Goal: Task Accomplishment & Management: Complete application form

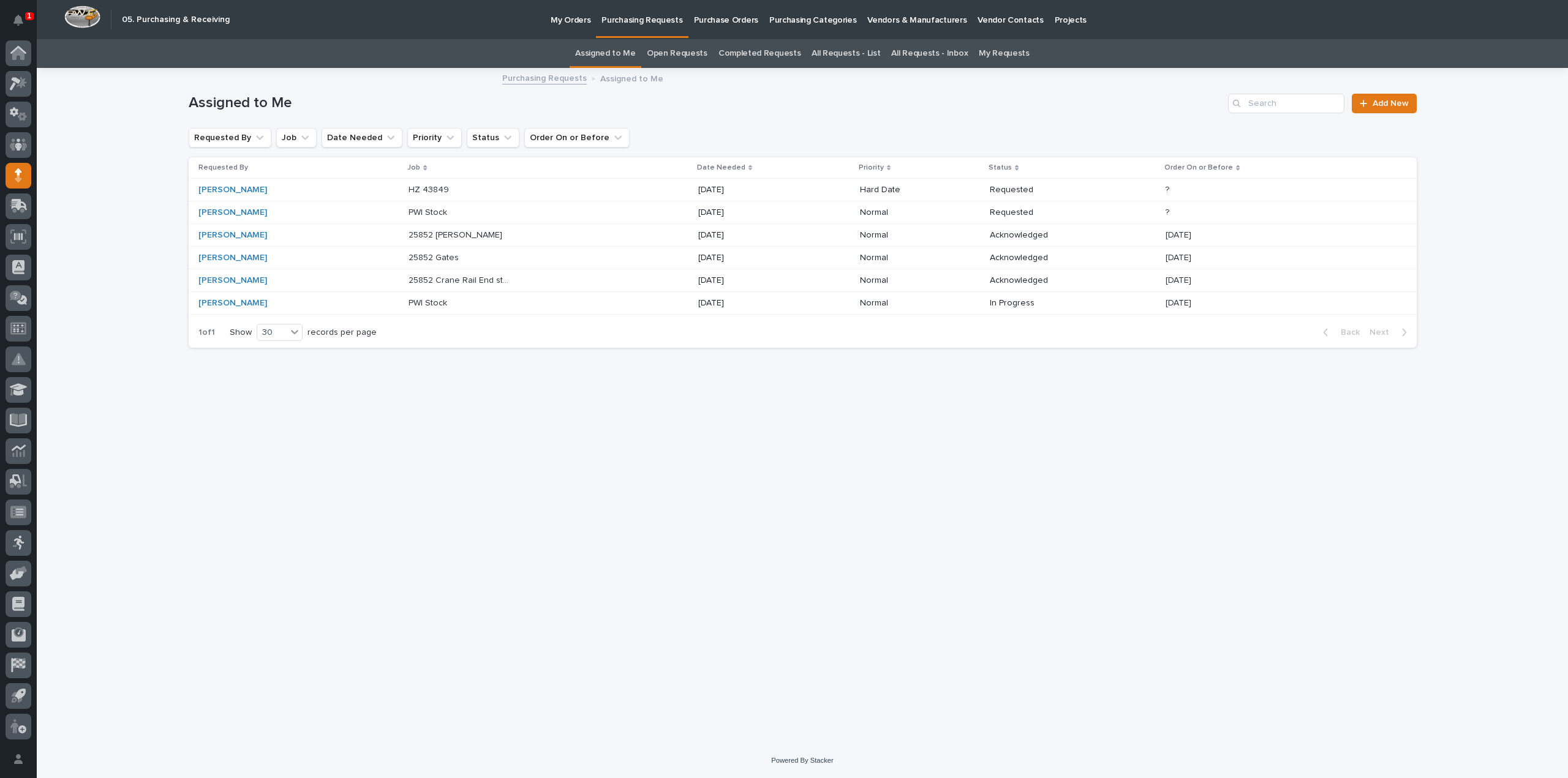
click at [147, 438] on div "Loading... Saving… Loading... Saving… Assigned to Me Add New Requested By Job D…" at bounding box center [802, 406] width 1531 height 674
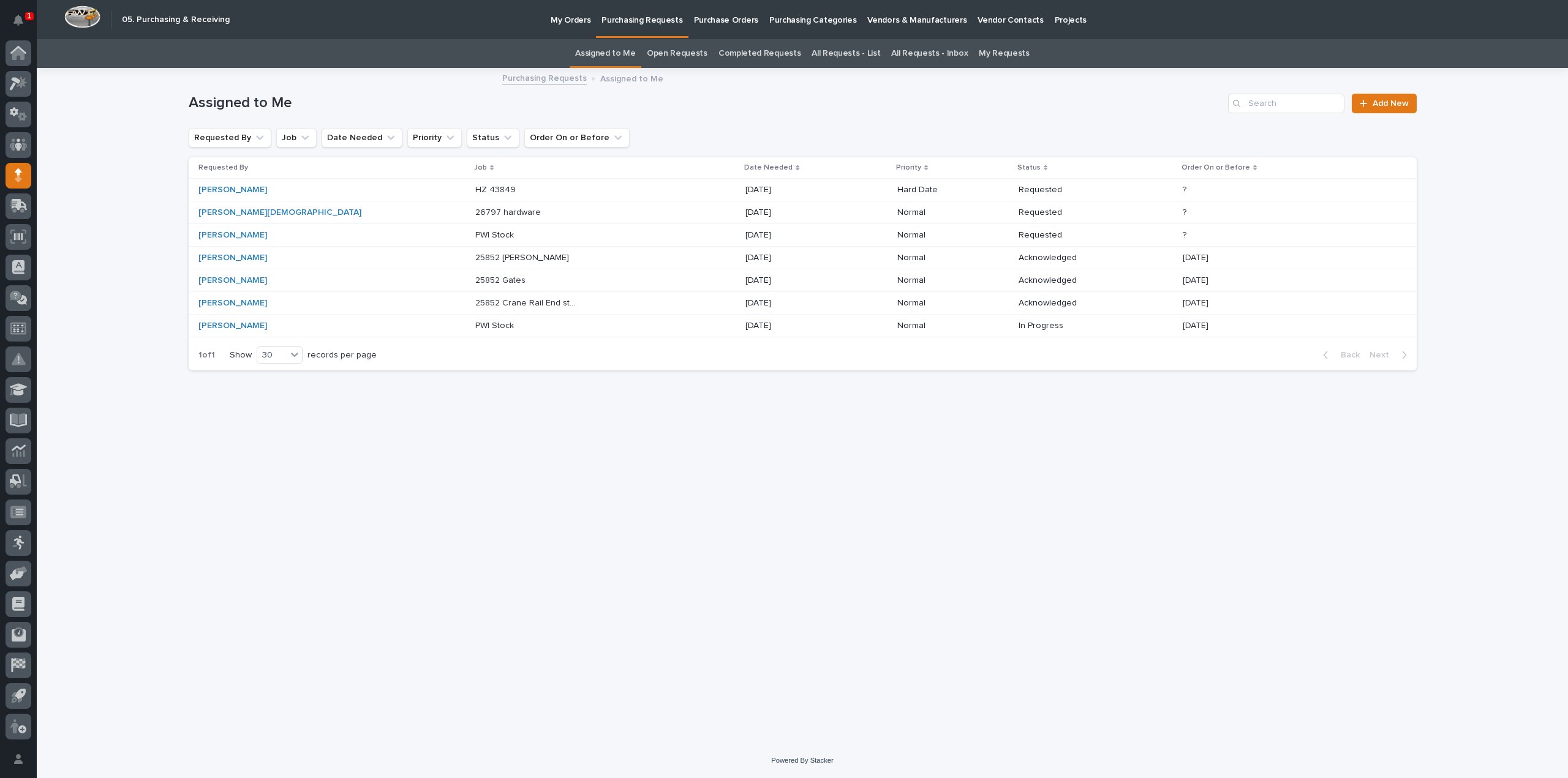
click at [476, 214] on p "26797 hardware" at bounding box center [509, 211] width 68 height 13
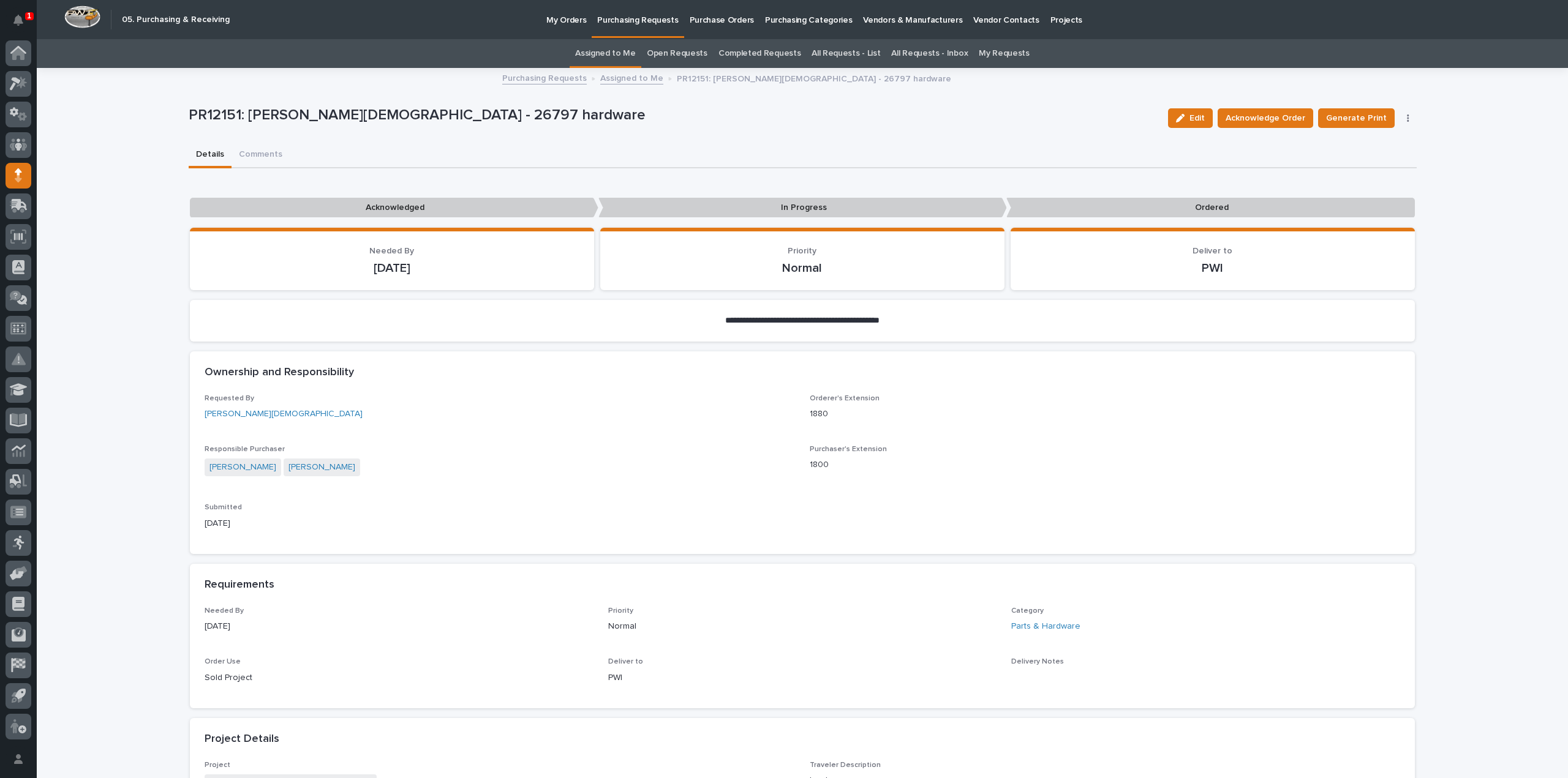
scroll to position [245, 0]
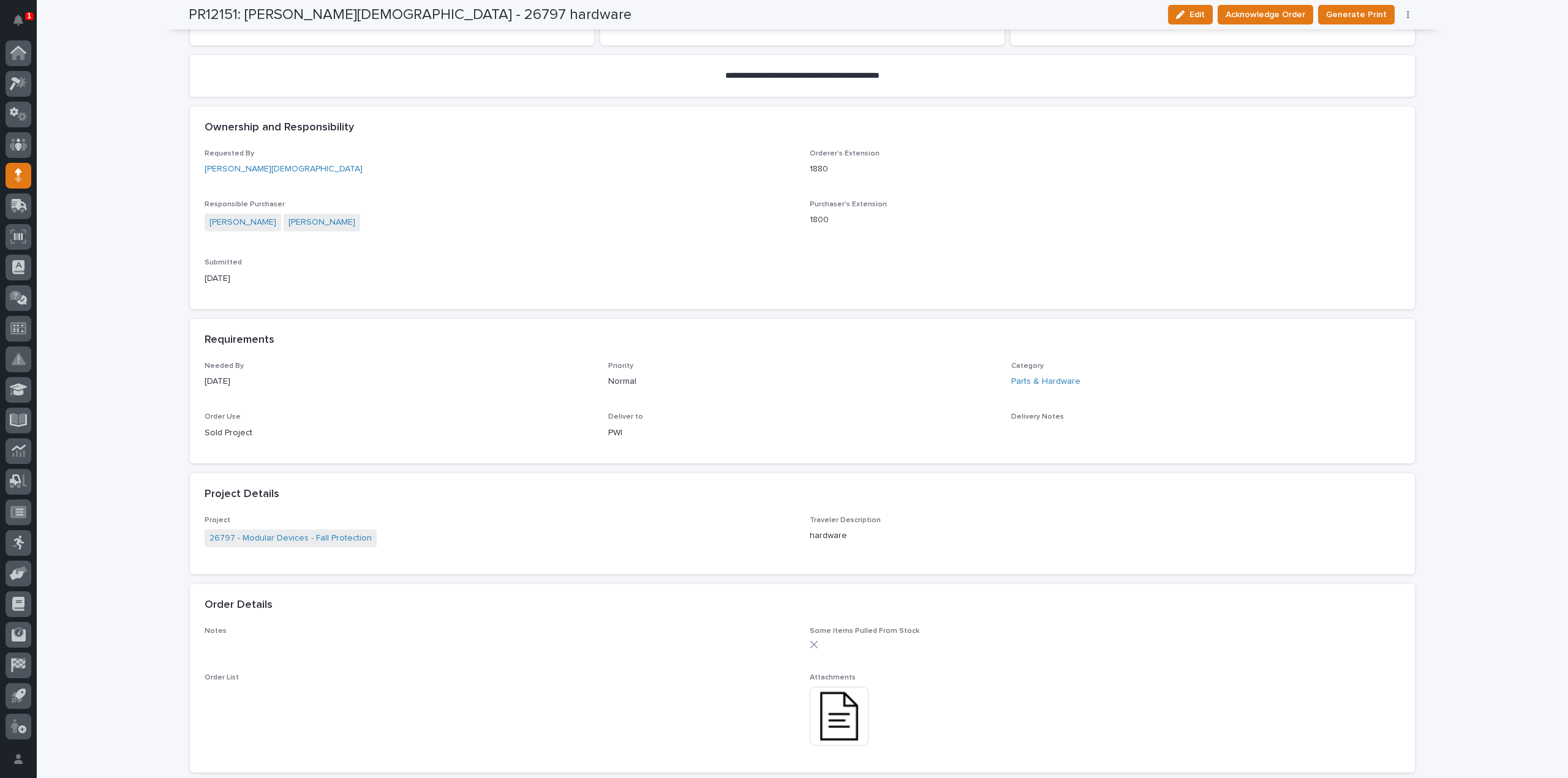
click at [858, 709] on img at bounding box center [839, 716] width 59 height 59
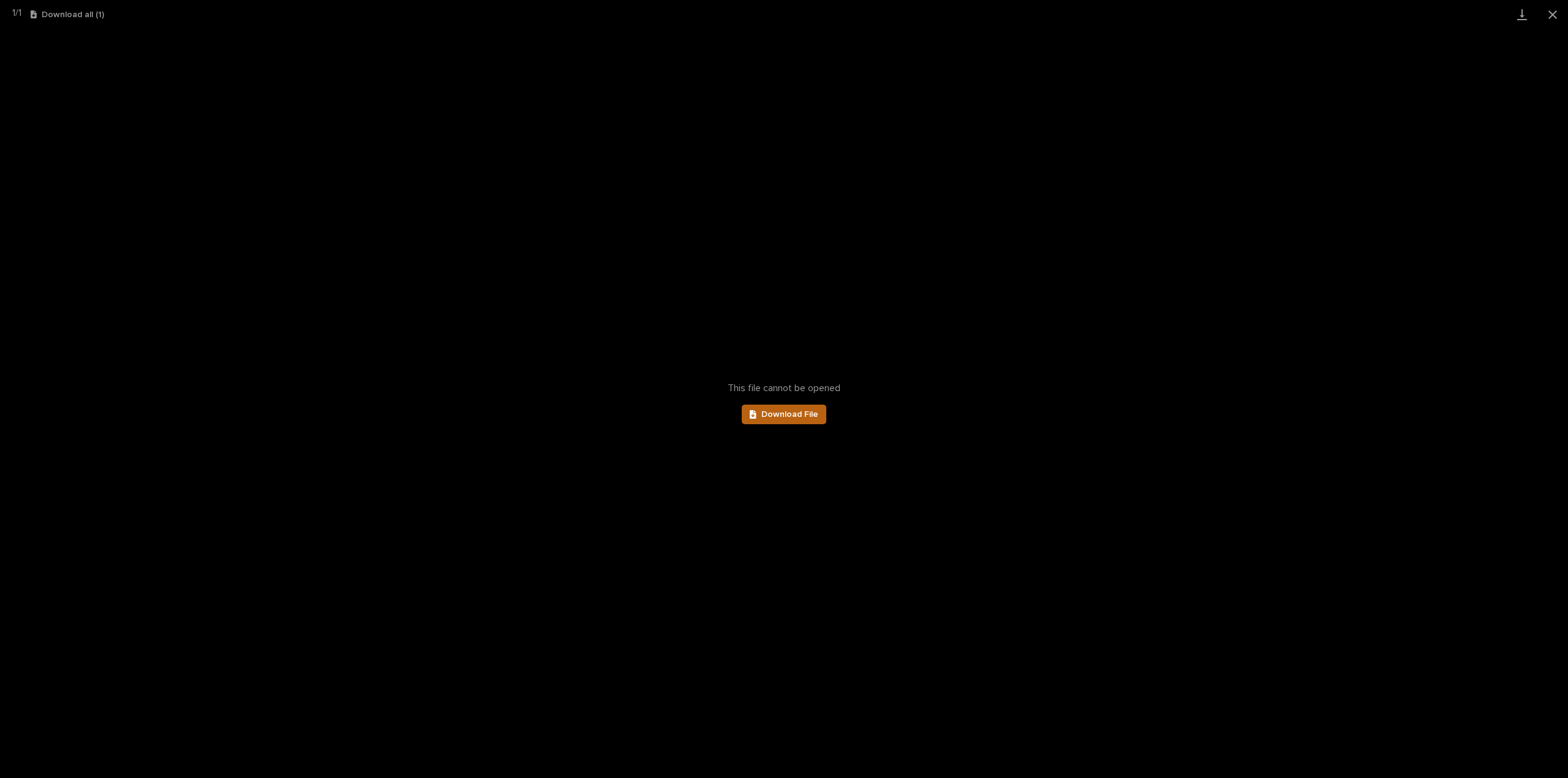
click at [778, 418] on span "Download File" at bounding box center [790, 414] width 57 height 9
click at [1553, 15] on button "Close gallery" at bounding box center [1553, 14] width 31 height 29
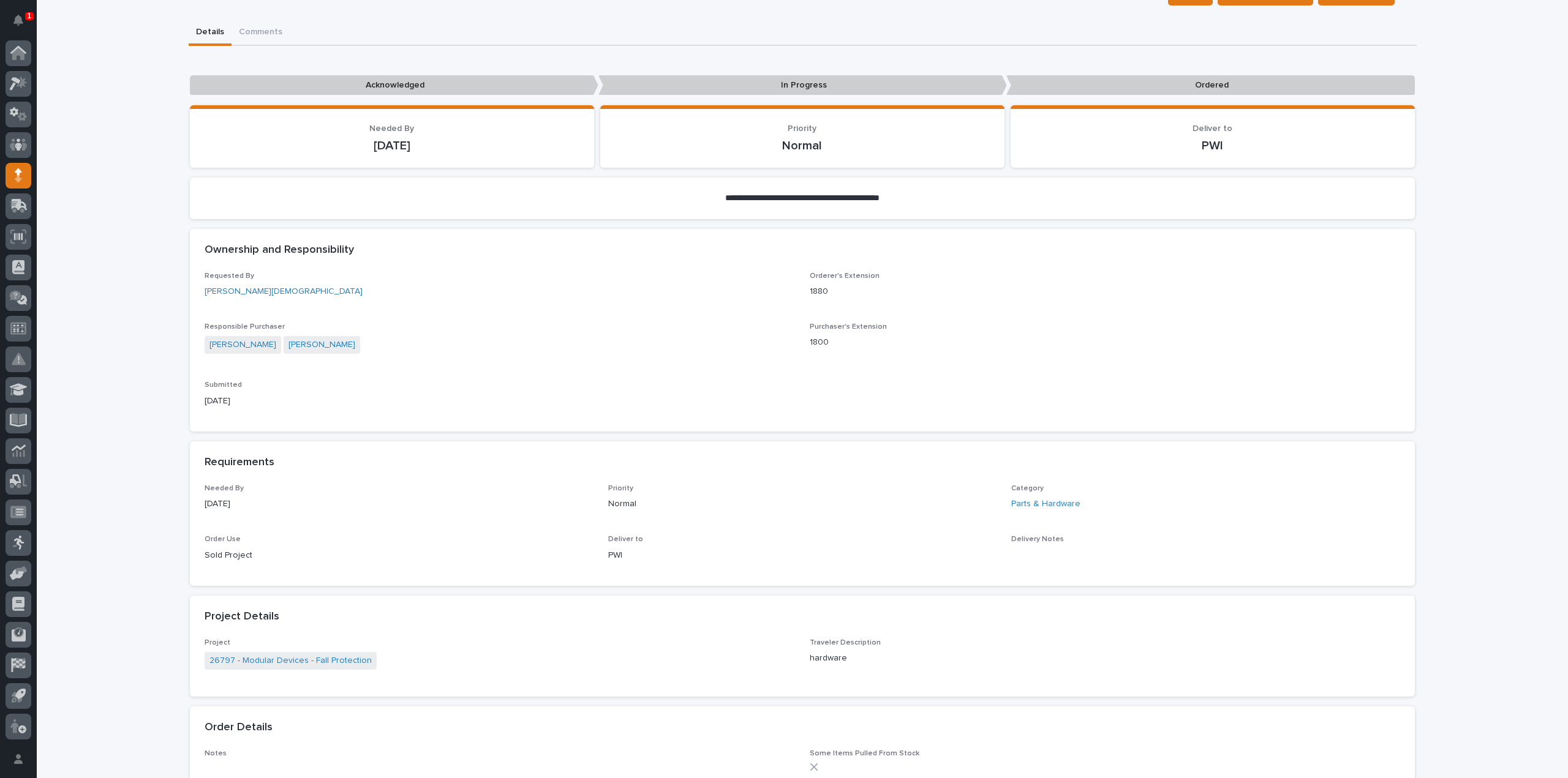
scroll to position [368, 0]
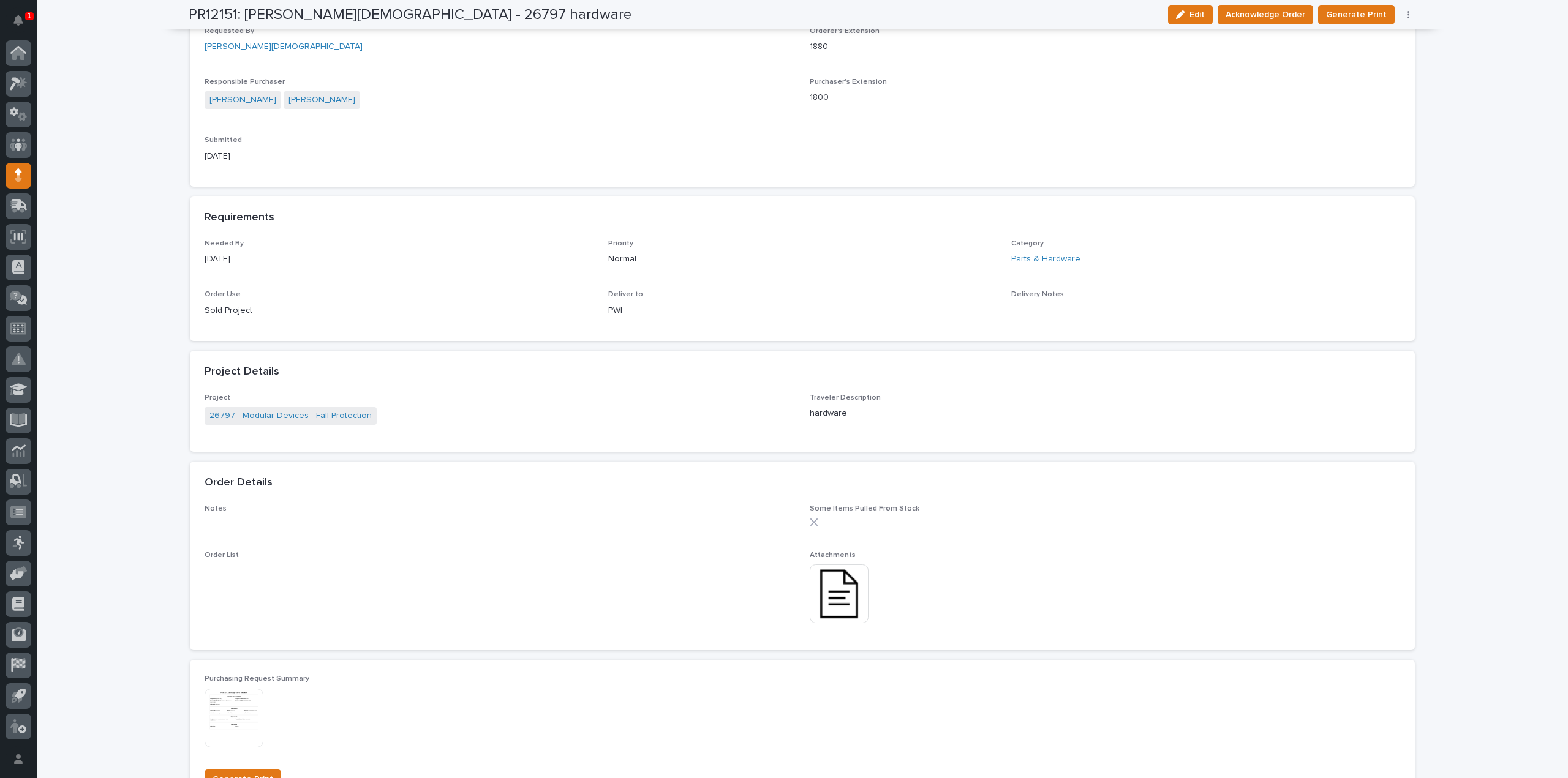
click at [825, 604] on img at bounding box center [839, 594] width 59 height 59
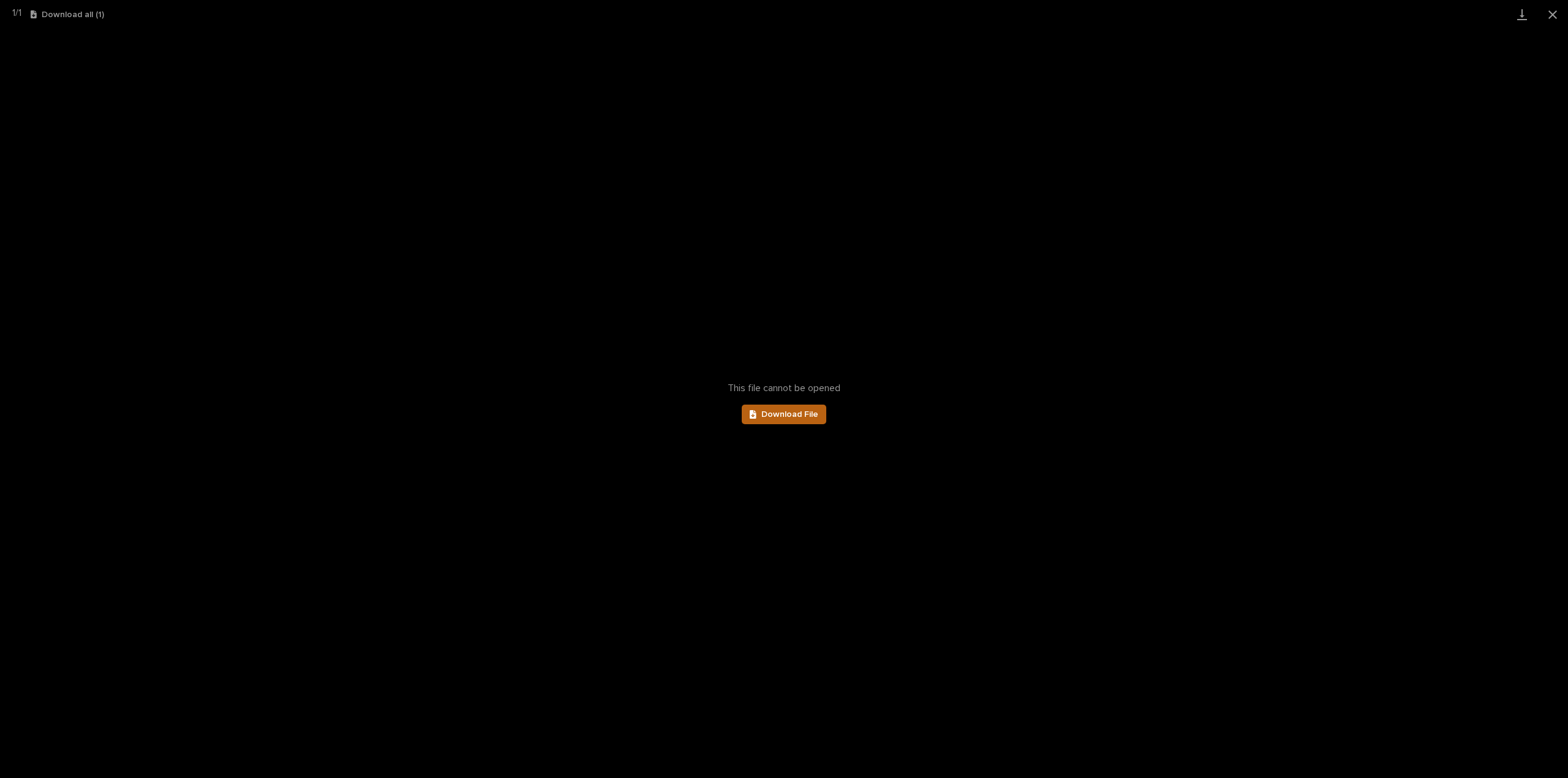
click at [790, 418] on span "Download File" at bounding box center [790, 414] width 57 height 9
click at [1551, 14] on button "Close gallery" at bounding box center [1553, 14] width 31 height 29
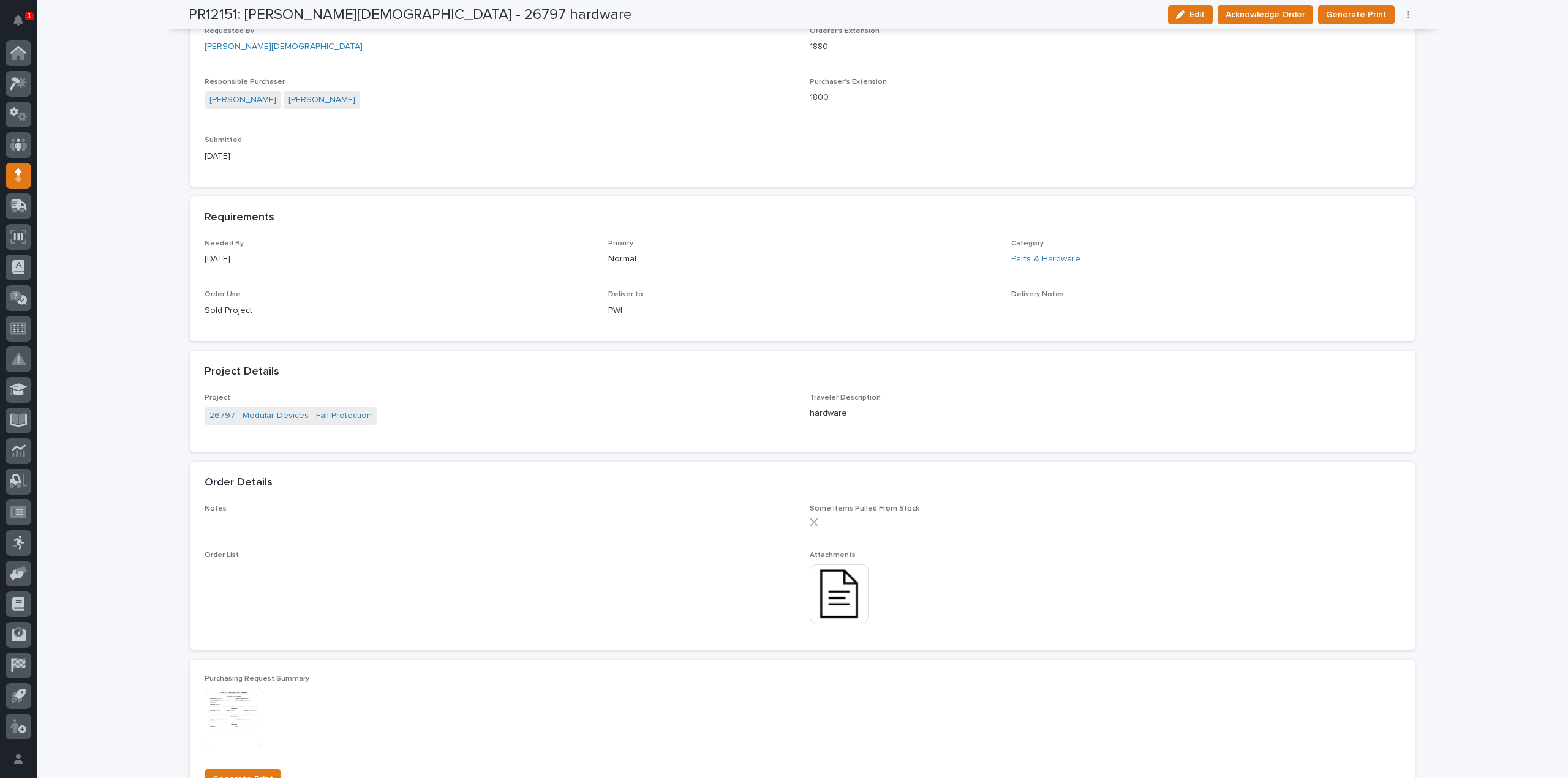
scroll to position [0, 0]
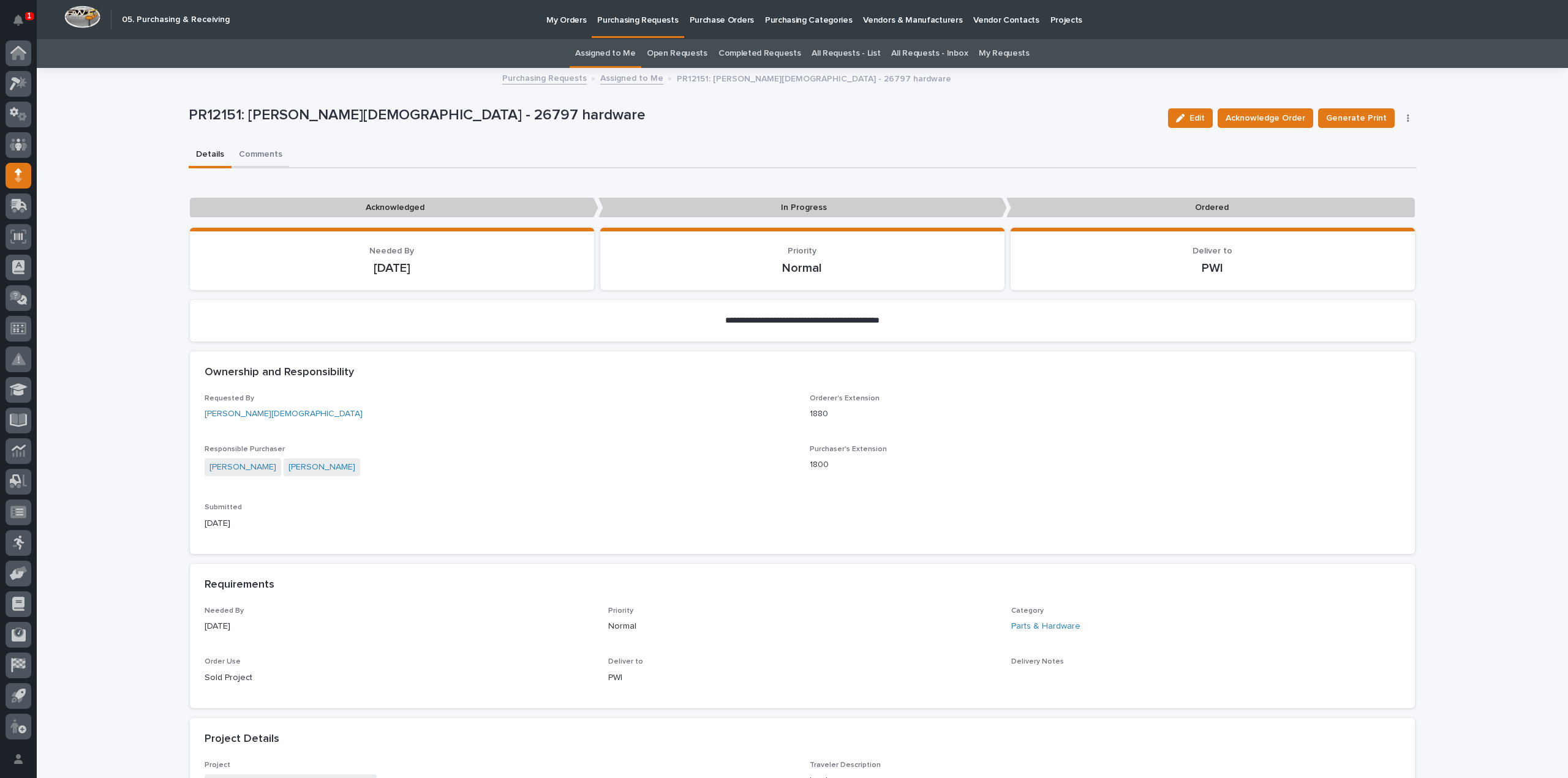
click at [264, 155] on button "Comments" at bounding box center [261, 155] width 58 height 25
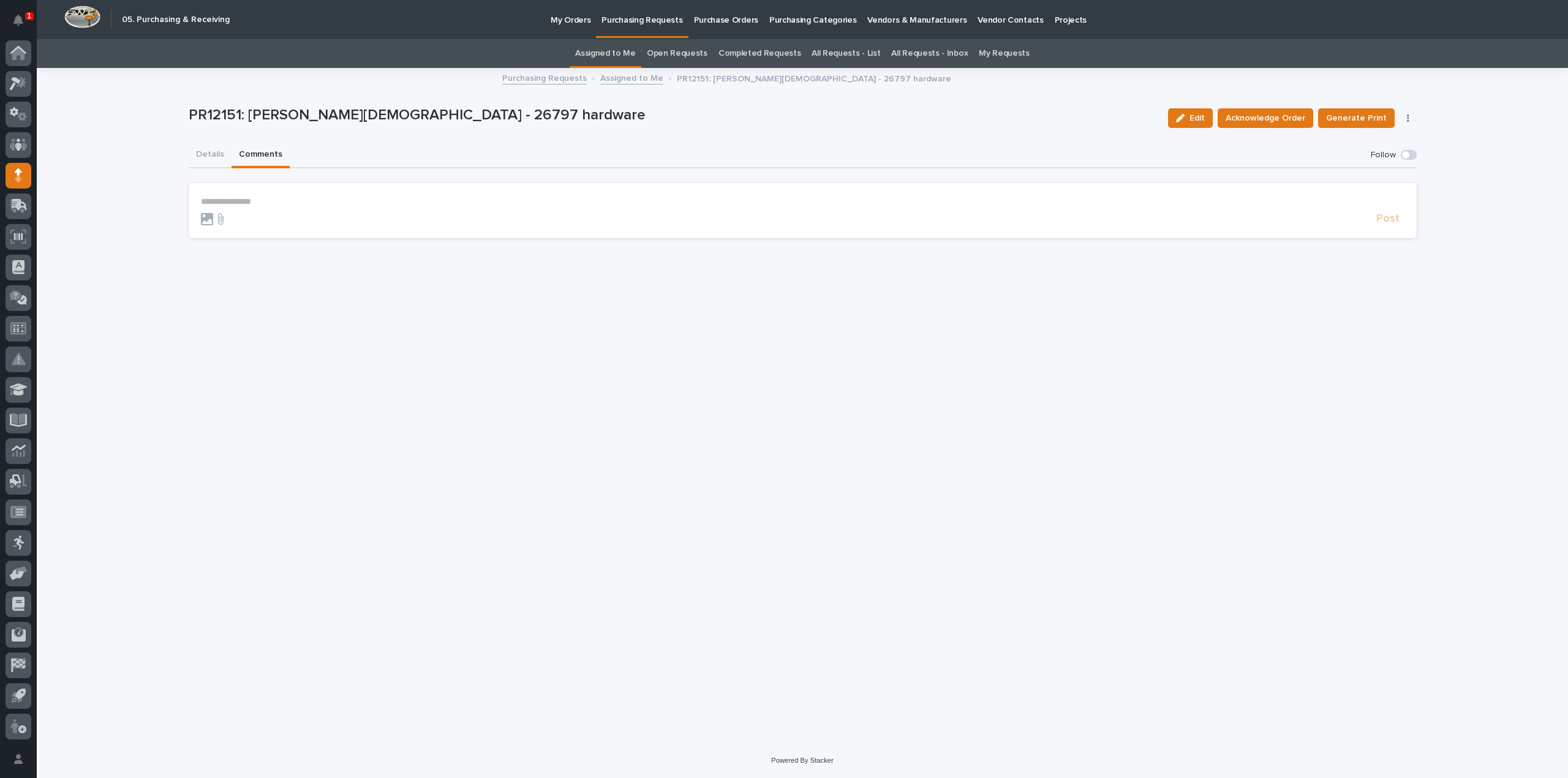
click at [271, 204] on p "**********" at bounding box center [802, 202] width 1204 height 11
click at [241, 224] on span "Arlyn Miller" at bounding box center [238, 220] width 68 height 9
click at [260, 206] on p "**********" at bounding box center [802, 203] width 1204 height 12
click at [1380, 225] on span "Post" at bounding box center [1388, 224] width 23 height 14
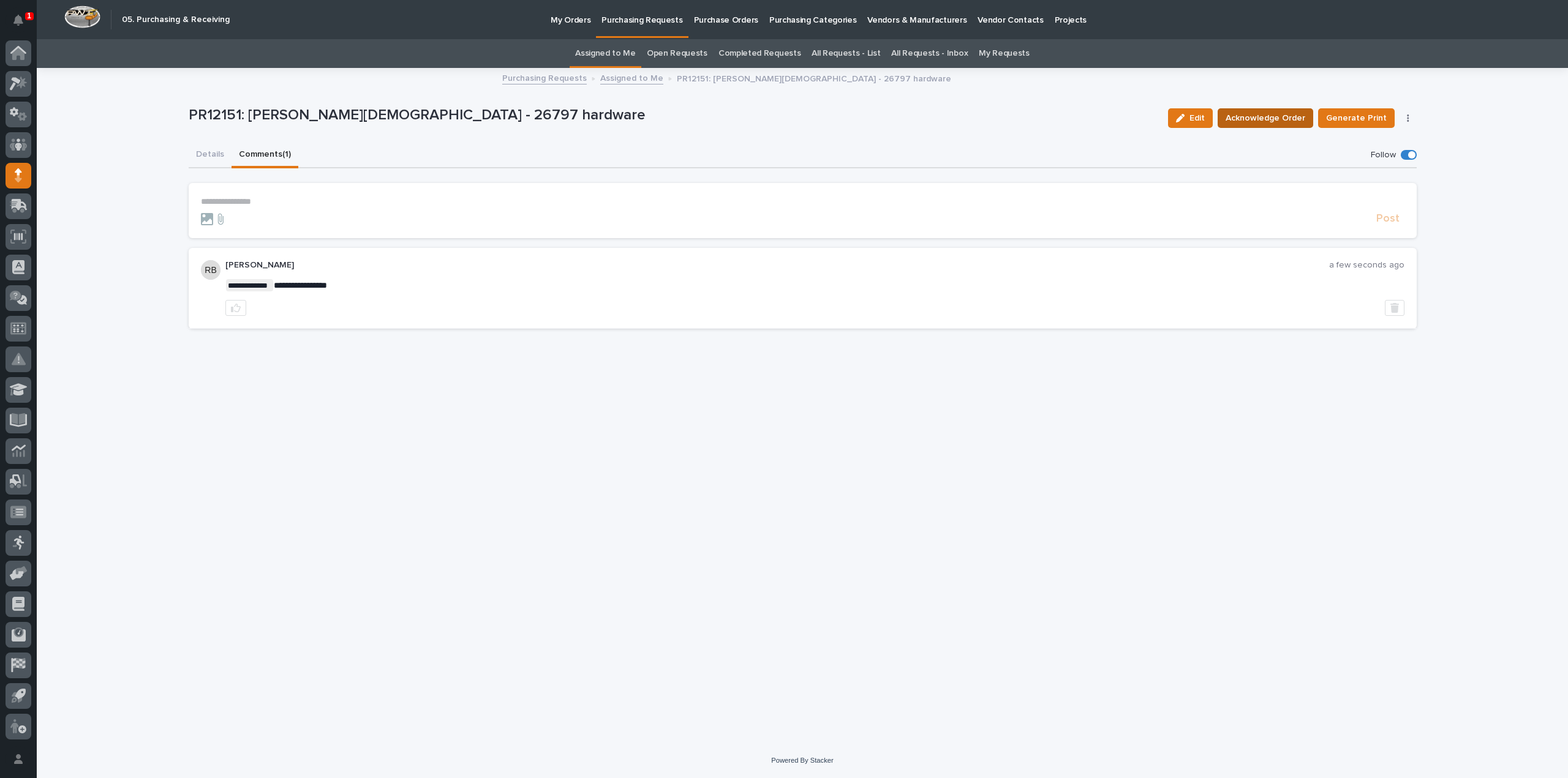
click at [1291, 122] on span "Acknowledge Order" at bounding box center [1265, 119] width 80 height 15
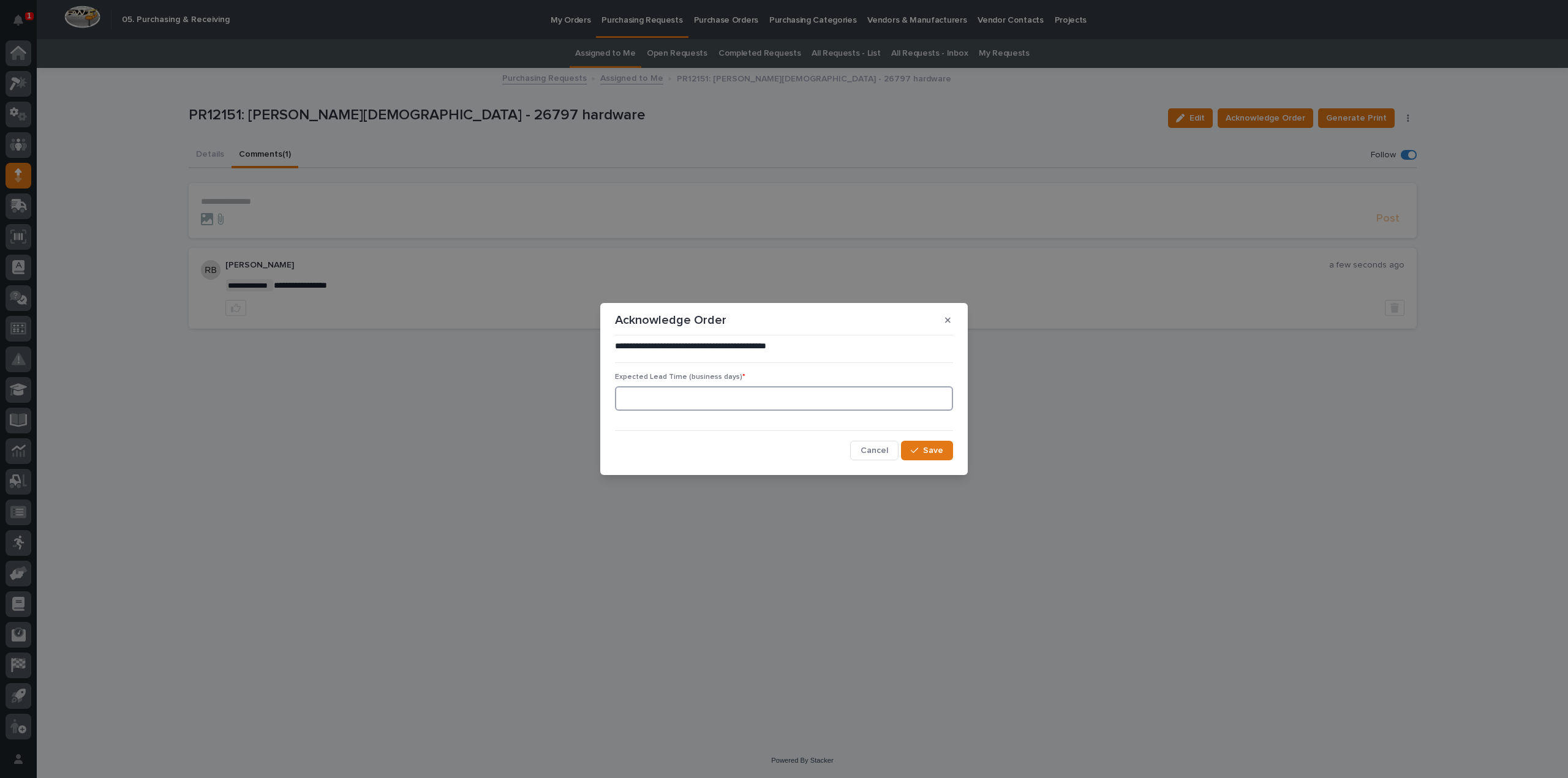
click at [698, 398] on input at bounding box center [784, 398] width 338 height 25
type input "0"
click at [925, 451] on span "Save" at bounding box center [933, 451] width 20 height 11
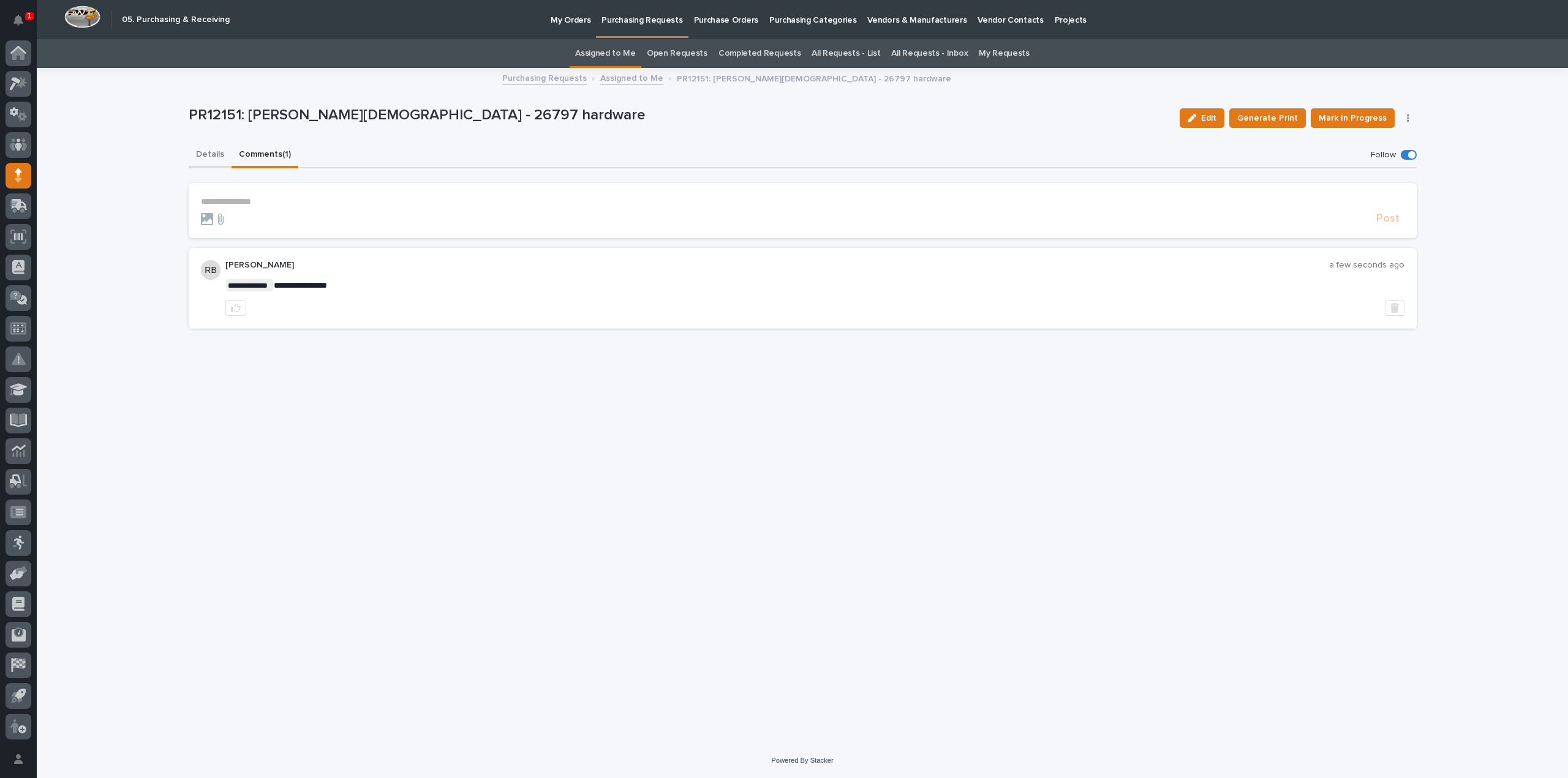
click at [208, 153] on button "Details" at bounding box center [210, 155] width 43 height 25
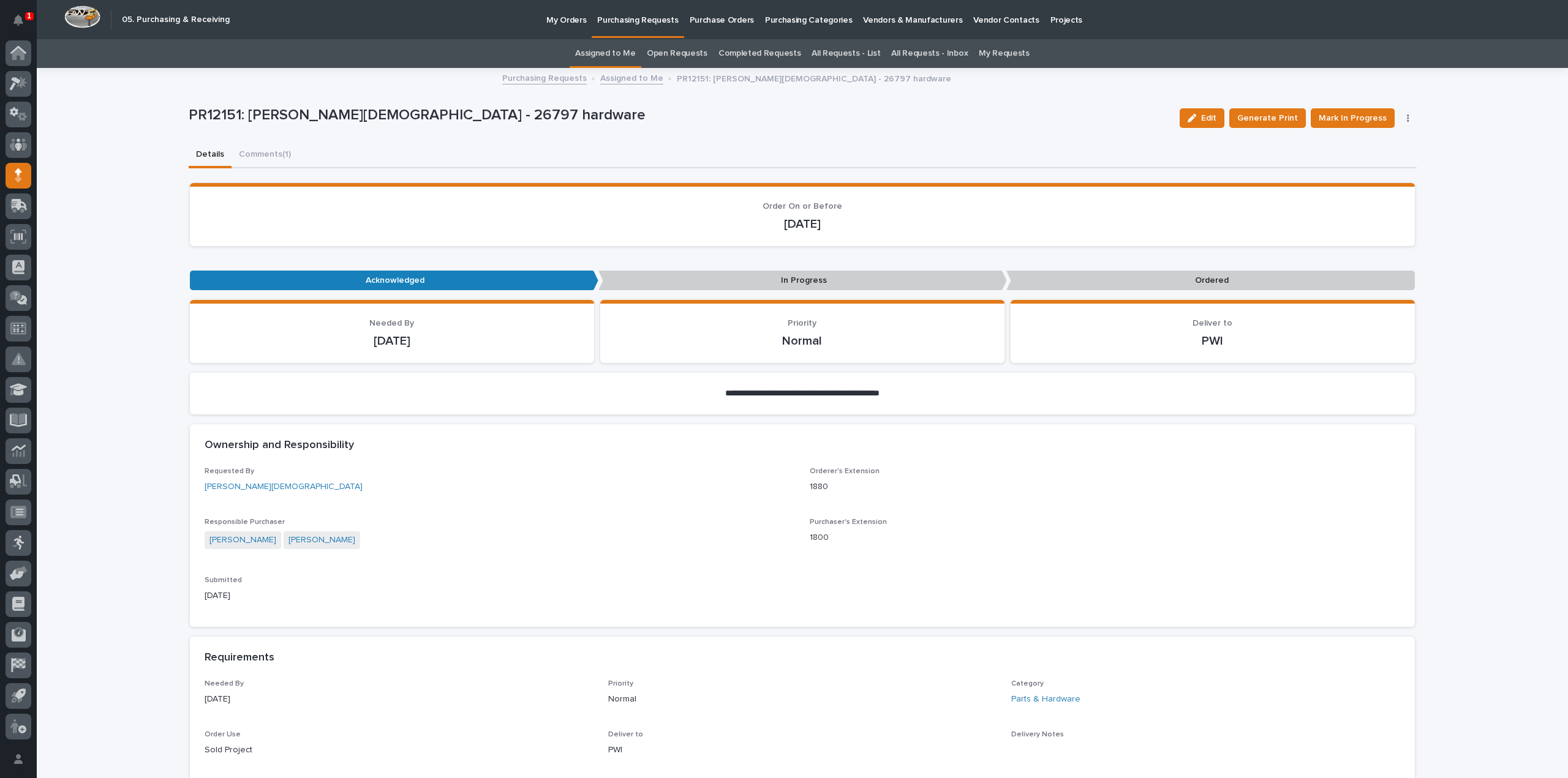
click at [861, 52] on link "All Requests - List" at bounding box center [846, 54] width 68 height 29
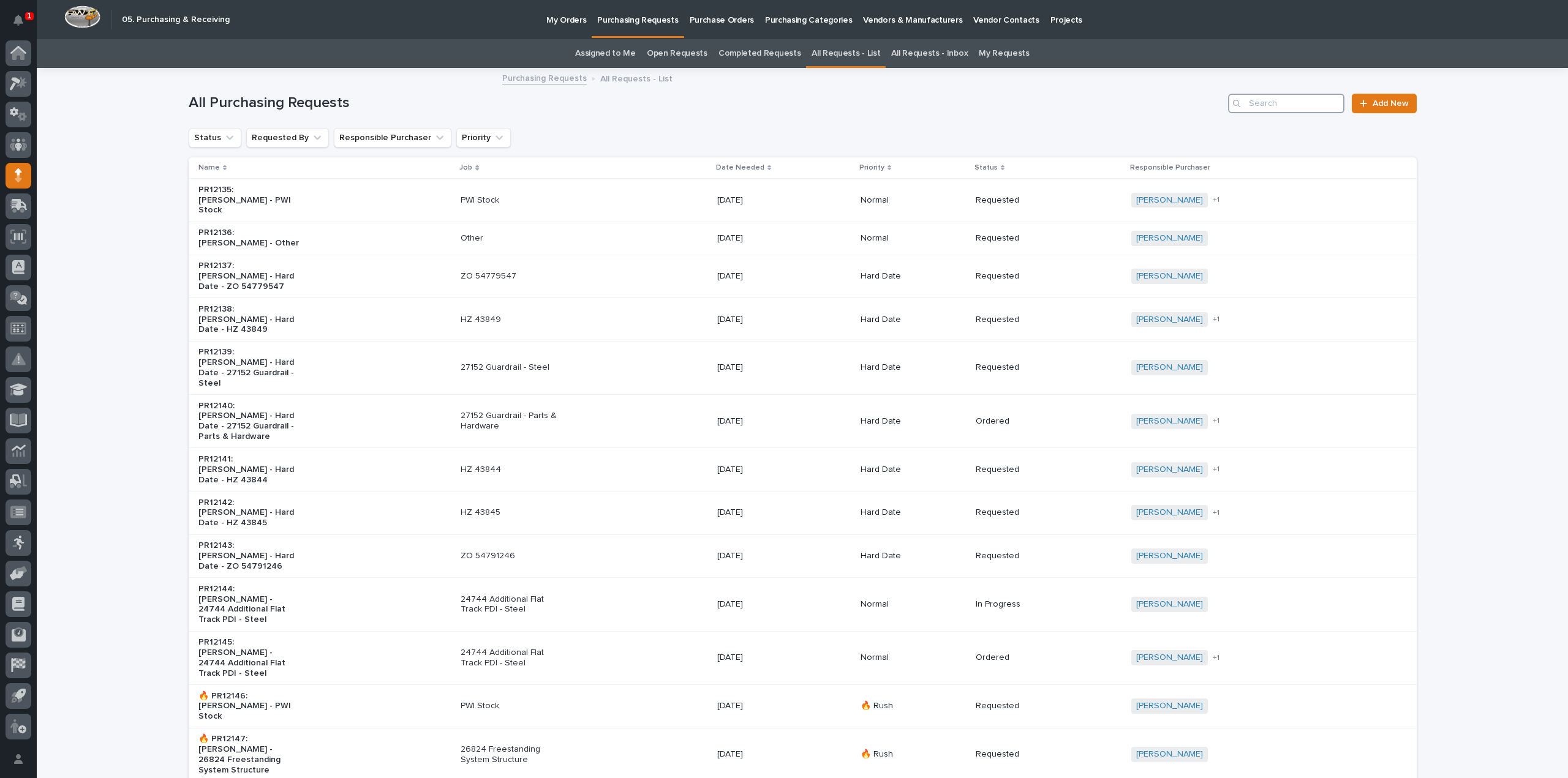
click at [1289, 108] on input "Search" at bounding box center [1286, 103] width 117 height 19
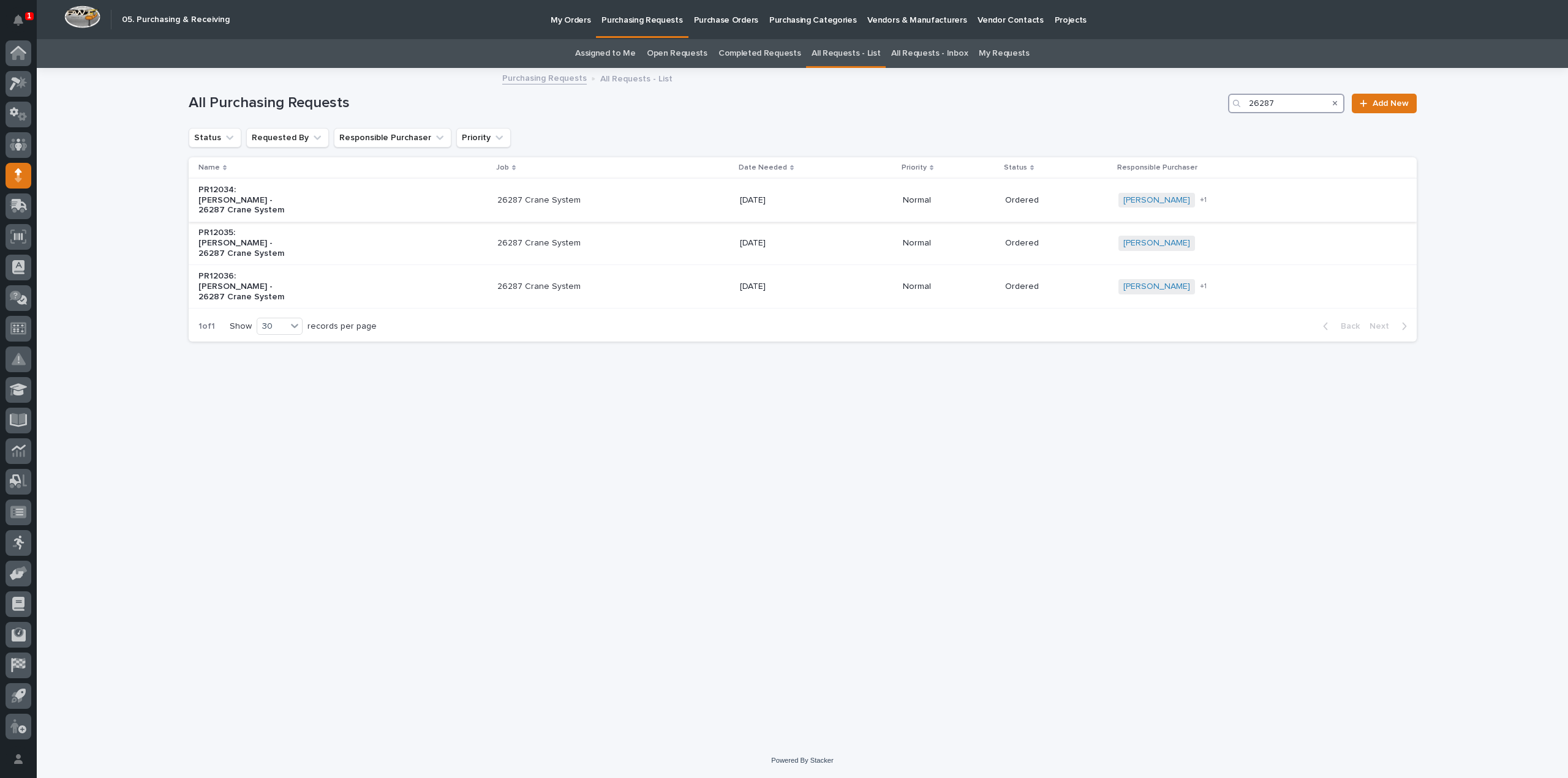
type input "26287"
click at [274, 203] on p "PR12034: Ashton Bontrager - 26287 Crane System" at bounding box center [249, 200] width 102 height 31
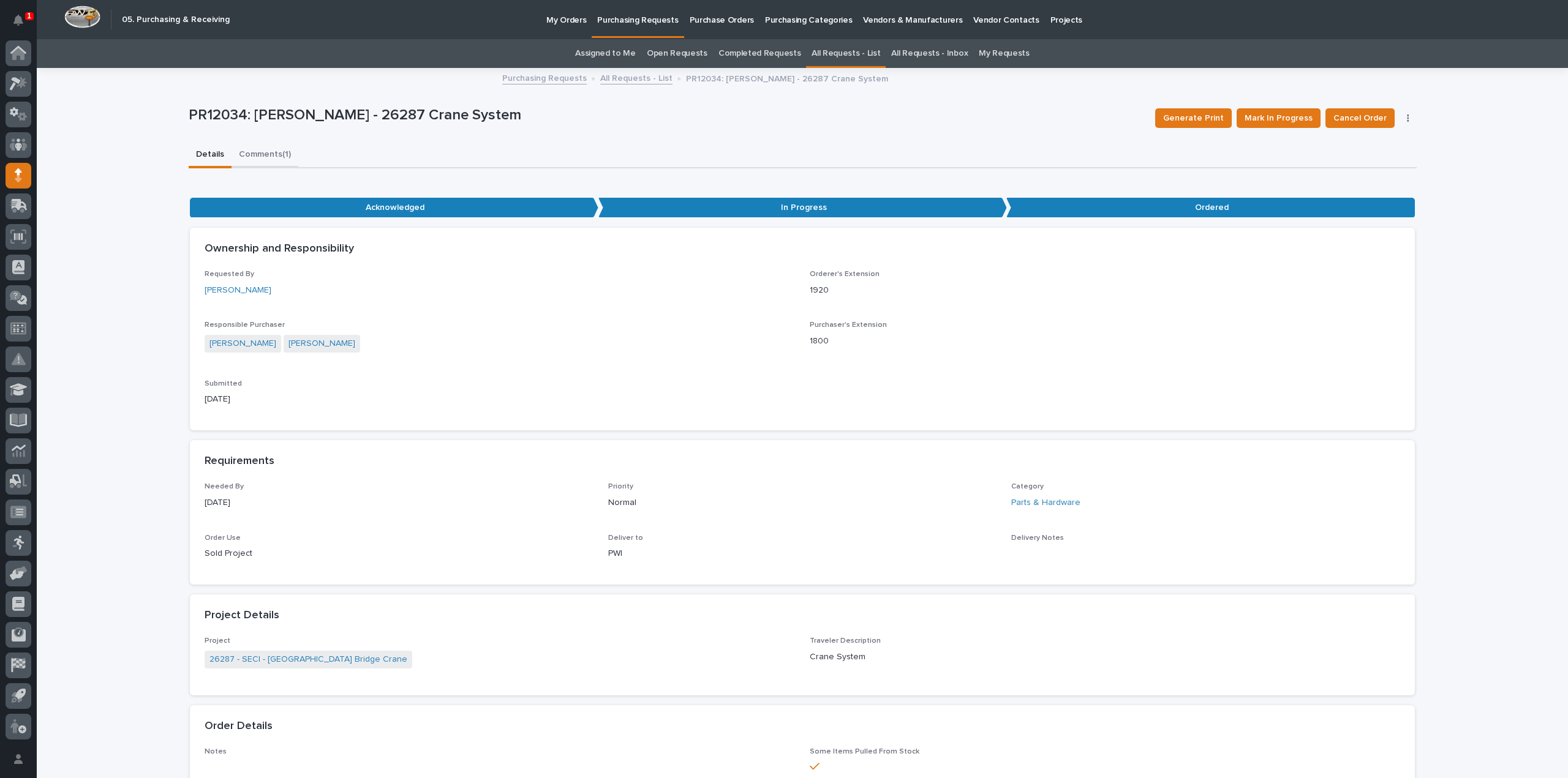
click at [262, 156] on button "Comments (1)" at bounding box center [265, 155] width 67 height 25
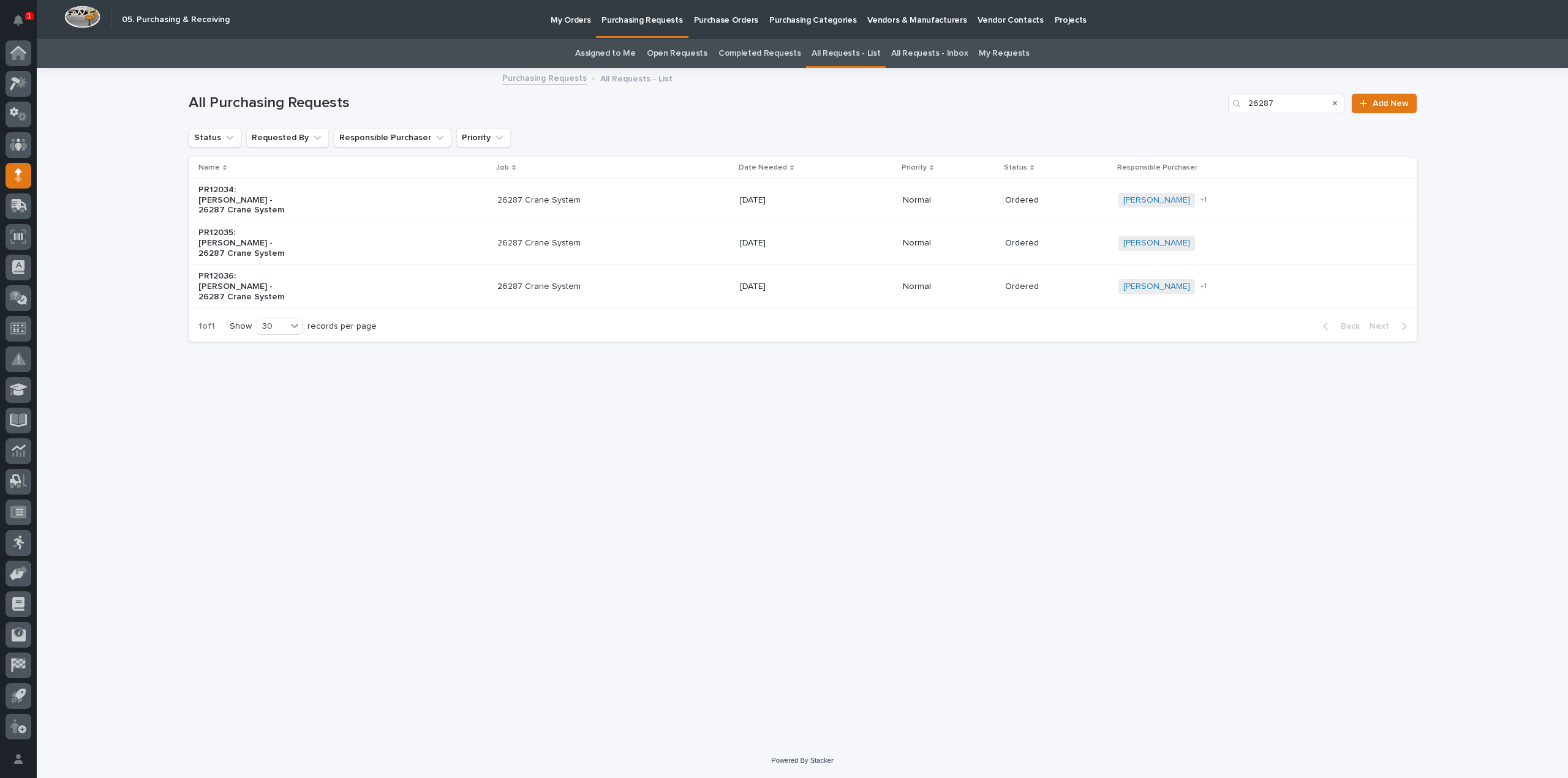
click at [537, 292] on div "26287 Crane System" at bounding box center [613, 287] width 232 height 20
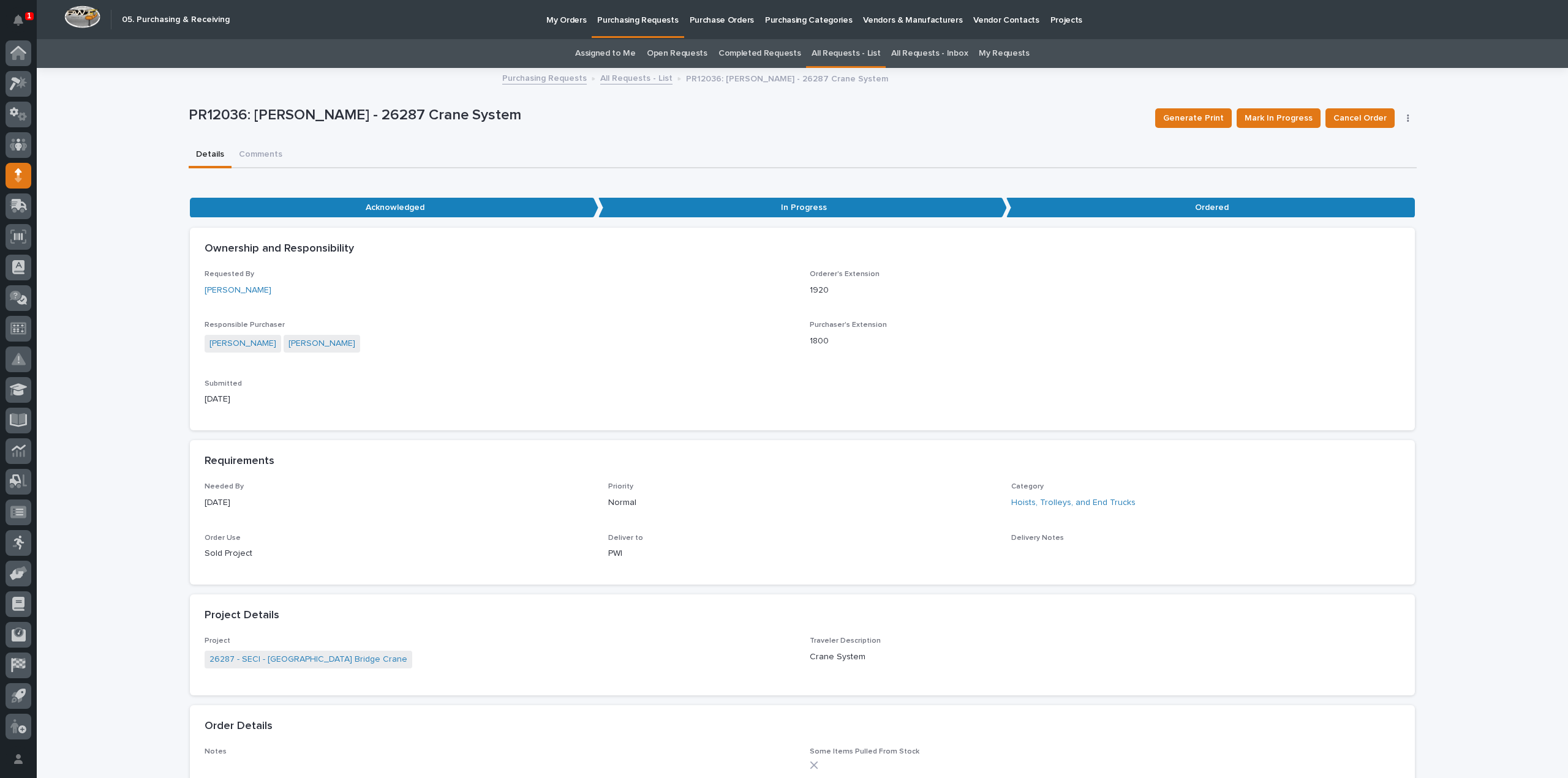
scroll to position [634, 0]
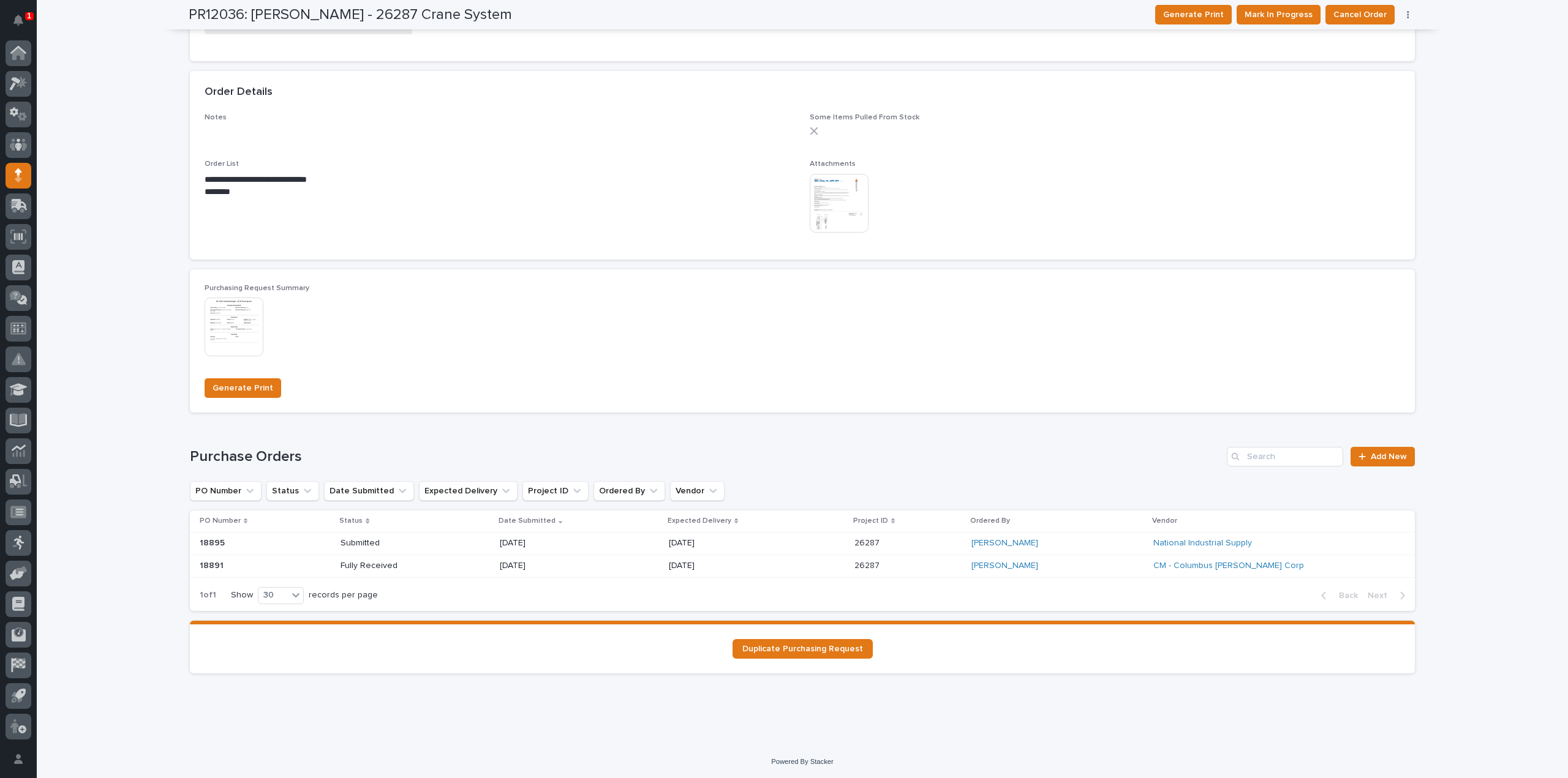
click at [453, 562] on div "Fully Received" at bounding box center [415, 566] width 149 height 20
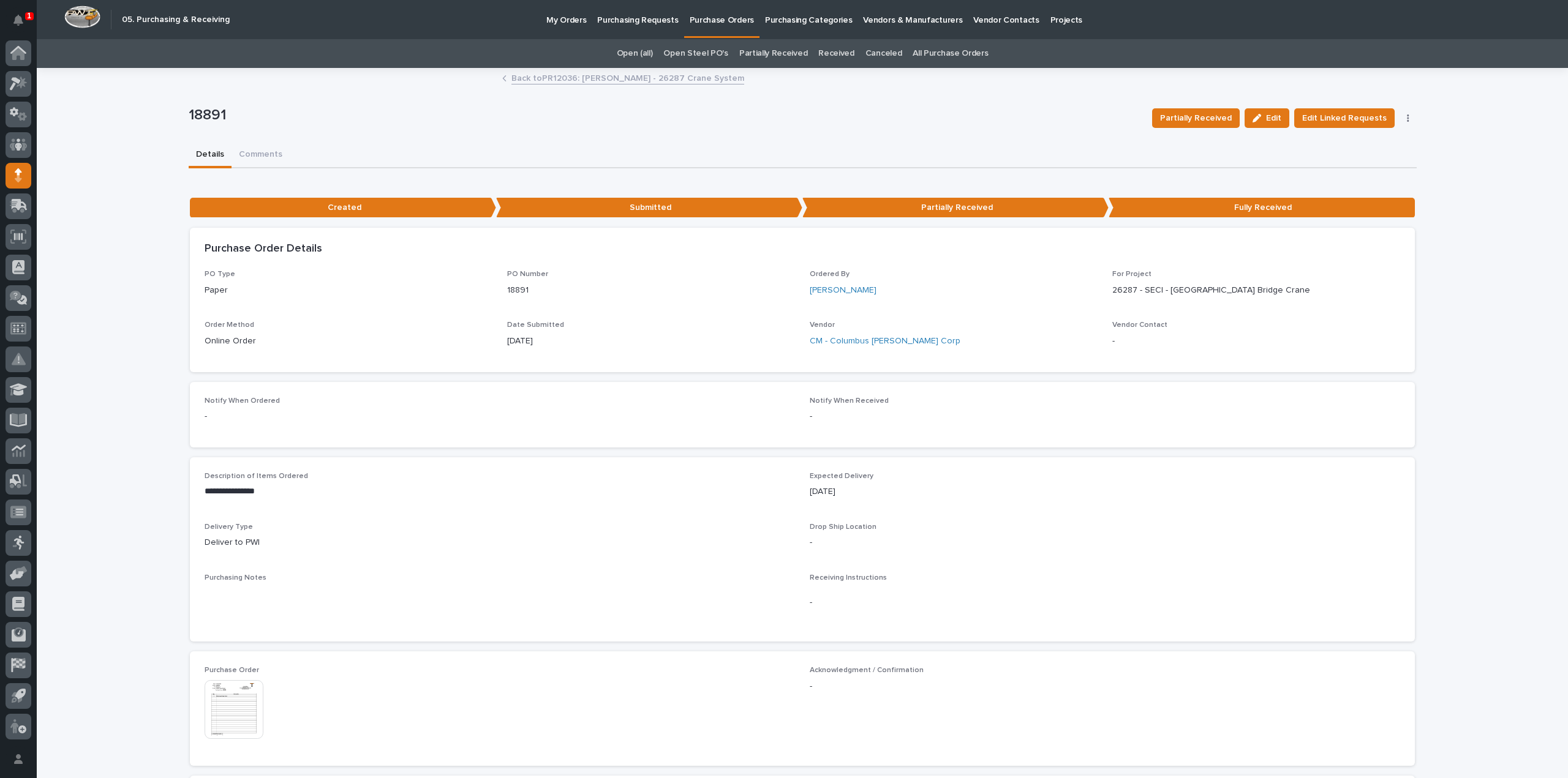
scroll to position [368, 0]
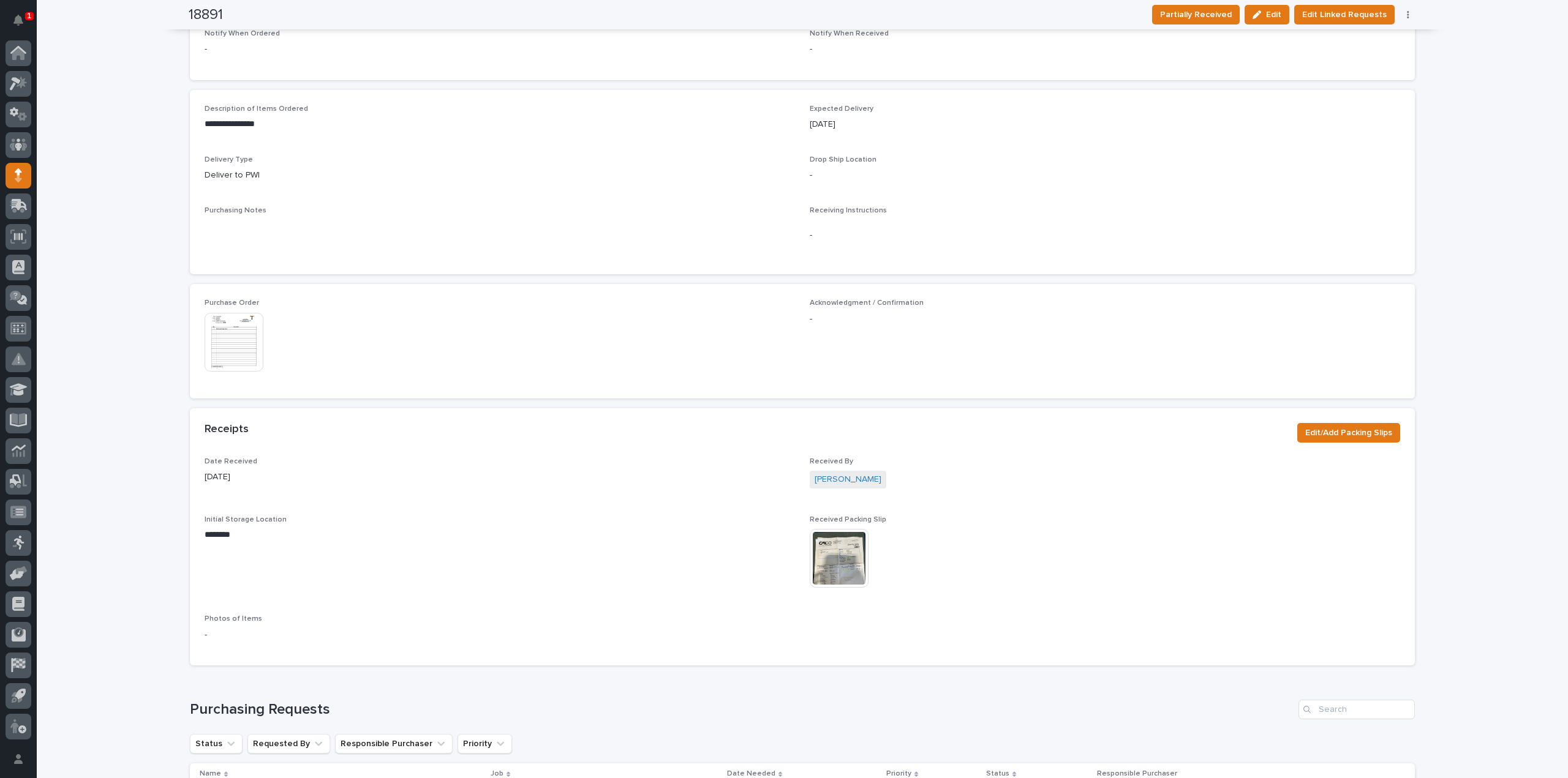
click at [827, 558] on img at bounding box center [839, 558] width 59 height 59
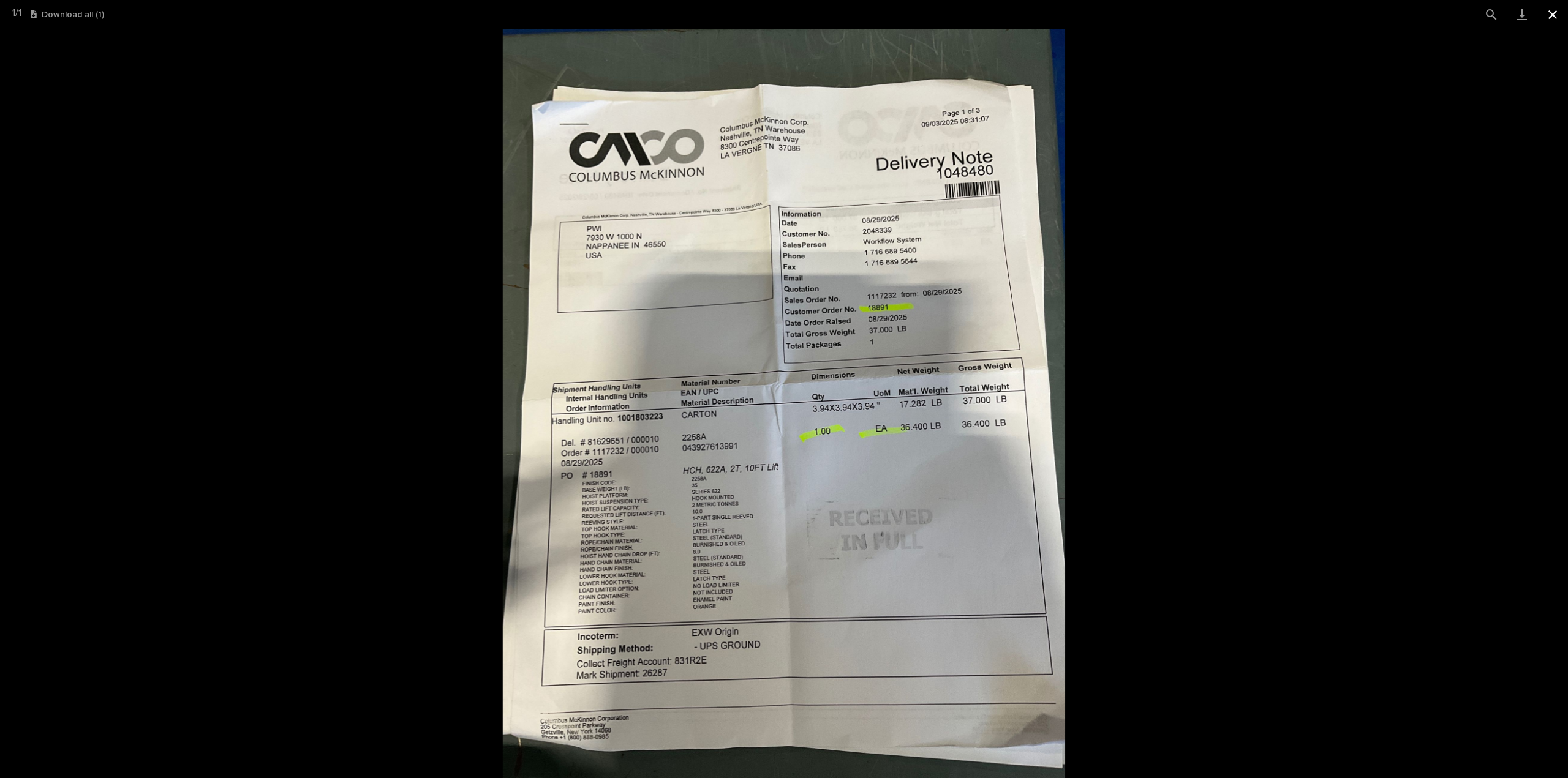
click at [1557, 13] on button "Close gallery" at bounding box center [1553, 14] width 31 height 29
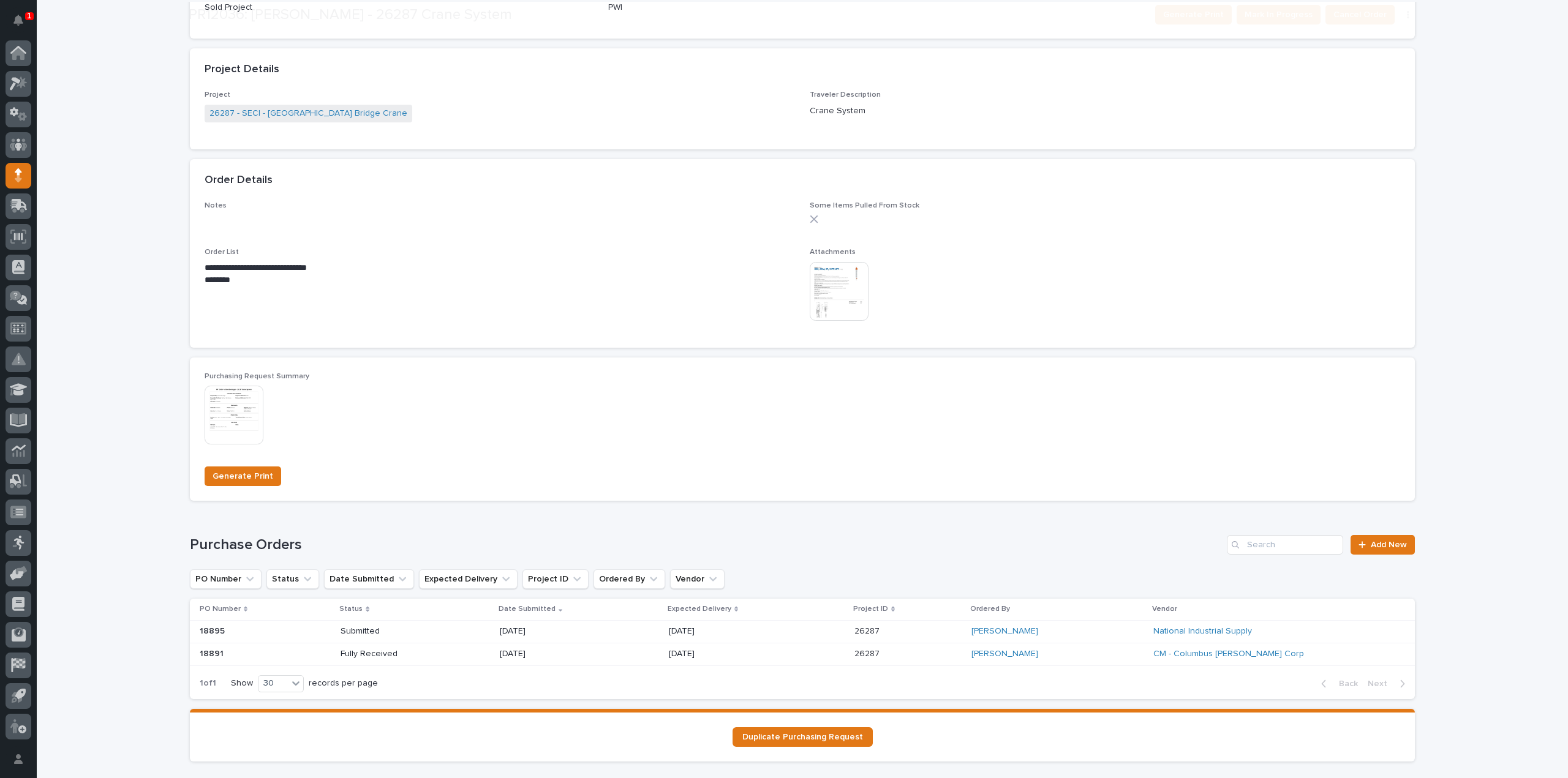
scroll to position [634, 0]
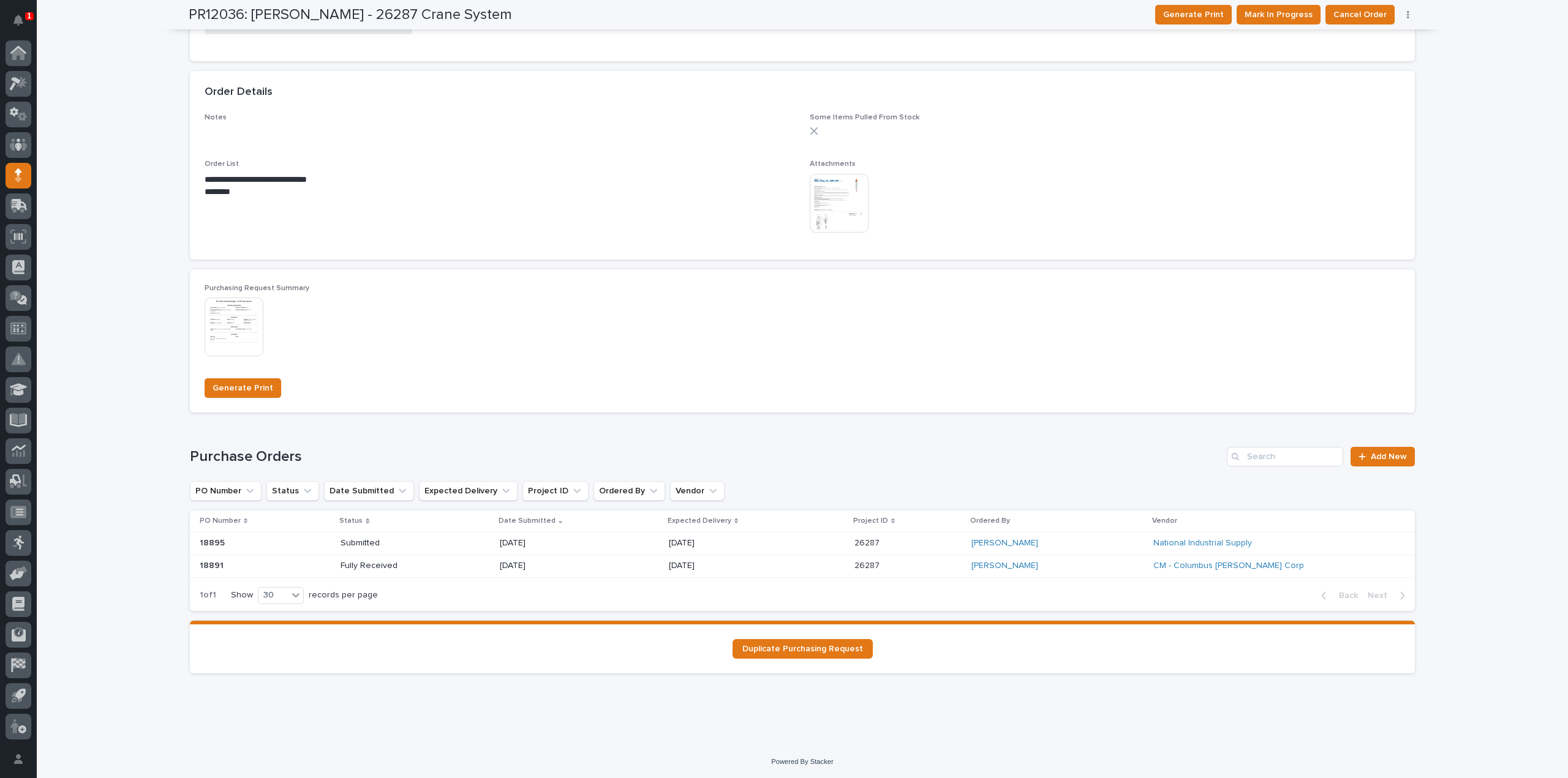
click at [387, 543] on p "Submitted" at bounding box center [384, 544] width 88 height 11
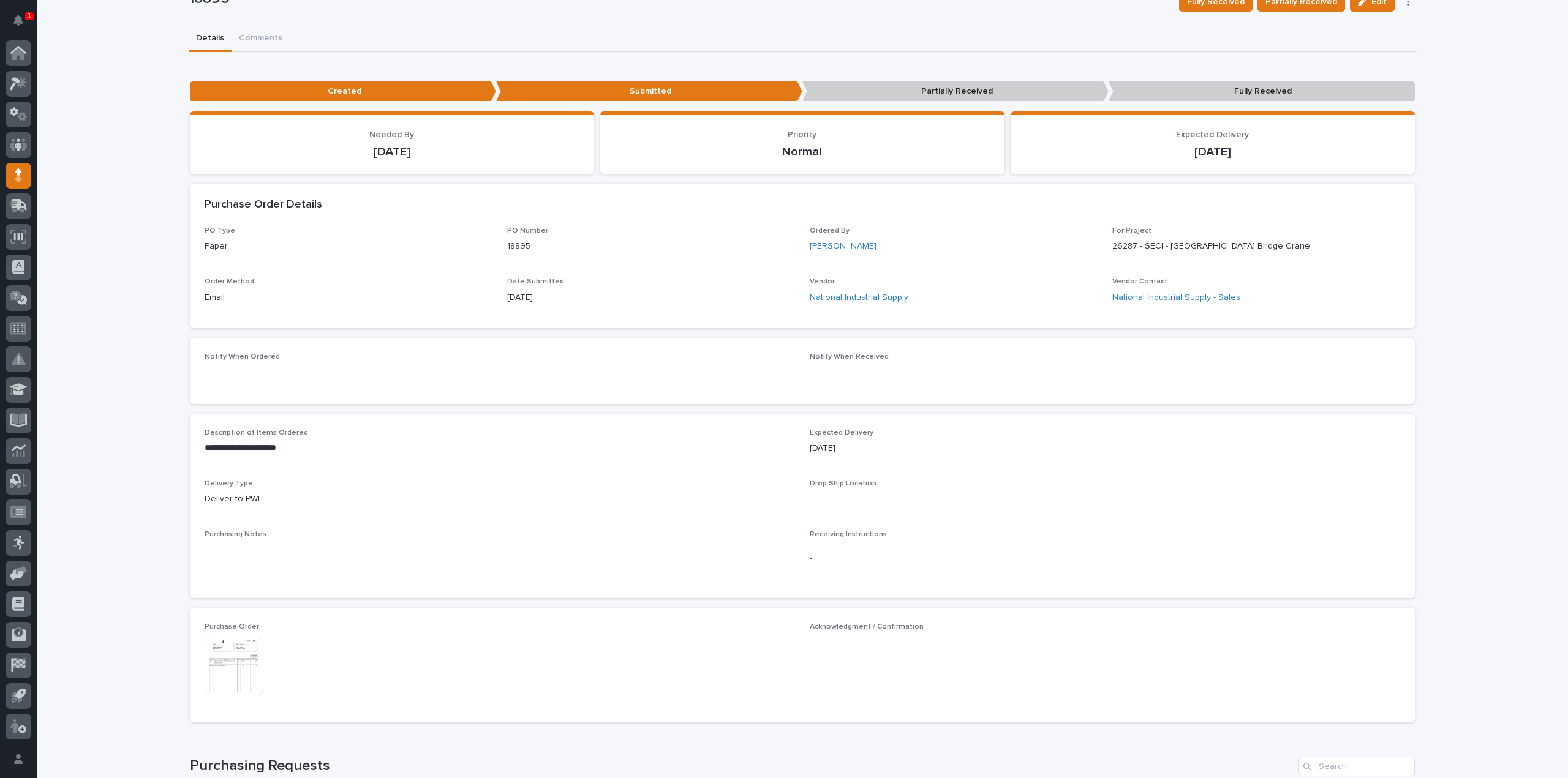
scroll to position [239, 0]
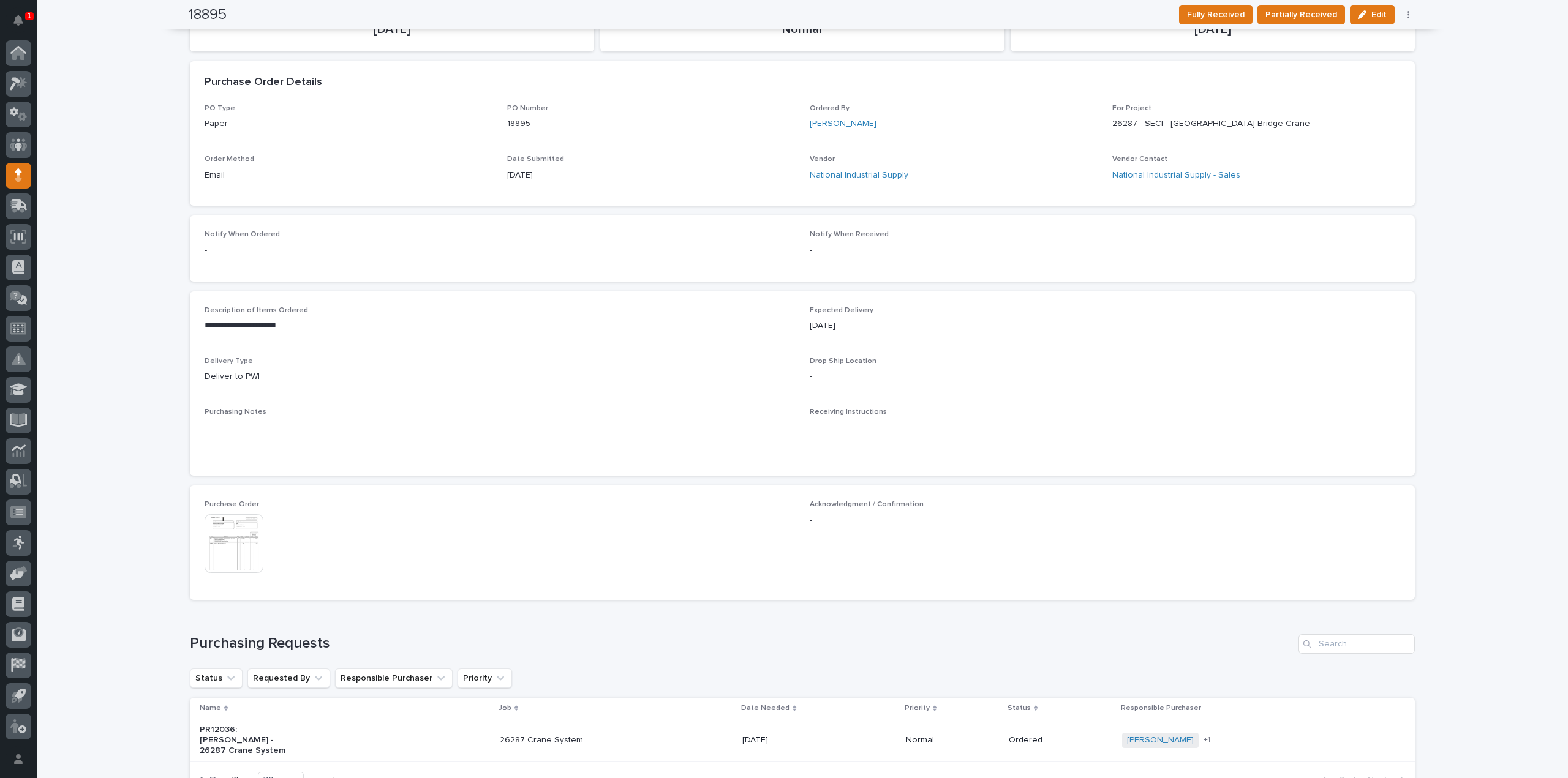
click at [232, 553] on img at bounding box center [234, 544] width 59 height 59
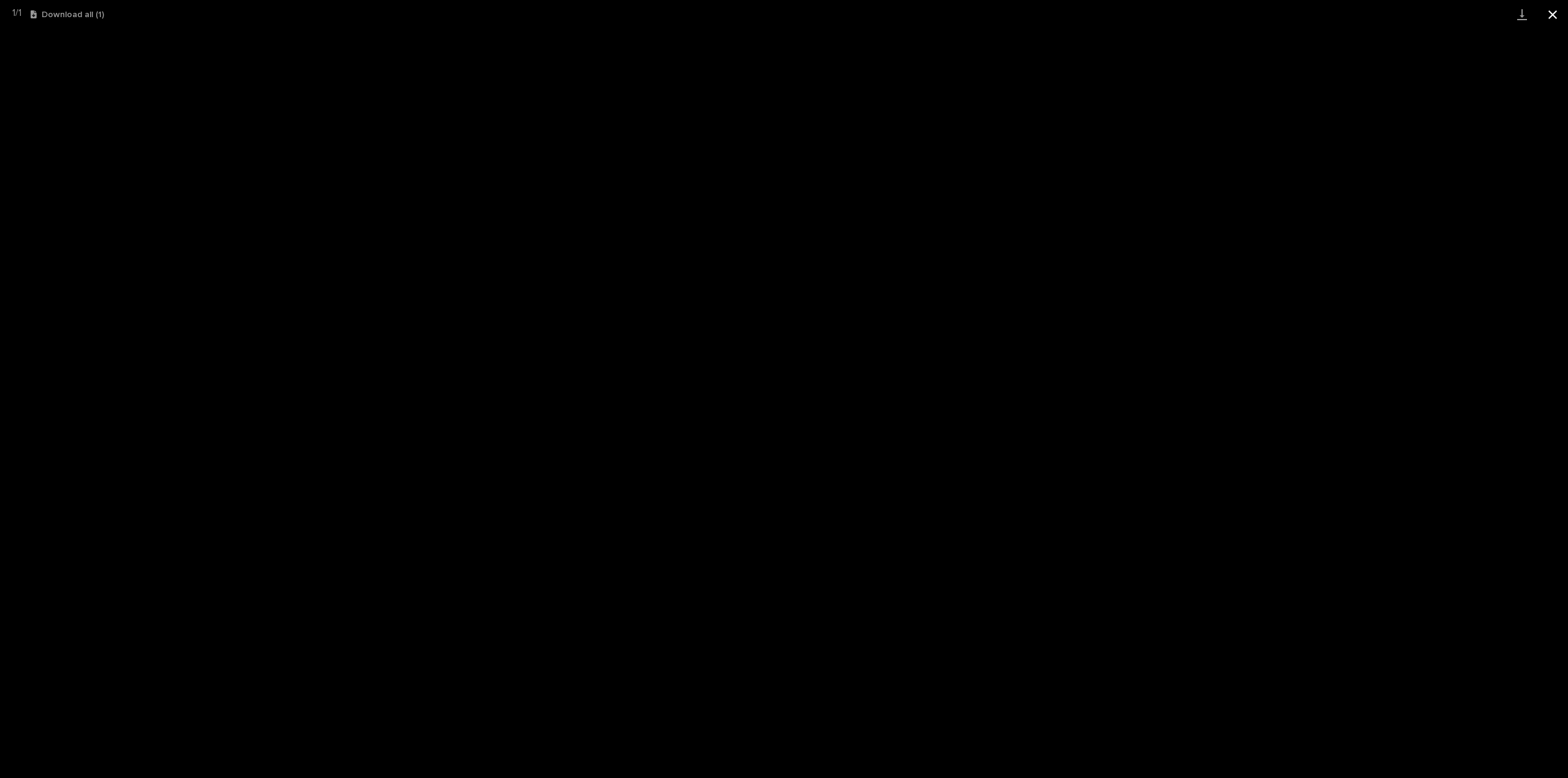
click at [1552, 15] on button "Close gallery" at bounding box center [1553, 14] width 31 height 29
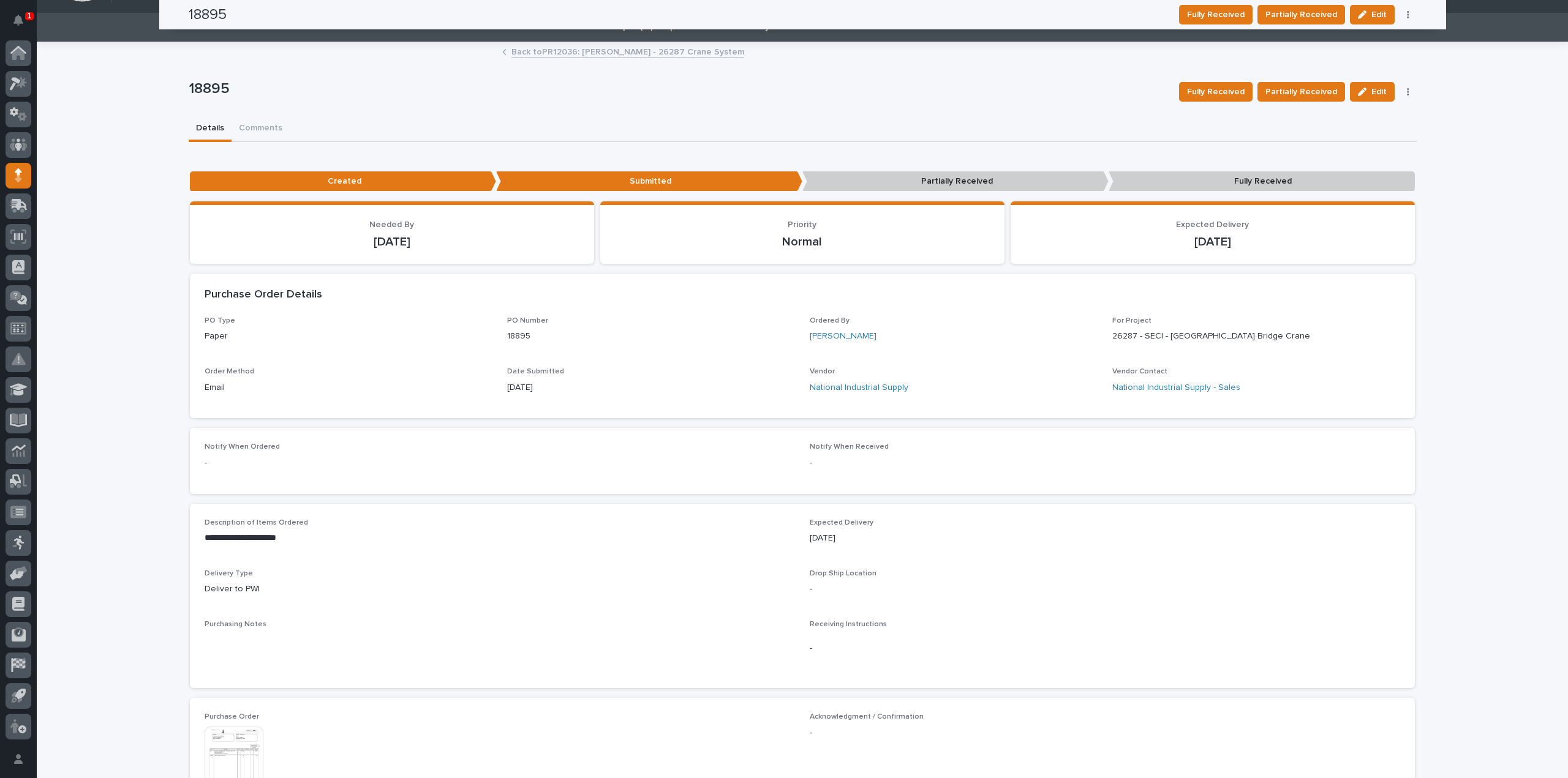
scroll to position [0, 0]
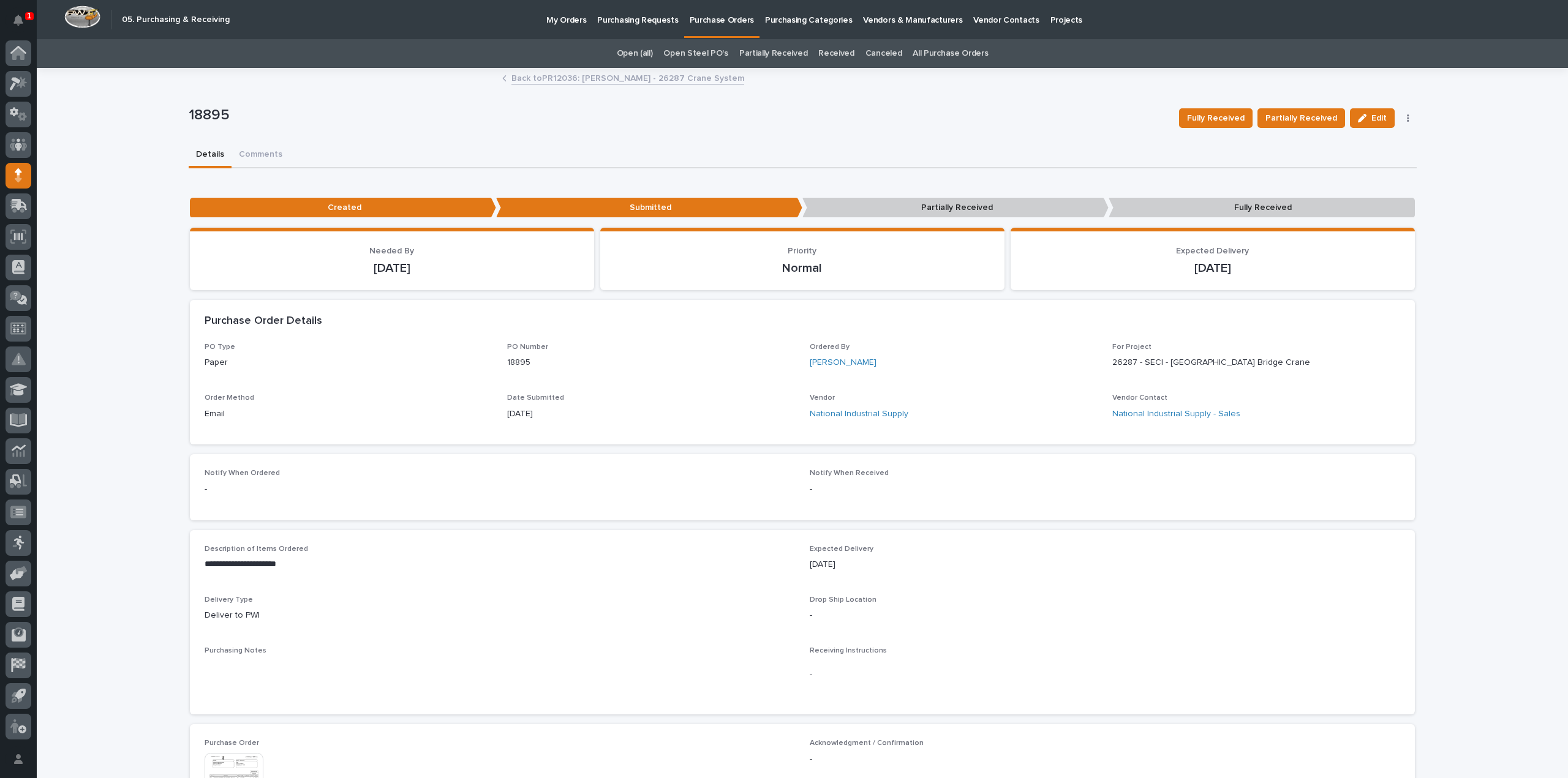
click at [601, 19] on p "Purchasing Requests" at bounding box center [638, 13] width 81 height 25
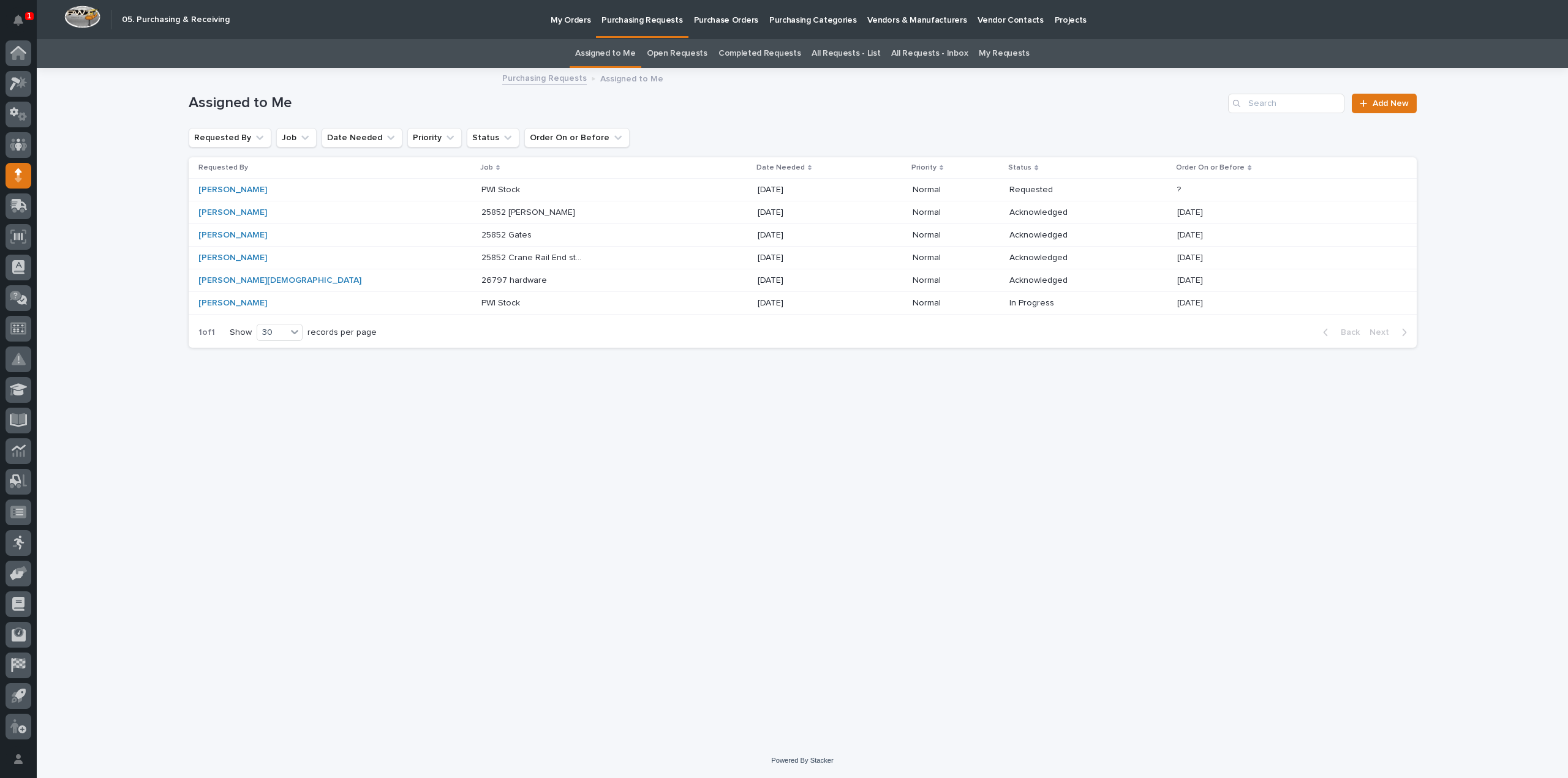
click at [1112, 475] on div "Loading... Saving… Loading... Saving… Assigned to Me Add New Requested By Job D…" at bounding box center [802, 390] width 1240 height 643
click at [841, 50] on link "All Requests - List" at bounding box center [846, 54] width 68 height 29
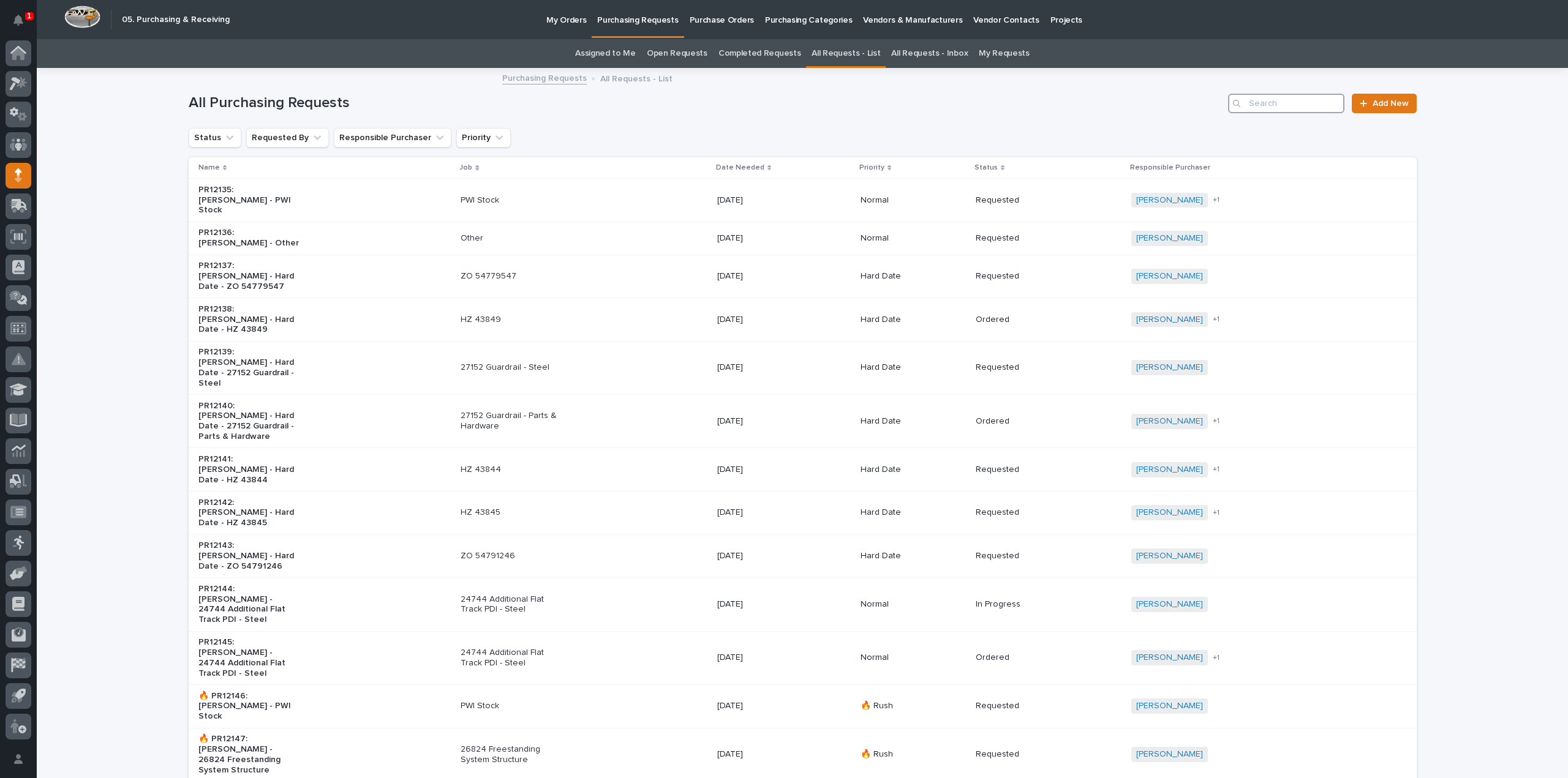
click at [1289, 110] on input "Search" at bounding box center [1286, 103] width 117 height 19
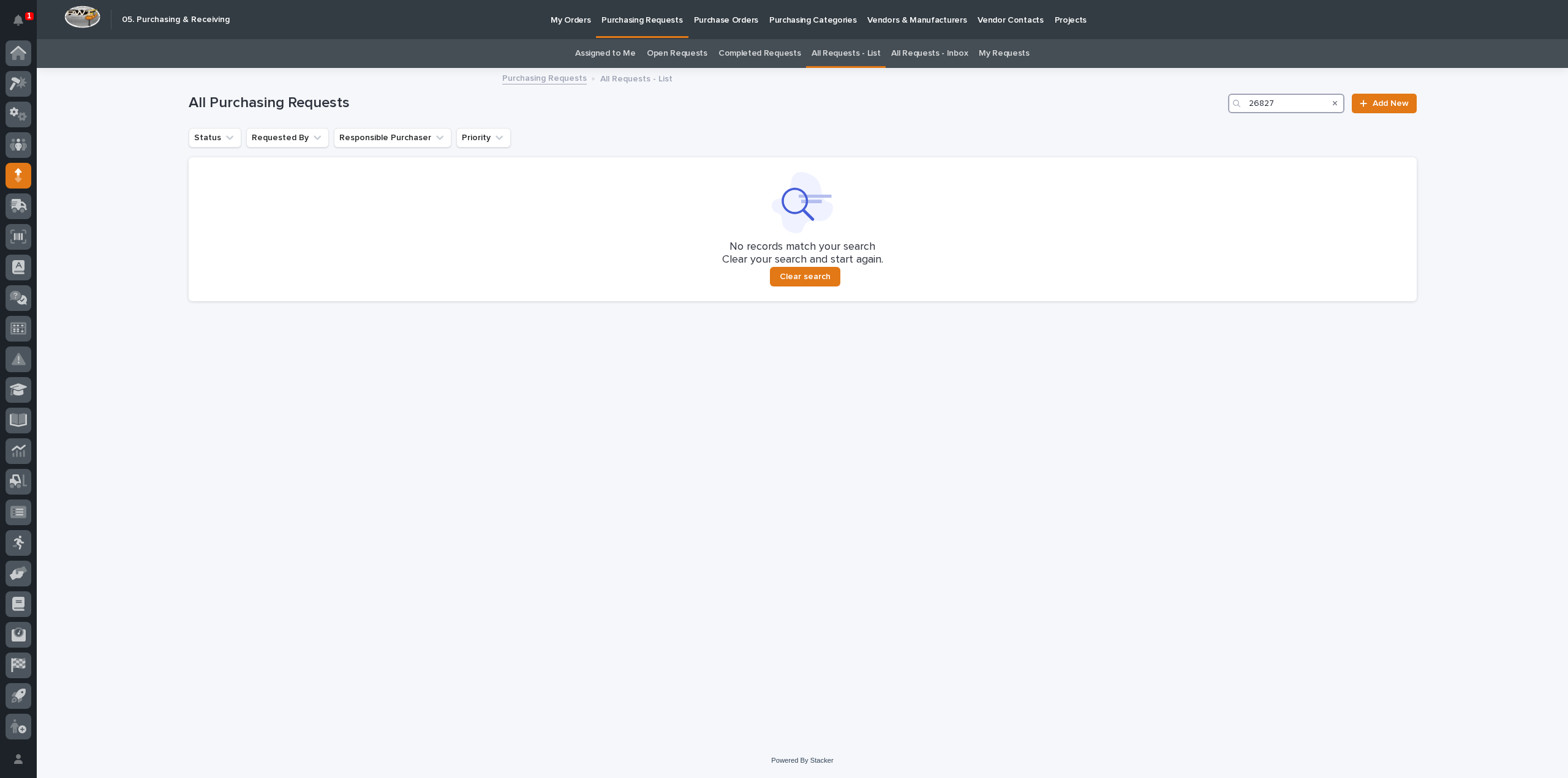
type input "26827"
click at [610, 52] on link "Assigned to Me" at bounding box center [605, 54] width 61 height 29
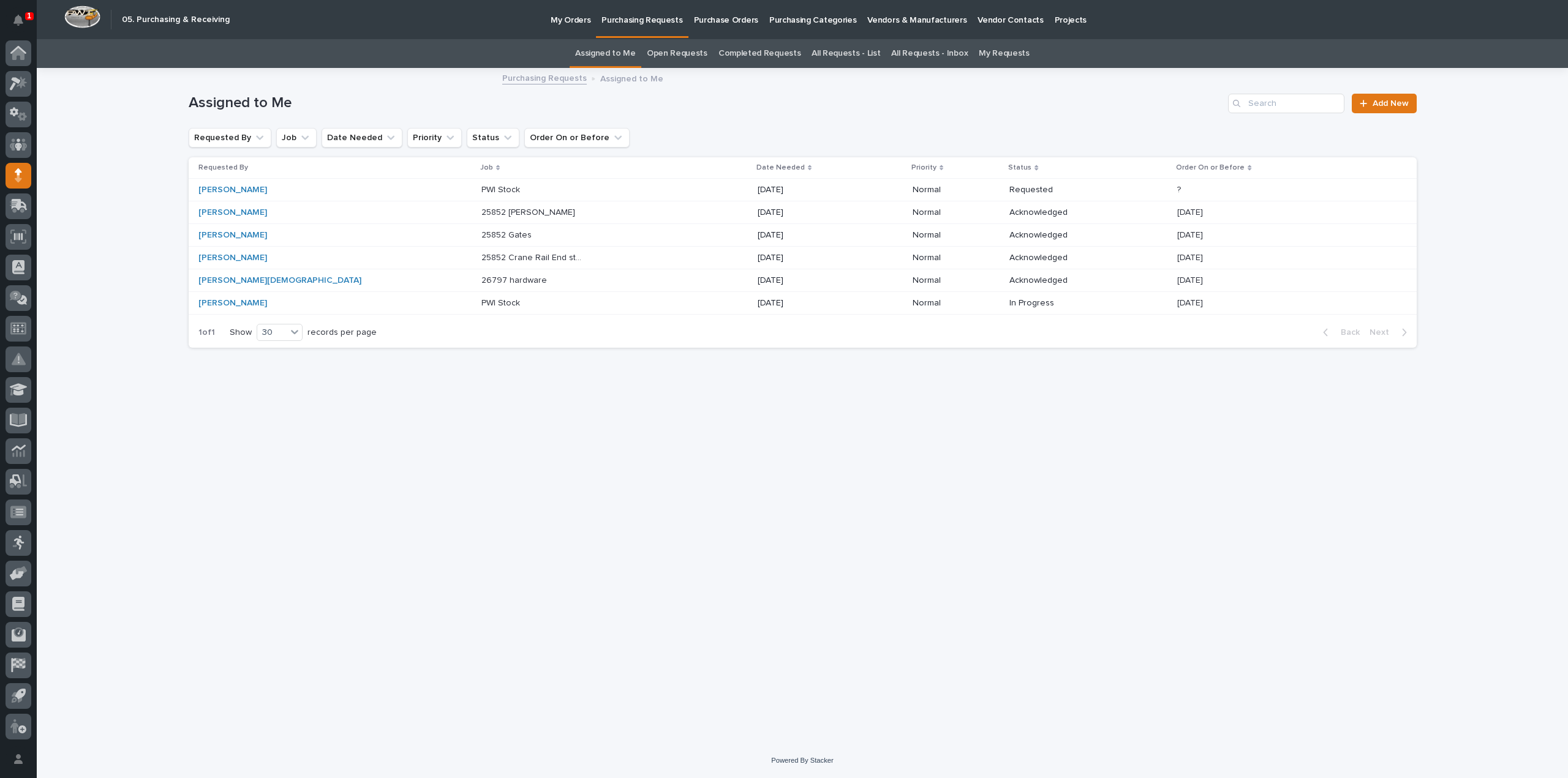
click at [850, 55] on link "All Requests - List" at bounding box center [846, 54] width 68 height 29
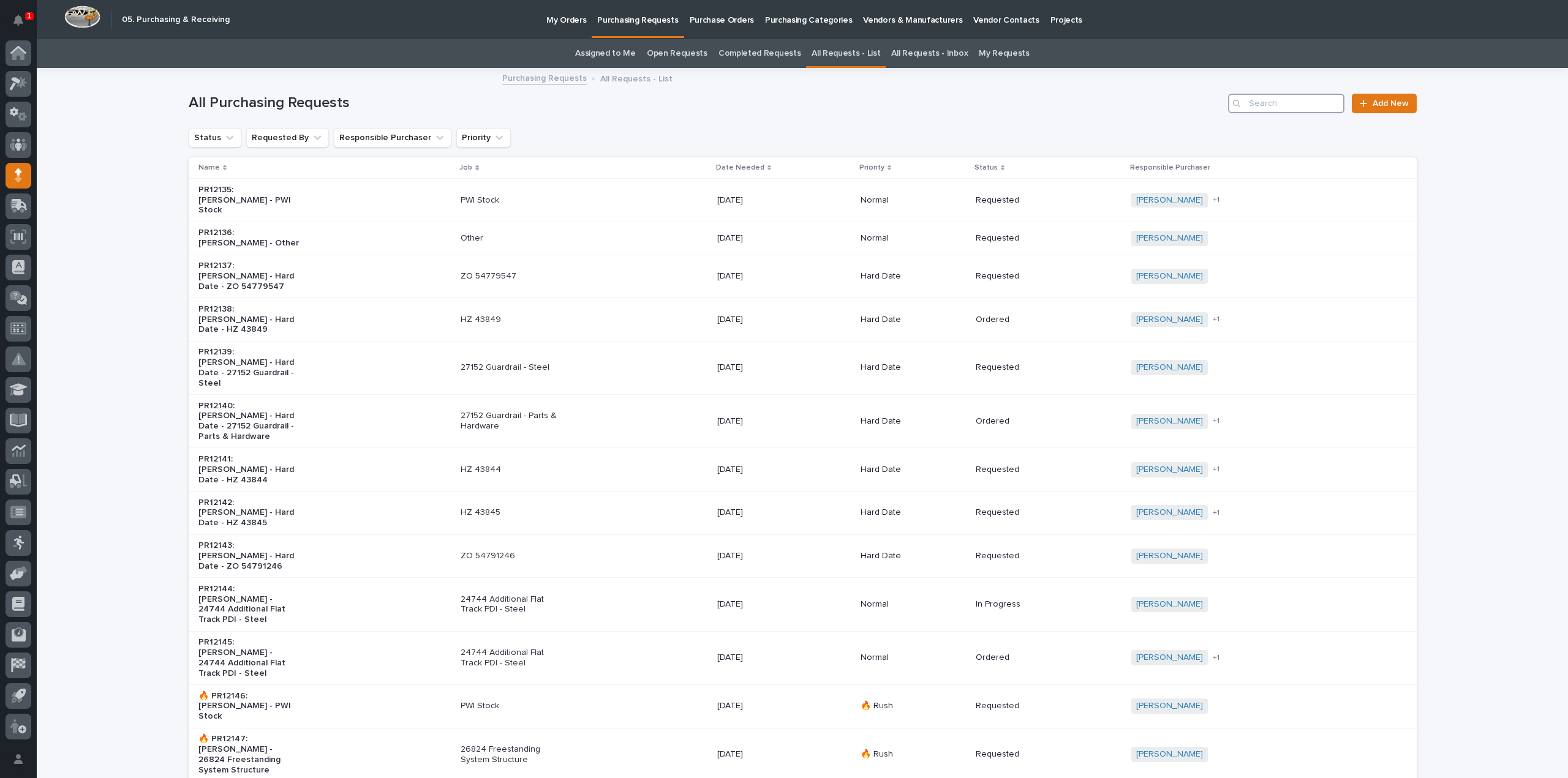
click at [1258, 106] on input "Search" at bounding box center [1286, 103] width 117 height 19
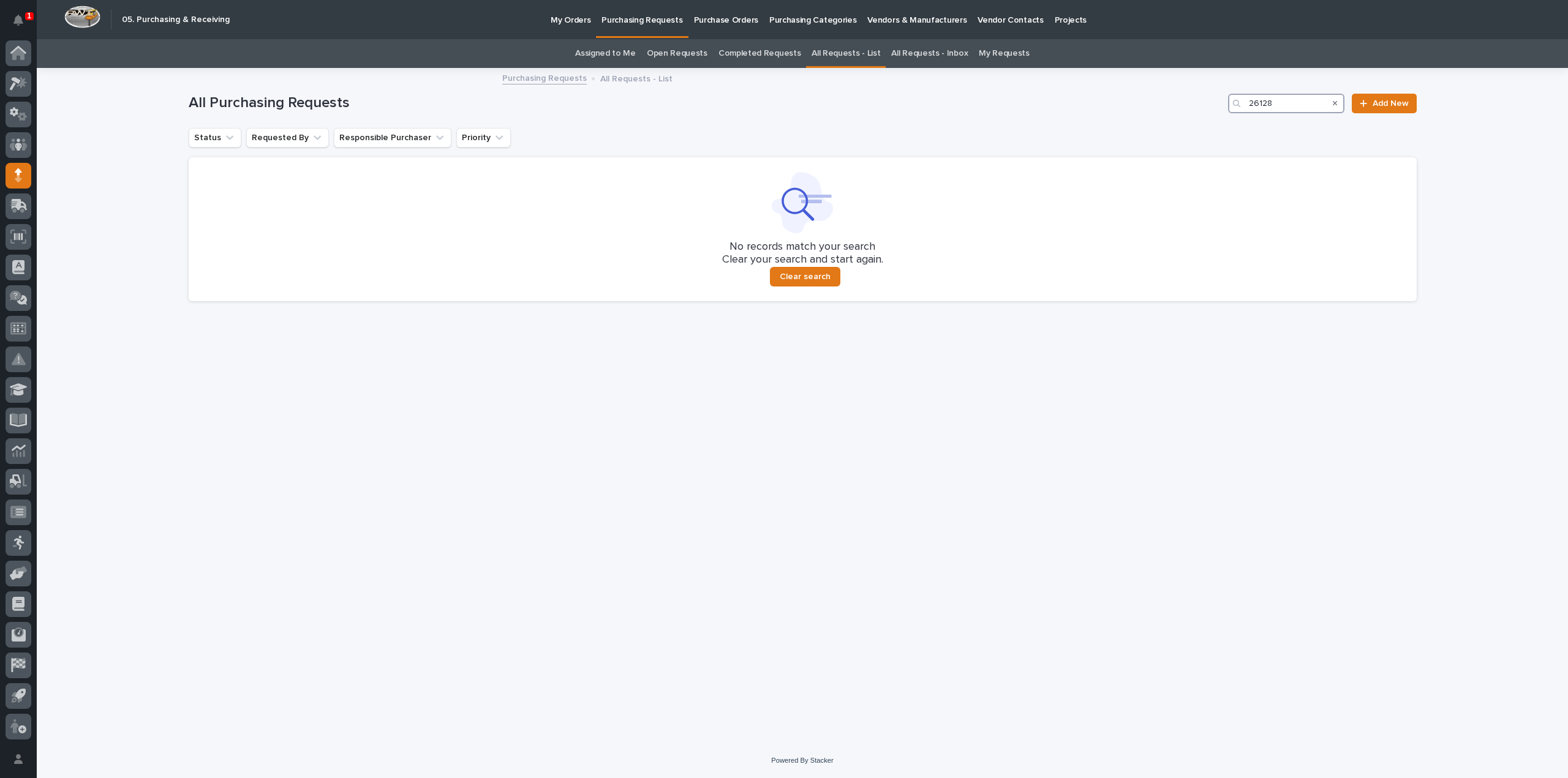
type input "26128"
click at [630, 52] on link "Assigned to Me" at bounding box center [605, 54] width 61 height 29
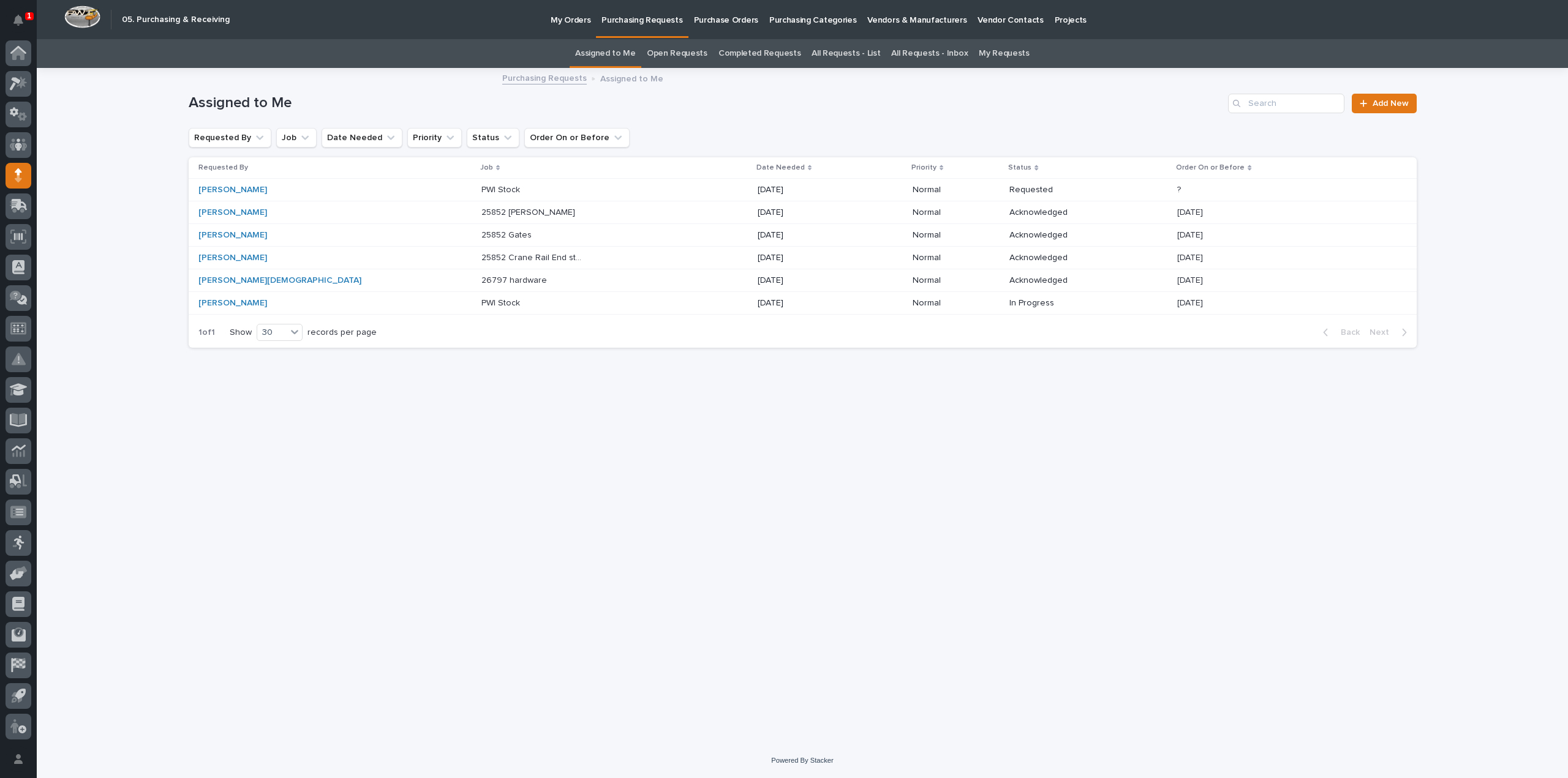
click at [841, 54] on link "All Requests - List" at bounding box center [846, 54] width 68 height 29
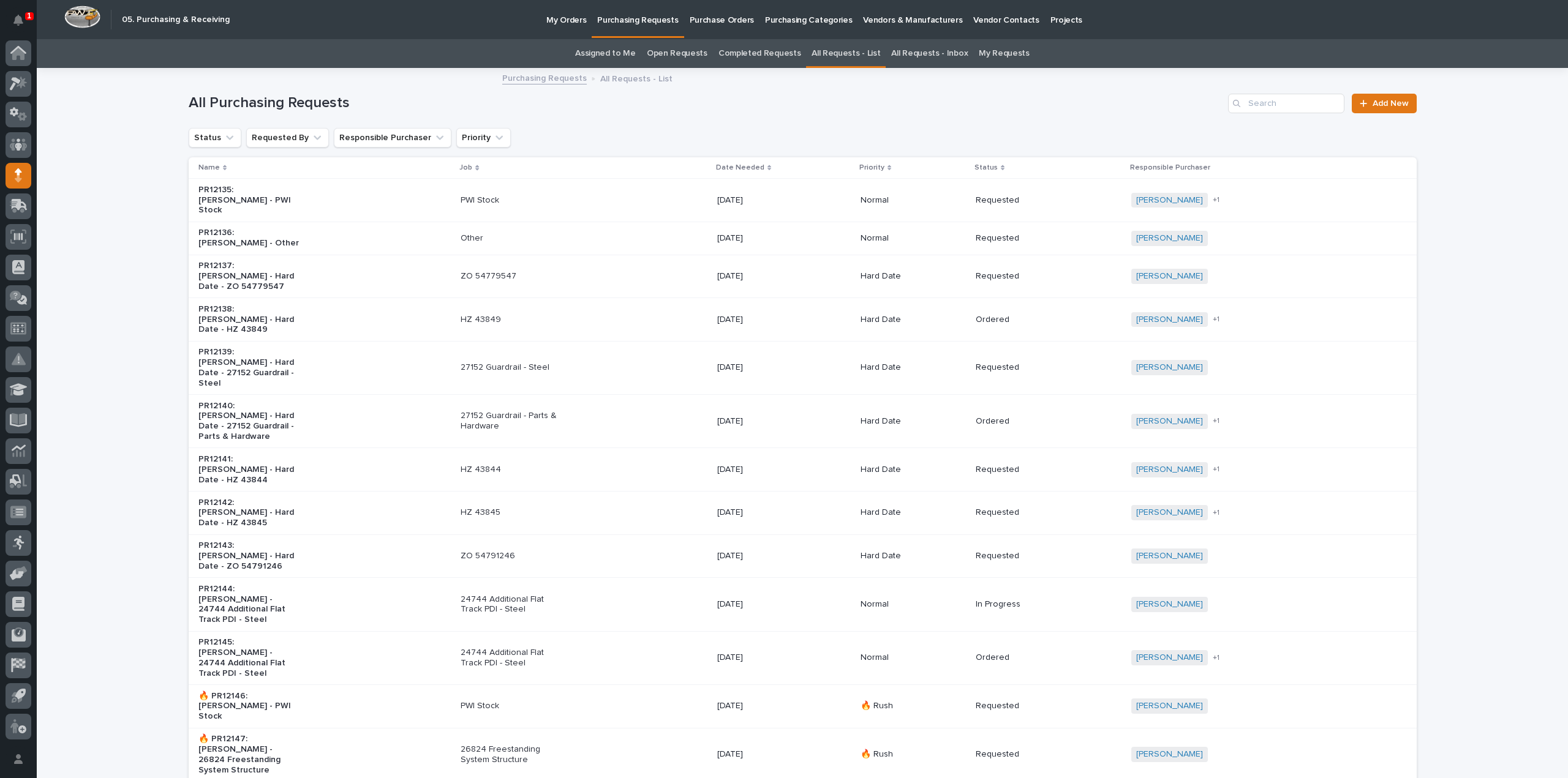
click at [837, 52] on link "All Requests - List" at bounding box center [846, 54] width 68 height 29
click at [1266, 104] on input "Search" at bounding box center [1286, 103] width 117 height 19
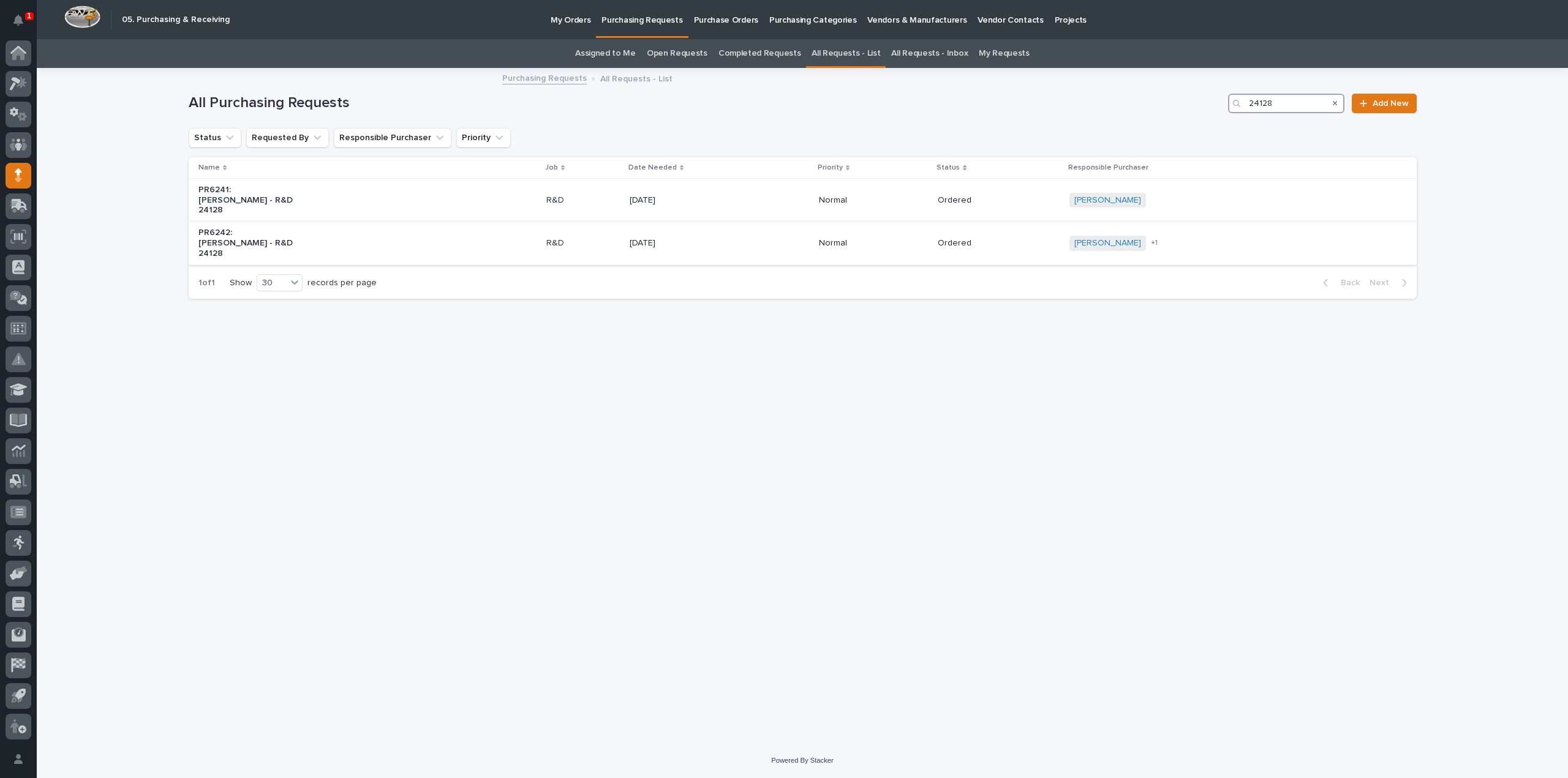
type input "24128"
click at [300, 224] on div "PR6242: Mark Miller - R&D 24128" at bounding box center [367, 243] width 338 height 40
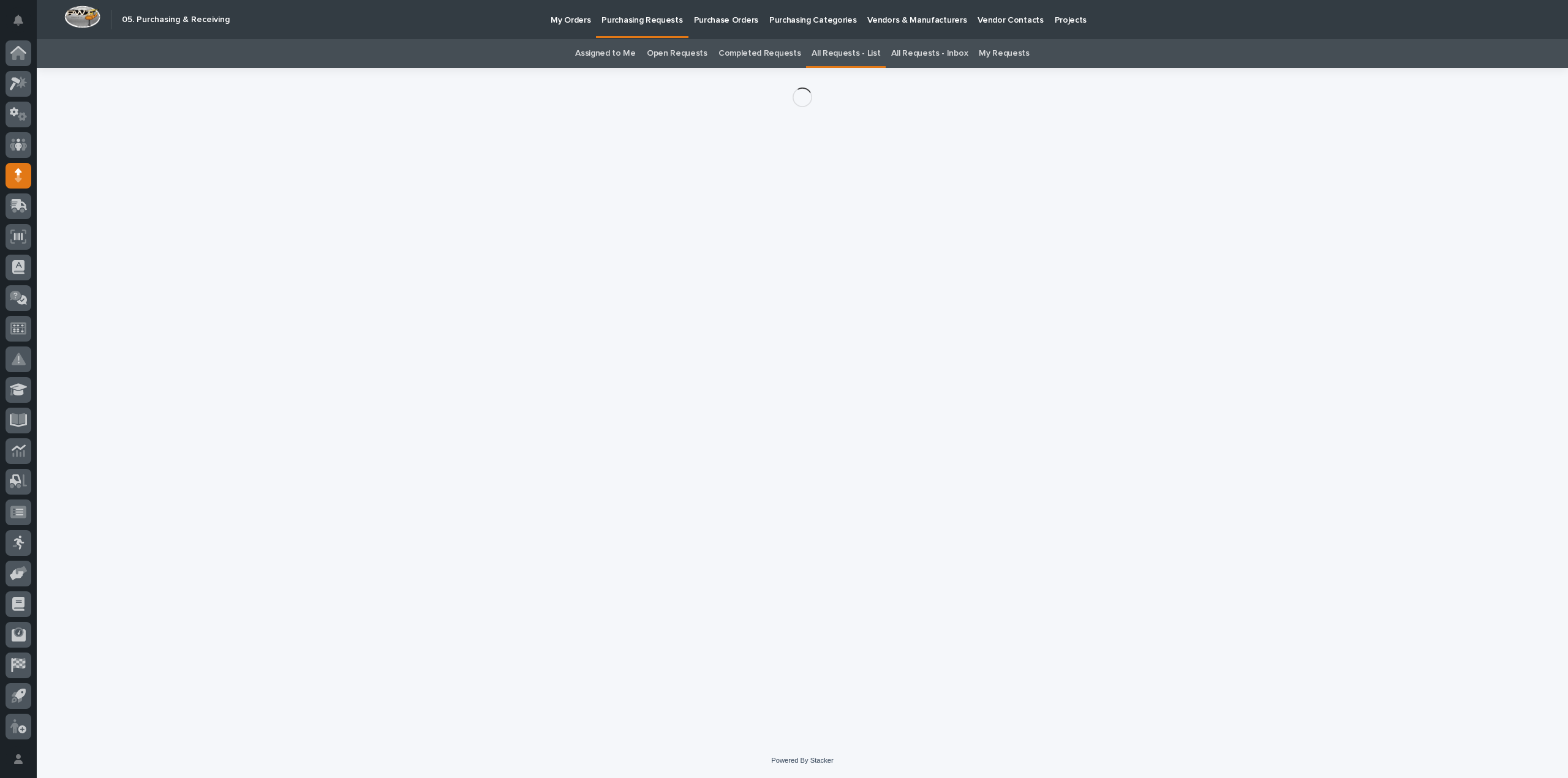
click at [300, 224] on div "Loading... Saving… Loading... Saving…" at bounding box center [802, 390] width 1240 height 645
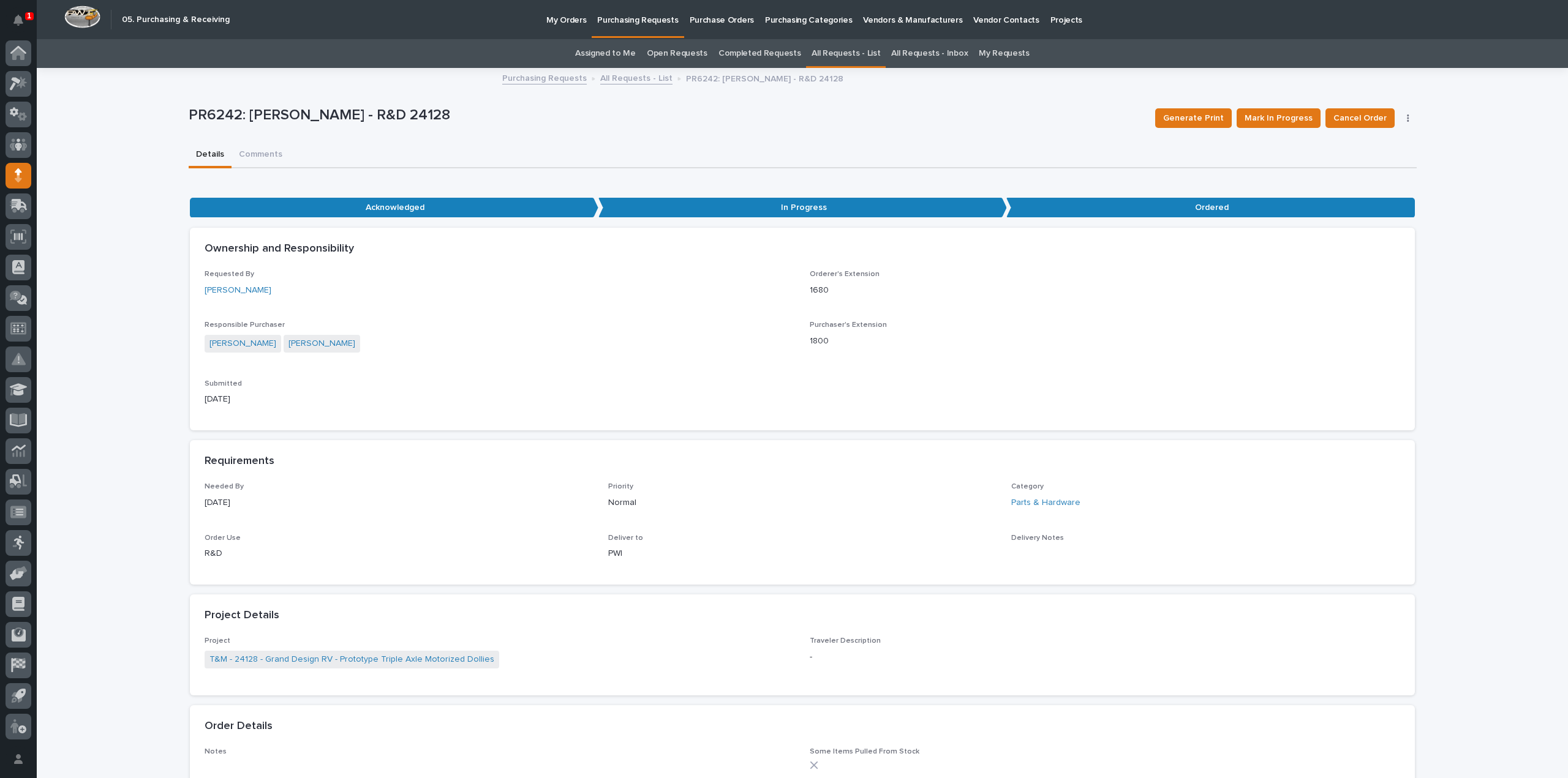
click at [380, 283] on div "Requested By Mark Miller" at bounding box center [499, 288] width 590 height 36
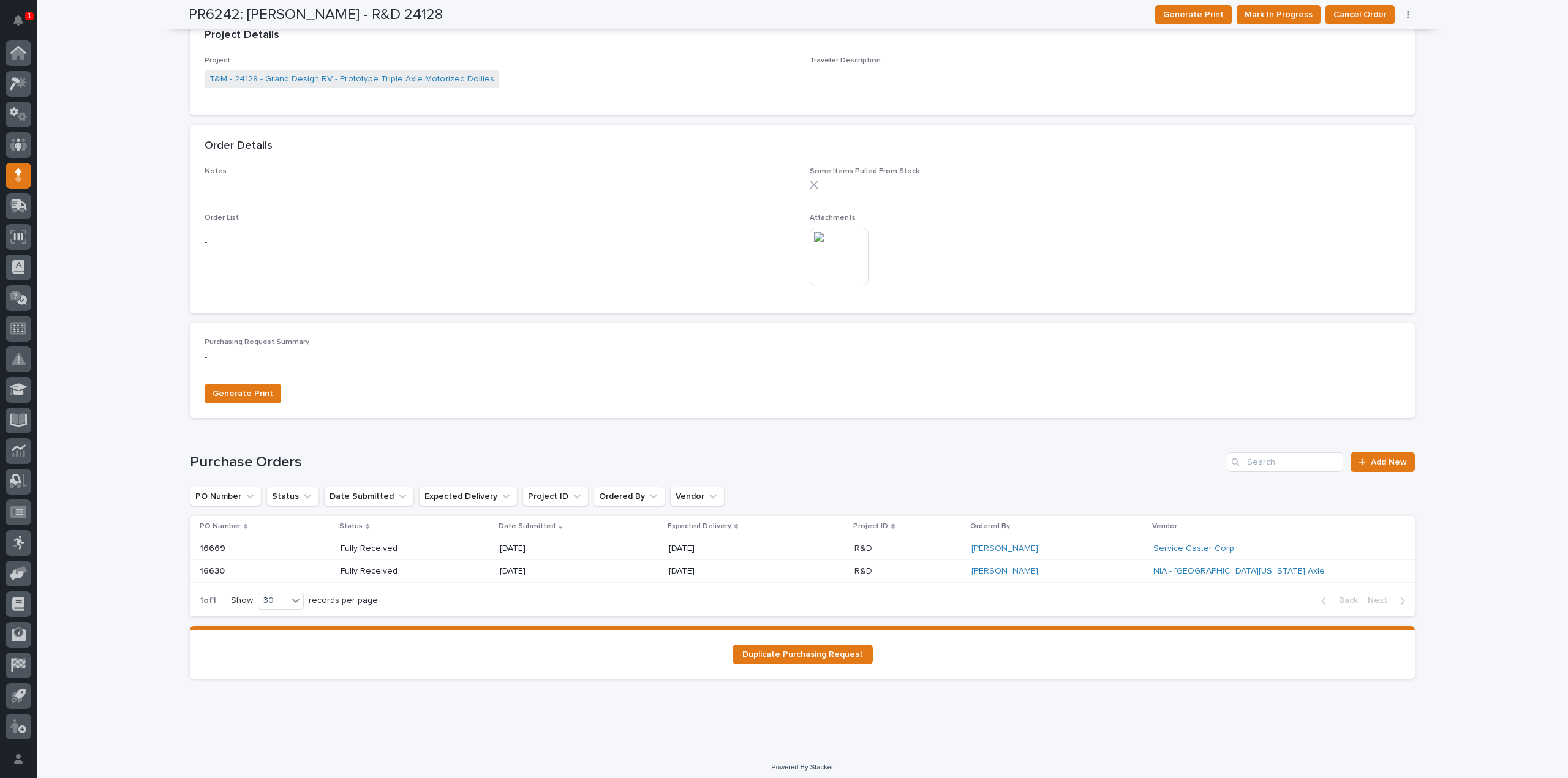
scroll to position [586, 0]
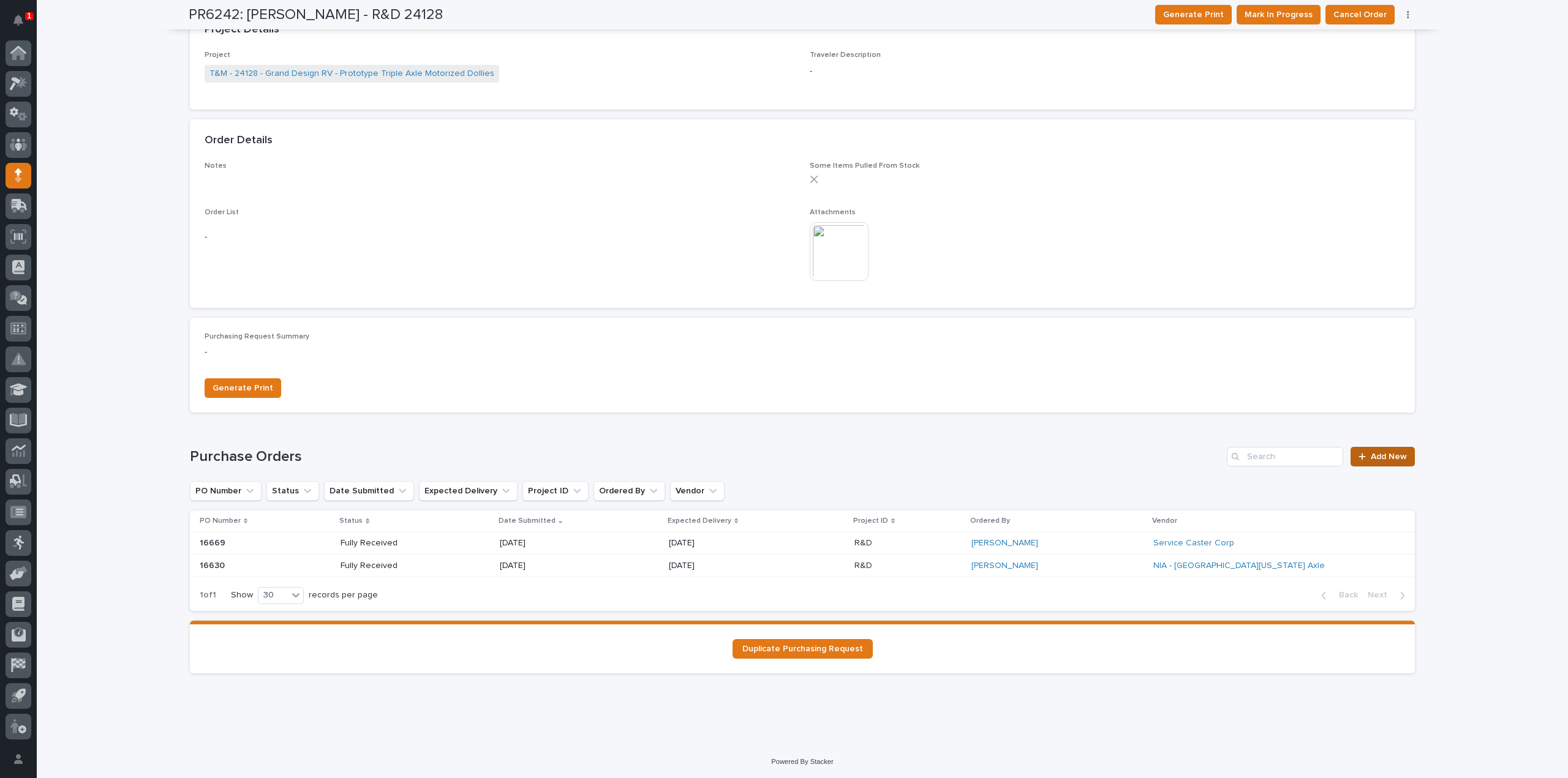
click at [1385, 460] on span "Add New" at bounding box center [1388, 457] width 36 height 9
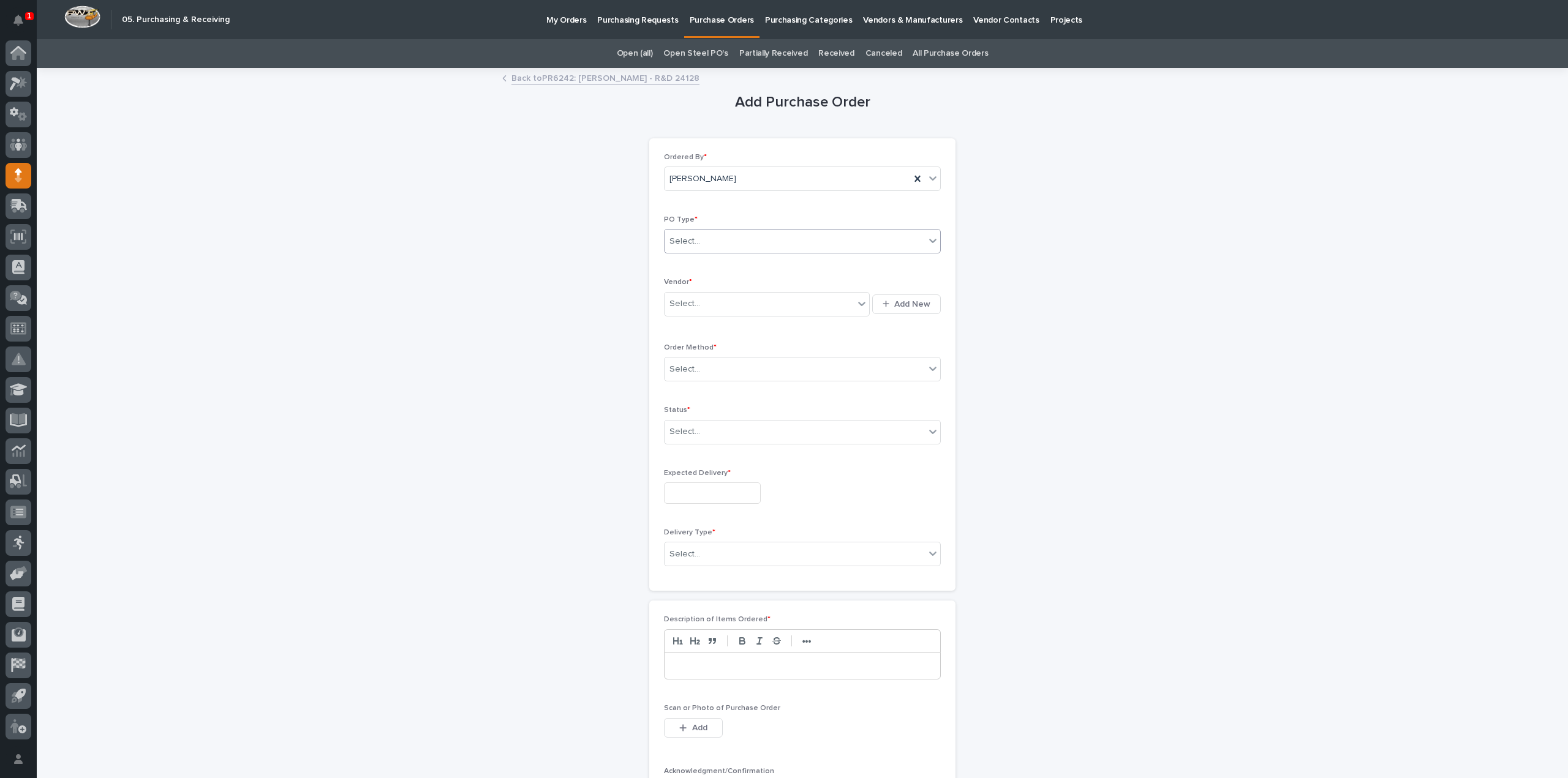
click at [724, 246] on div "Select..." at bounding box center [794, 242] width 261 height 20
click at [687, 289] on div "Paper" at bounding box center [797, 286] width 275 height 21
click at [685, 305] on div "Select..." at bounding box center [685, 303] width 31 height 13
type input "****"
click at [701, 324] on div "EPCO Sales" at bounding box center [762, 326] width 206 height 21
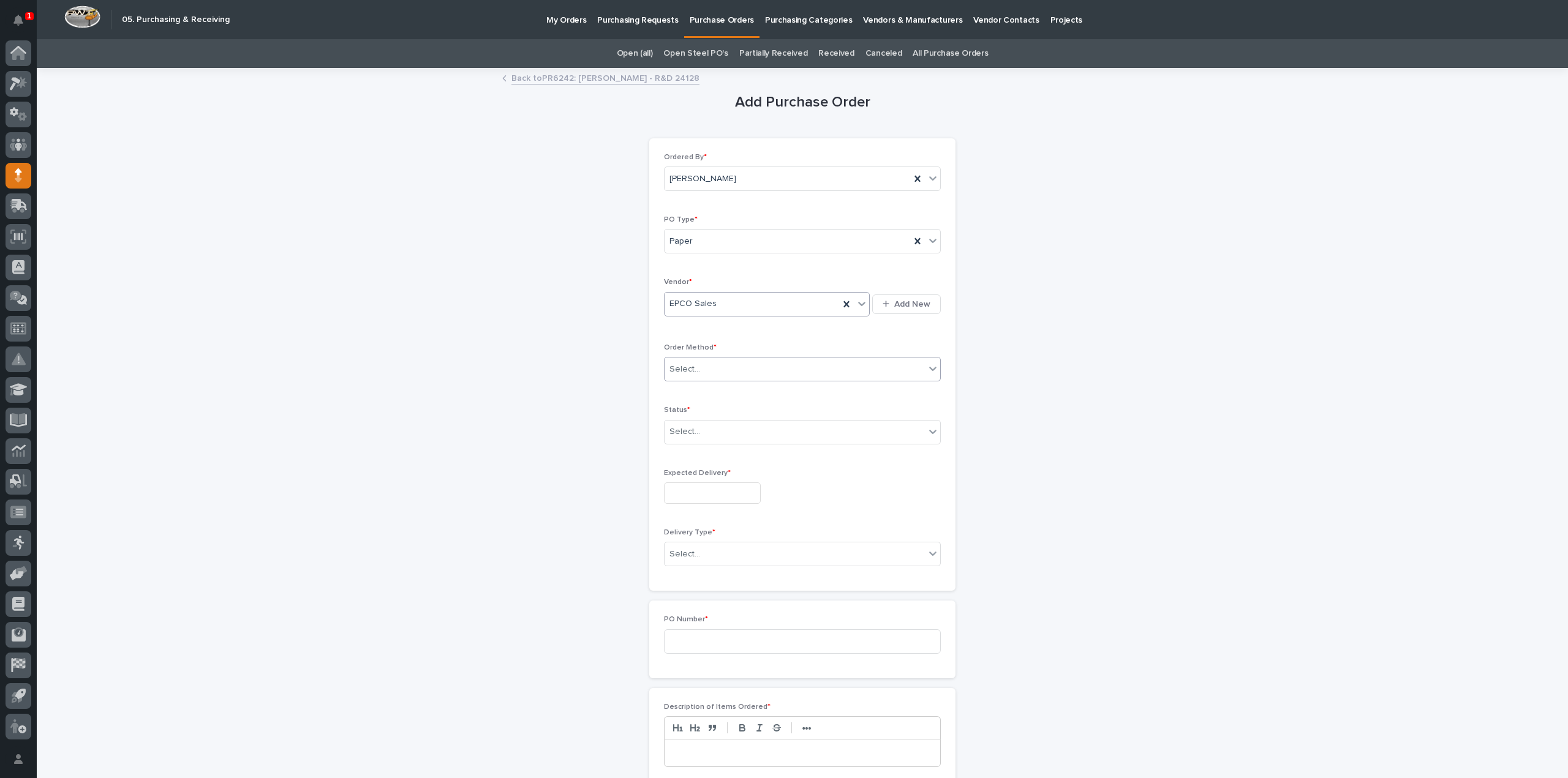
click at [701, 366] on input "text" at bounding box center [702, 370] width 1 height 11
click at [703, 390] on div "Online Order" at bounding box center [797, 391] width 275 height 21
click at [701, 433] on input "text" at bounding box center [702, 432] width 1 height 11
click at [708, 476] on div "Submitted" at bounding box center [797, 475] width 275 height 21
click at [709, 486] on input "text" at bounding box center [712, 493] width 96 height 21
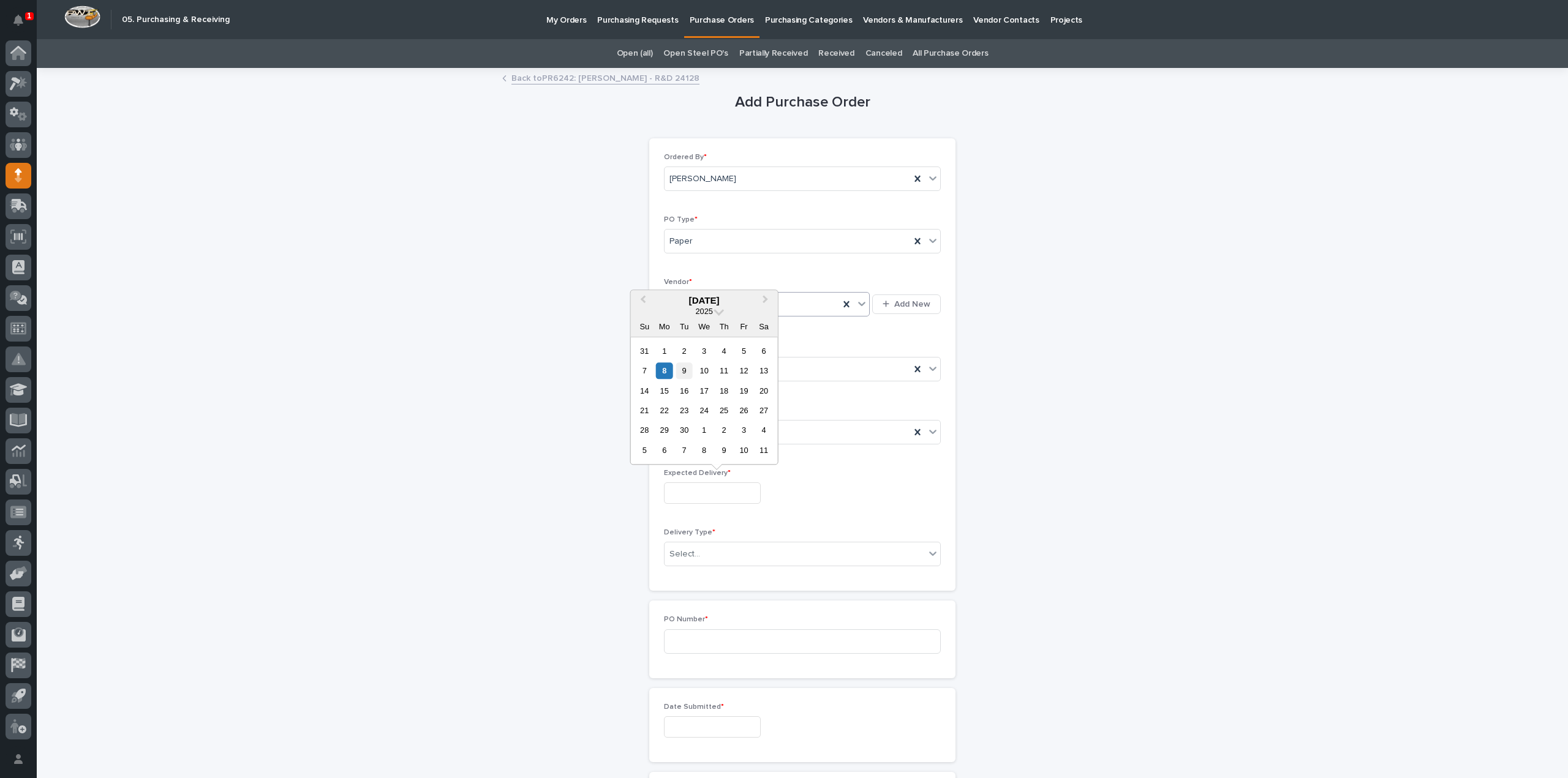
click at [686, 370] on div "9" at bounding box center [684, 370] width 17 height 17
type input "**********"
click at [693, 550] on div "Select..." at bounding box center [685, 554] width 31 height 13
click at [714, 577] on div "Deliver to PWI" at bounding box center [797, 574] width 275 height 21
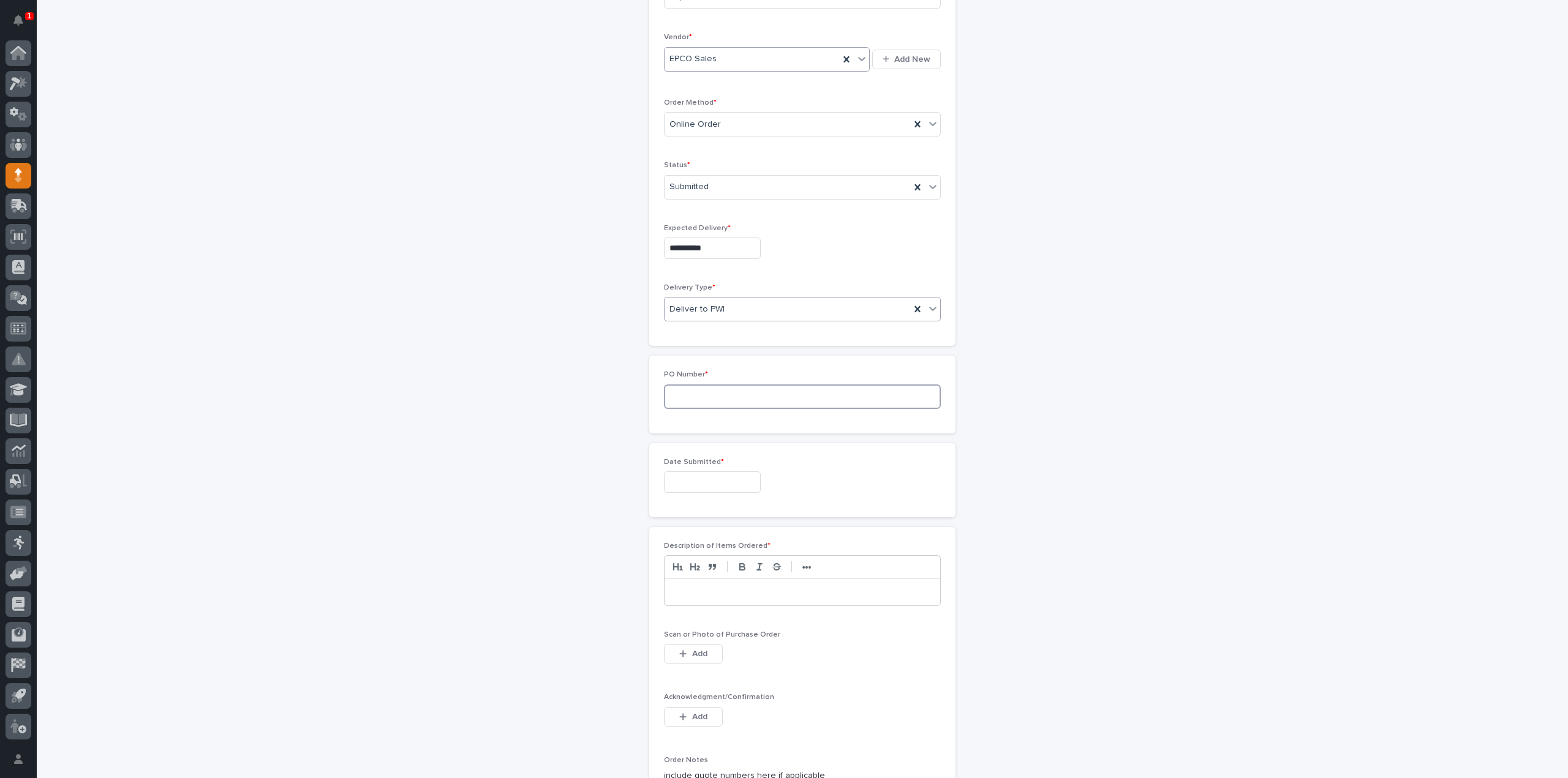
click at [681, 391] on input at bounding box center [802, 396] width 277 height 25
type input "3118RB"
click at [690, 471] on input "text" at bounding box center [712, 482] width 96 height 21
click at [660, 358] on div "8" at bounding box center [664, 359] width 17 height 17
type input "**********"
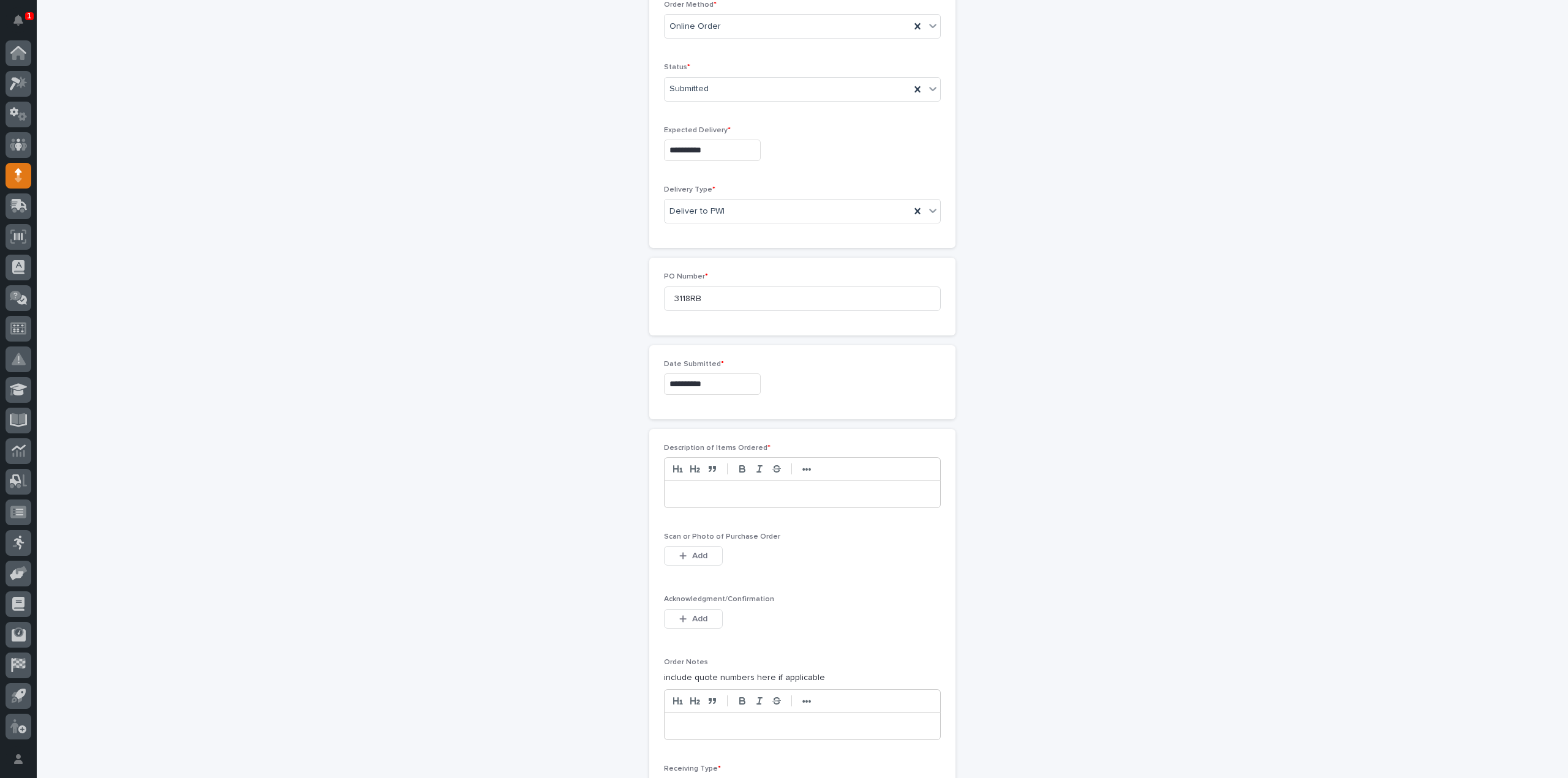
scroll to position [368, 0]
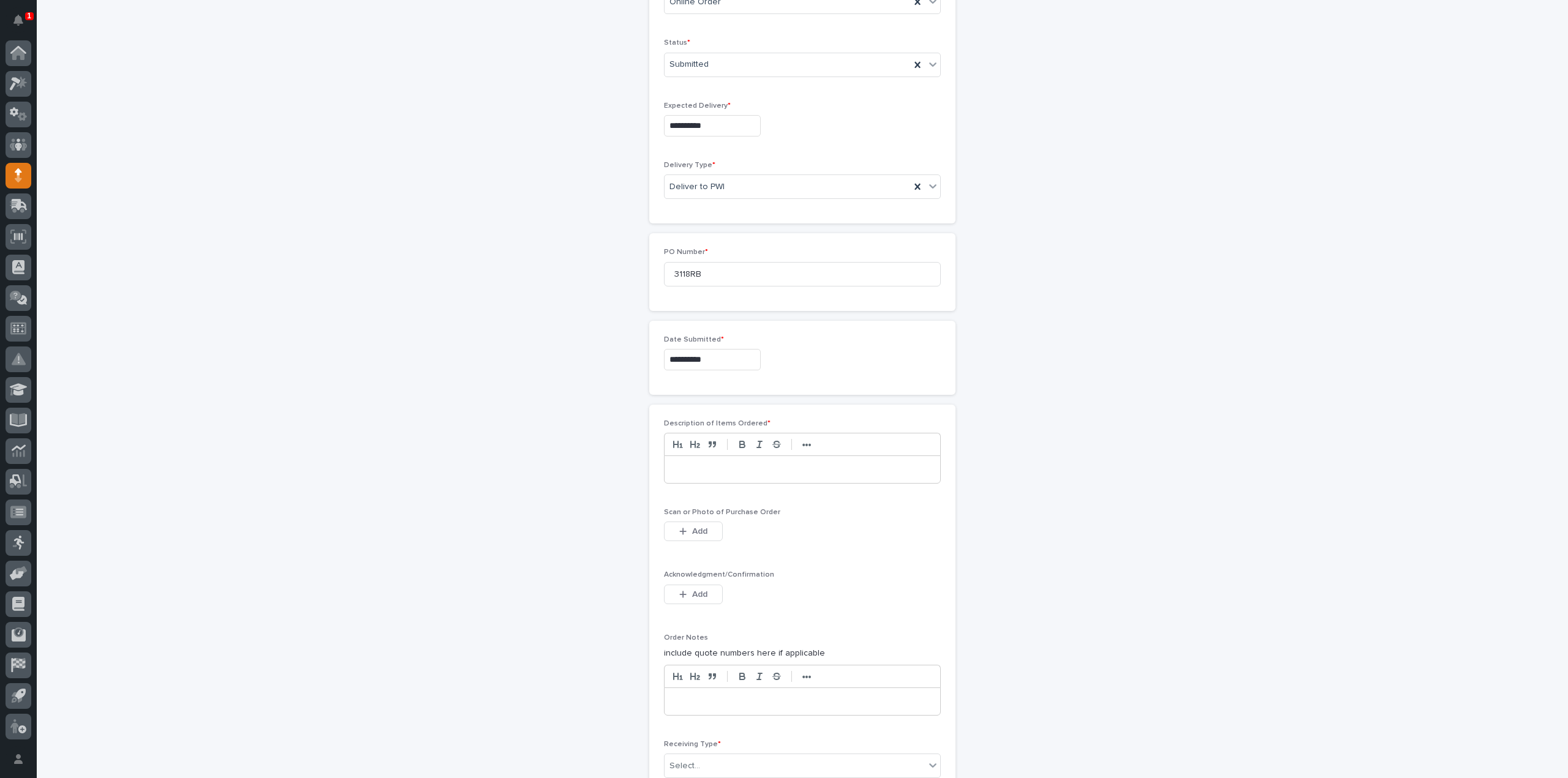
click at [705, 467] on p at bounding box center [802, 469] width 257 height 12
click at [681, 531] on icon "button" at bounding box center [683, 531] width 7 height 9
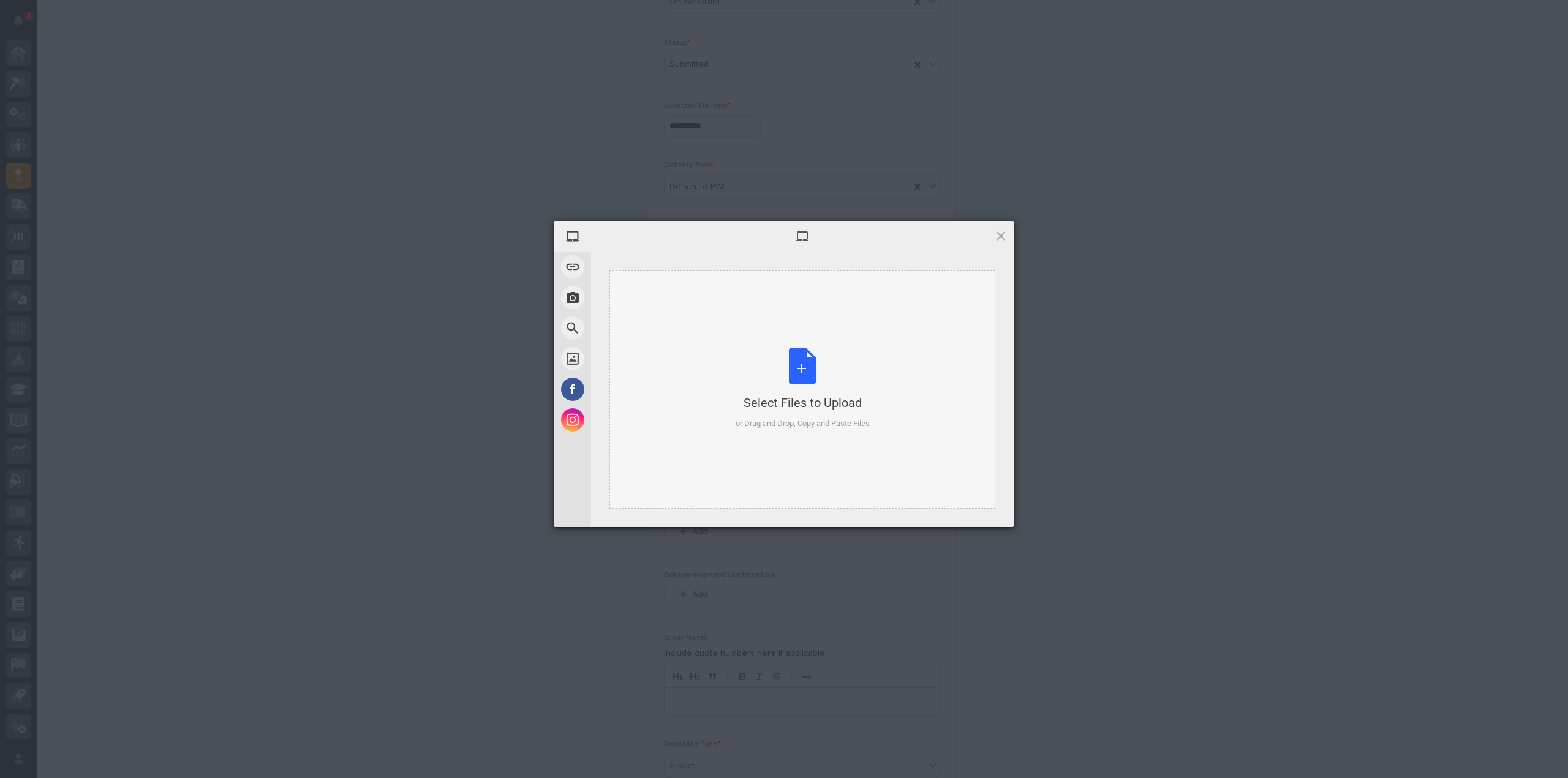
click at [806, 380] on div "Select Files to Upload or Drag and Drop, Copy and Paste Files" at bounding box center [802, 389] width 134 height 82
click at [804, 368] on div "Select Files to Upload or Drag and Drop, Copy and Paste Files" at bounding box center [802, 389] width 134 height 82
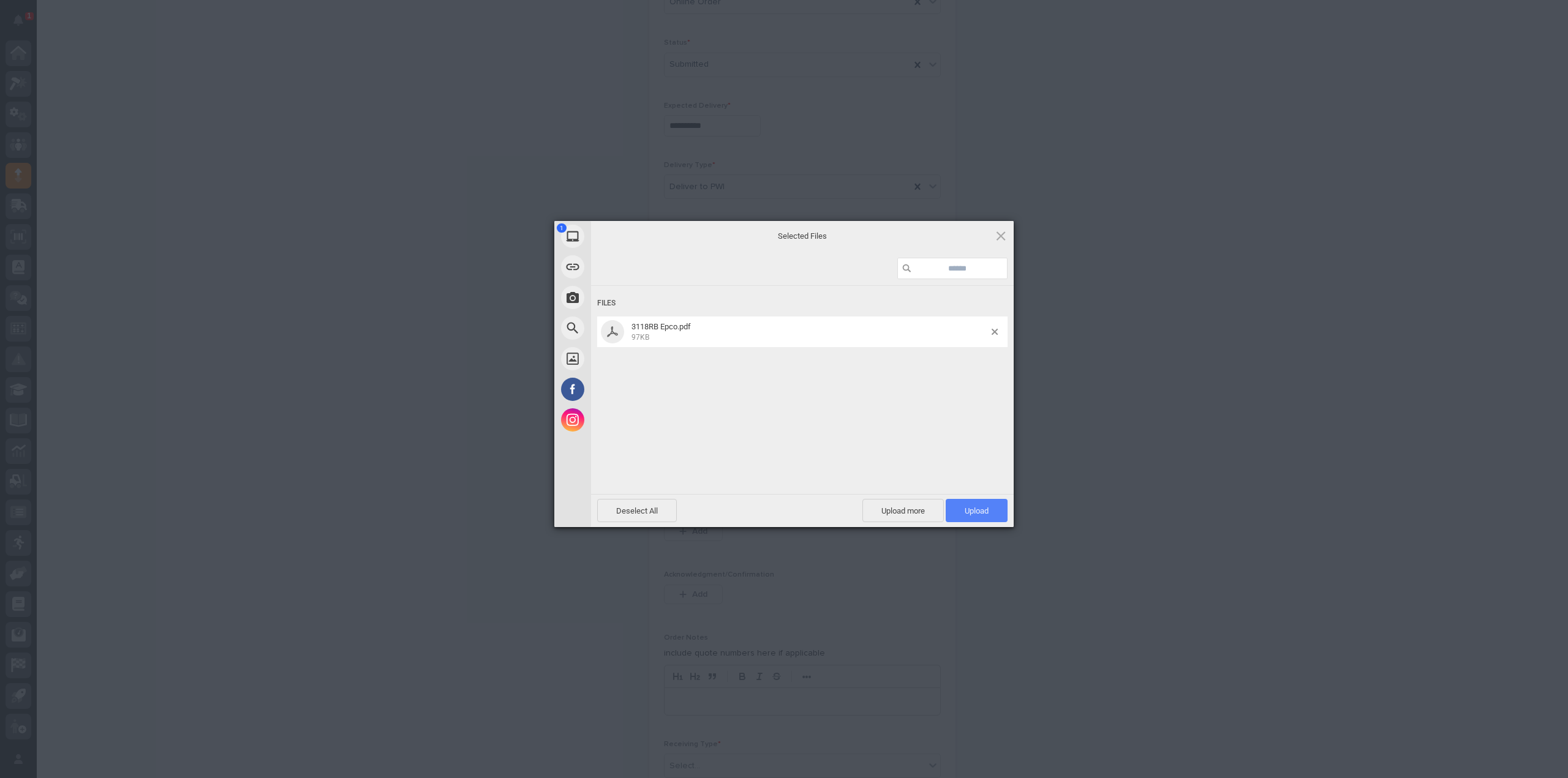
click at [961, 509] on span "Upload 1" at bounding box center [977, 510] width 62 height 23
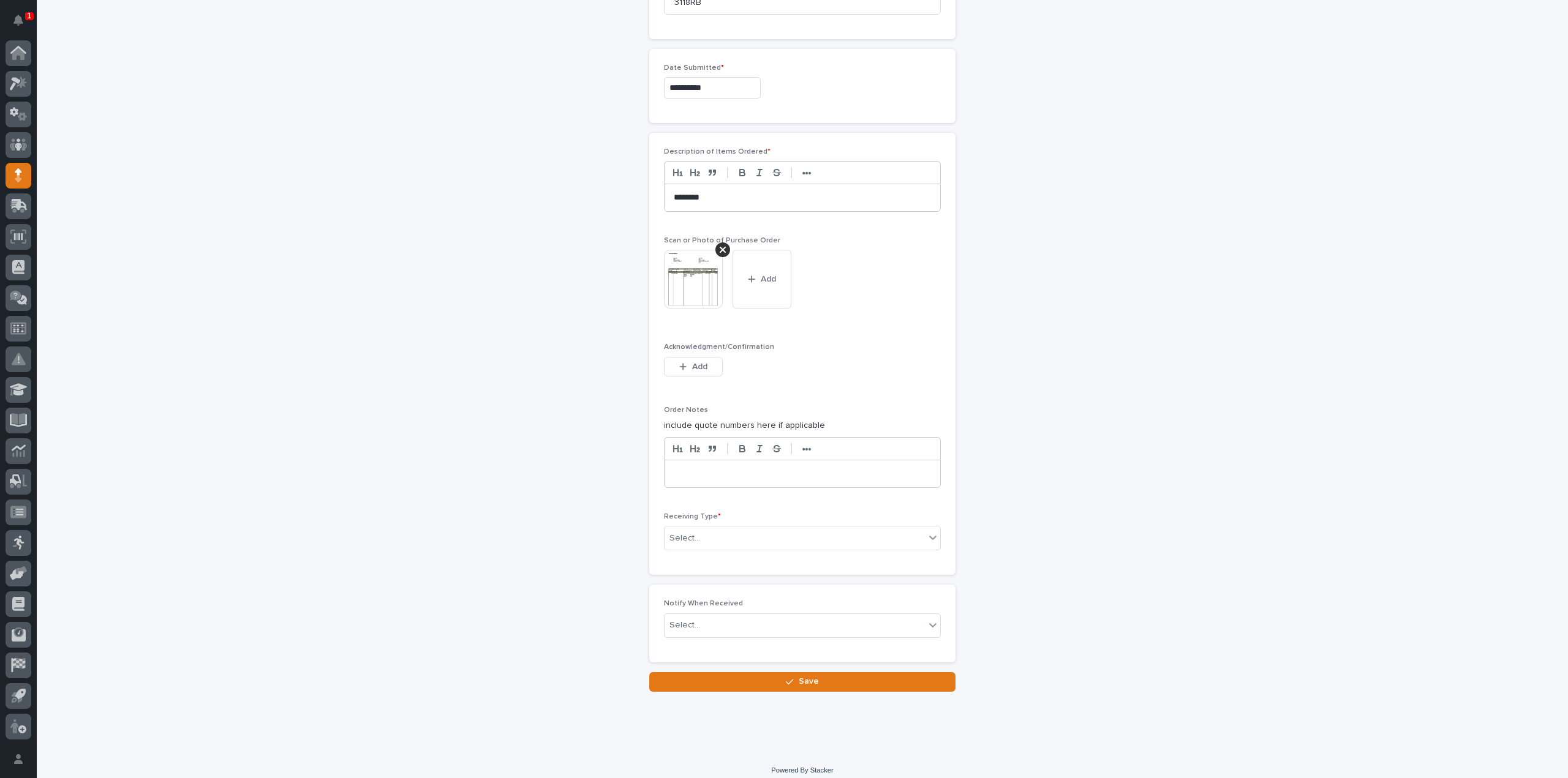
scroll to position [643, 0]
drag, startPoint x: 713, startPoint y: 533, endPoint x: 715, endPoint y: 525, distance: 8.2
click at [713, 532] on div "Select..." at bounding box center [794, 535] width 261 height 20
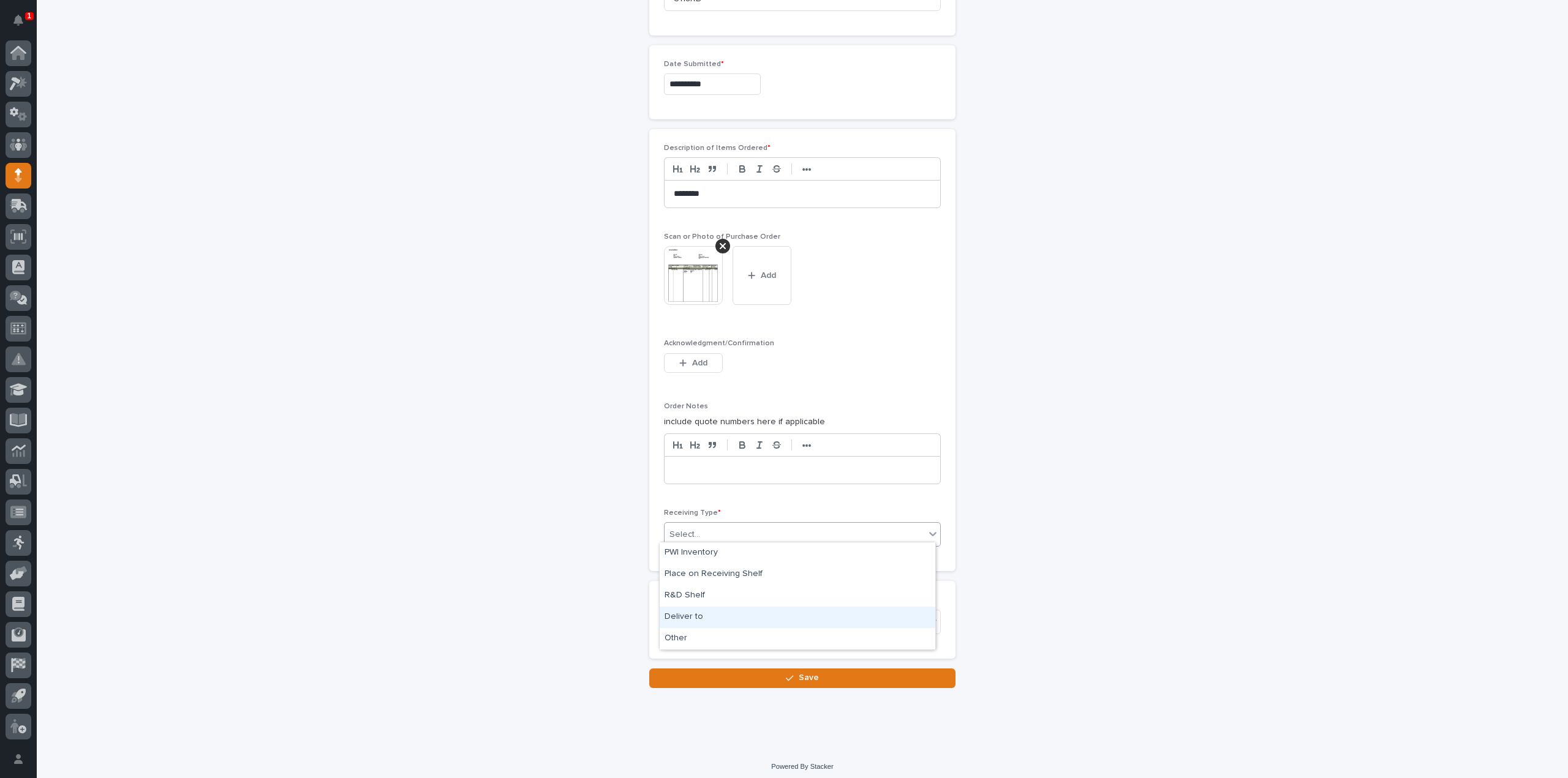
click at [695, 615] on div "Deliver to" at bounding box center [797, 617] width 275 height 21
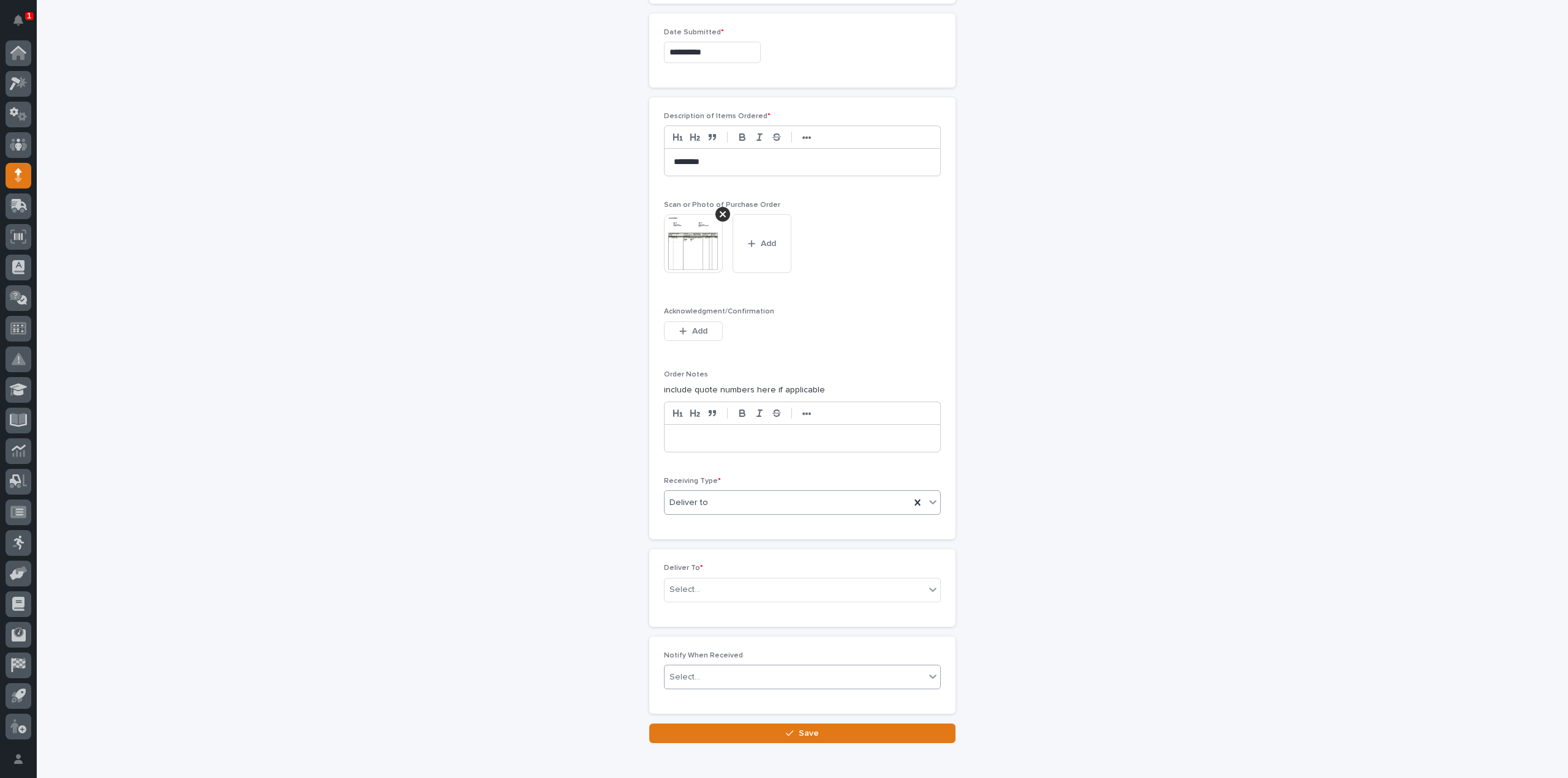
scroll to position [686, 0]
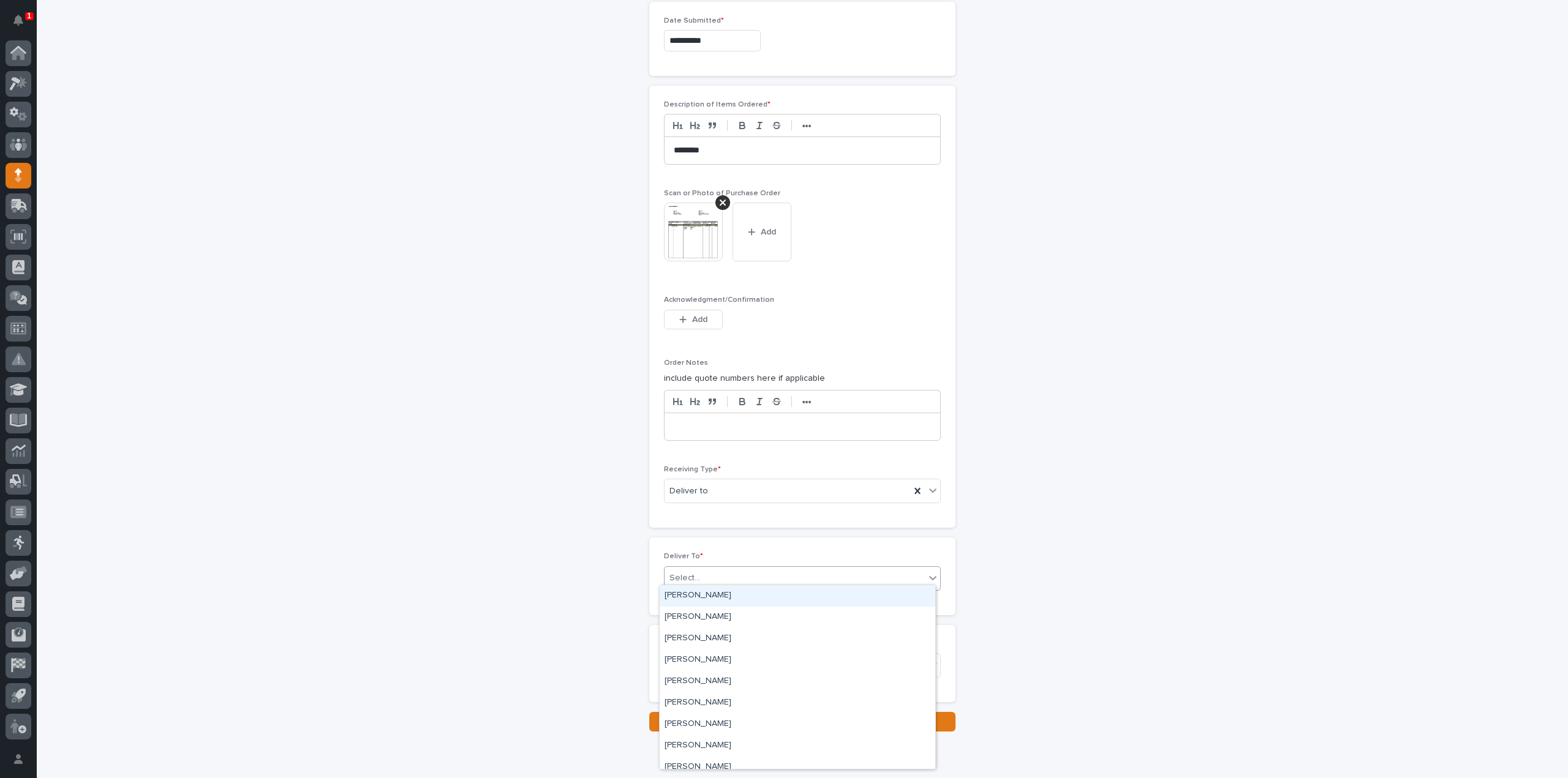
click at [686, 572] on div "Select..." at bounding box center [685, 578] width 31 height 13
type input "****"
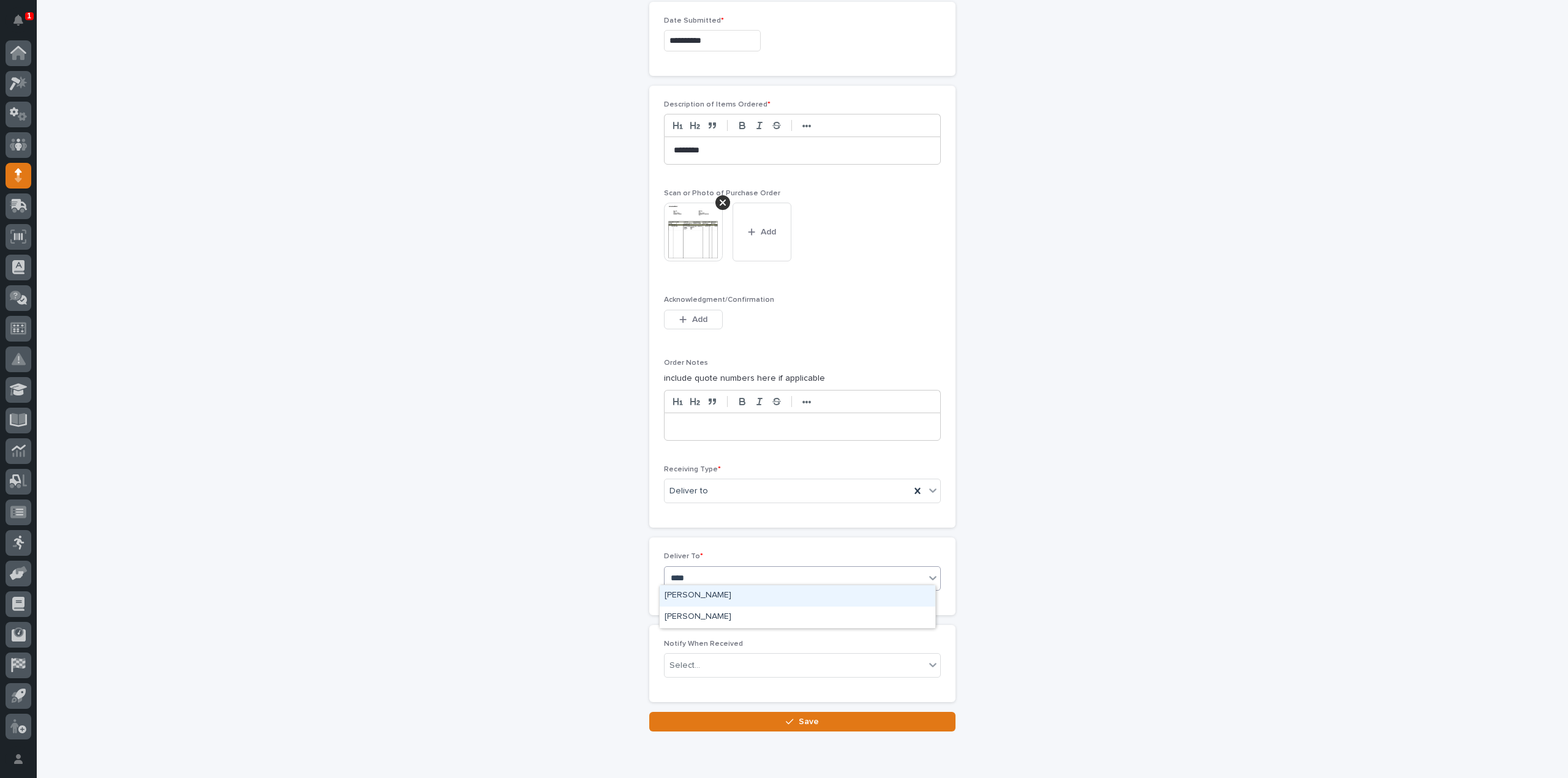
click at [685, 593] on div "Steve Hall" at bounding box center [797, 596] width 275 height 21
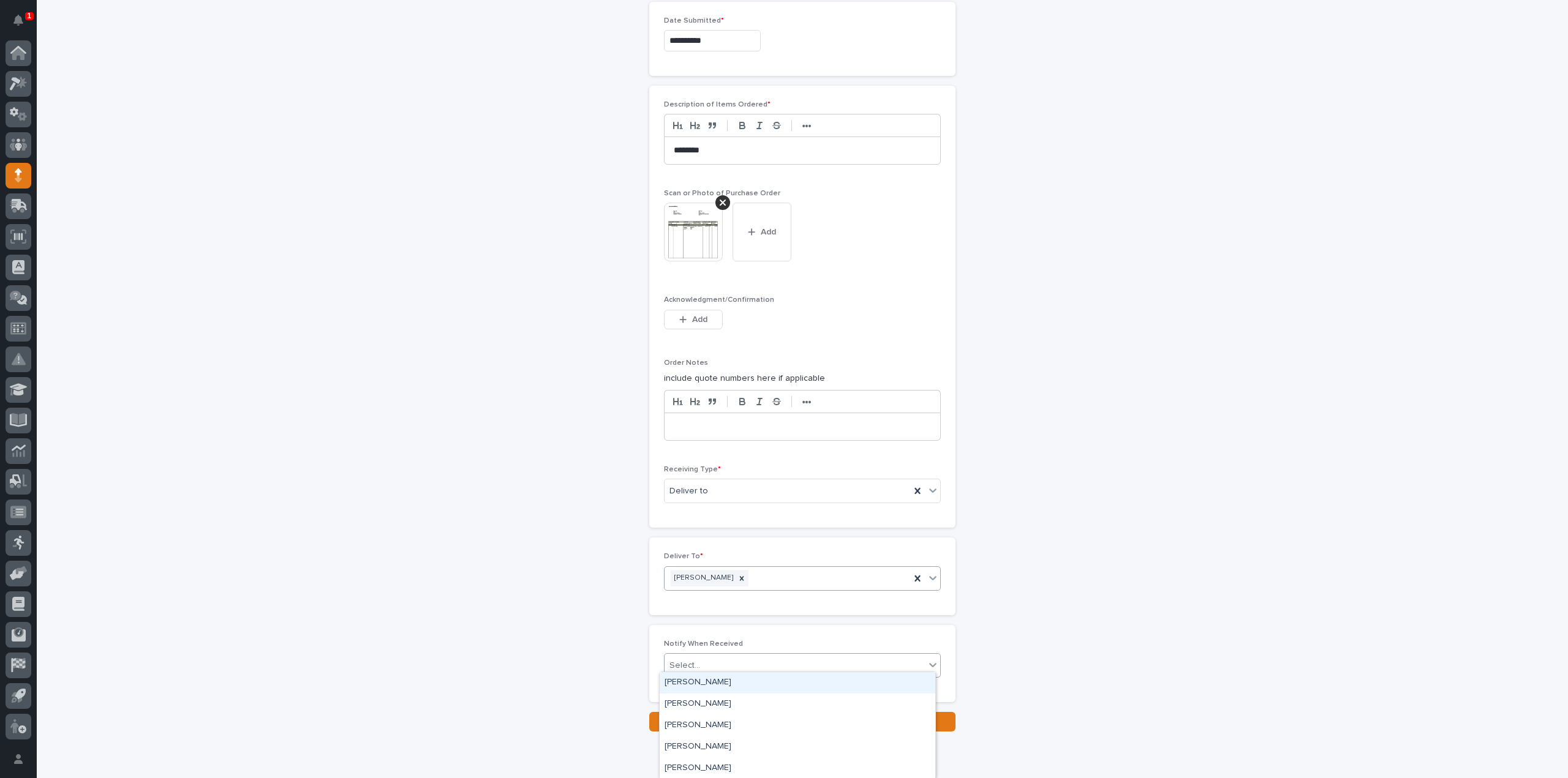
click at [679, 661] on div "Select..." at bounding box center [685, 666] width 31 height 13
type input "***"
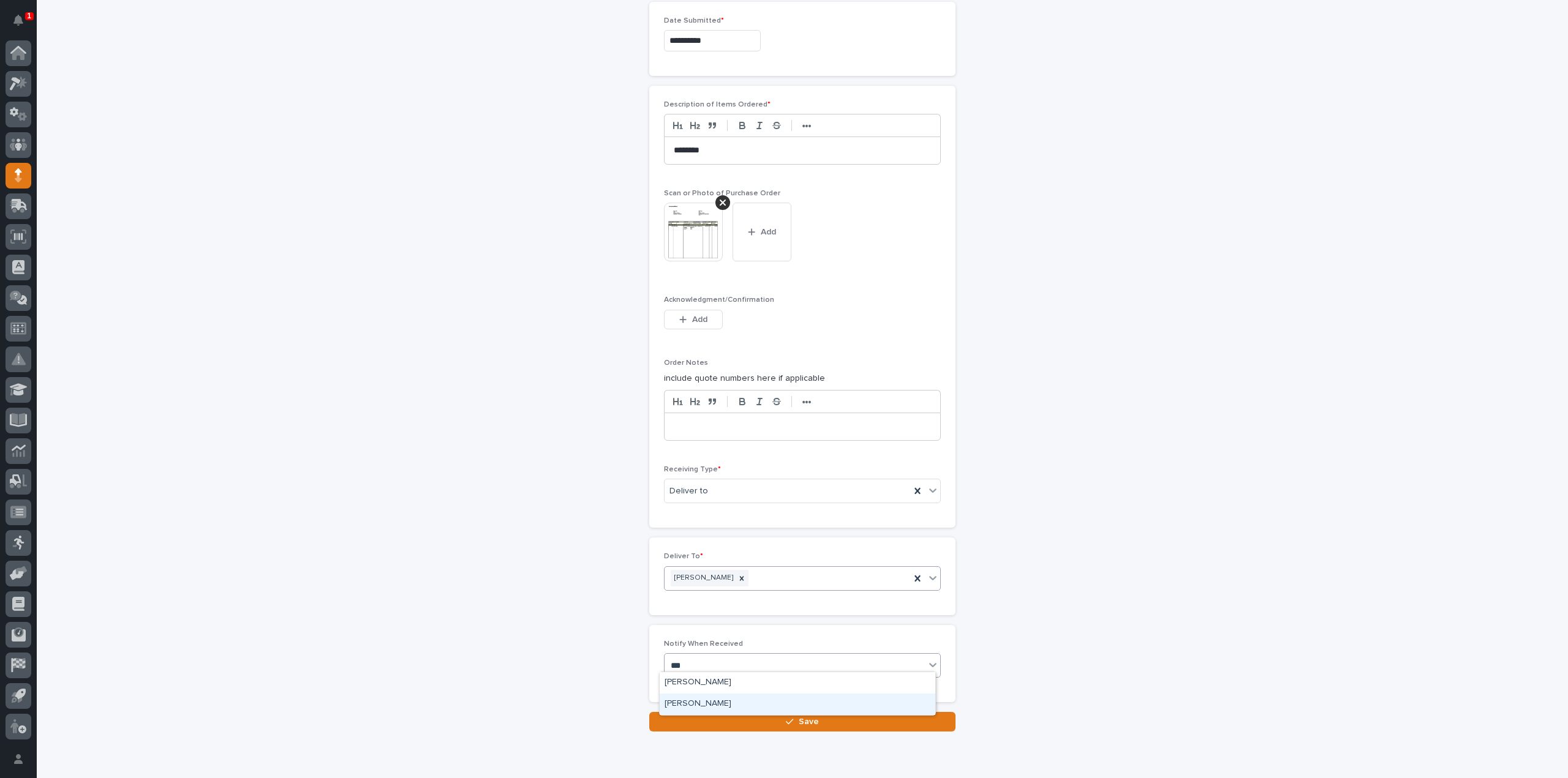
click at [681, 704] on div "[PERSON_NAME]" at bounding box center [797, 704] width 275 height 21
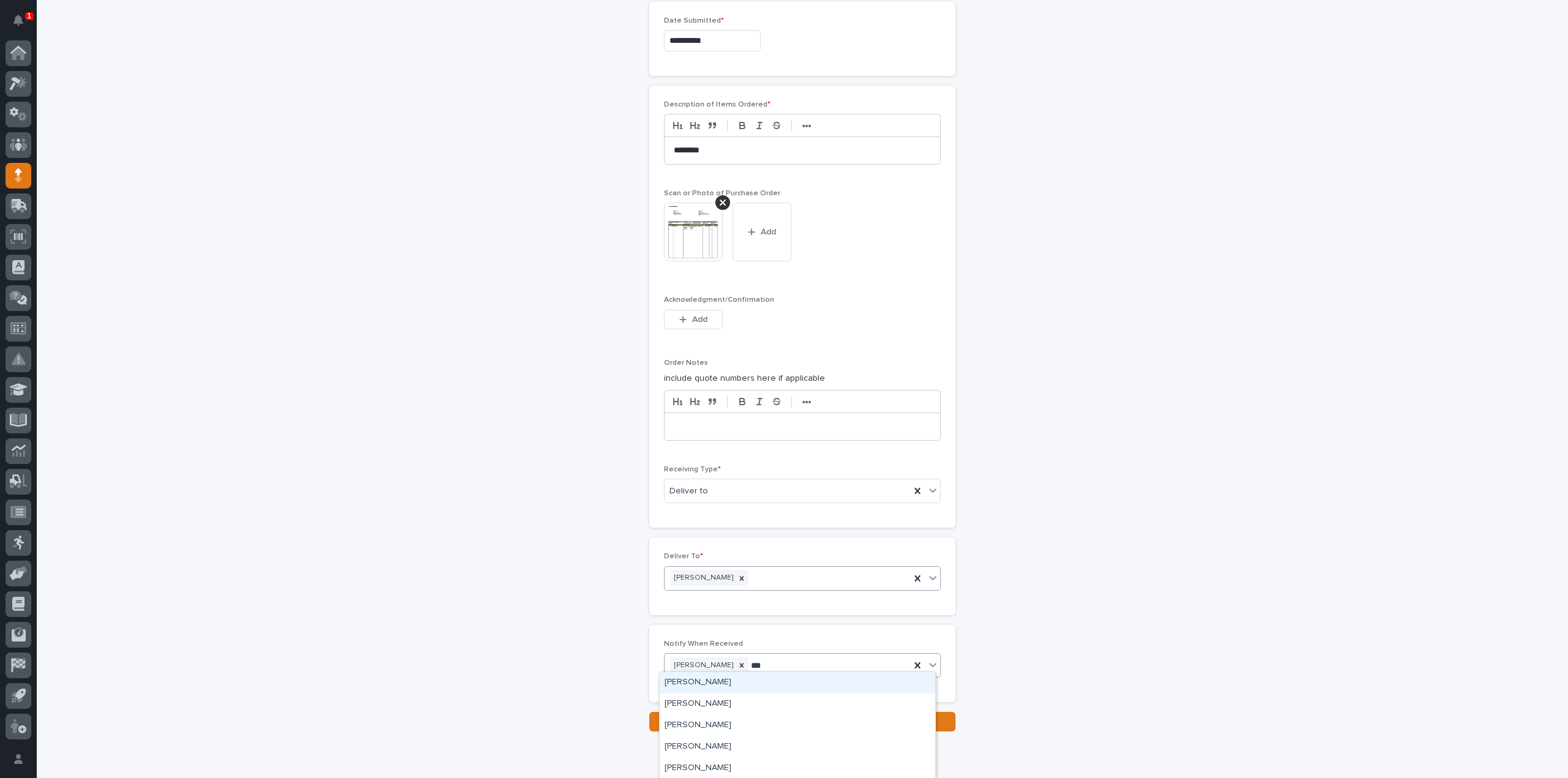
type input "****"
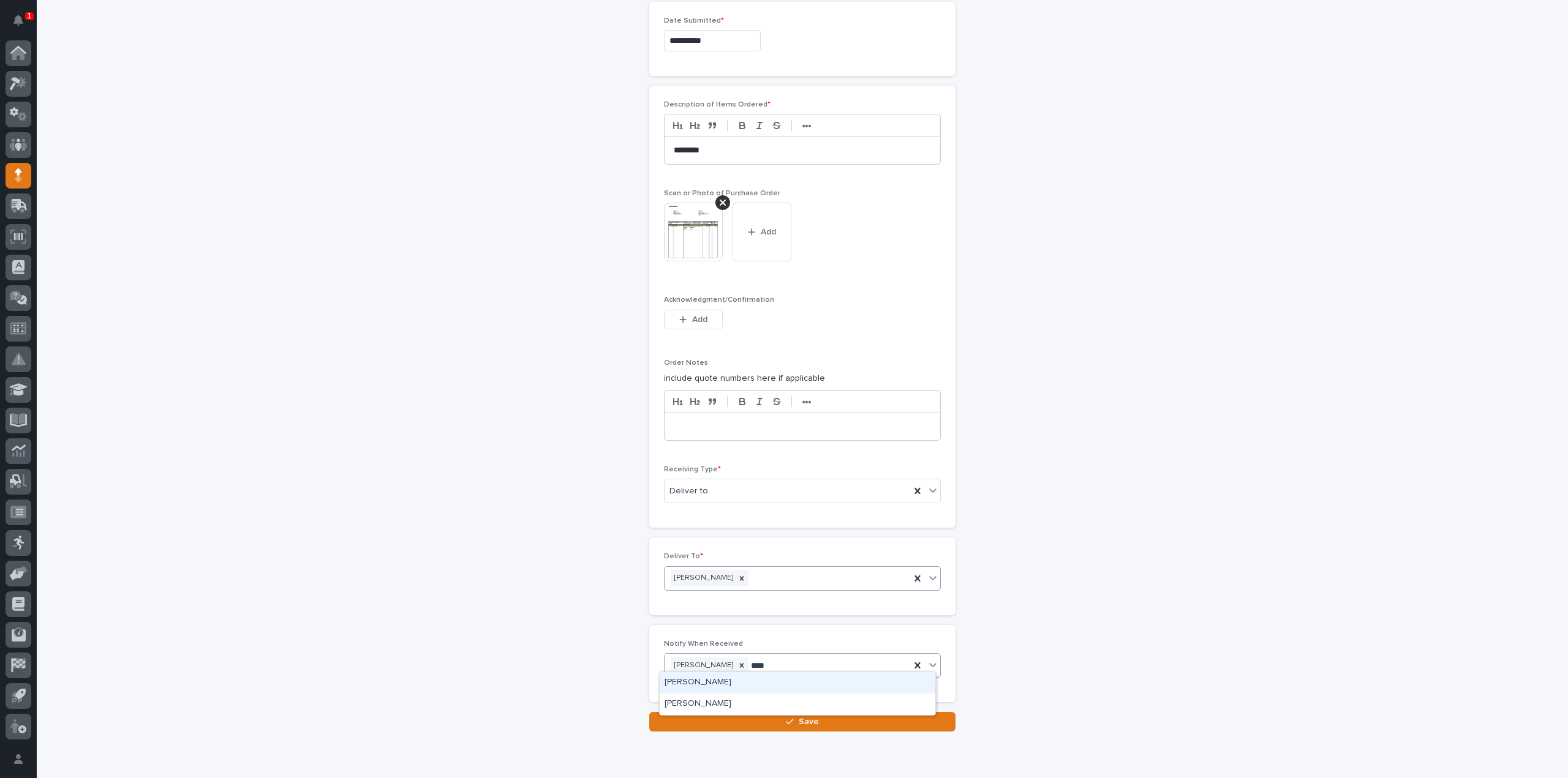
click at [691, 680] on div "Steve Hall" at bounding box center [797, 683] width 275 height 21
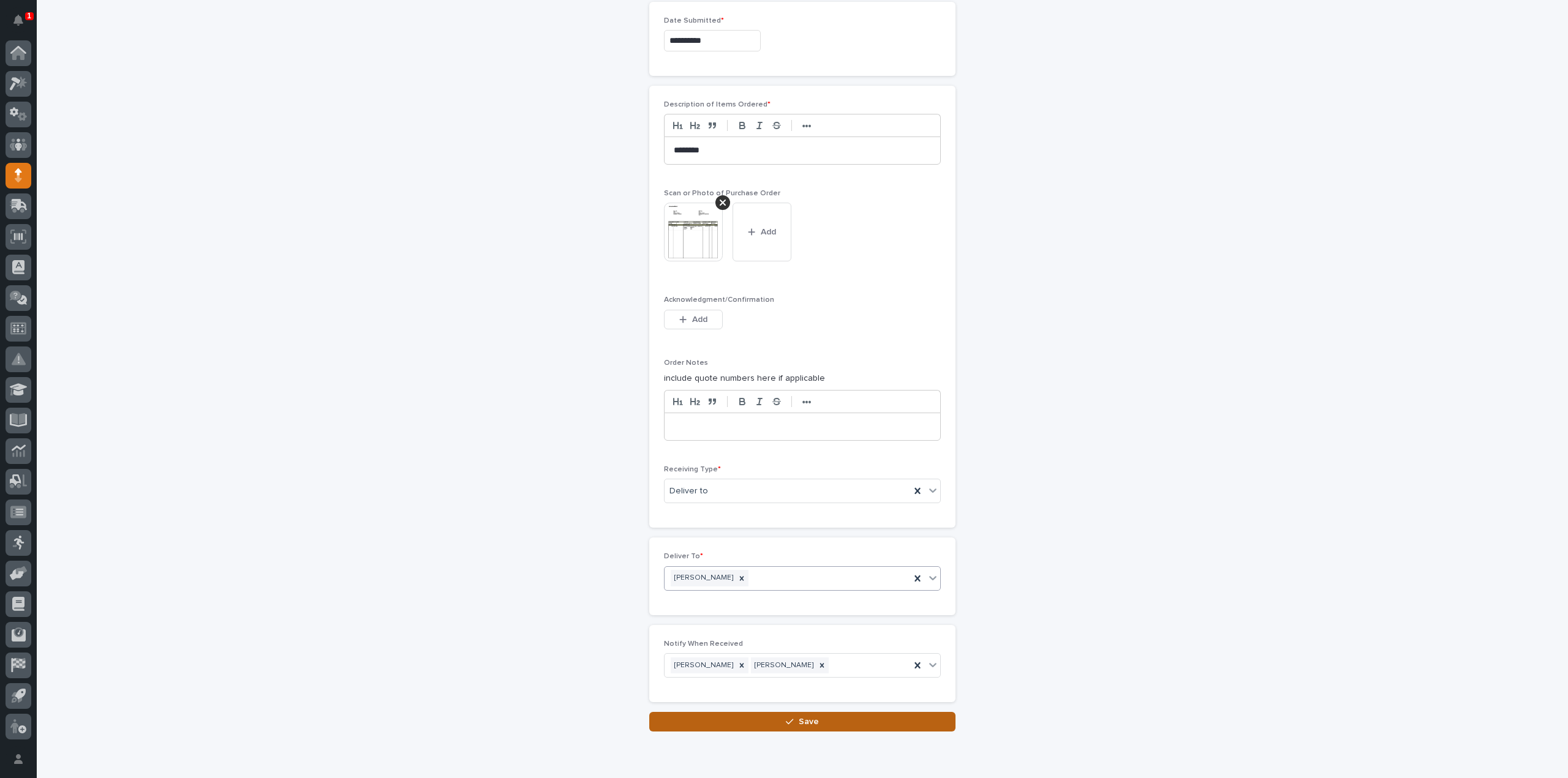
click at [764, 718] on button "Save" at bounding box center [802, 721] width 306 height 19
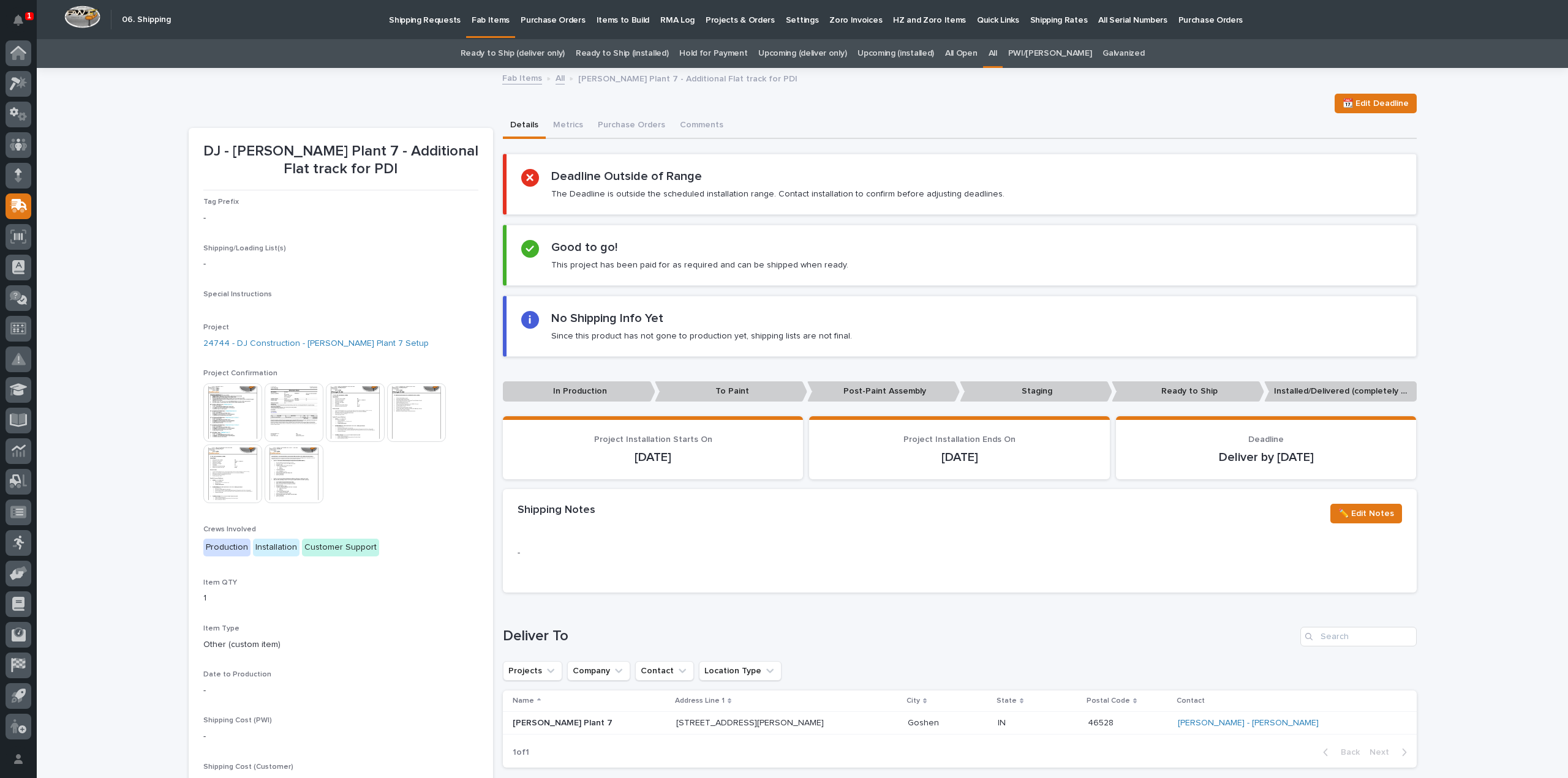
click at [997, 56] on link "All" at bounding box center [993, 54] width 9 height 29
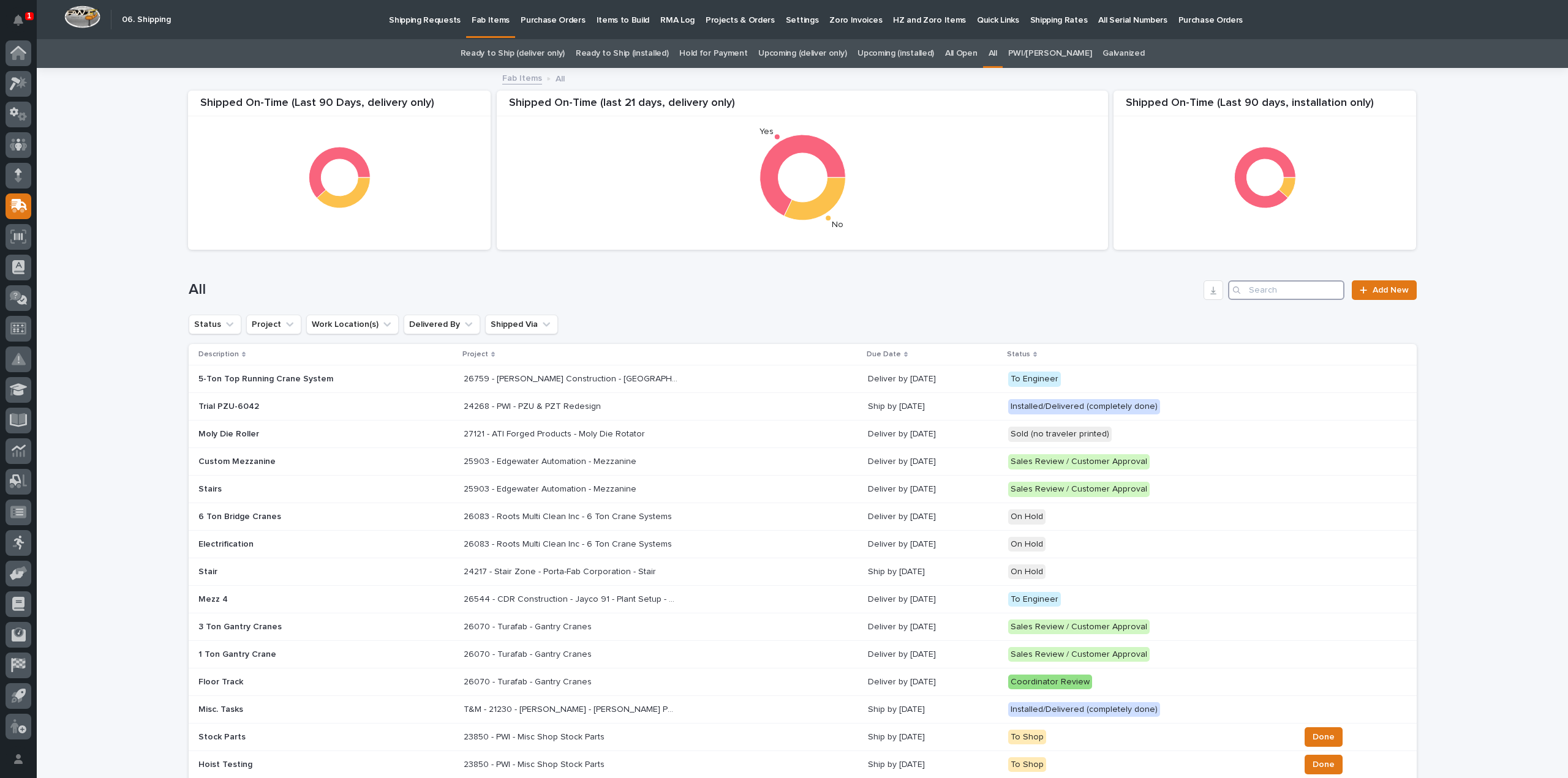
click at [1273, 294] on input "Search" at bounding box center [1286, 290] width 117 height 19
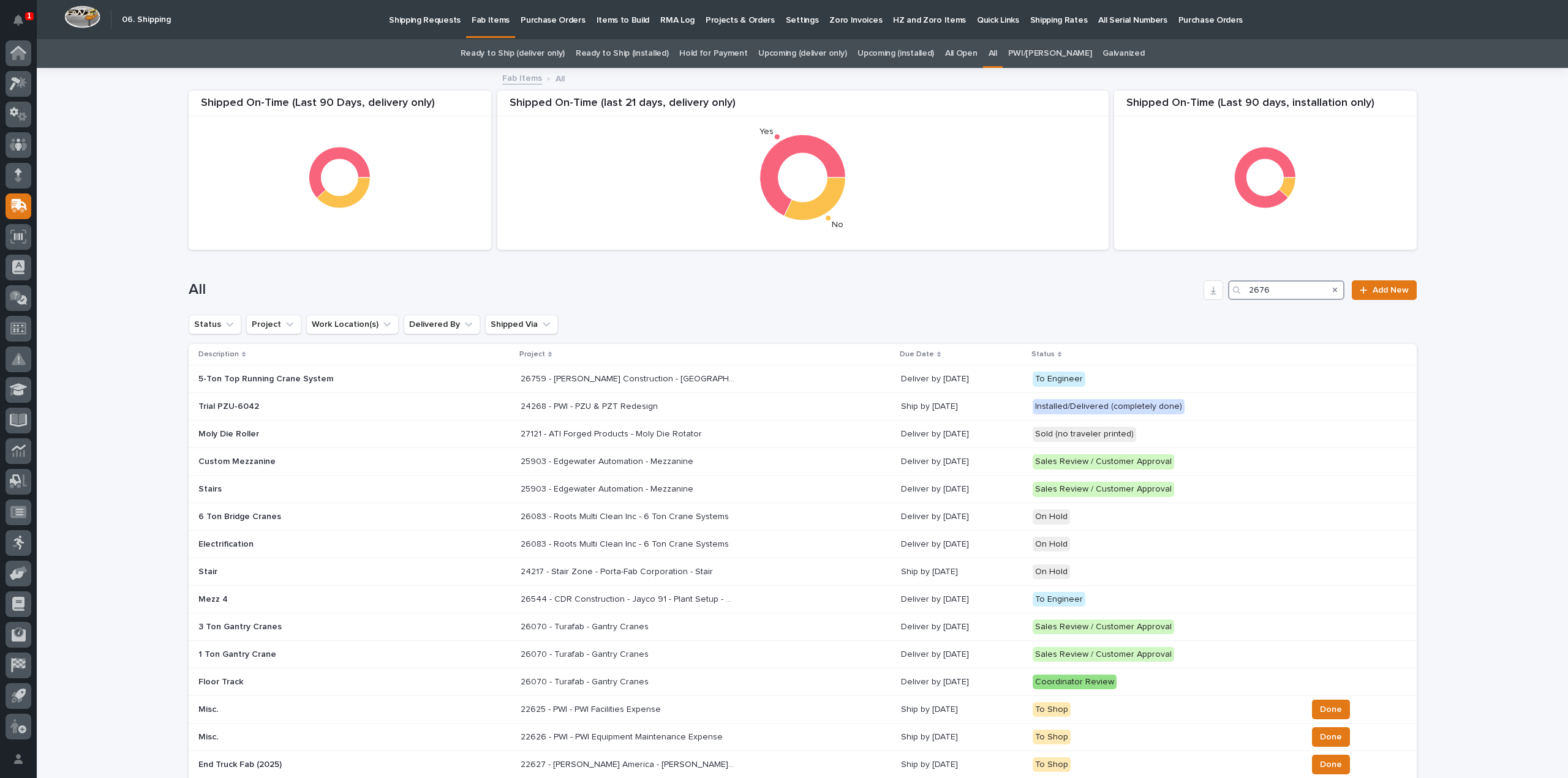
type input "26769"
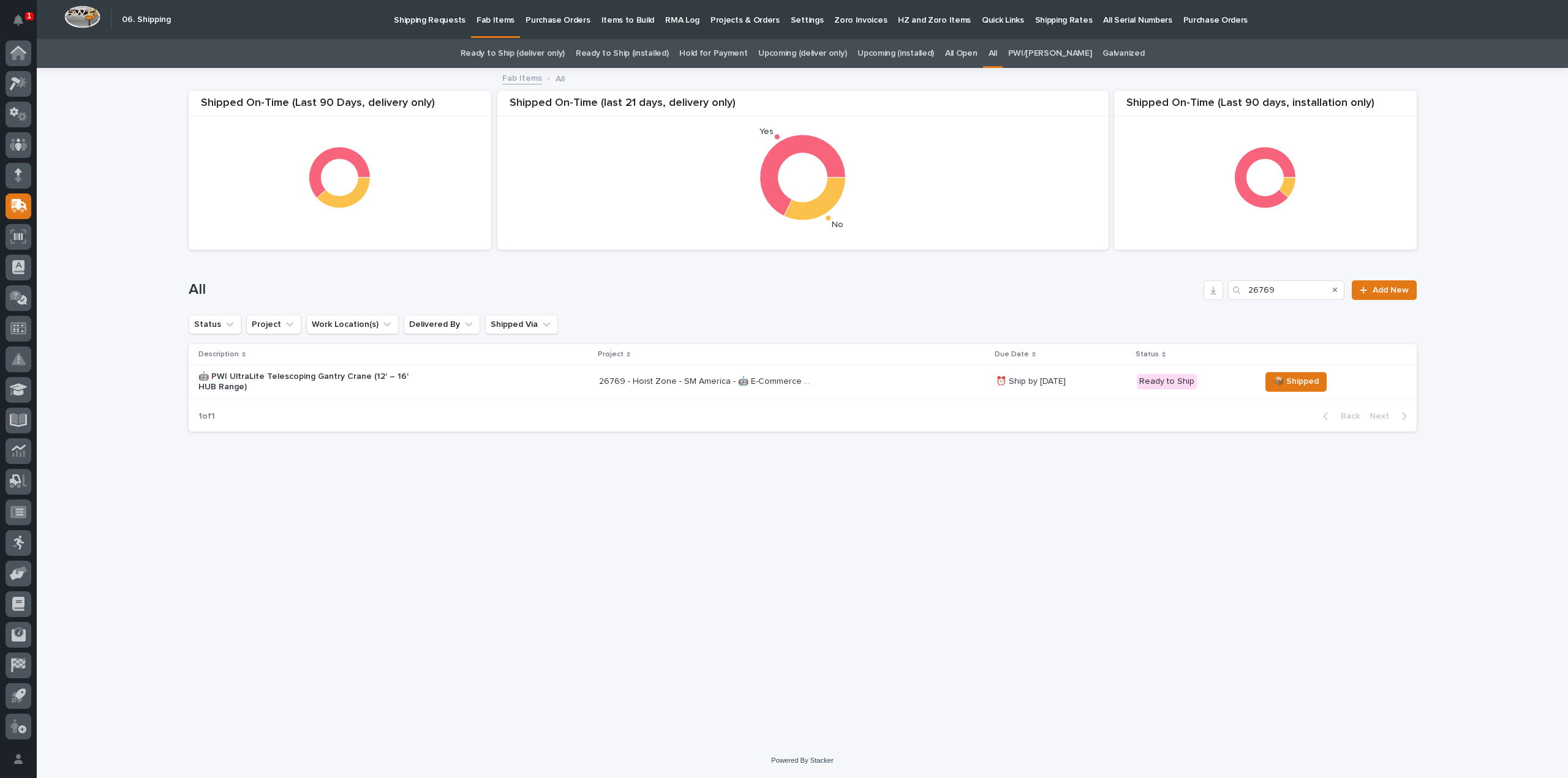
click at [276, 382] on p "🤖 PWI UltraLite Telescoping Gantry Crane (12' – 16' HUB Range)" at bounding box center [305, 382] width 214 height 21
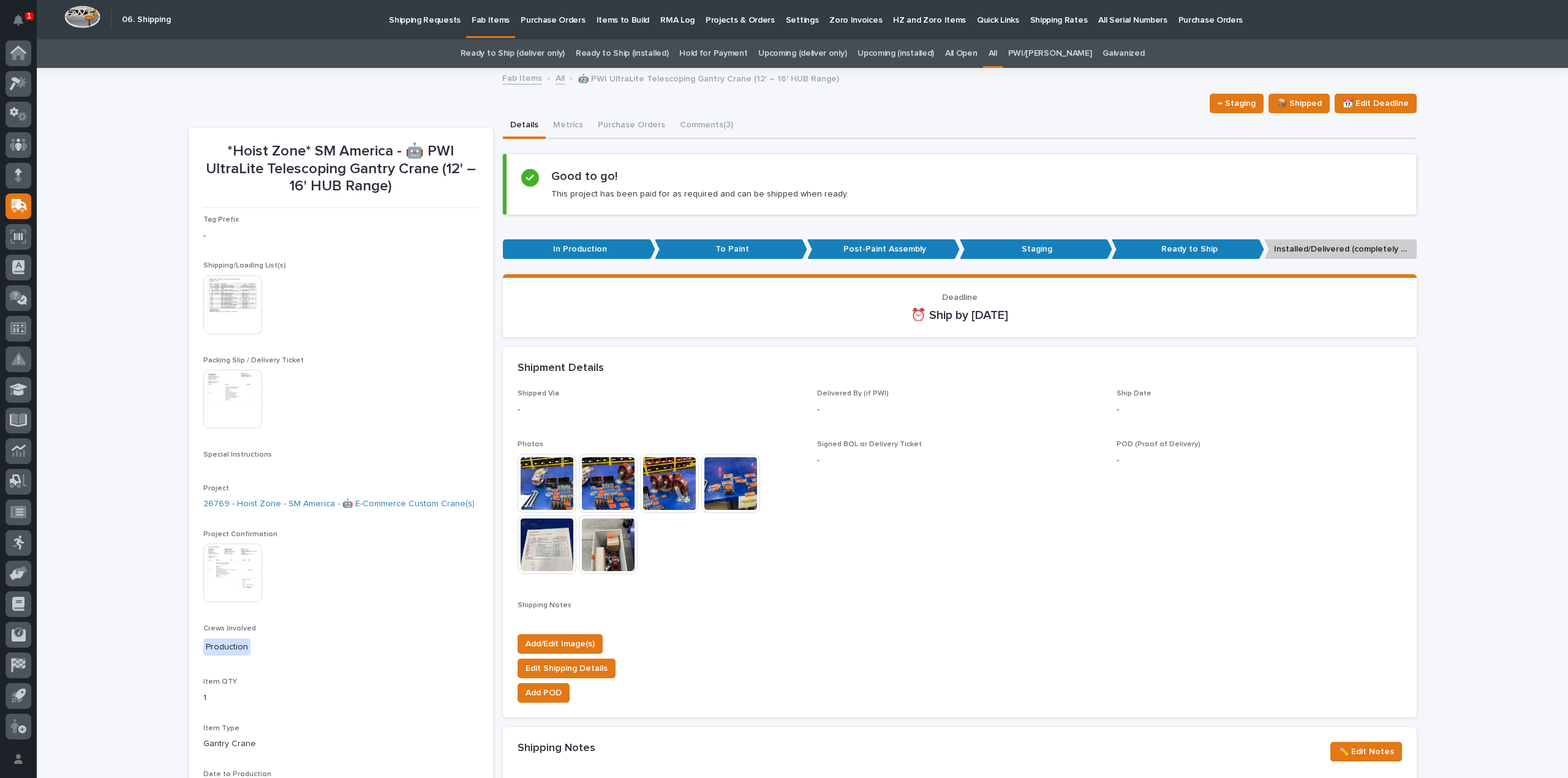
click at [559, 489] on img at bounding box center [547, 483] width 59 height 59
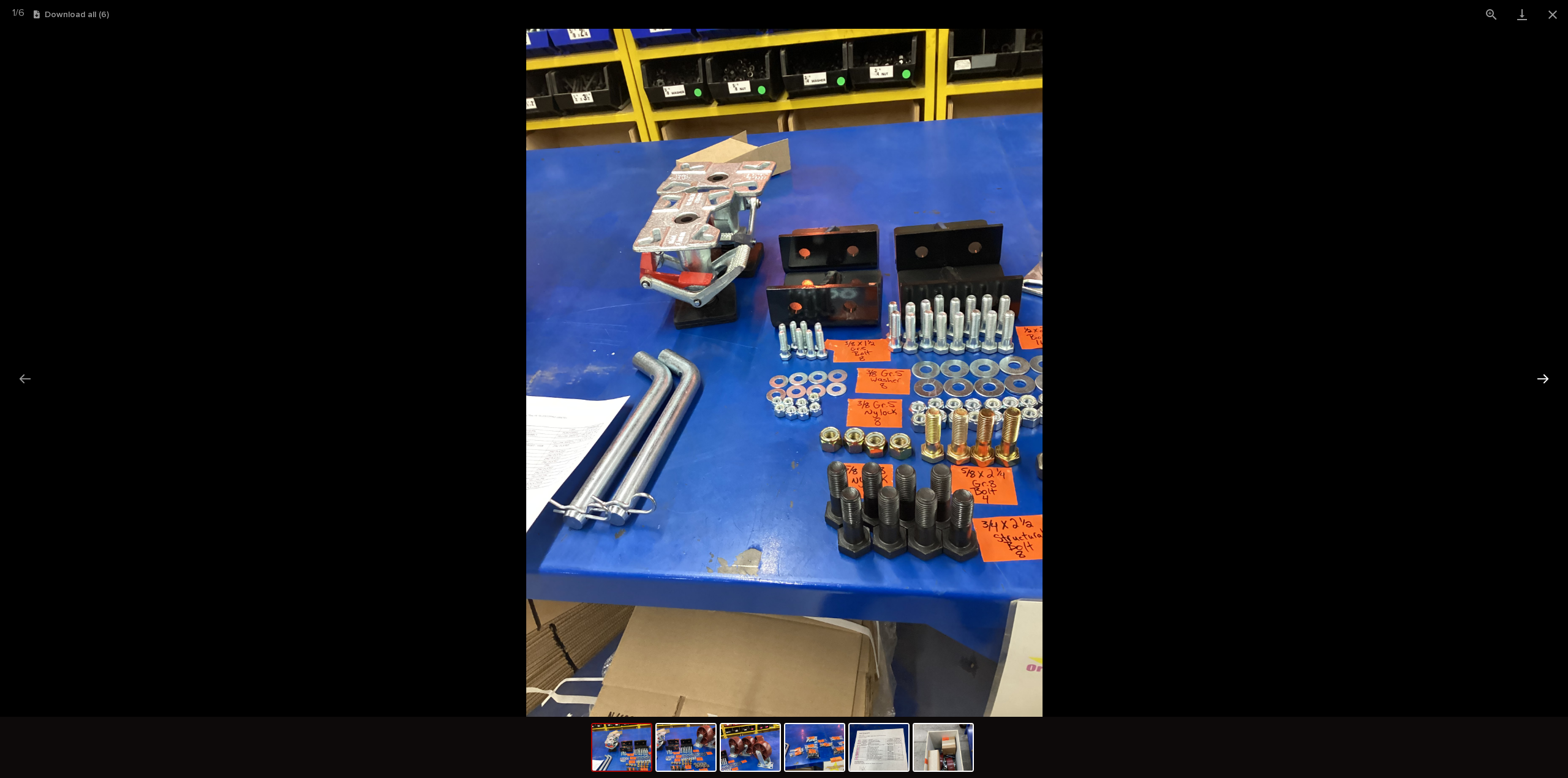
click at [1543, 375] on button "Next slide" at bounding box center [1543, 379] width 25 height 24
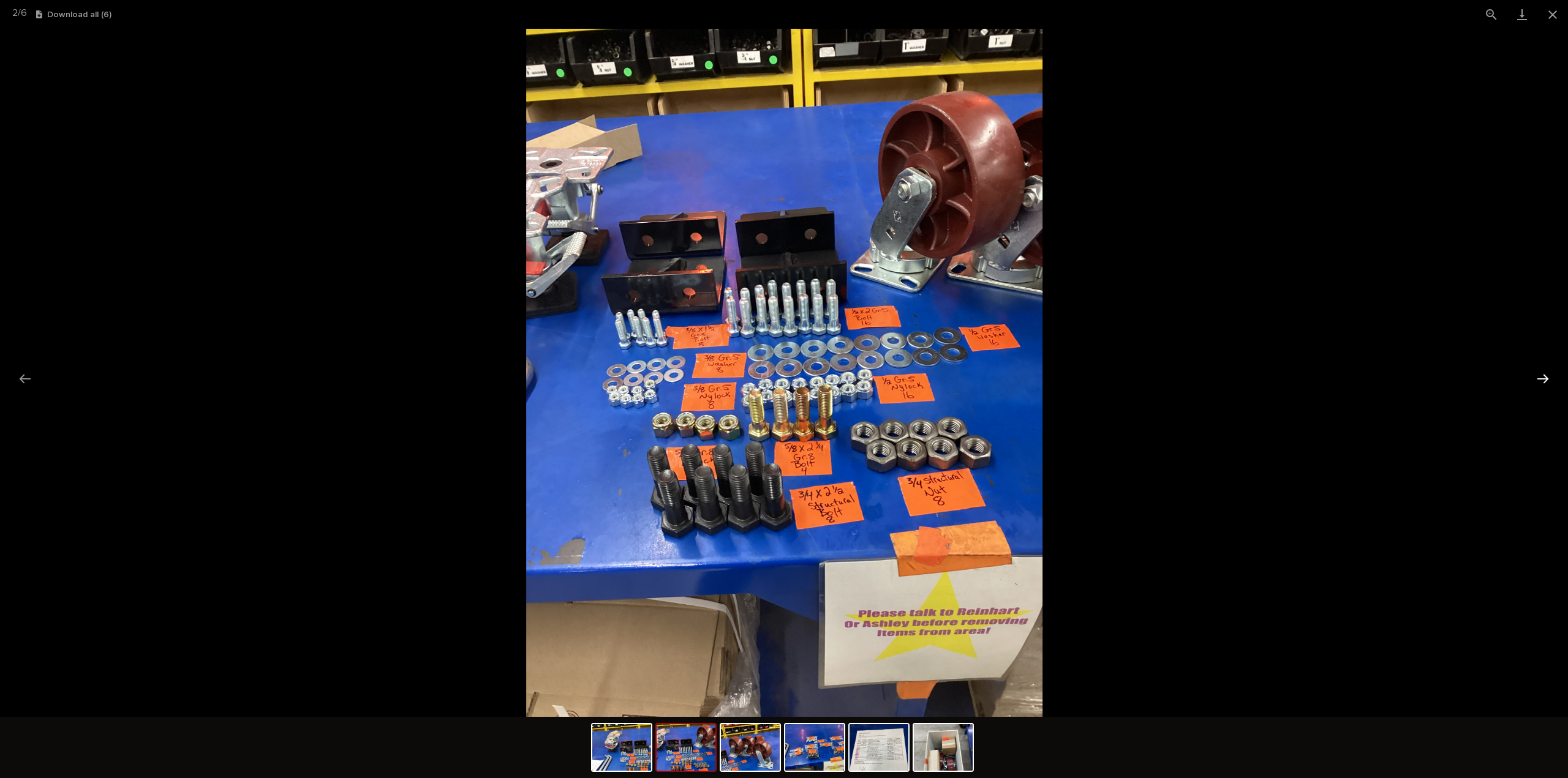
click at [1543, 376] on button "Next slide" at bounding box center [1543, 379] width 25 height 24
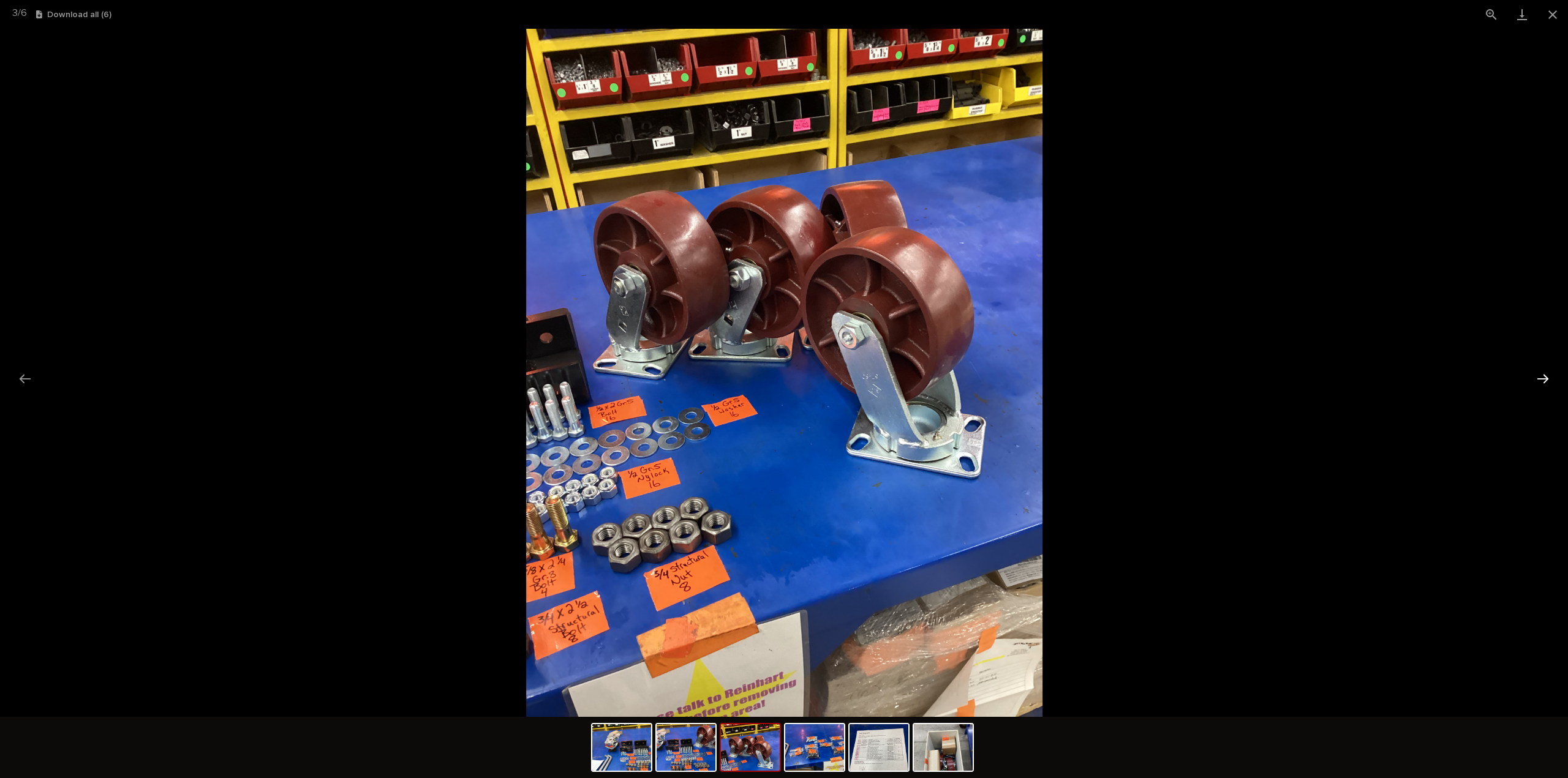
click at [1543, 376] on button "Next slide" at bounding box center [1543, 379] width 25 height 24
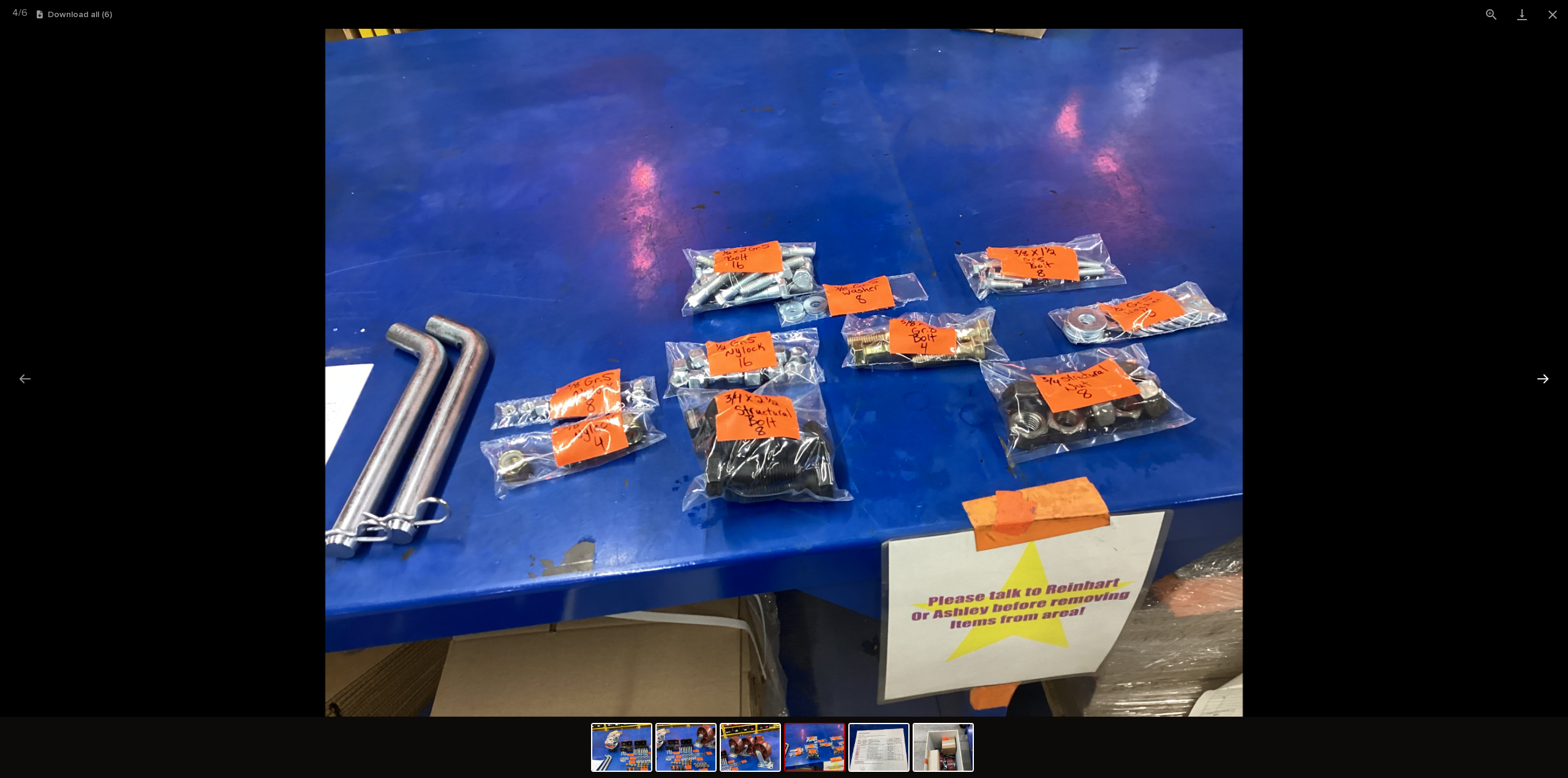
click at [1543, 376] on button "Next slide" at bounding box center [1543, 379] width 25 height 24
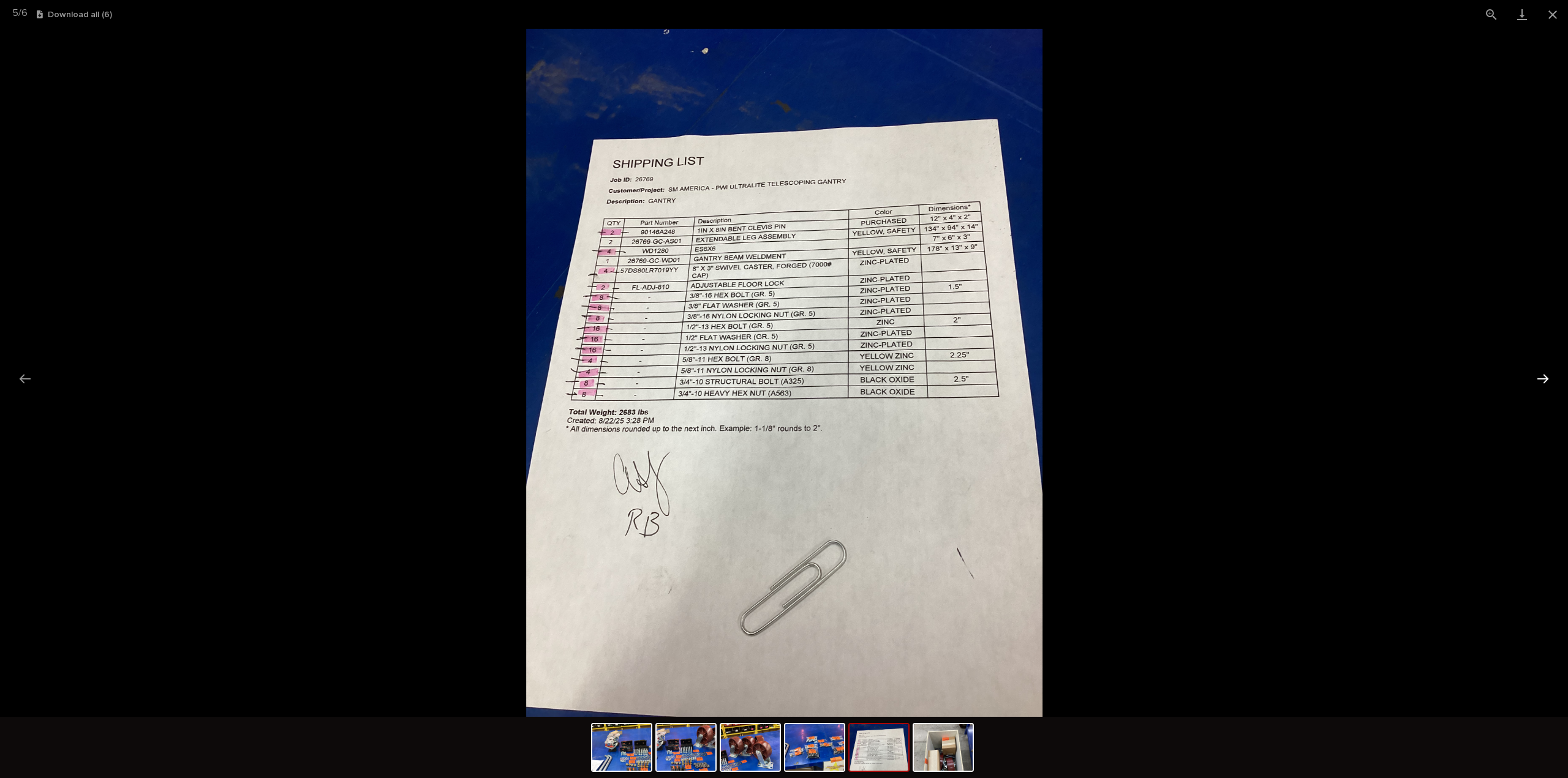
click at [1542, 380] on button "Next slide" at bounding box center [1543, 379] width 25 height 24
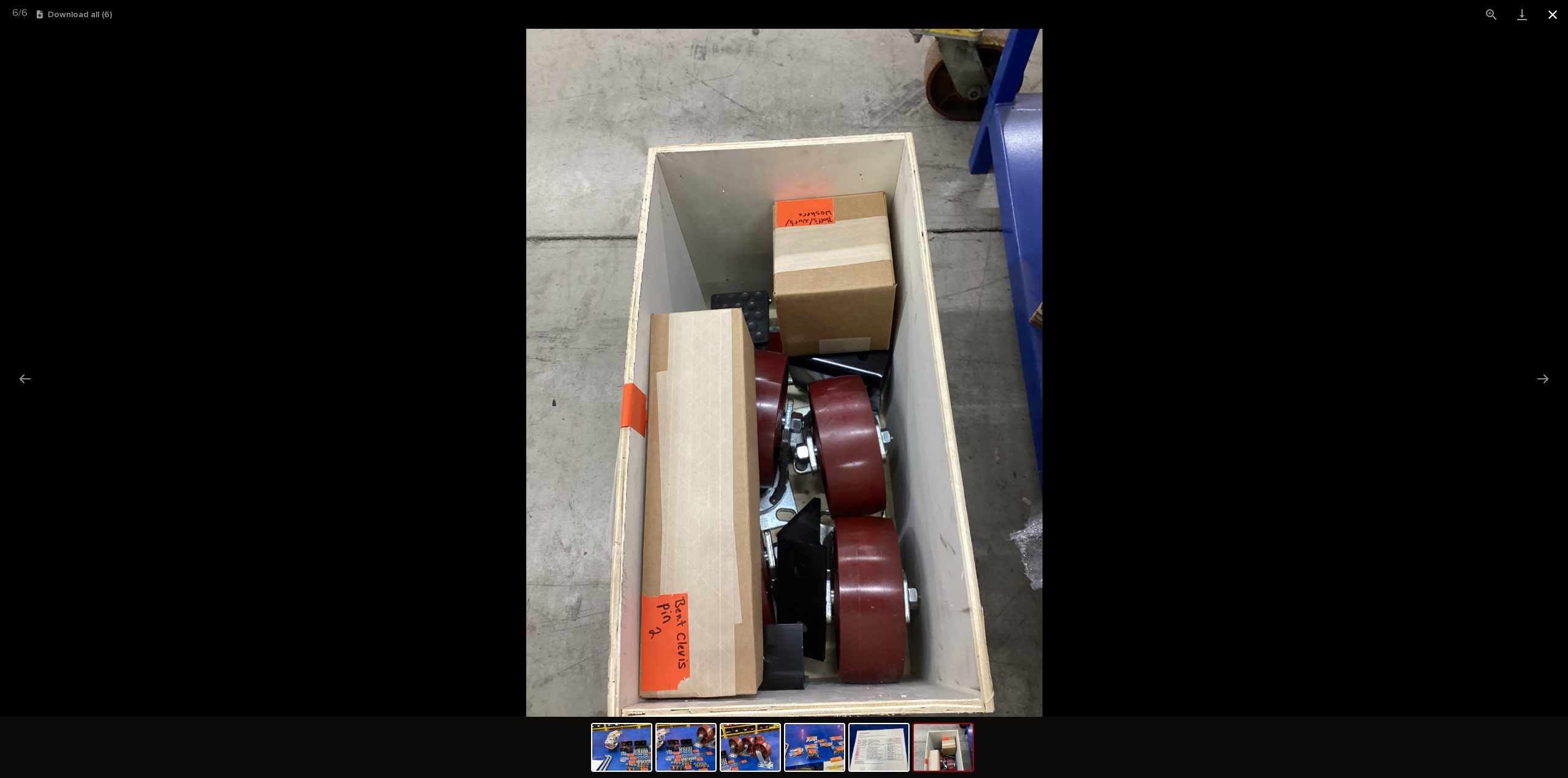
click at [1550, 14] on button "Close gallery" at bounding box center [1553, 14] width 31 height 29
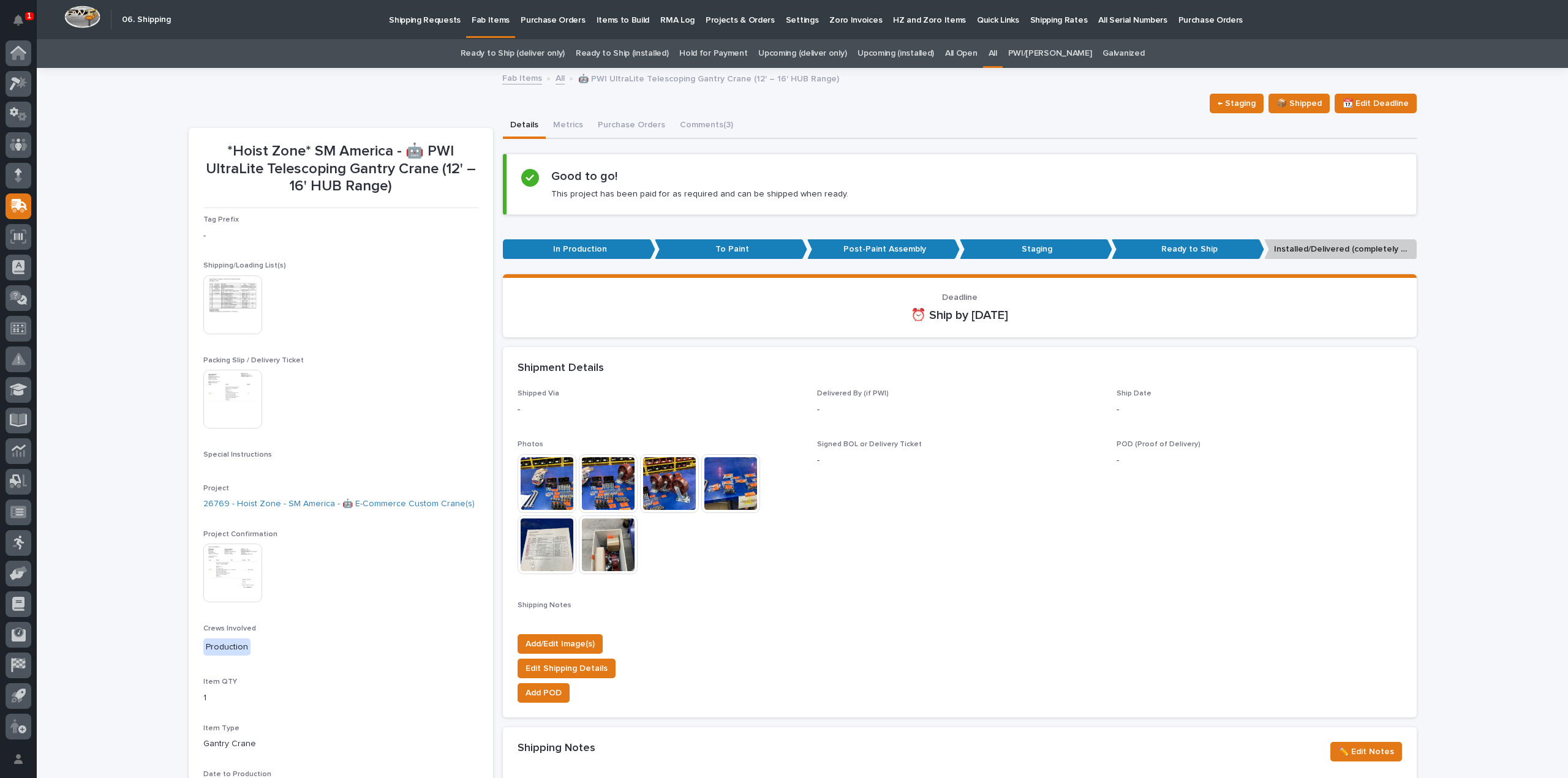
click at [132, 426] on div "Loading... Saving… Loading... Saving… *Hoist Zone* SM America - 🤖 PWI UltraLite…" at bounding box center [802, 706] width 1531 height 1274
click at [997, 52] on link "All" at bounding box center [993, 54] width 9 height 29
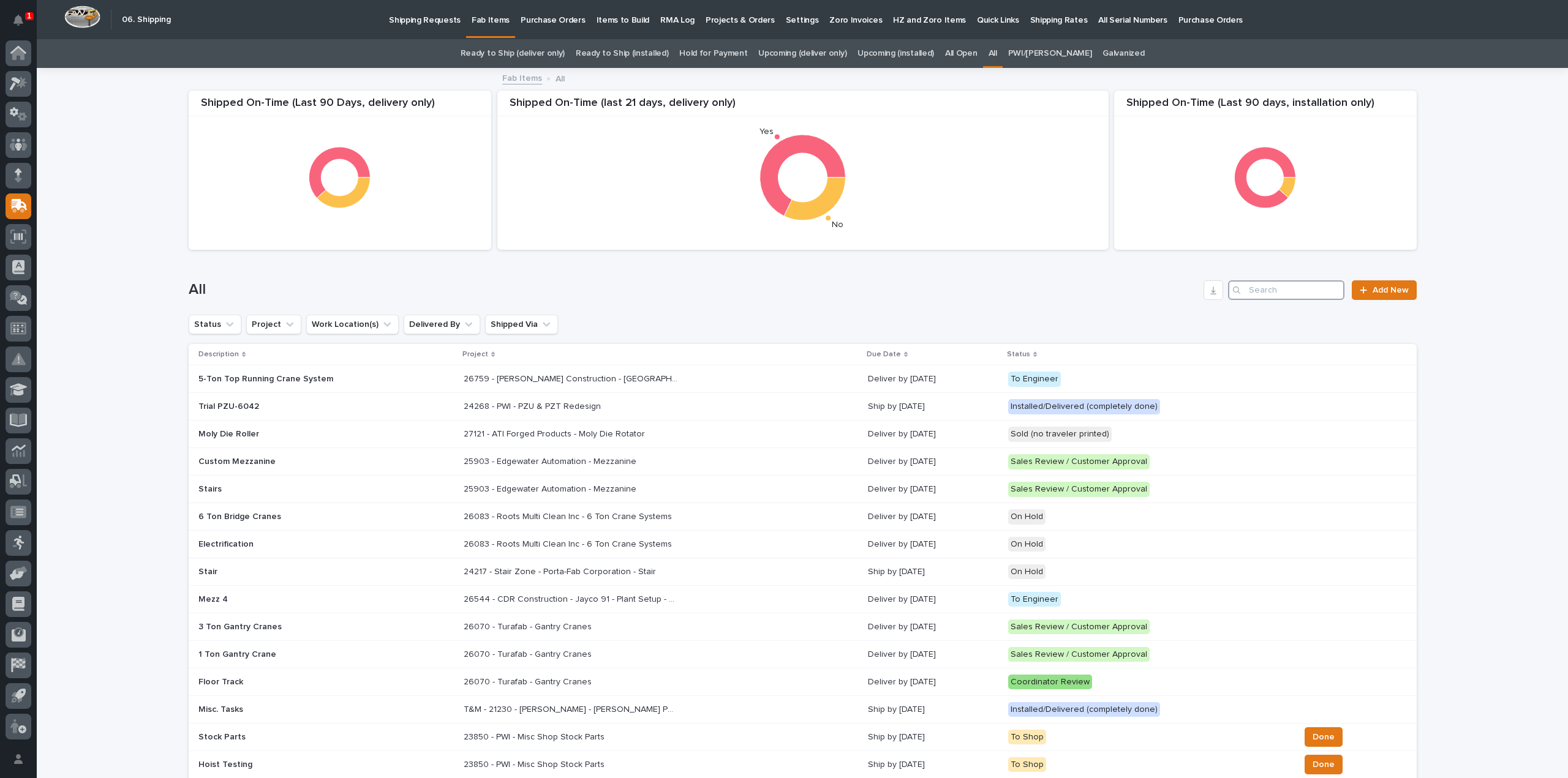
click at [1261, 297] on input "Search" at bounding box center [1286, 290] width 117 height 19
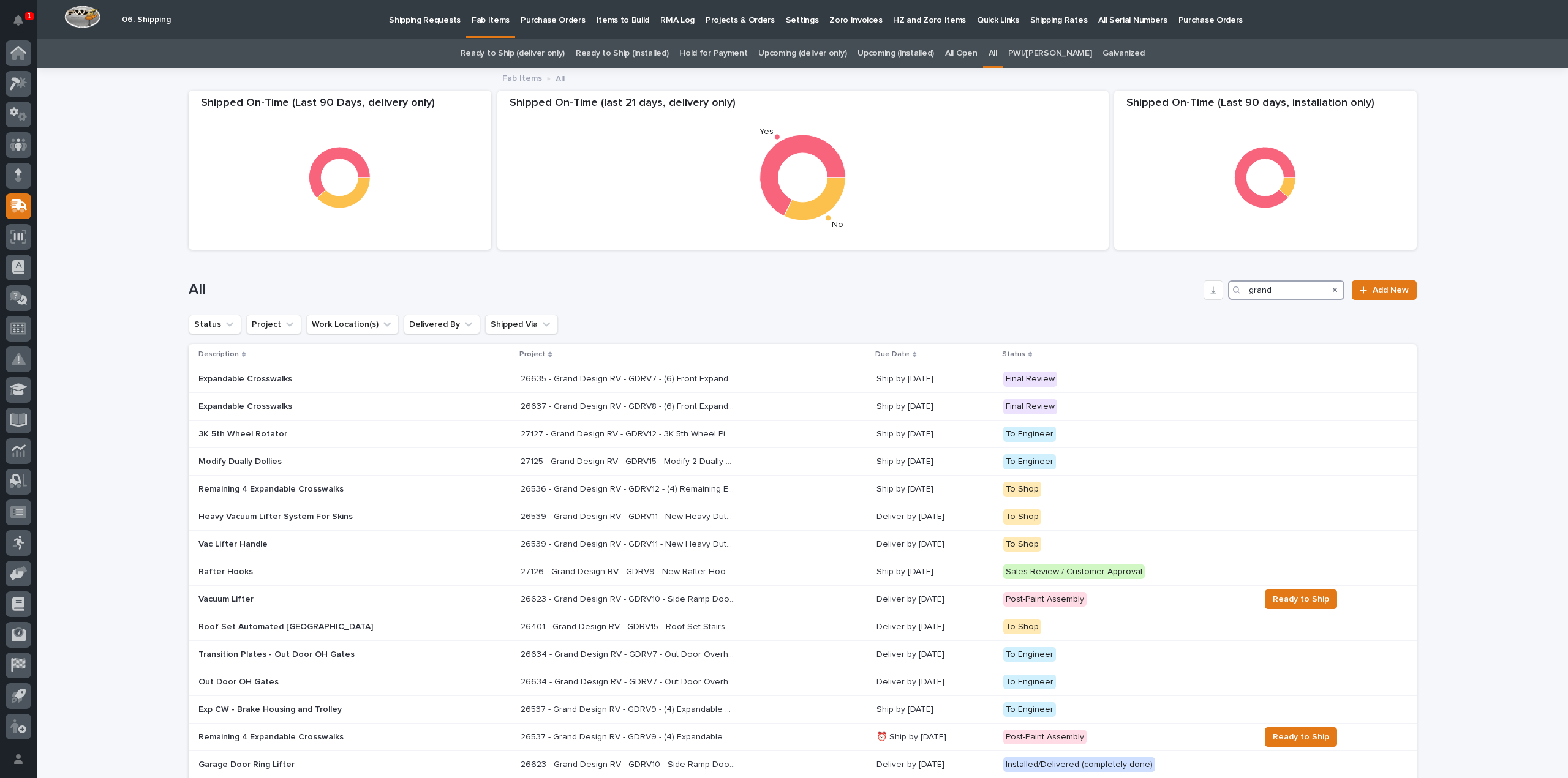
drag, startPoint x: 1281, startPoint y: 294, endPoint x: 1171, endPoint y: 315, distance: 112.0
click at [1171, 315] on div "Shipped On-Time (Last 90 days, installation only) Shipped On-Time (Last 90 Days…" at bounding box center [802, 651] width 1228 height 1166
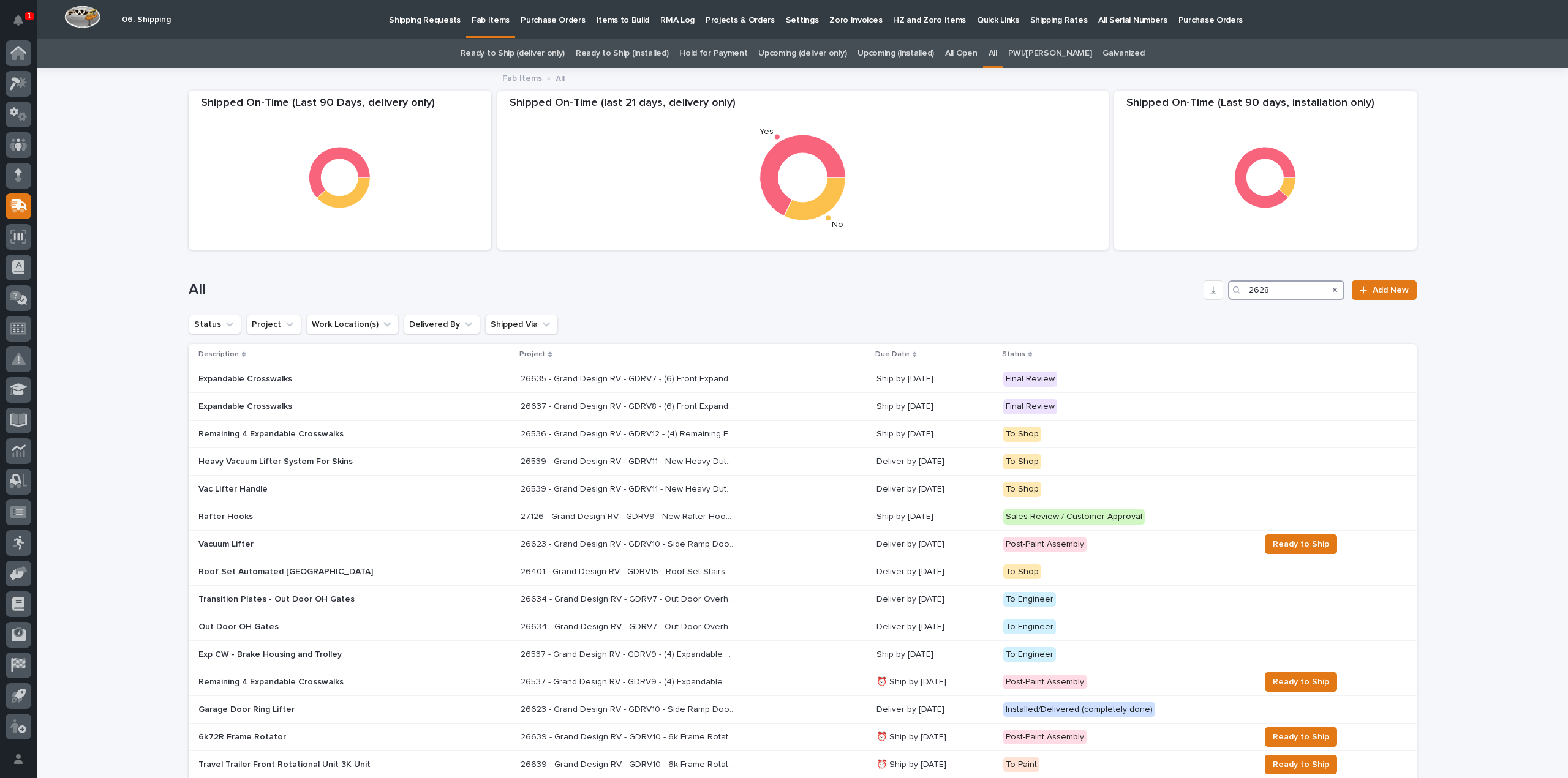
type input "26287"
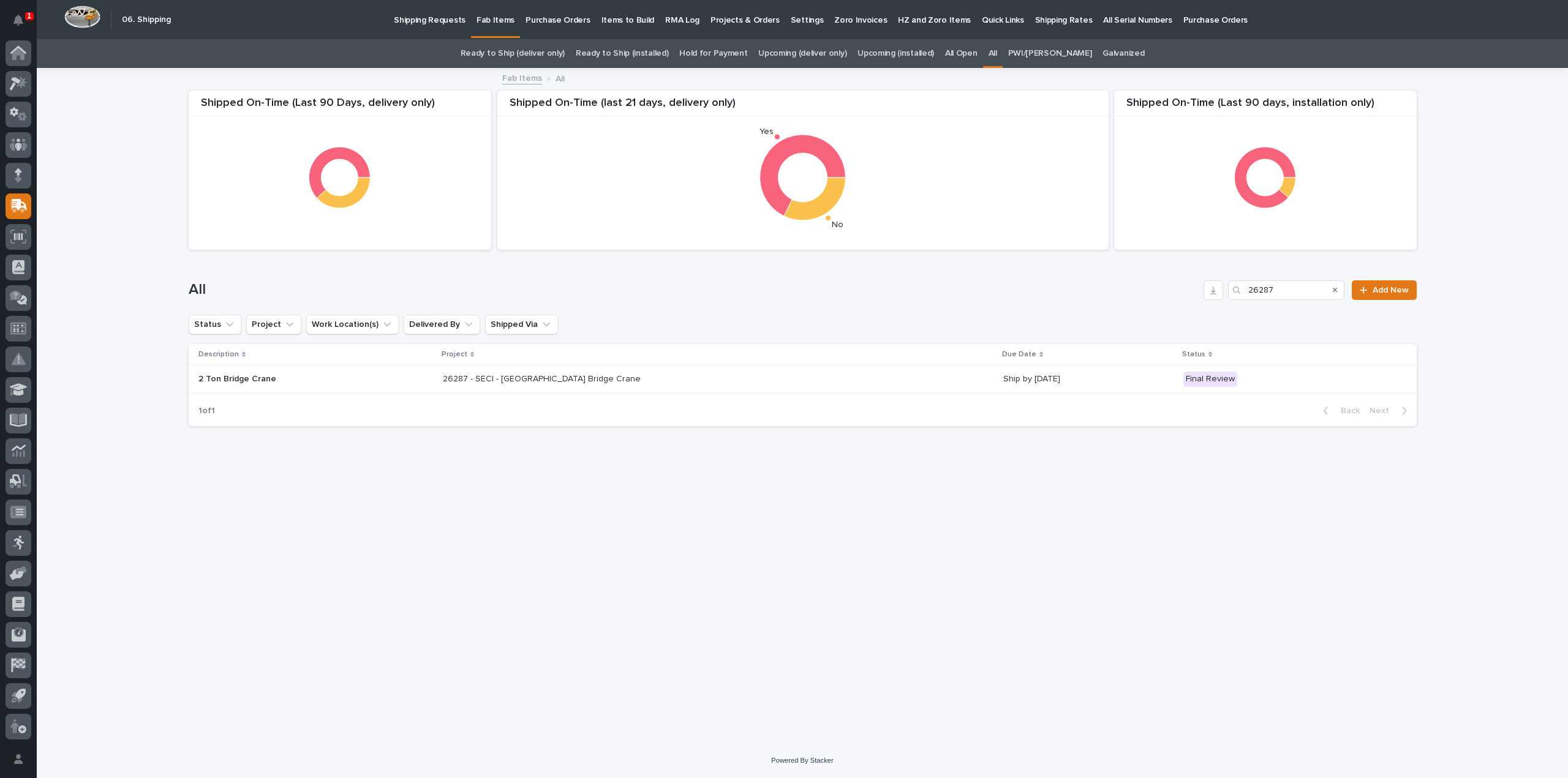
click at [540, 380] on p "26287 - SECI - Pump Station Bridge Crane" at bounding box center [543, 378] width 200 height 13
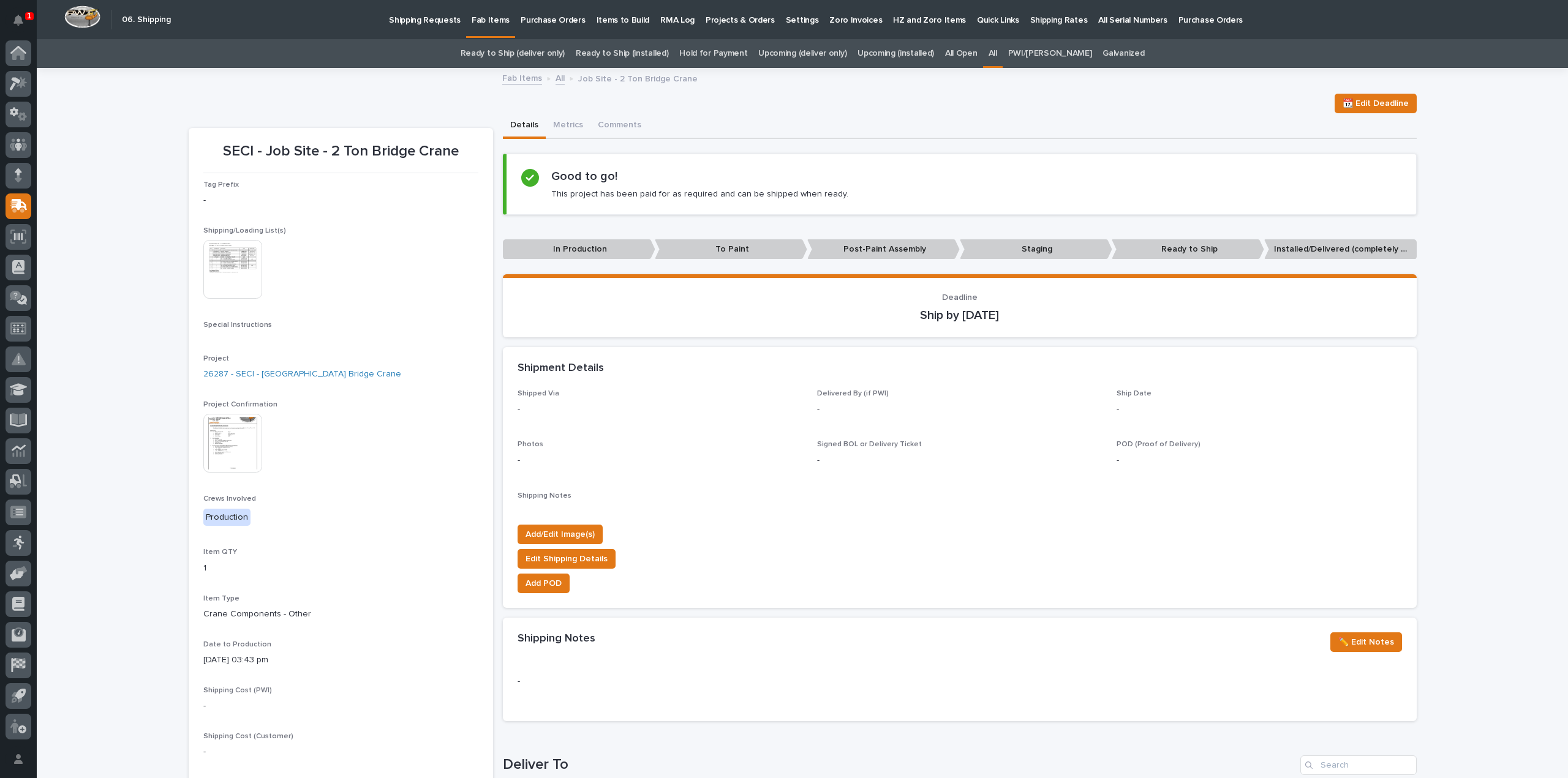
click at [233, 301] on div at bounding box center [234, 270] width 61 height 61
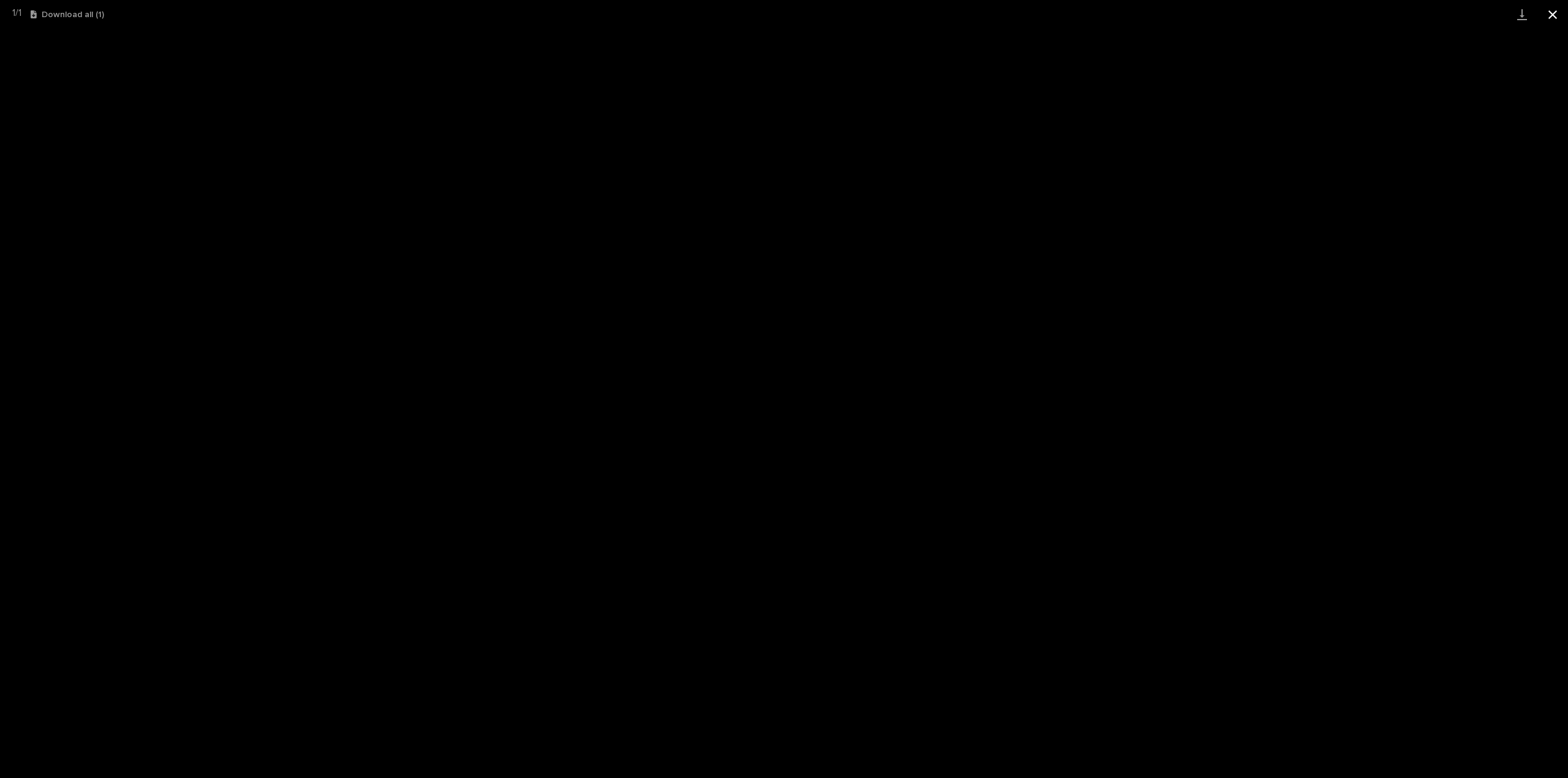
click at [1554, 14] on button "Close gallery" at bounding box center [1553, 14] width 31 height 29
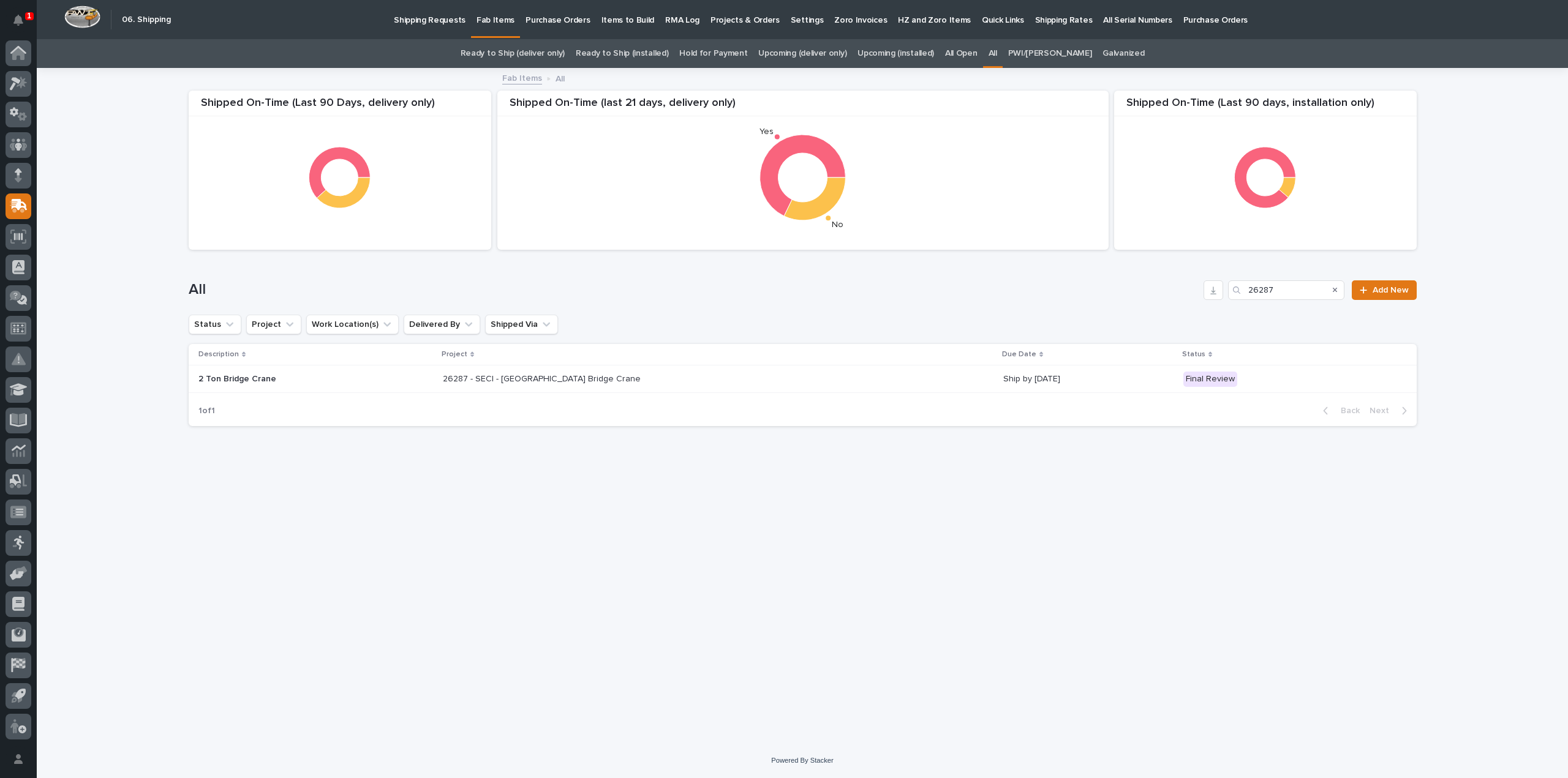
click at [584, 379] on p "26287 - SECI - Pump Station Bridge Crane" at bounding box center [543, 378] width 200 height 13
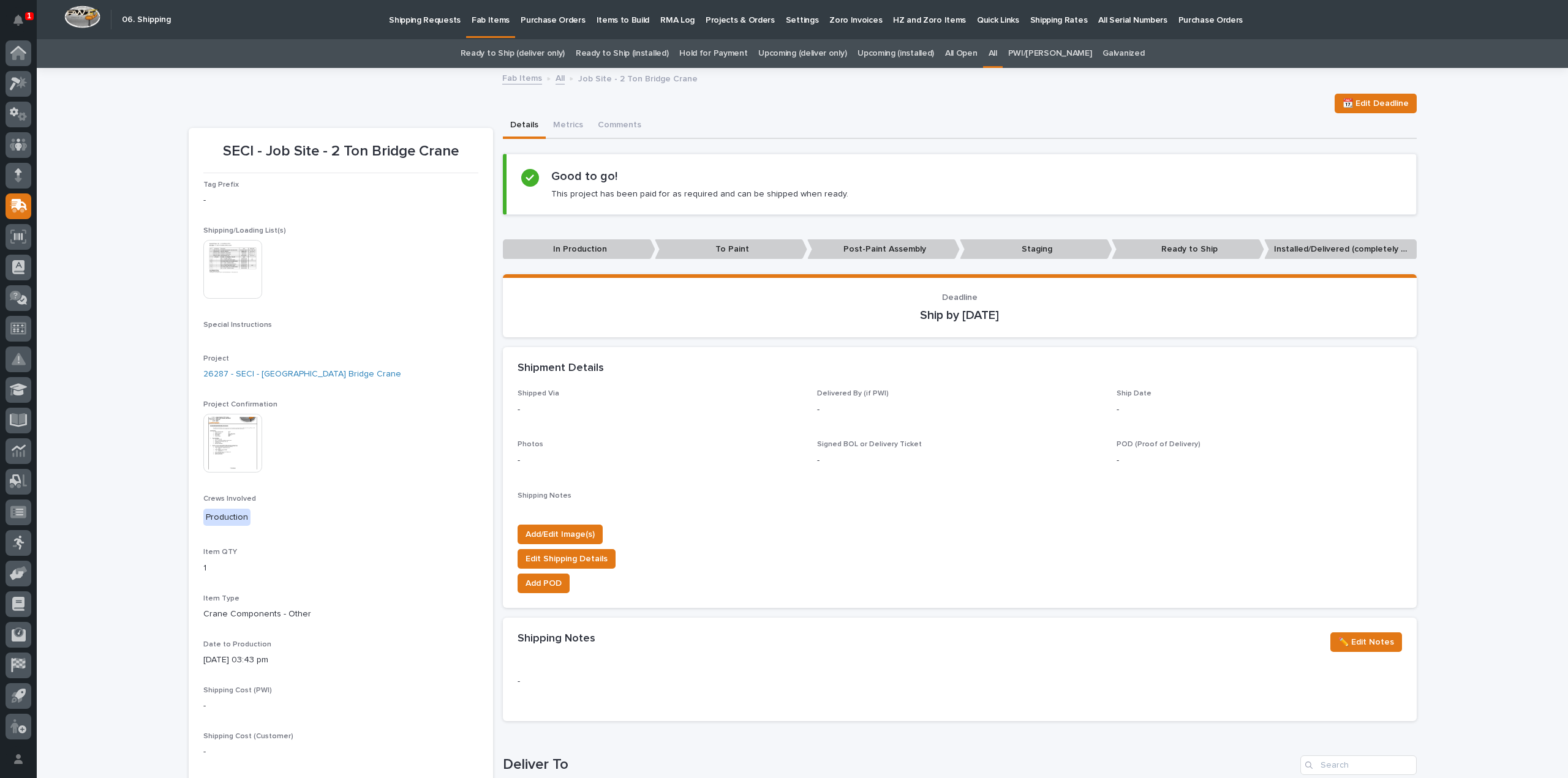
scroll to position [40, 0]
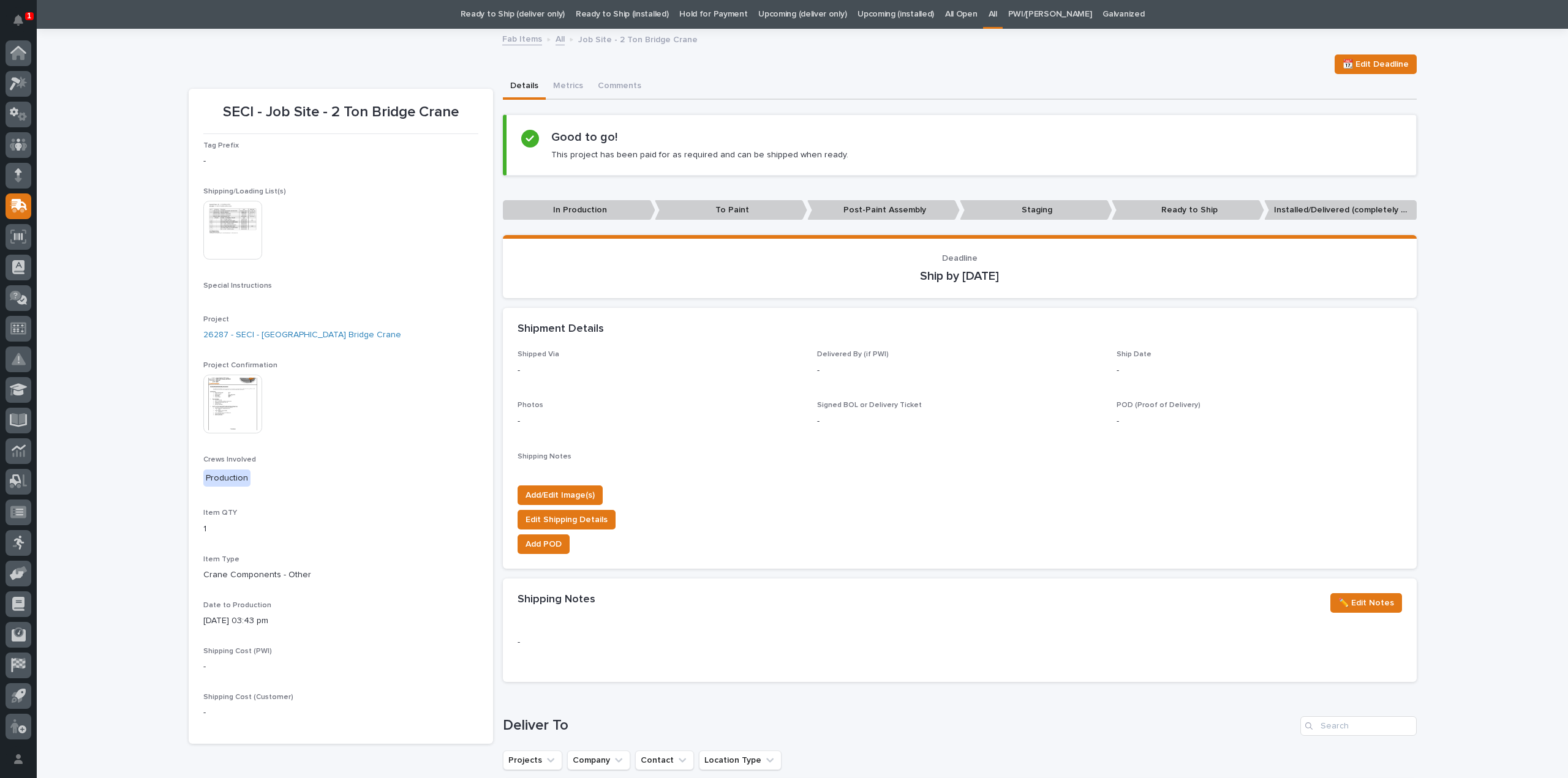
click at [239, 401] on img at bounding box center [233, 404] width 59 height 59
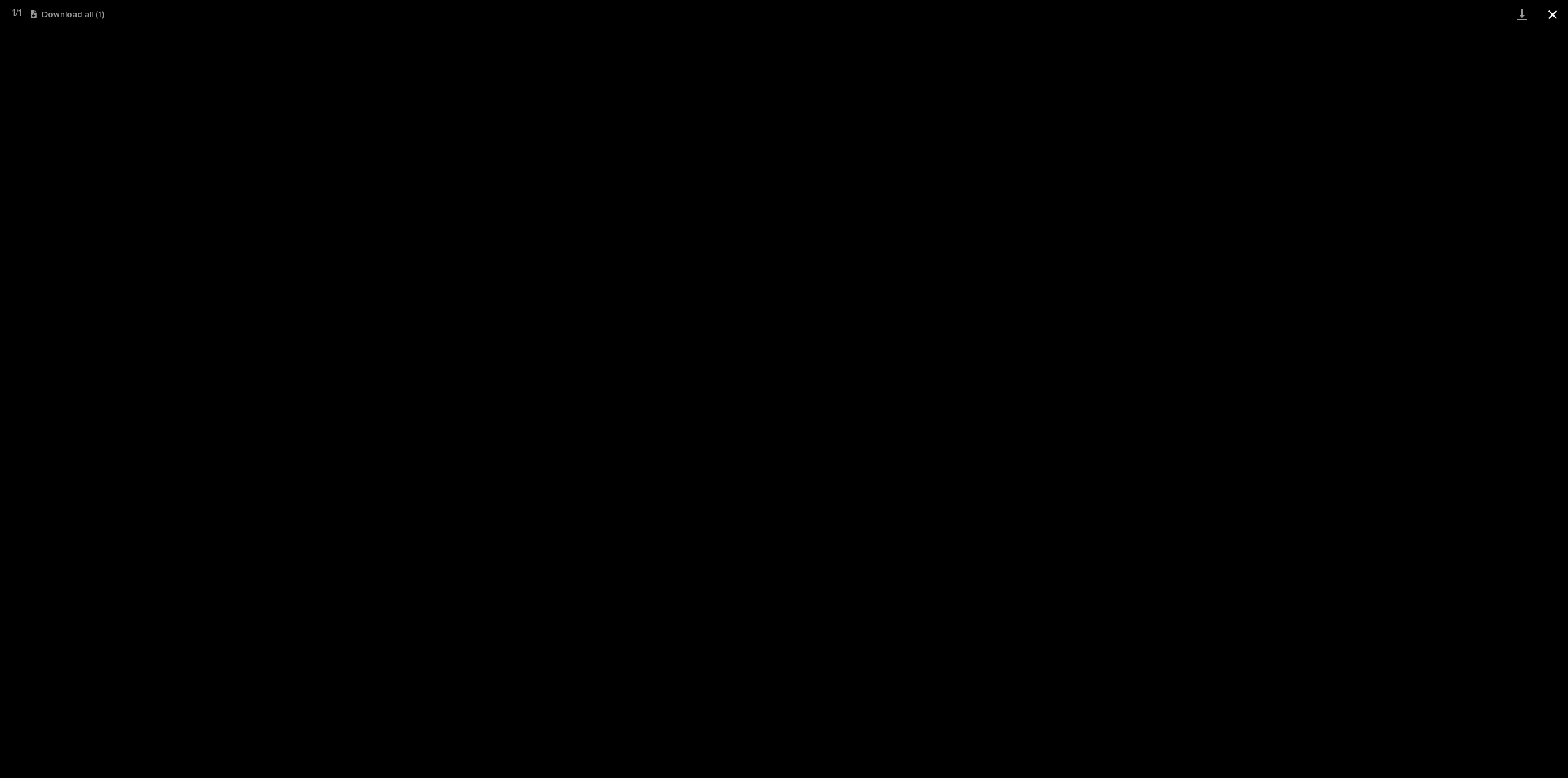
click at [1556, 18] on button "Close gallery" at bounding box center [1553, 14] width 31 height 29
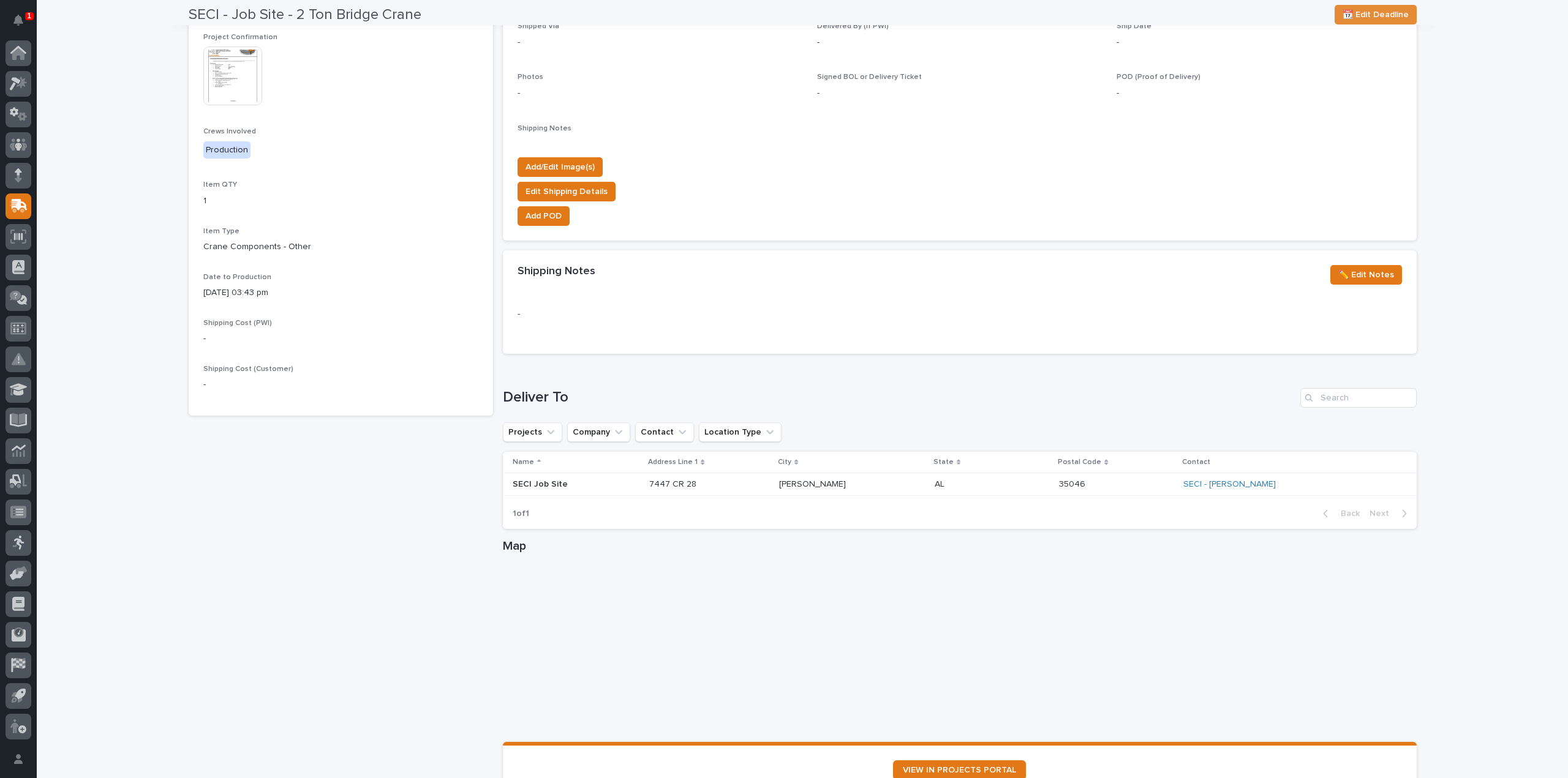
scroll to position [489, 0]
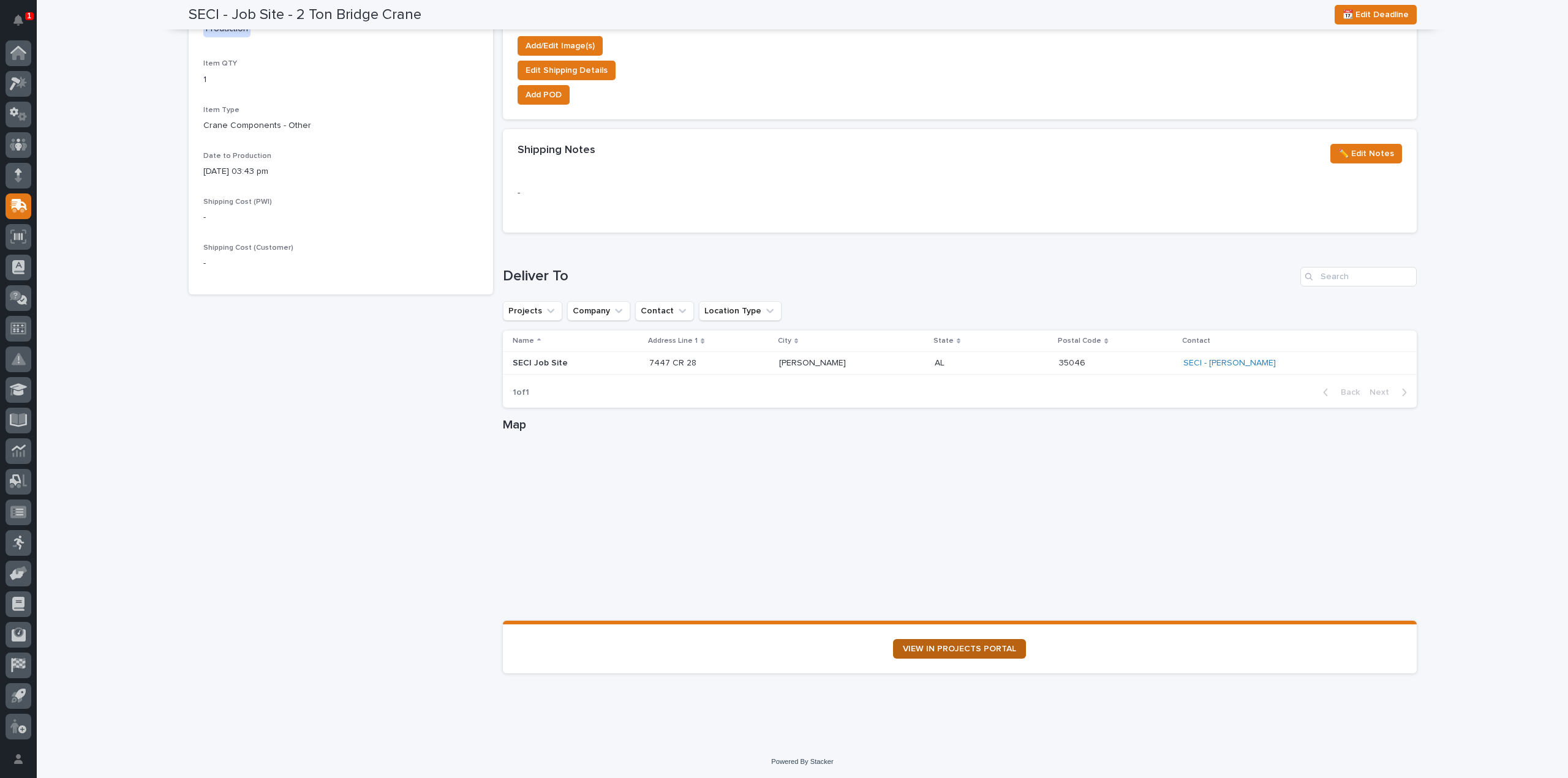
click at [947, 651] on span "VIEW IN PROJECTS PORTAL" at bounding box center [959, 649] width 113 height 9
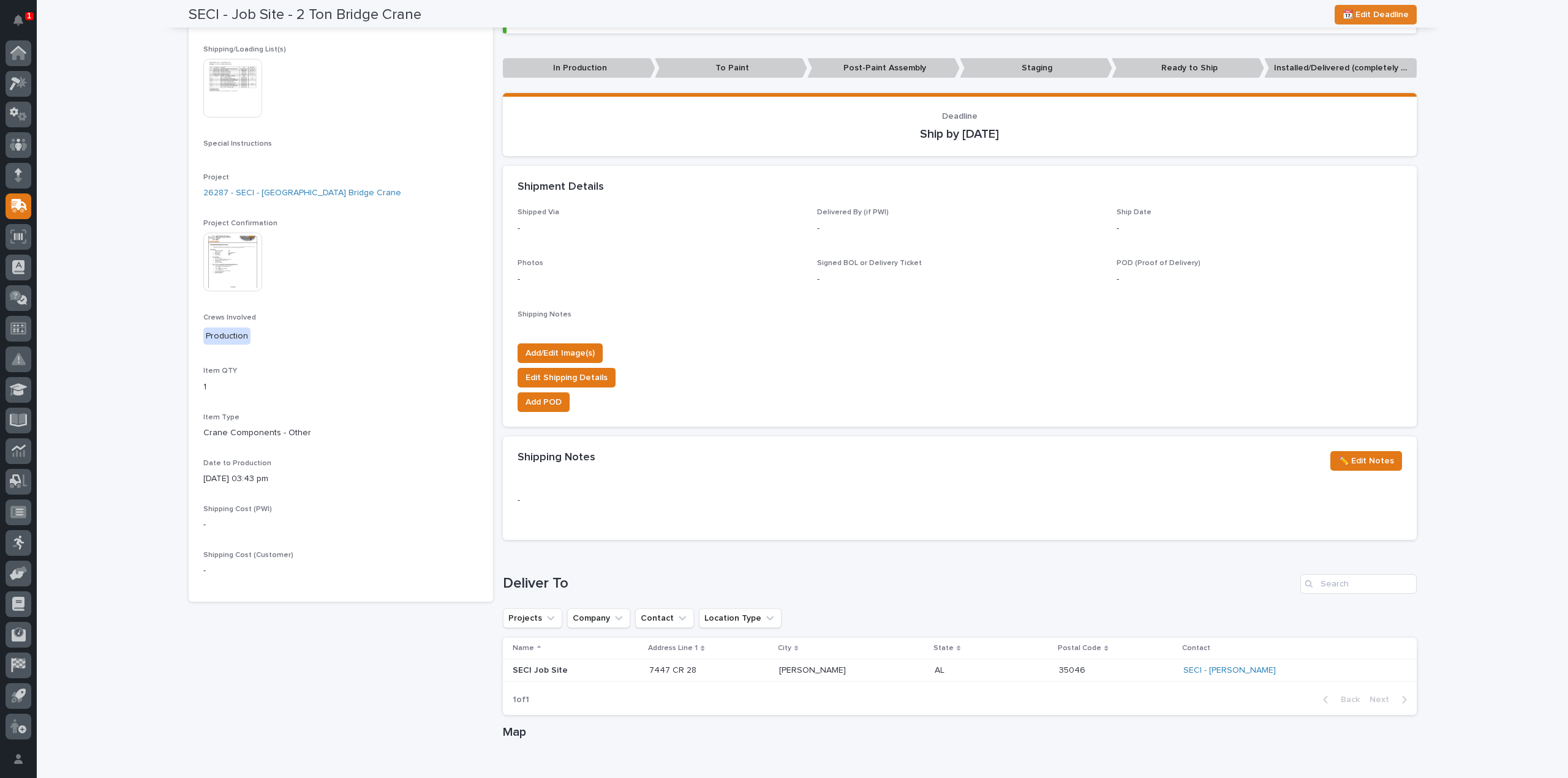
scroll to position [0, 0]
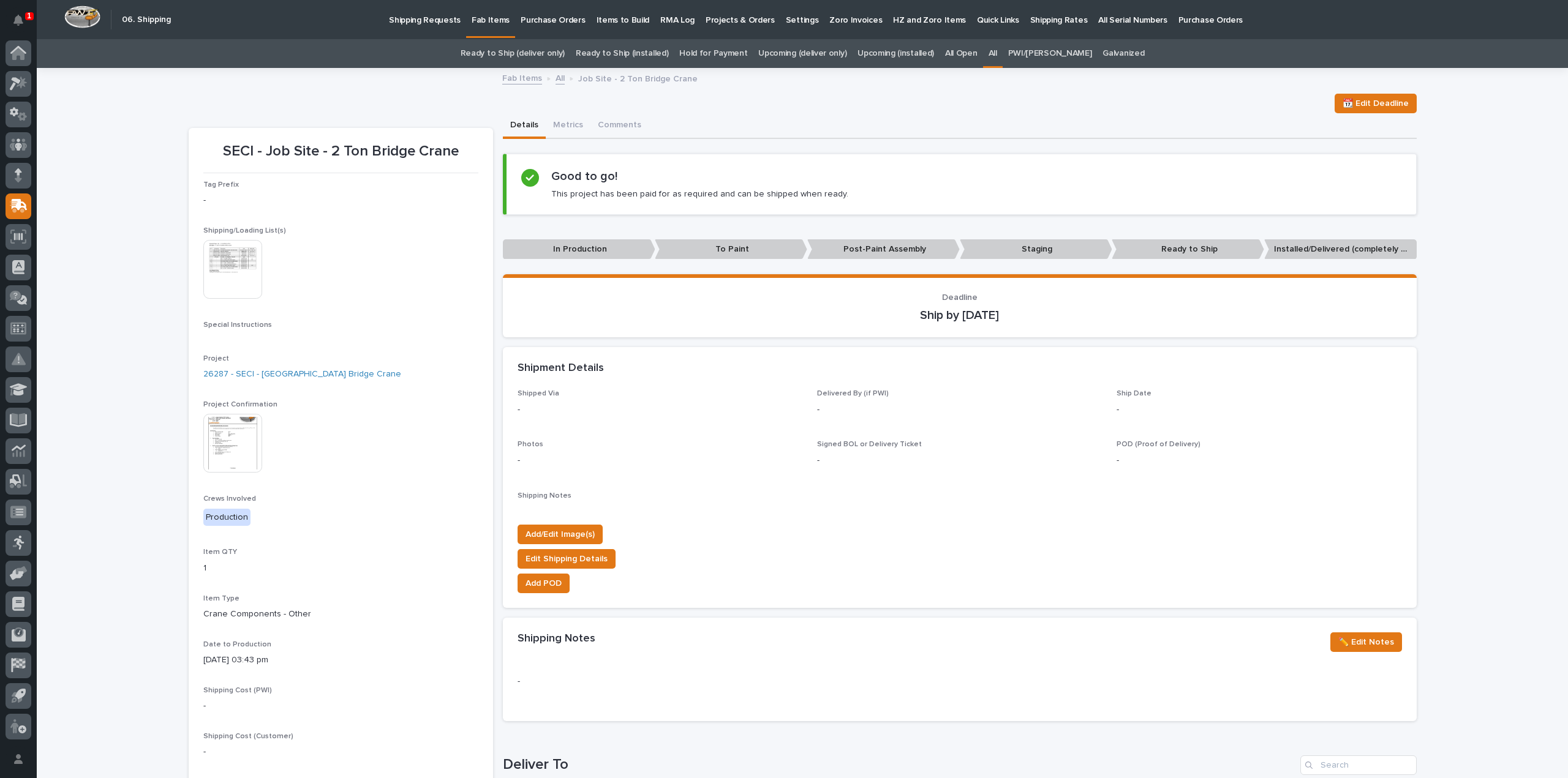
click at [232, 451] on img at bounding box center [233, 443] width 59 height 59
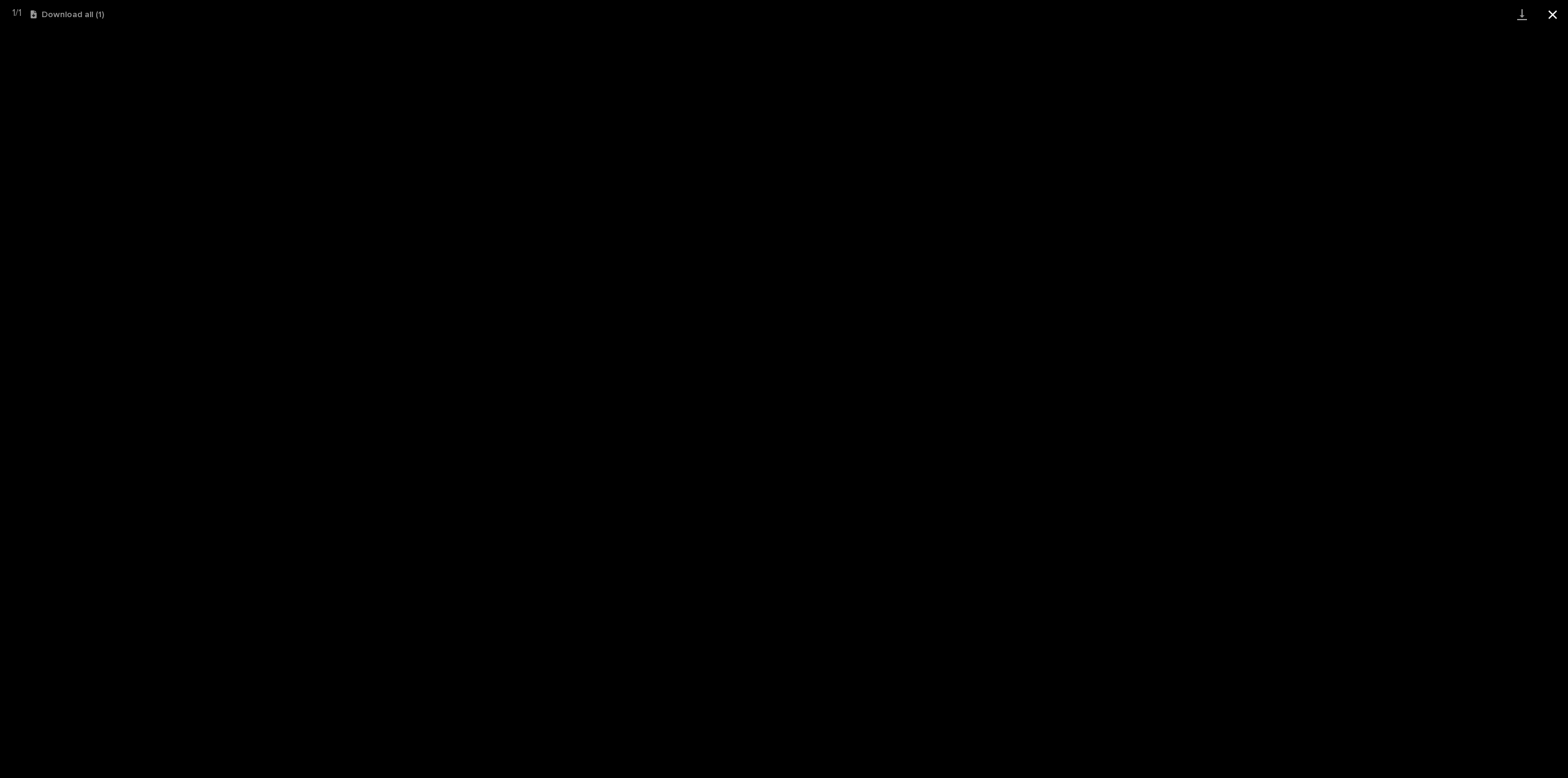
click at [1552, 15] on button "Close gallery" at bounding box center [1553, 14] width 31 height 29
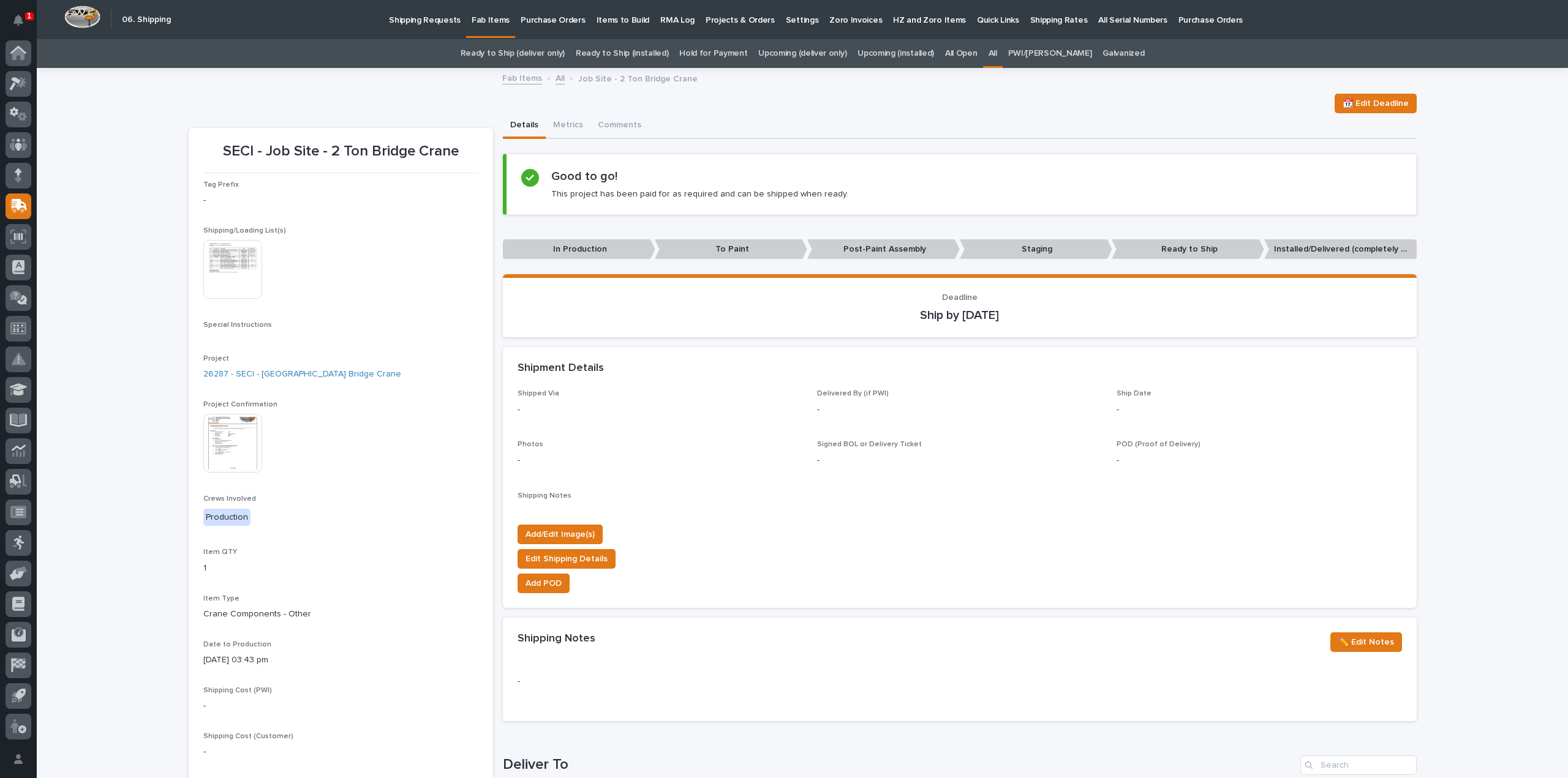
click at [232, 287] on img at bounding box center [233, 269] width 59 height 59
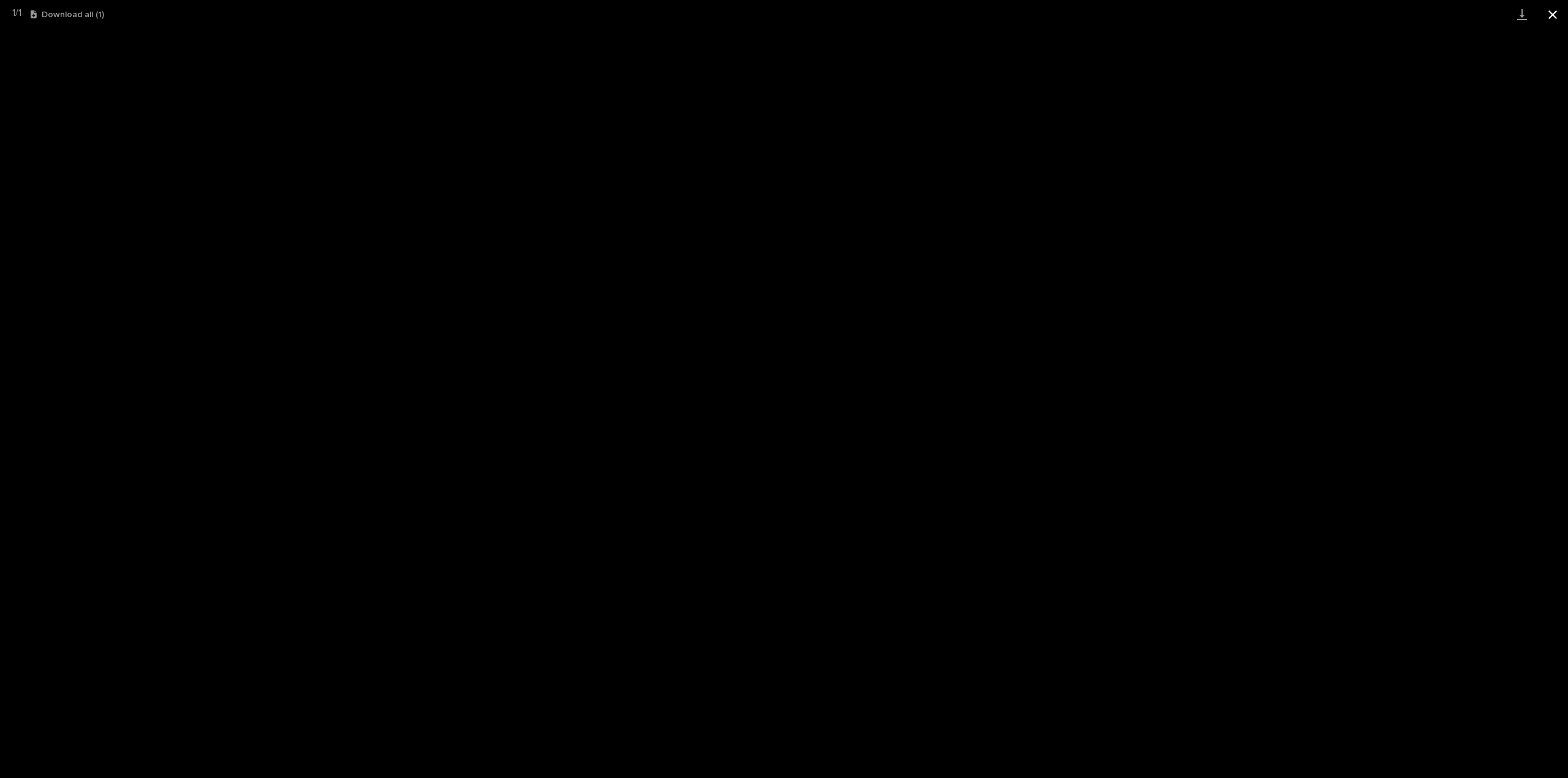
click at [1549, 19] on button "Close gallery" at bounding box center [1553, 14] width 31 height 29
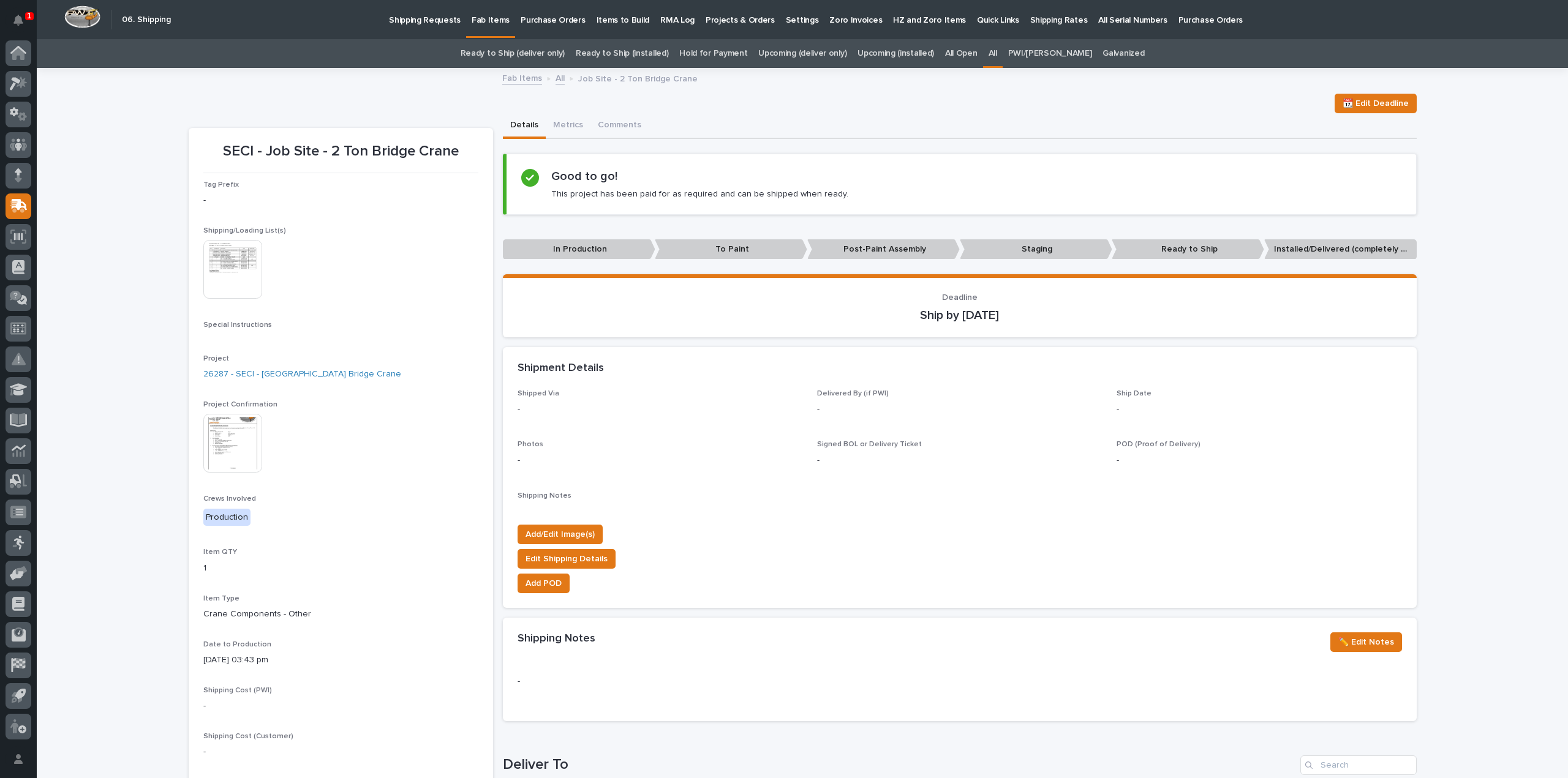
click at [997, 51] on link "All" at bounding box center [993, 54] width 9 height 29
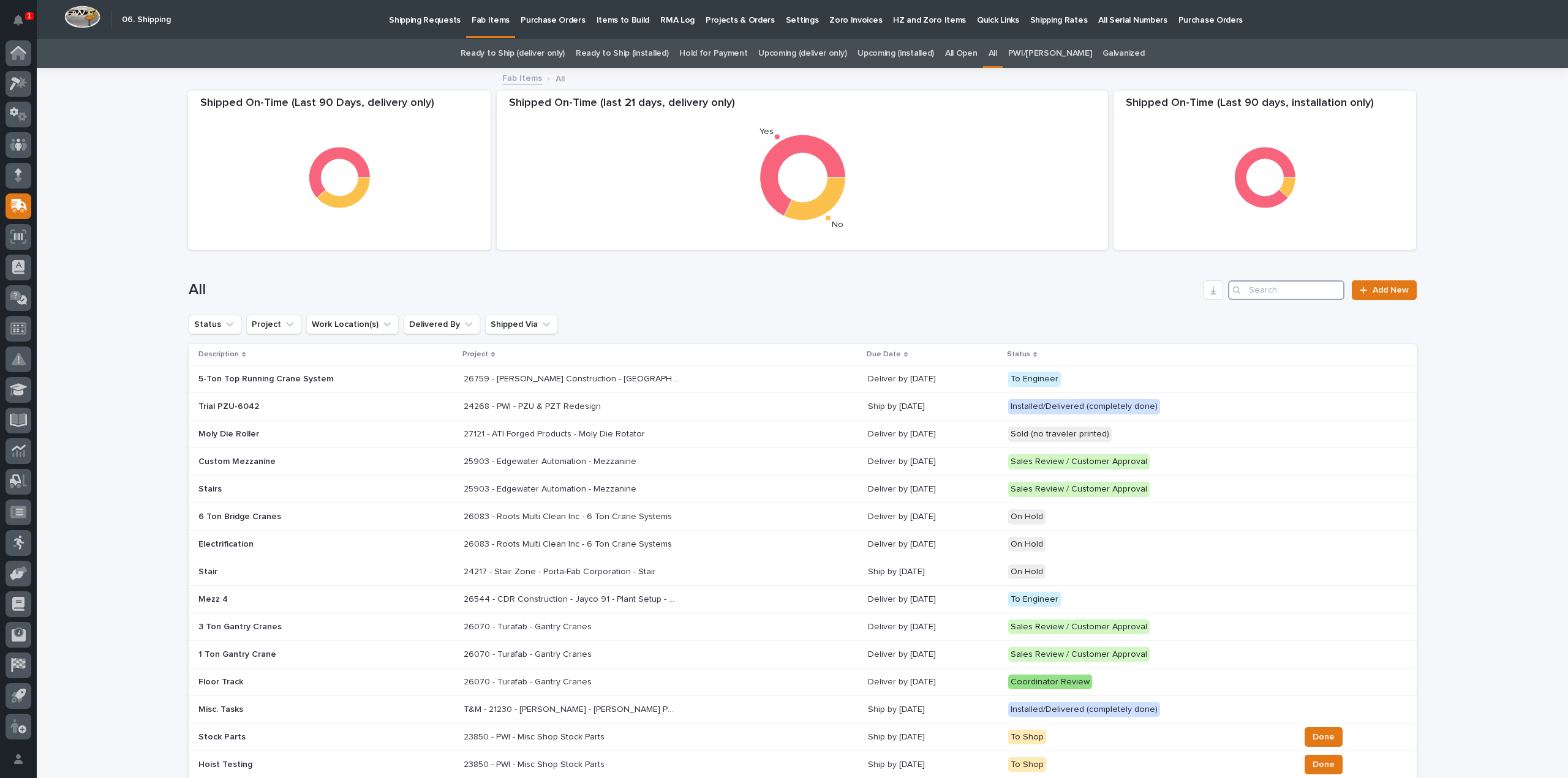
click at [1305, 286] on input "Search" at bounding box center [1286, 290] width 117 height 19
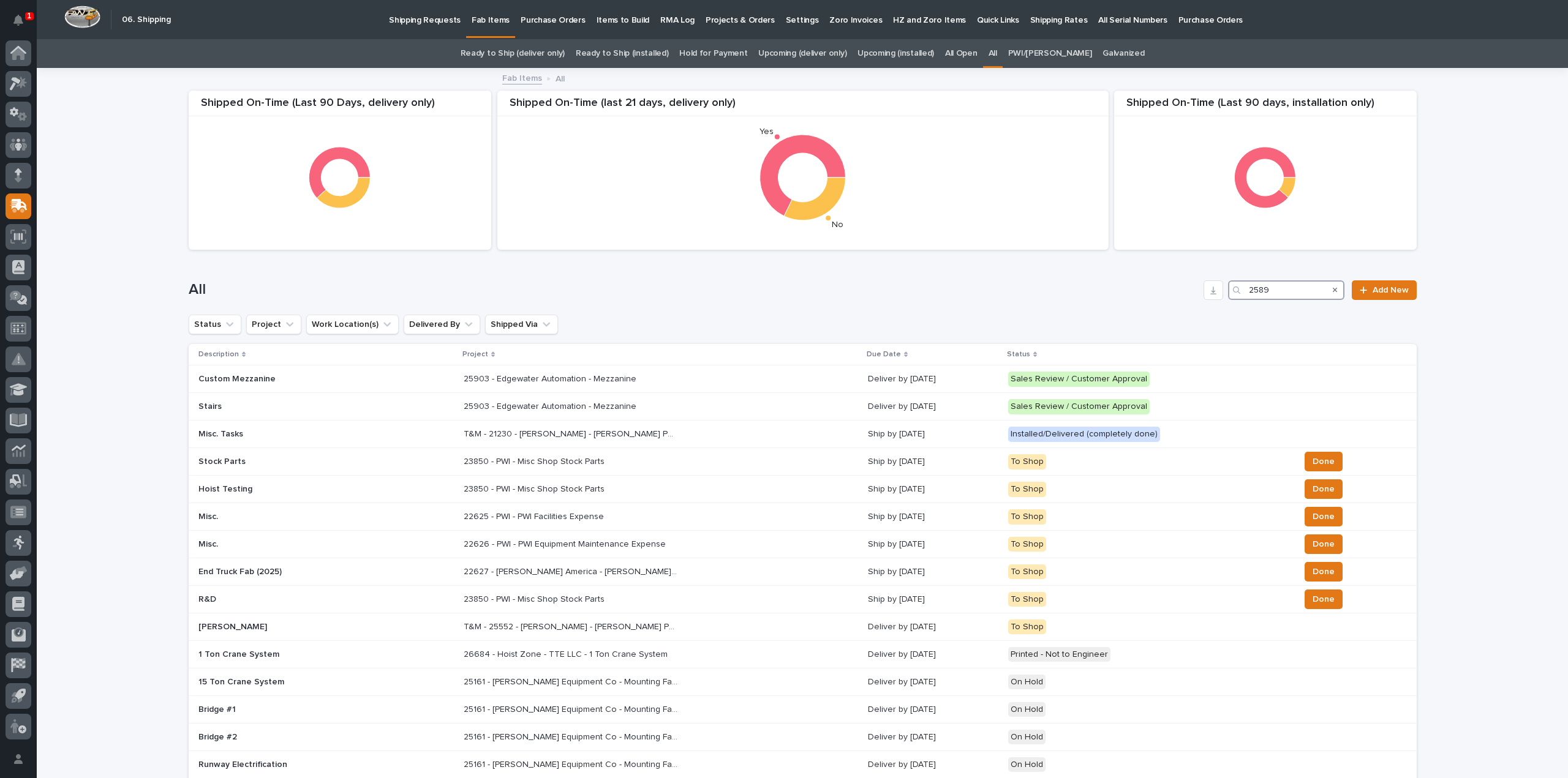
type input "25891"
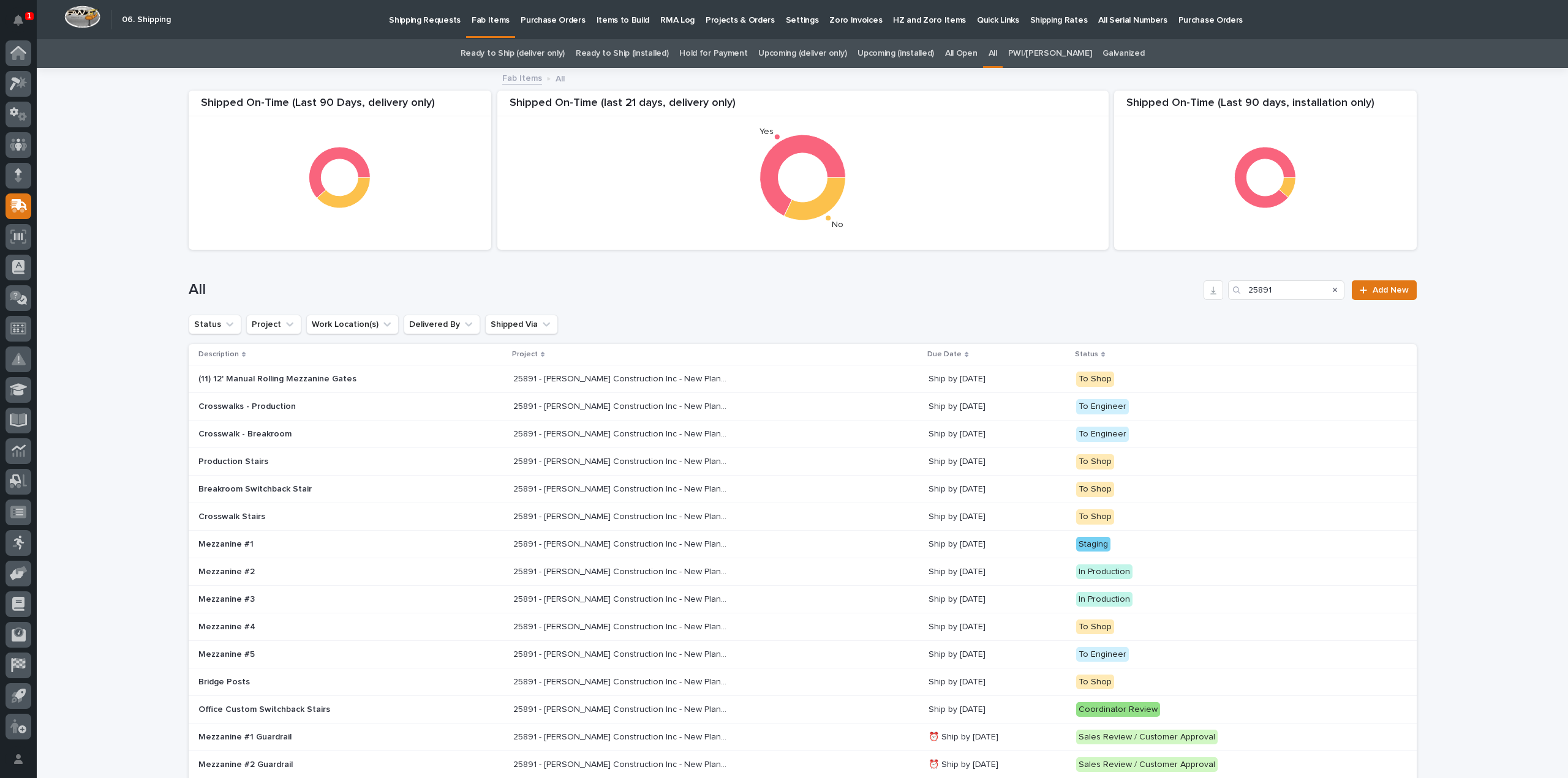
click at [297, 537] on div "Mezzanine #1" at bounding box center [305, 543] width 214 height 13
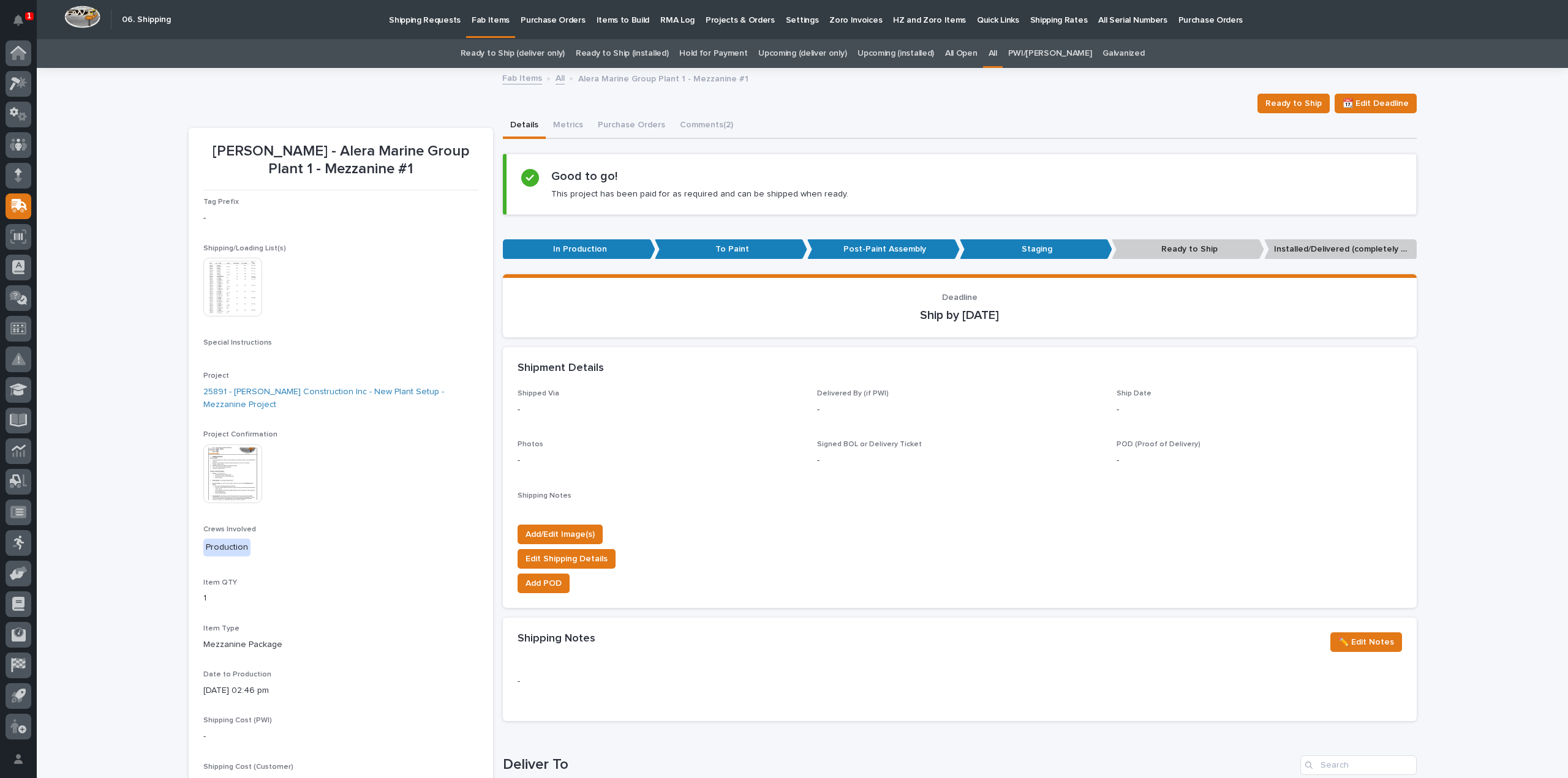
click at [90, 331] on div "Loading... Saving… Loading... Saving… Wagner - Alera Marine Group Plant 1 - Mez…" at bounding box center [802, 651] width 1531 height 1164
click at [233, 307] on img at bounding box center [233, 287] width 59 height 59
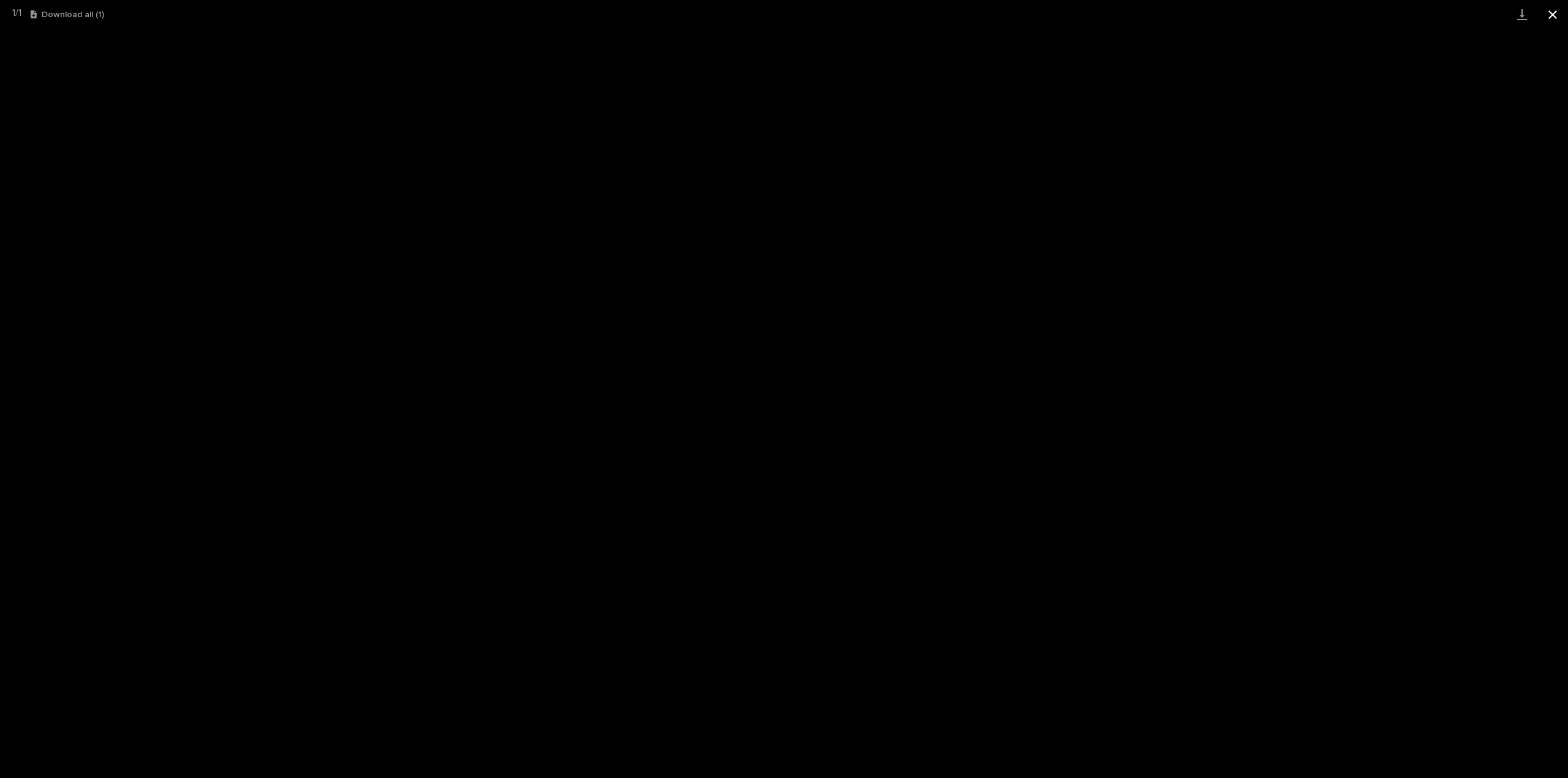
drag, startPoint x: 1557, startPoint y: 19, endPoint x: 1553, endPoint y: 28, distance: 9.8
click at [1557, 20] on button "Close gallery" at bounding box center [1553, 14] width 31 height 29
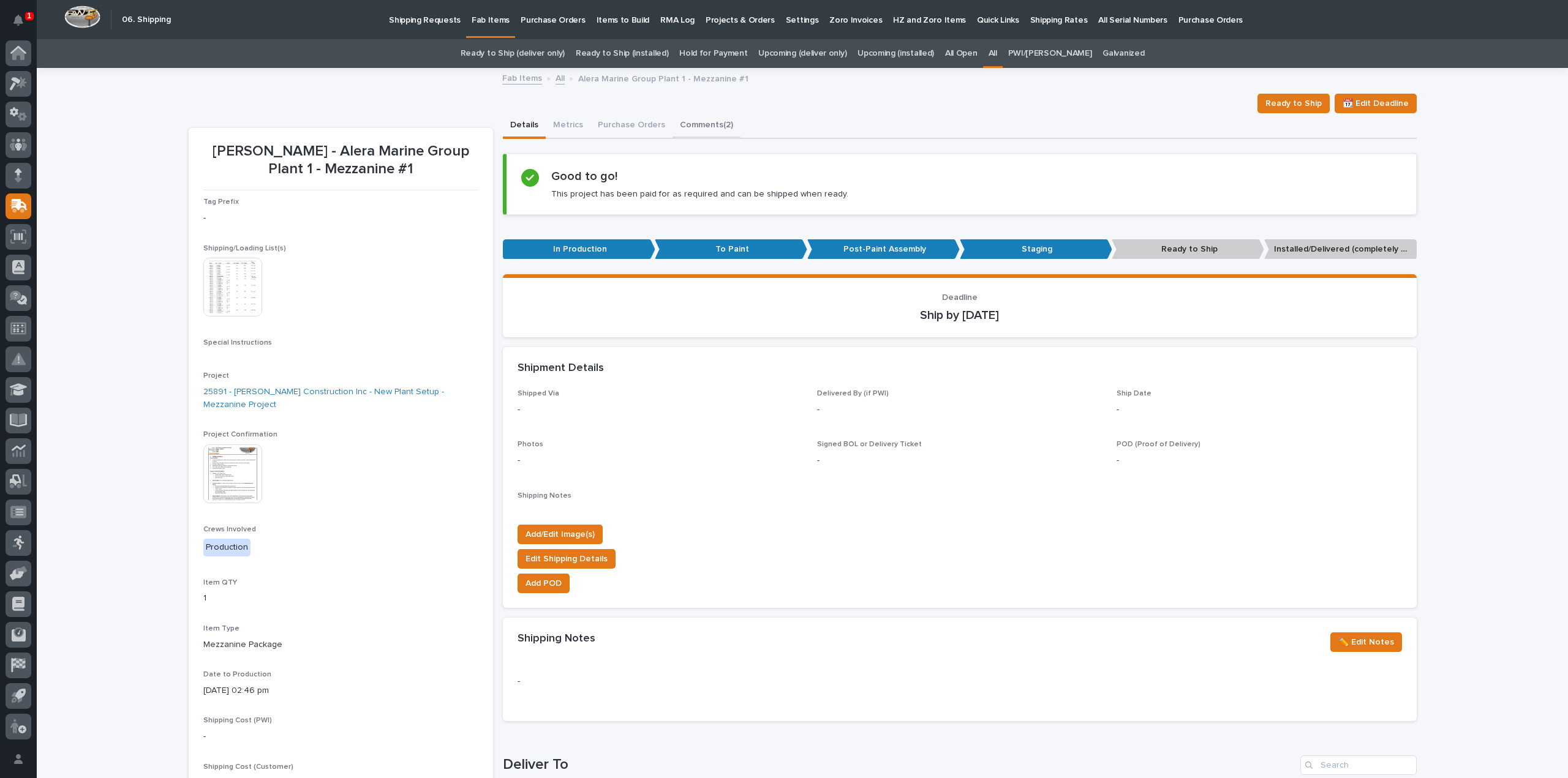
click at [701, 125] on button "Comments (2)" at bounding box center [706, 126] width 68 height 25
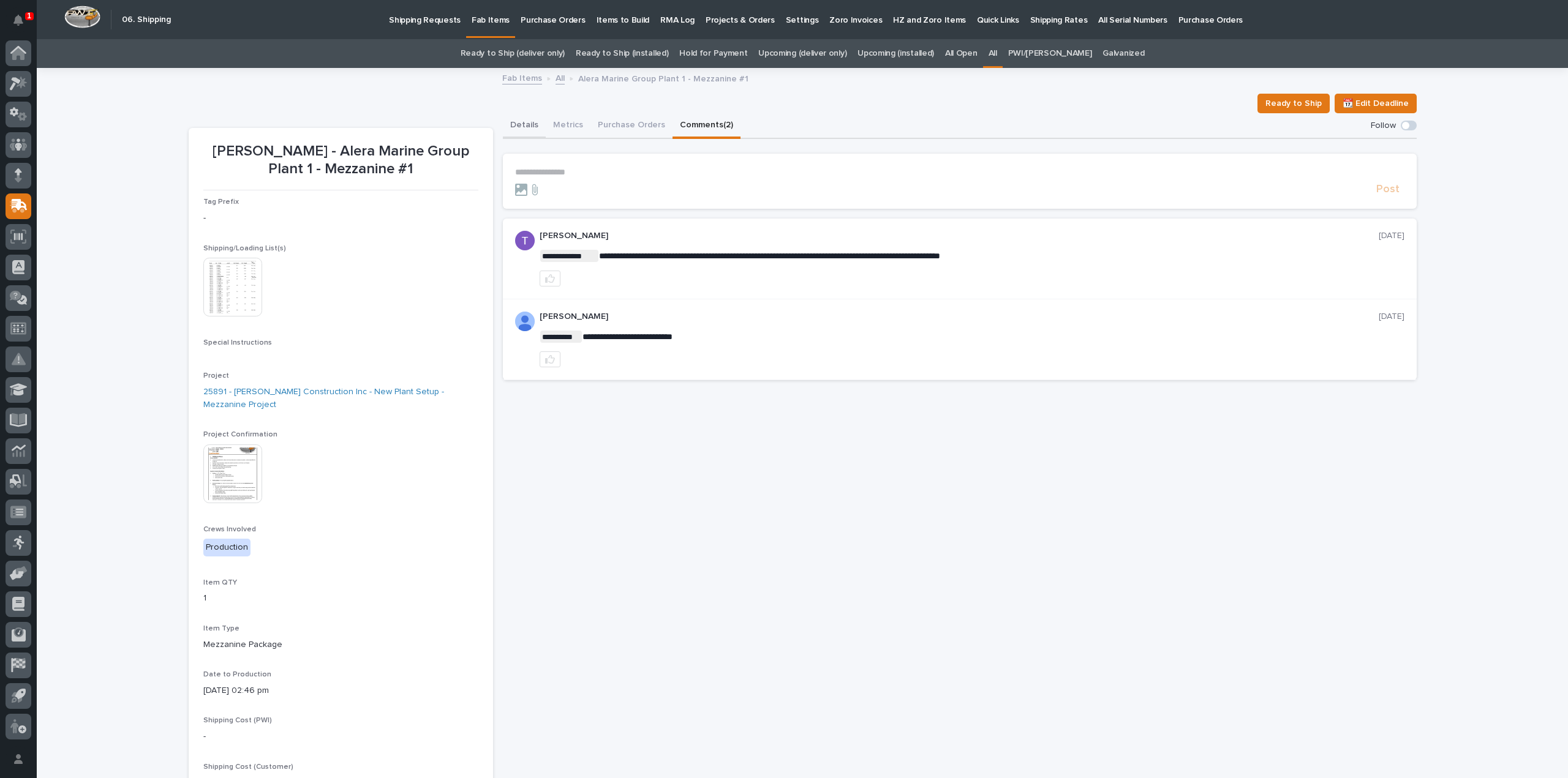
click at [519, 126] on button "Details" at bounding box center [524, 126] width 43 height 25
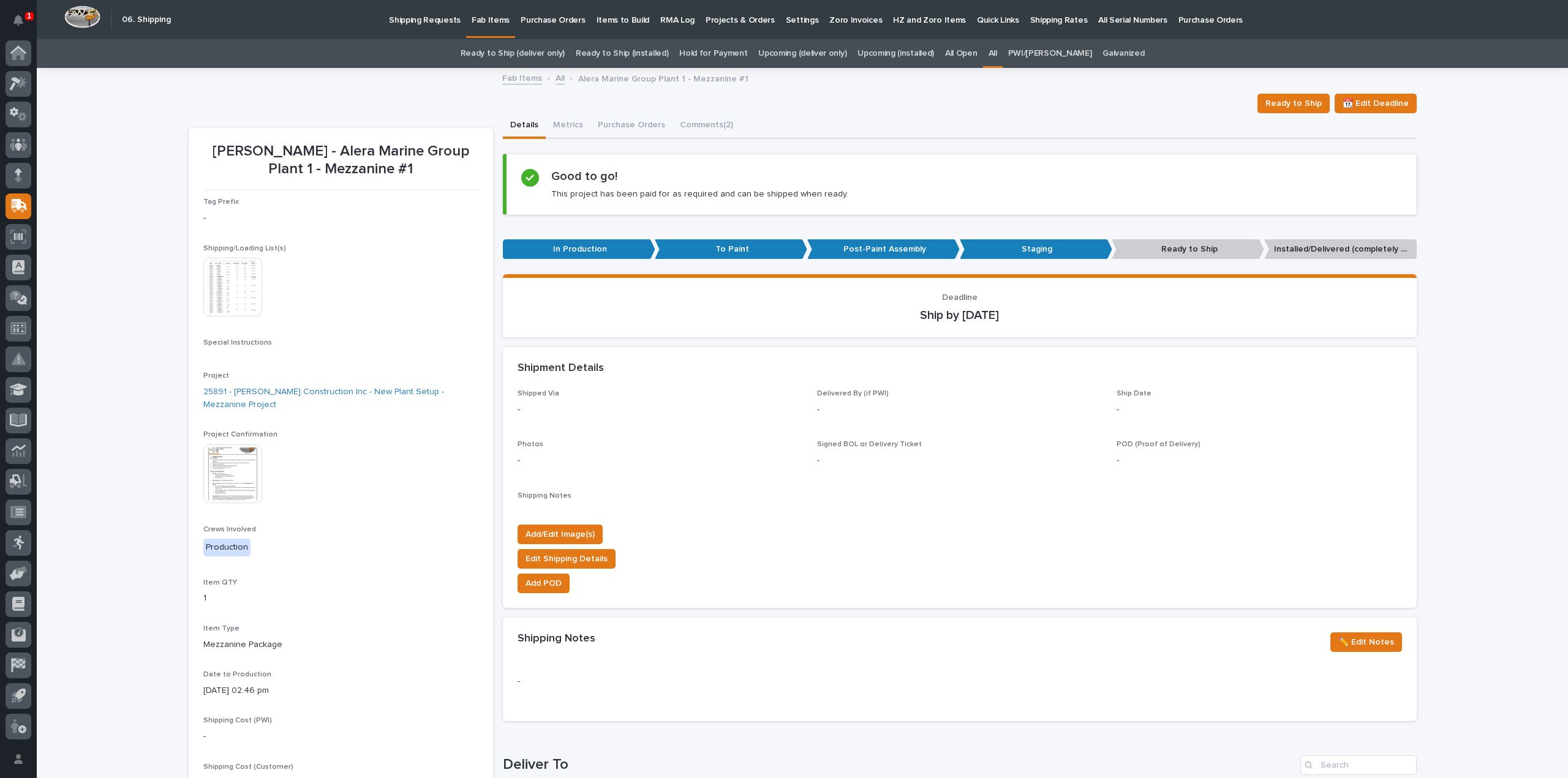
click at [612, 51] on link "Ready to Ship (installed)" at bounding box center [622, 54] width 92 height 29
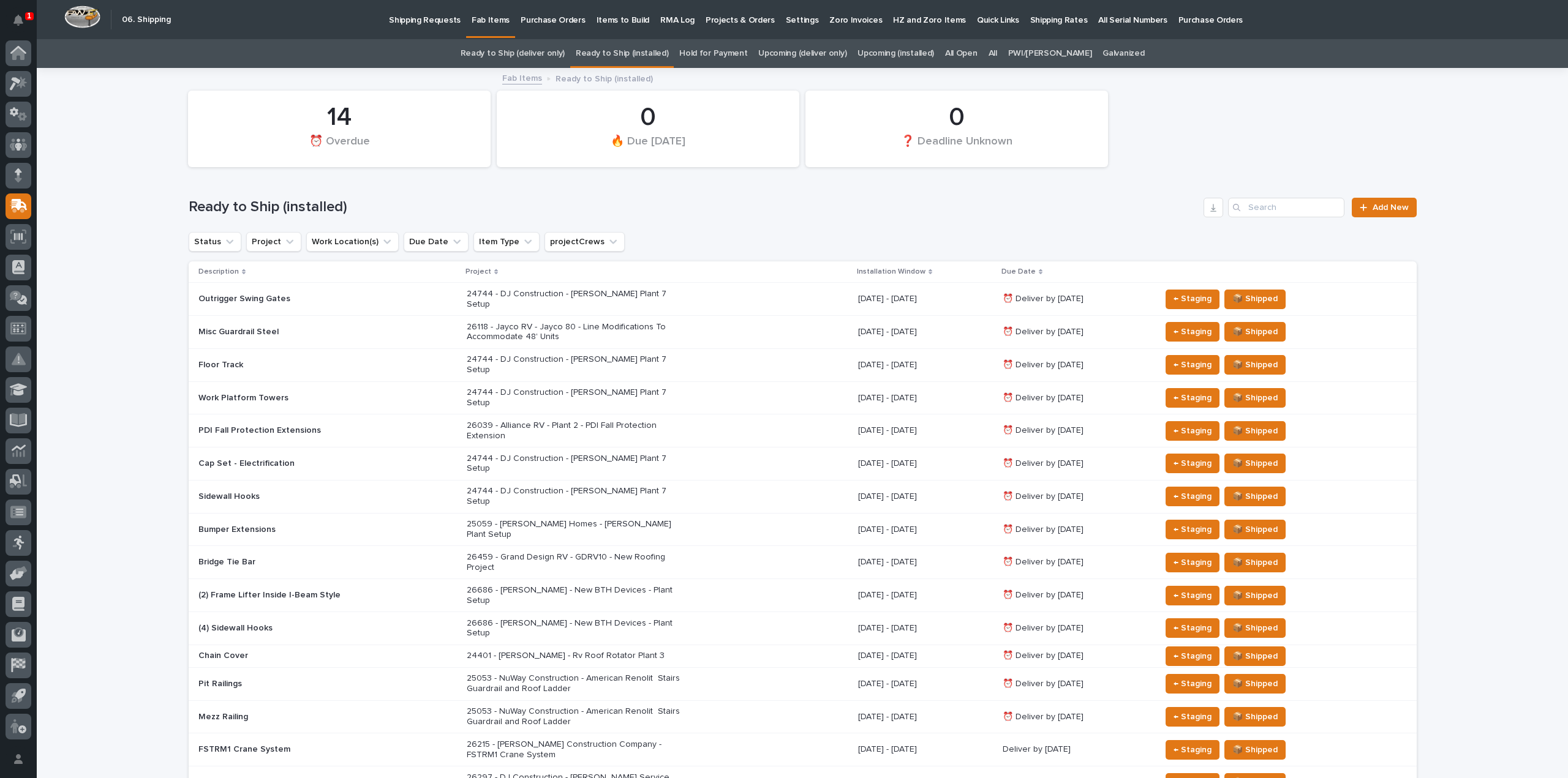
click at [549, 50] on link "Ready to Ship (deliver only)" at bounding box center [512, 54] width 104 height 29
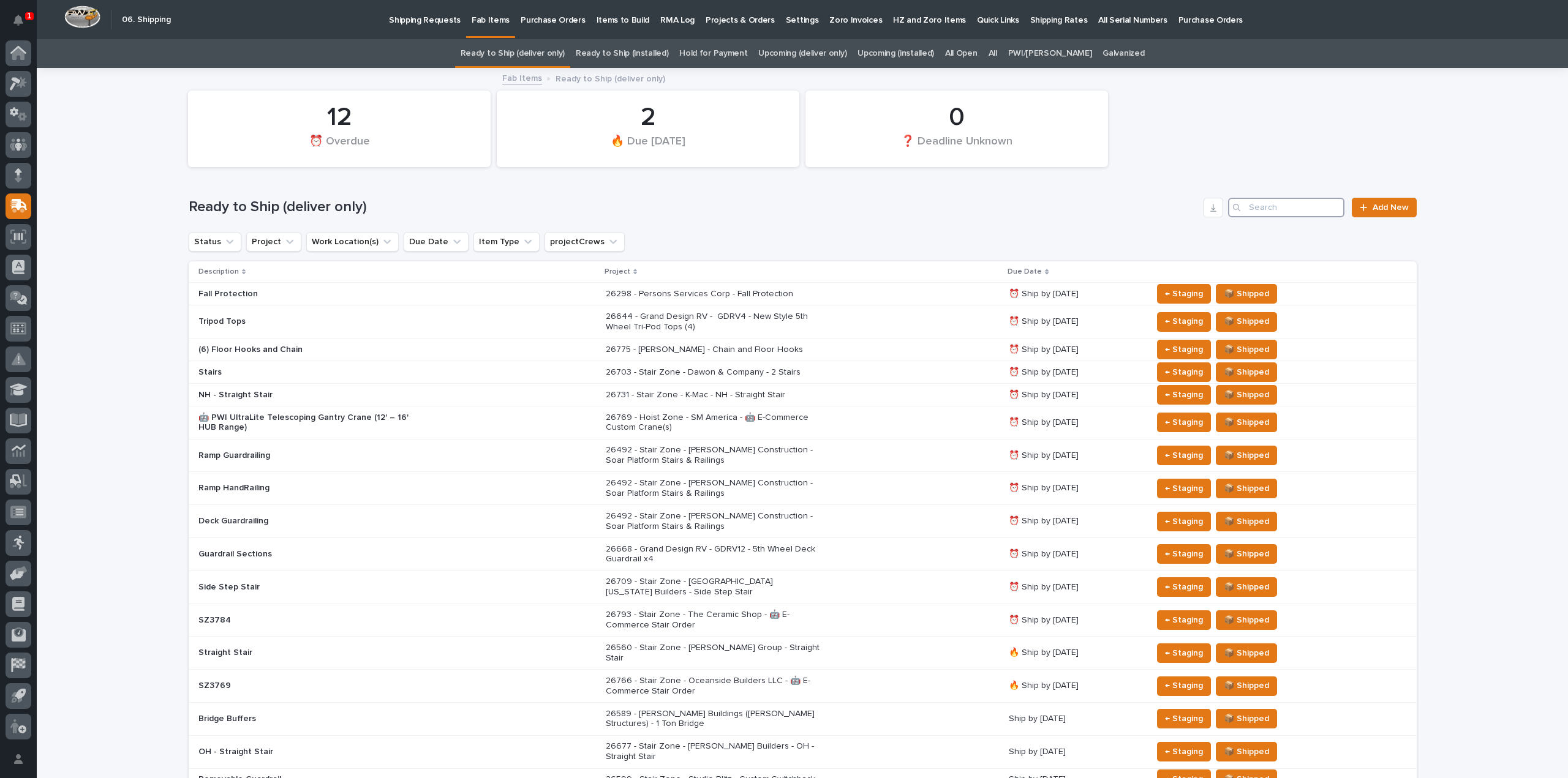
click at [1267, 206] on input "Search" at bounding box center [1286, 207] width 117 height 19
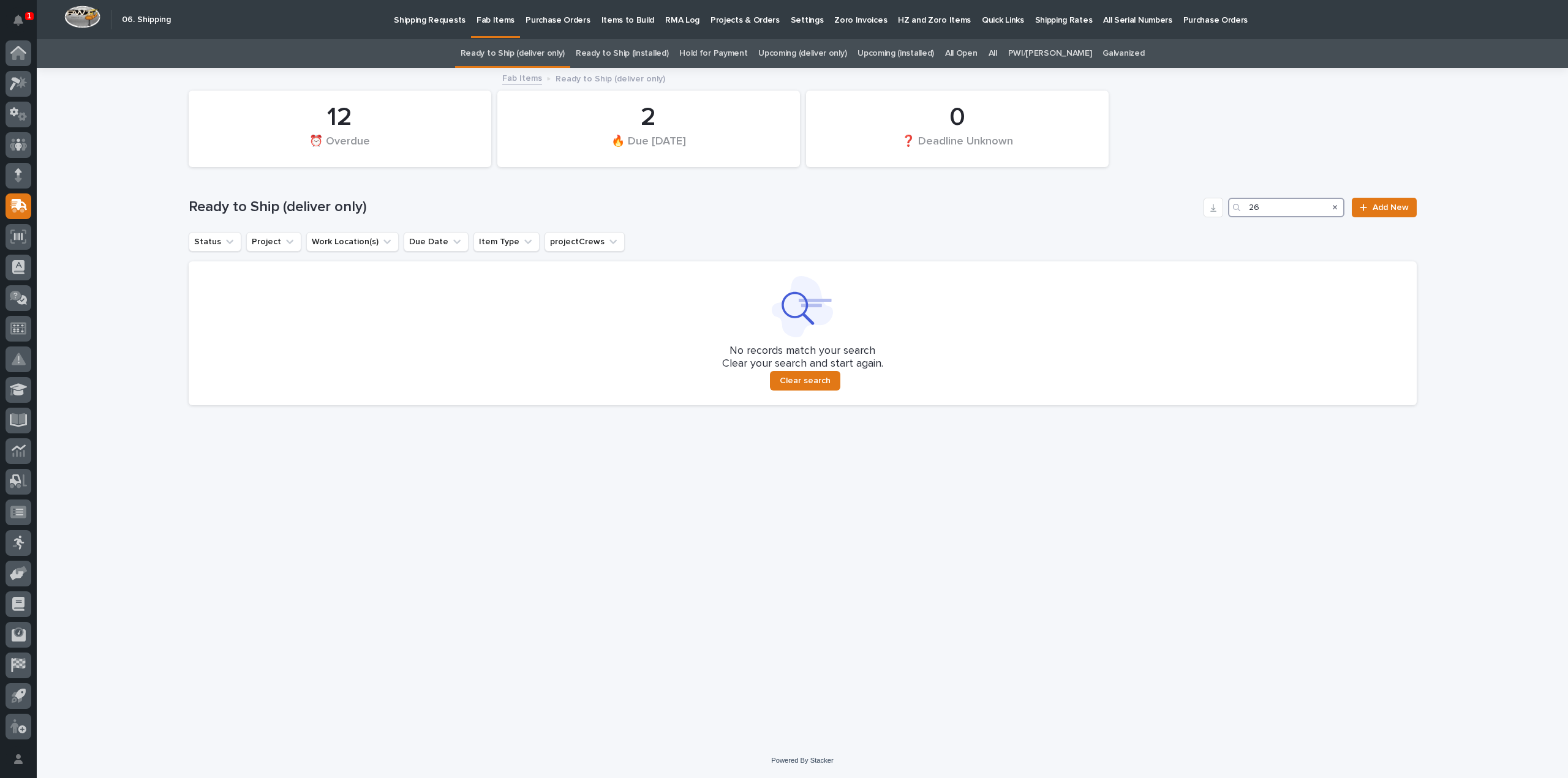
type input "2"
type input "25891"
click at [997, 56] on link "All" at bounding box center [993, 54] width 9 height 29
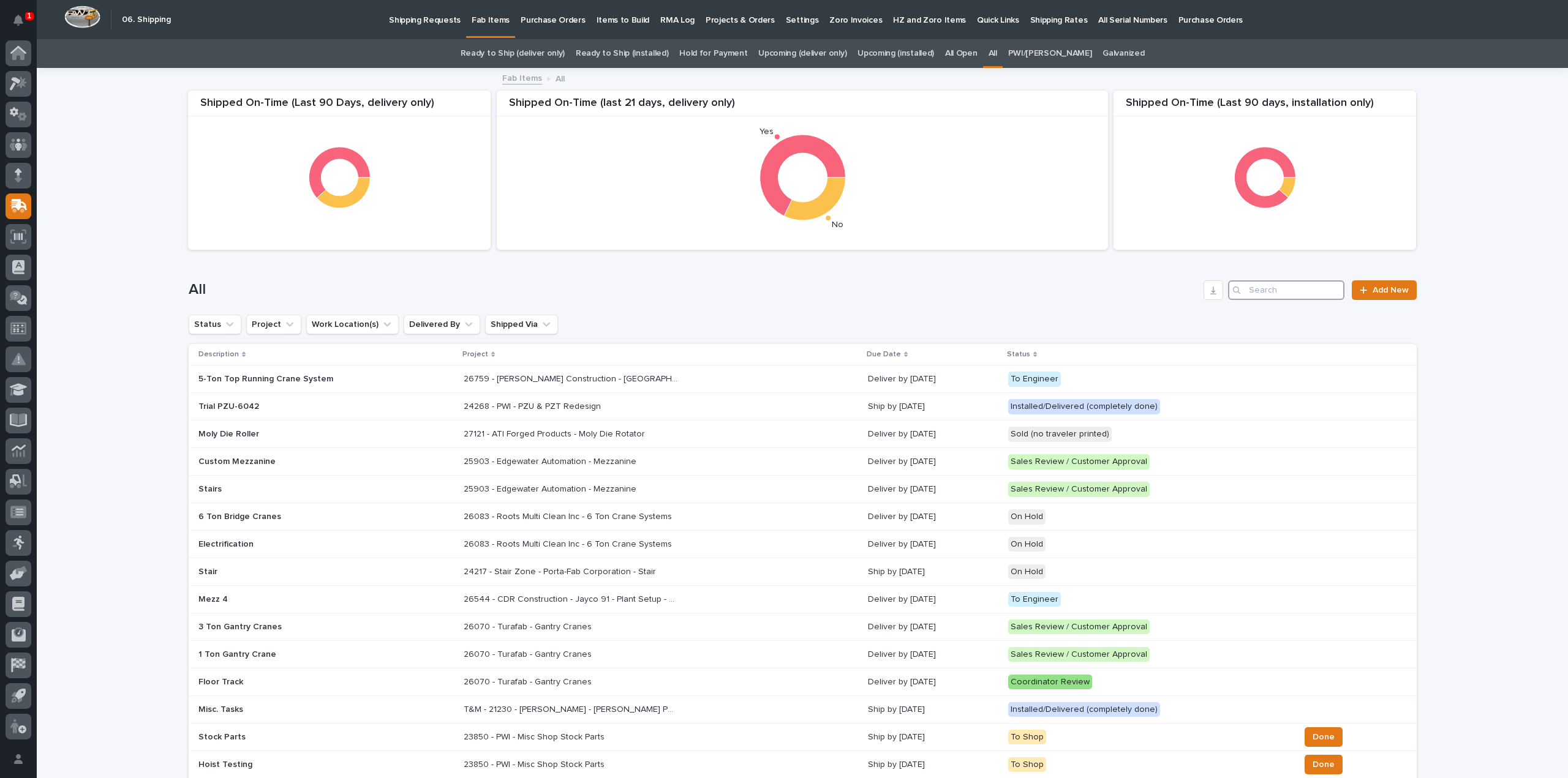
click at [1284, 289] on input "Search" at bounding box center [1286, 290] width 117 height 19
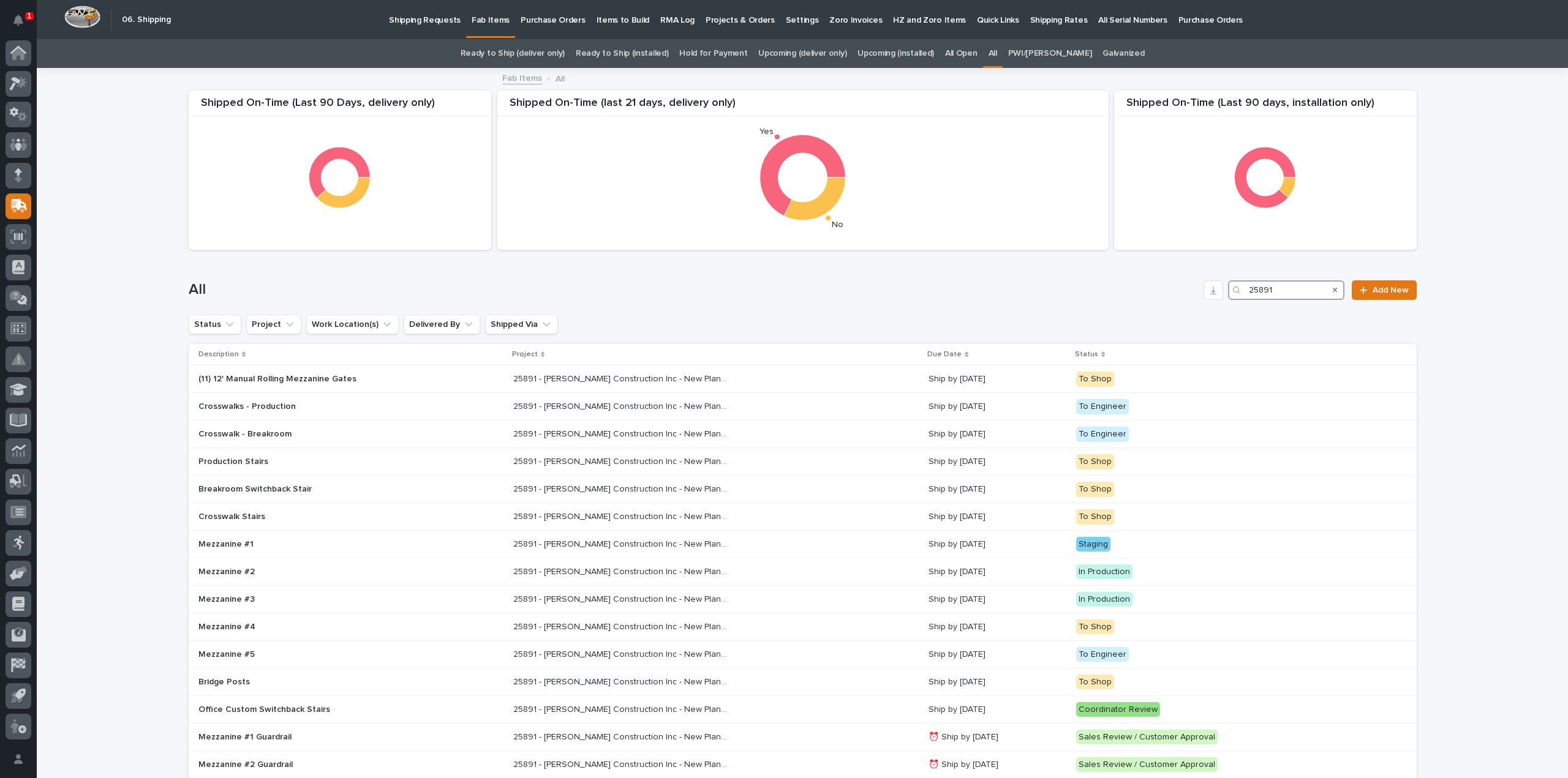
scroll to position [123, 0]
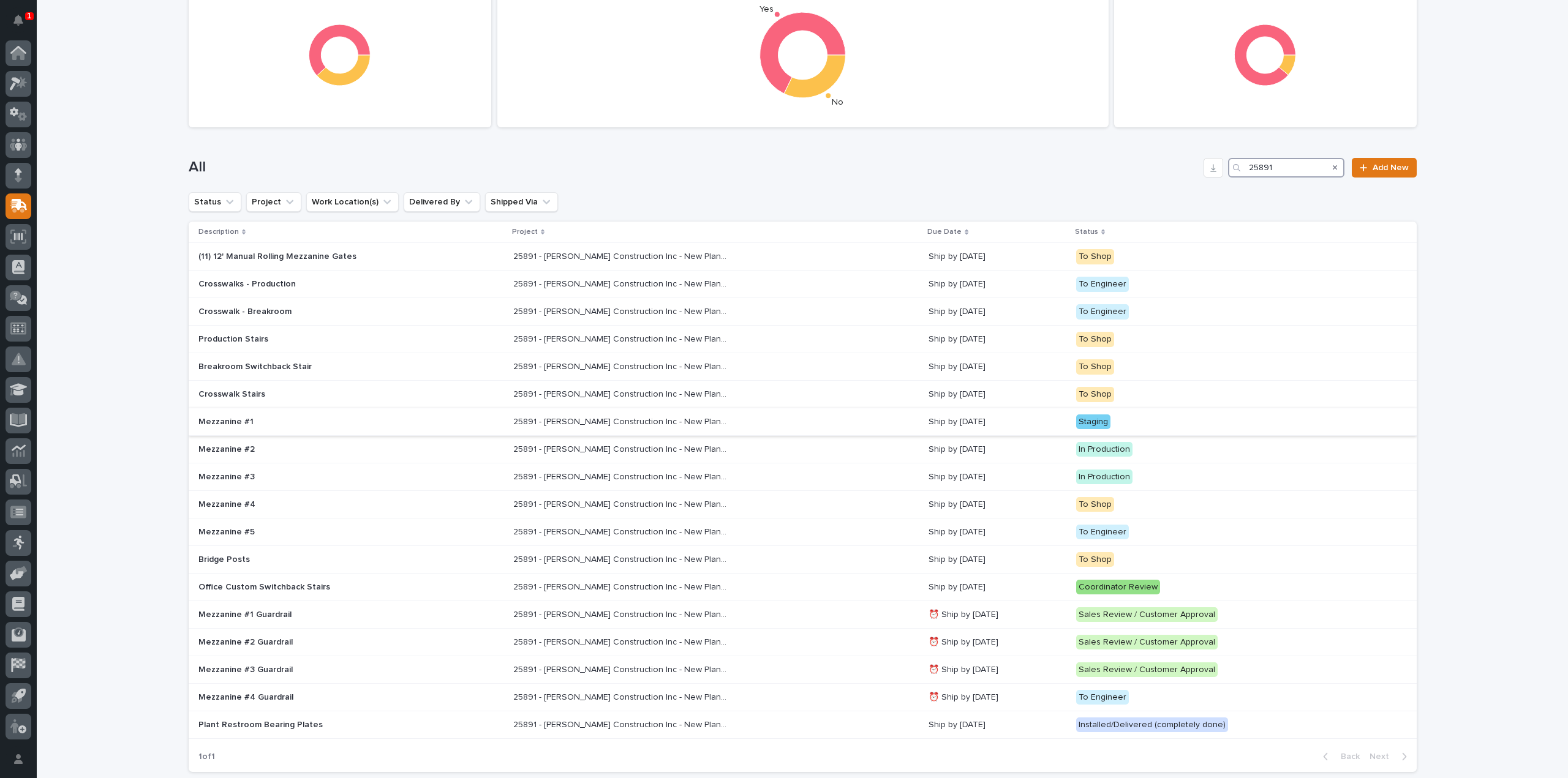
type input "25891"
click at [313, 424] on p "Mezzanine #1" at bounding box center [305, 422] width 214 height 11
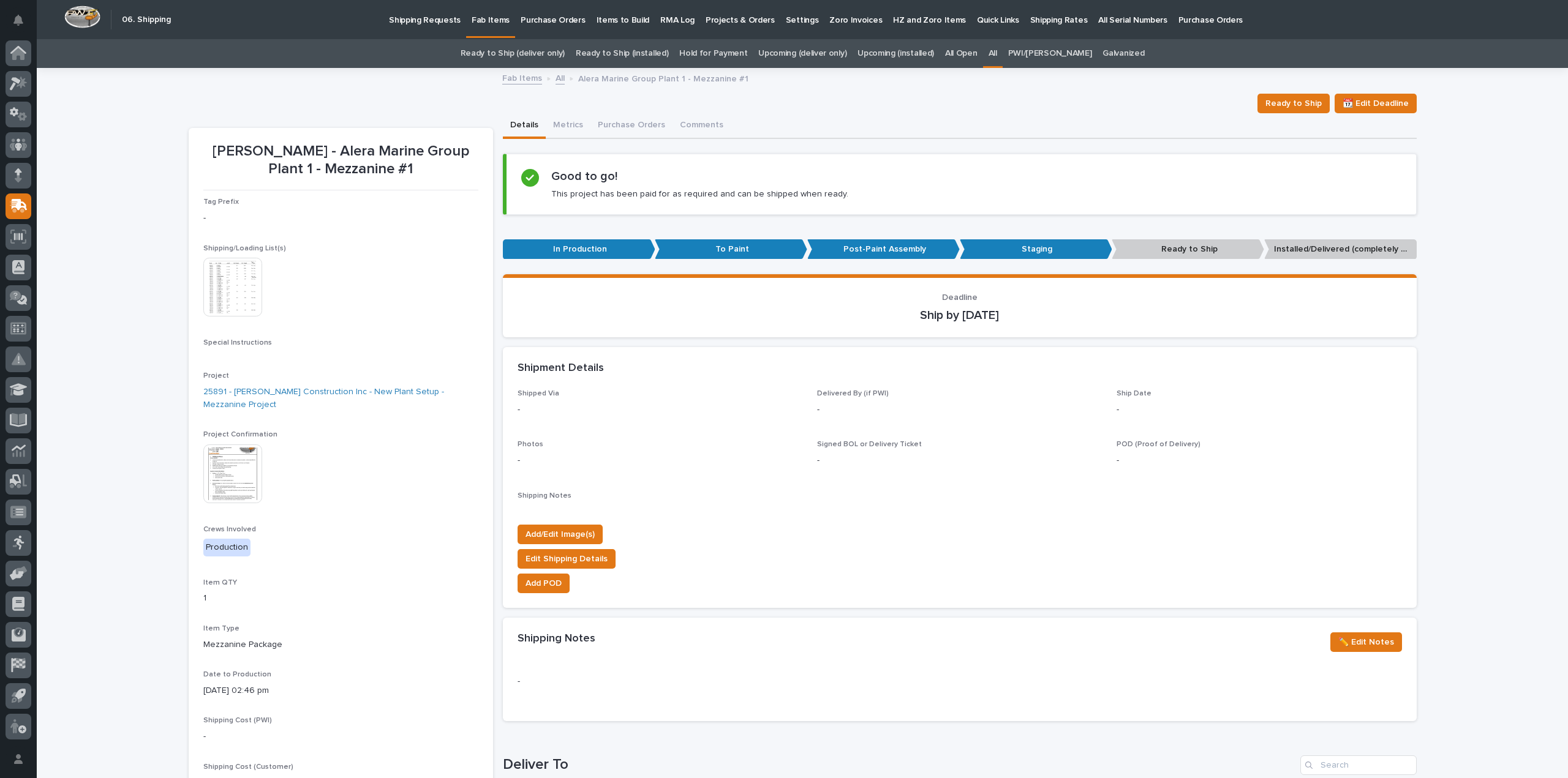
scroll to position [40, 0]
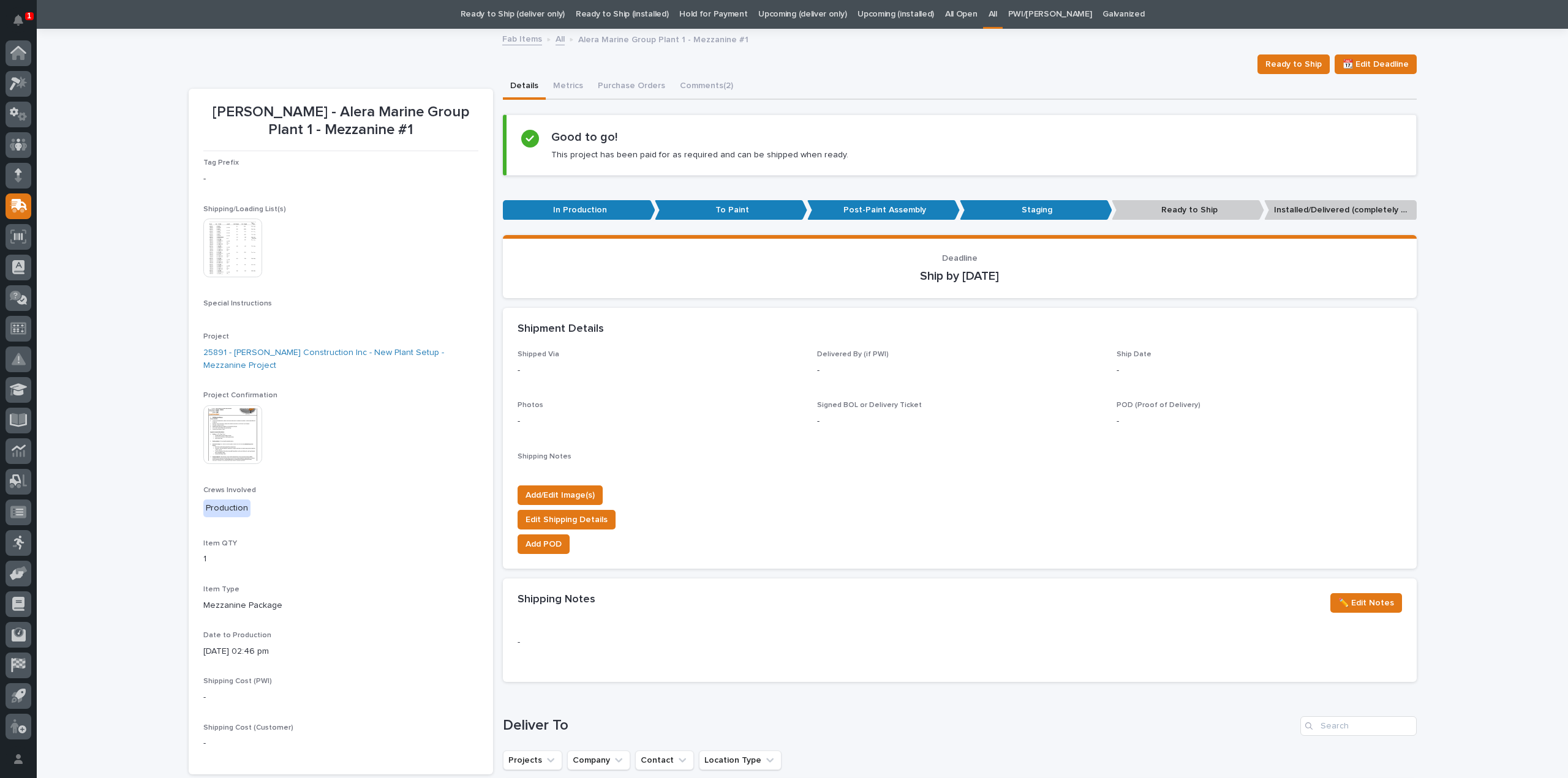
click at [229, 268] on img at bounding box center [233, 248] width 59 height 59
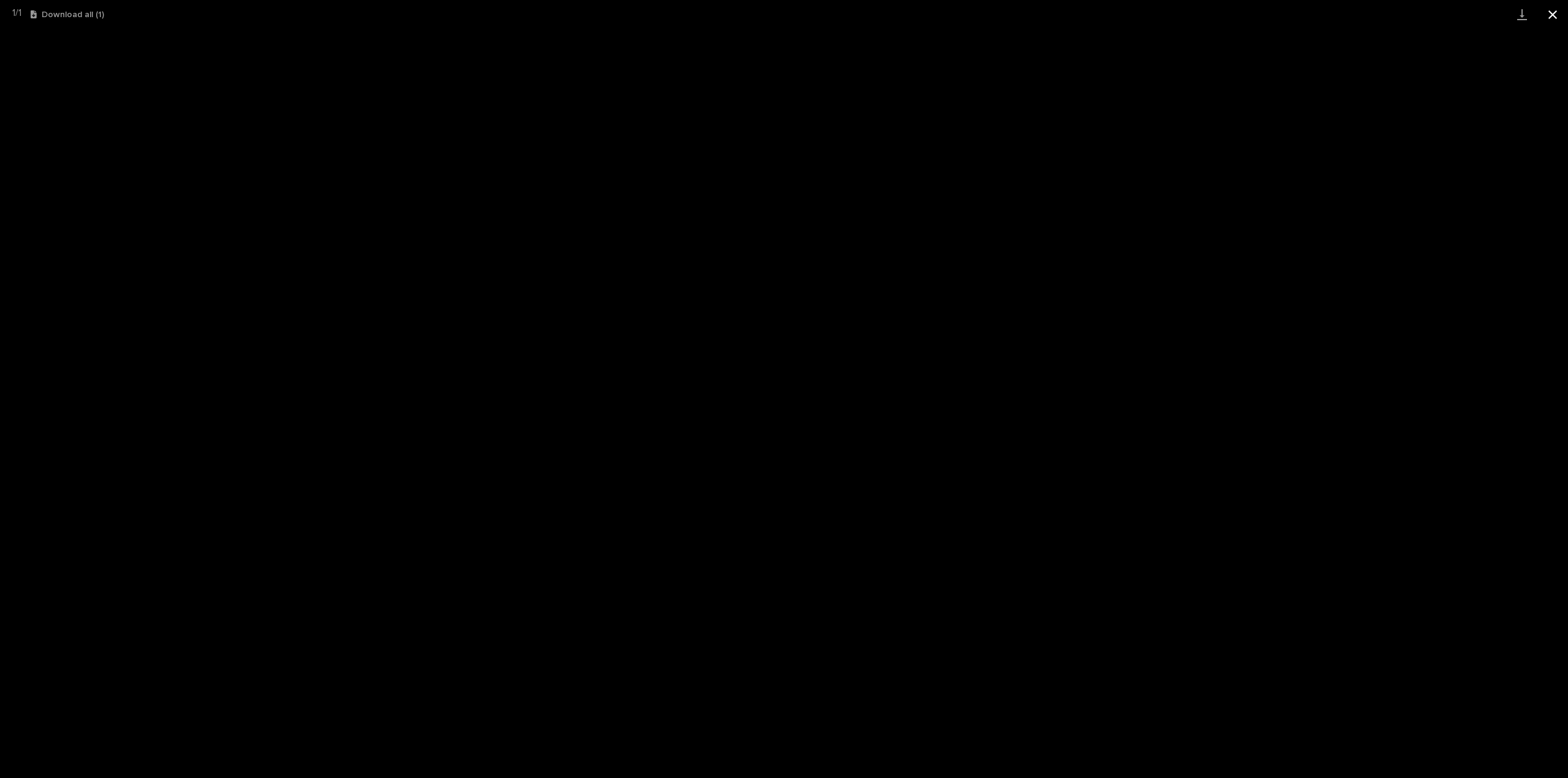
drag, startPoint x: 1549, startPoint y: 14, endPoint x: 1546, endPoint y: 20, distance: 6.7
click at [1549, 14] on button "Close gallery" at bounding box center [1553, 14] width 31 height 29
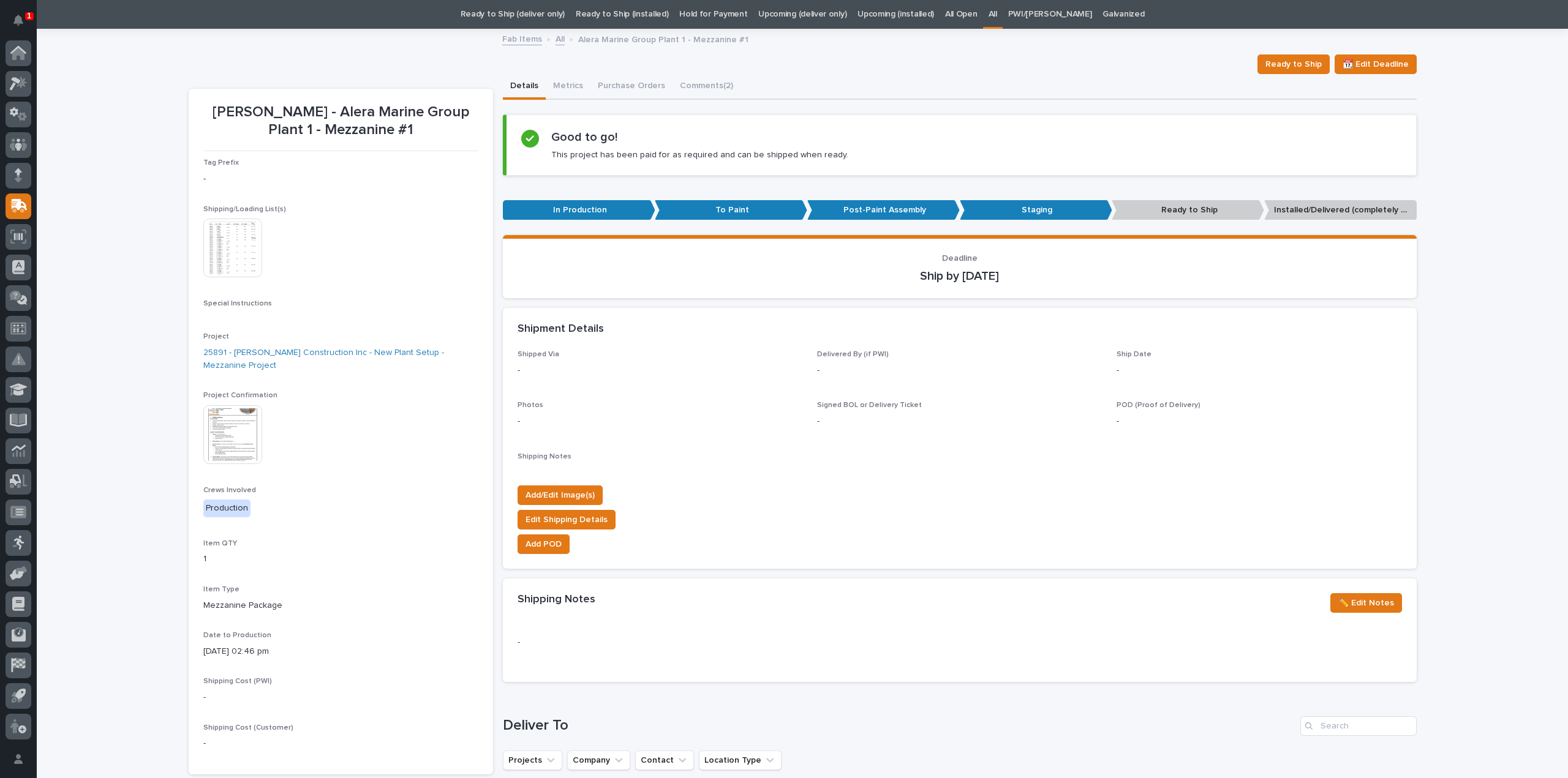
click at [997, 16] on link "All" at bounding box center [993, 14] width 9 height 29
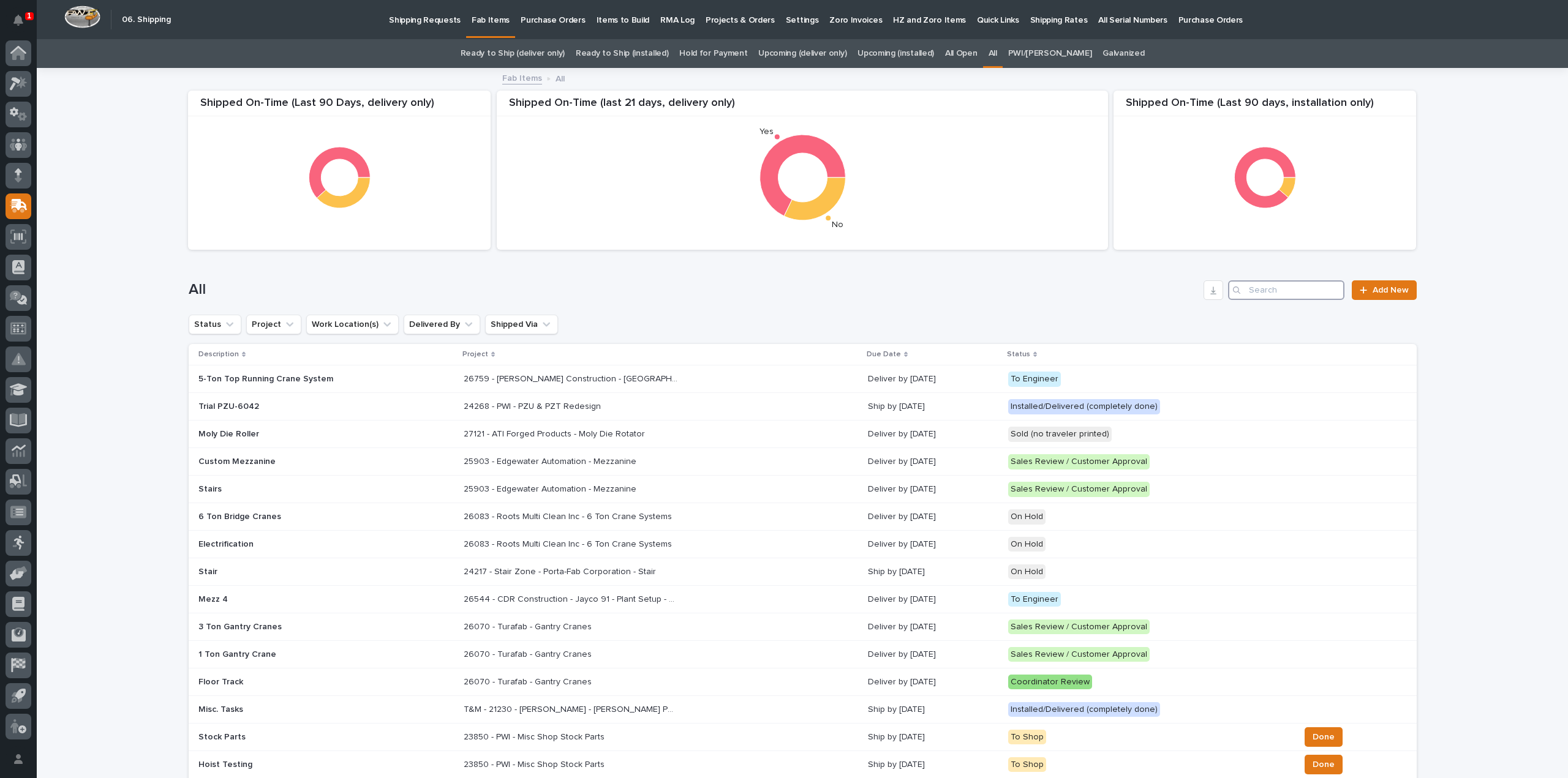
click at [1263, 291] on input "Search" at bounding box center [1286, 290] width 117 height 19
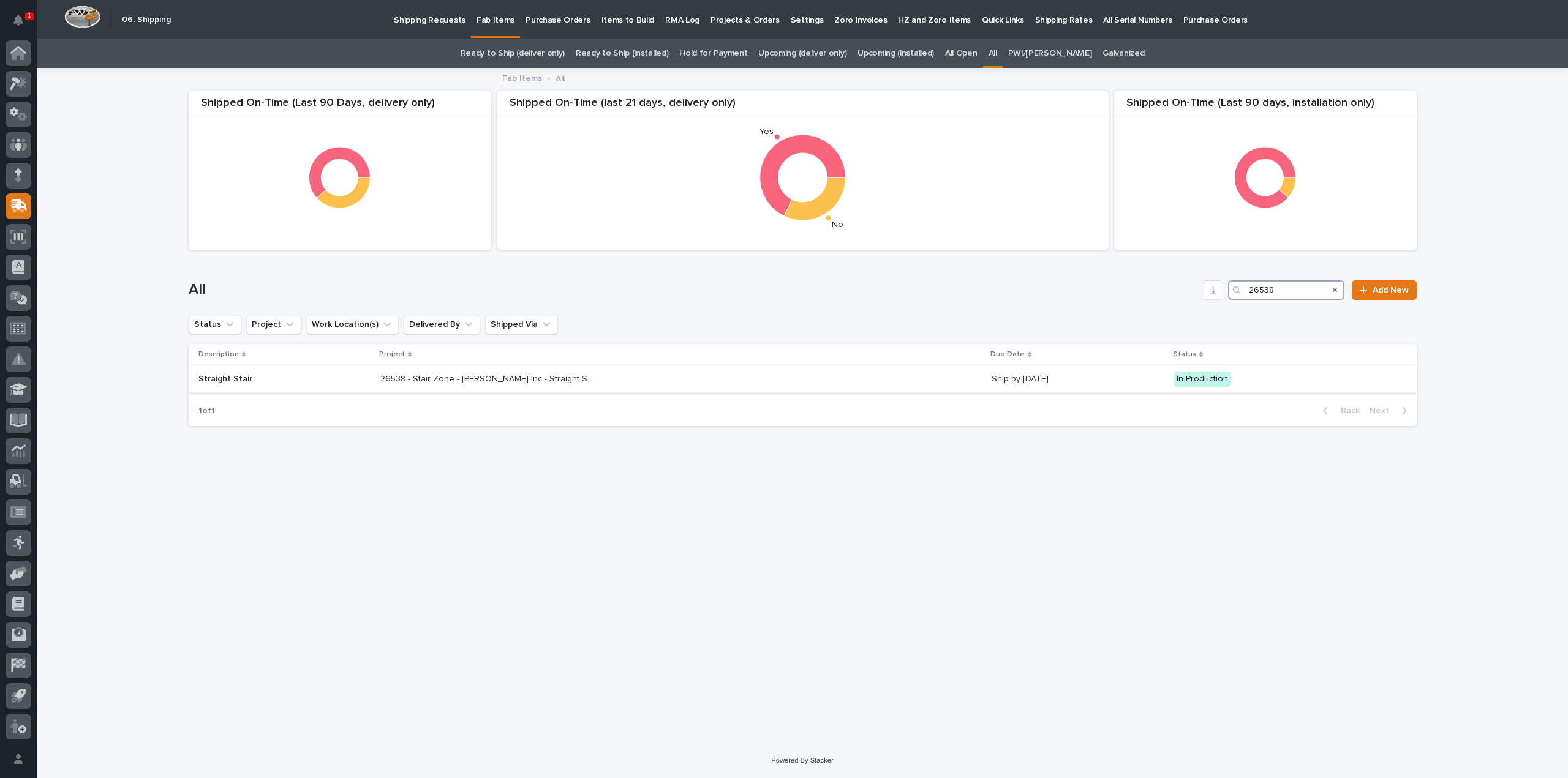
type input "26538"
click at [991, 382] on p "Ship by 9/11/25" at bounding box center [1077, 380] width 172 height 11
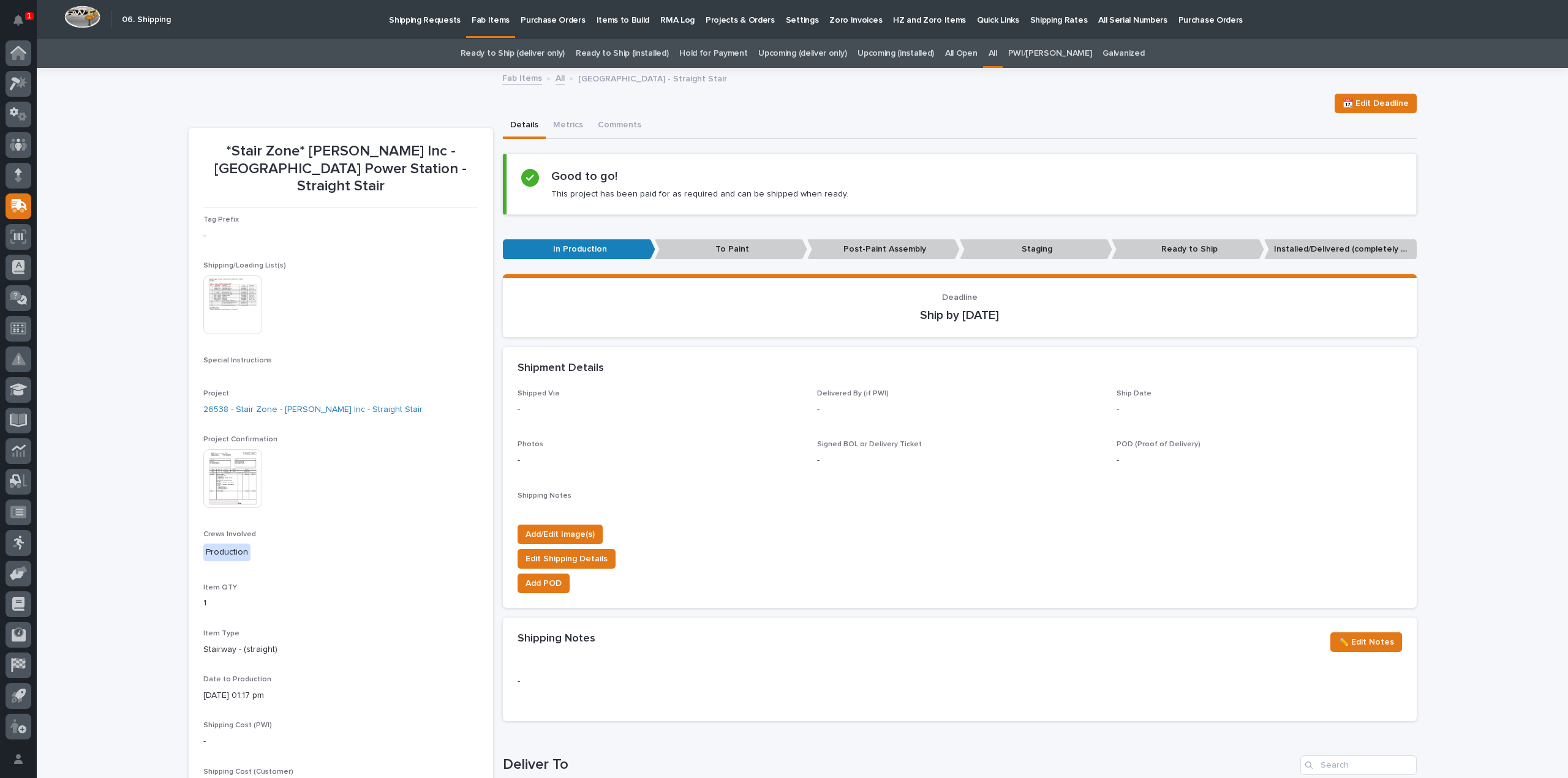
click at [213, 289] on img at bounding box center [233, 305] width 59 height 59
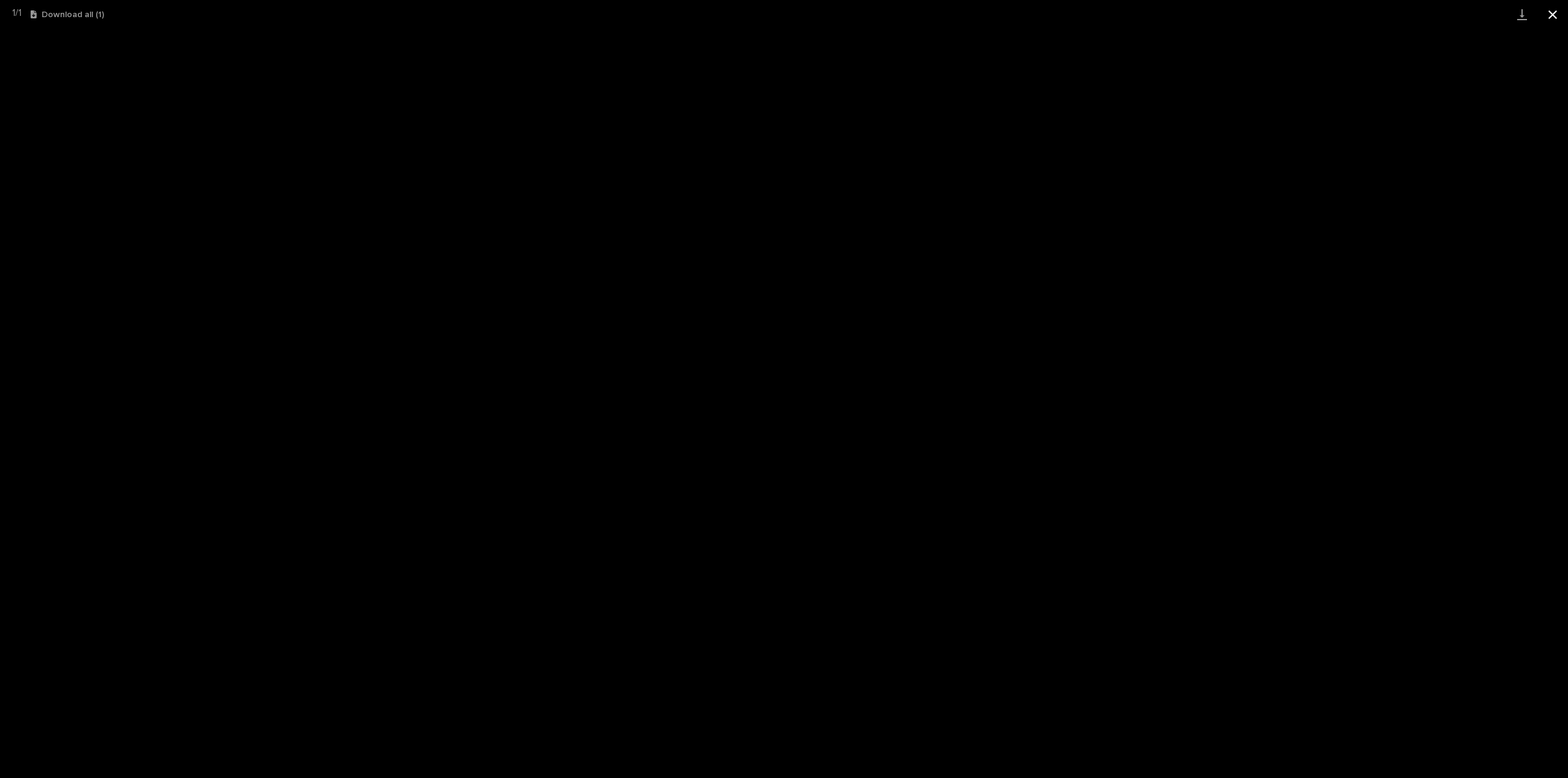
click at [1553, 13] on button "Close gallery" at bounding box center [1553, 14] width 31 height 29
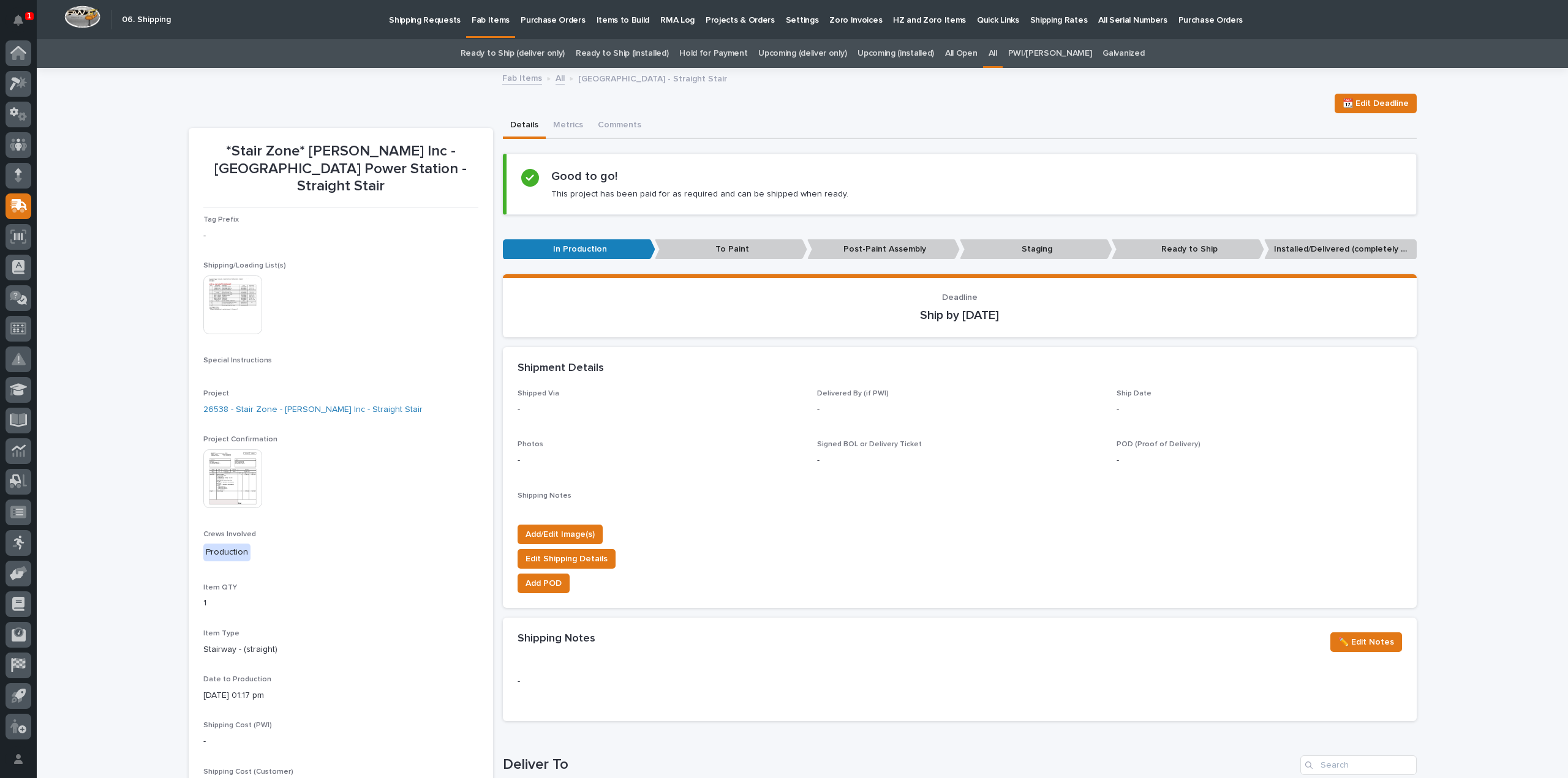
click at [113, 168] on div "Loading... Saving… Loading... Saving… *Stair Zone* Fagen Inc - Mountain Peak Po…" at bounding box center [802, 651] width 1531 height 1164
click at [21, 20] on icon "Notifications" at bounding box center [18, 20] width 10 height 11
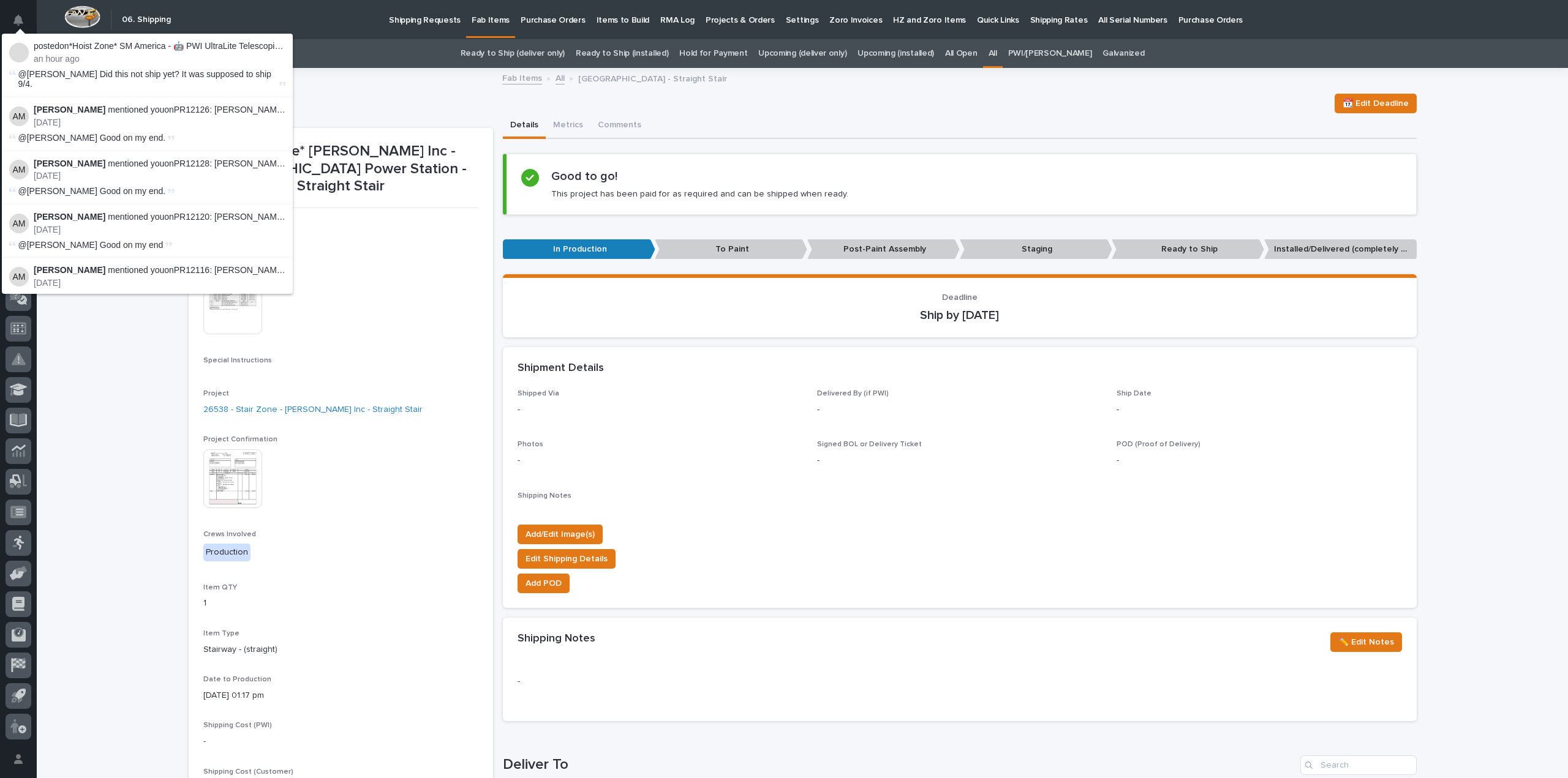
click at [416, 54] on div "Ready to Ship (deliver only) Ready to Ship (installed) Hold for Payment Upcomin…" at bounding box center [802, 54] width 1531 height 29
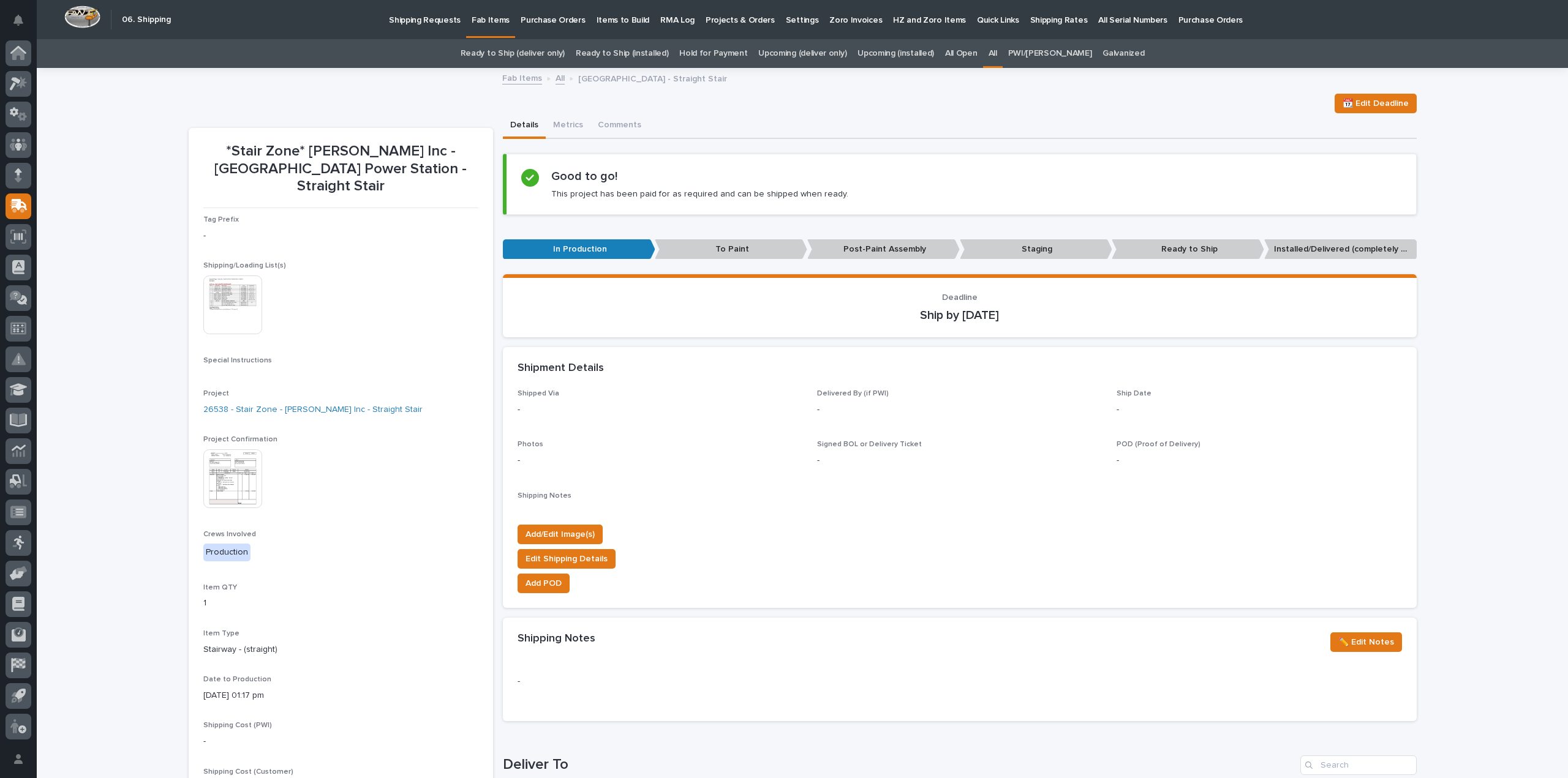
click at [997, 54] on link "All" at bounding box center [993, 54] width 9 height 29
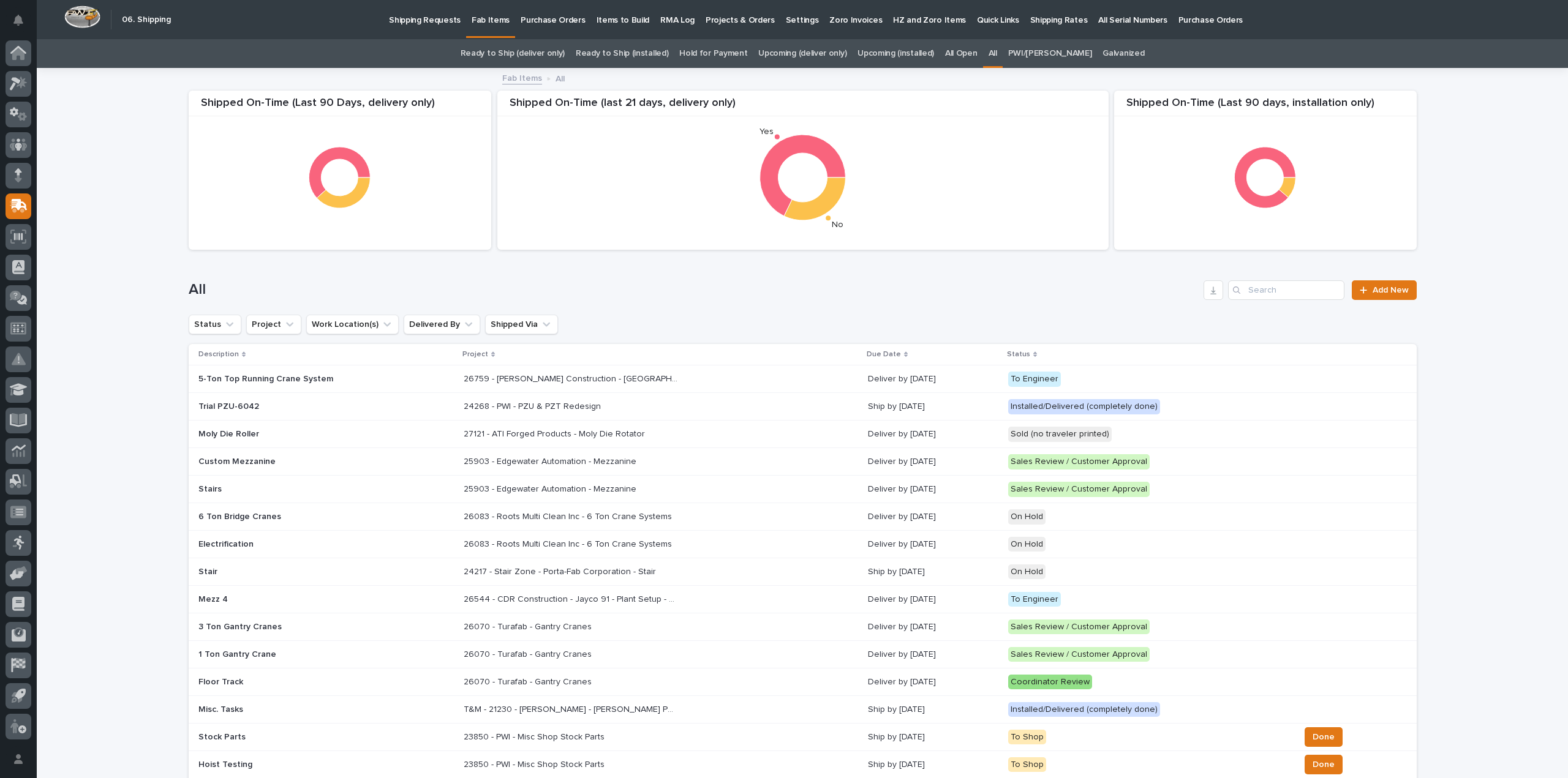
click at [1476, 220] on div "Loading... Saving… Loading... Saving… Shipped On-Time (Last 90 days, installati…" at bounding box center [802, 682] width 1531 height 1227
click at [1267, 287] on input "Search" at bounding box center [1286, 290] width 117 height 19
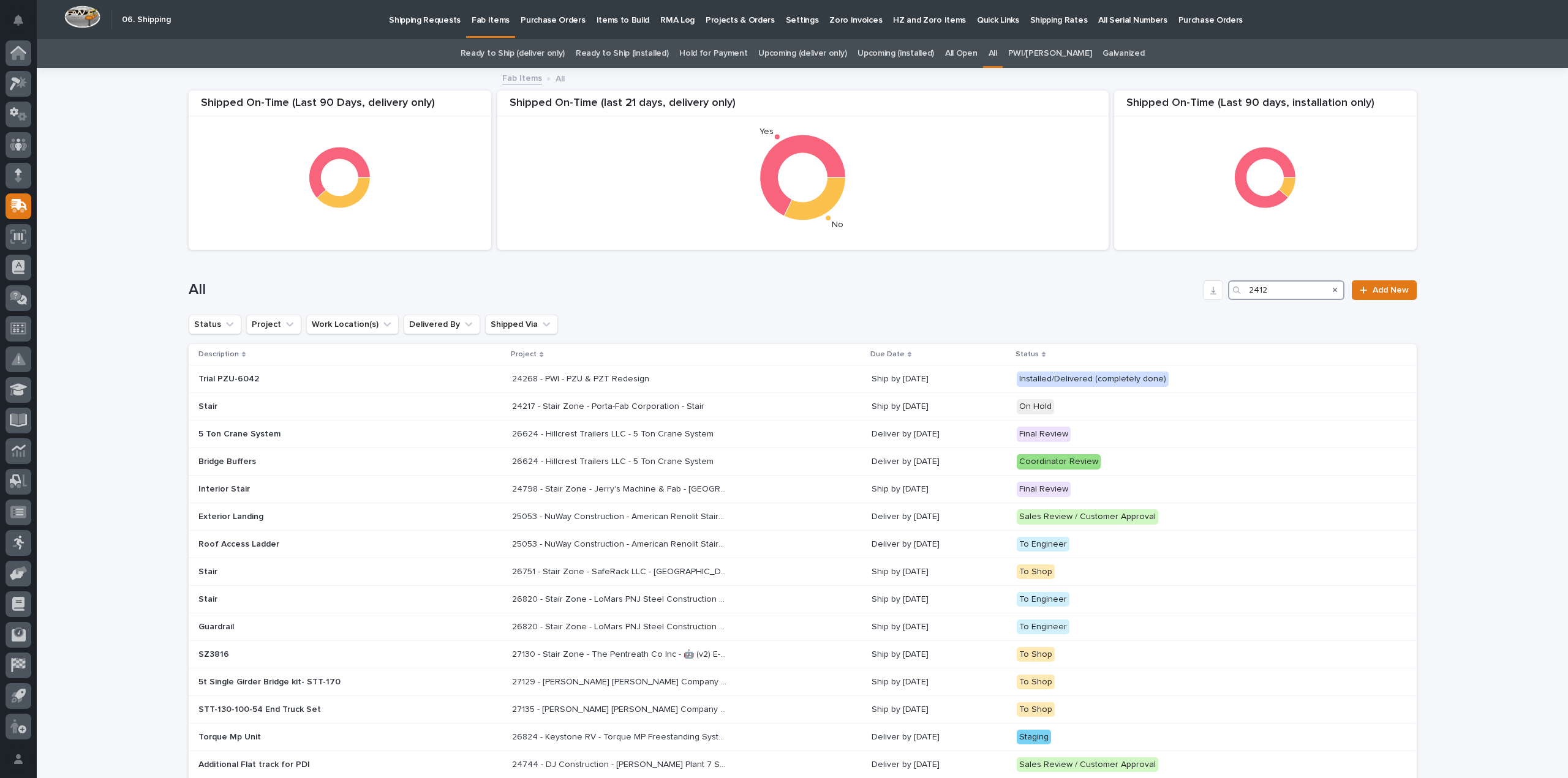
type input "24128"
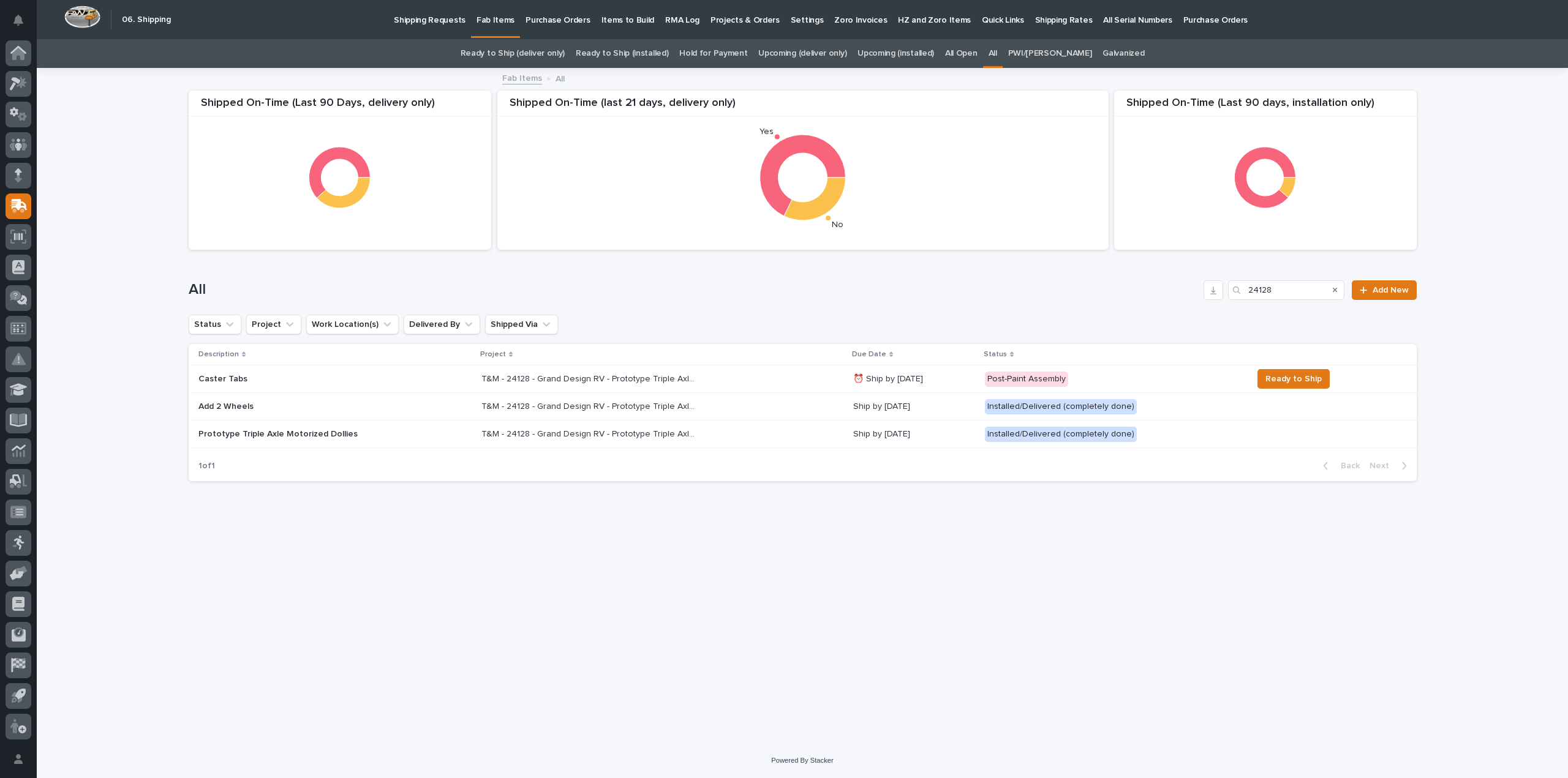
click at [583, 378] on p "T&M - 24128 - Grand Design RV - Prototype Triple Axle Motorized Dollies" at bounding box center [590, 378] width 217 height 13
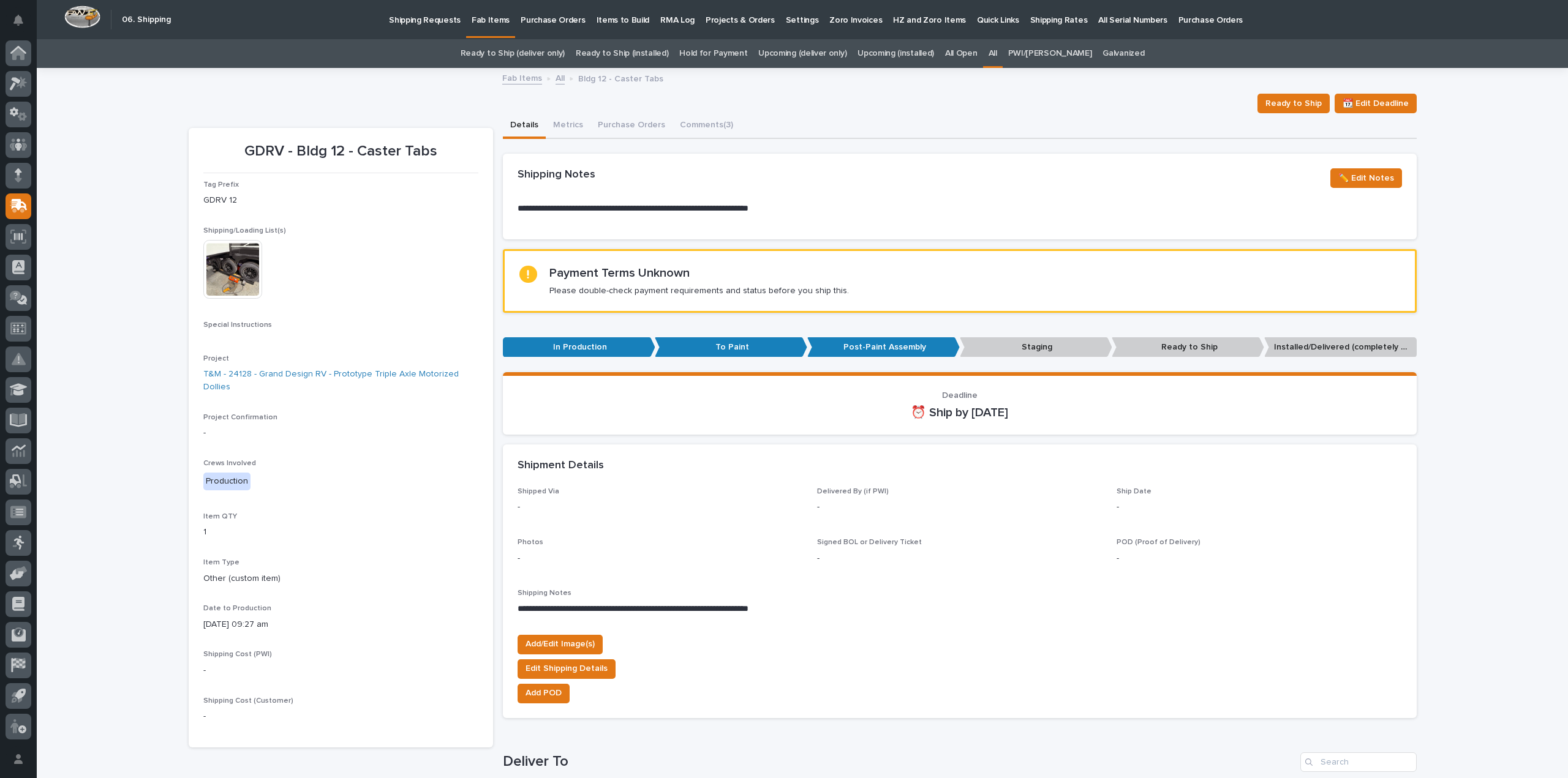
click at [230, 270] on img at bounding box center [233, 269] width 59 height 59
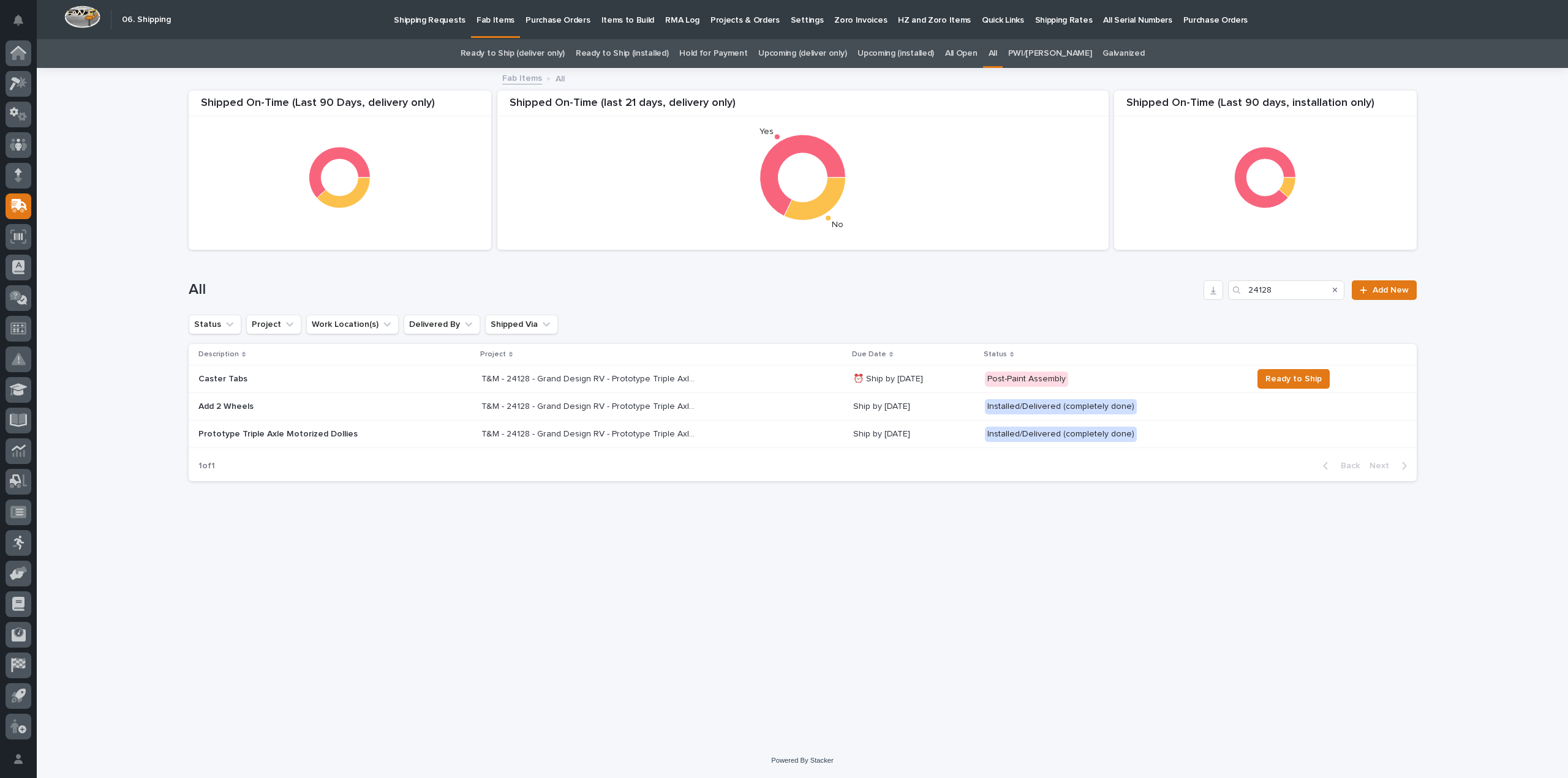
click at [622, 373] on p "T&M - 24128 - Grand Design RV - Prototype Triple Axle Motorized Dollies" at bounding box center [590, 378] width 217 height 13
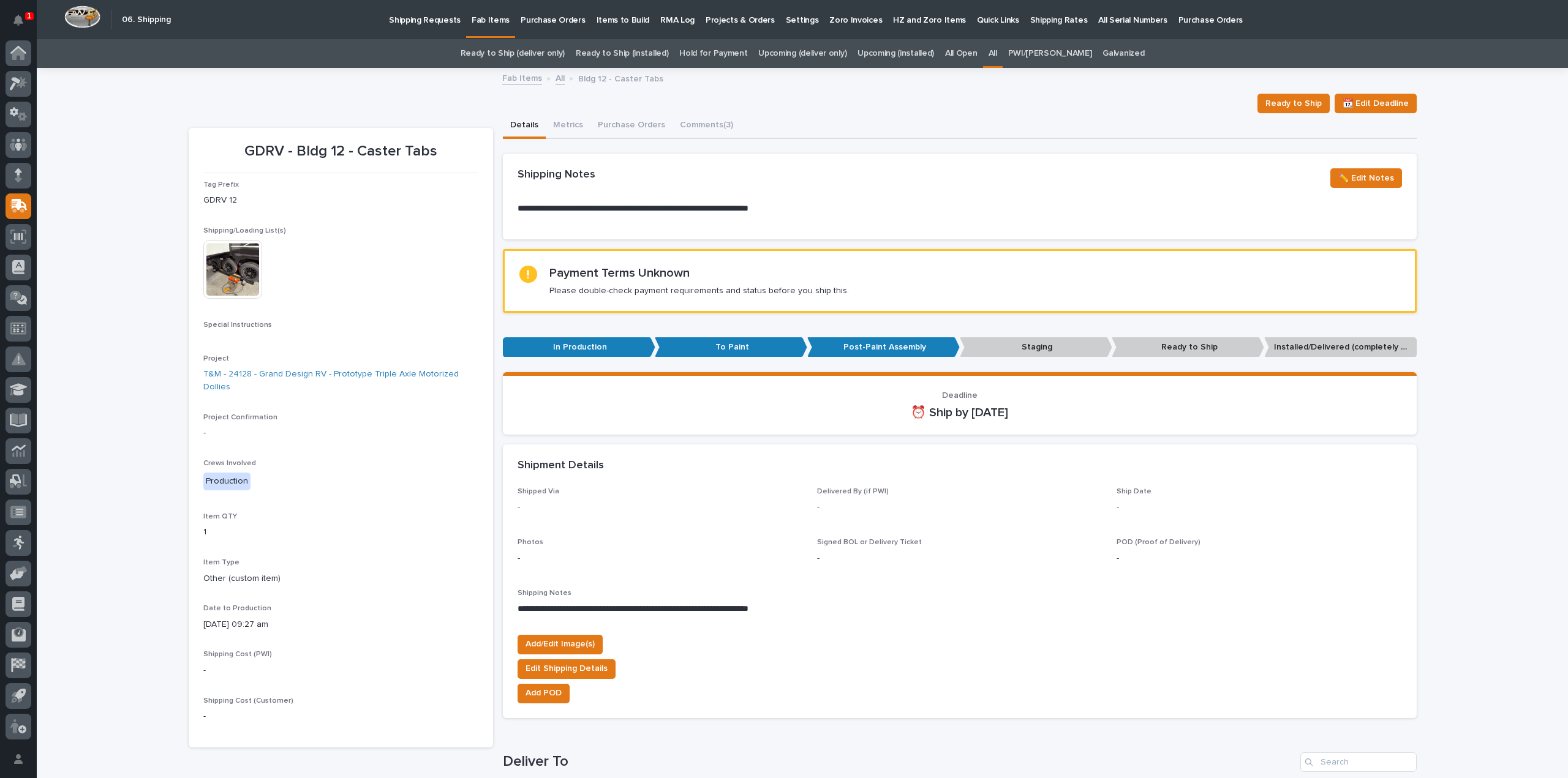
drag, startPoint x: 994, startPoint y: 52, endPoint x: 1007, endPoint y: 78, distance: 29.1
click at [996, 52] on div "All" at bounding box center [993, 54] width 19 height 29
click at [997, 52] on link "All" at bounding box center [993, 54] width 9 height 29
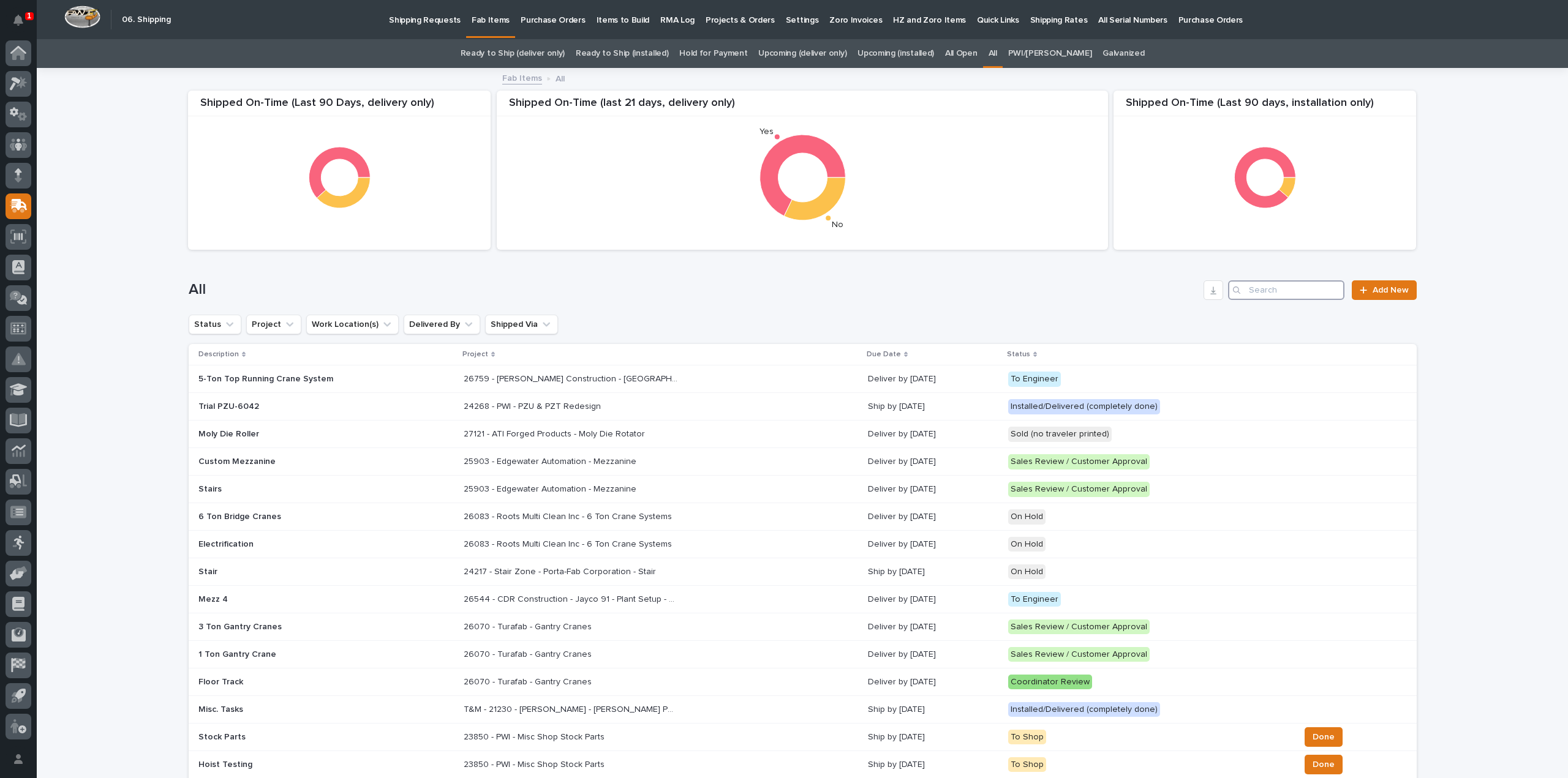
click at [1305, 293] on input "Search" at bounding box center [1286, 290] width 117 height 19
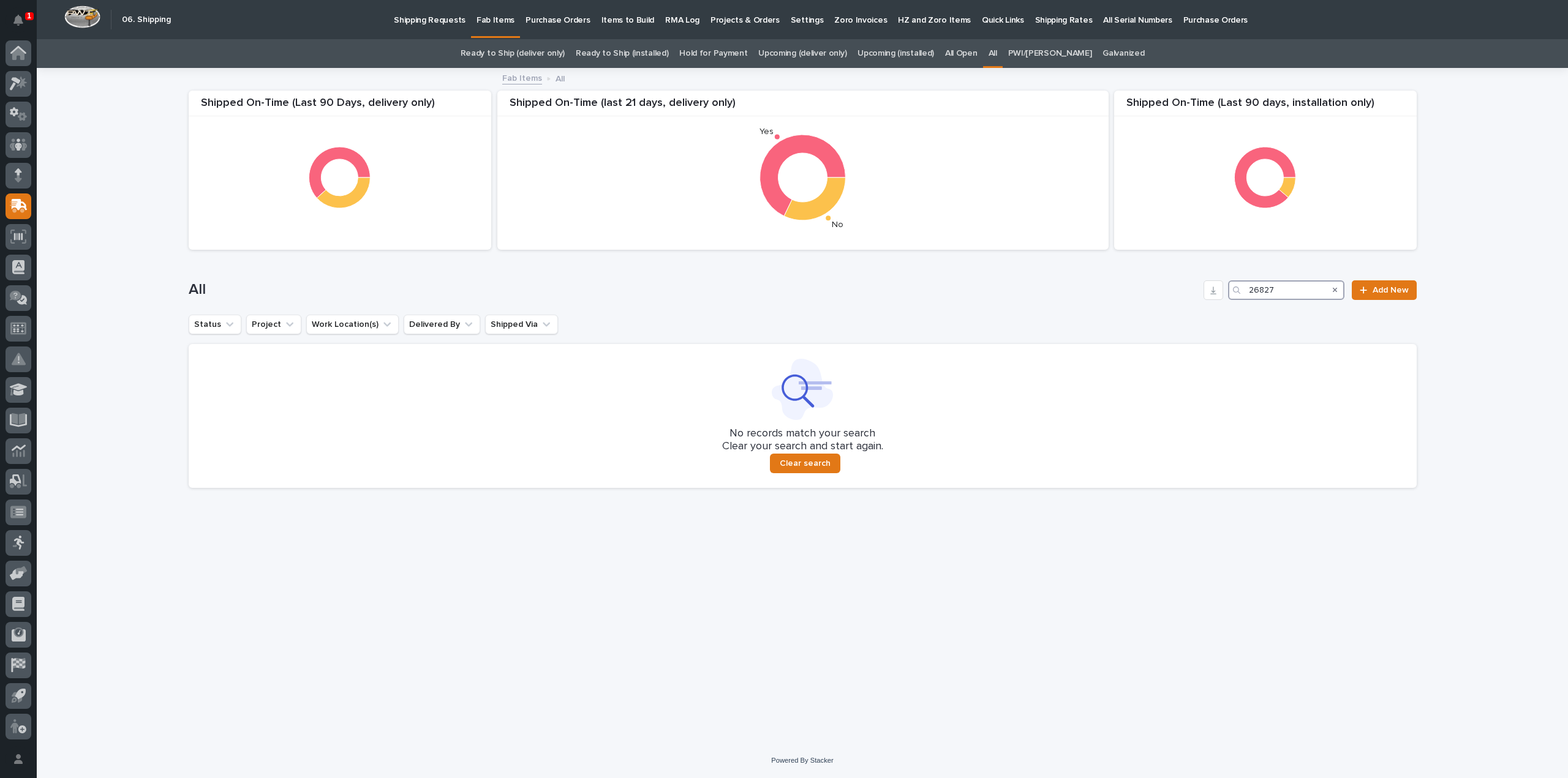
type input "26827"
click at [1338, 289] on div "Search" at bounding box center [1334, 290] width 19 height 19
click at [1338, 290] on icon "Search" at bounding box center [1335, 290] width 5 height 7
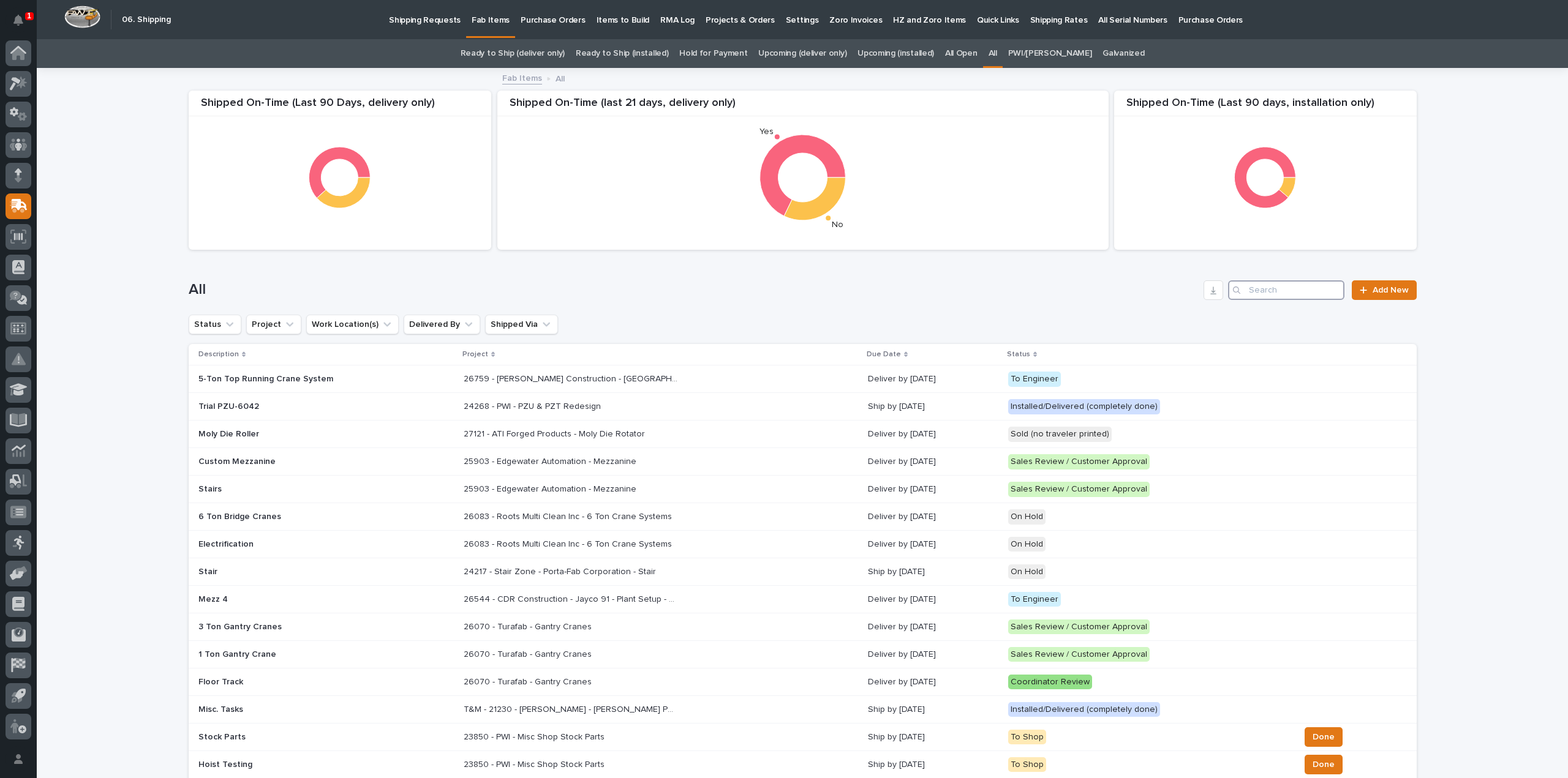
drag, startPoint x: 1320, startPoint y: 296, endPoint x: 1248, endPoint y: 298, distance: 72.0
click at [1248, 298] on input "Search" at bounding box center [1286, 290] width 117 height 19
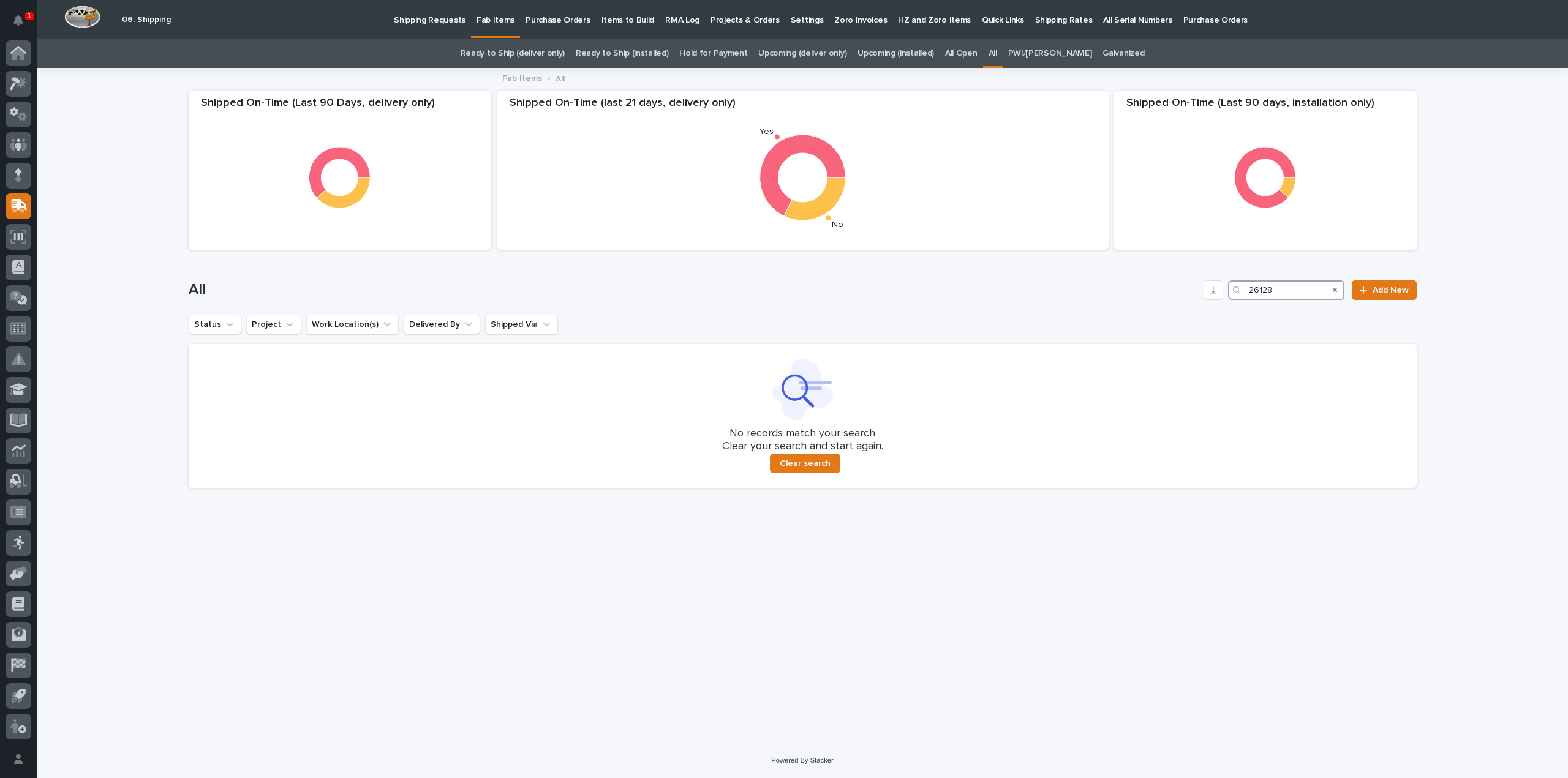
type input "26128"
click at [1338, 291] on icon "Search" at bounding box center [1335, 290] width 5 height 5
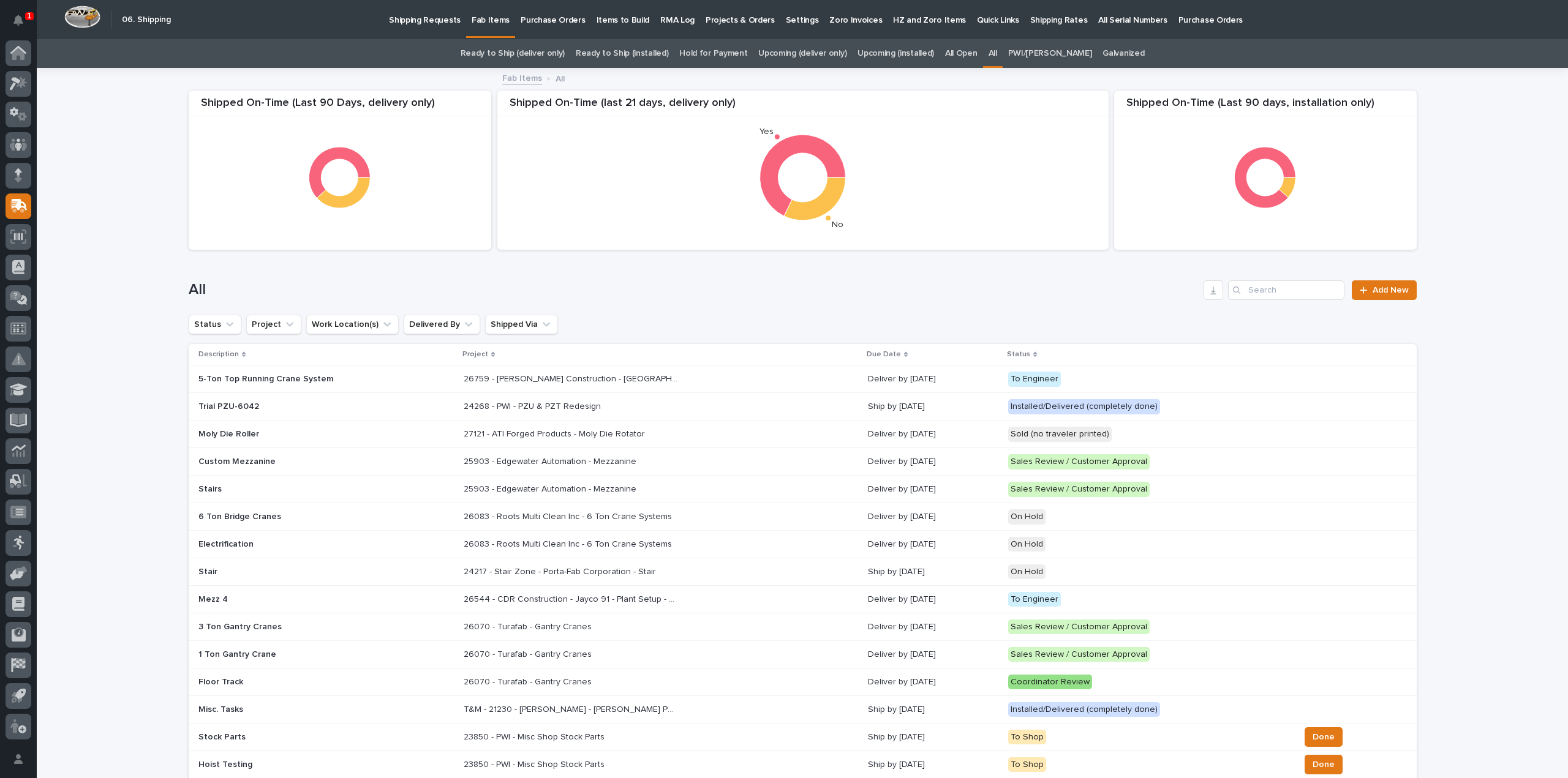
click at [997, 48] on link "All" at bounding box center [993, 54] width 9 height 29
click at [1278, 289] on input "Search" at bounding box center [1286, 290] width 117 height 19
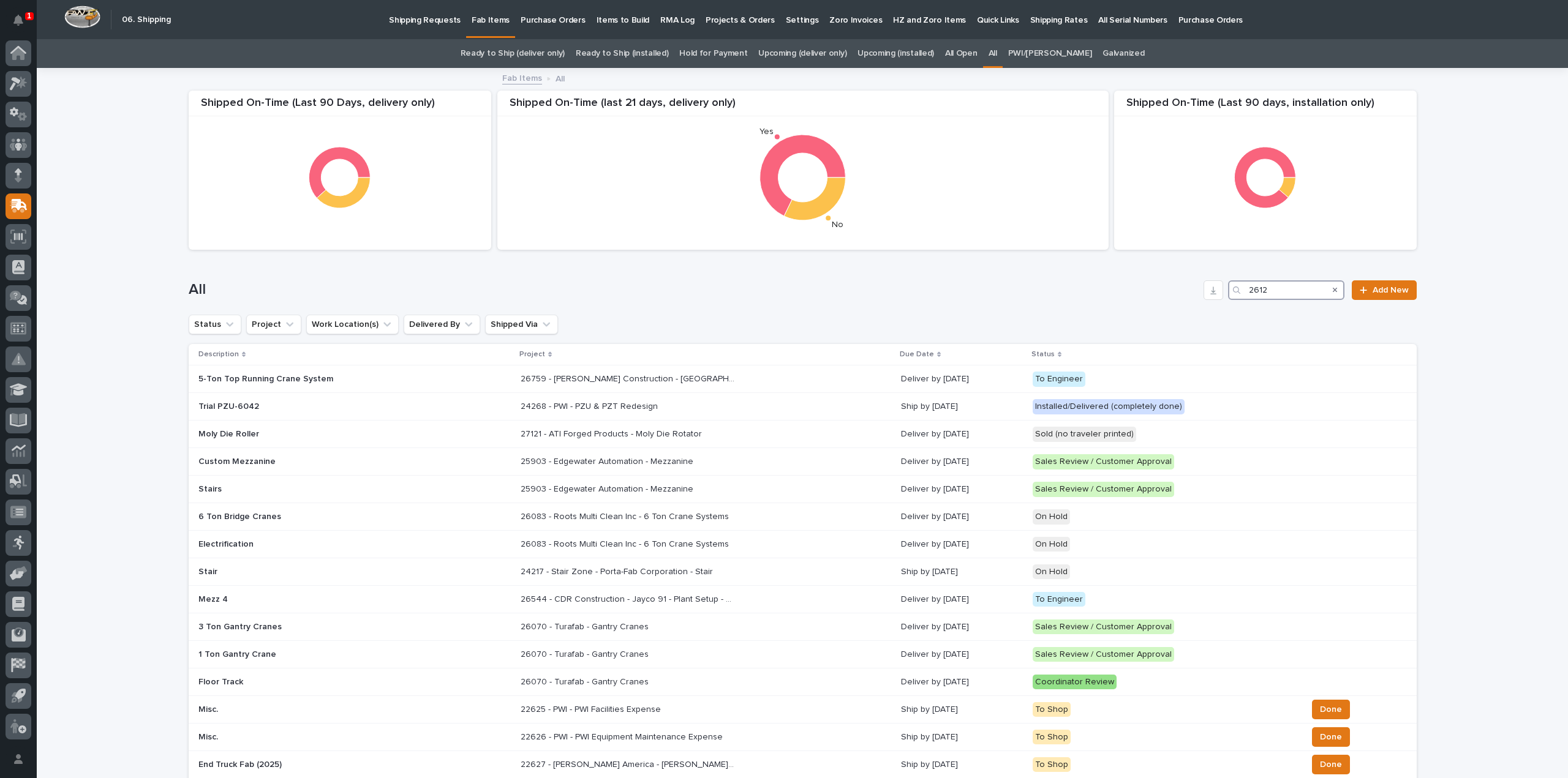
type input "26128"
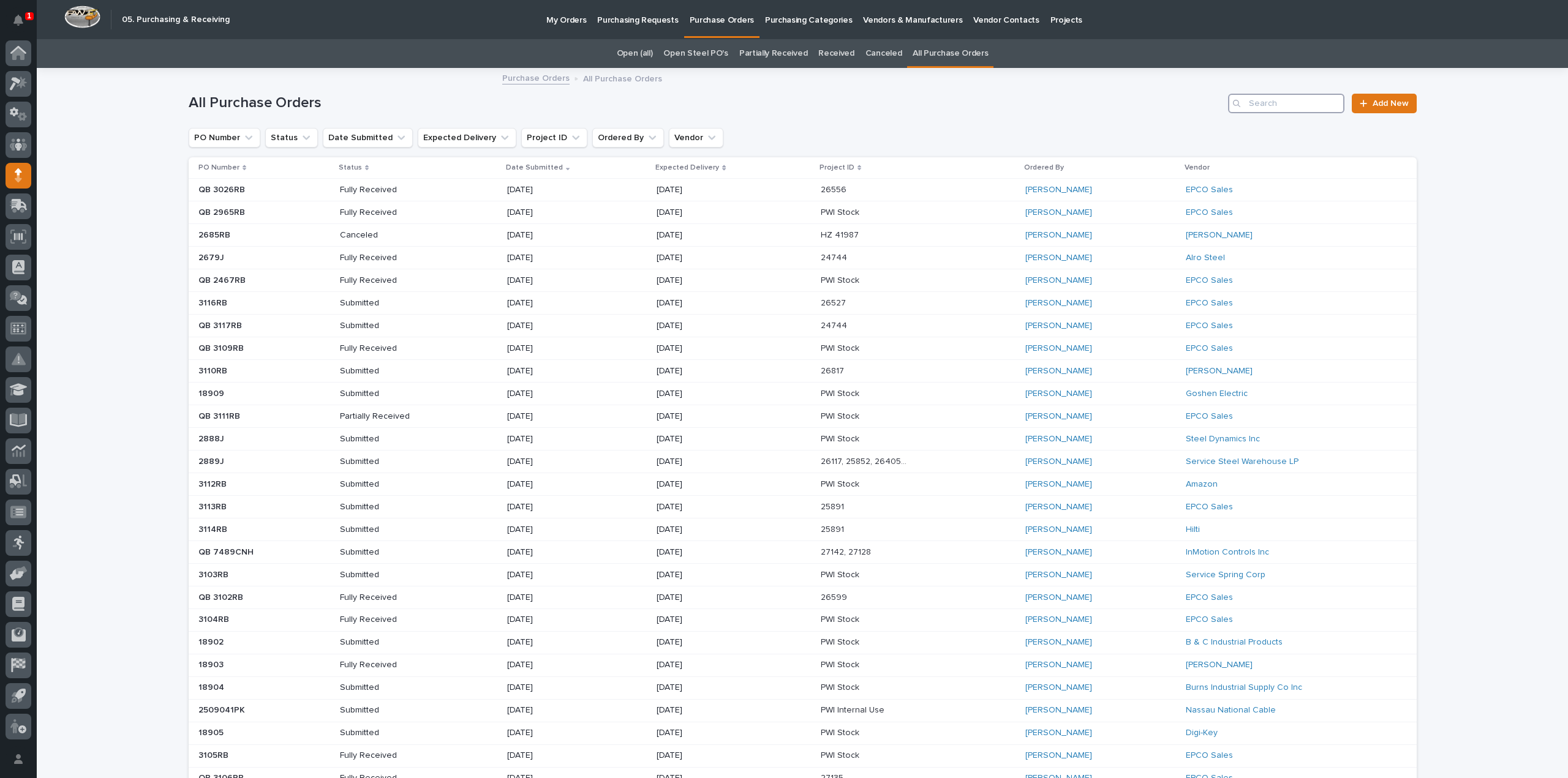
click at [1298, 109] on input "Search" at bounding box center [1286, 103] width 117 height 19
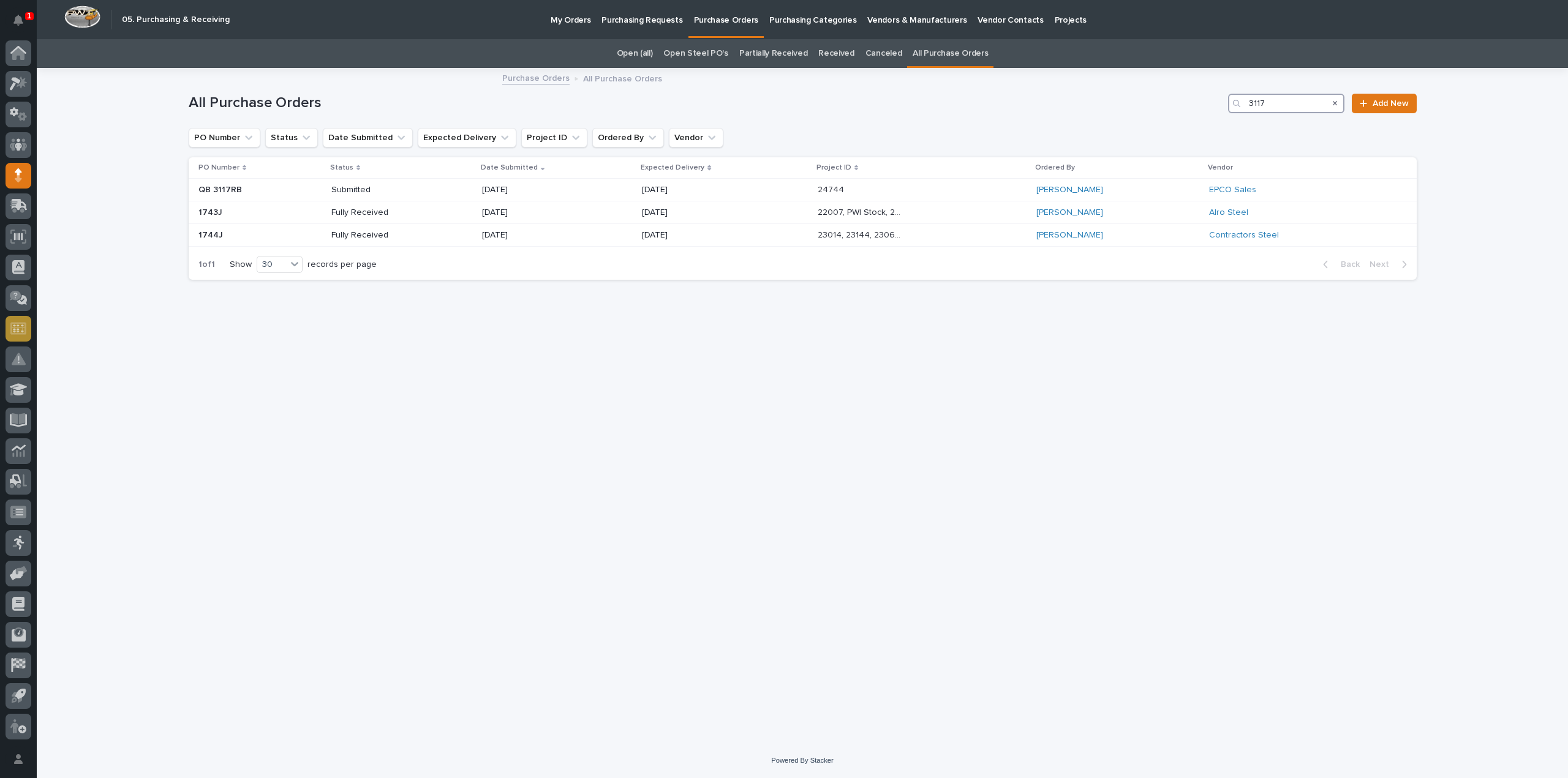
type input "3117"
click at [1337, 104] on icon "Search" at bounding box center [1335, 103] width 5 height 5
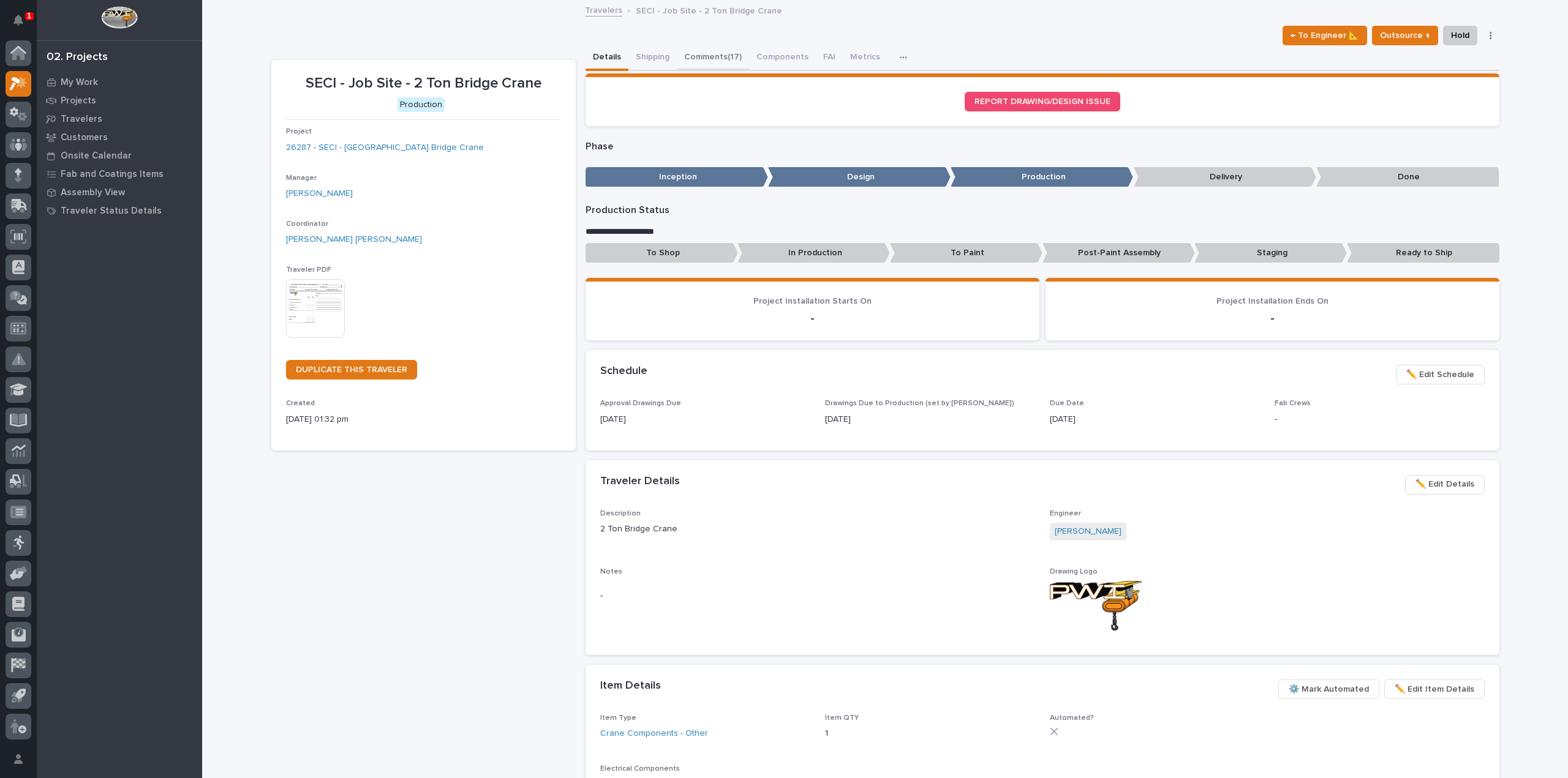
click at [708, 60] on button "Comments (17)" at bounding box center [713, 58] width 72 height 25
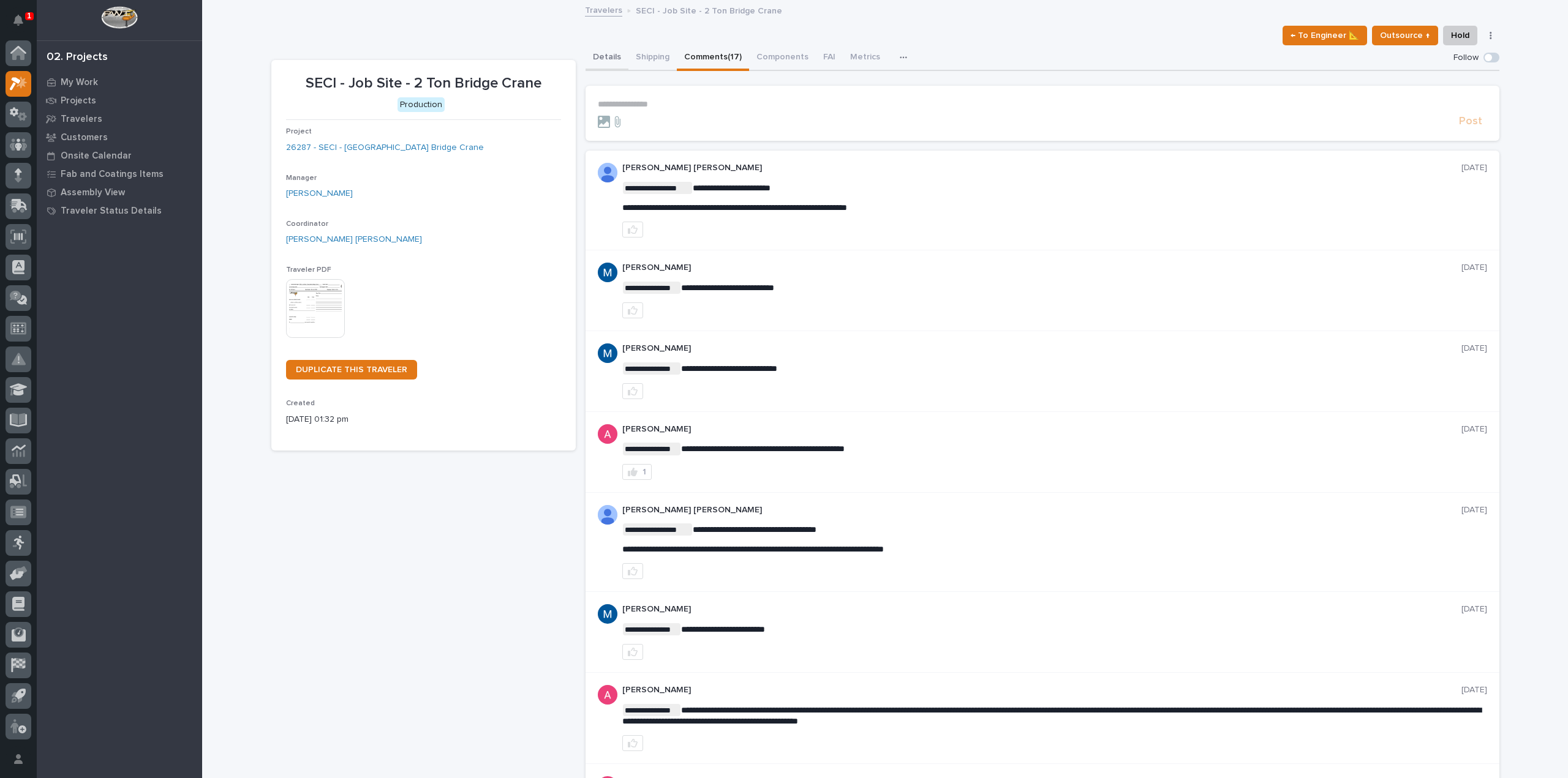
click at [594, 58] on button "Details" at bounding box center [607, 58] width 43 height 25
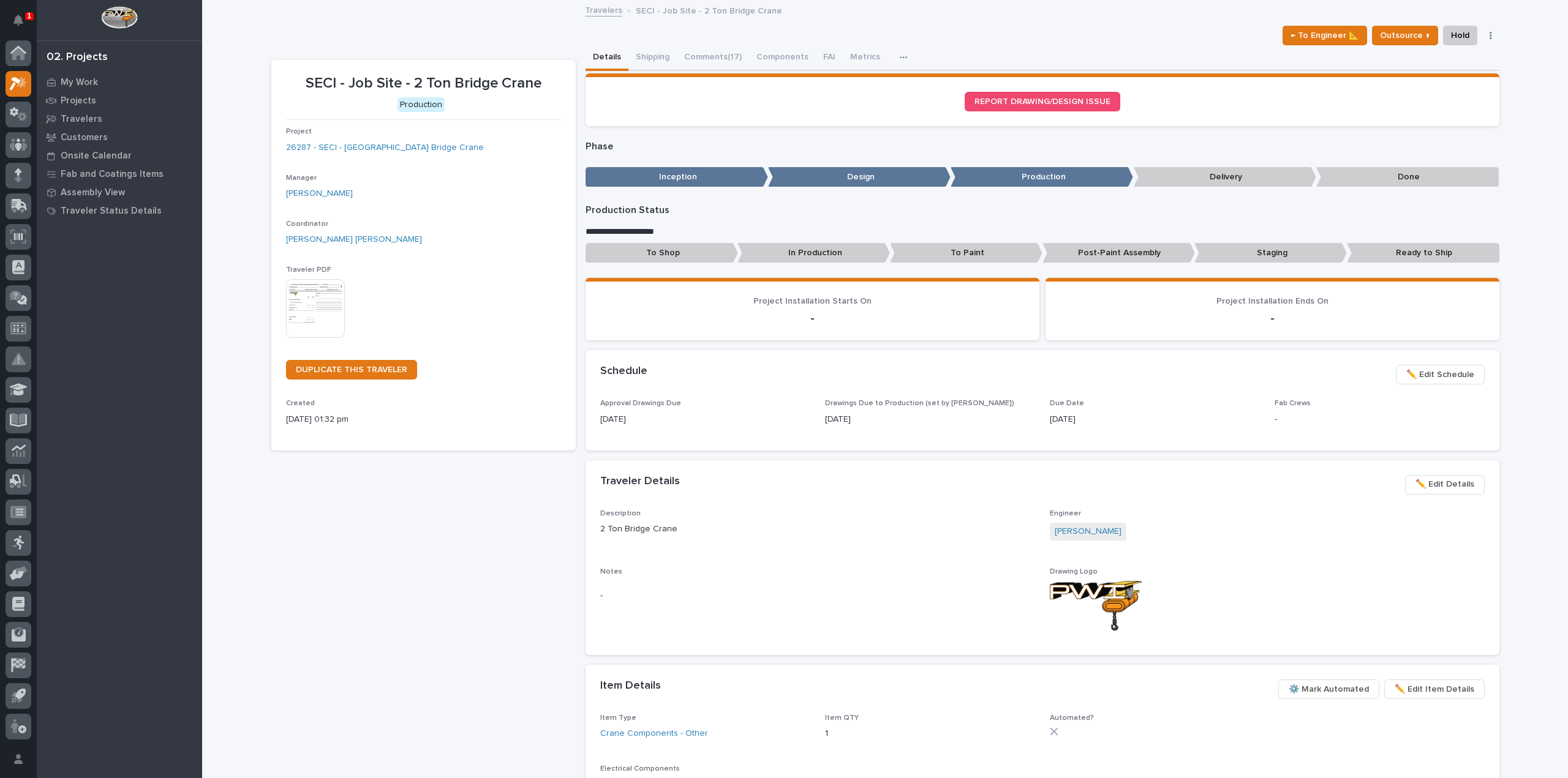
click at [323, 304] on img at bounding box center [315, 309] width 59 height 59
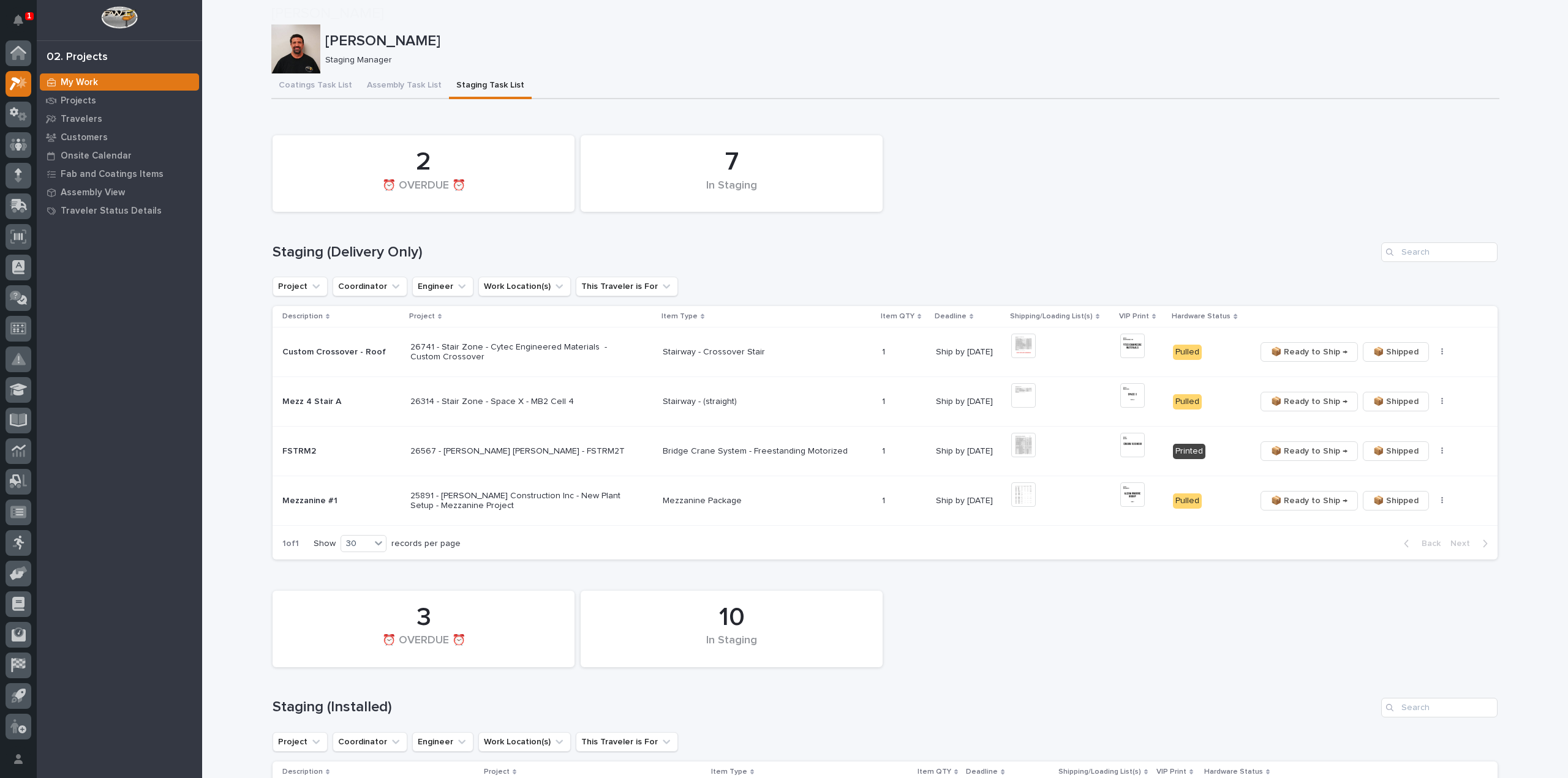
scroll to position [368, 0]
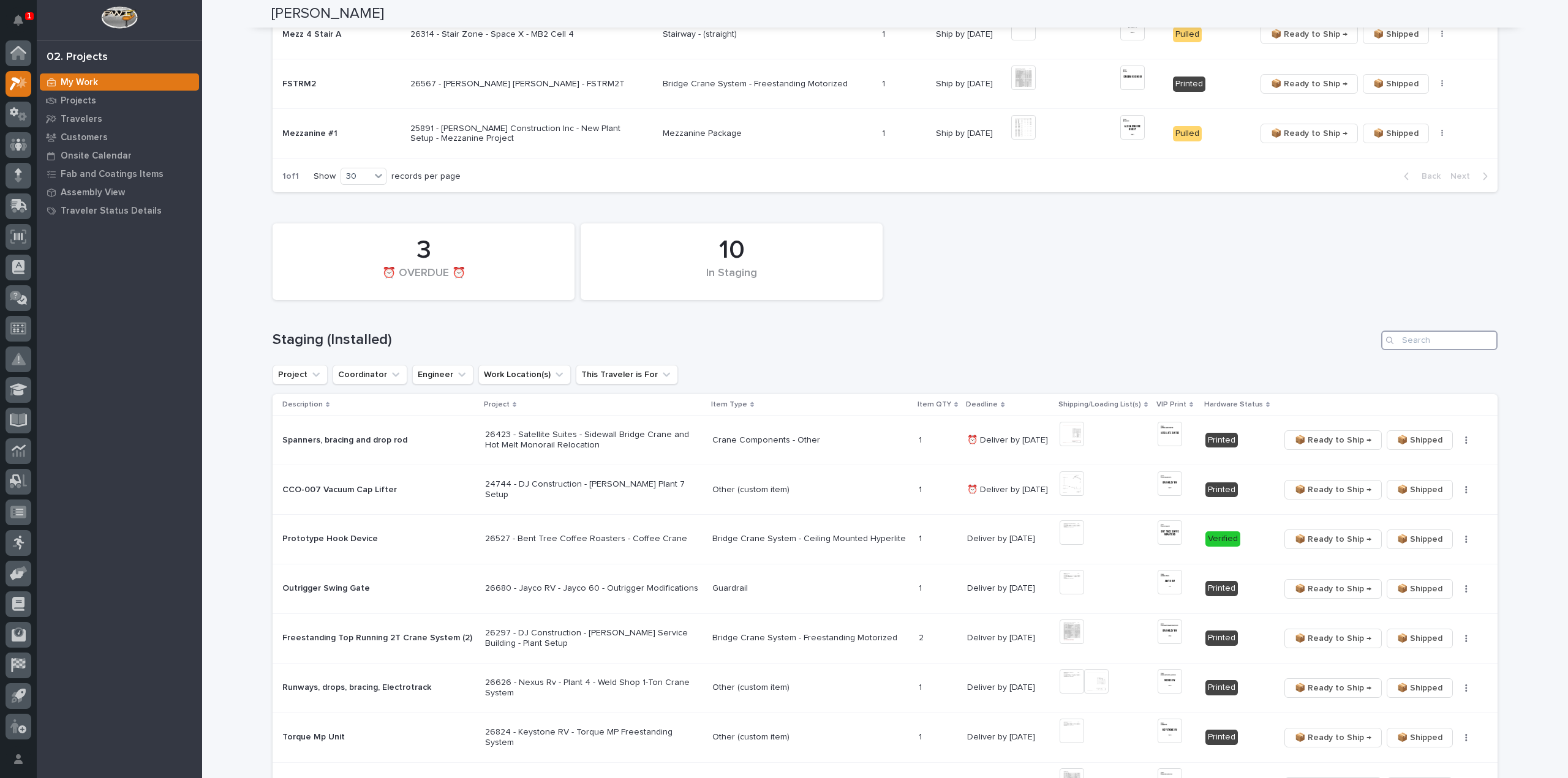
click at [1439, 342] on input "Search" at bounding box center [1439, 340] width 117 height 19
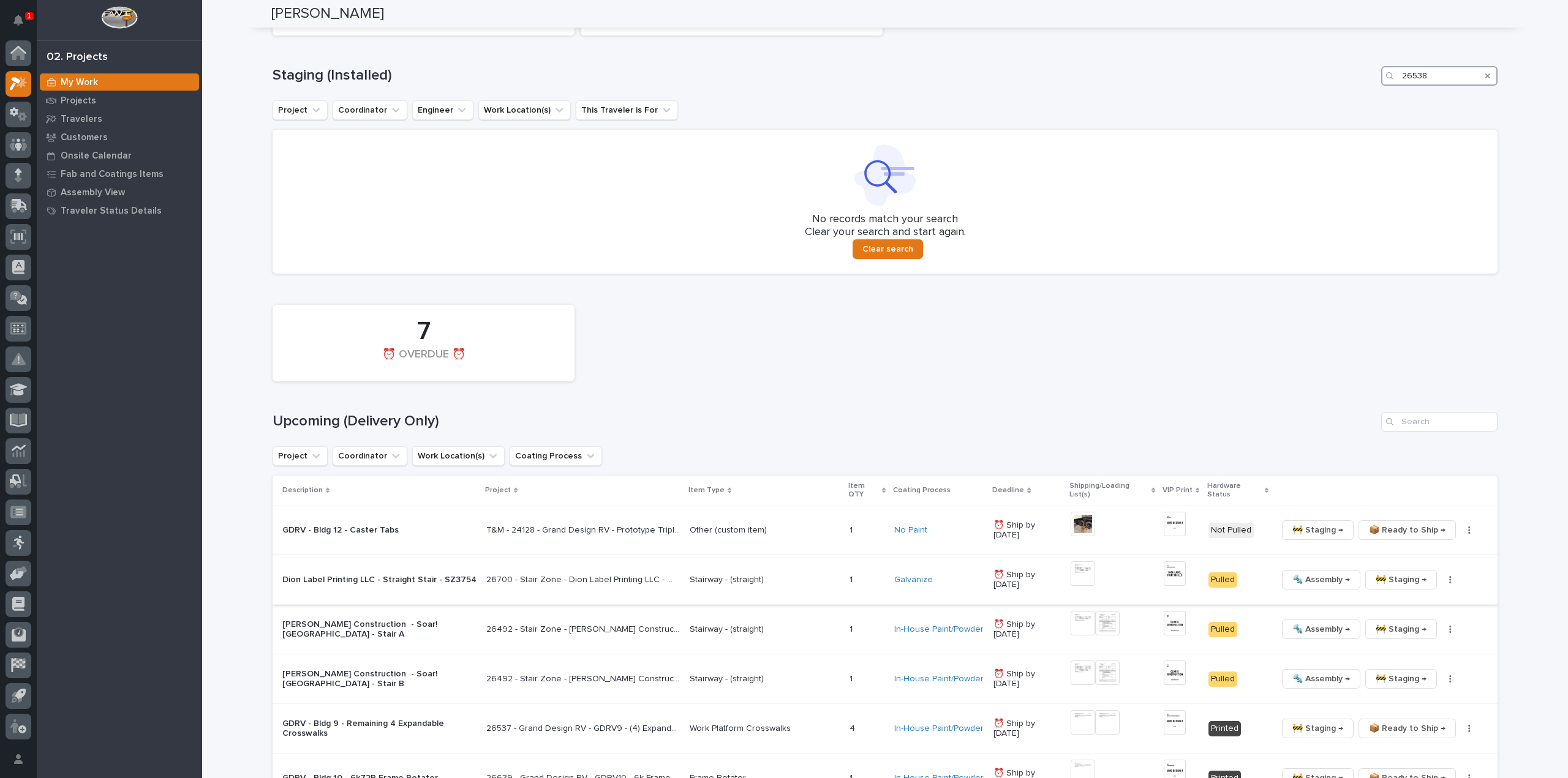
scroll to position [734, 0]
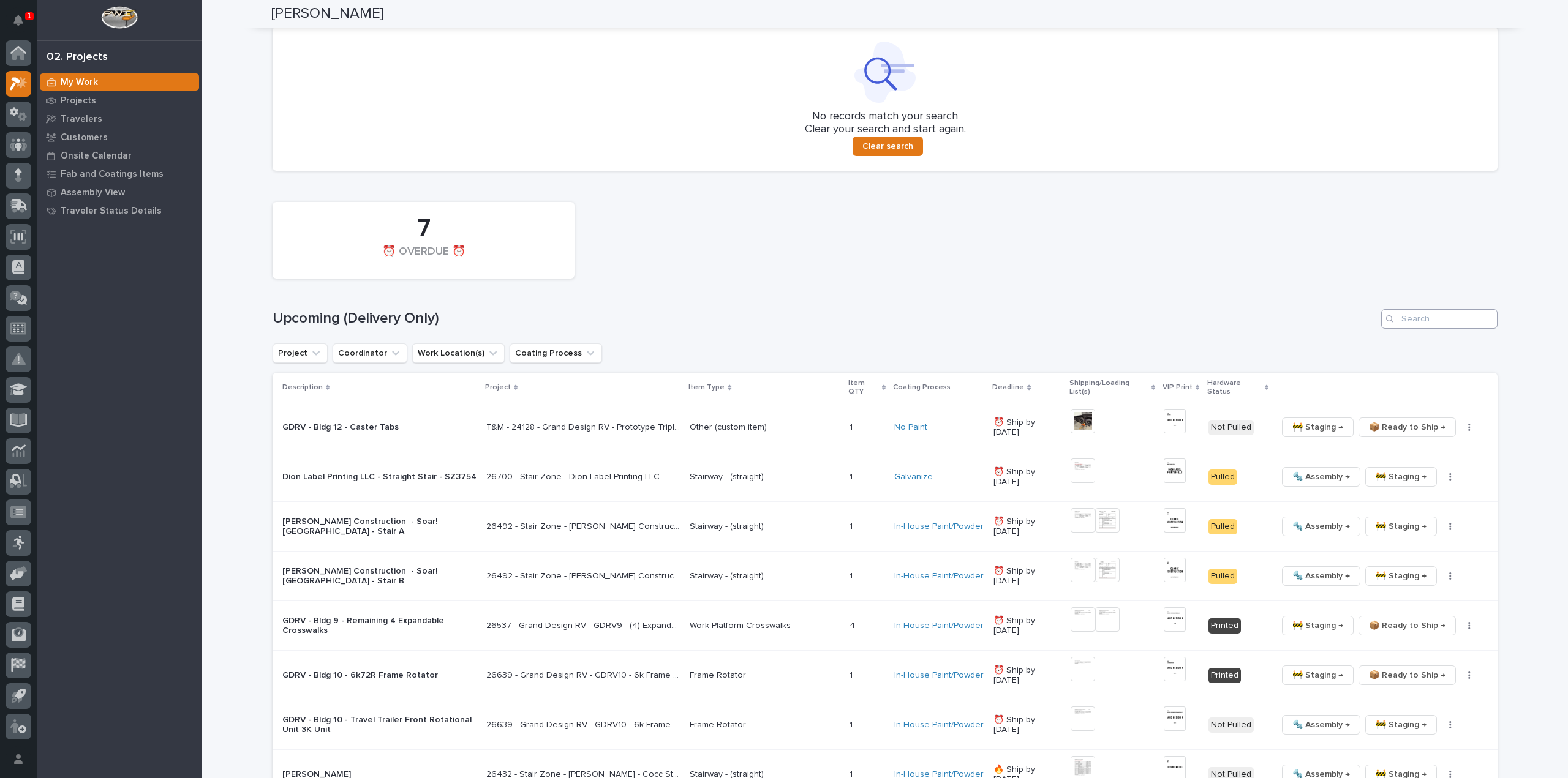
type input "26538"
click at [1435, 318] on input "Search" at bounding box center [1439, 319] width 117 height 19
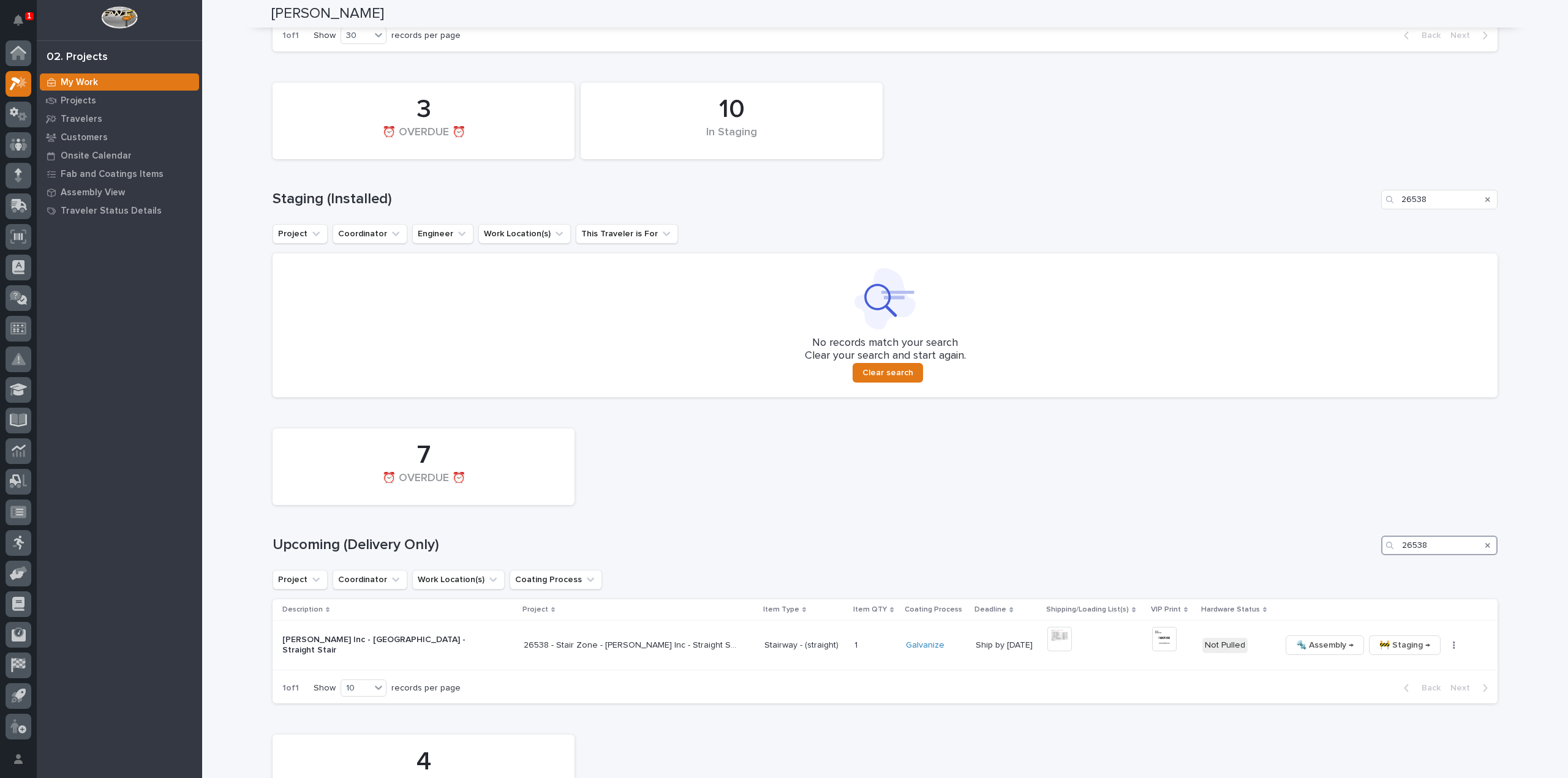
scroll to position [631, 0]
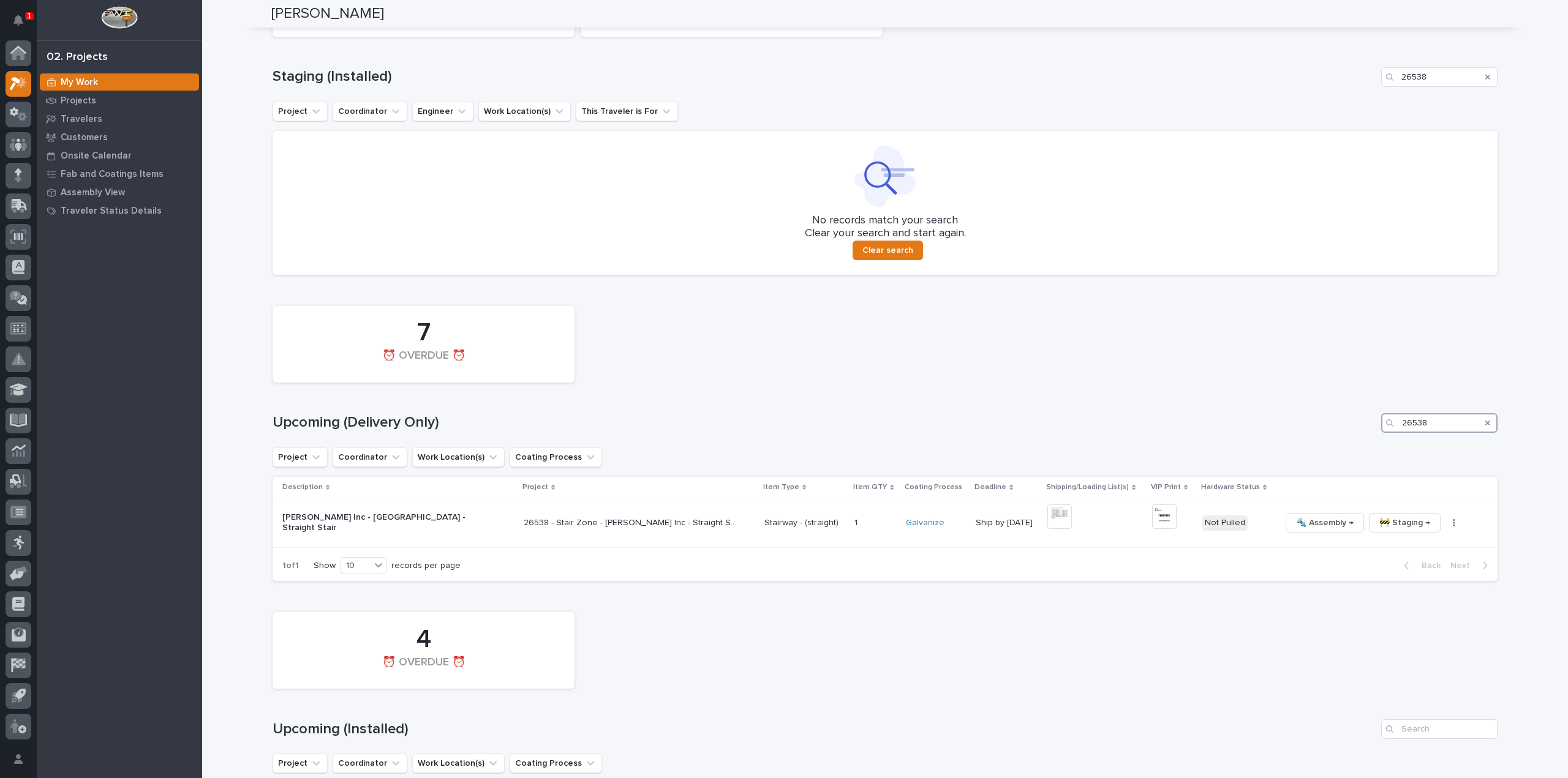
type input "26538"
click at [1152, 521] on img at bounding box center [1164, 516] width 25 height 25
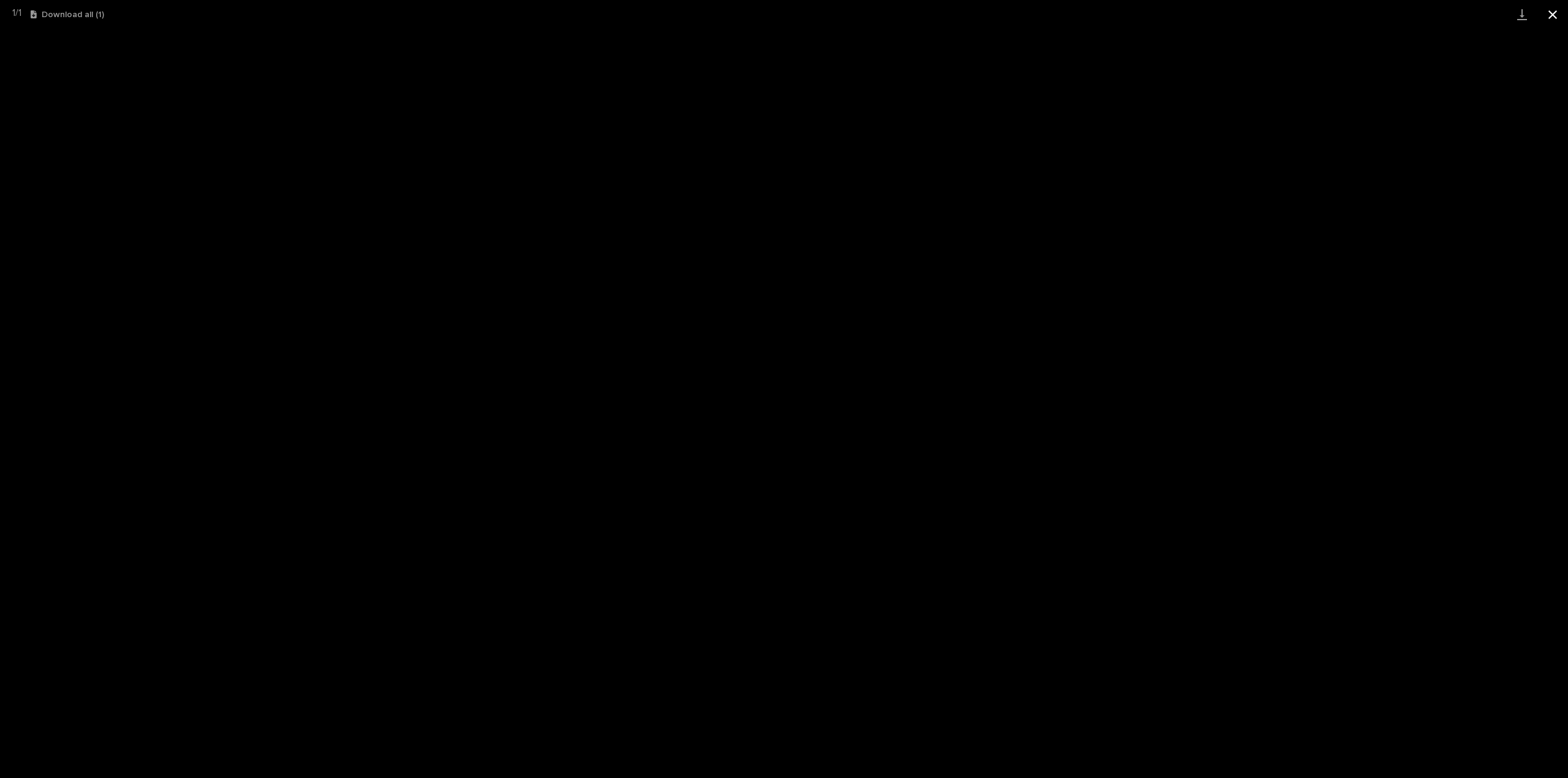
click at [1557, 16] on button "Close gallery" at bounding box center [1553, 14] width 31 height 29
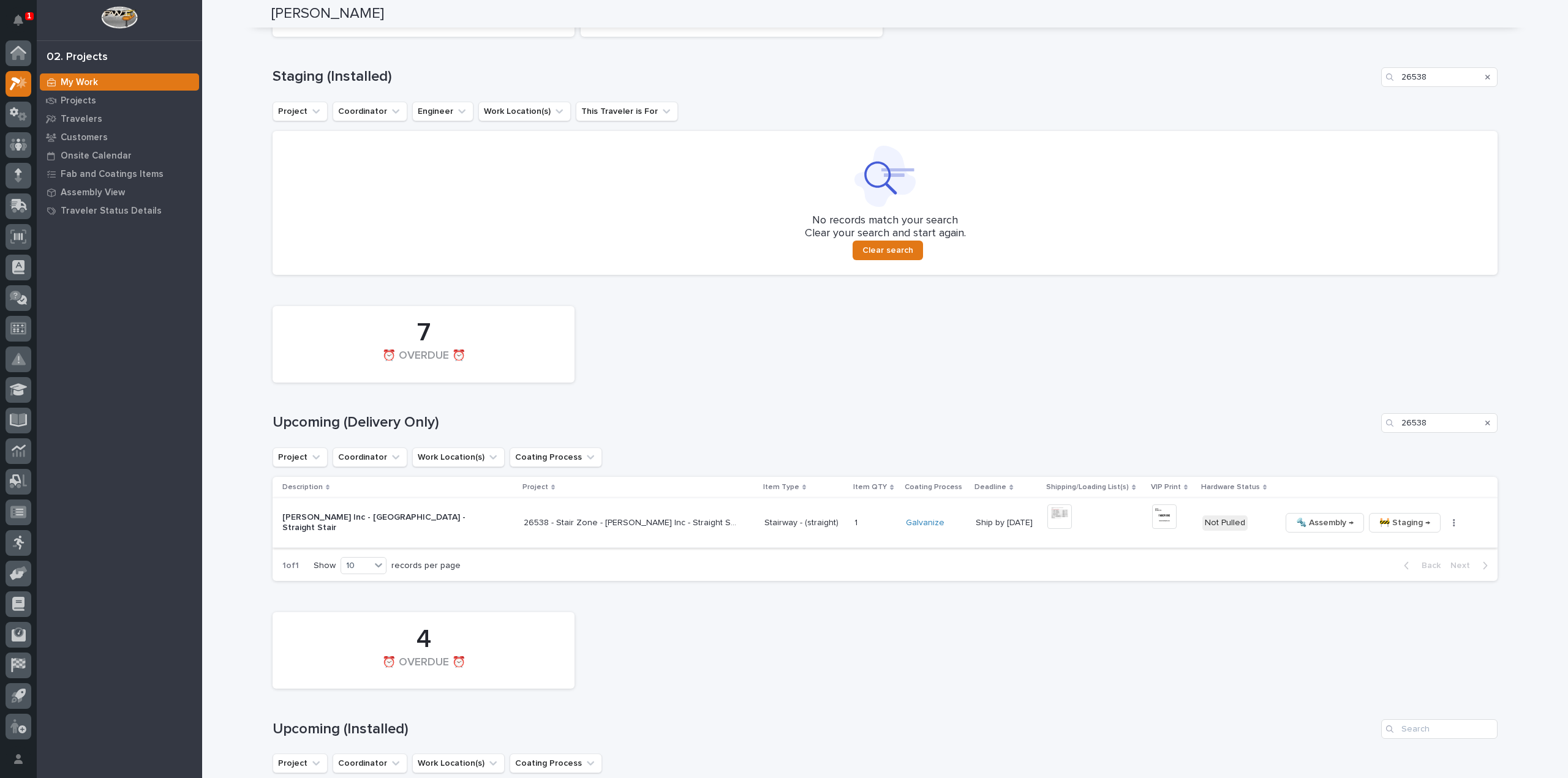
click at [1445, 526] on button "button" at bounding box center [1454, 522] width 17 height 9
click at [1390, 611] on span "🔩 Hardware" at bounding box center [1386, 606] width 52 height 15
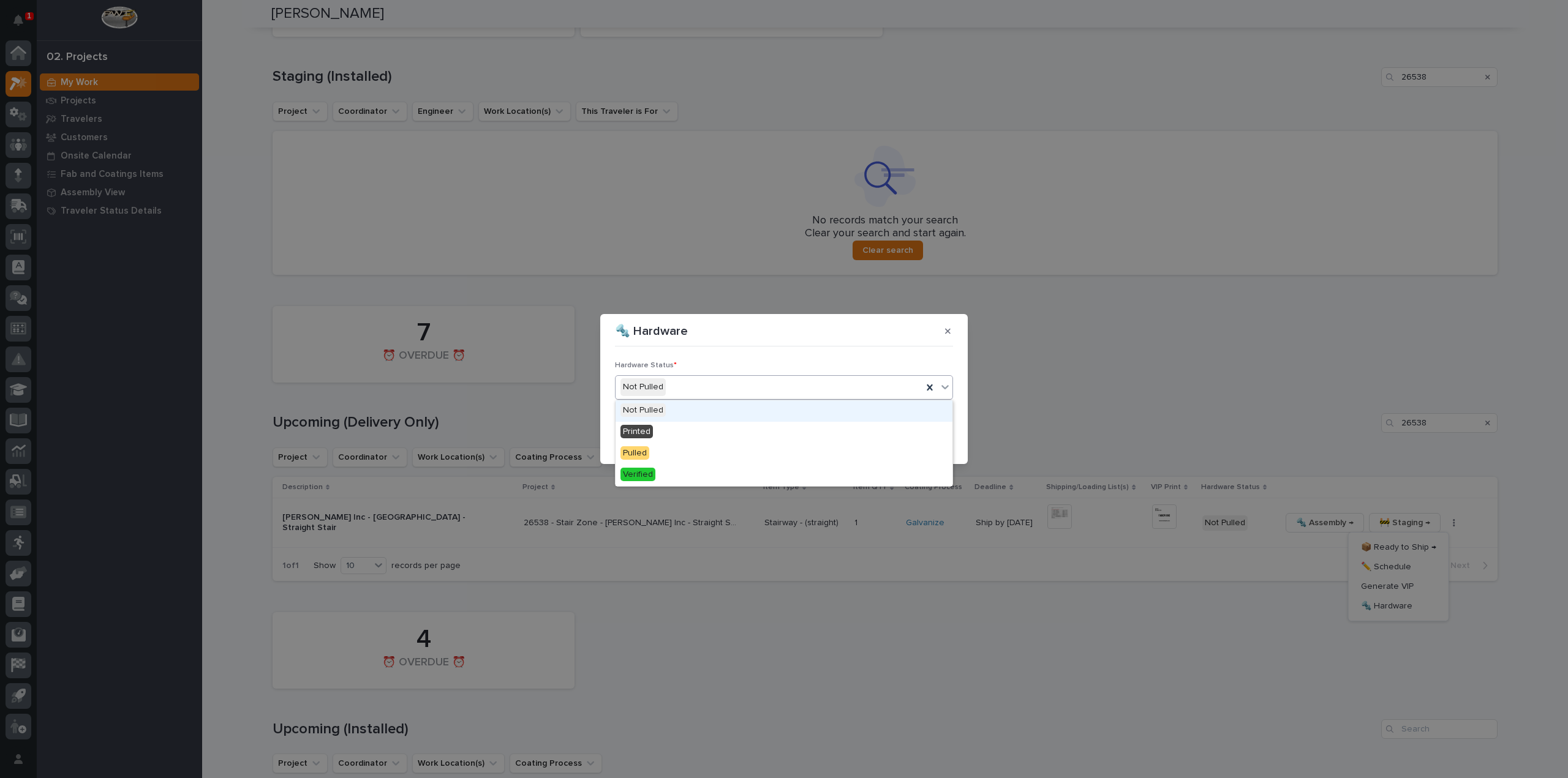
click at [710, 385] on div "Not Pulled" at bounding box center [769, 387] width 307 height 20
click at [683, 434] on div "Printed" at bounding box center [784, 433] width 337 height 21
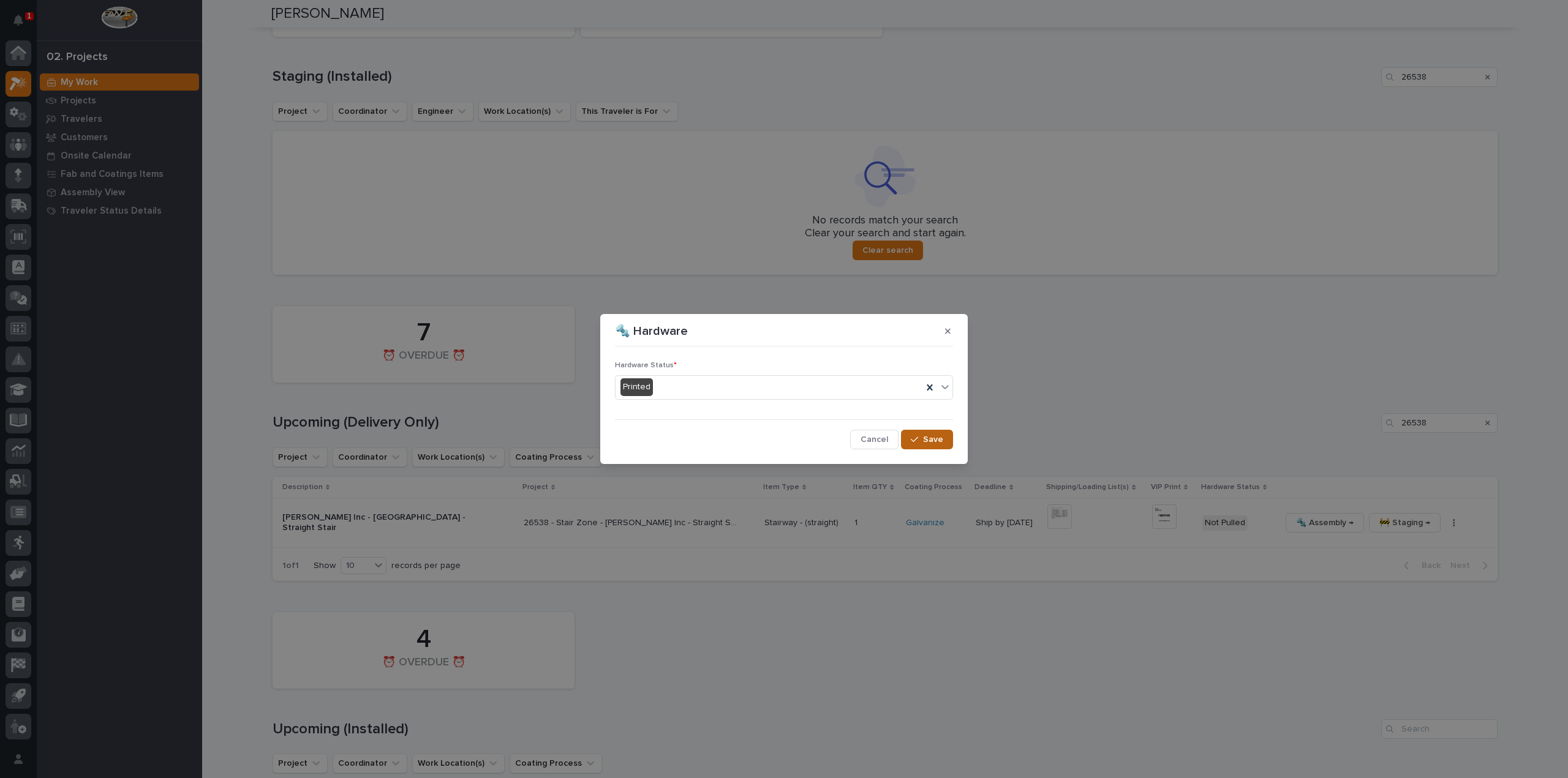
click at [918, 441] on icon "button" at bounding box center [914, 439] width 7 height 9
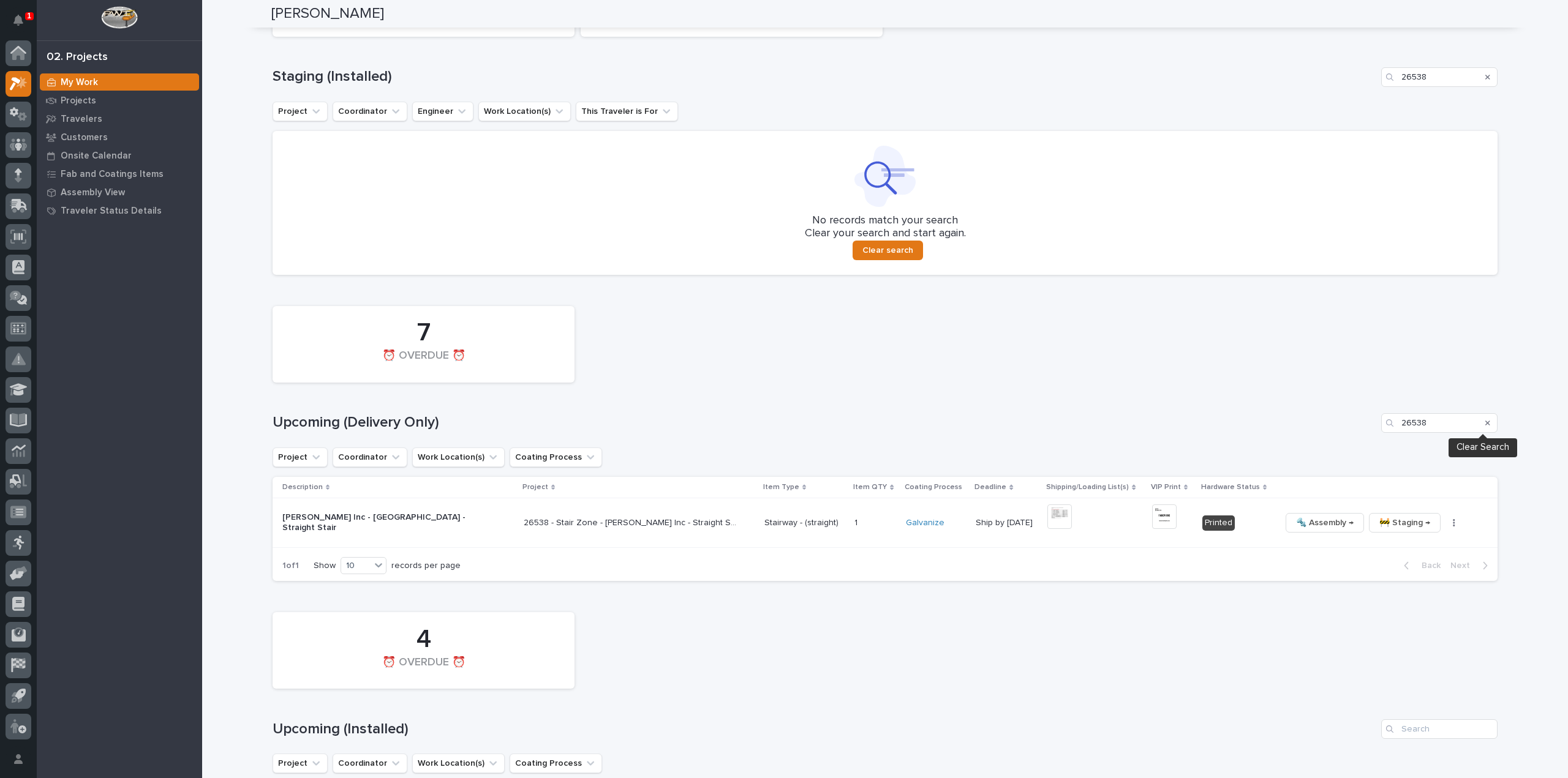
click at [1485, 420] on icon "Search" at bounding box center [1487, 422] width 5 height 5
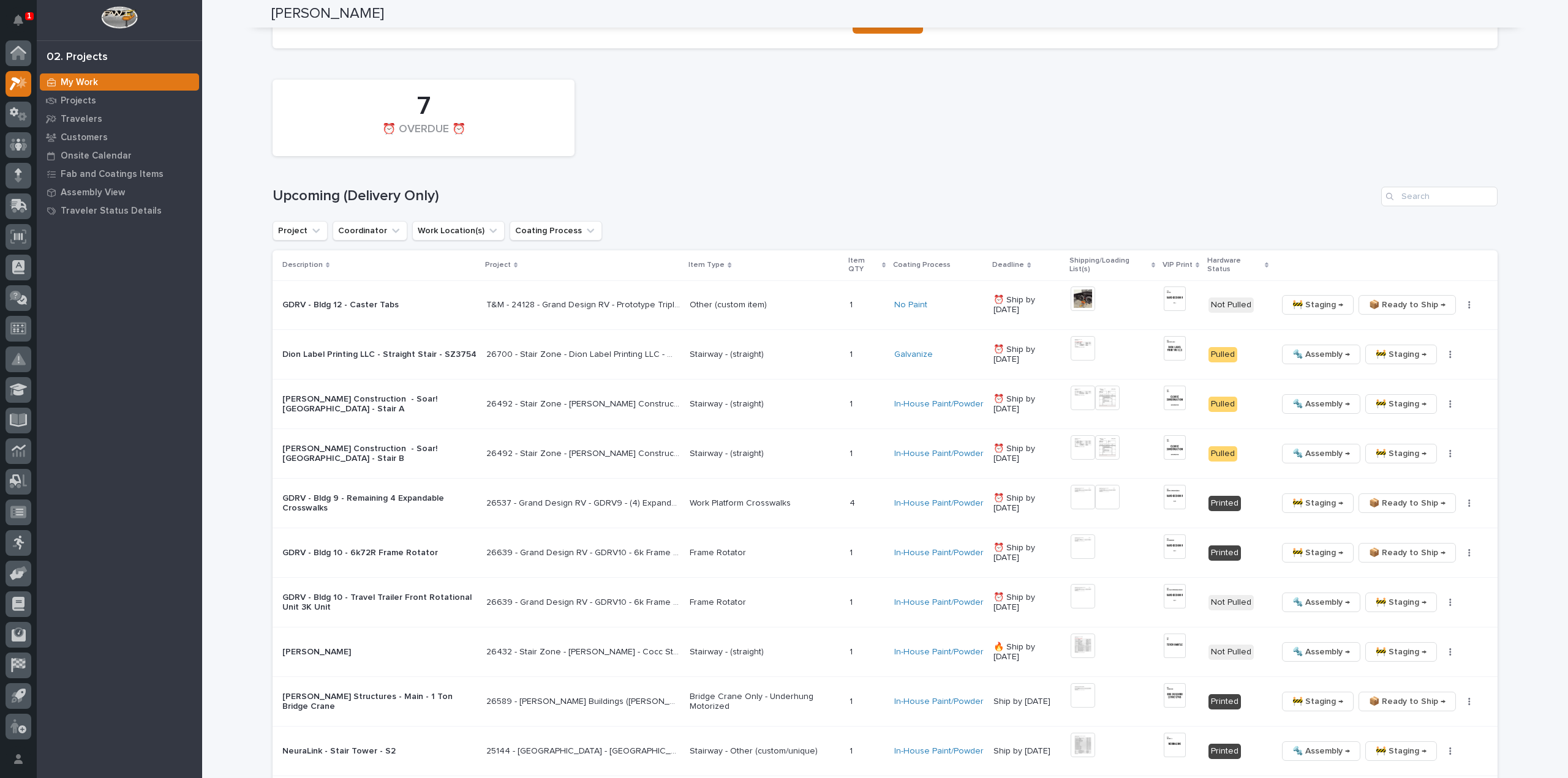
scroll to position [245, 0]
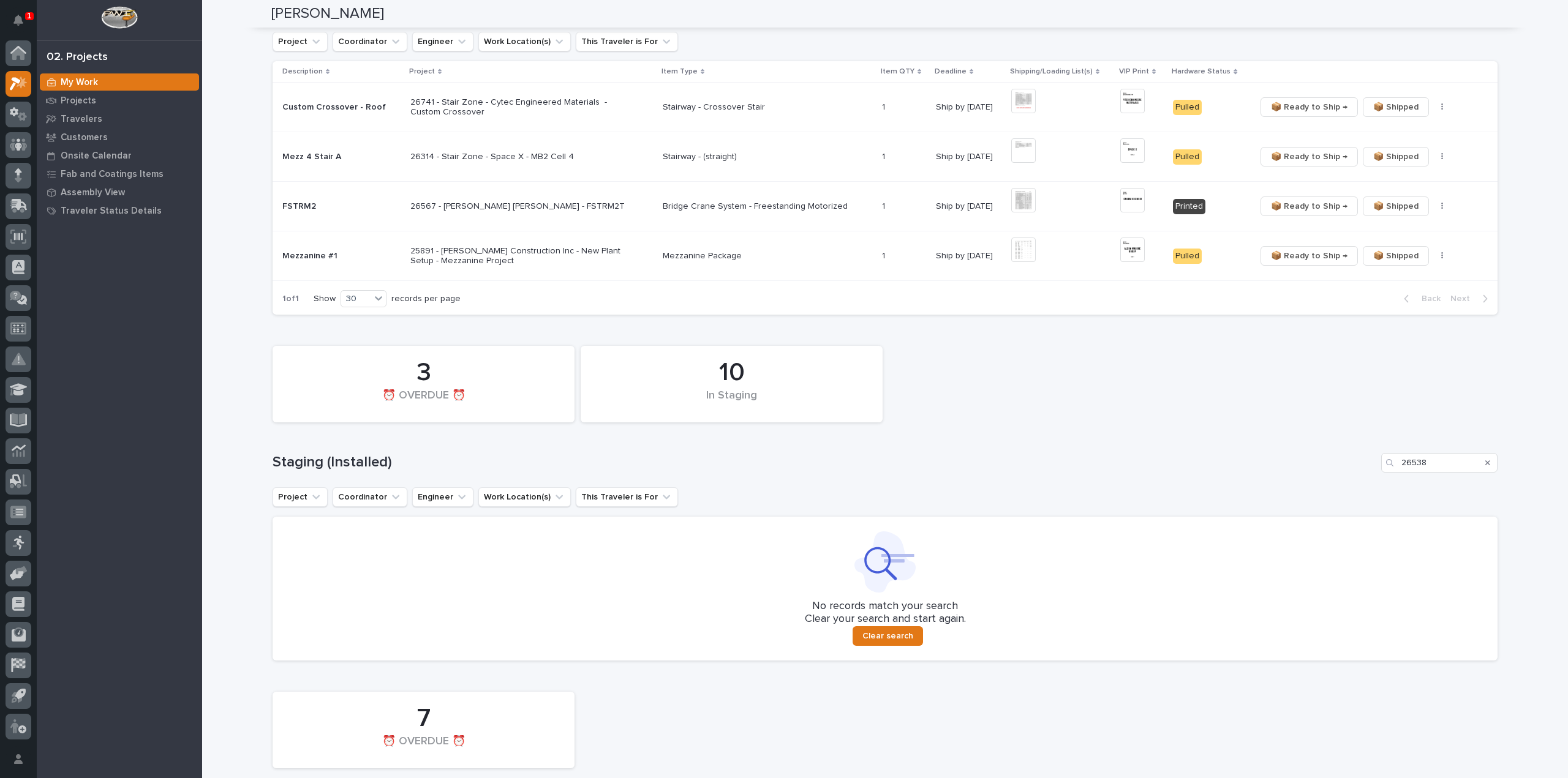
click at [1485, 463] on icon "Search" at bounding box center [1487, 463] width 5 height 7
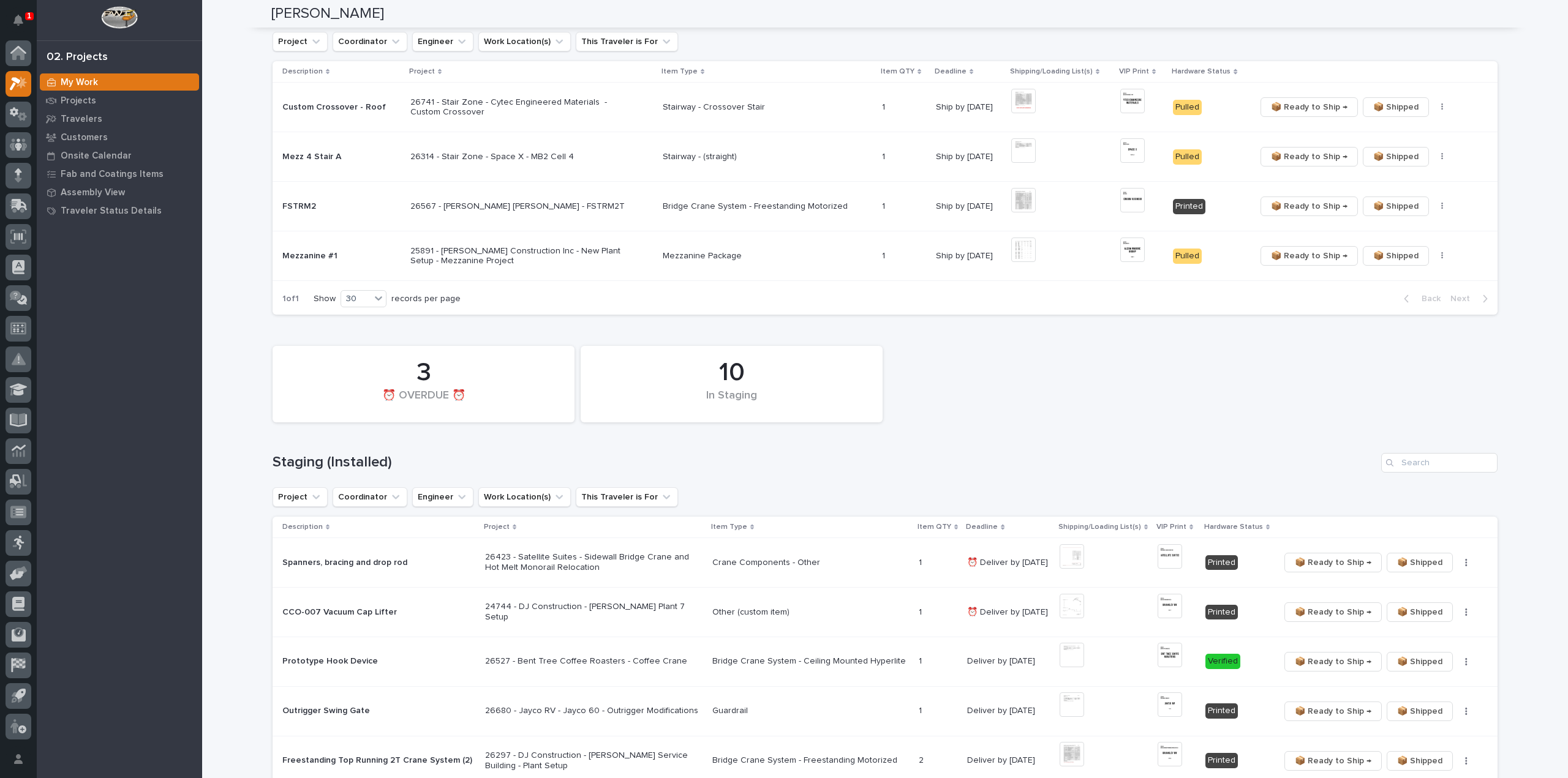
scroll to position [0, 0]
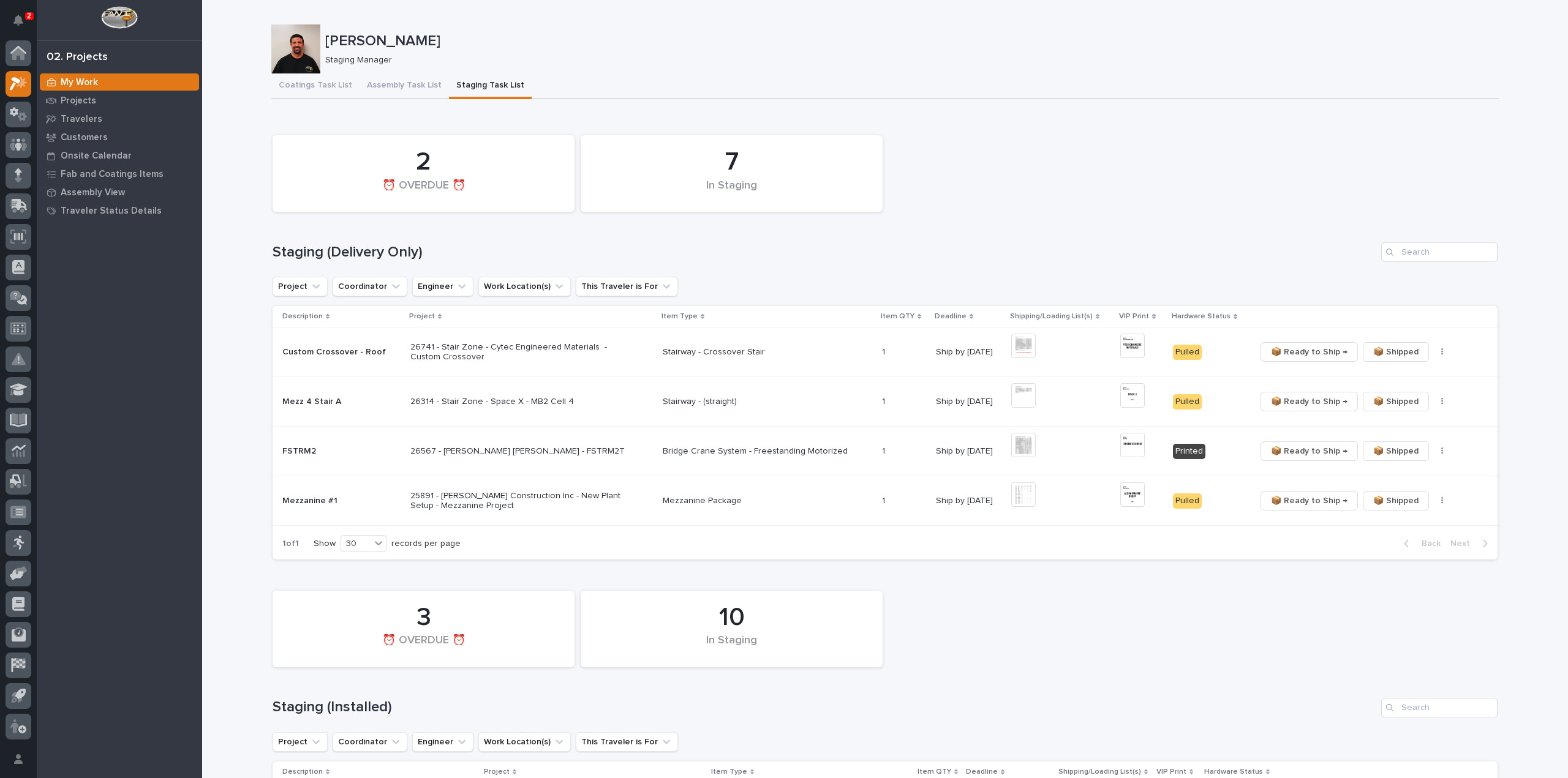
click at [1221, 164] on div "7 In Staging 2 ⏰ OVERDUE ⏰" at bounding box center [885, 173] width 1237 height 89
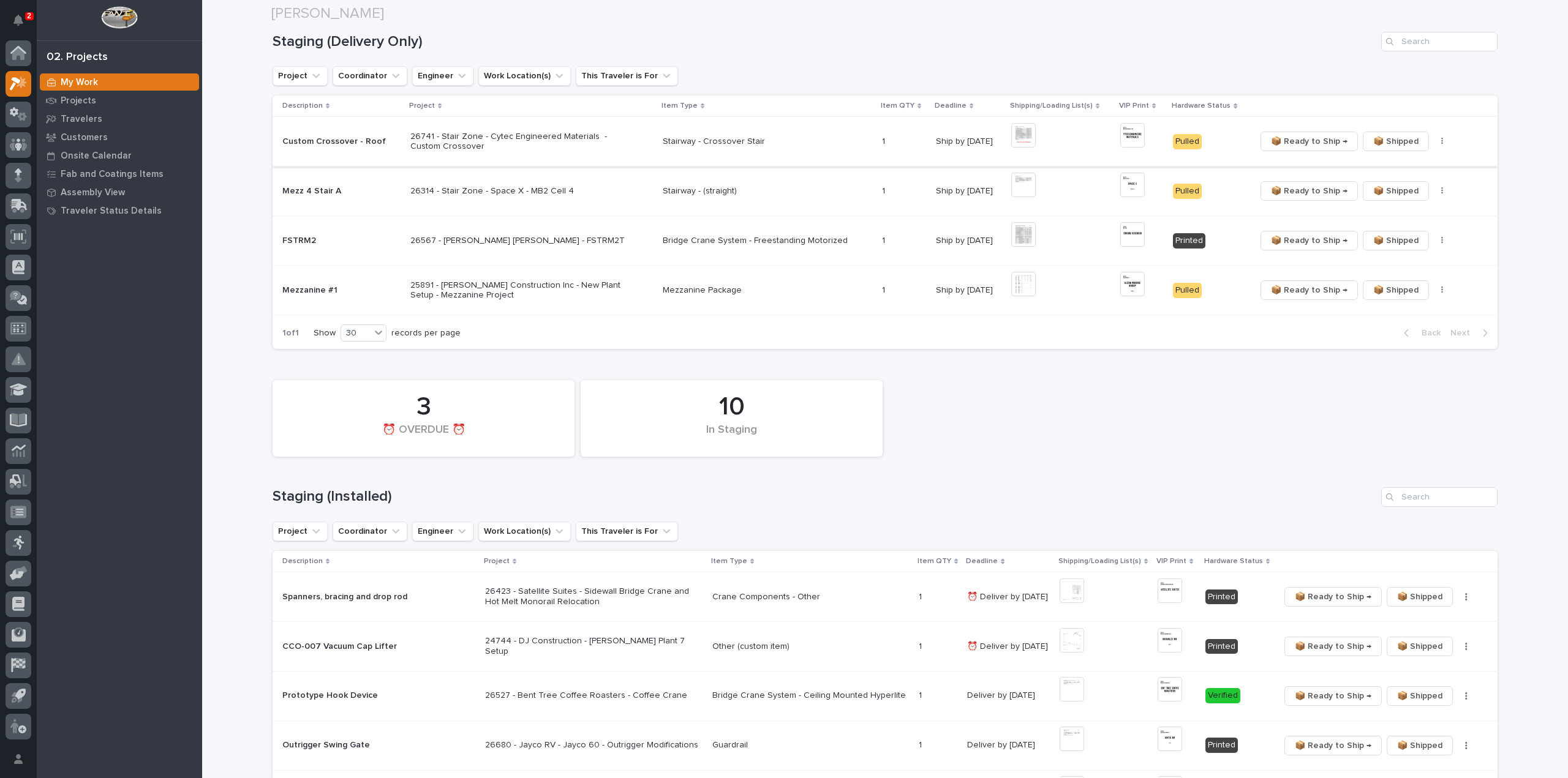
scroll to position [245, 0]
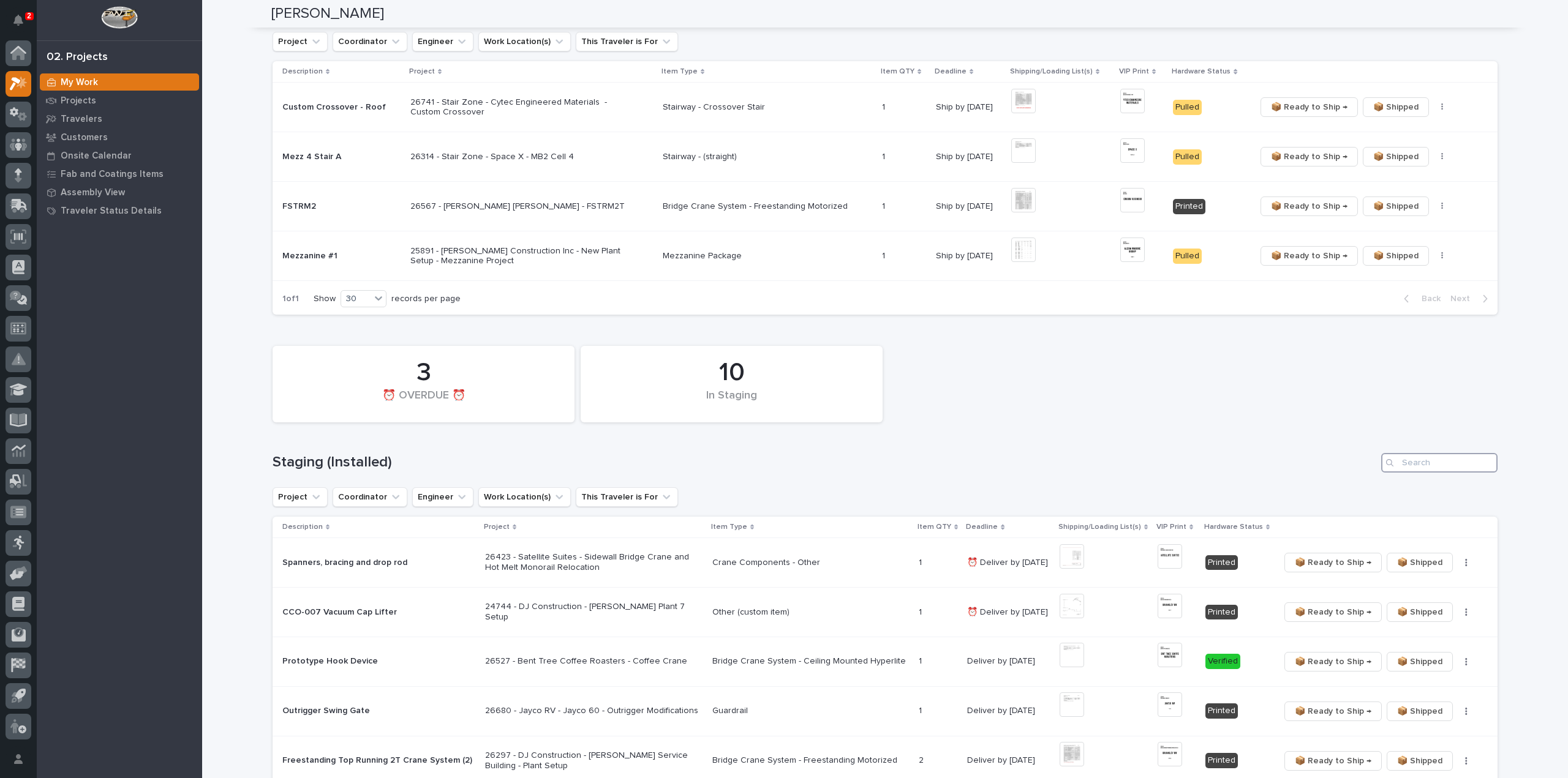
click at [1439, 458] on input "Search" at bounding box center [1439, 463] width 117 height 19
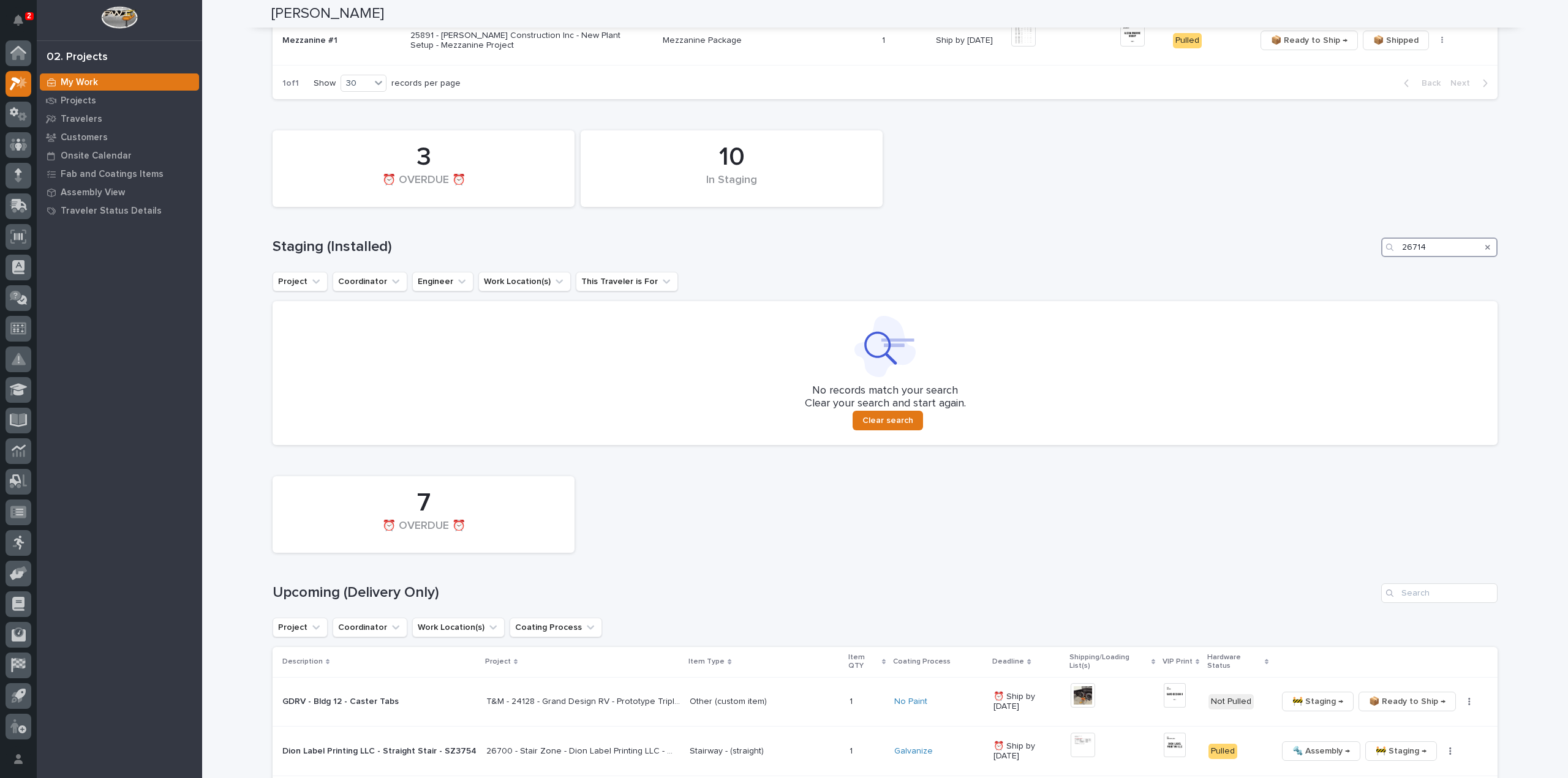
scroll to position [489, 0]
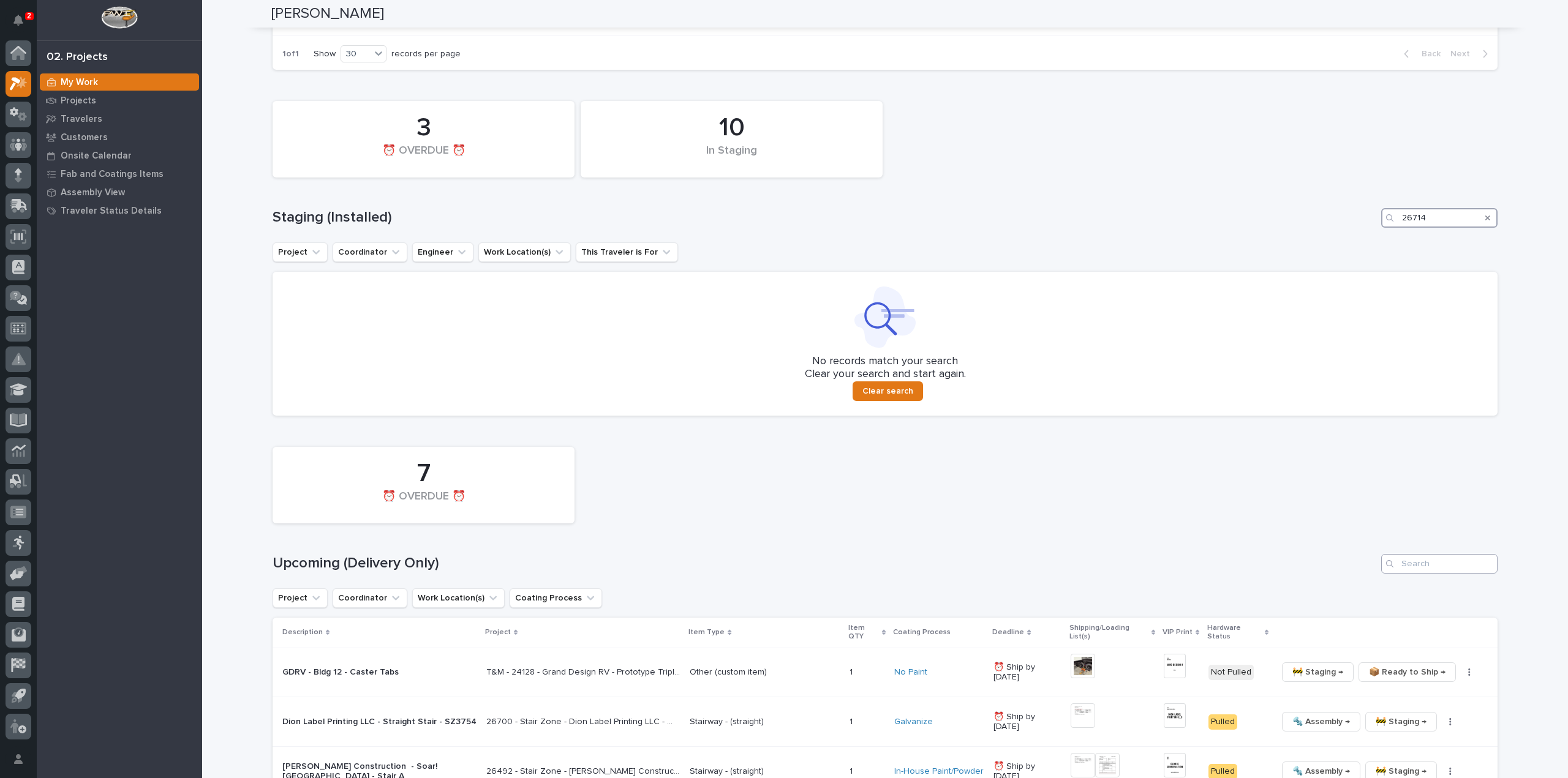
type input "26714"
click at [1452, 564] on input "Search" at bounding box center [1439, 564] width 117 height 19
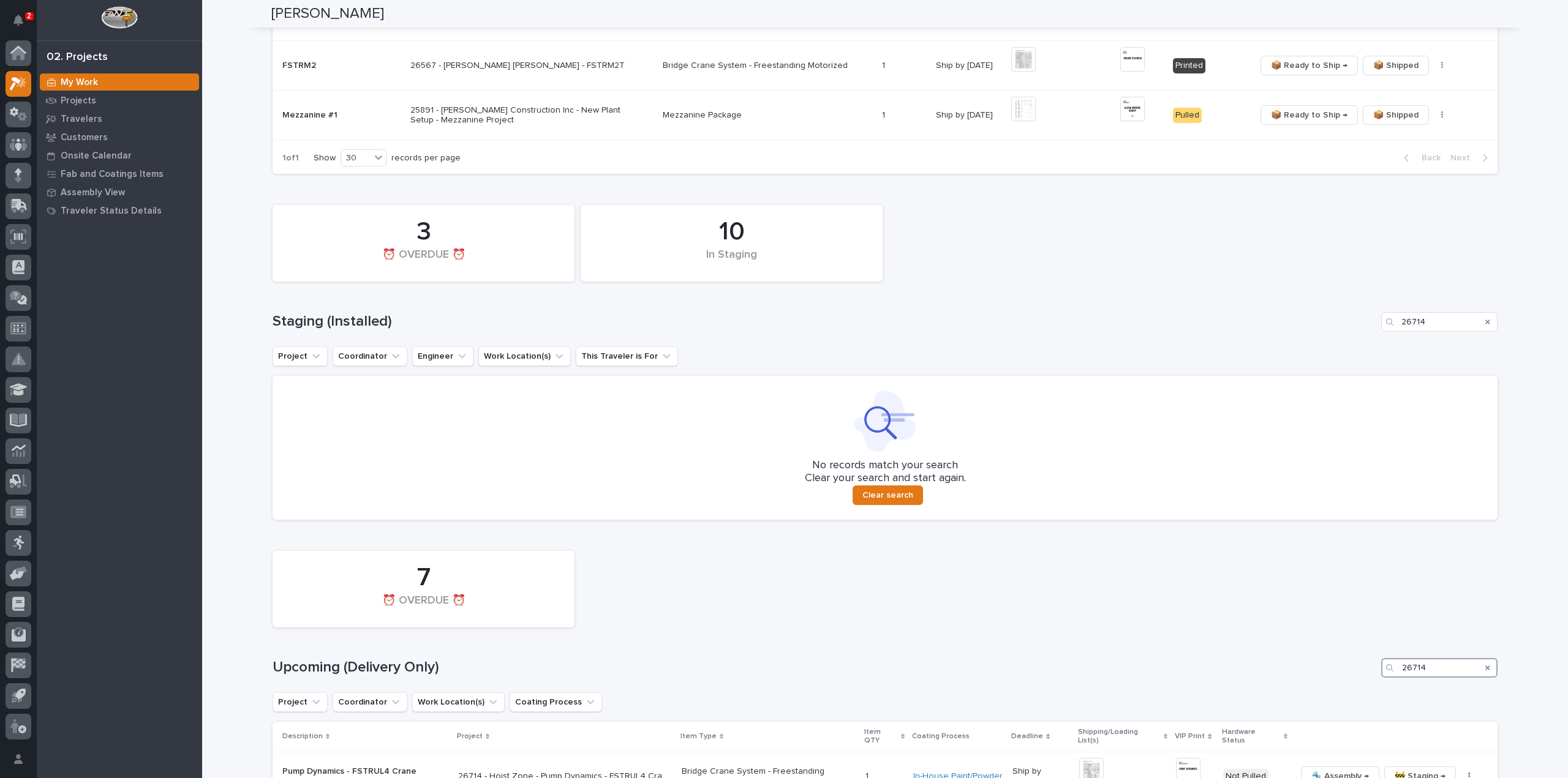
scroll to position [508, 0]
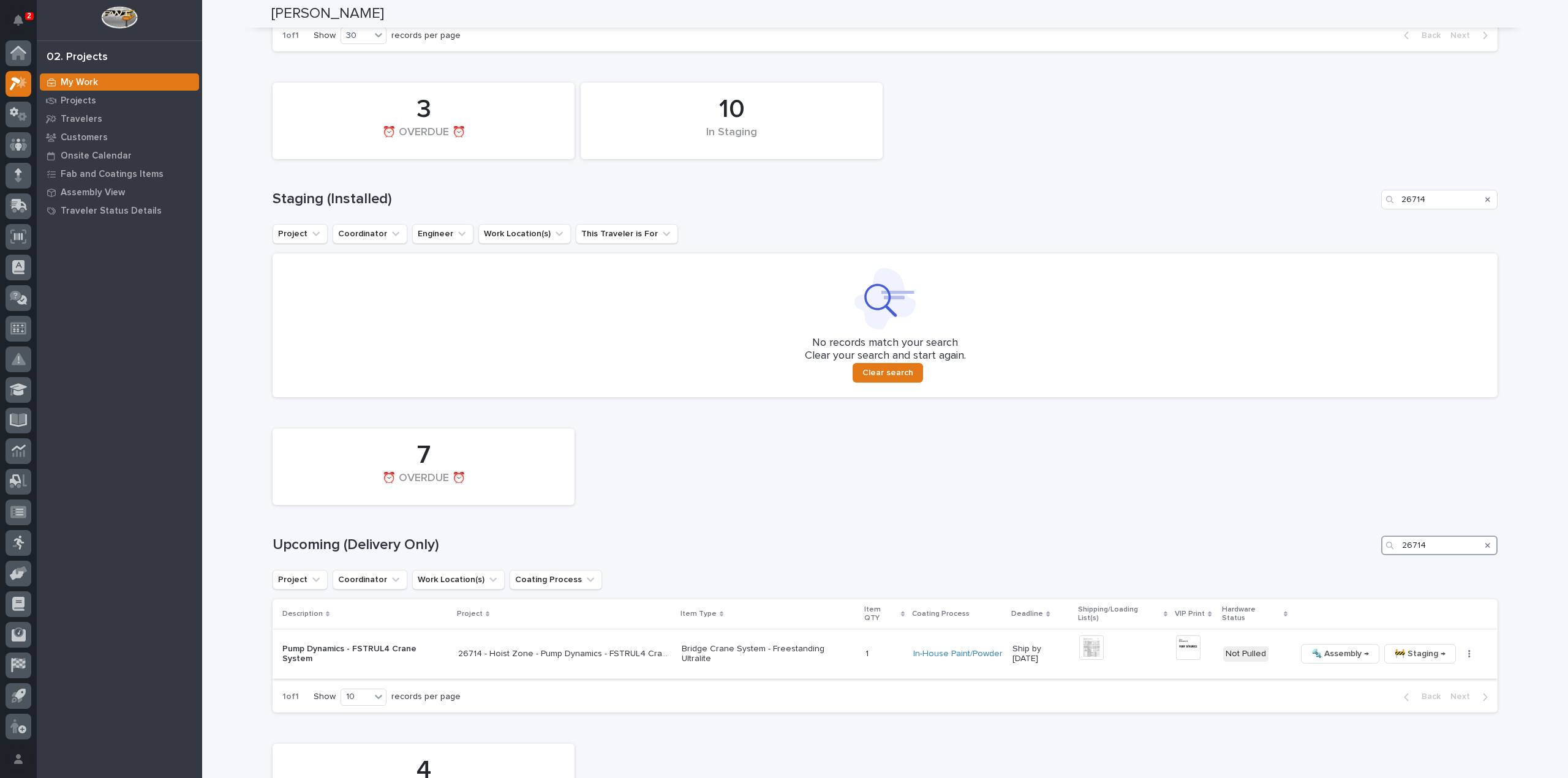
type input "26714"
click at [1089, 642] on img at bounding box center [1091, 647] width 25 height 25
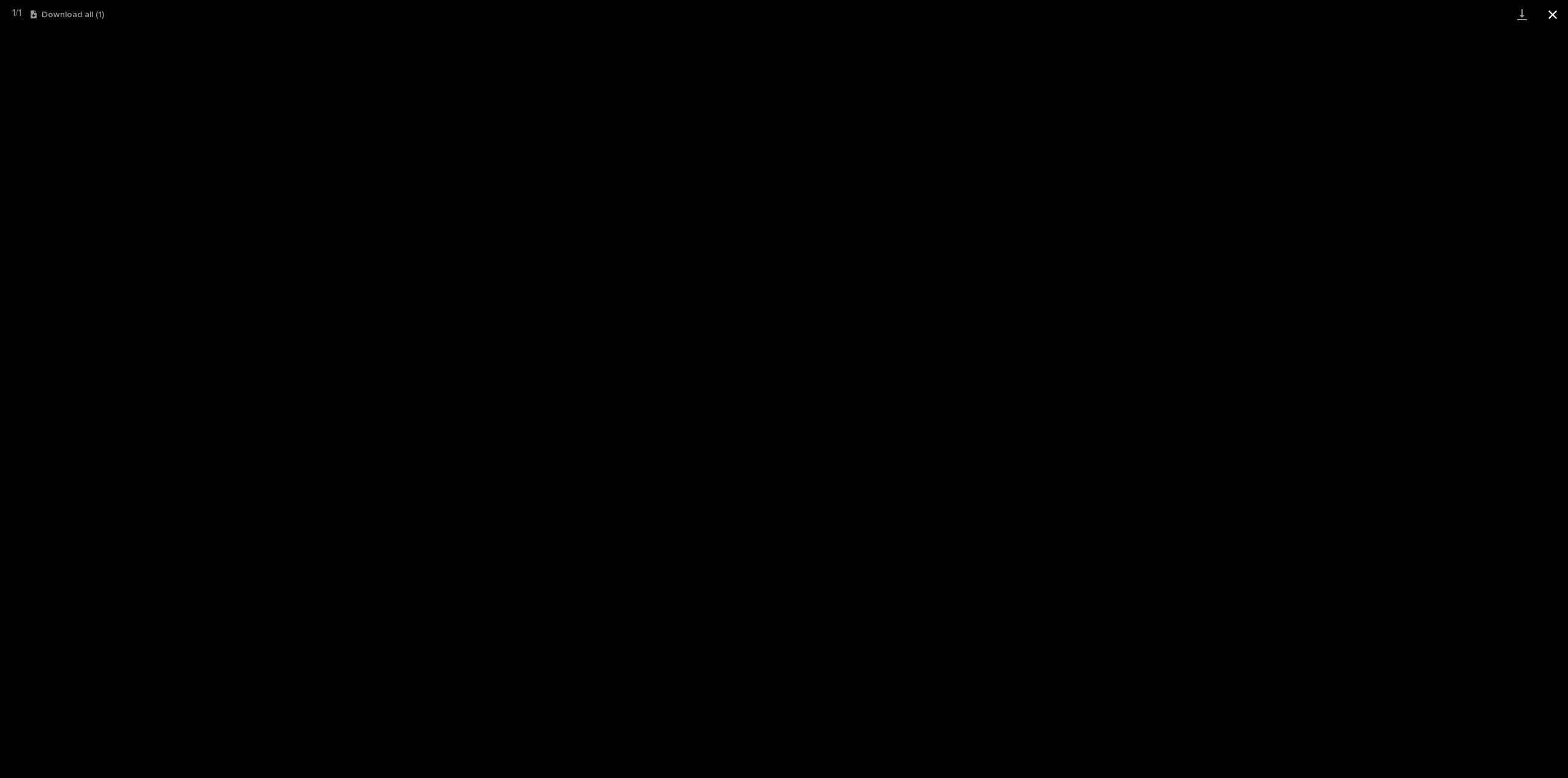
click at [1555, 19] on button "Close gallery" at bounding box center [1553, 14] width 31 height 29
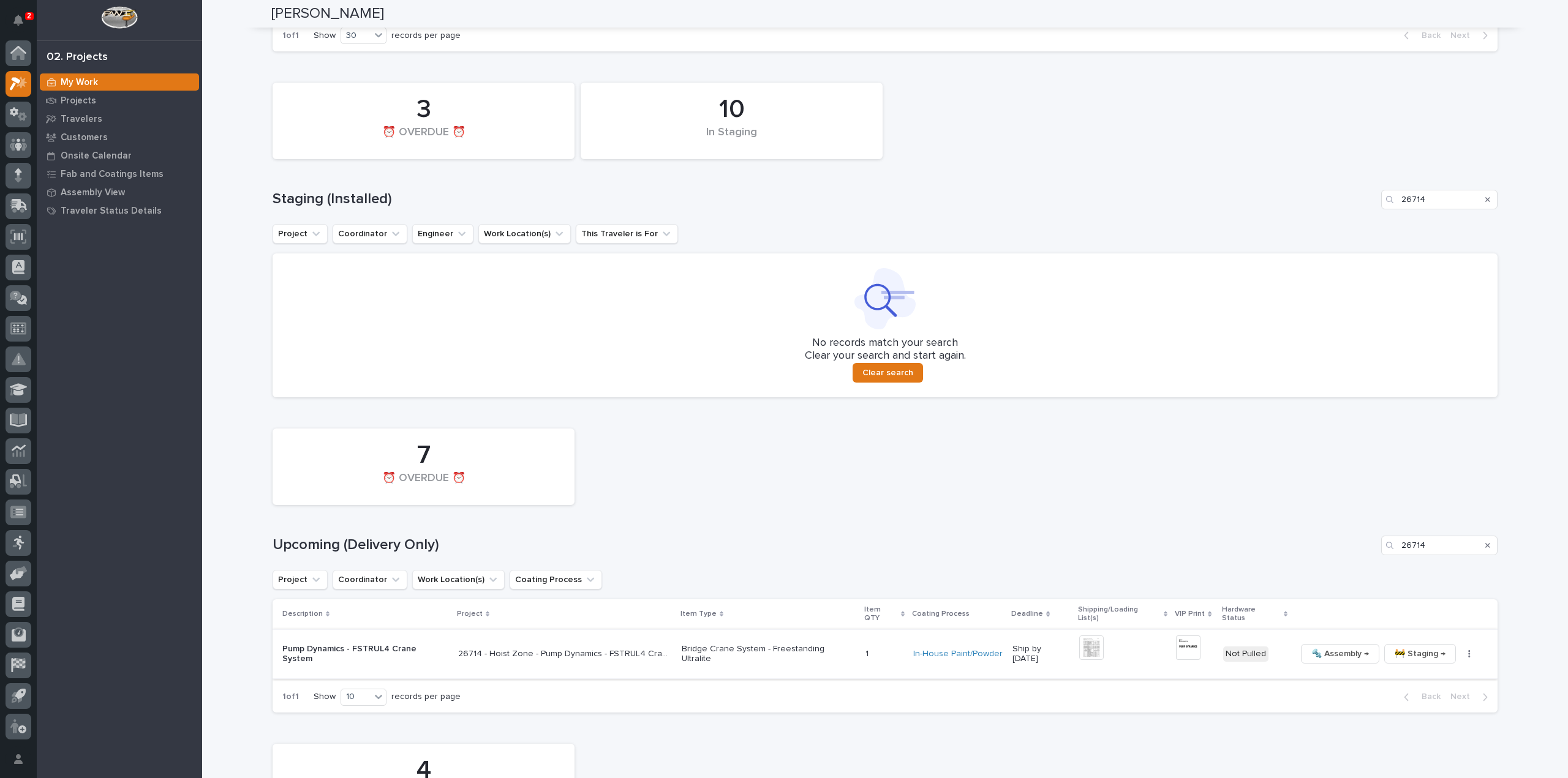
click at [1188, 640] on img at bounding box center [1188, 647] width 25 height 25
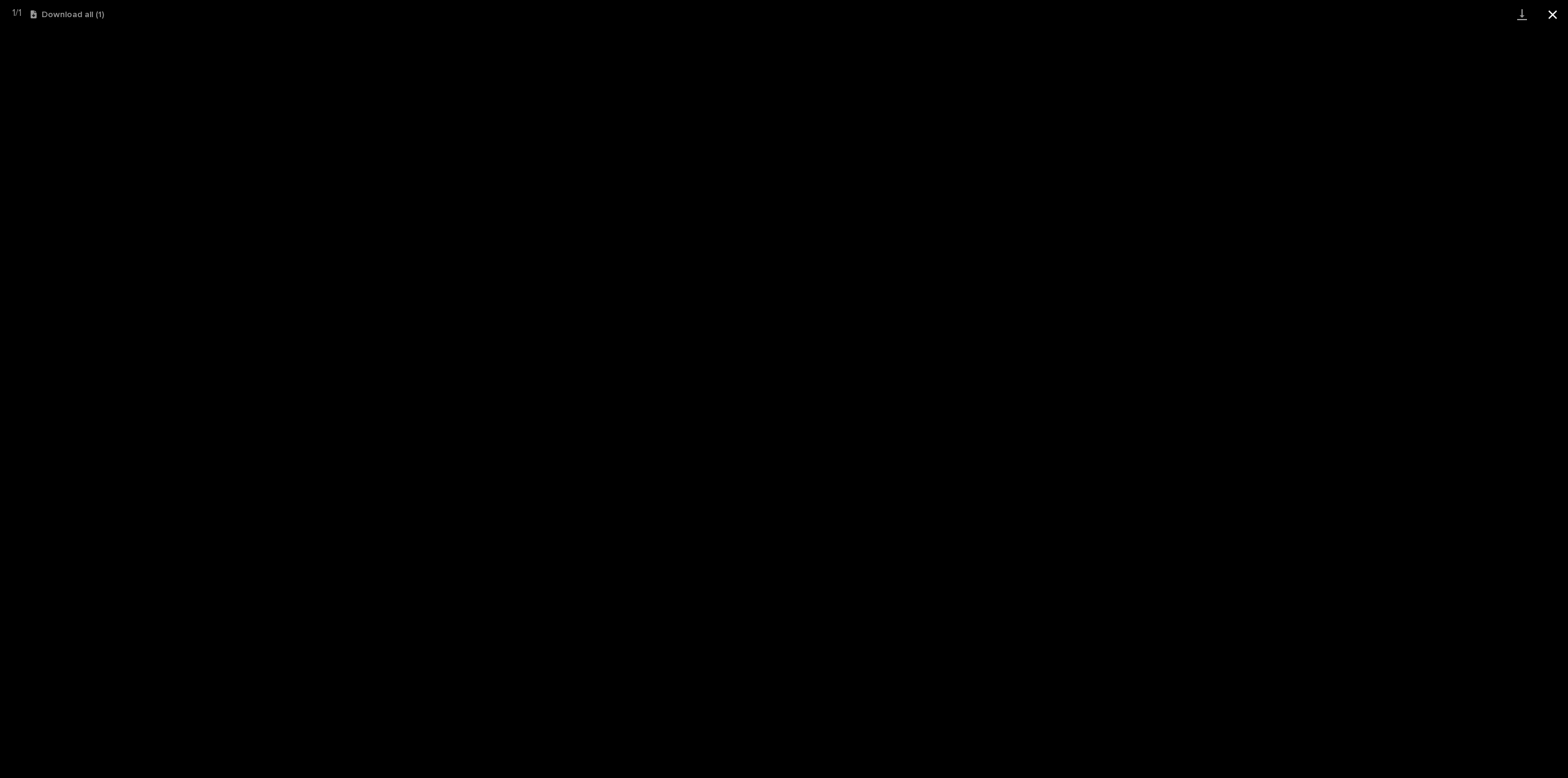
click at [1554, 14] on button "Close gallery" at bounding box center [1553, 14] width 31 height 29
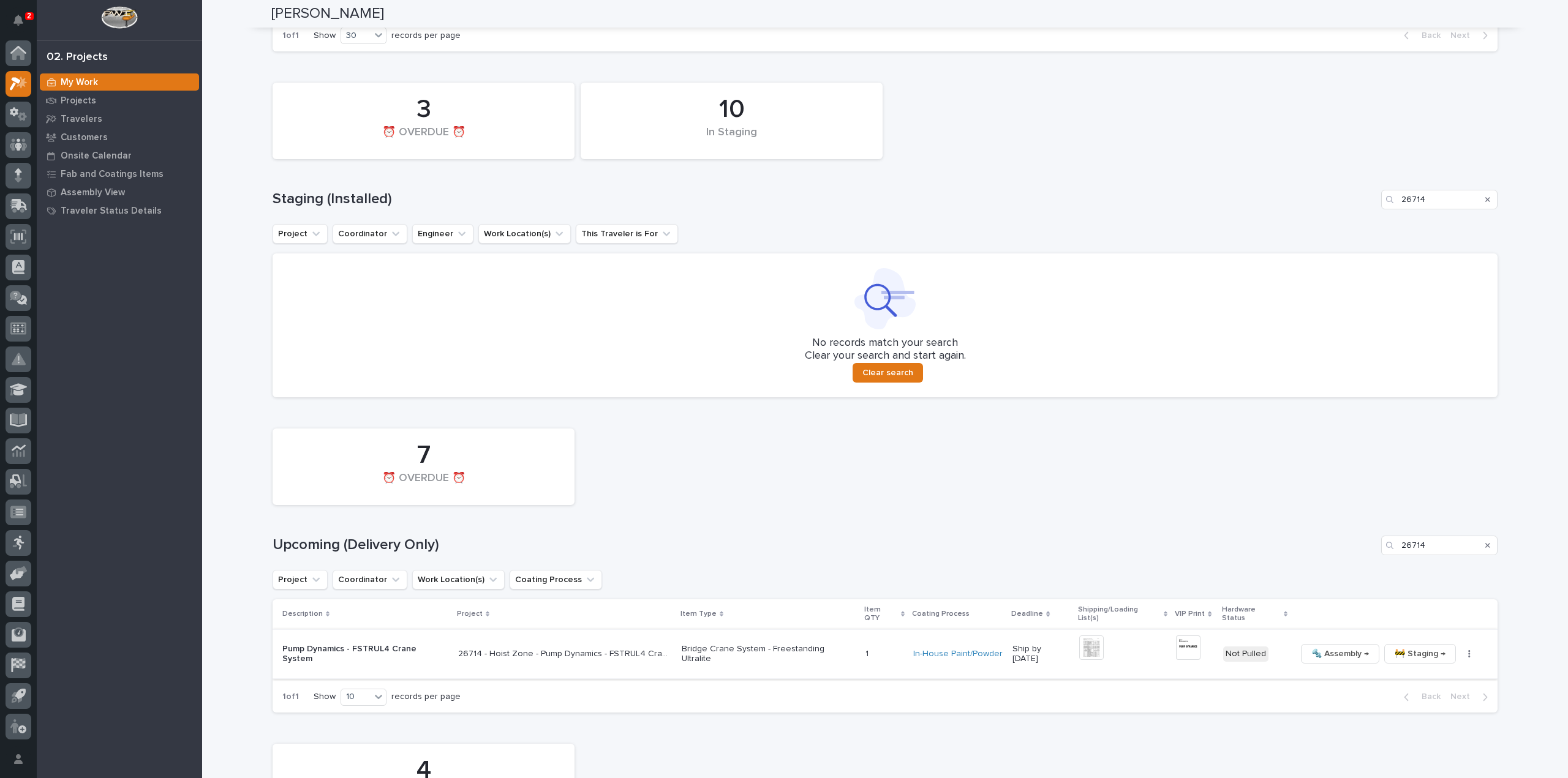
click at [1461, 649] on button "button" at bounding box center [1470, 653] width 17 height 9
click at [1429, 732] on span "🔩 Hardware" at bounding box center [1410, 728] width 52 height 15
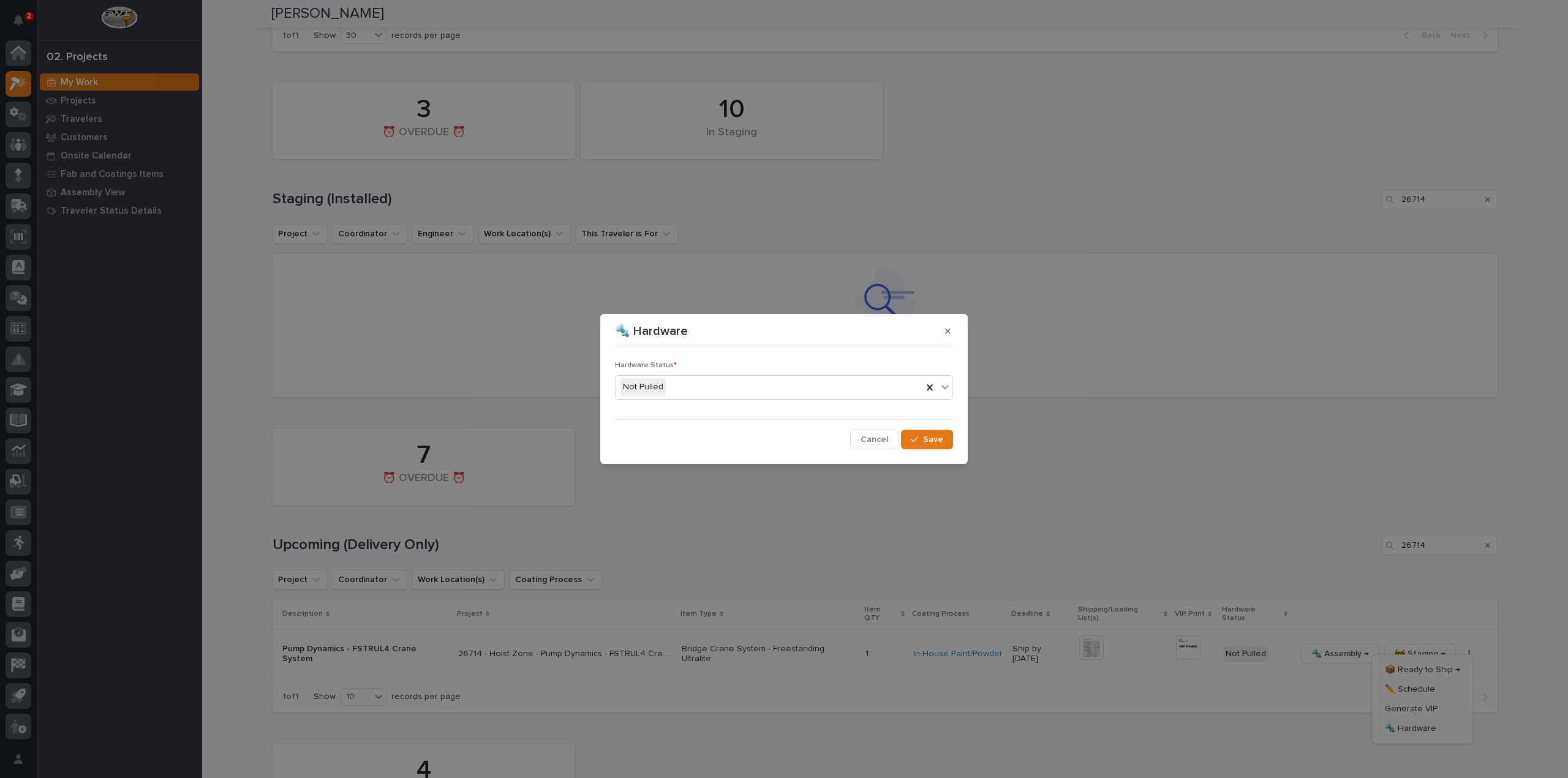
click at [685, 392] on div "Not Pulled" at bounding box center [769, 387] width 307 height 20
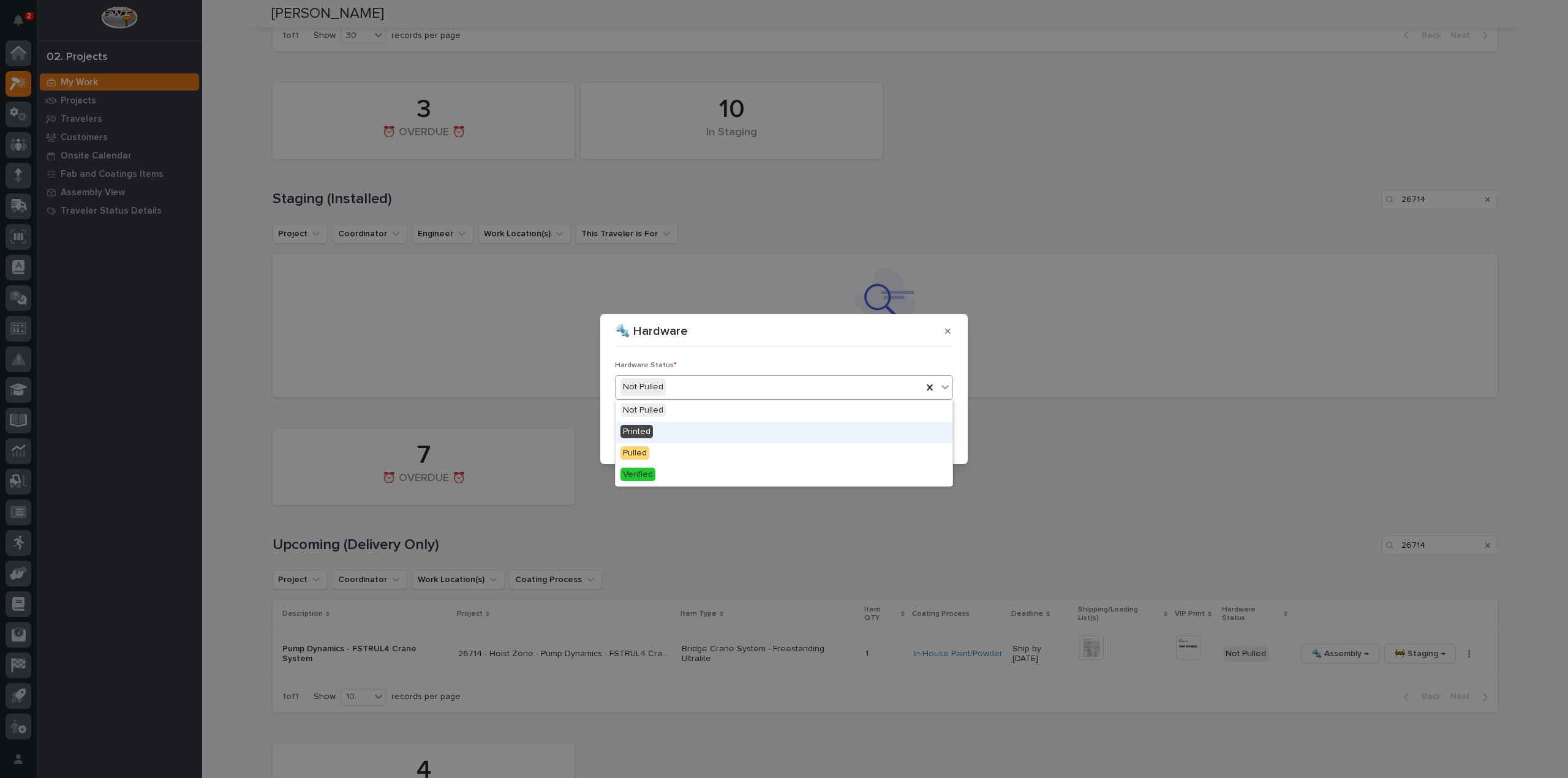
click at [677, 428] on div "Printed" at bounding box center [784, 433] width 337 height 21
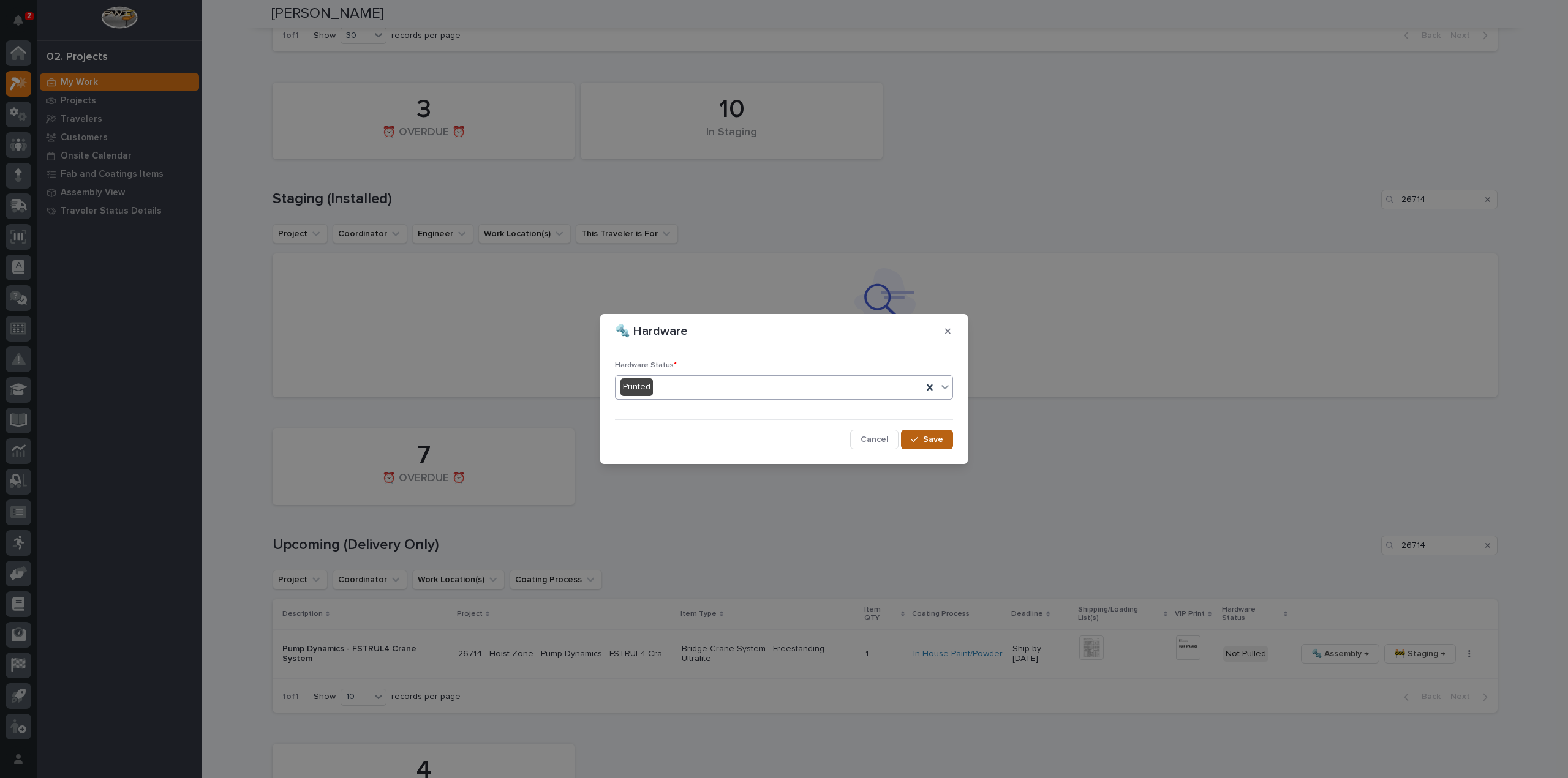
click at [930, 435] on span "Save" at bounding box center [933, 439] width 20 height 11
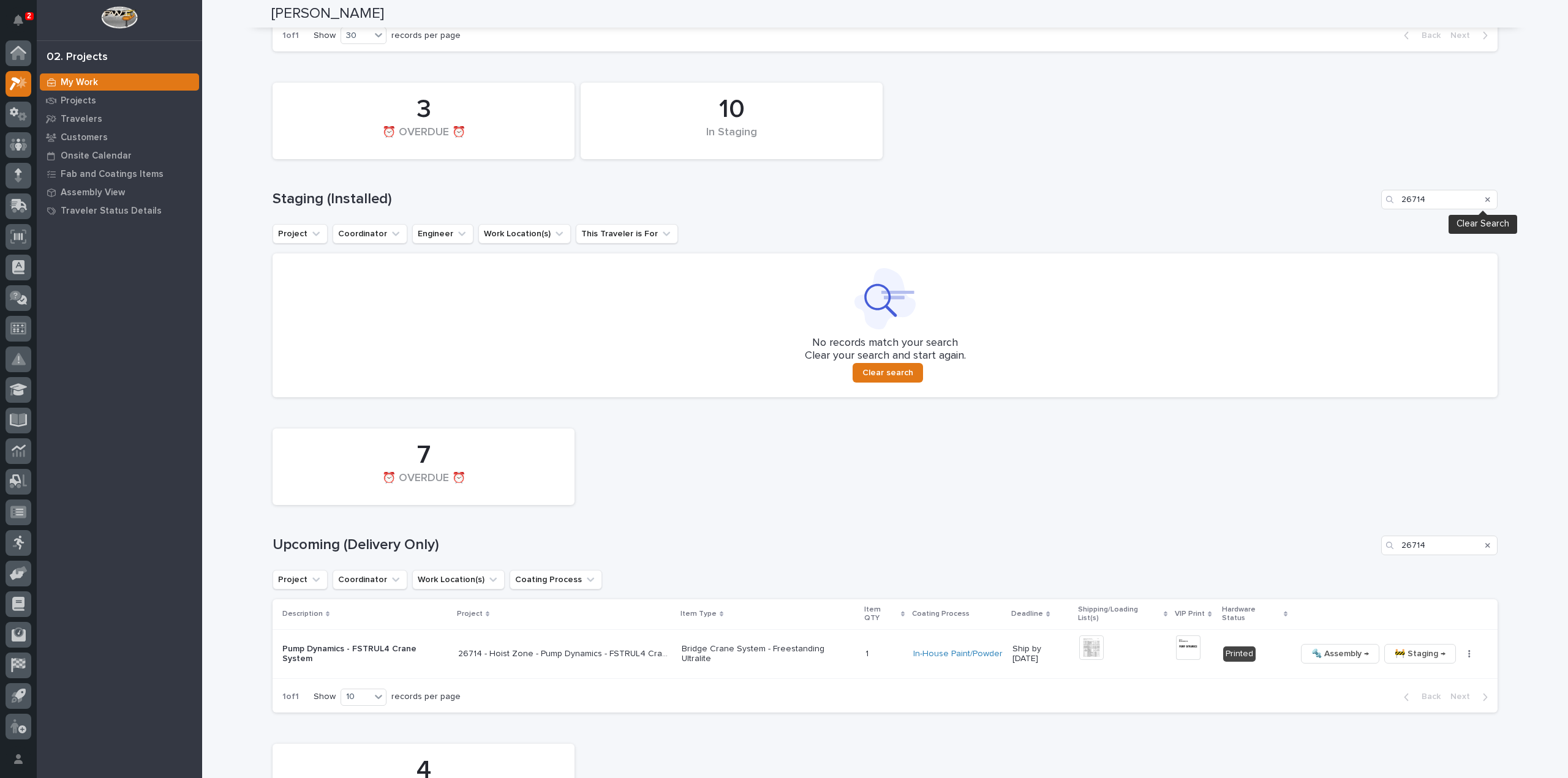
click at [1485, 200] on icon "Search" at bounding box center [1487, 200] width 5 height 7
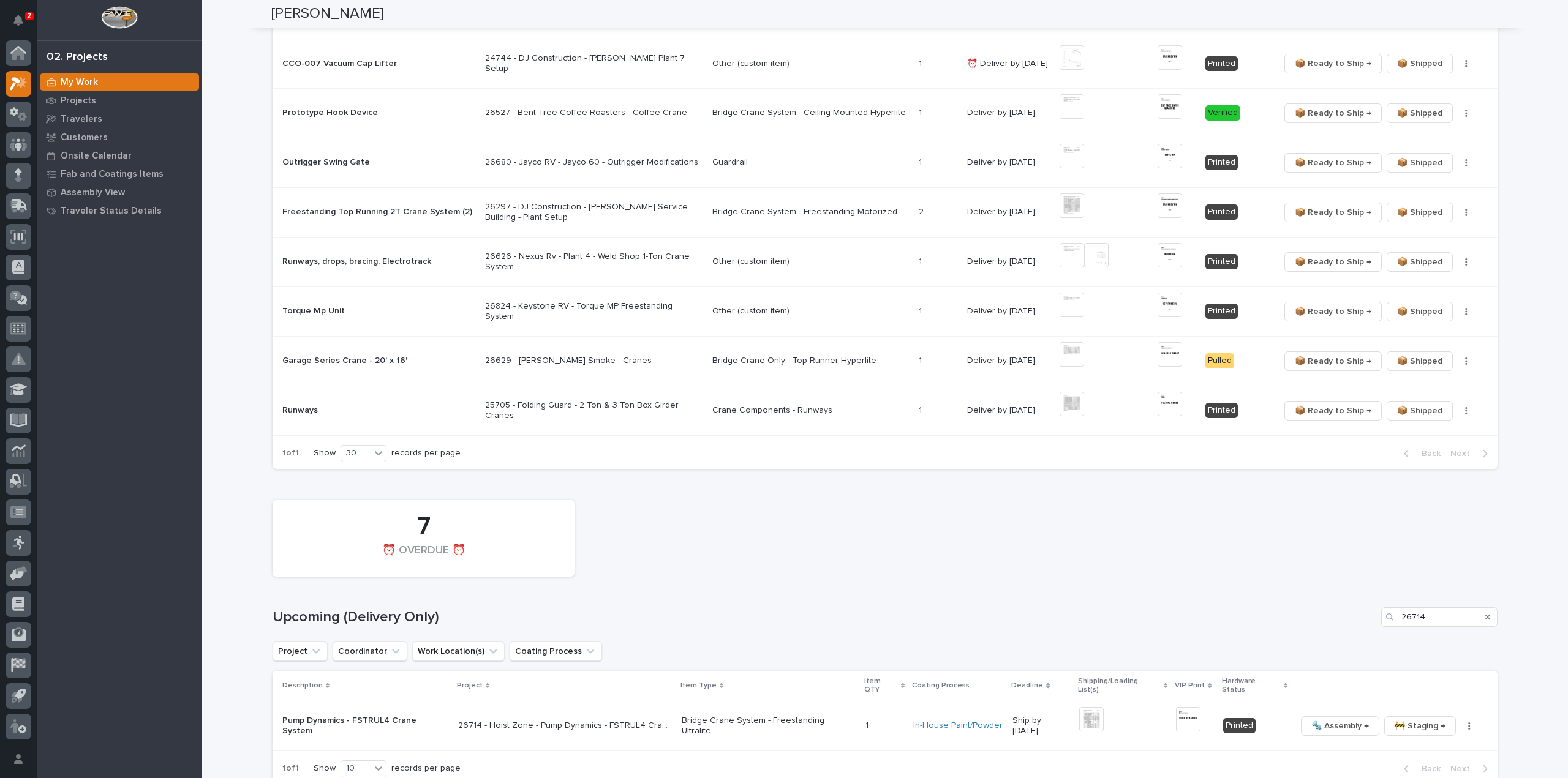
scroll to position [808, 0]
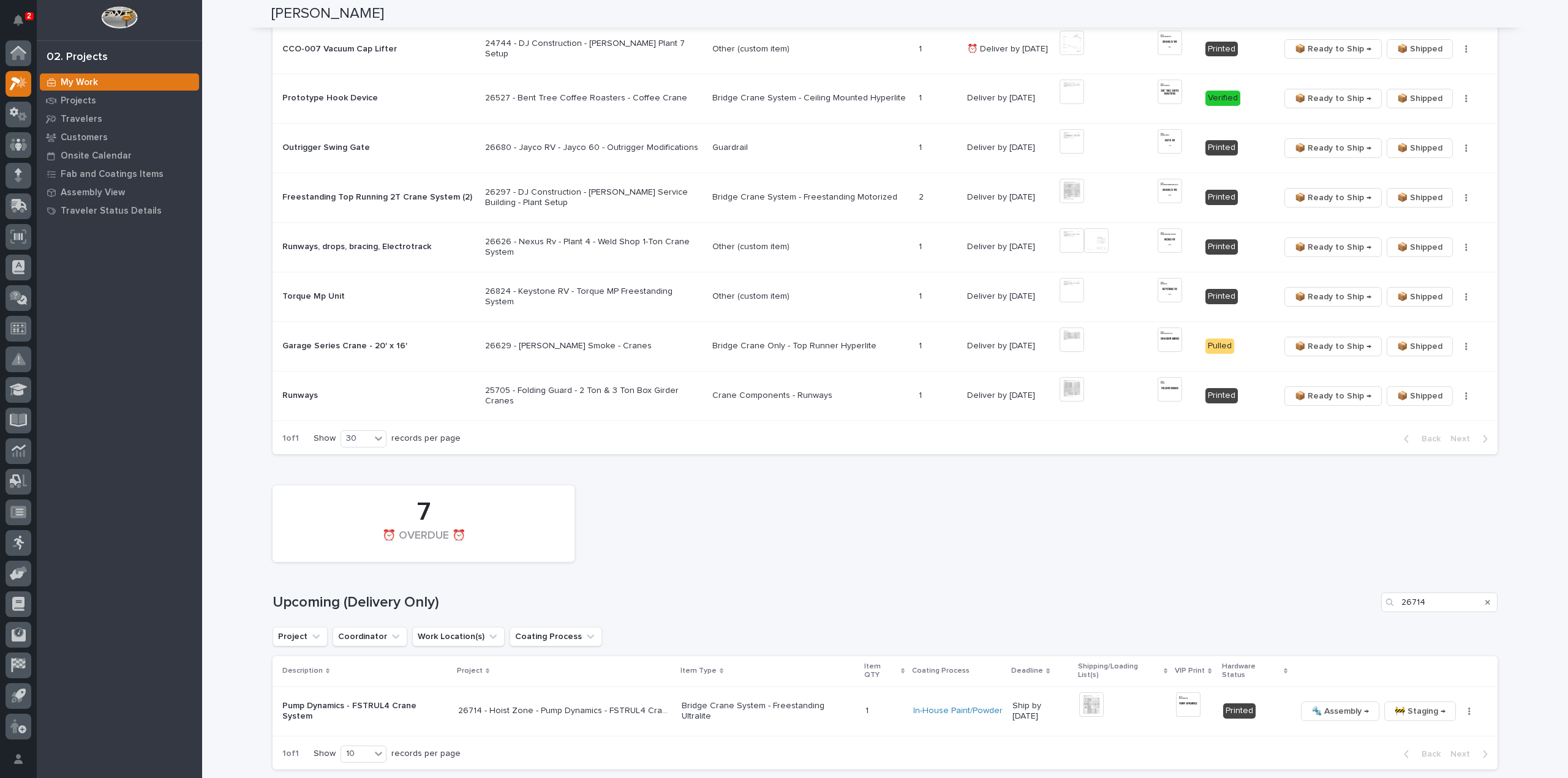
click at [1485, 603] on icon "Search" at bounding box center [1487, 602] width 5 height 7
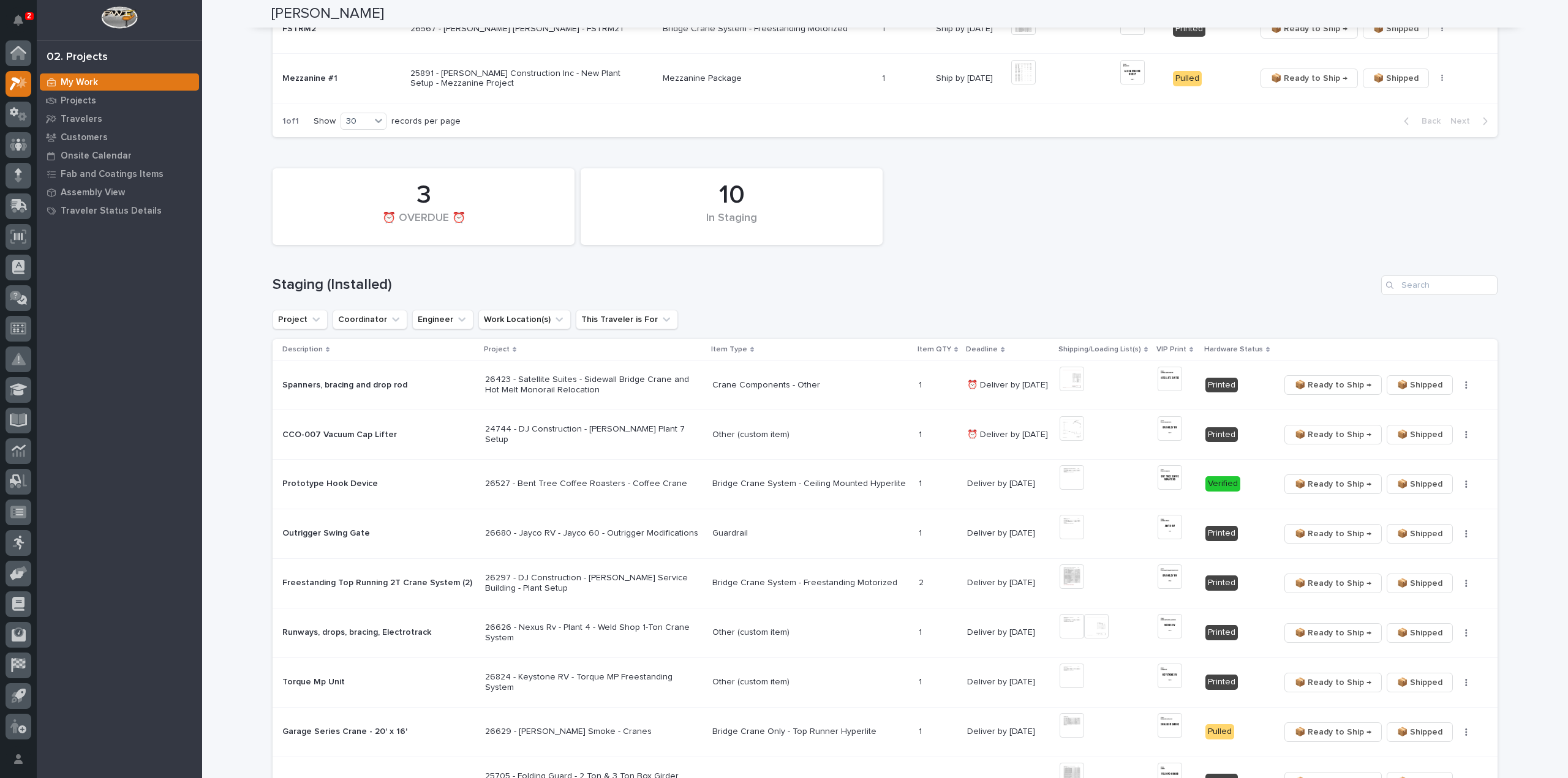
scroll to position [0, 0]
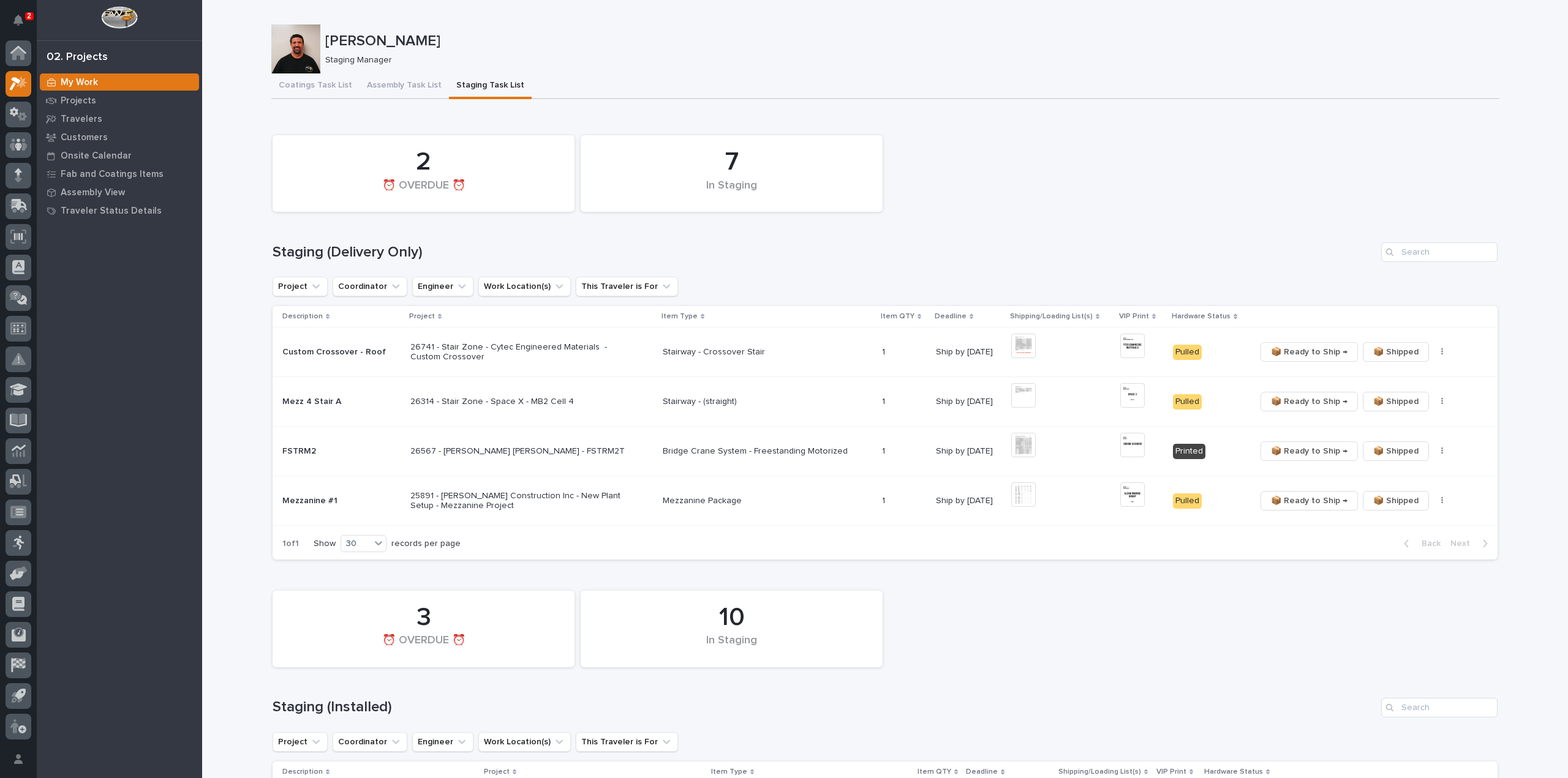
click at [1291, 592] on div "10 In Staging 3 ⏰ OVERDUE ⏰" at bounding box center [885, 629] width 1237 height 89
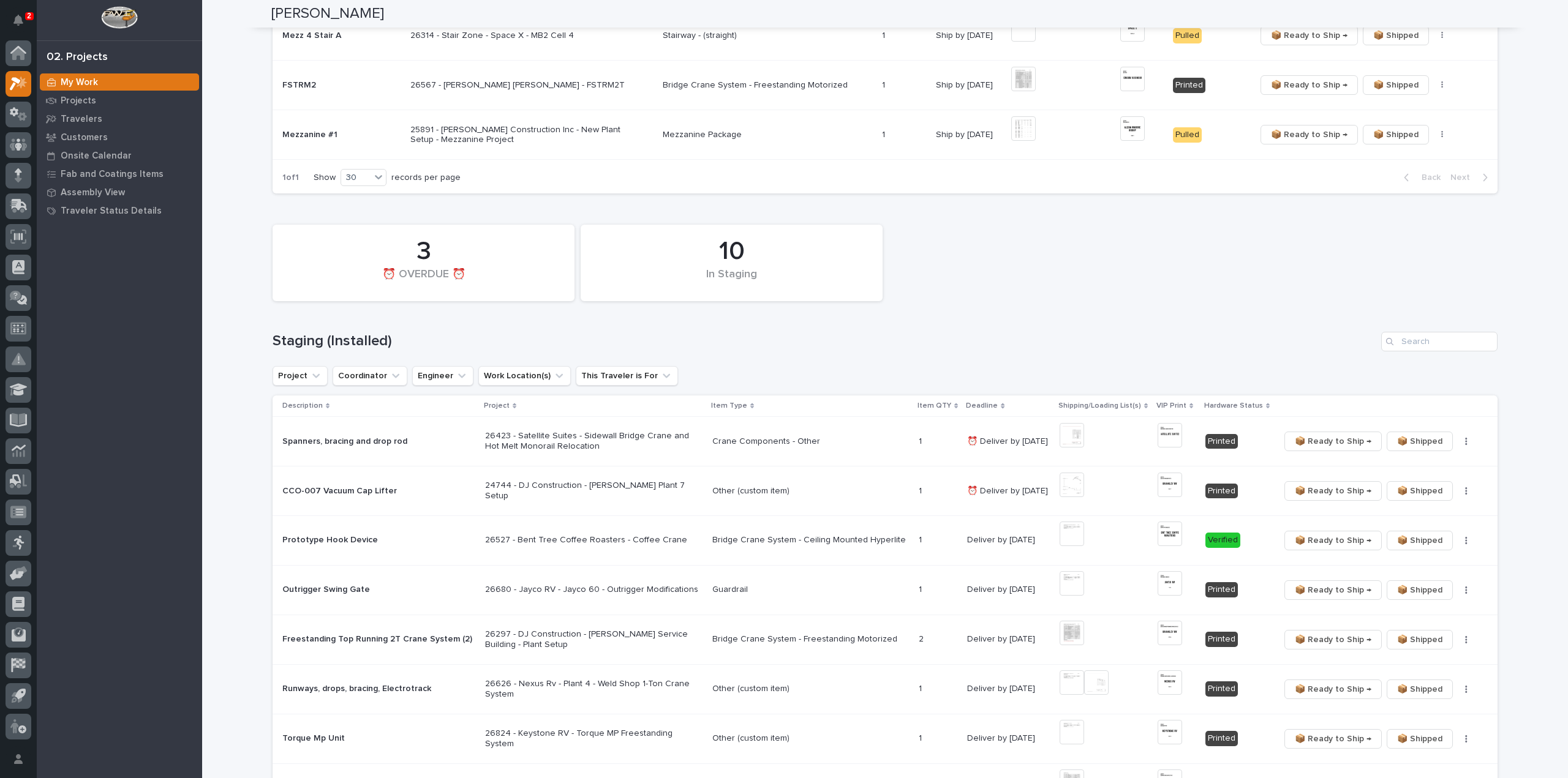
scroll to position [368, 0]
click at [1422, 337] on input "Search" at bounding box center [1439, 340] width 117 height 19
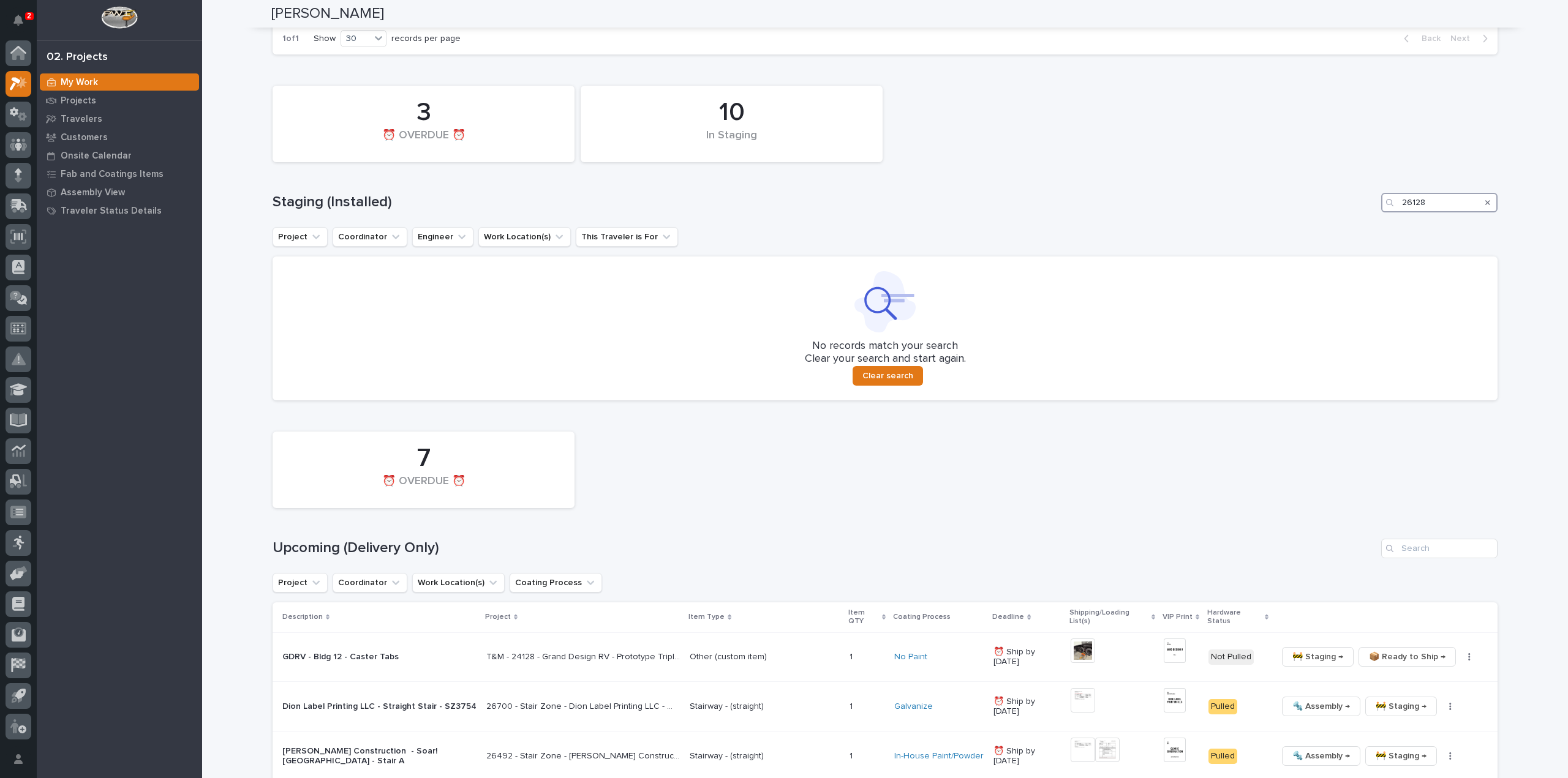
scroll to position [612, 0]
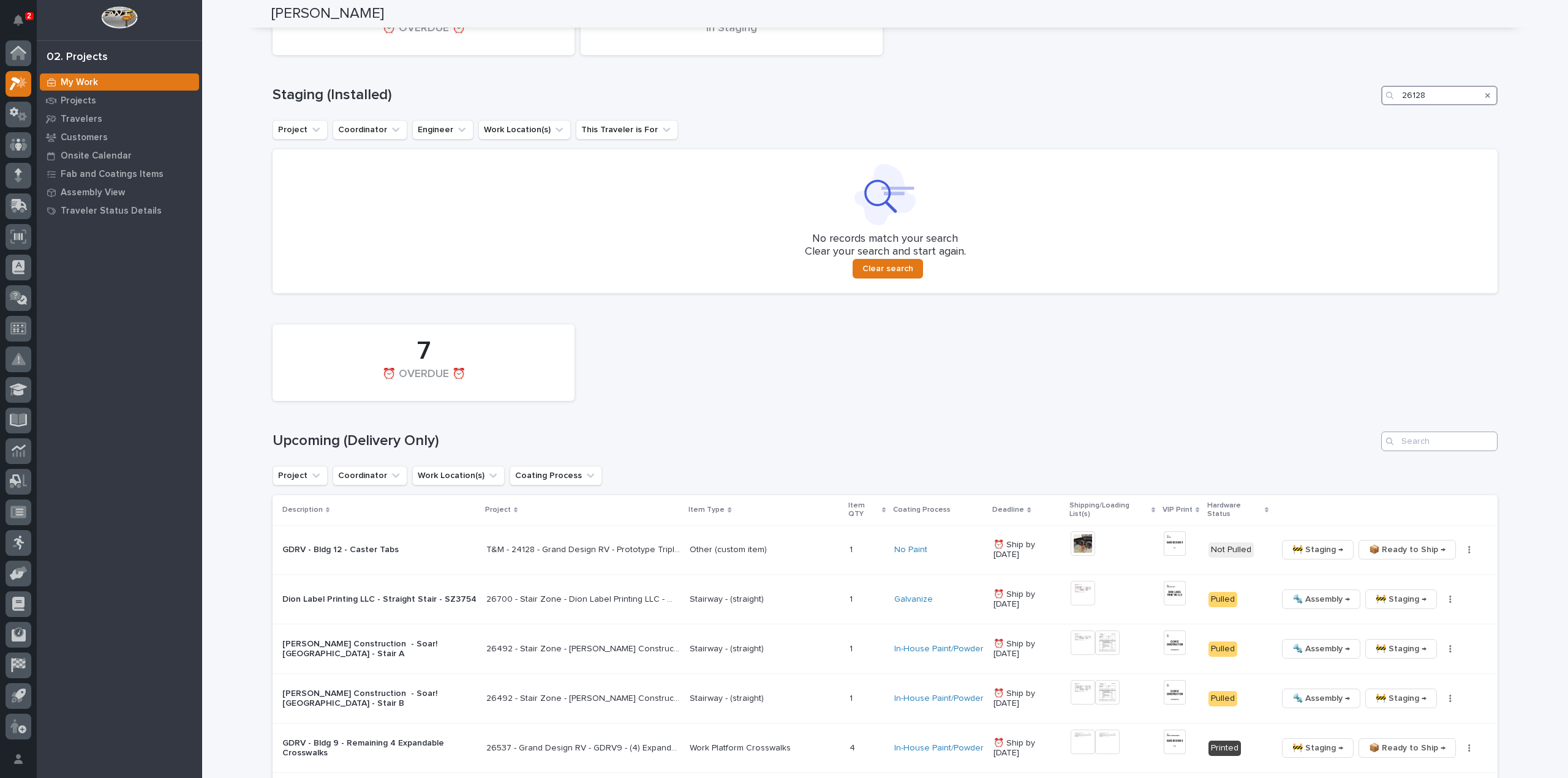
type input "26128"
click at [1402, 447] on input "Search" at bounding box center [1439, 441] width 117 height 19
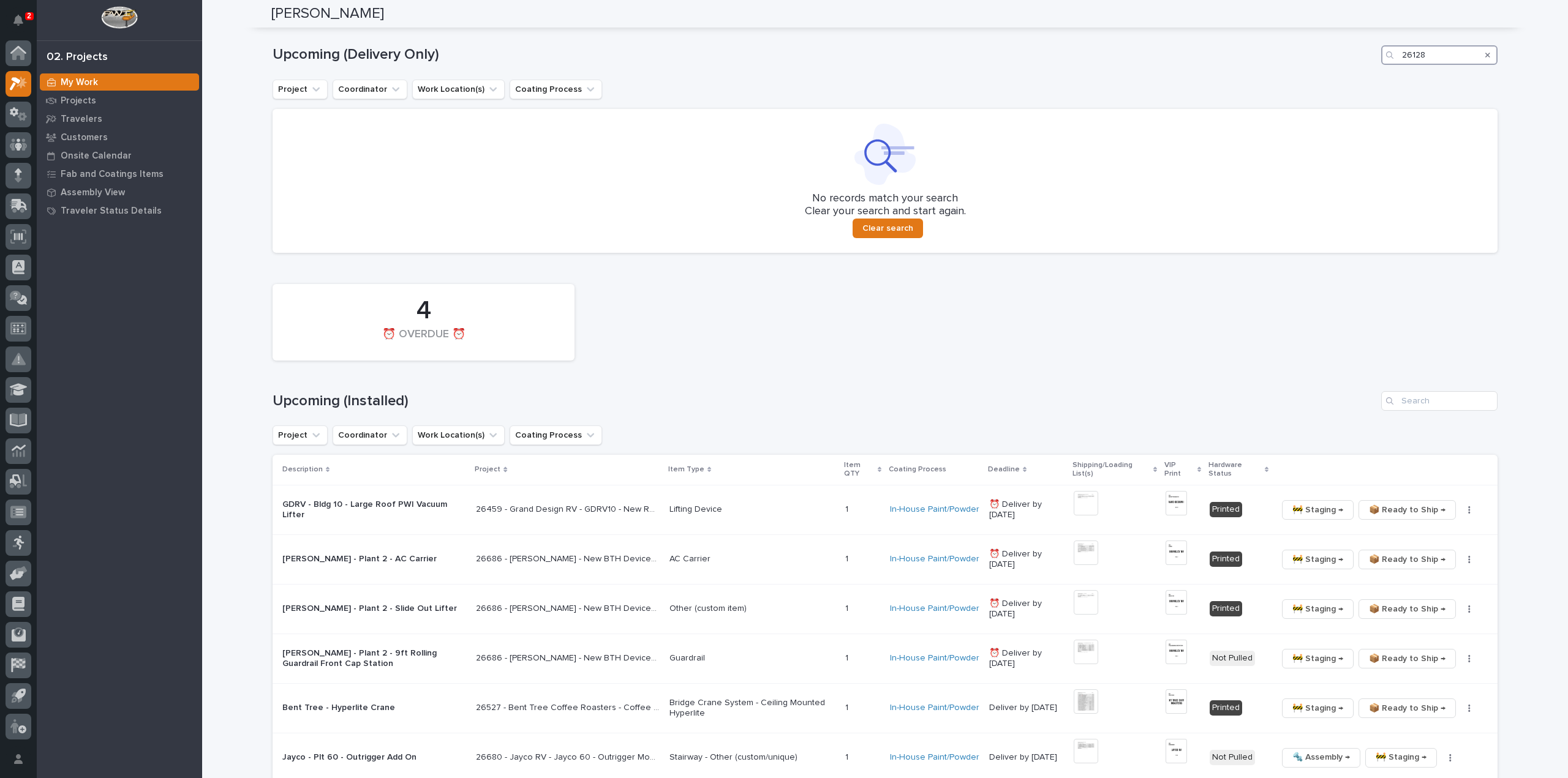
scroll to position [1018, 0]
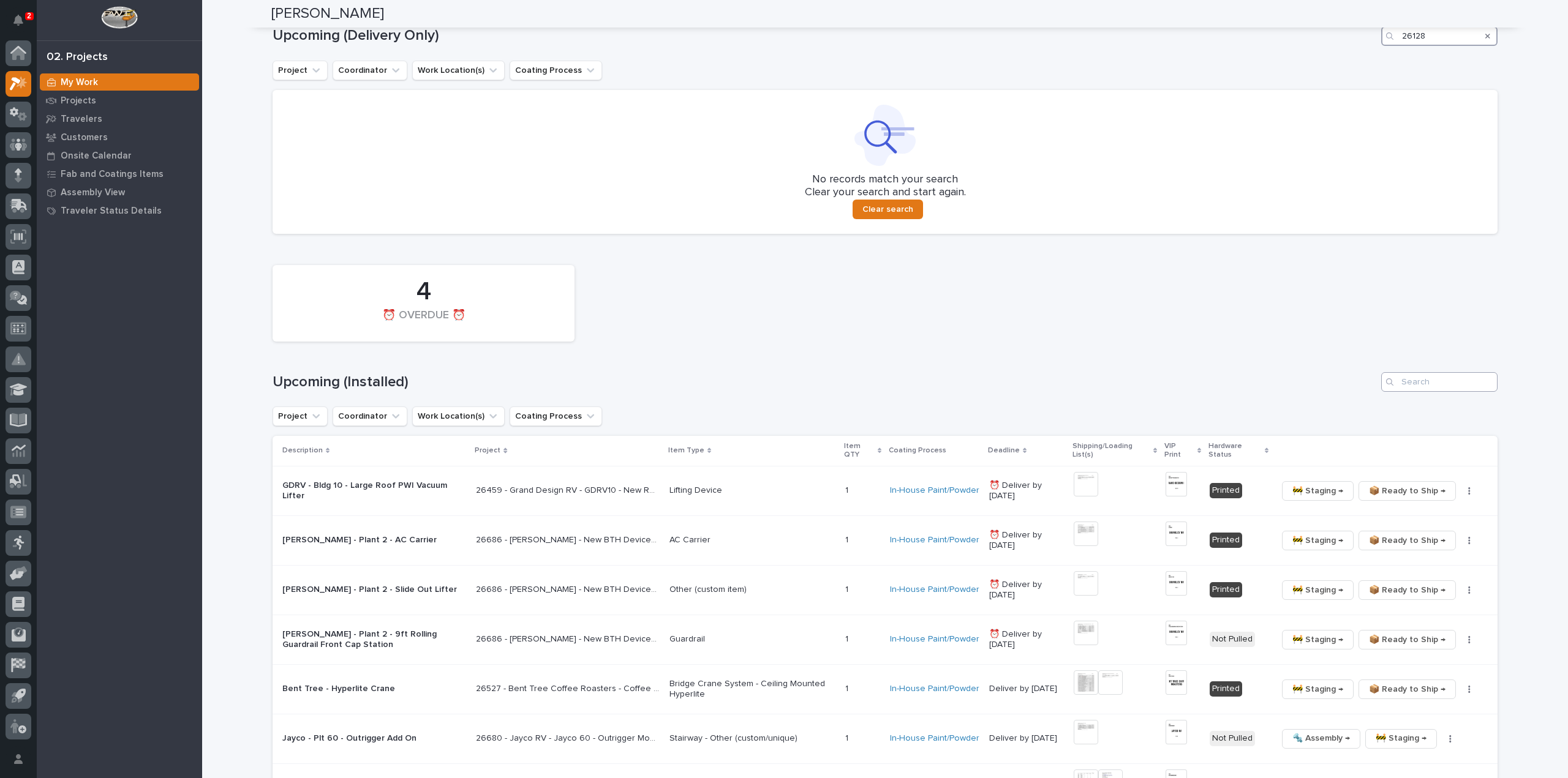
type input "26128"
click at [1413, 384] on input "Search" at bounding box center [1439, 382] width 117 height 19
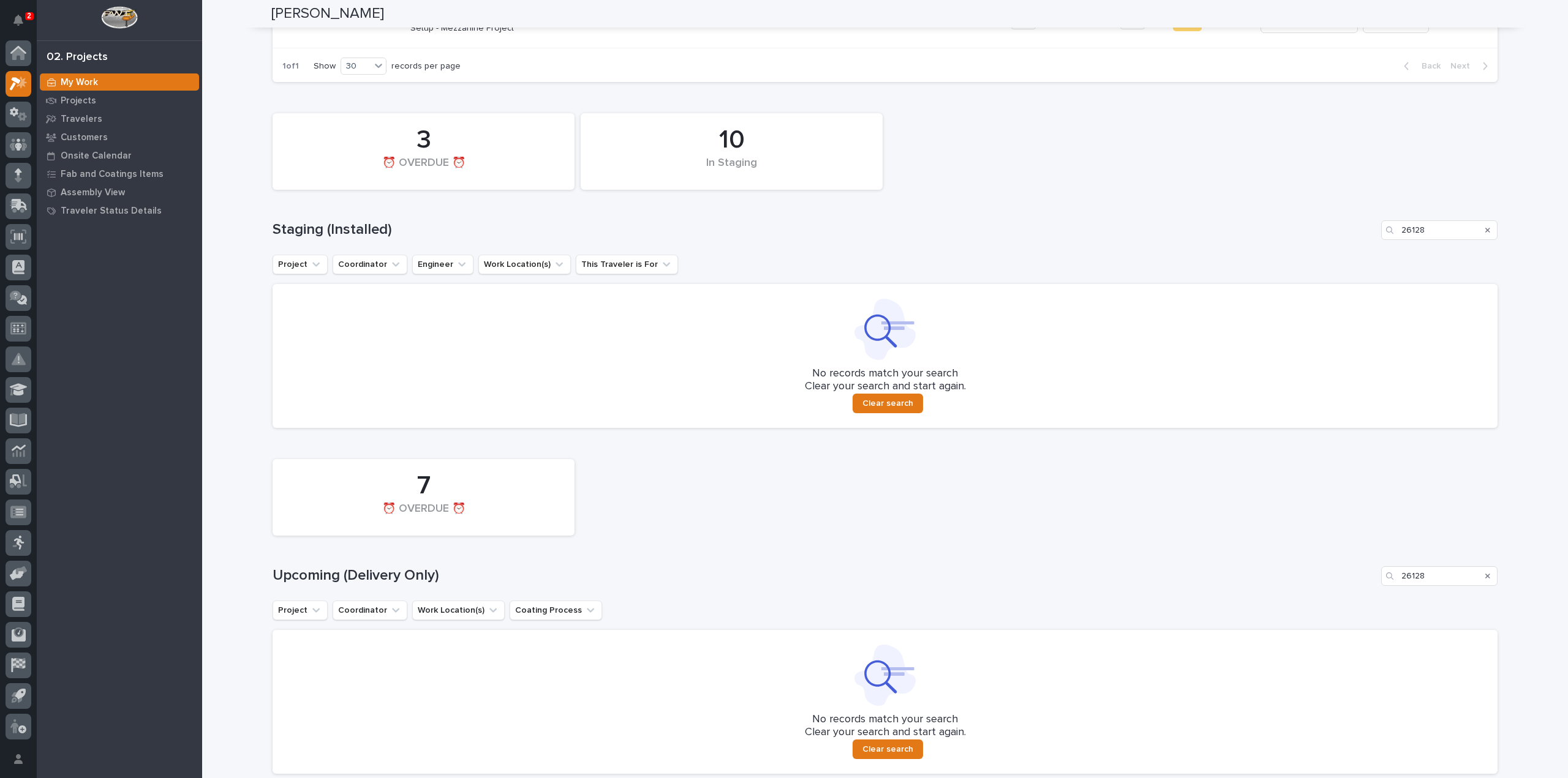
scroll to position [313, 0]
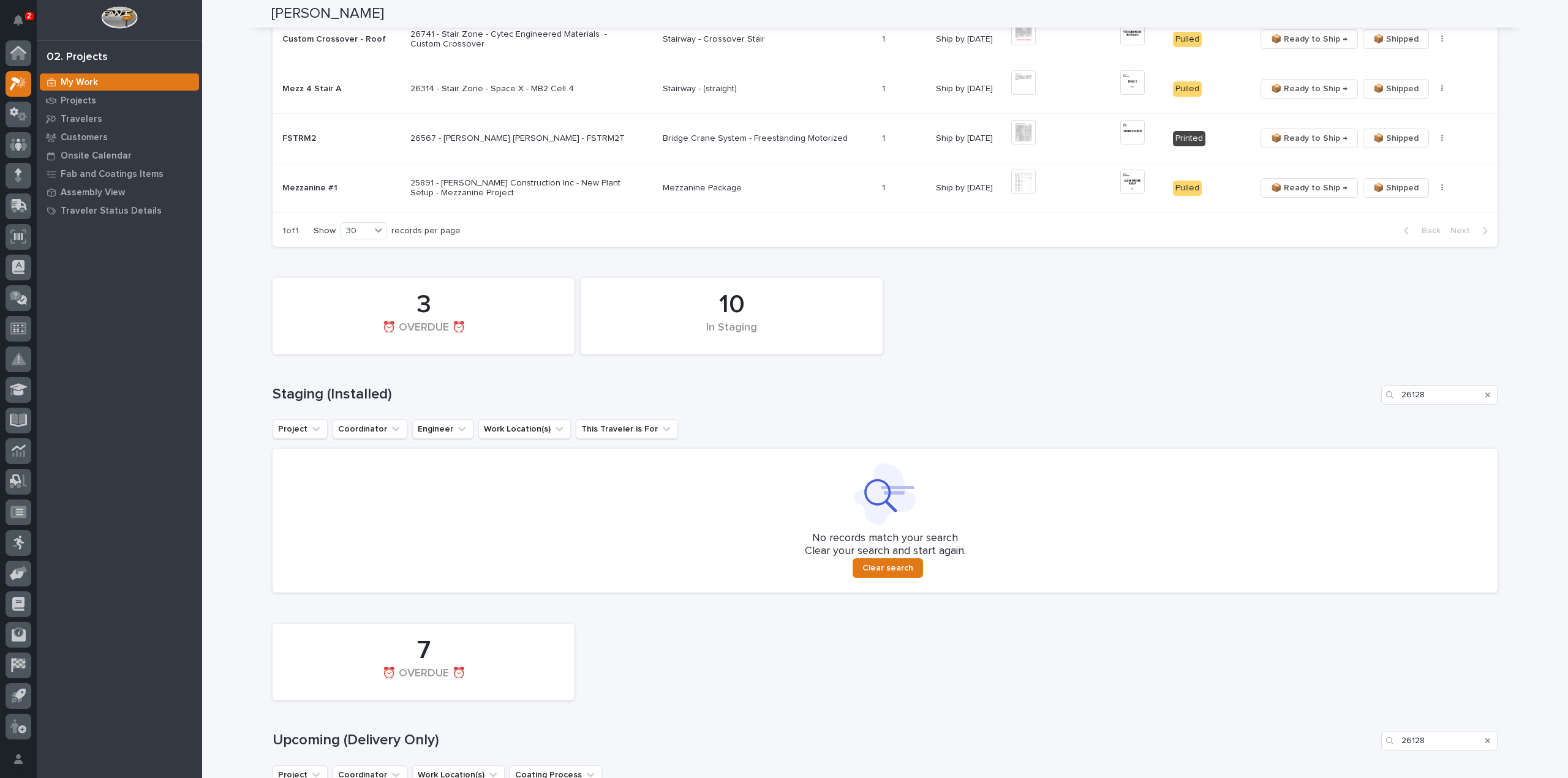
type input "26128"
click at [1485, 396] on icon "Search" at bounding box center [1487, 394] width 5 height 5
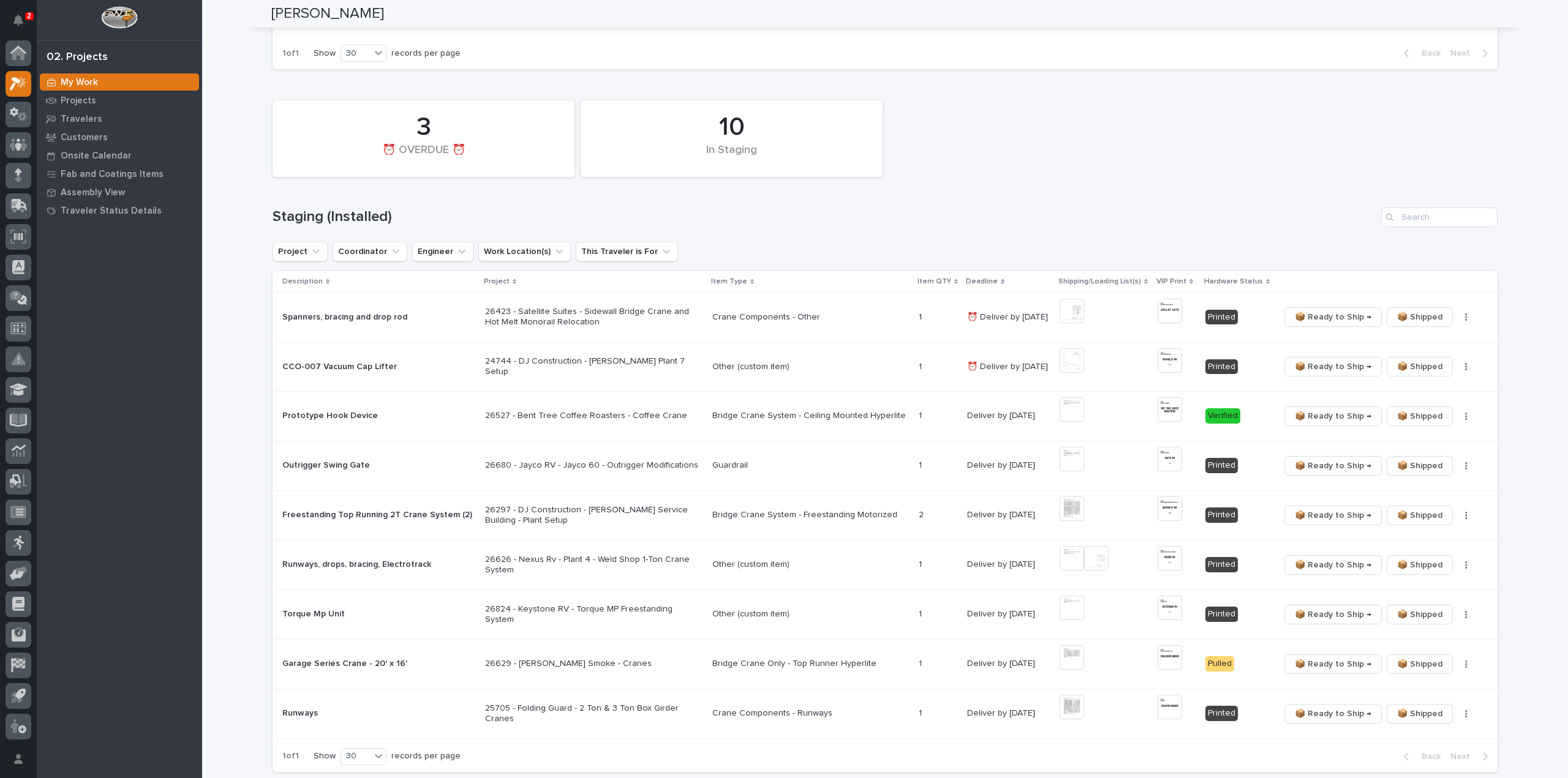
scroll to position [858, 0]
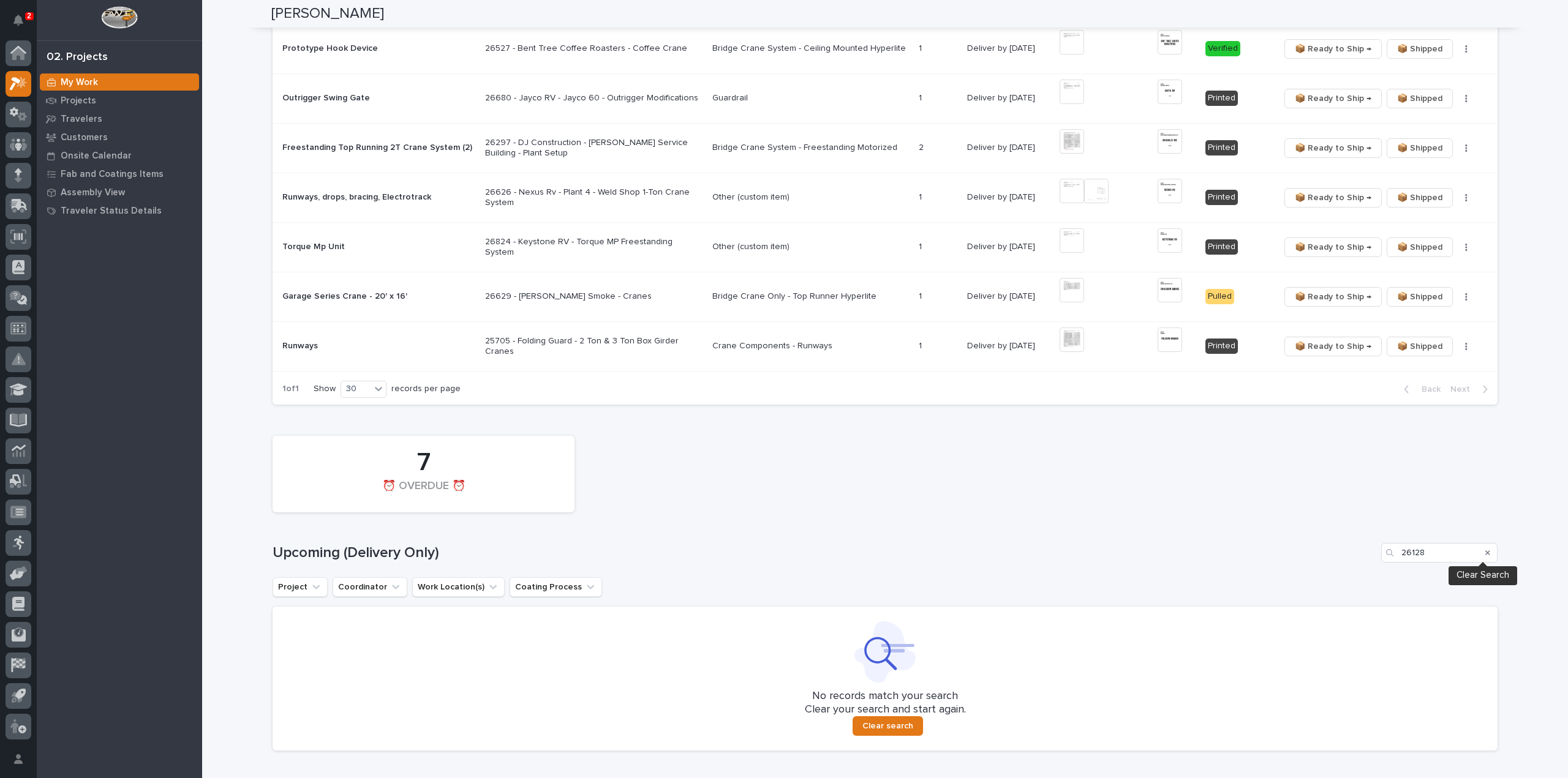
click at [1485, 549] on icon "Search" at bounding box center [1487, 552] width 5 height 7
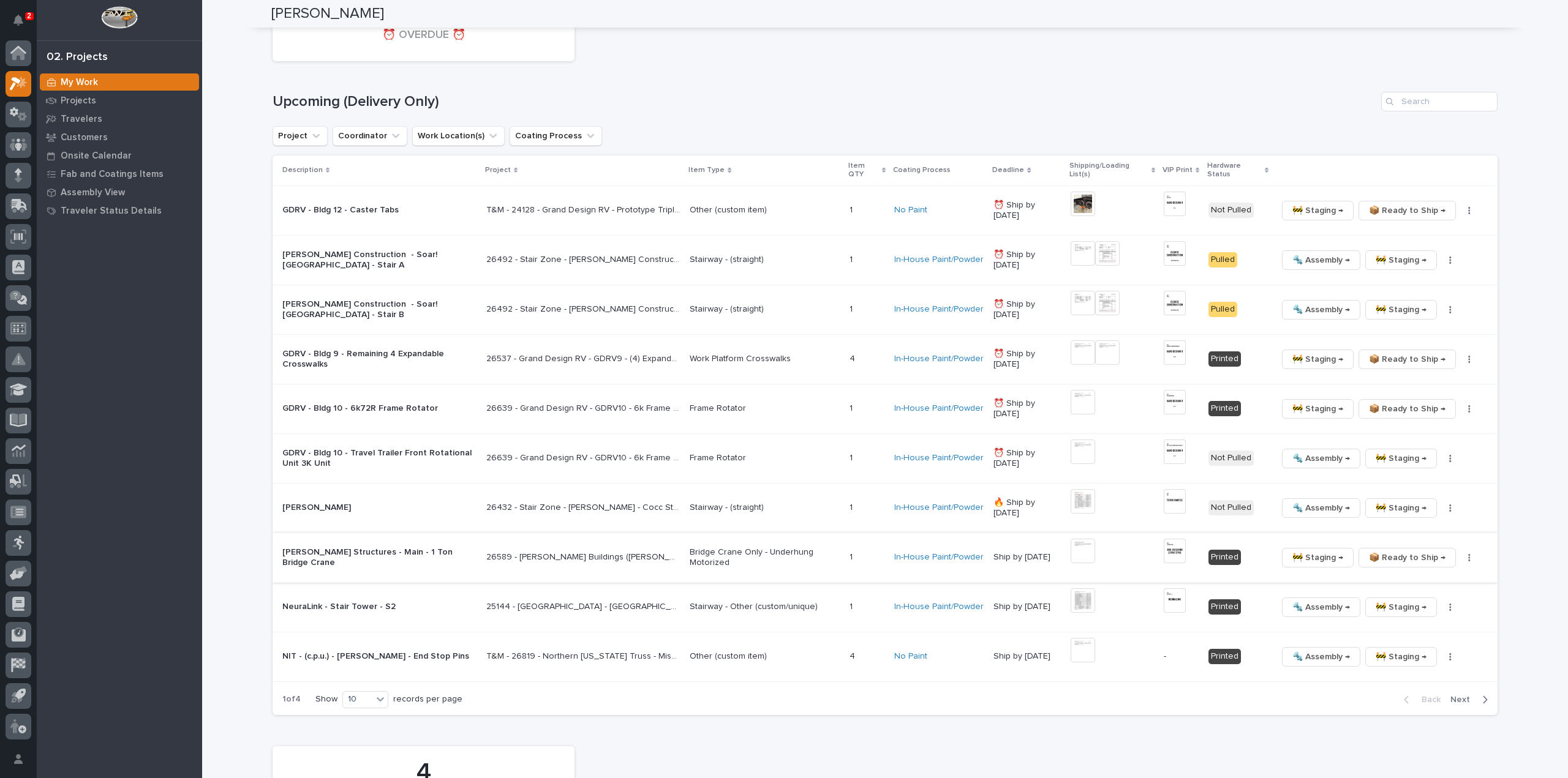
scroll to position [1431, 0]
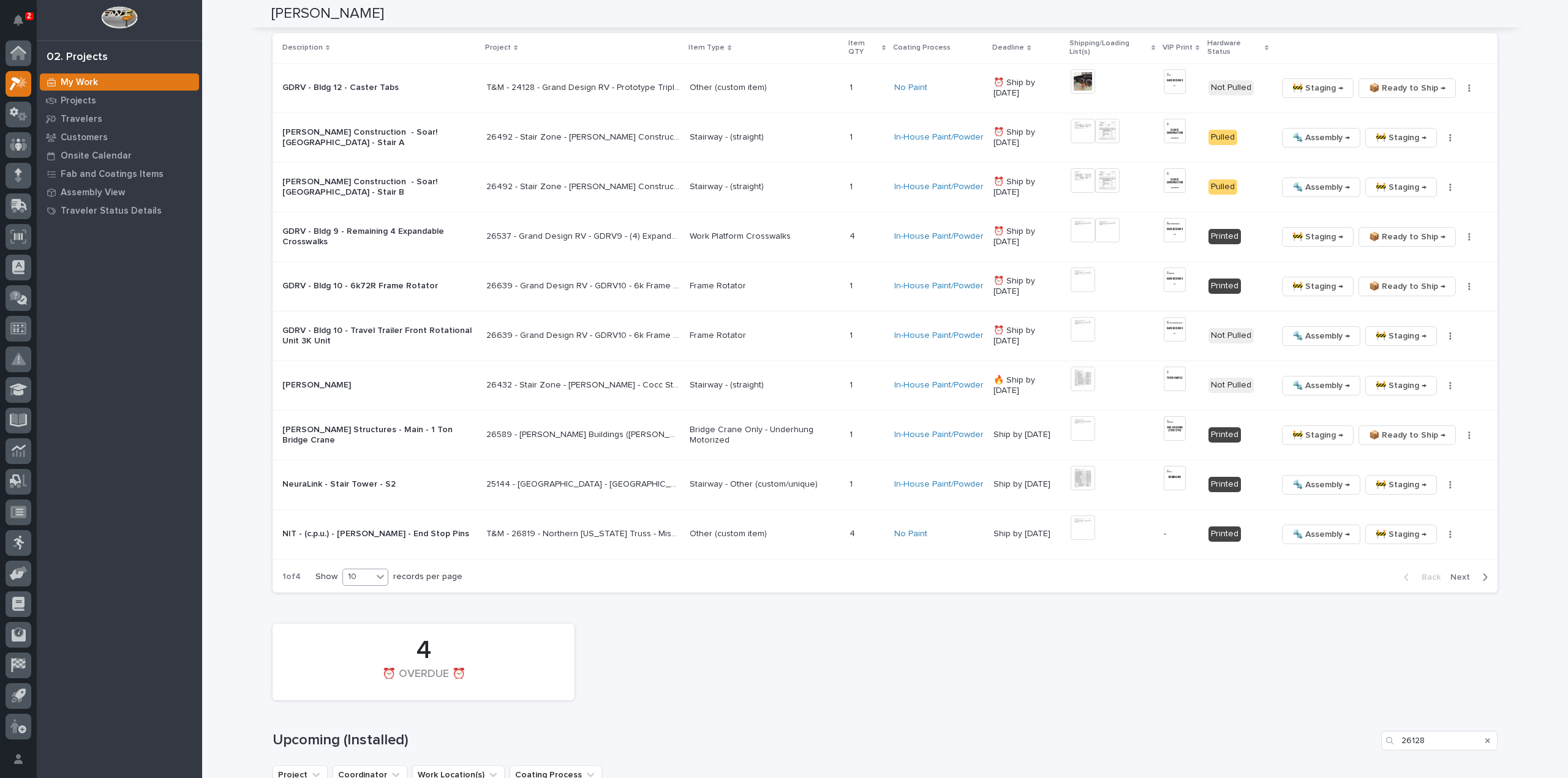
click at [356, 574] on div "10" at bounding box center [358, 576] width 29 height 13
click at [358, 614] on div "30" at bounding box center [362, 619] width 45 height 15
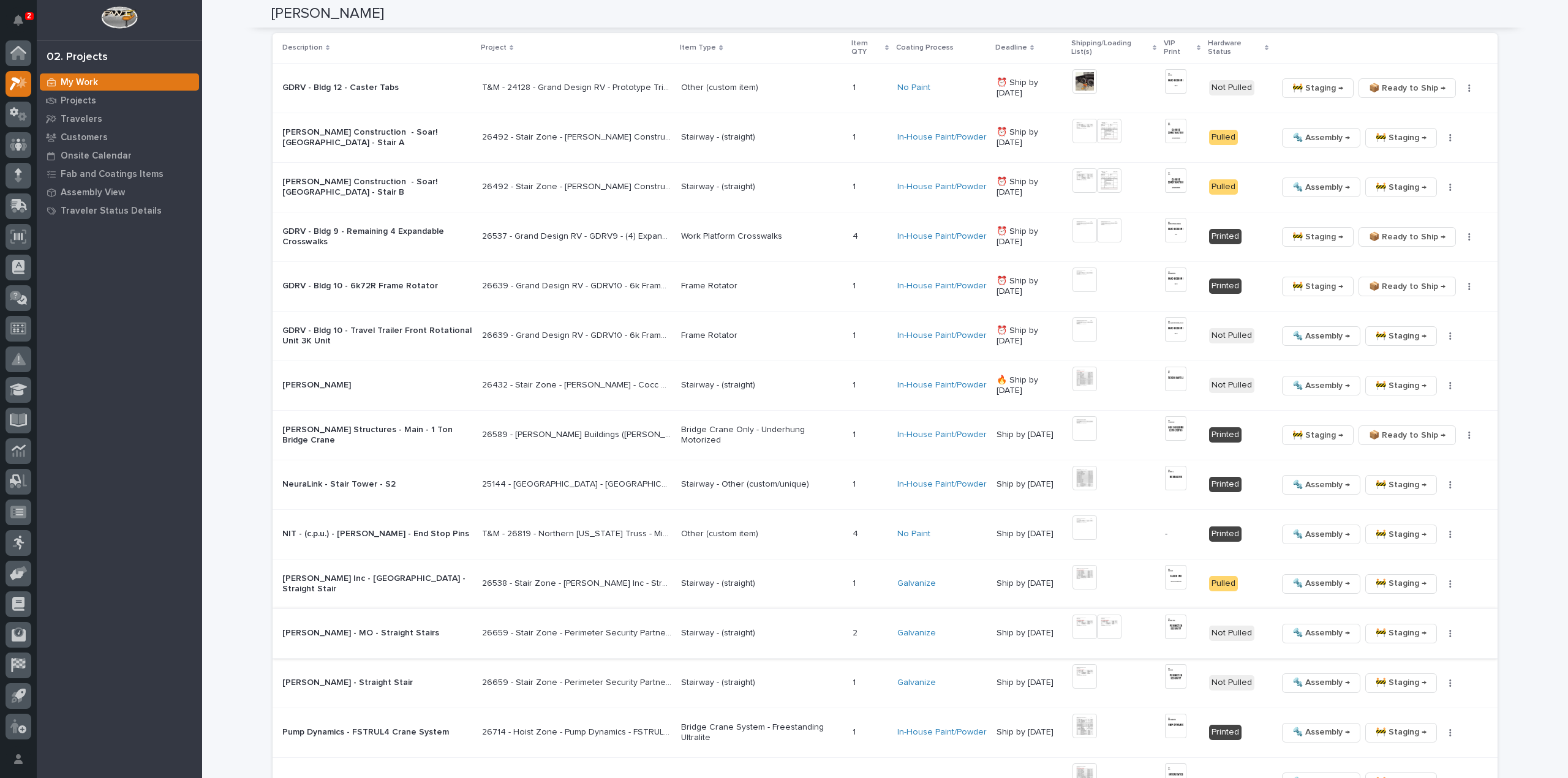
scroll to position [1554, 0]
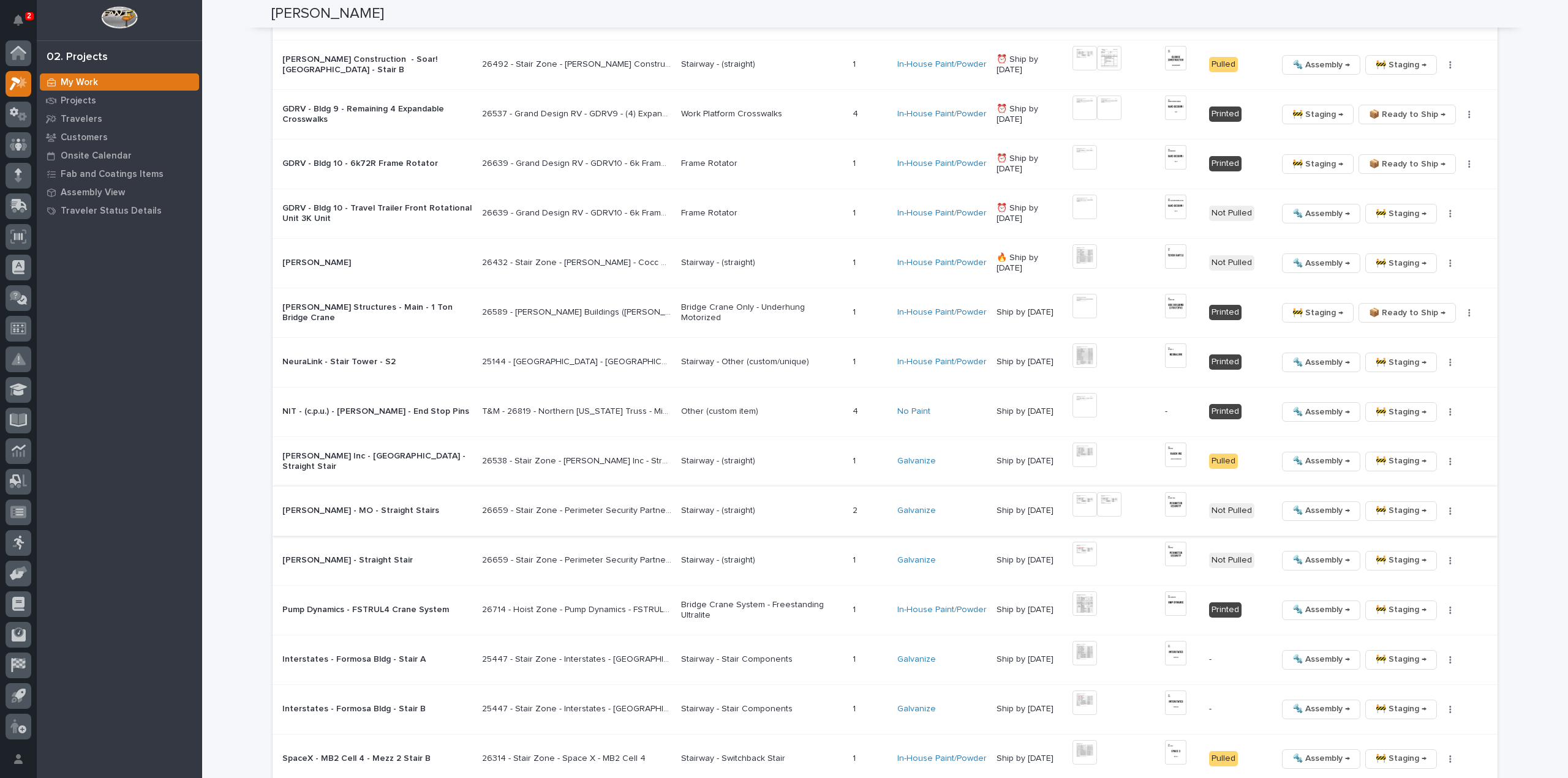
click at [1089, 499] on img at bounding box center [1084, 504] width 25 height 25
click at [1092, 501] on img at bounding box center [1084, 504] width 25 height 25
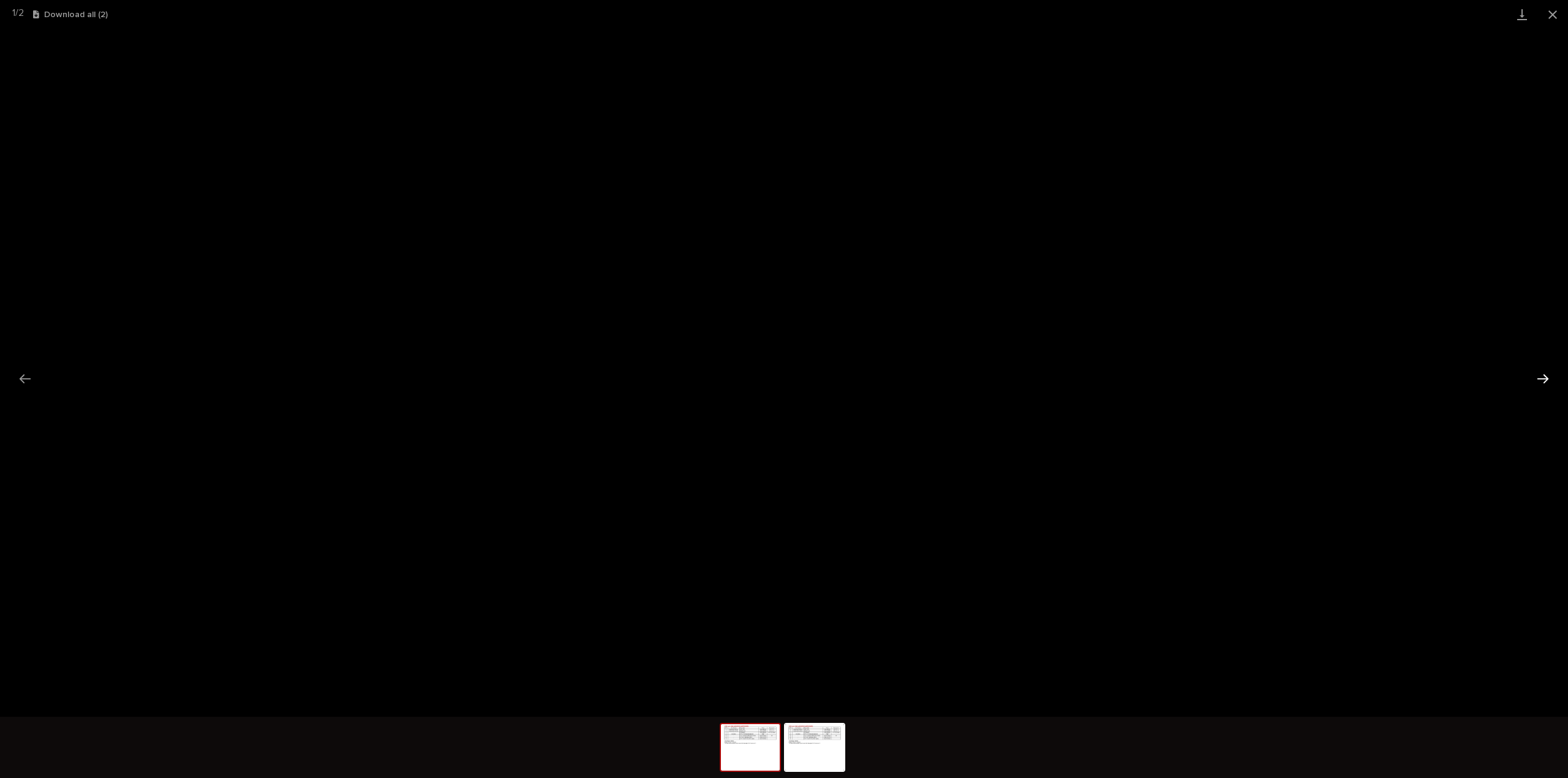
click at [1539, 376] on button "Next slide" at bounding box center [1543, 379] width 25 height 24
drag, startPoint x: 1555, startPoint y: 17, endPoint x: 1549, endPoint y: 17, distance: 6.0
click at [1555, 17] on button "Close gallery" at bounding box center [1553, 14] width 31 height 29
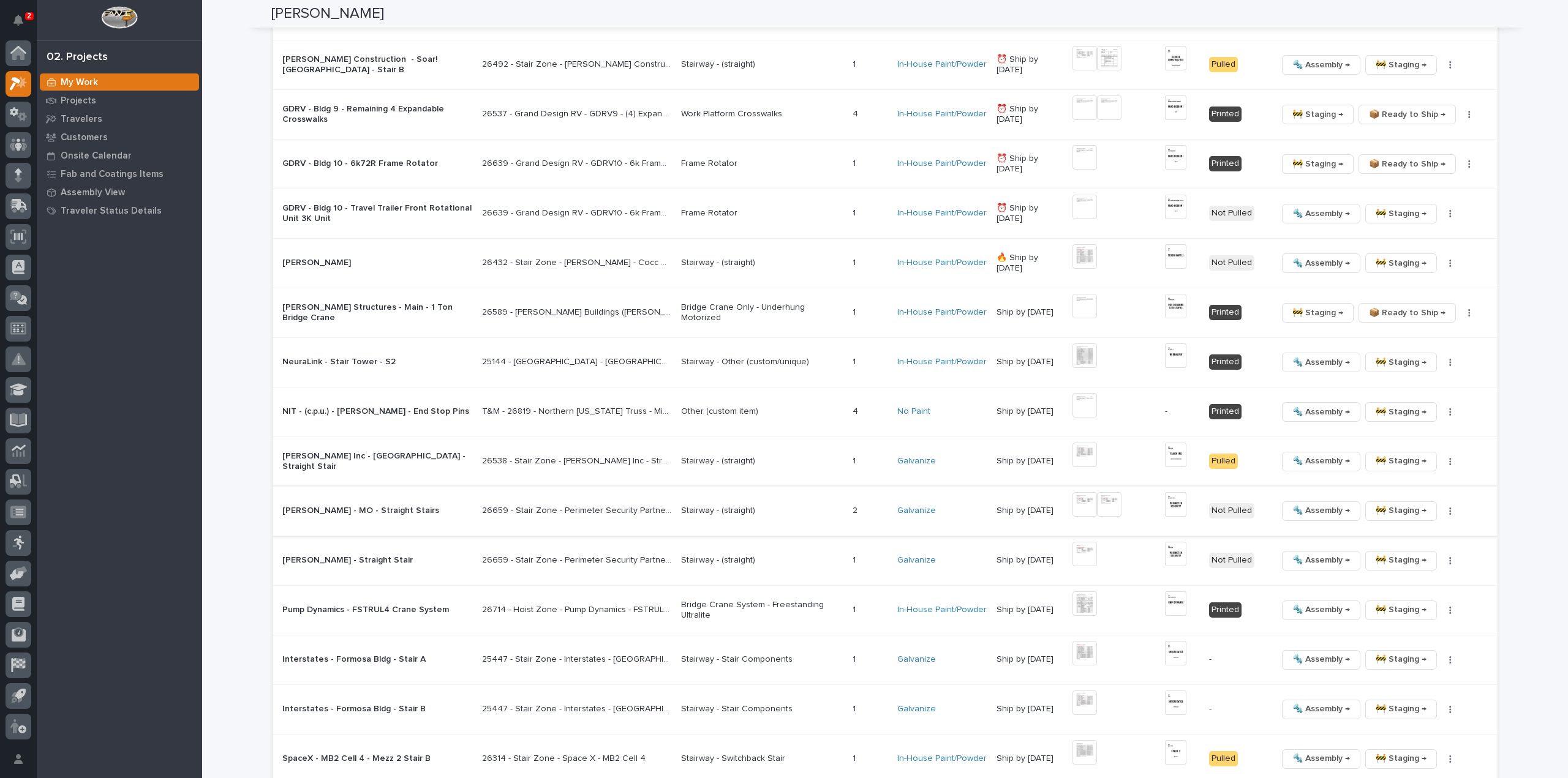
click at [1181, 505] on img at bounding box center [1175, 504] width 21 height 25
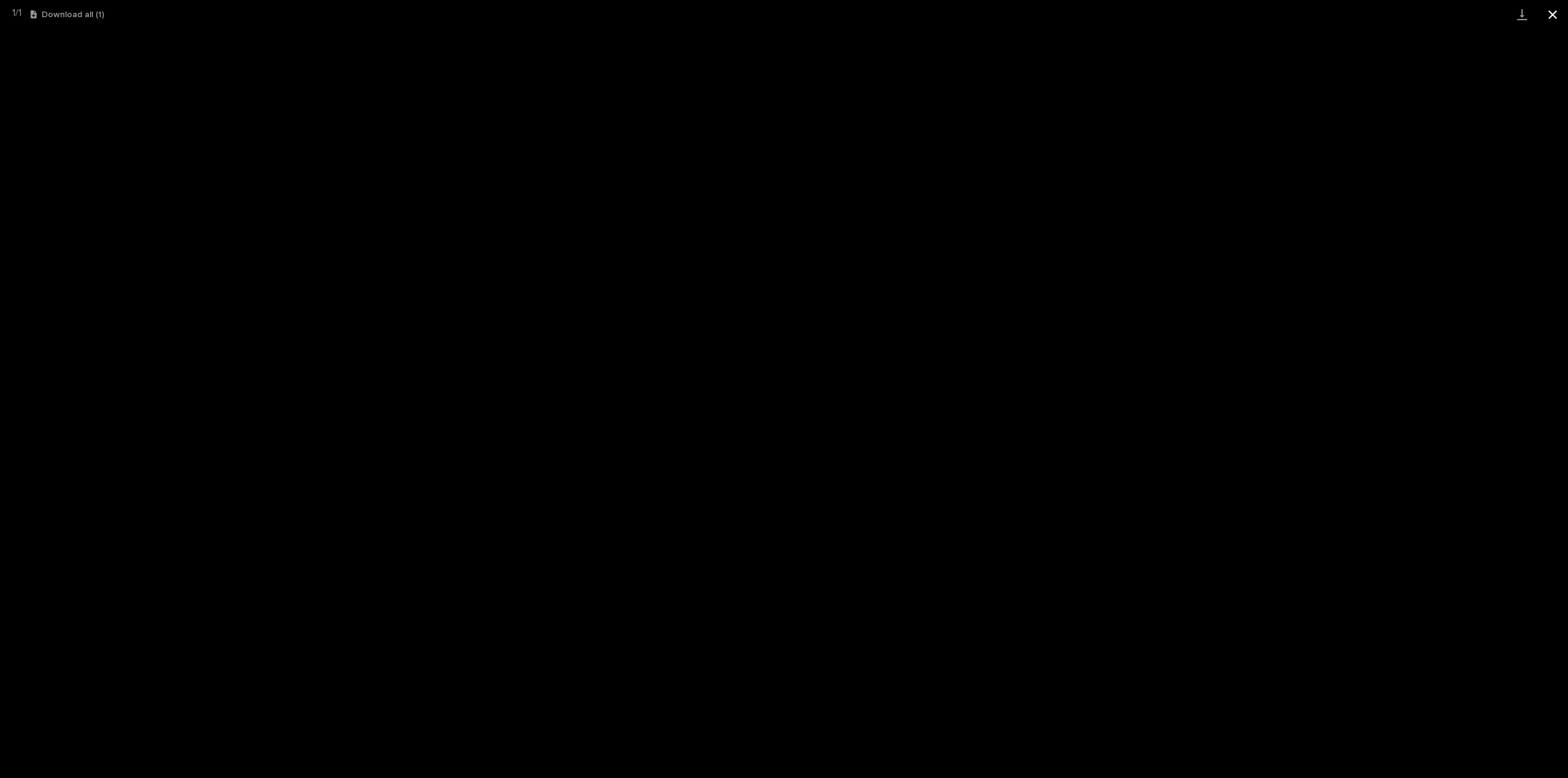
click at [1558, 16] on button "Close gallery" at bounding box center [1553, 14] width 31 height 29
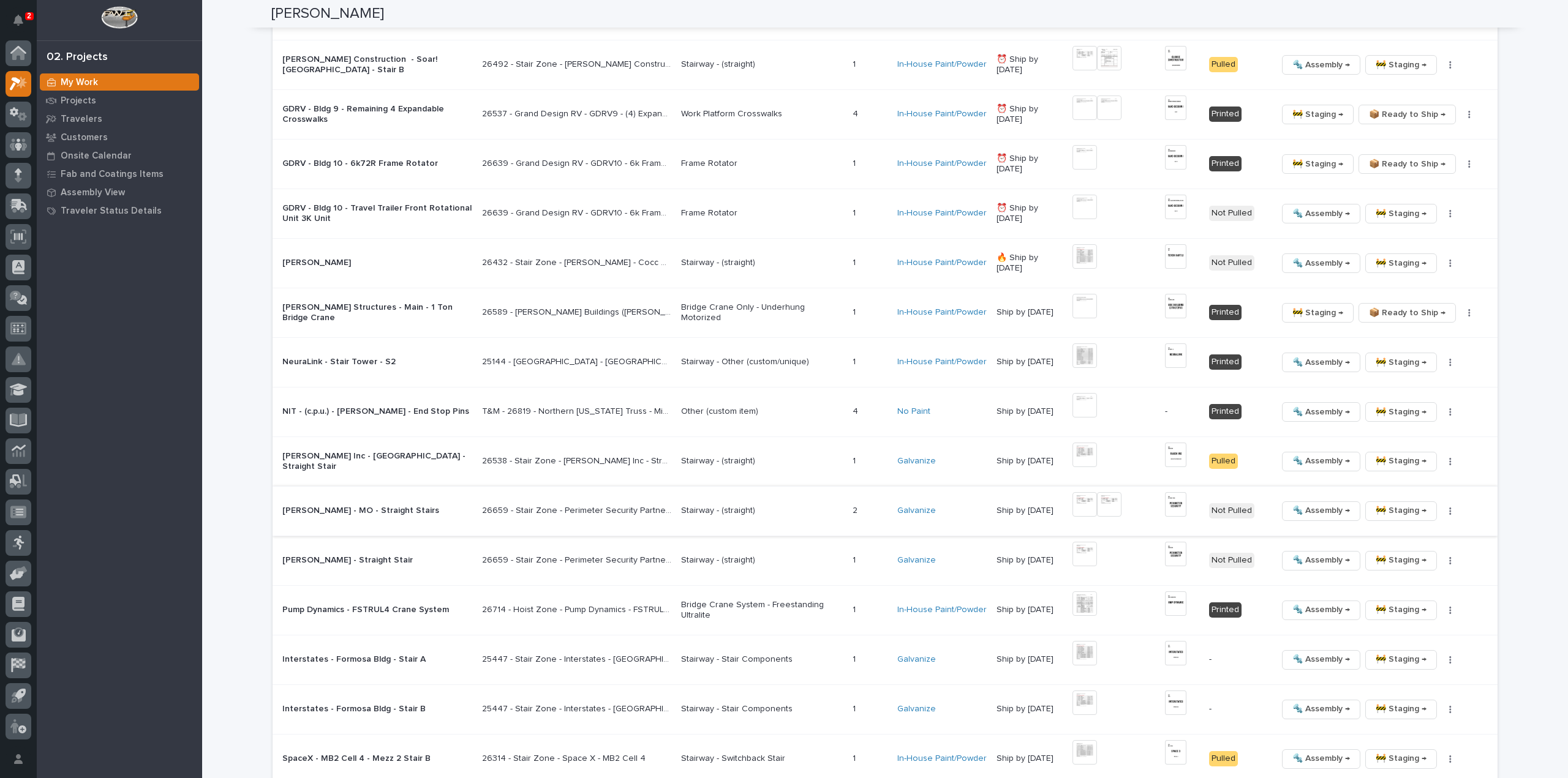
click at [1451, 508] on button "button" at bounding box center [1450, 511] width 17 height 9
click at [1422, 592] on span "🔩 Hardware" at bounding box center [1399, 591] width 52 height 15
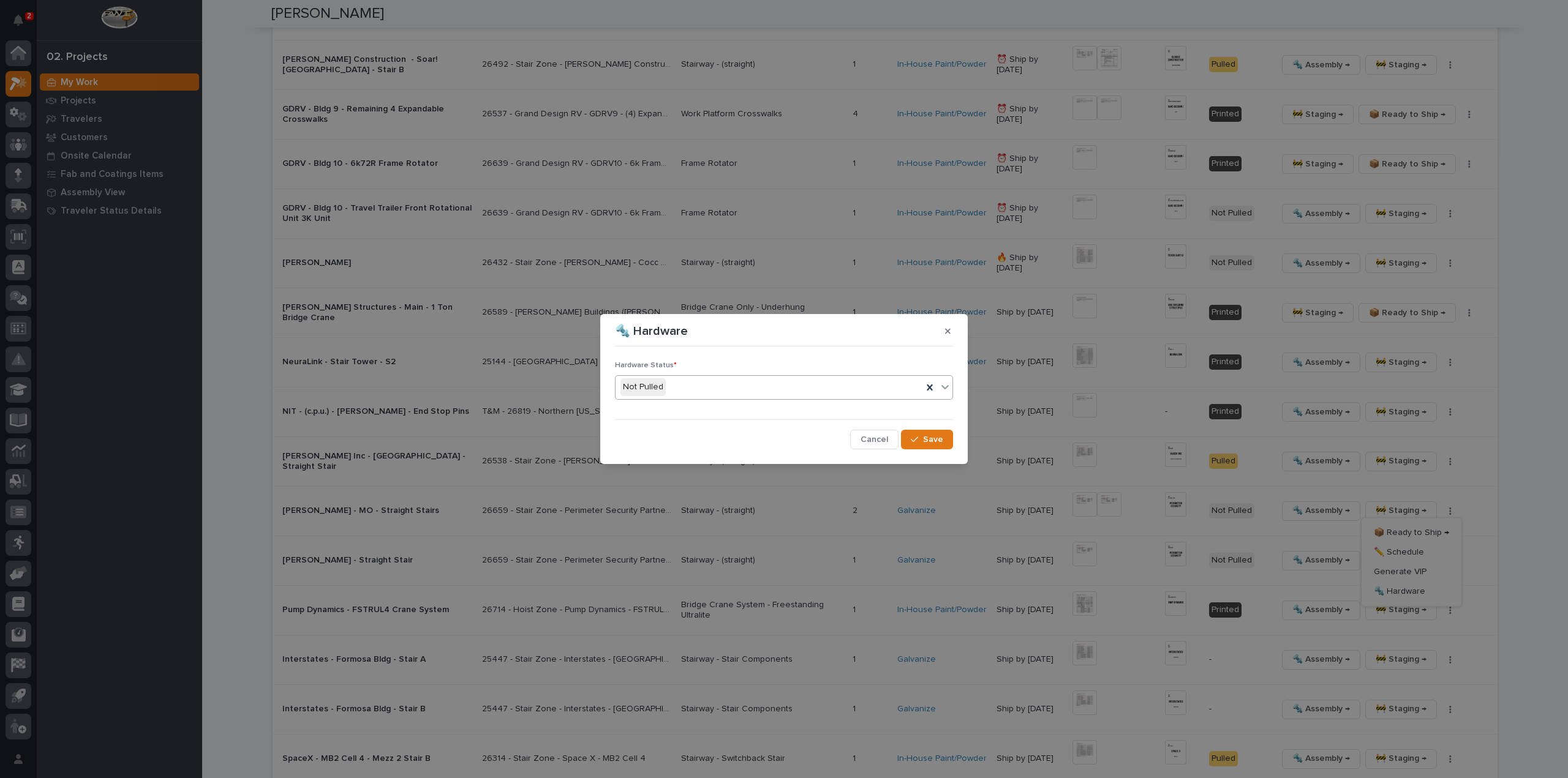
click at [735, 391] on div "Not Pulled" at bounding box center [769, 387] width 307 height 20
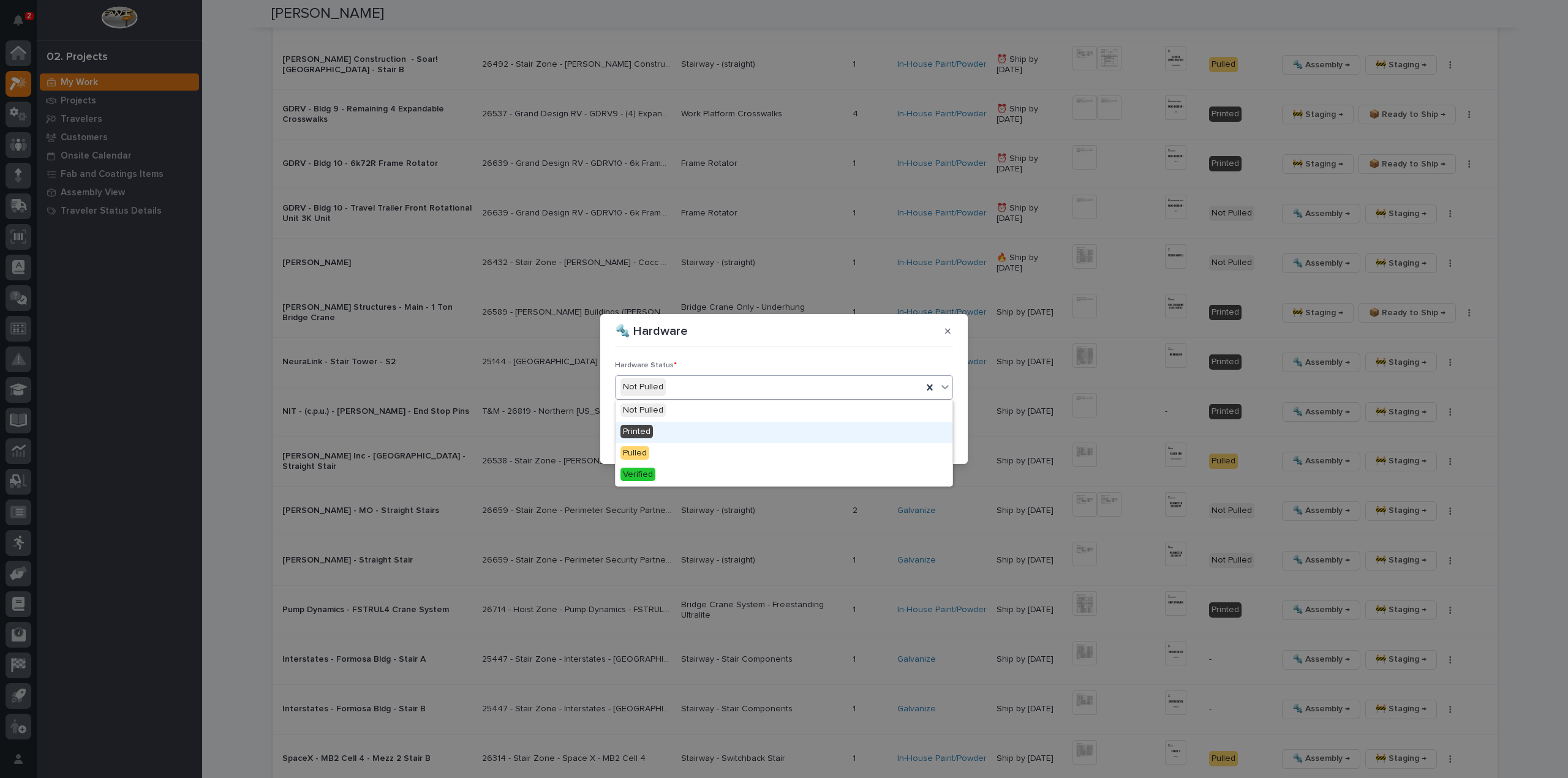
click at [708, 428] on div "Printed" at bounding box center [784, 433] width 337 height 21
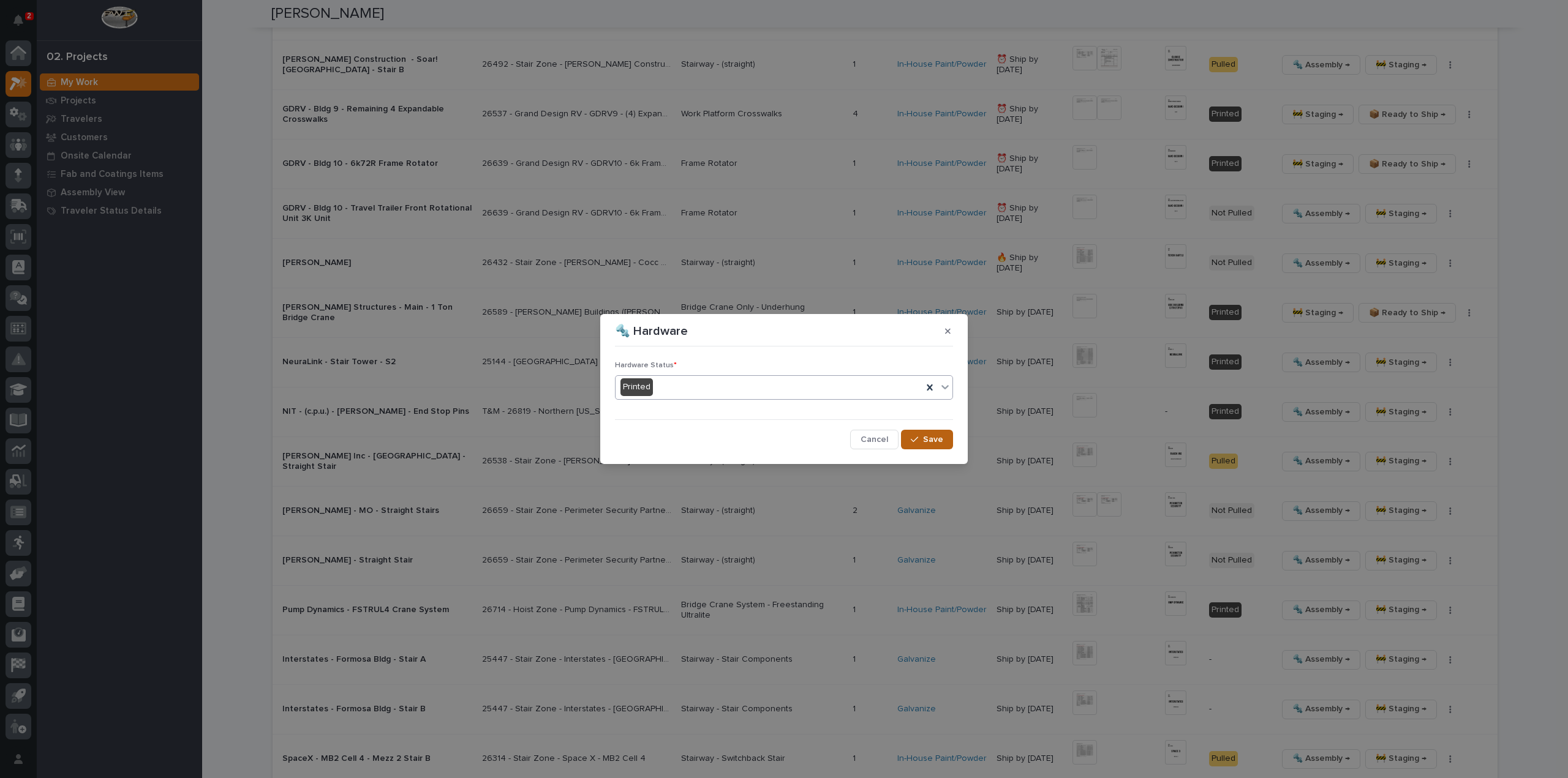
click at [916, 443] on button "Save" at bounding box center [927, 439] width 52 height 19
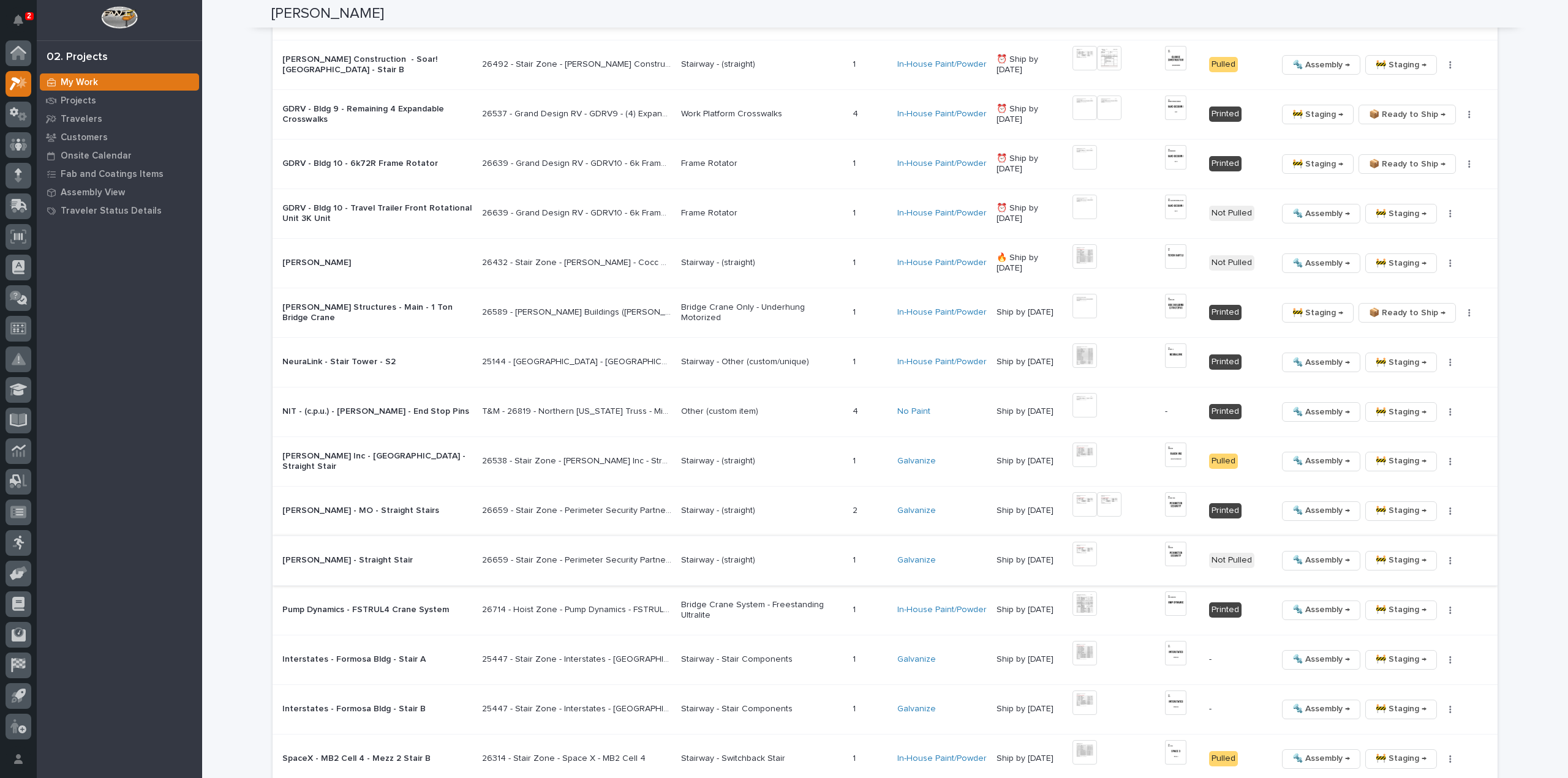
click at [1094, 552] on img at bounding box center [1084, 554] width 25 height 25
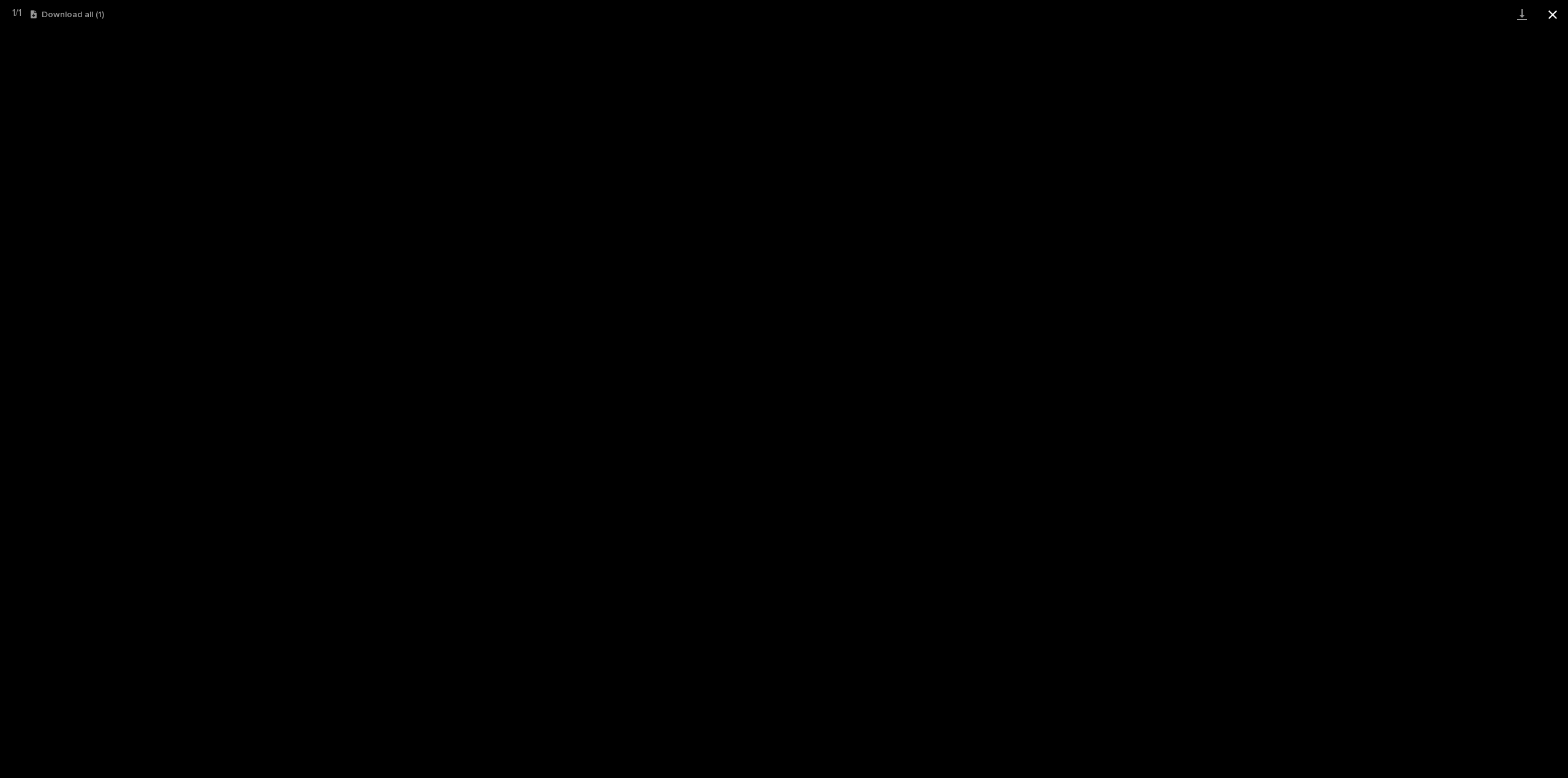
click at [1549, 11] on button "Close gallery" at bounding box center [1553, 14] width 31 height 29
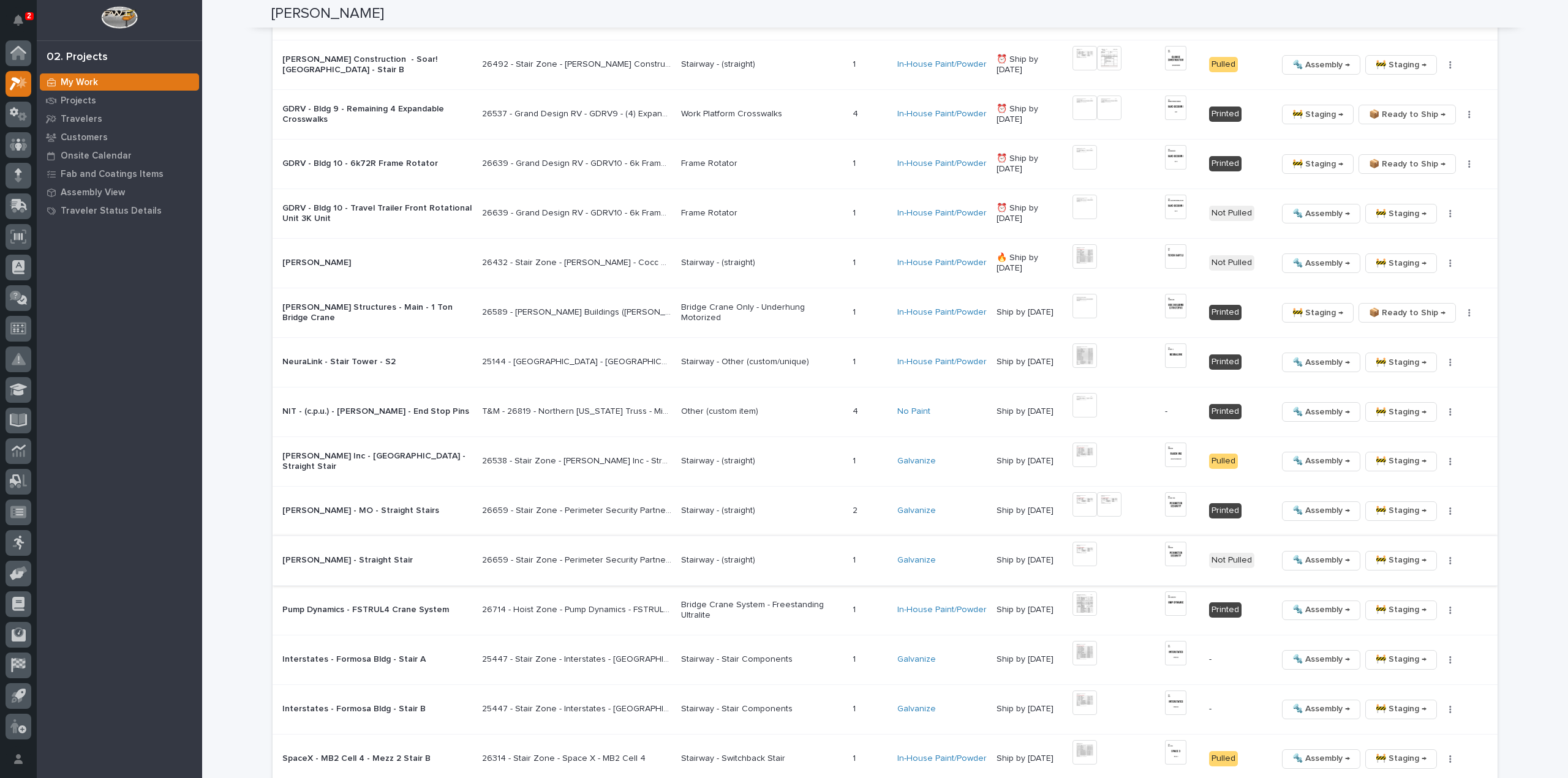
click at [1178, 555] on img at bounding box center [1175, 554] width 21 height 25
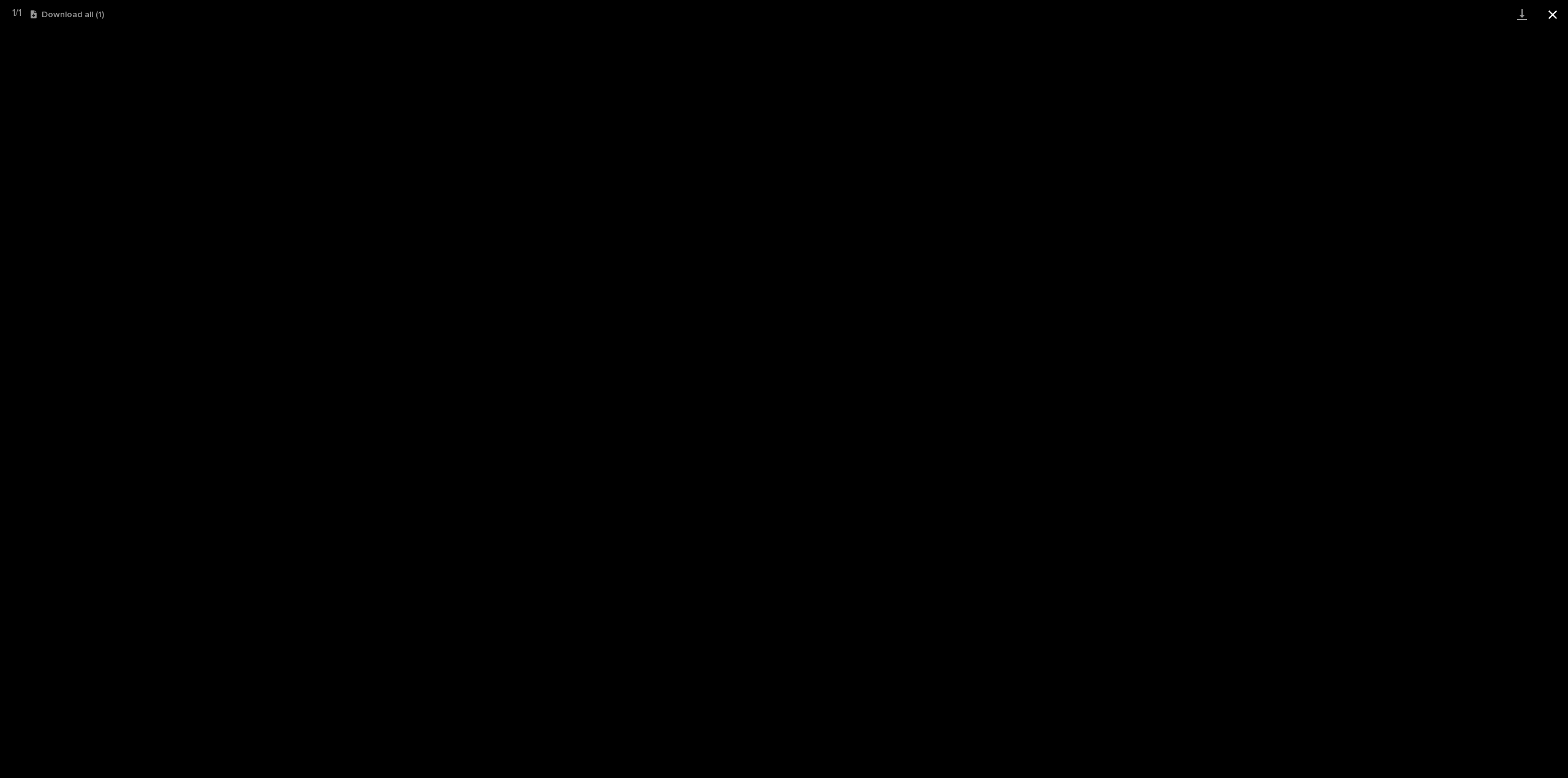
click at [1551, 17] on button "Close gallery" at bounding box center [1553, 14] width 31 height 29
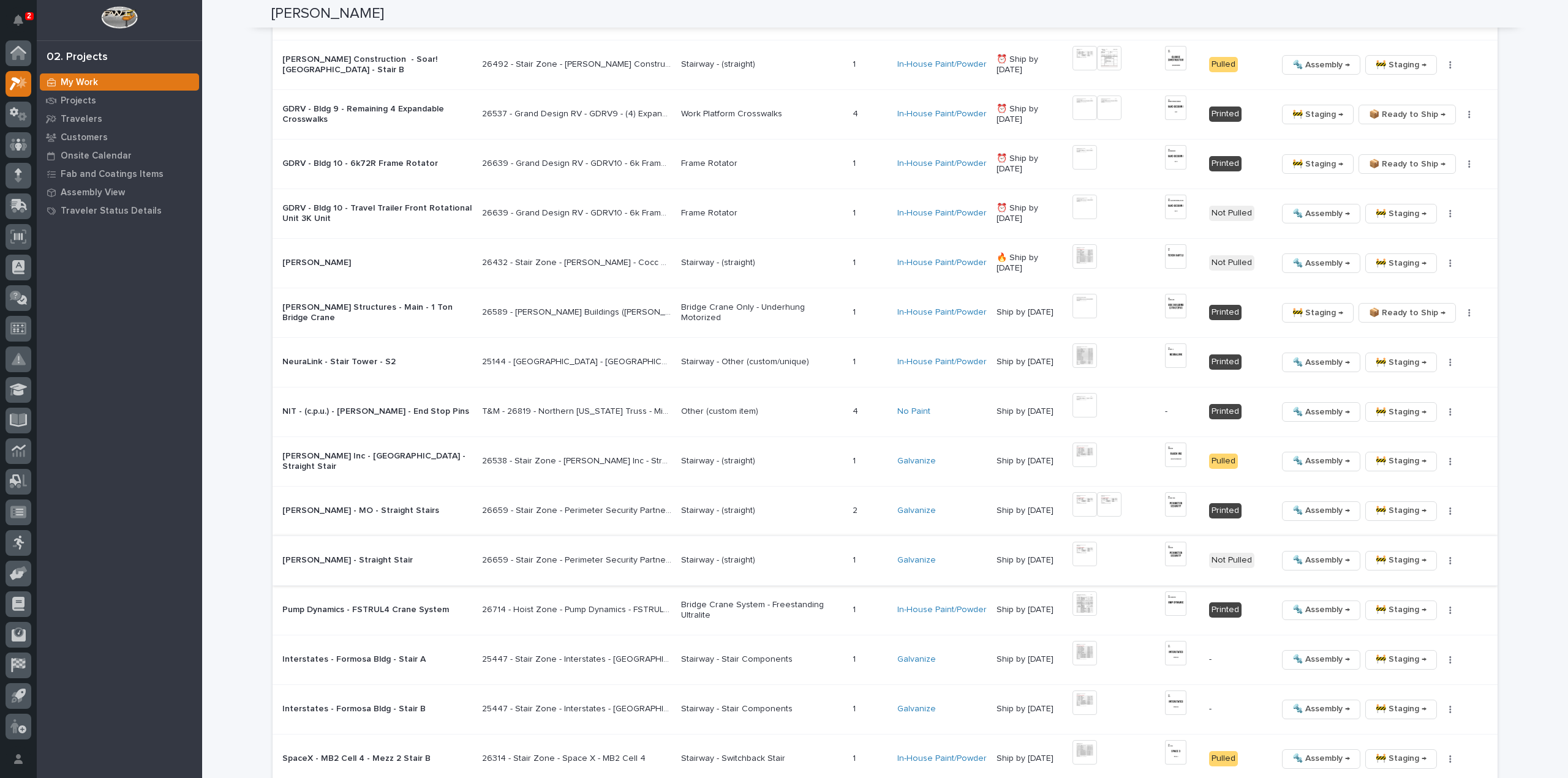
click at [1449, 556] on icon "button" at bounding box center [1450, 560] width 3 height 9
click at [1395, 642] on span "🔩 Hardware" at bounding box center [1399, 641] width 52 height 15
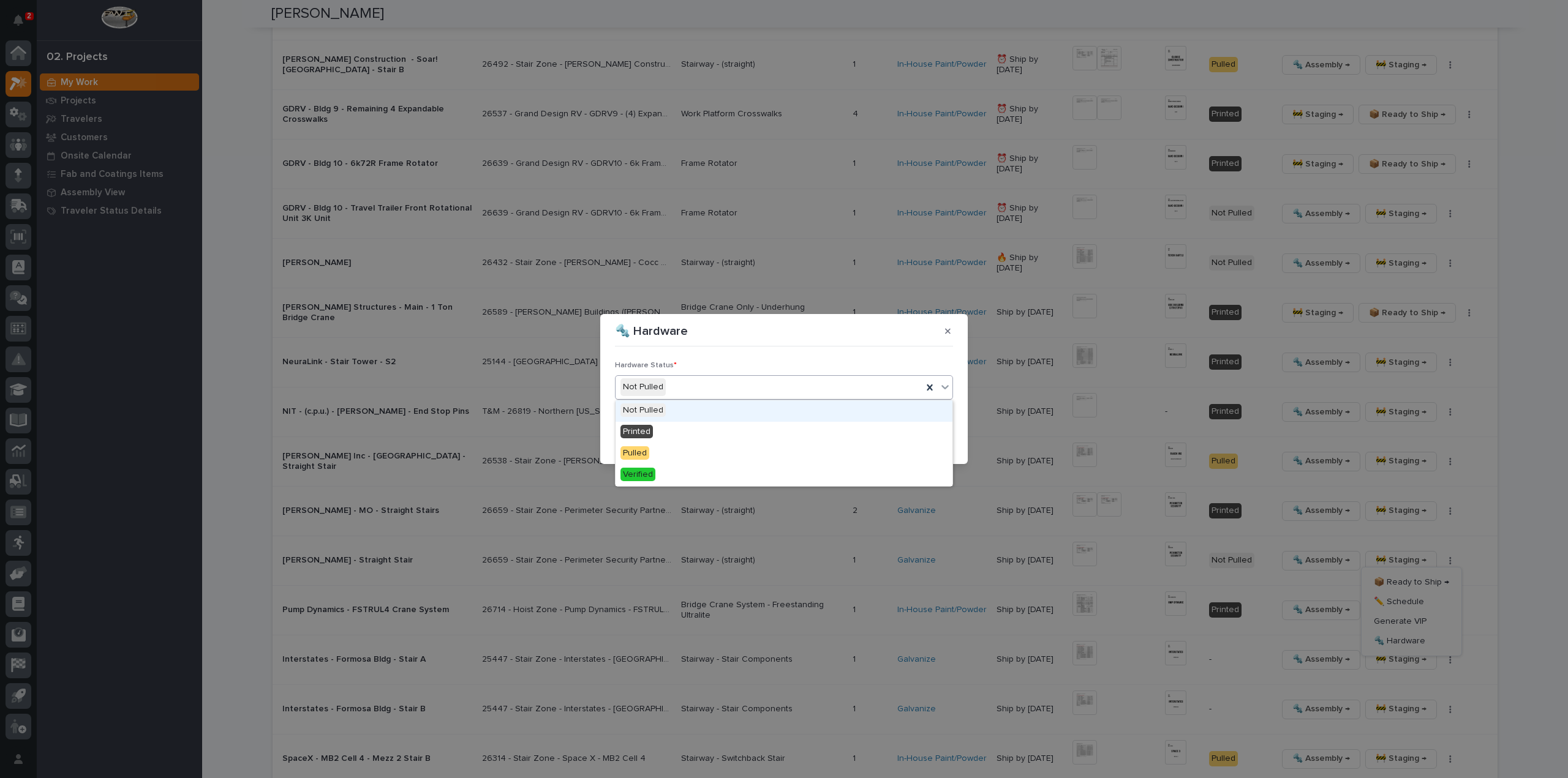
click at [682, 390] on div "Not Pulled" at bounding box center [769, 387] width 307 height 20
click at [679, 433] on div "Printed" at bounding box center [784, 433] width 337 height 21
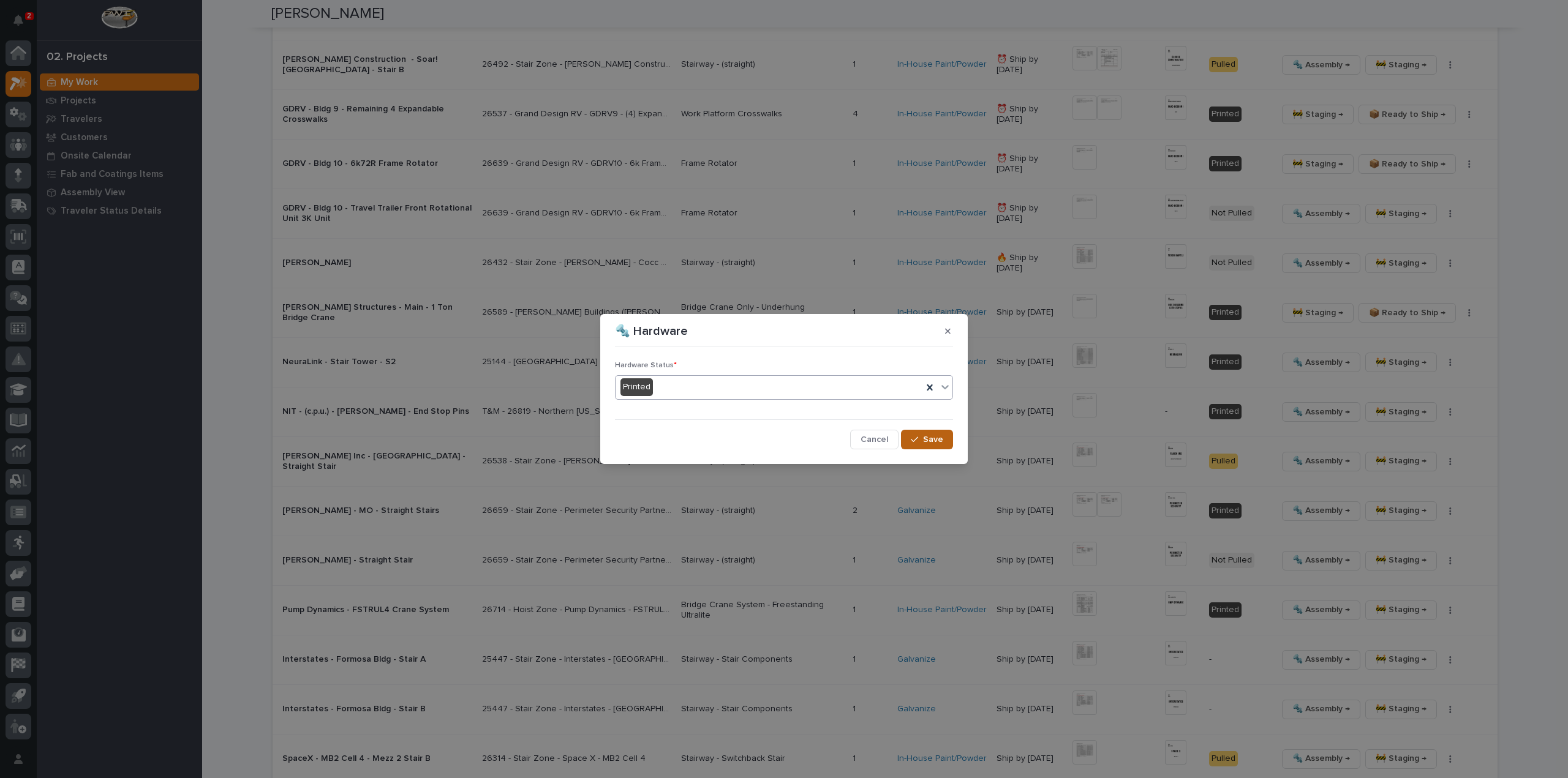
click at [930, 444] on span "Save" at bounding box center [933, 439] width 20 height 11
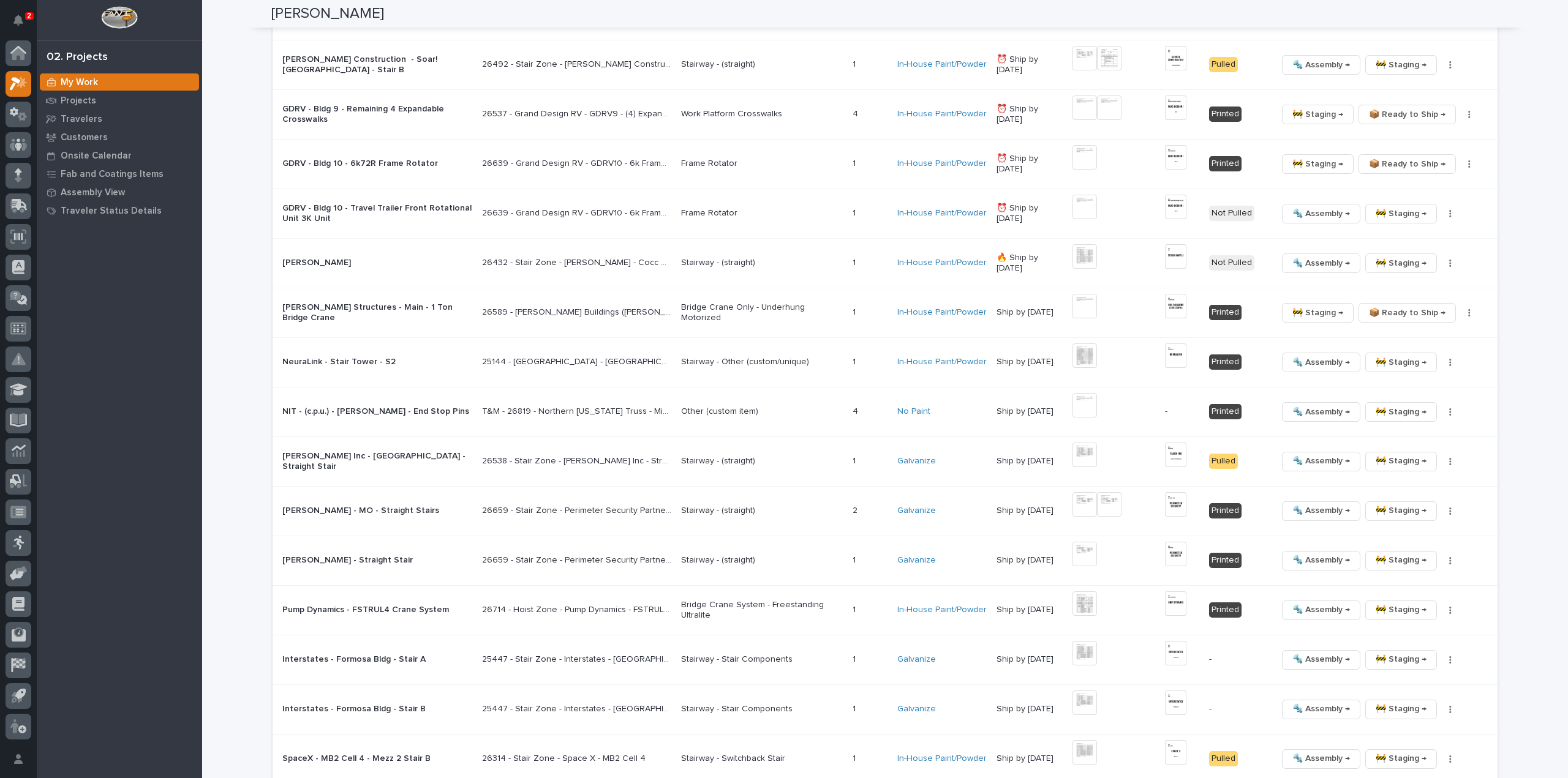
scroll to position [1677, 0]
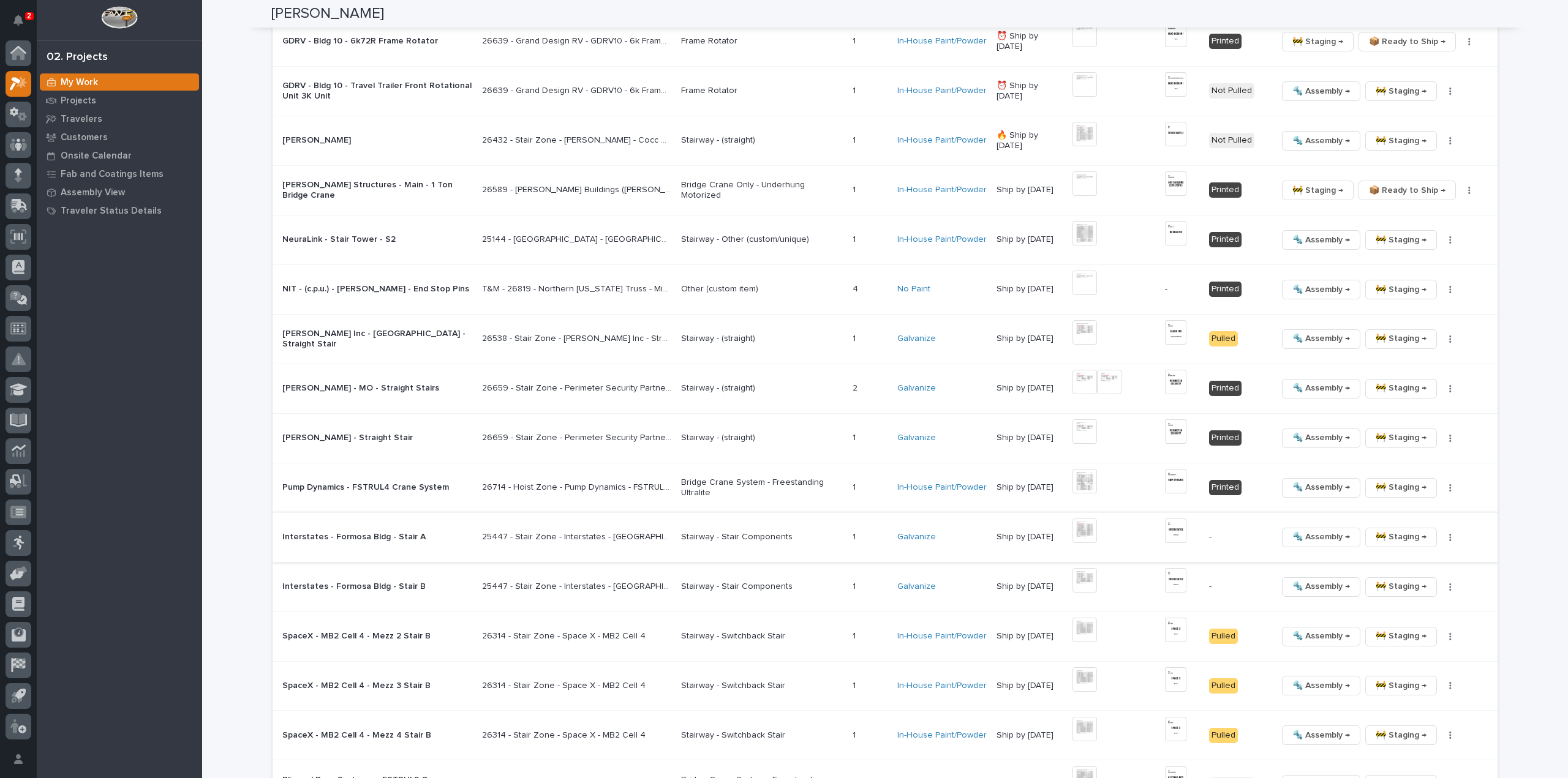
click at [1092, 528] on img at bounding box center [1084, 530] width 25 height 25
click at [1175, 529] on img at bounding box center [1175, 530] width 21 height 25
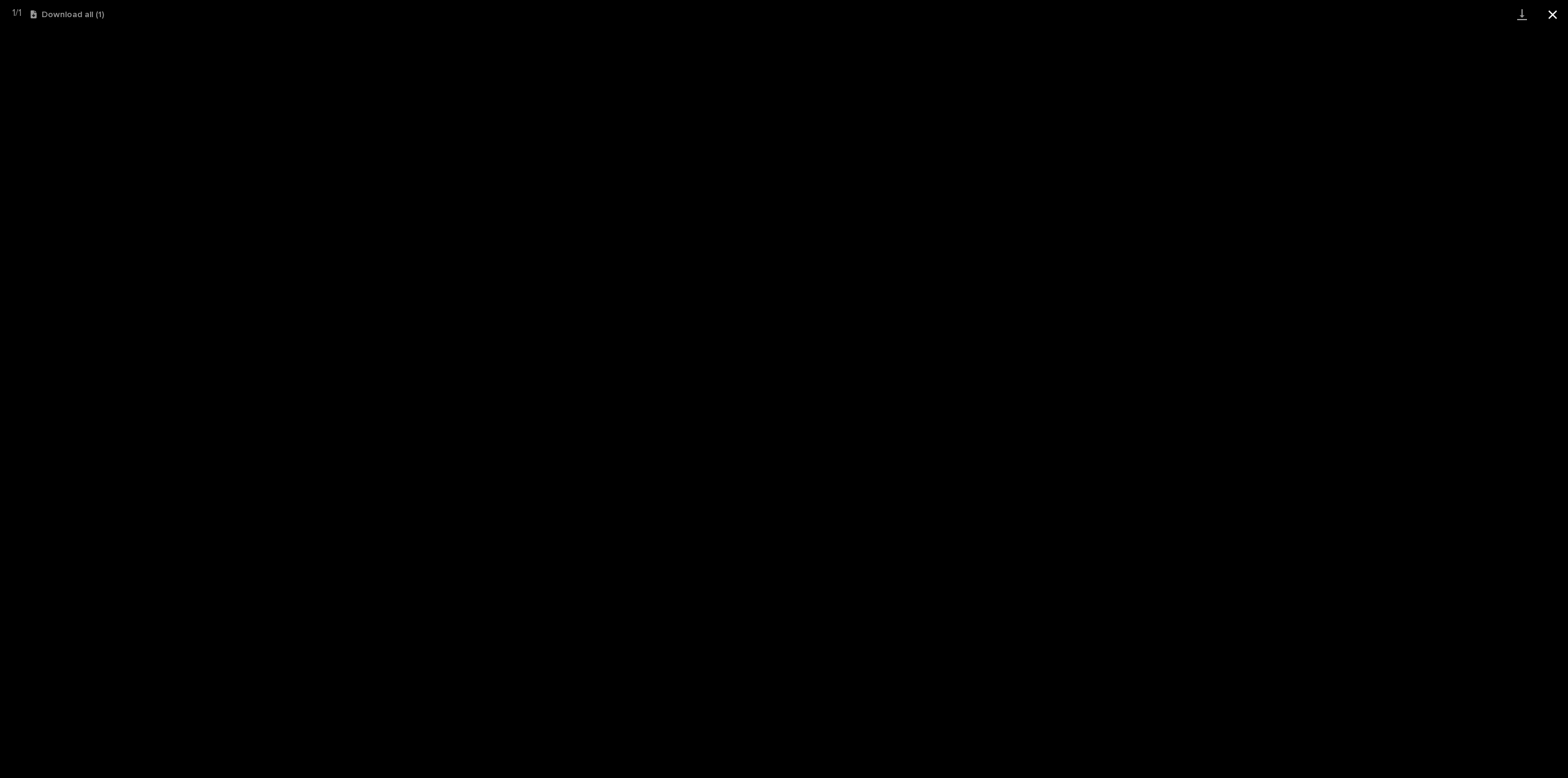
click at [1553, 19] on button "Close gallery" at bounding box center [1553, 14] width 31 height 29
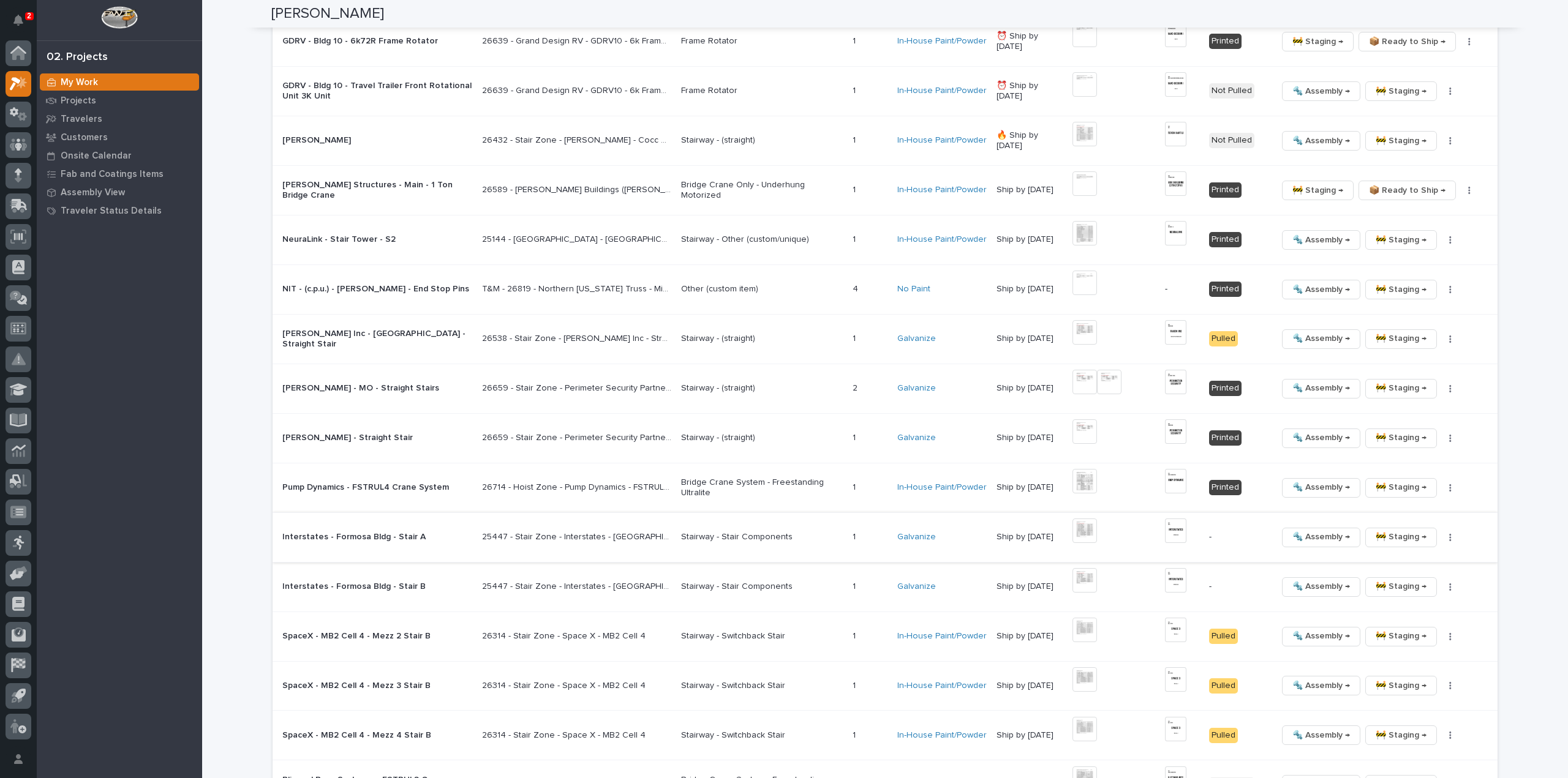
click at [1449, 533] on icon "button" at bounding box center [1450, 537] width 3 height 9
click at [1409, 615] on span "🔩 Hardware" at bounding box center [1399, 617] width 52 height 15
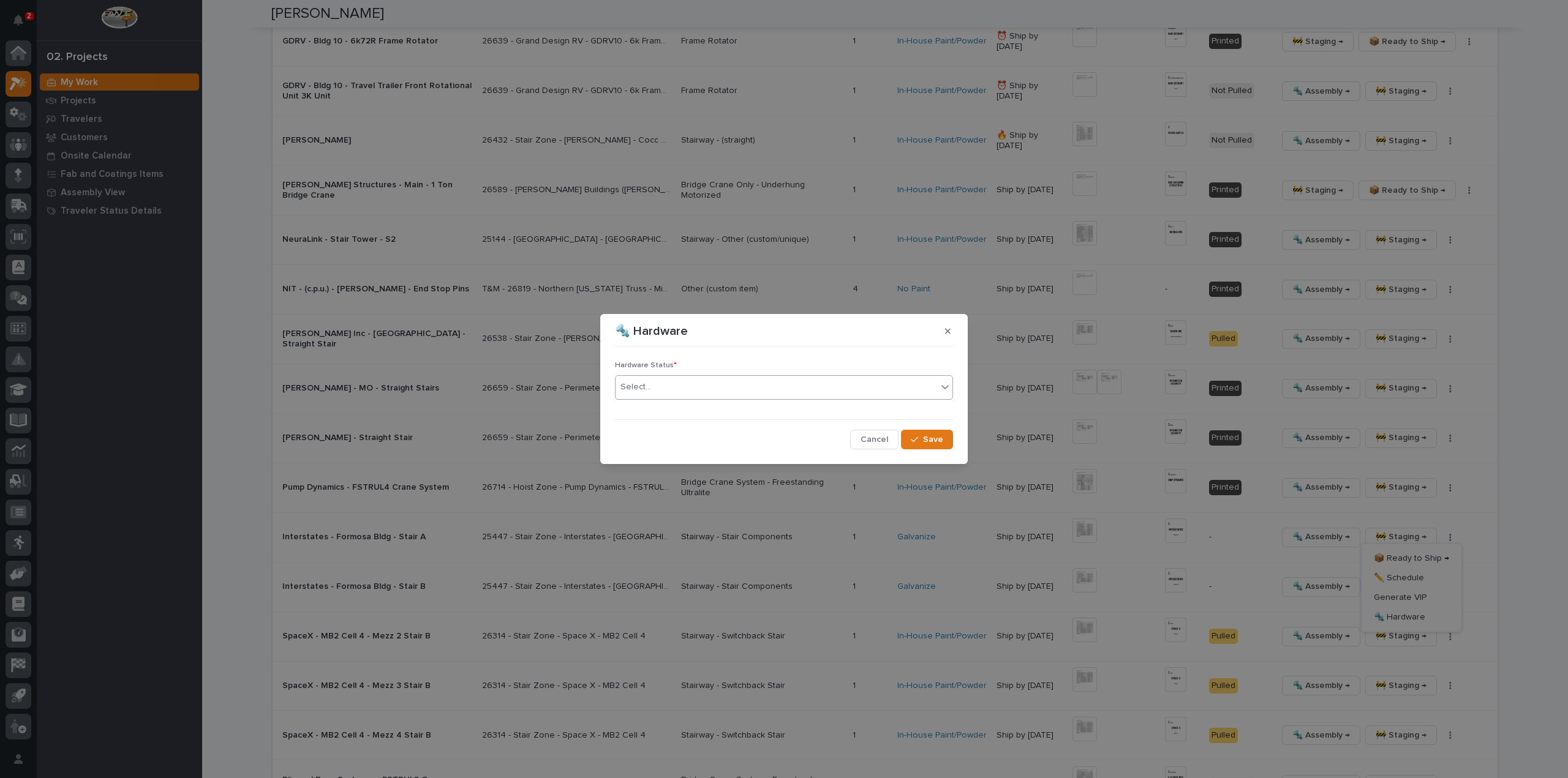
click at [661, 397] on div "Select..." at bounding box center [776, 387] width 322 height 20
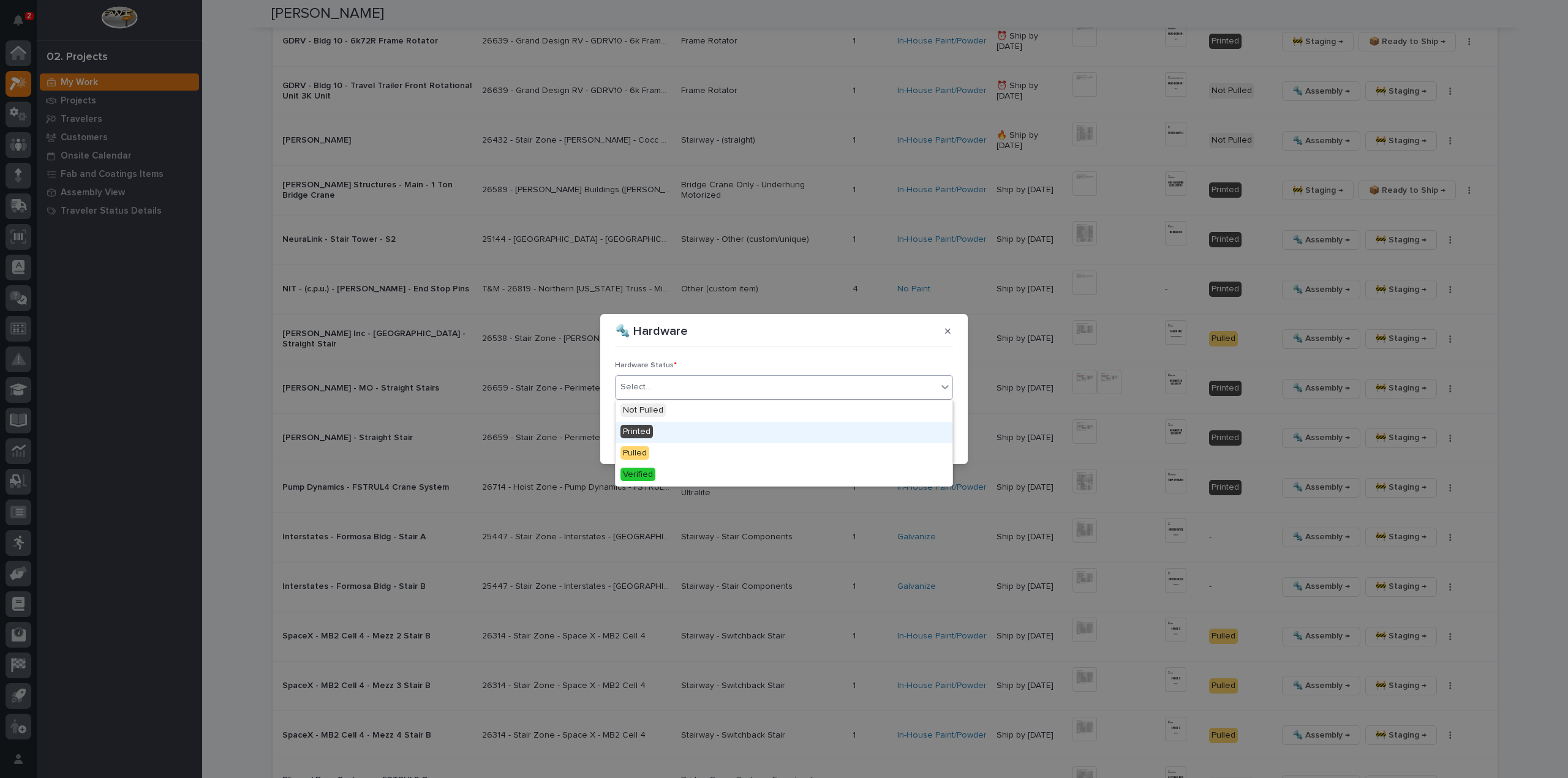
click at [653, 428] on div "Printed" at bounding box center [784, 433] width 337 height 21
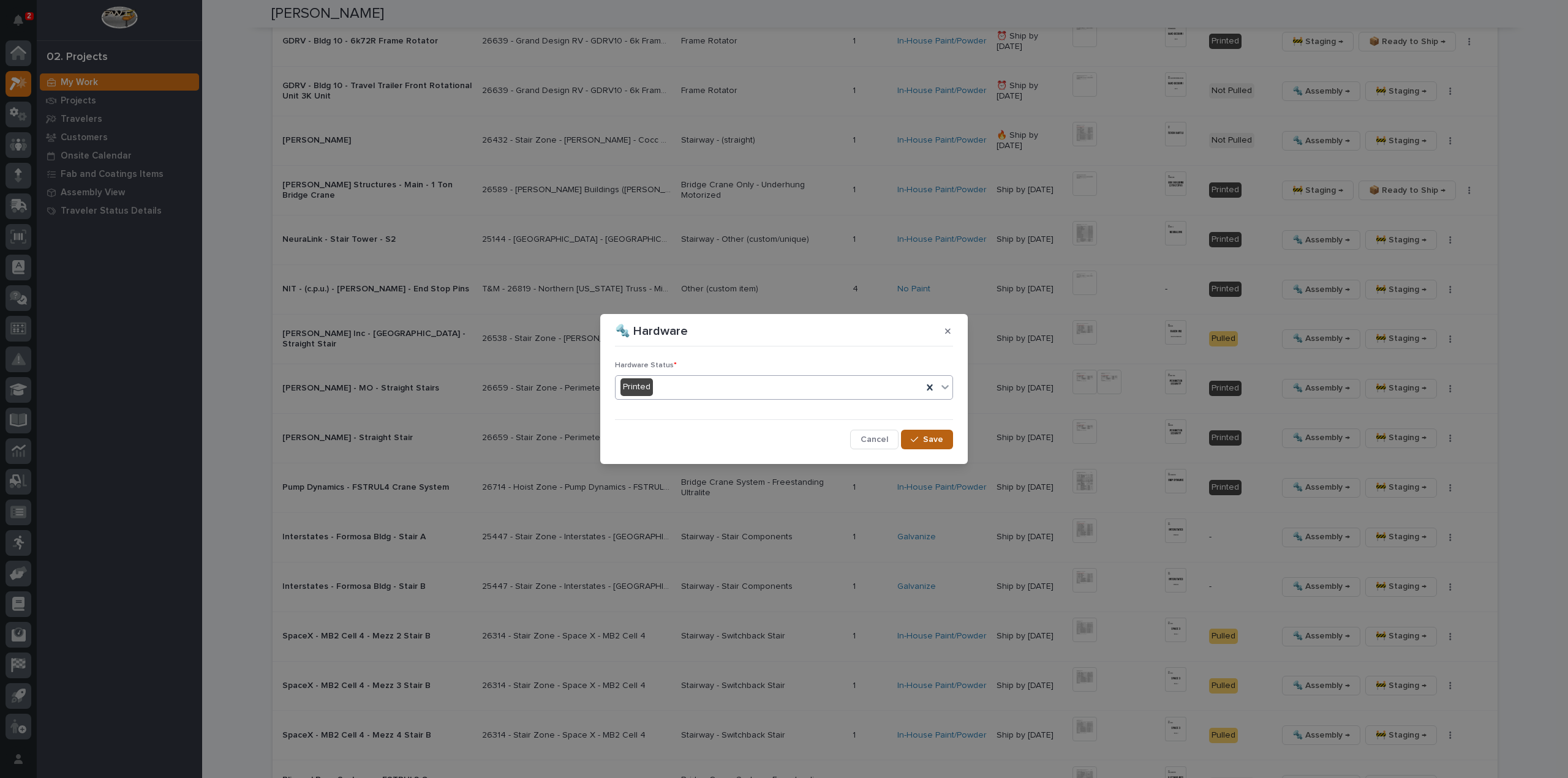
click at [946, 442] on button "Save" at bounding box center [927, 439] width 52 height 19
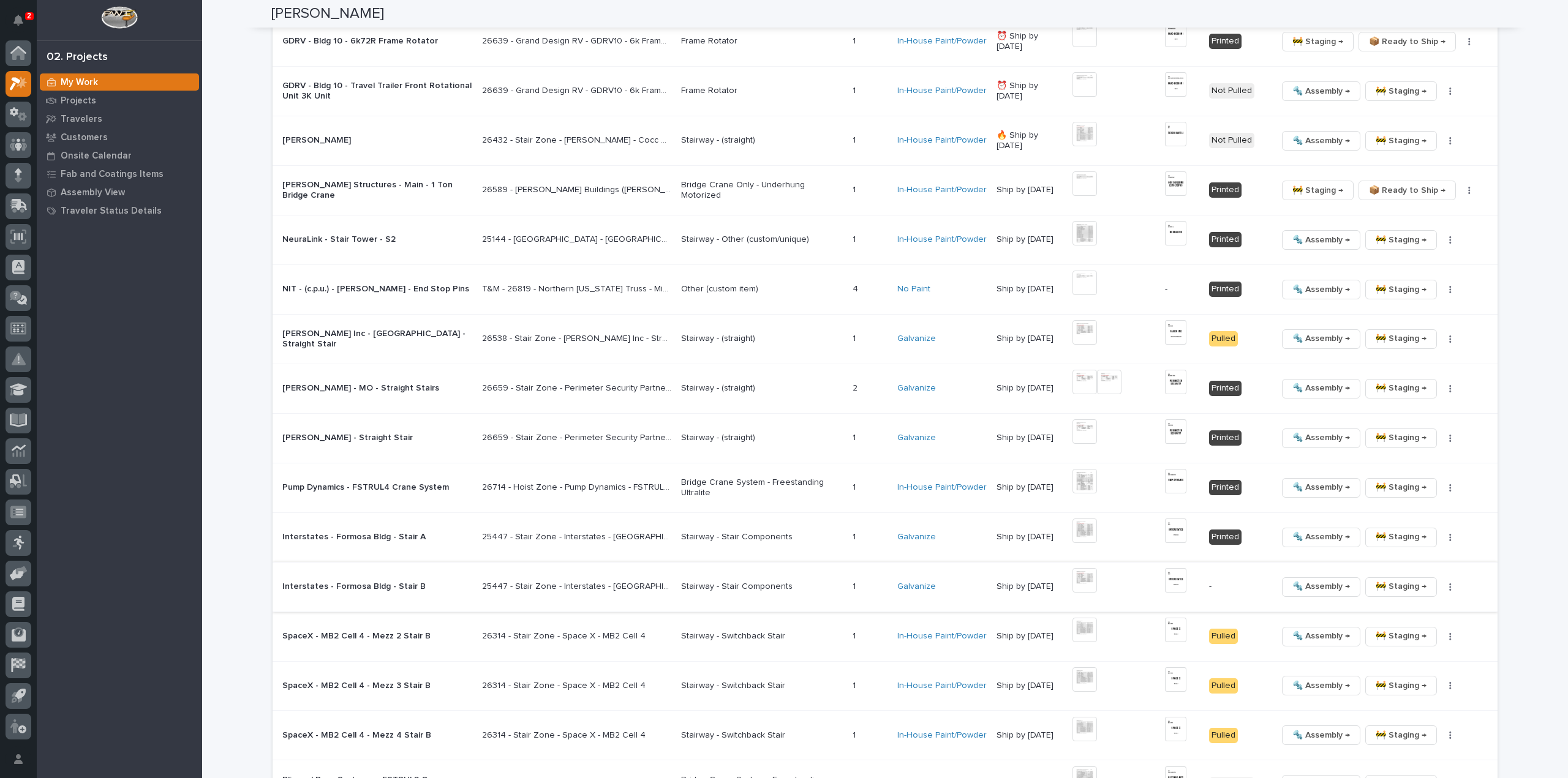
drag, startPoint x: 897, startPoint y: 620, endPoint x: 1090, endPoint y: 579, distance: 197.3
click at [1090, 579] on img at bounding box center [1084, 580] width 25 height 25
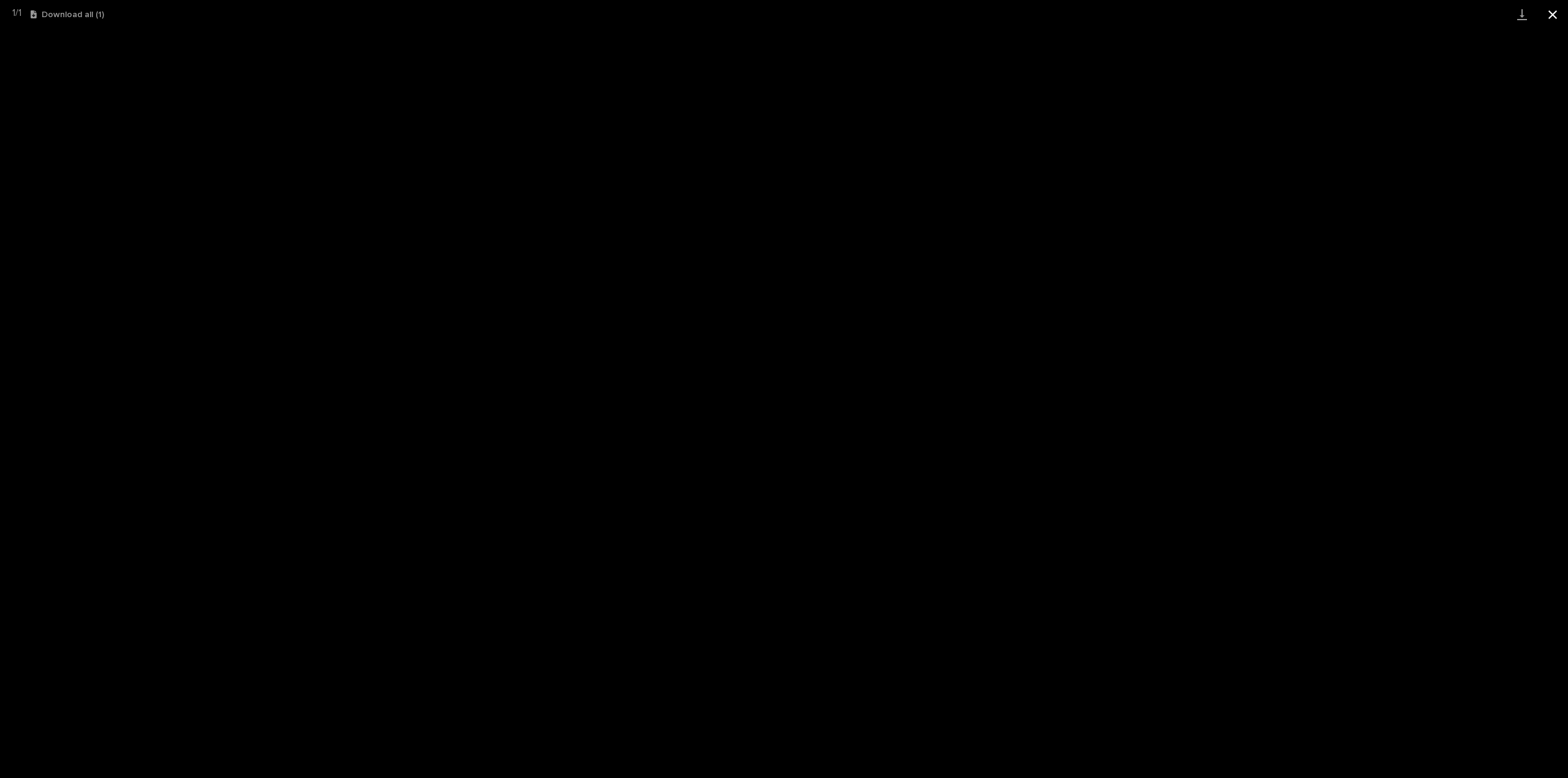
click at [1553, 13] on button "Close gallery" at bounding box center [1553, 14] width 31 height 29
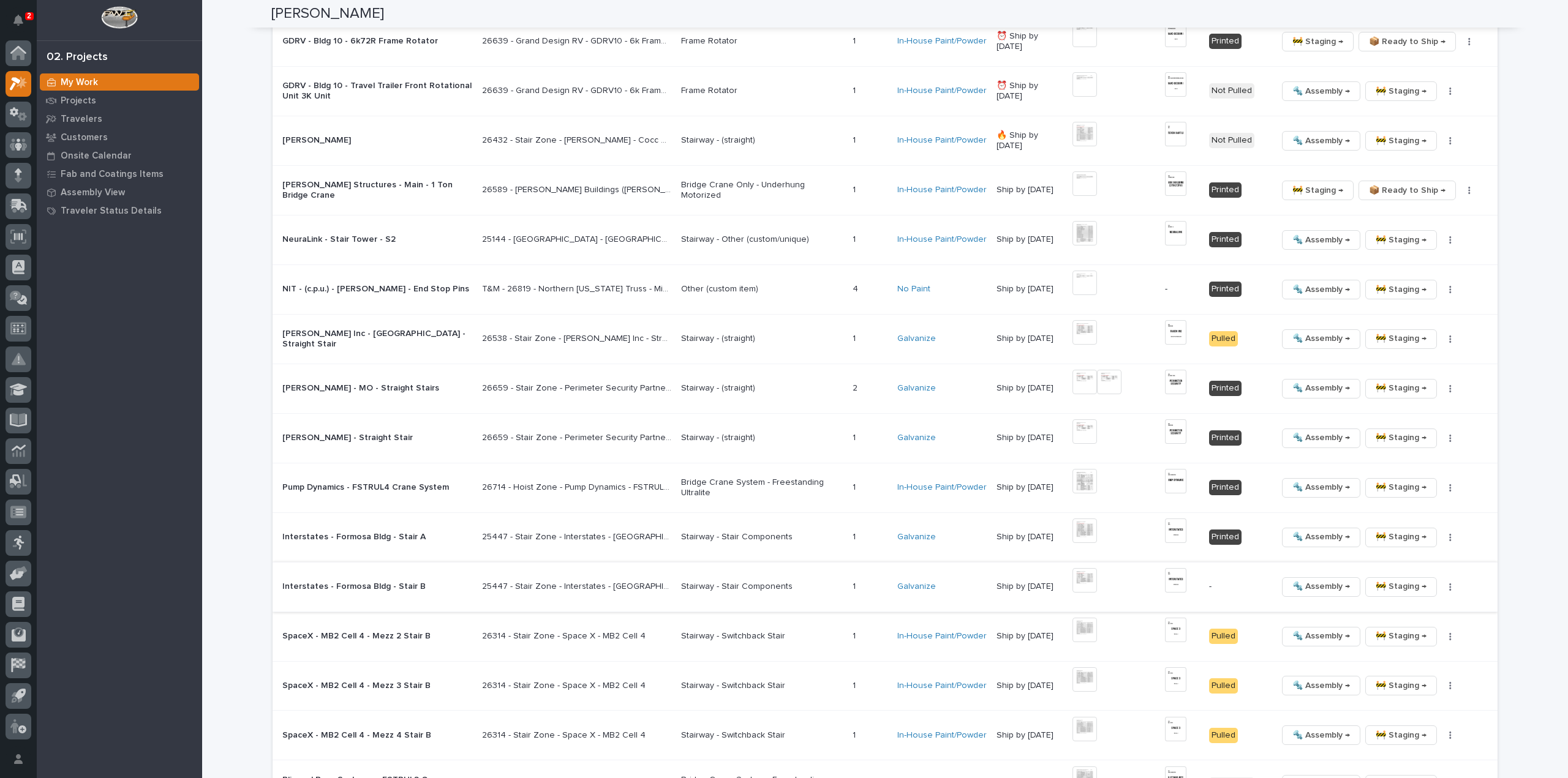
click at [1175, 576] on img at bounding box center [1175, 580] width 21 height 25
click at [1450, 583] on button "button" at bounding box center [1450, 587] width 17 height 9
click at [1393, 668] on span "🔩 Hardware" at bounding box center [1399, 667] width 52 height 15
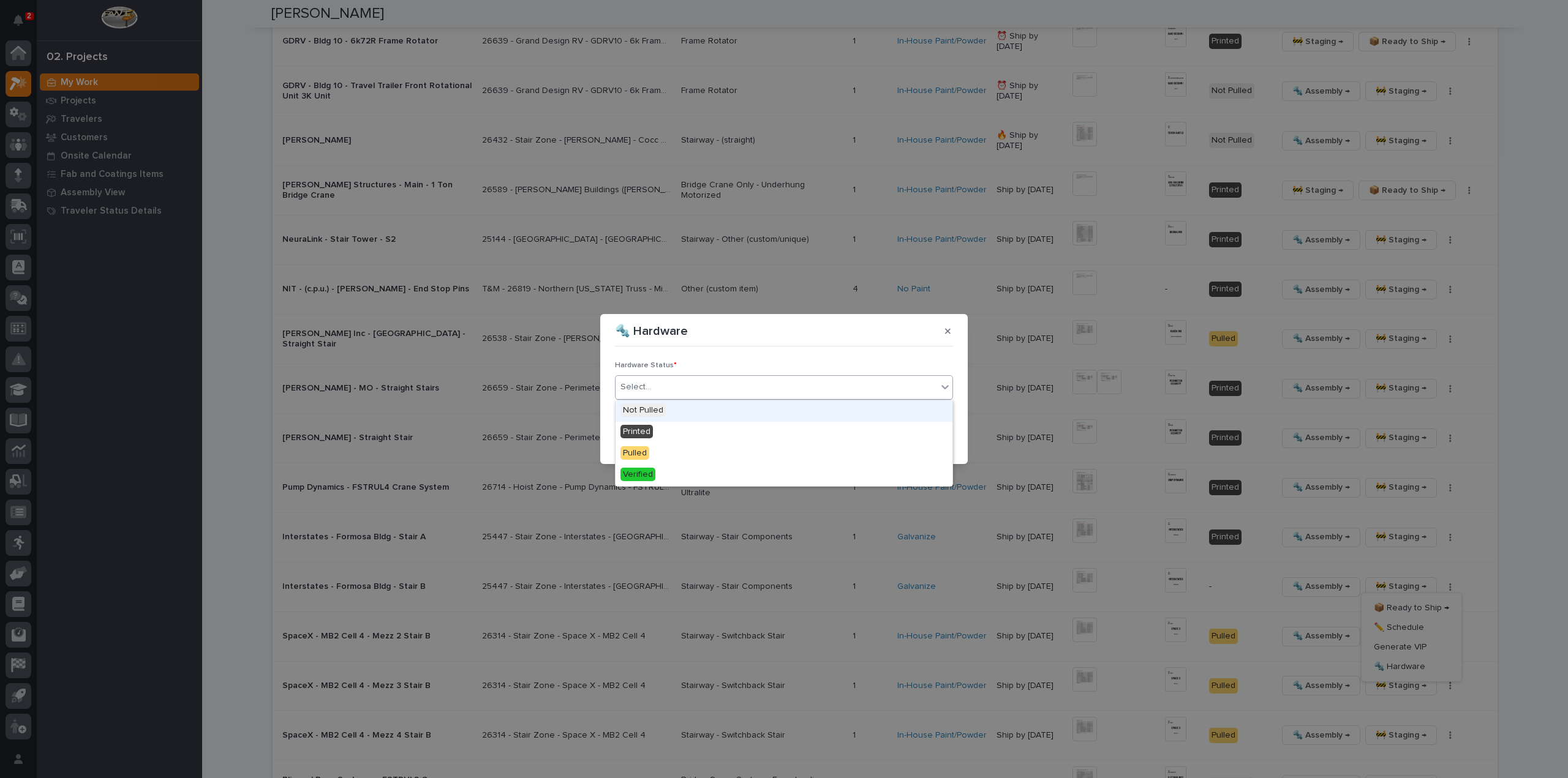
drag, startPoint x: 620, startPoint y: 390, endPoint x: 647, endPoint y: 400, distance: 28.8
click at [640, 389] on div "Select..." at bounding box center [636, 387] width 31 height 13
click at [659, 433] on div "Printed" at bounding box center [784, 433] width 337 height 21
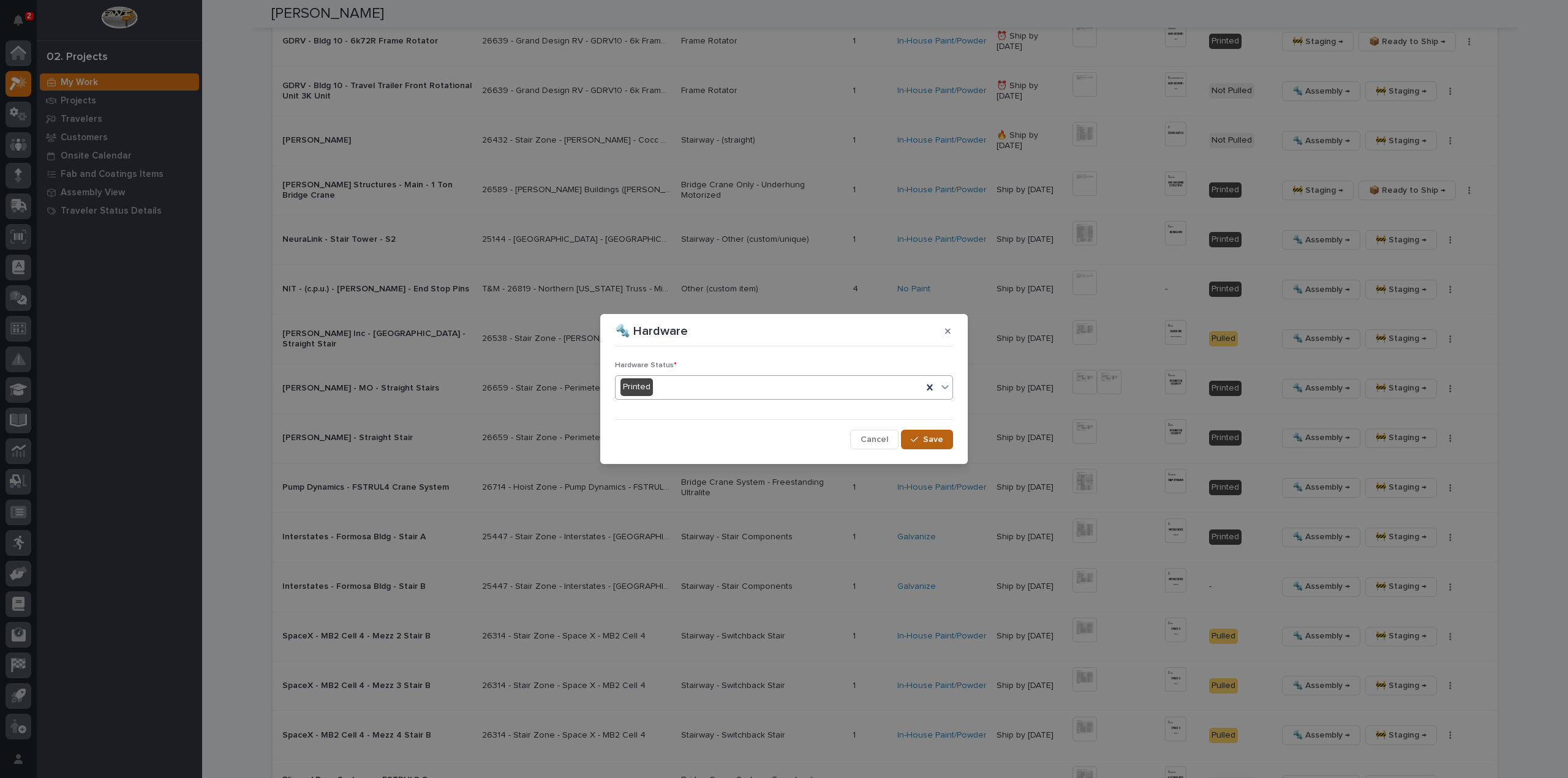
click at [932, 439] on span "Save" at bounding box center [933, 439] width 20 height 11
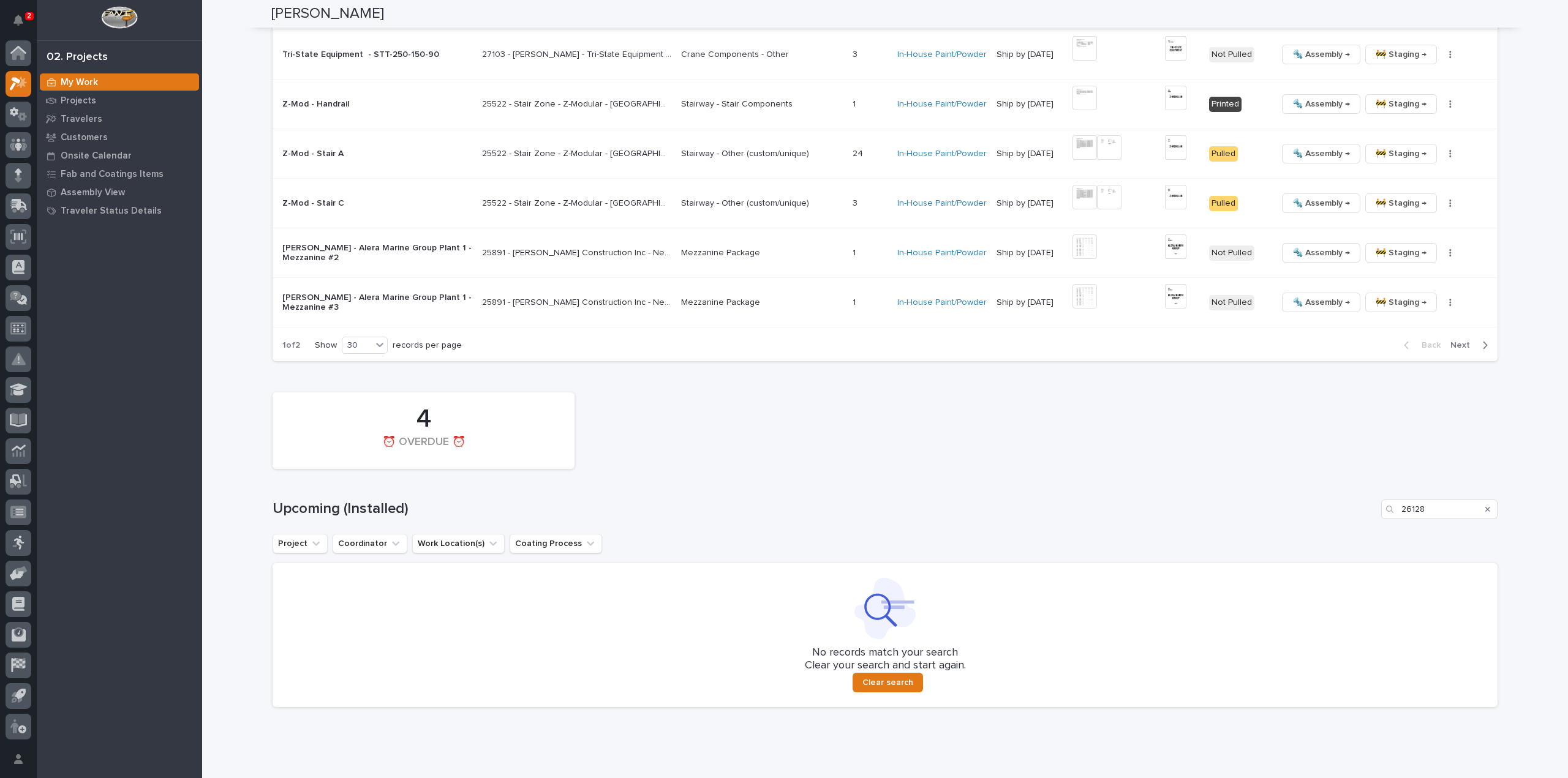
scroll to position [2656, 0]
drag, startPoint x: 1415, startPoint y: 506, endPoint x: 1344, endPoint y: 512, distance: 71.3
click at [1344, 512] on div "4 ⏰ OVERDUE ⏰ Upcoming (Installed) 26128 Project Coordinator Work Location(s) C…" at bounding box center [885, 545] width 1225 height 321
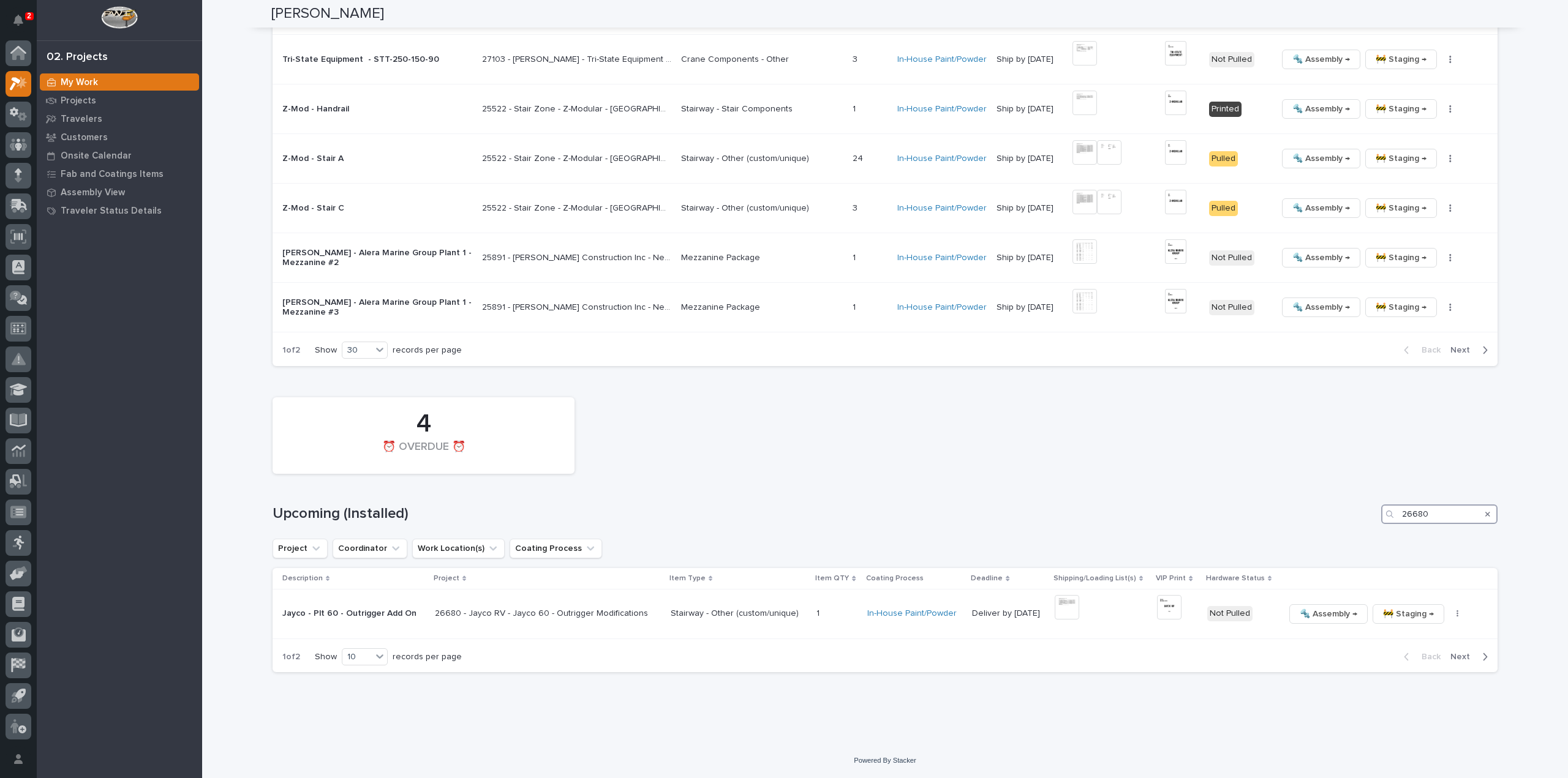
scroll to position [2641, 0]
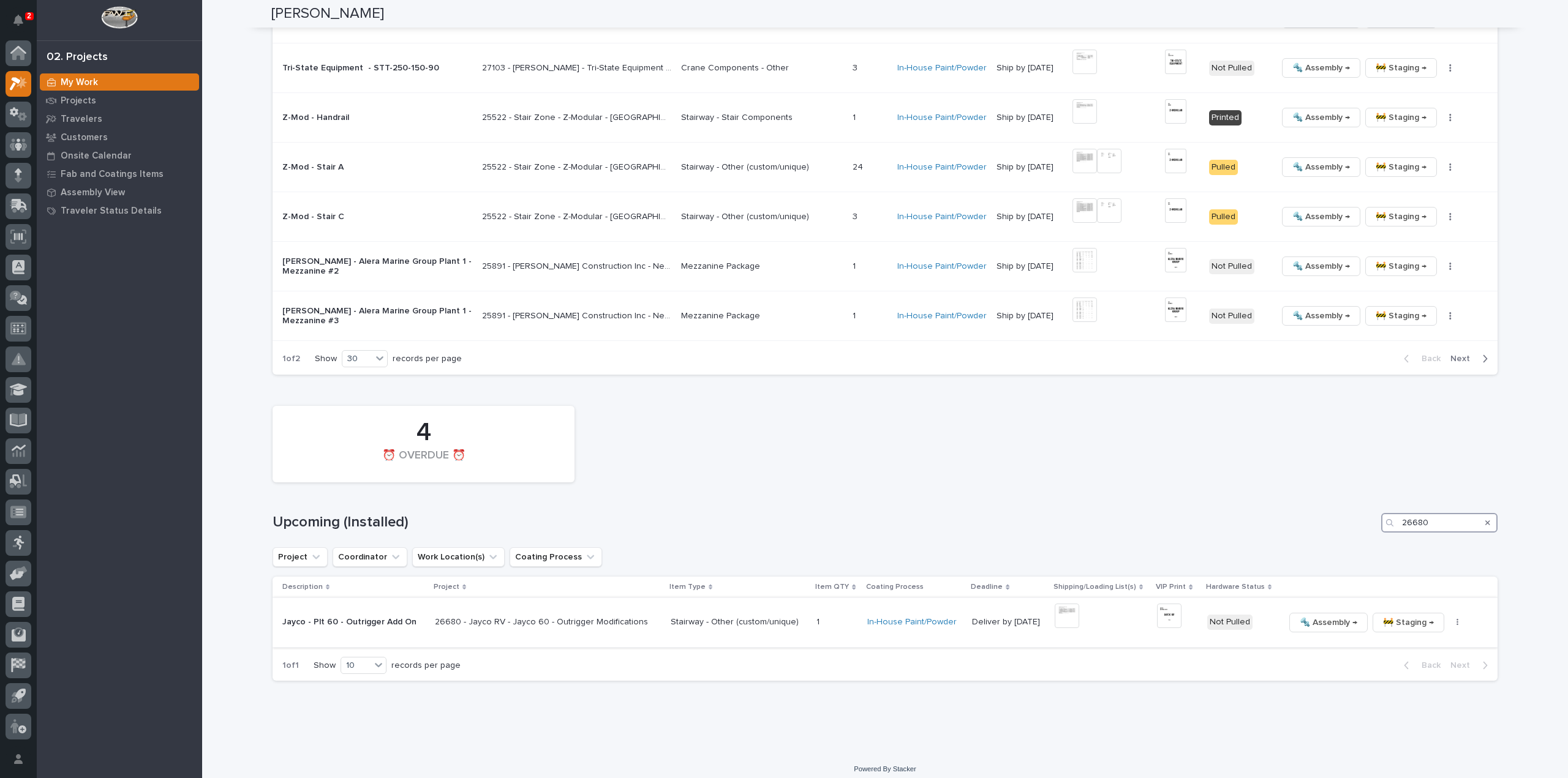
type input "26680"
click at [1061, 615] on img at bounding box center [1067, 616] width 25 height 25
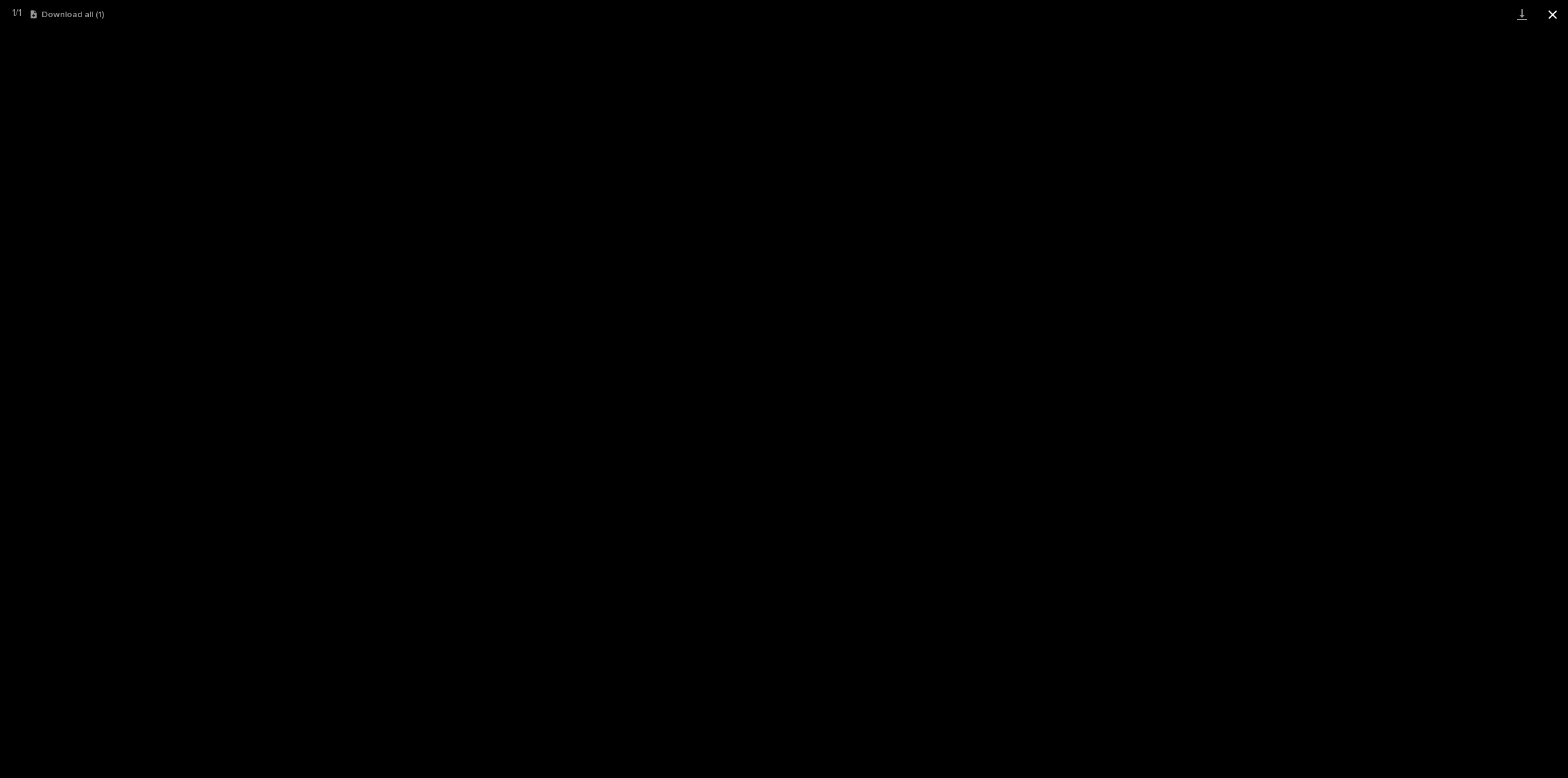
click at [1553, 13] on button "Close gallery" at bounding box center [1553, 14] width 31 height 29
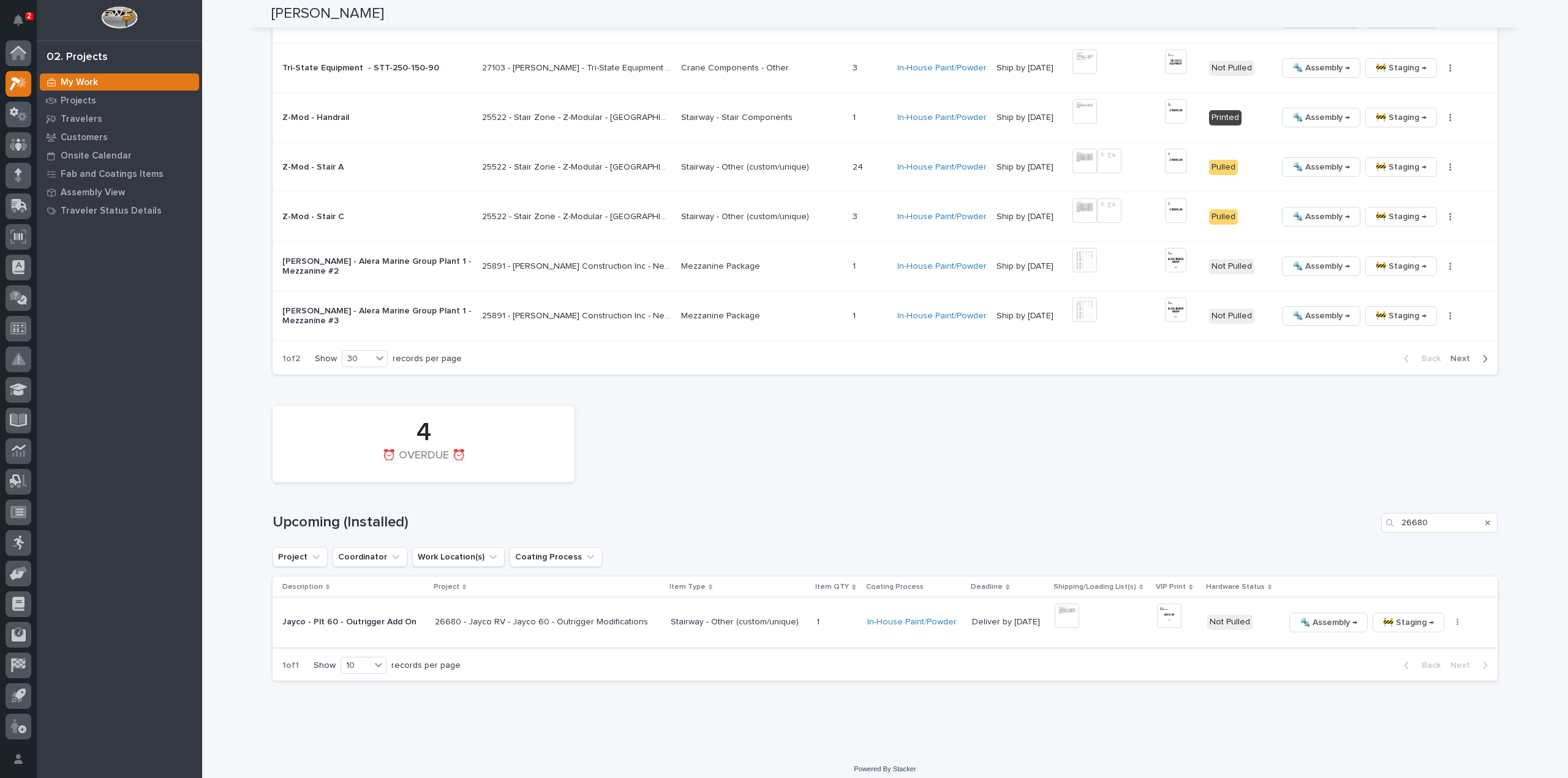
click at [1159, 609] on img at bounding box center [1169, 616] width 25 height 25
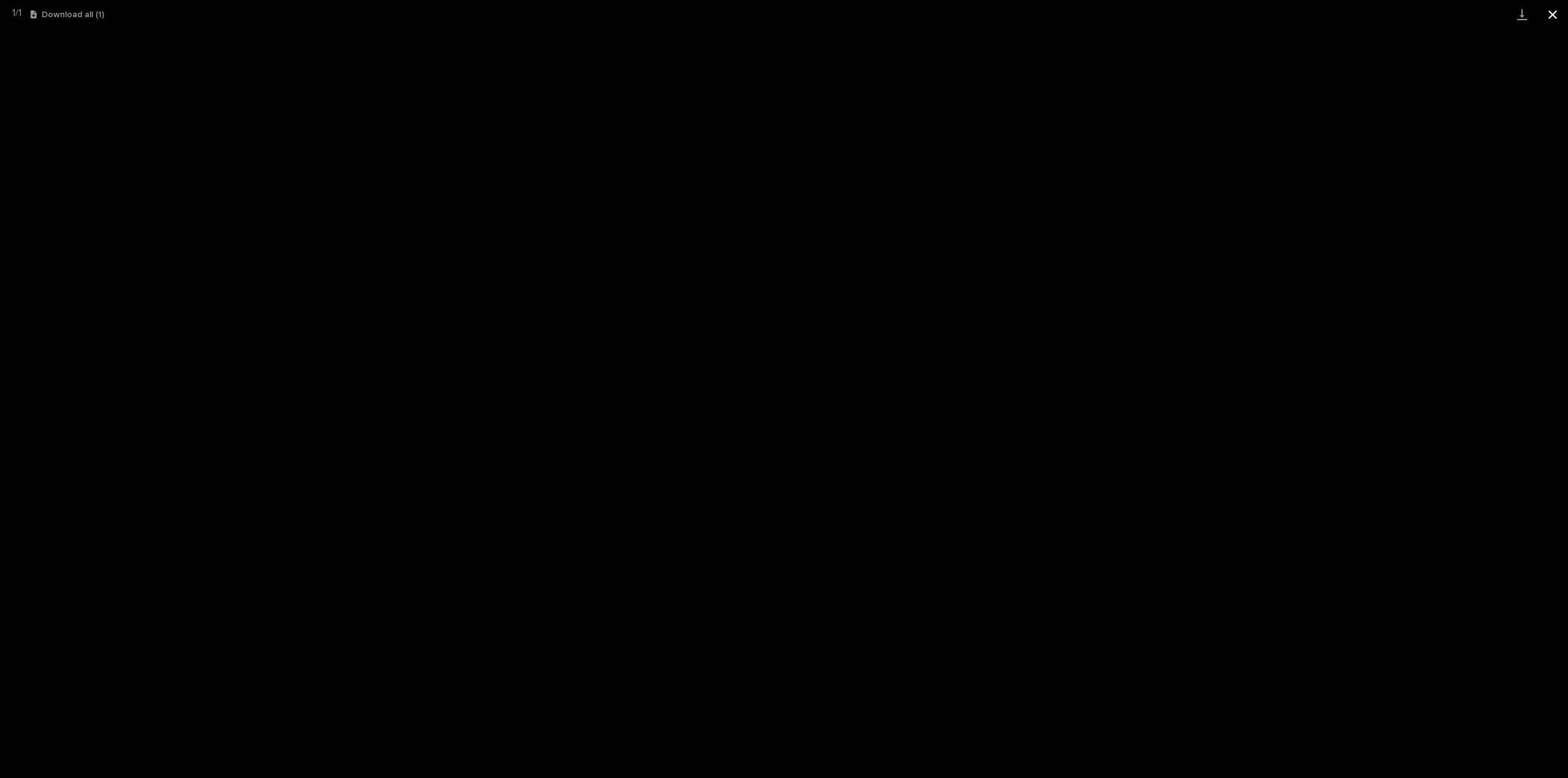
click at [1551, 17] on button "Close gallery" at bounding box center [1553, 14] width 31 height 29
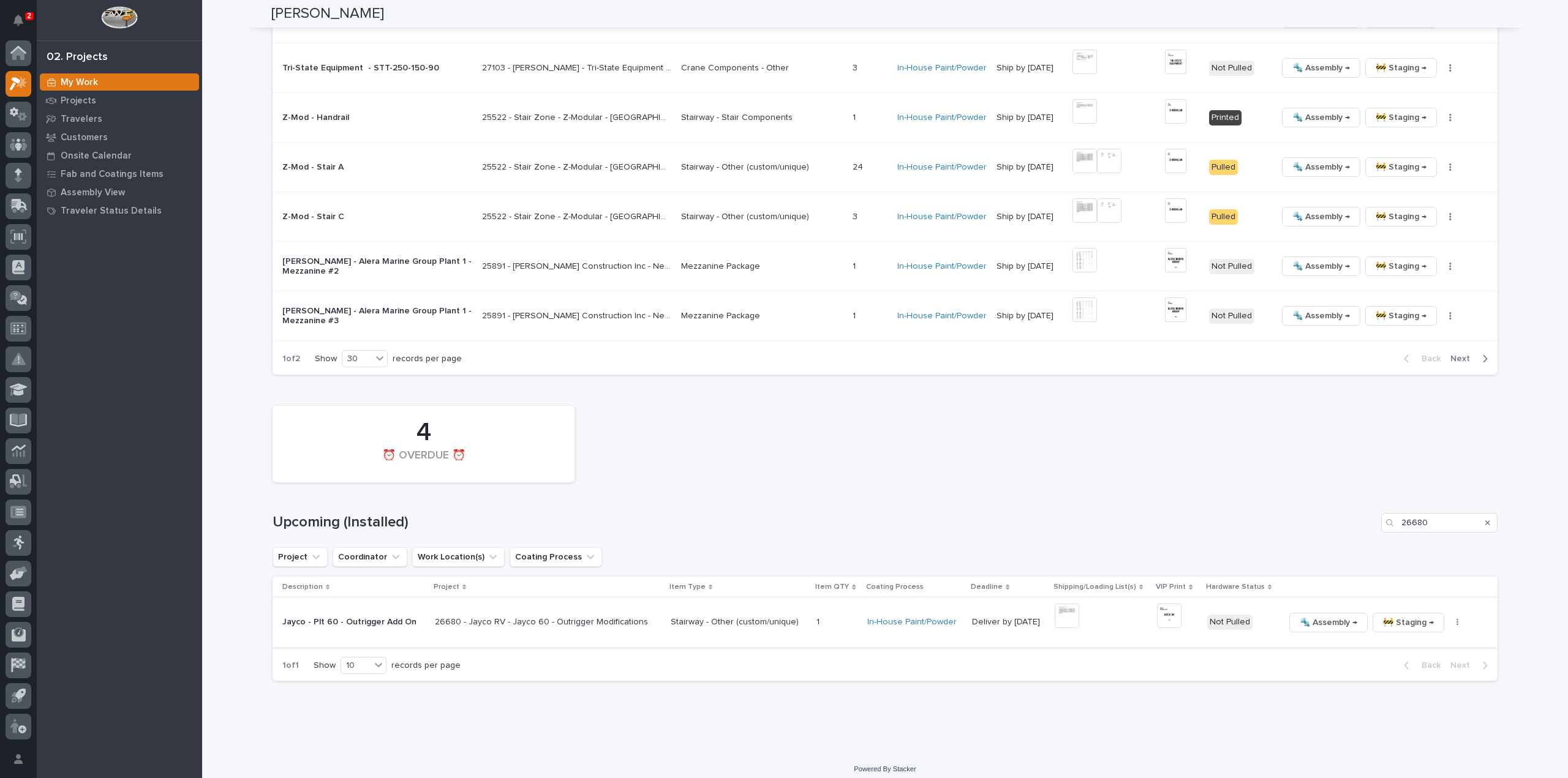
click at [1449, 619] on button "button" at bounding box center [1457, 623] width 17 height 9
click at [1407, 698] on span "🔩 Hardware" at bounding box center [1396, 705] width 52 height 15
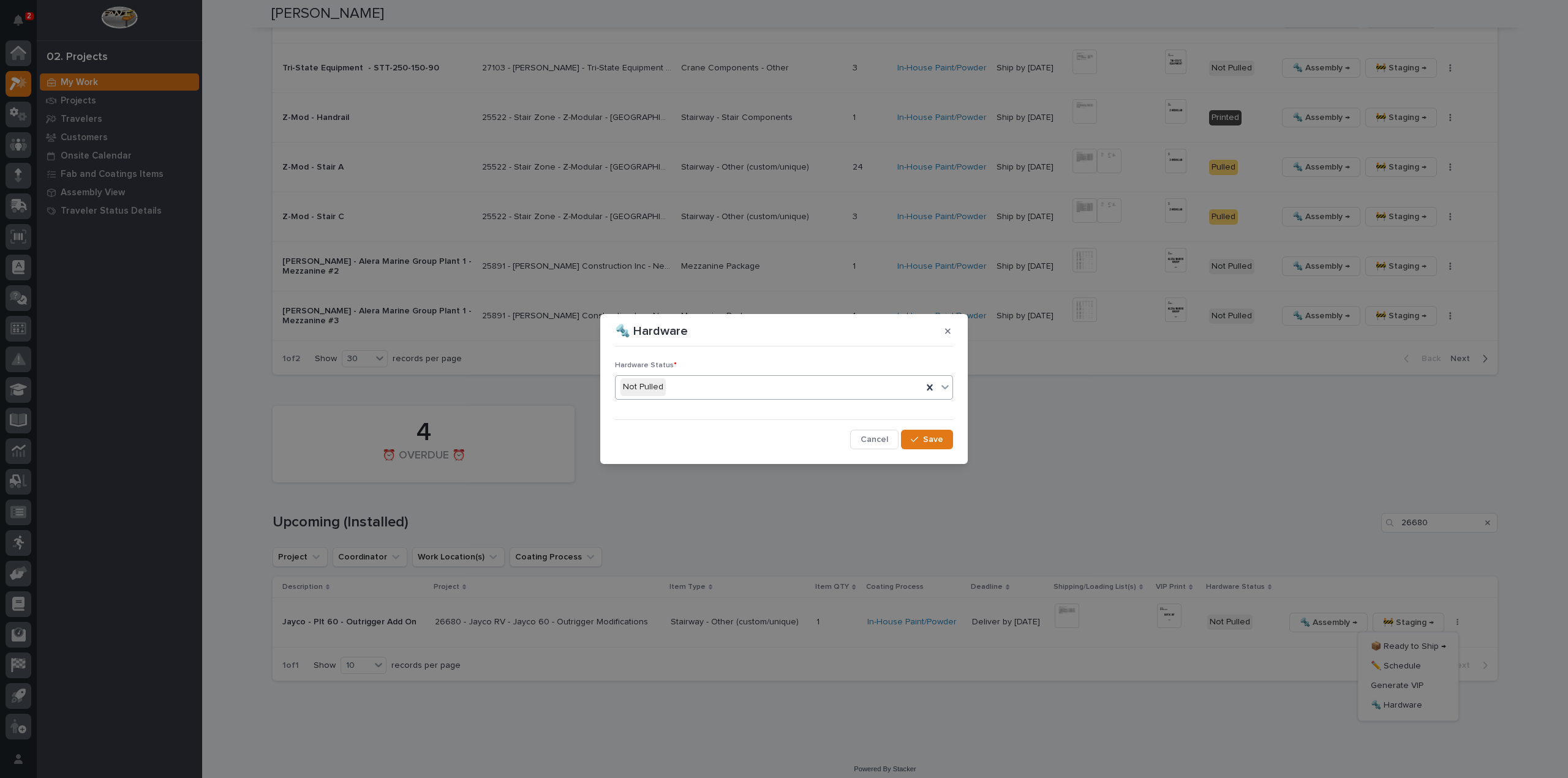
click at [695, 385] on div "Not Pulled" at bounding box center [769, 387] width 307 height 20
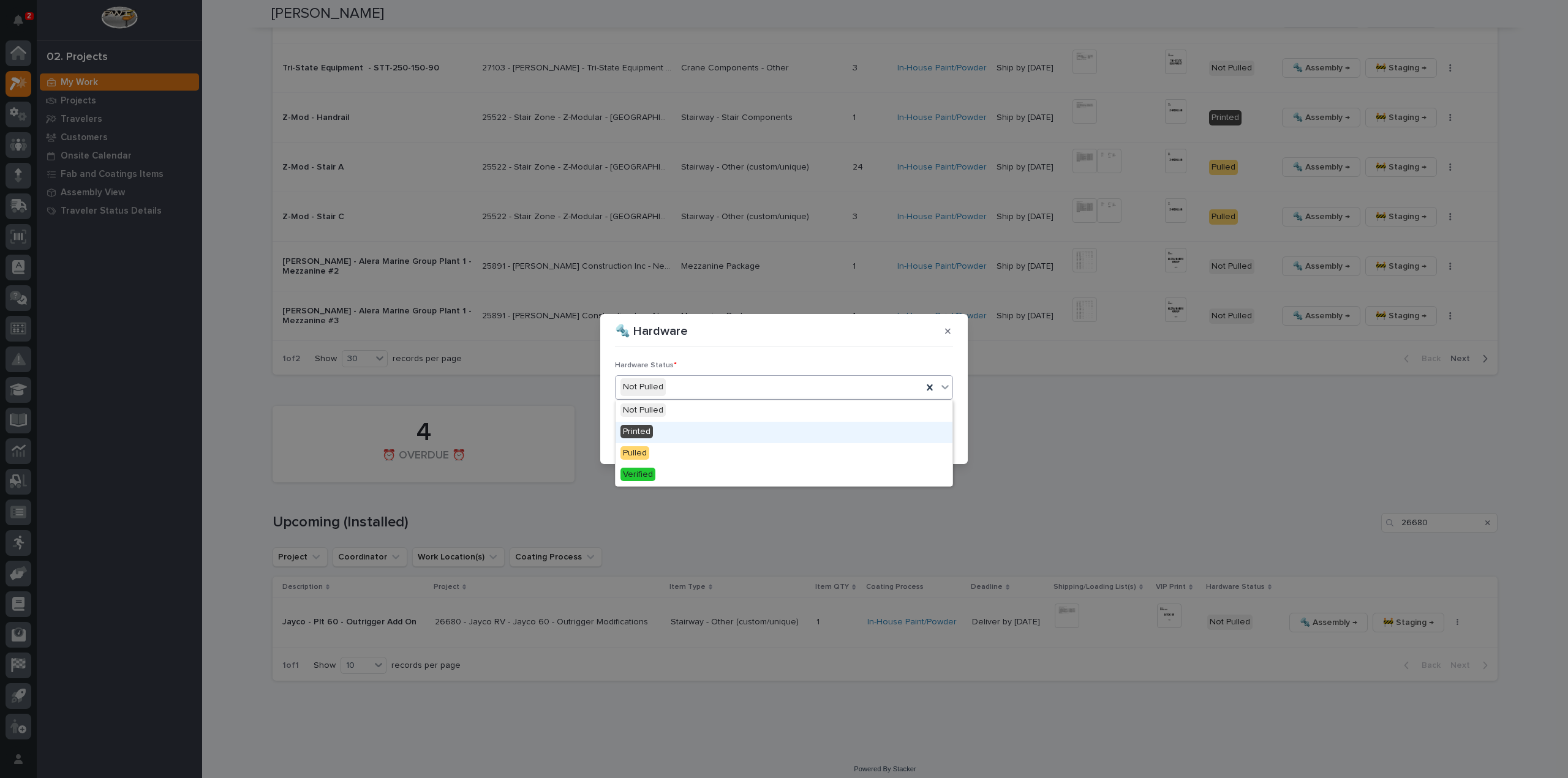
click at [699, 429] on div "Printed" at bounding box center [784, 433] width 337 height 21
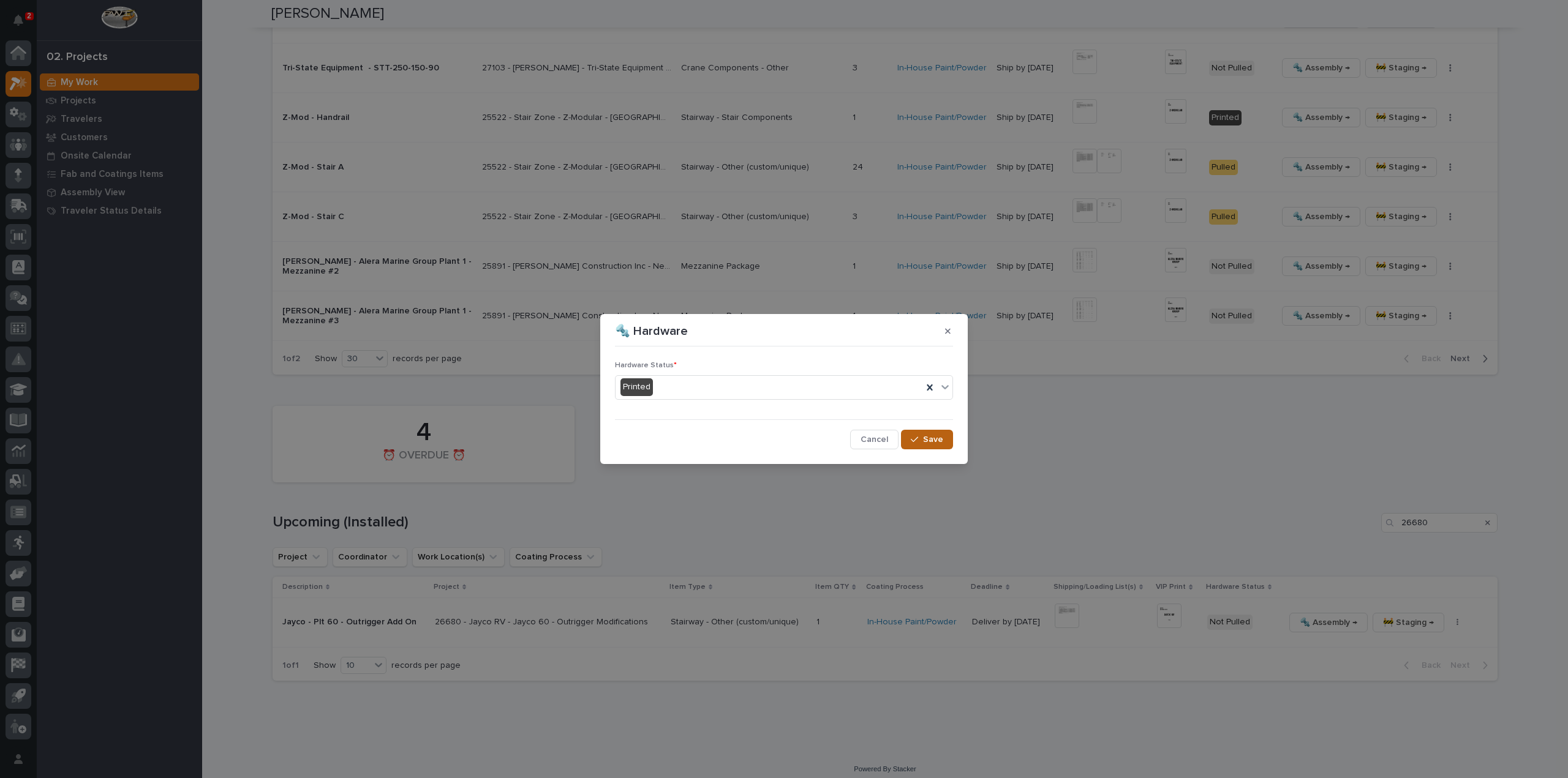
click at [934, 443] on span "Save" at bounding box center [933, 439] width 20 height 11
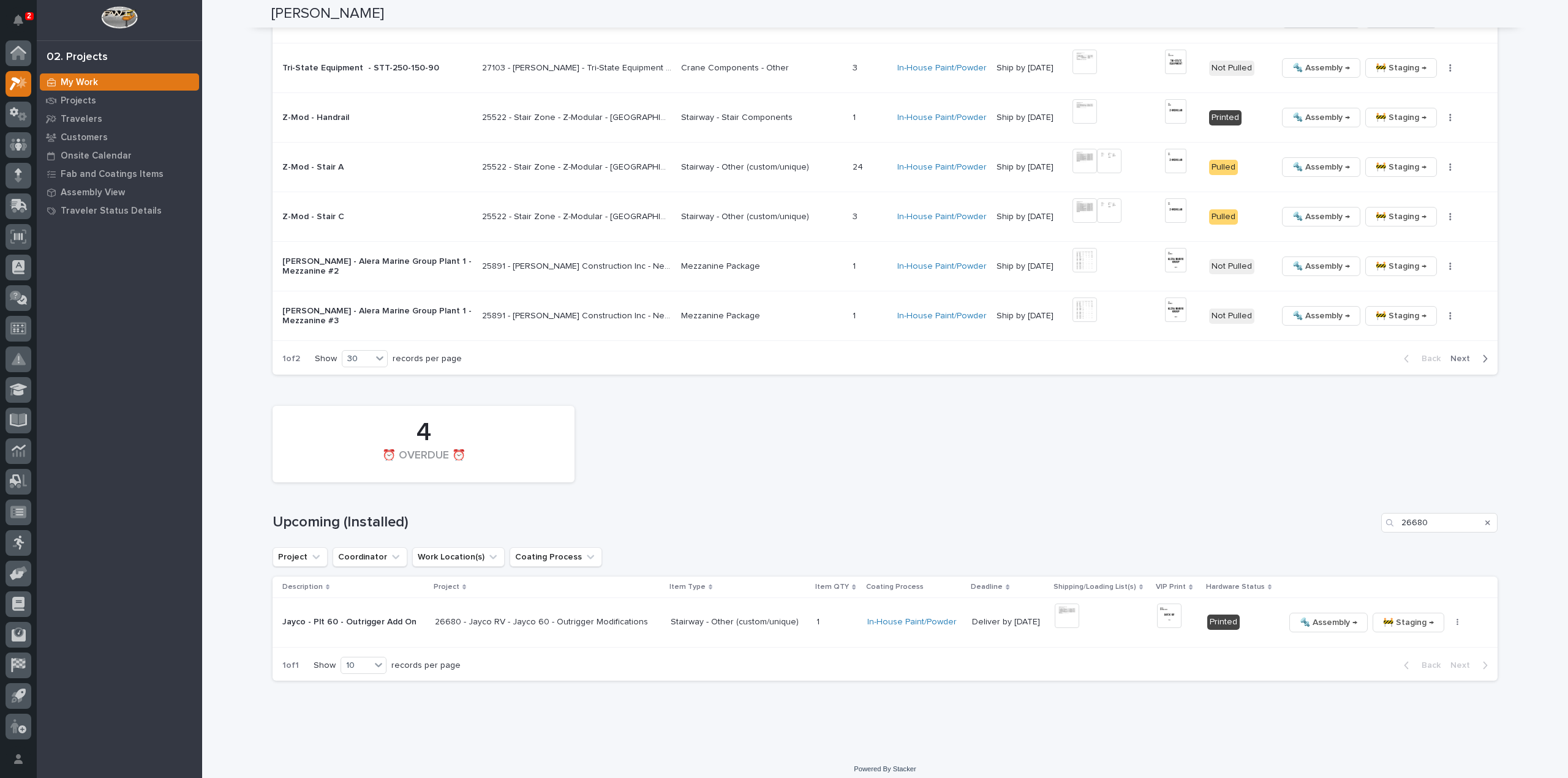
click at [1485, 519] on icon "Search" at bounding box center [1487, 522] width 5 height 7
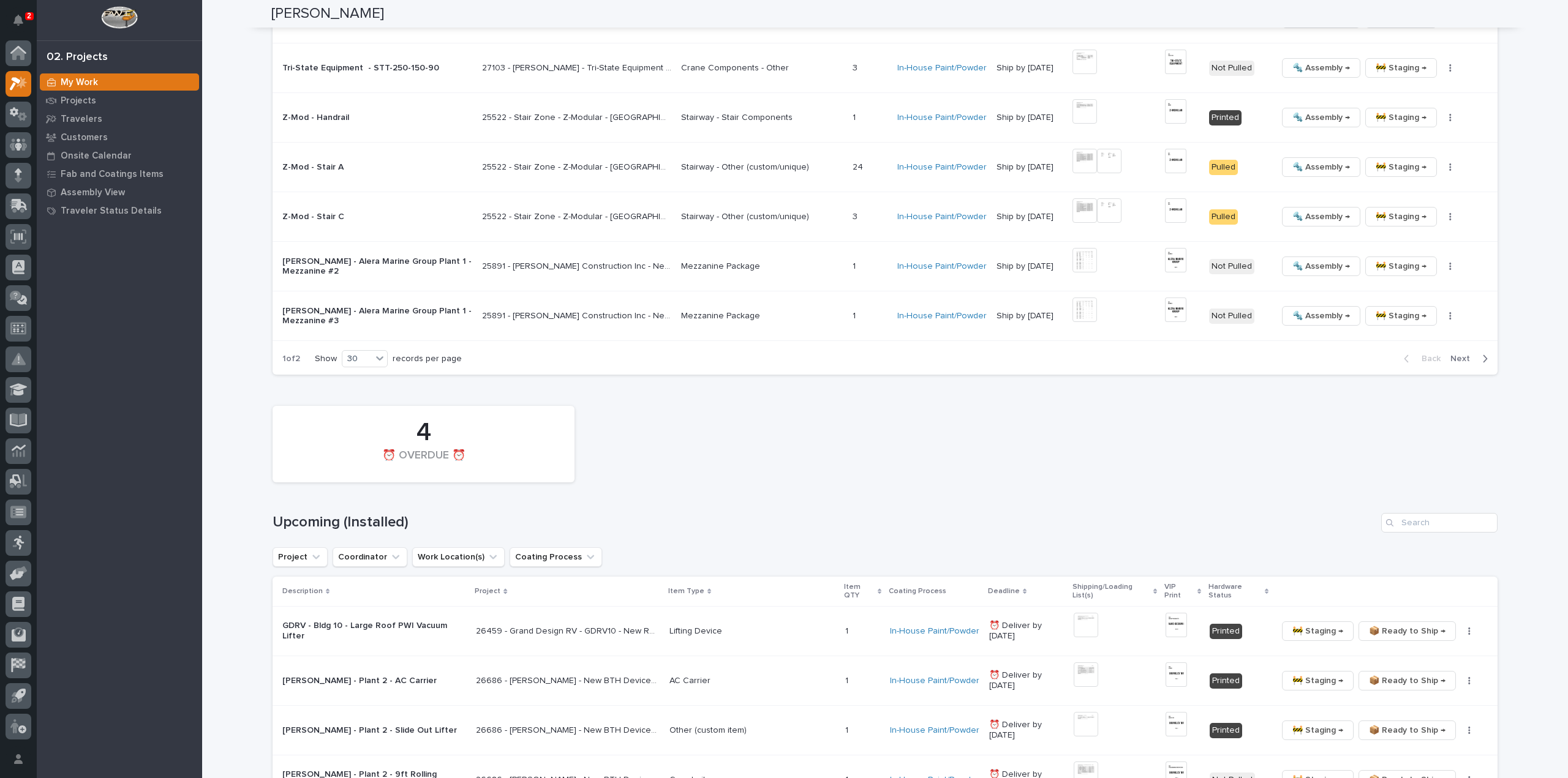
drag, startPoint x: 1453, startPoint y: 351, endPoint x: 1309, endPoint y: 364, distance: 144.6
click at [1454, 354] on span "Next" at bounding box center [1464, 359] width 27 height 11
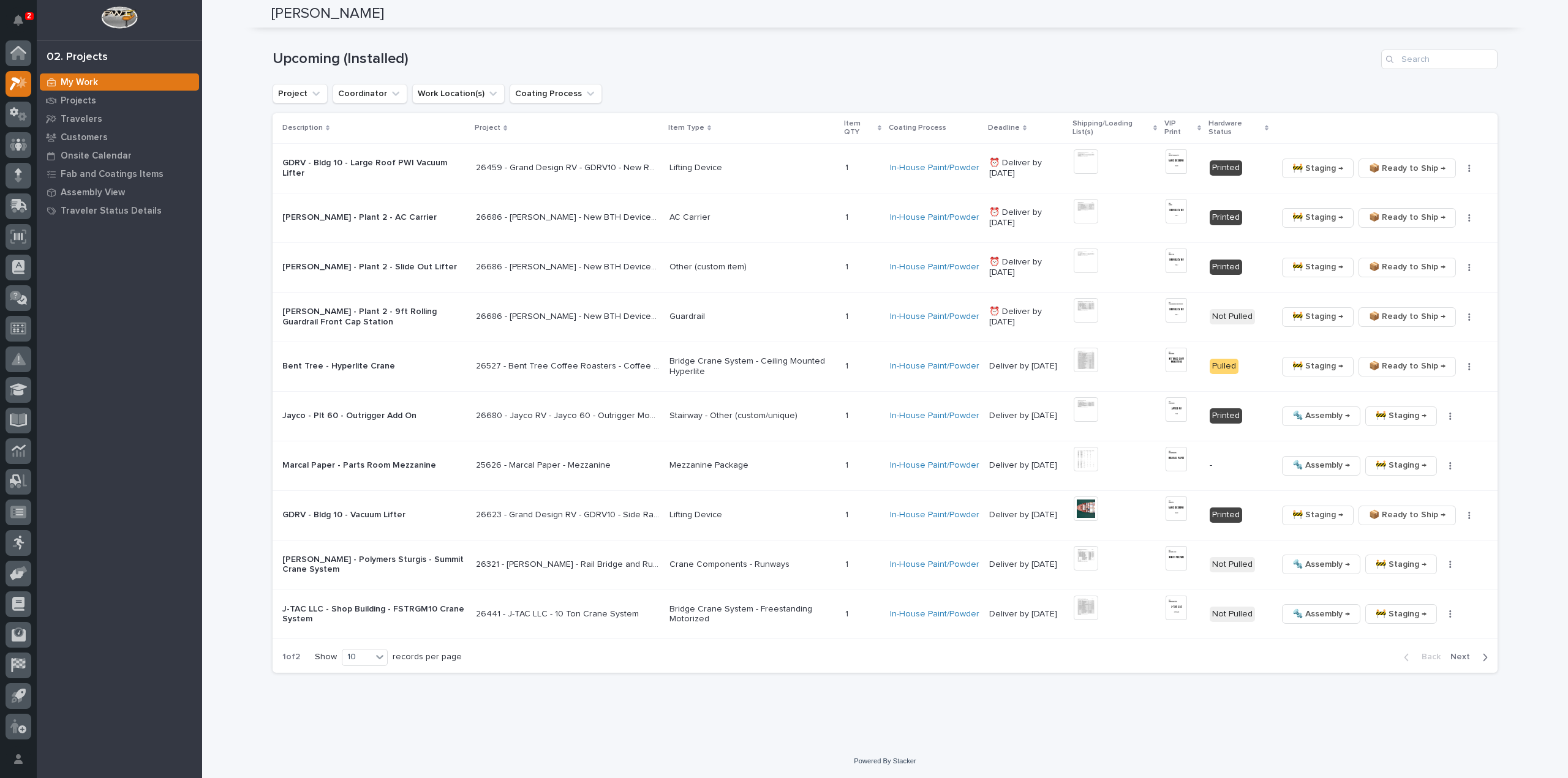
scroll to position [2008, 0]
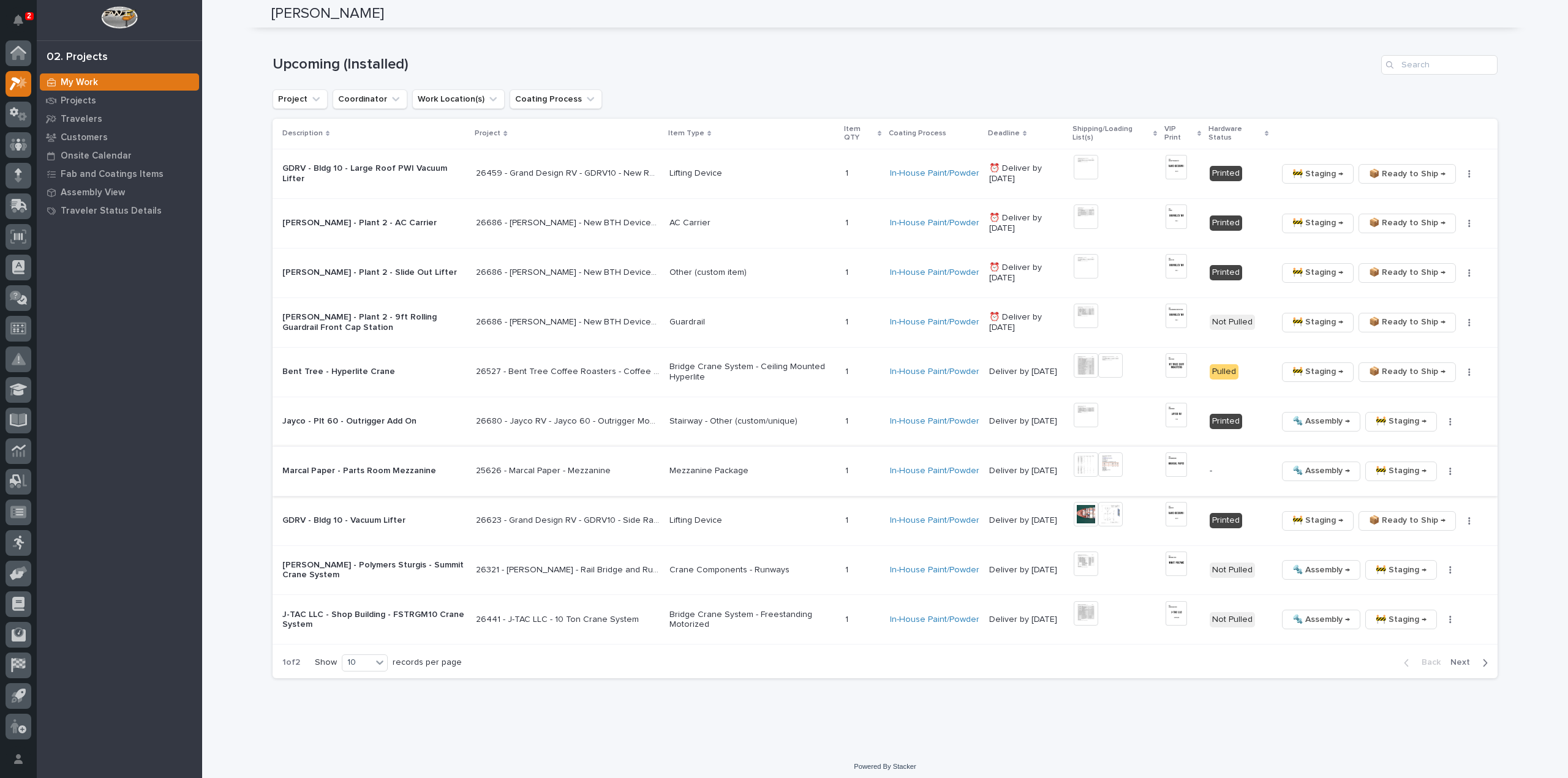
click at [1086, 461] on img at bounding box center [1086, 465] width 25 height 25
click at [1172, 465] on img at bounding box center [1175, 465] width 21 height 25
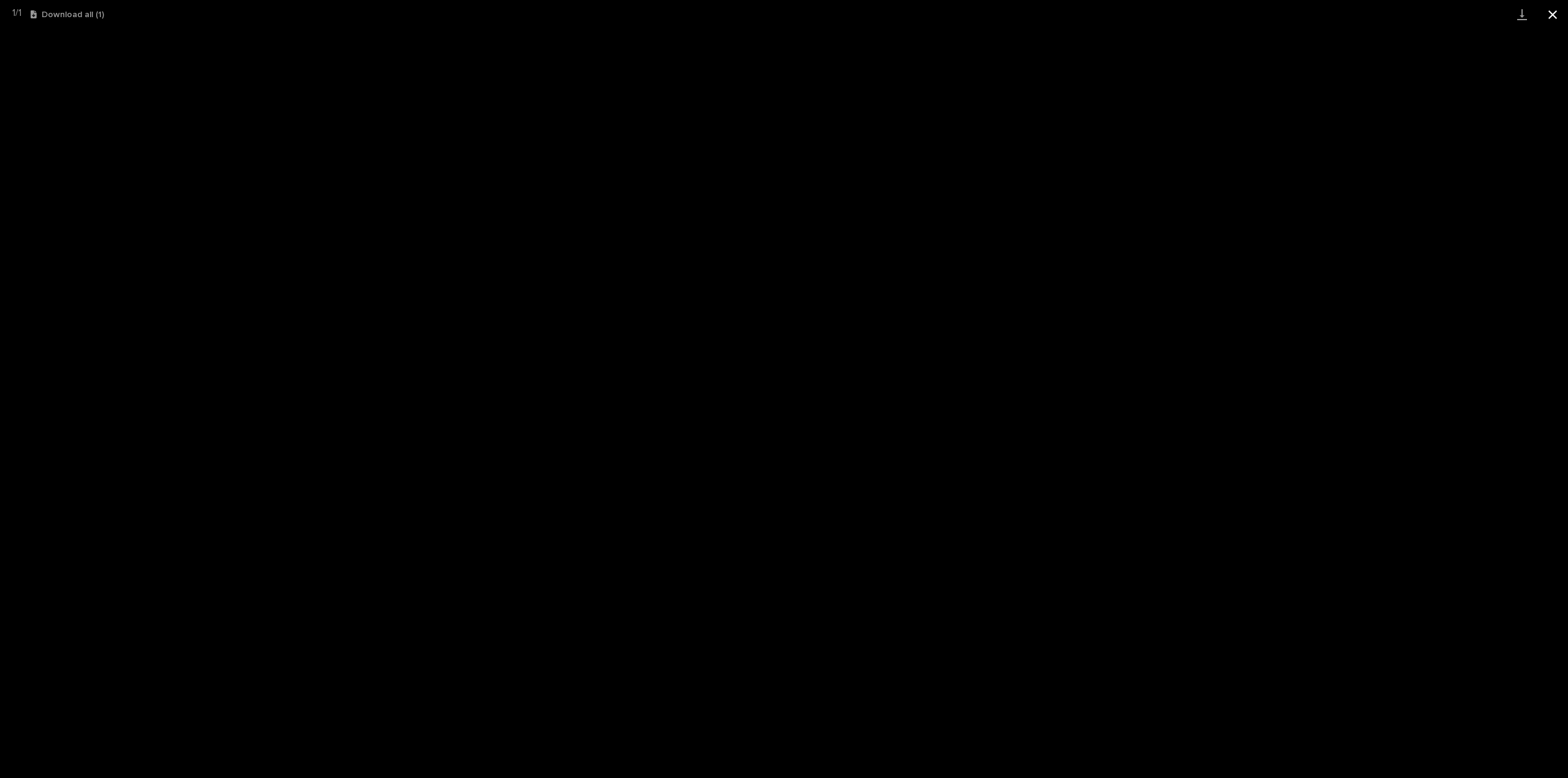
click at [1553, 17] on button "Close gallery" at bounding box center [1553, 14] width 31 height 29
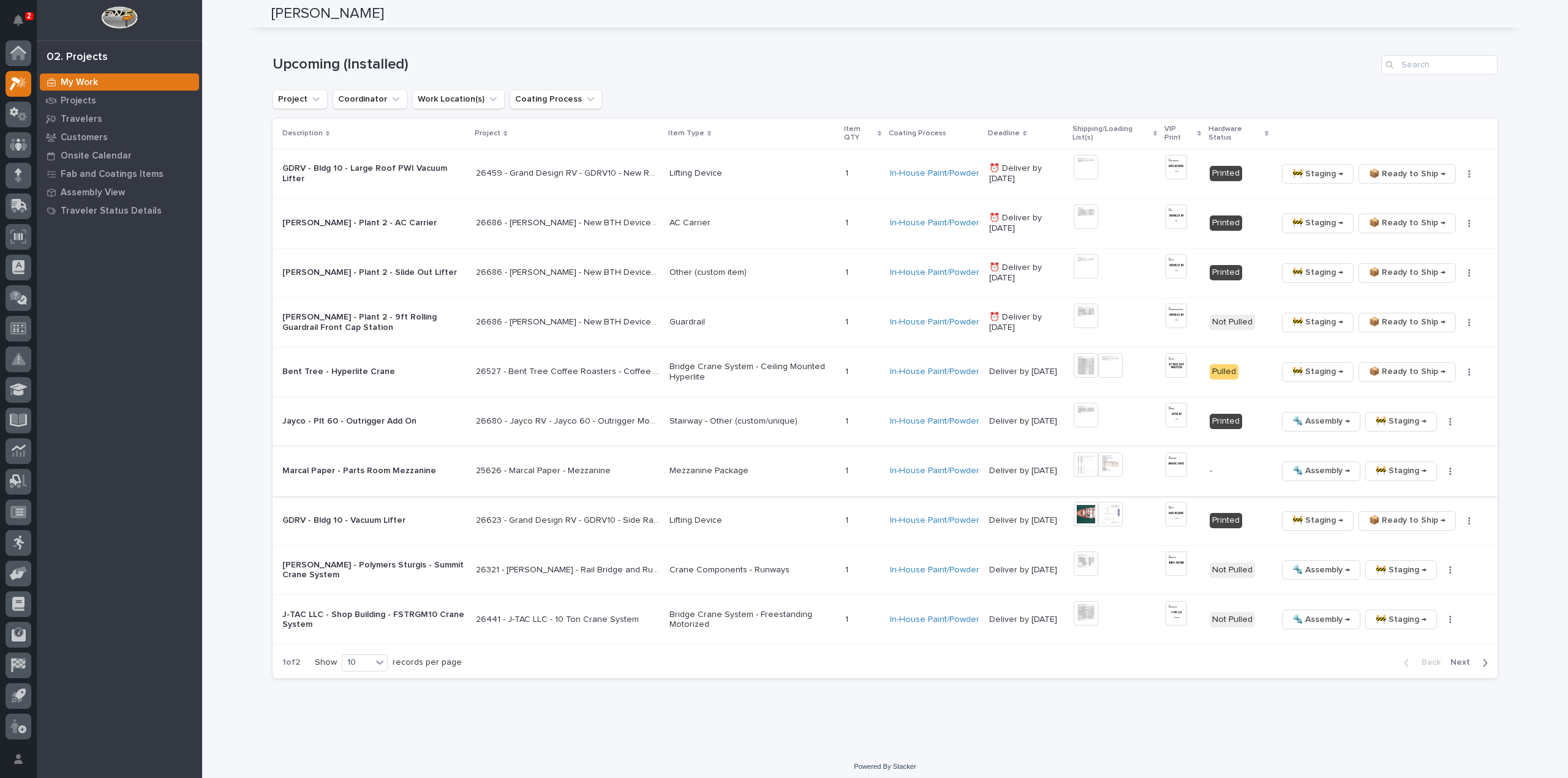
click at [1451, 467] on button "button" at bounding box center [1450, 471] width 17 height 9
click at [1397, 551] on span "🔩 Hardware" at bounding box center [1399, 553] width 52 height 15
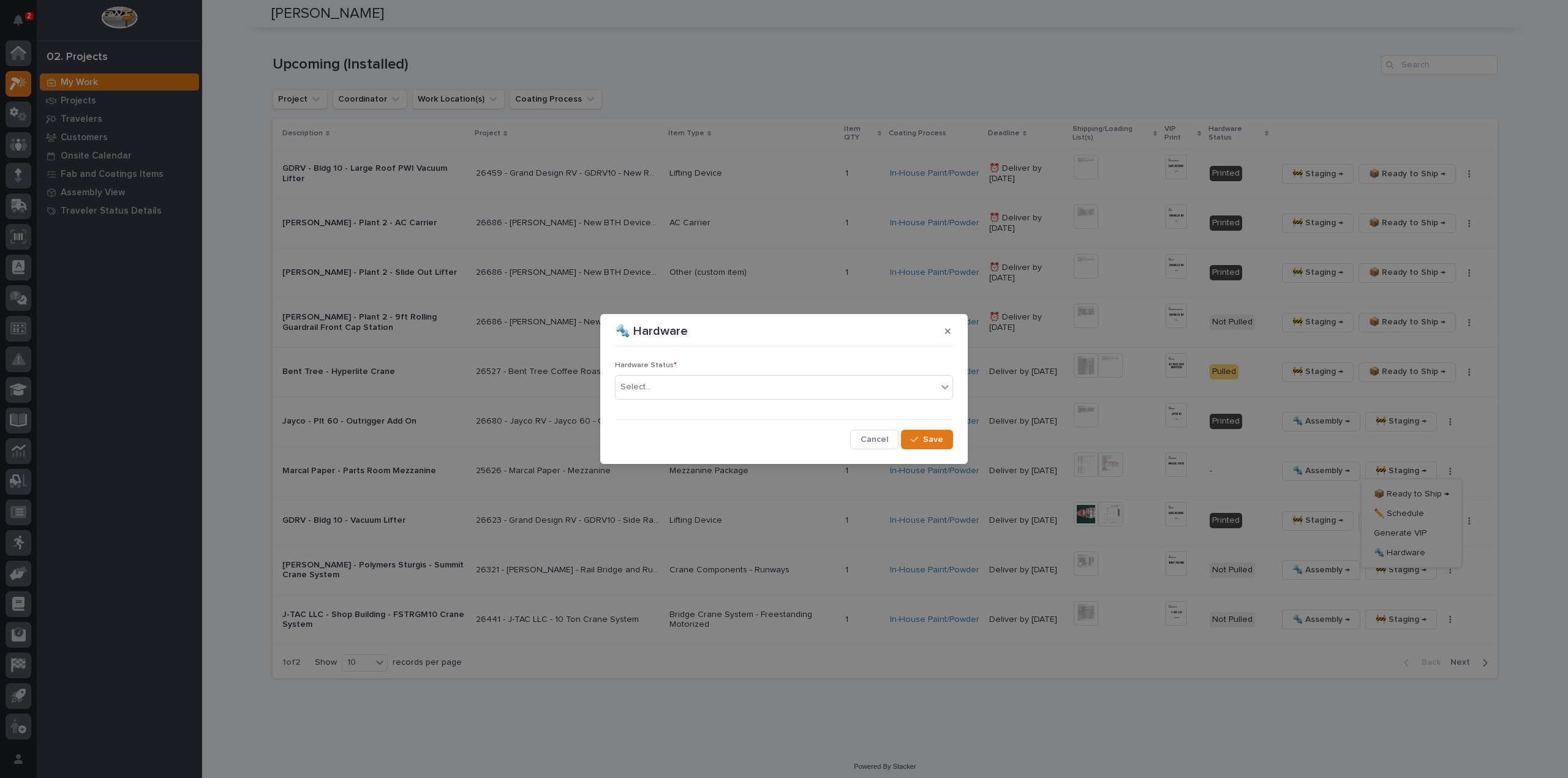
click at [697, 386] on div "Select..." at bounding box center [776, 387] width 322 height 20
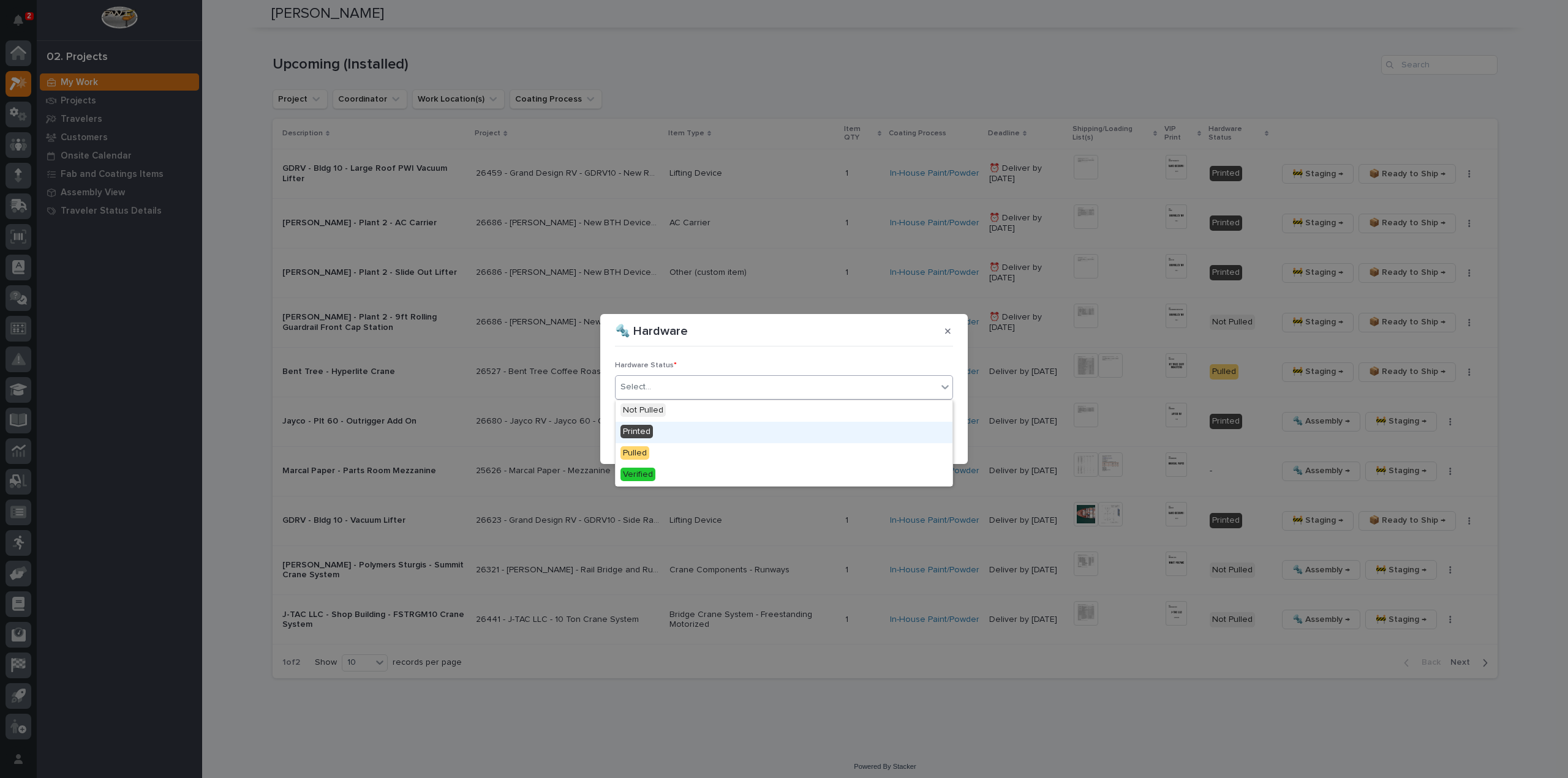
drag, startPoint x: 688, startPoint y: 416, endPoint x: 683, endPoint y: 429, distance: 13.9
click at [683, 429] on div "Printed" at bounding box center [784, 433] width 337 height 21
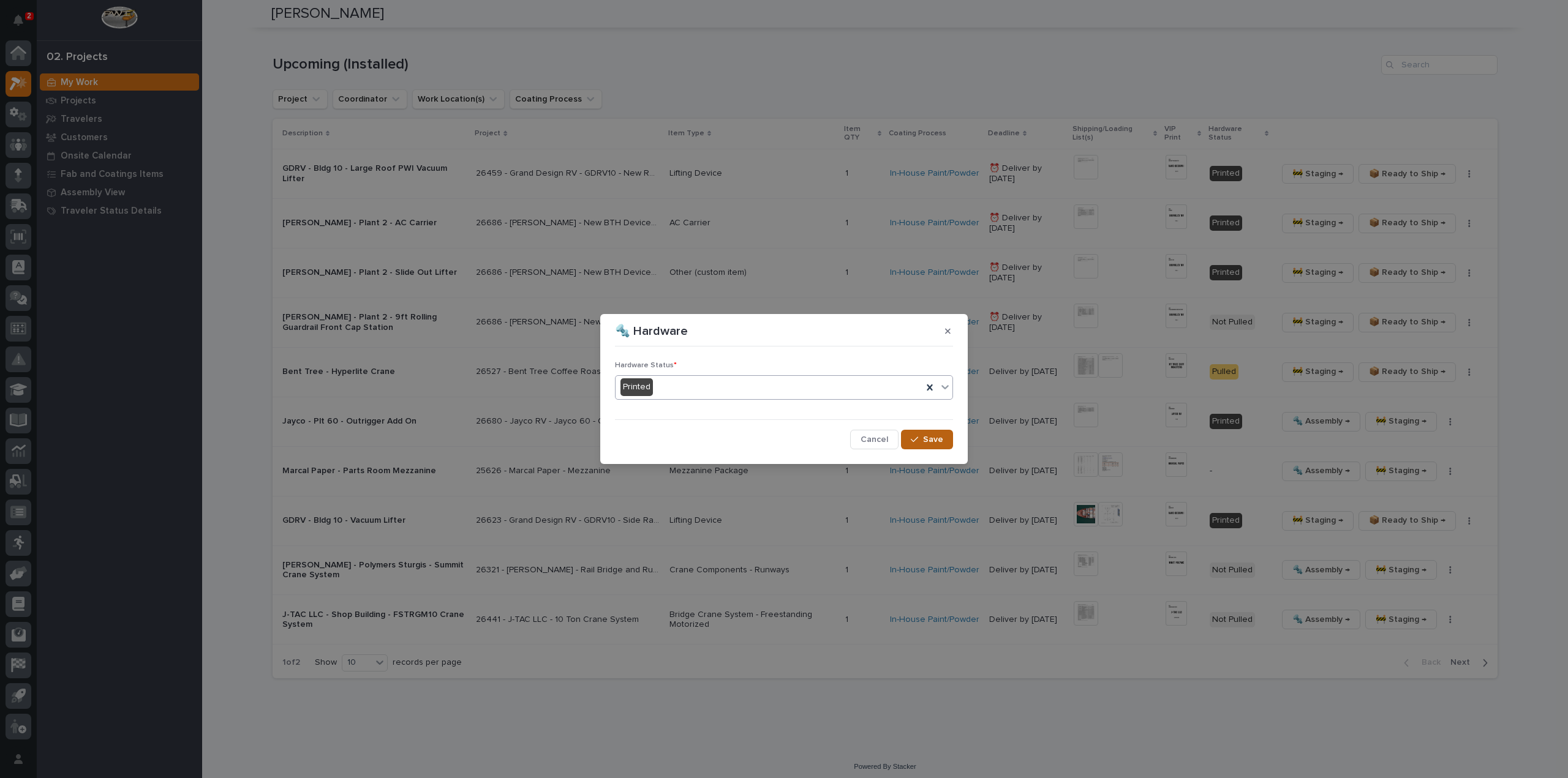
click at [917, 438] on icon "button" at bounding box center [914, 439] width 7 height 9
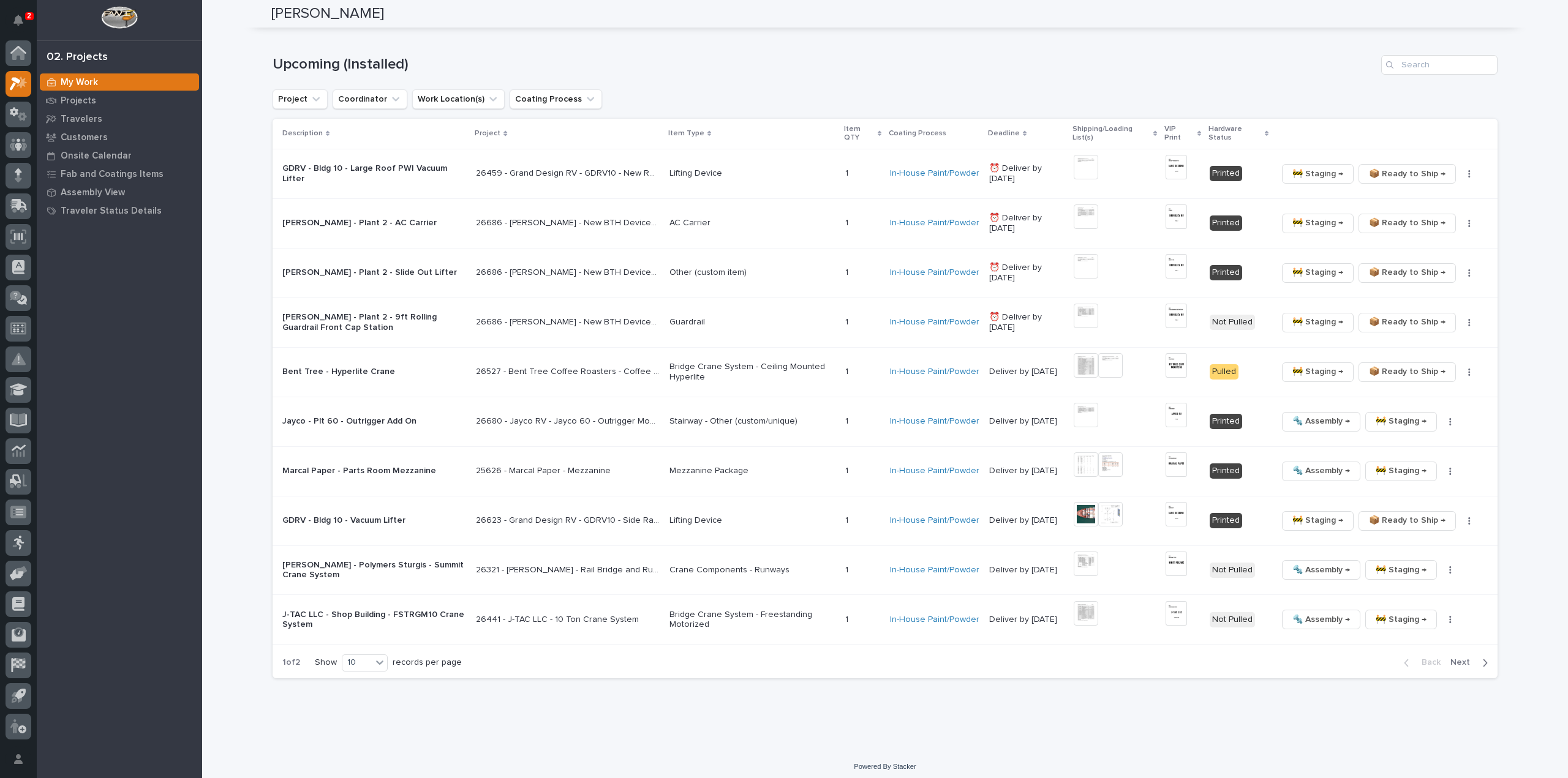
click at [1464, 657] on span "Next" at bounding box center [1464, 662] width 27 height 11
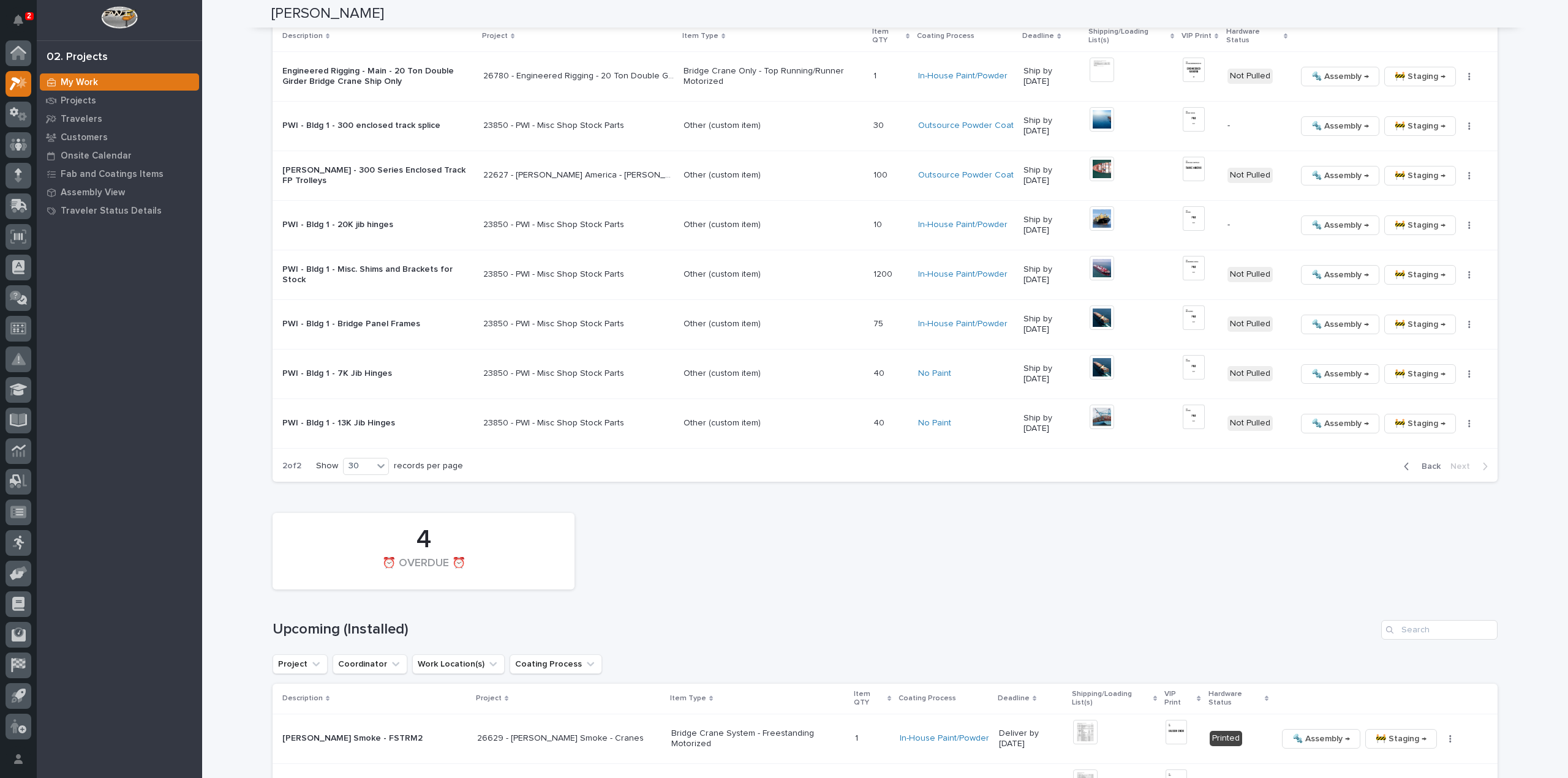
scroll to position [1320, 0]
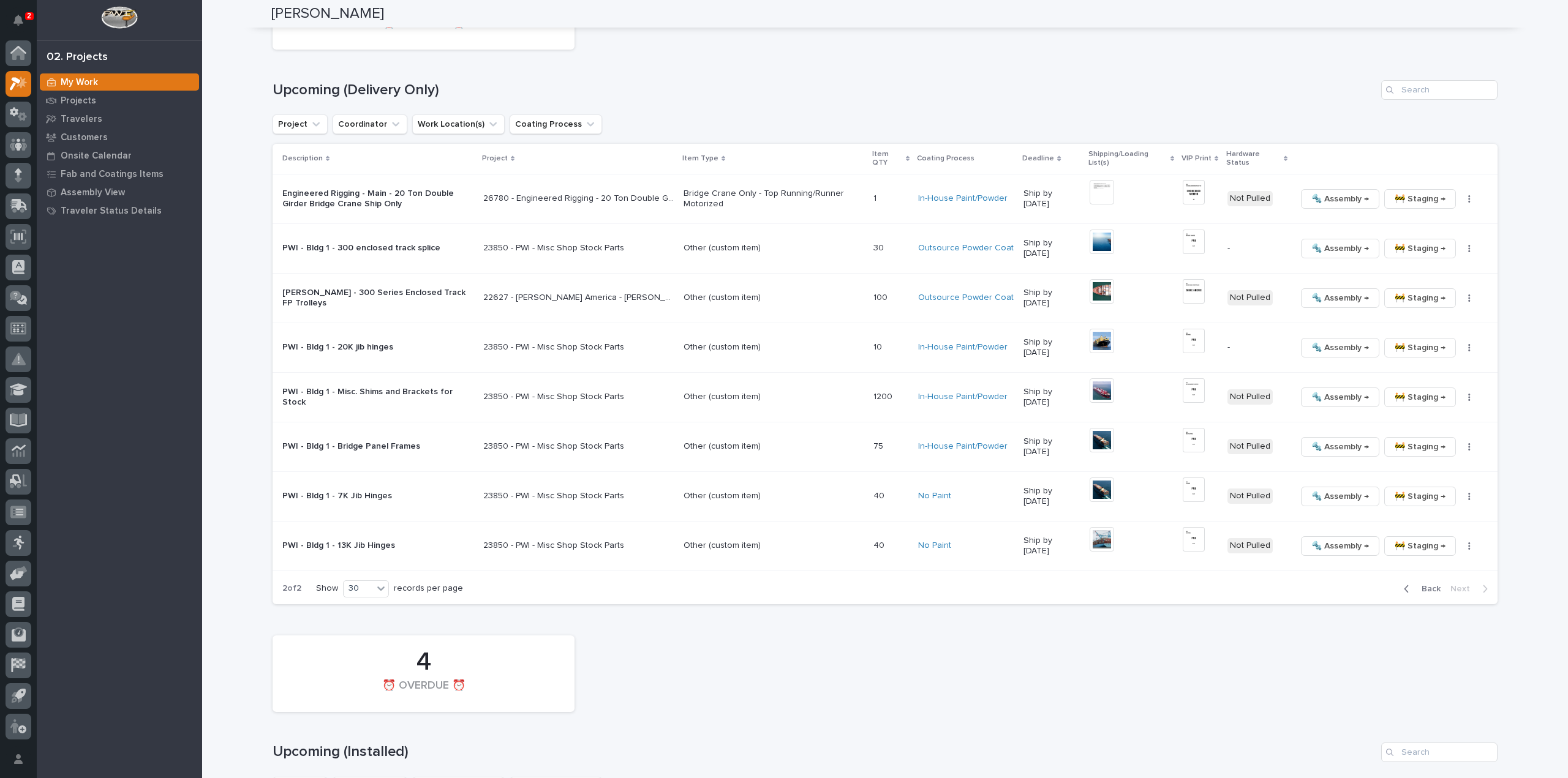
click at [1425, 583] on span "Back" at bounding box center [1427, 589] width 26 height 11
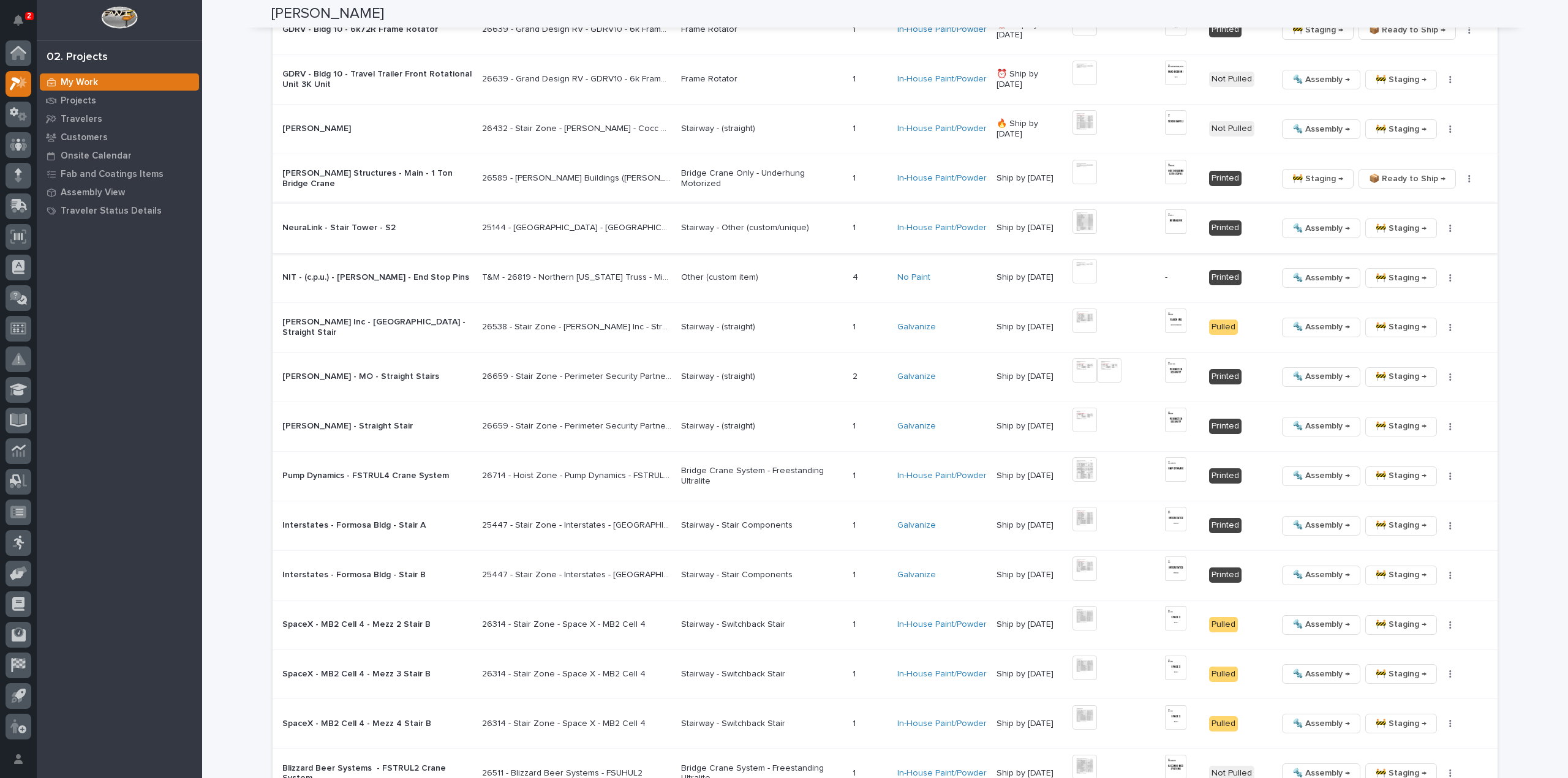
scroll to position [1810, 0]
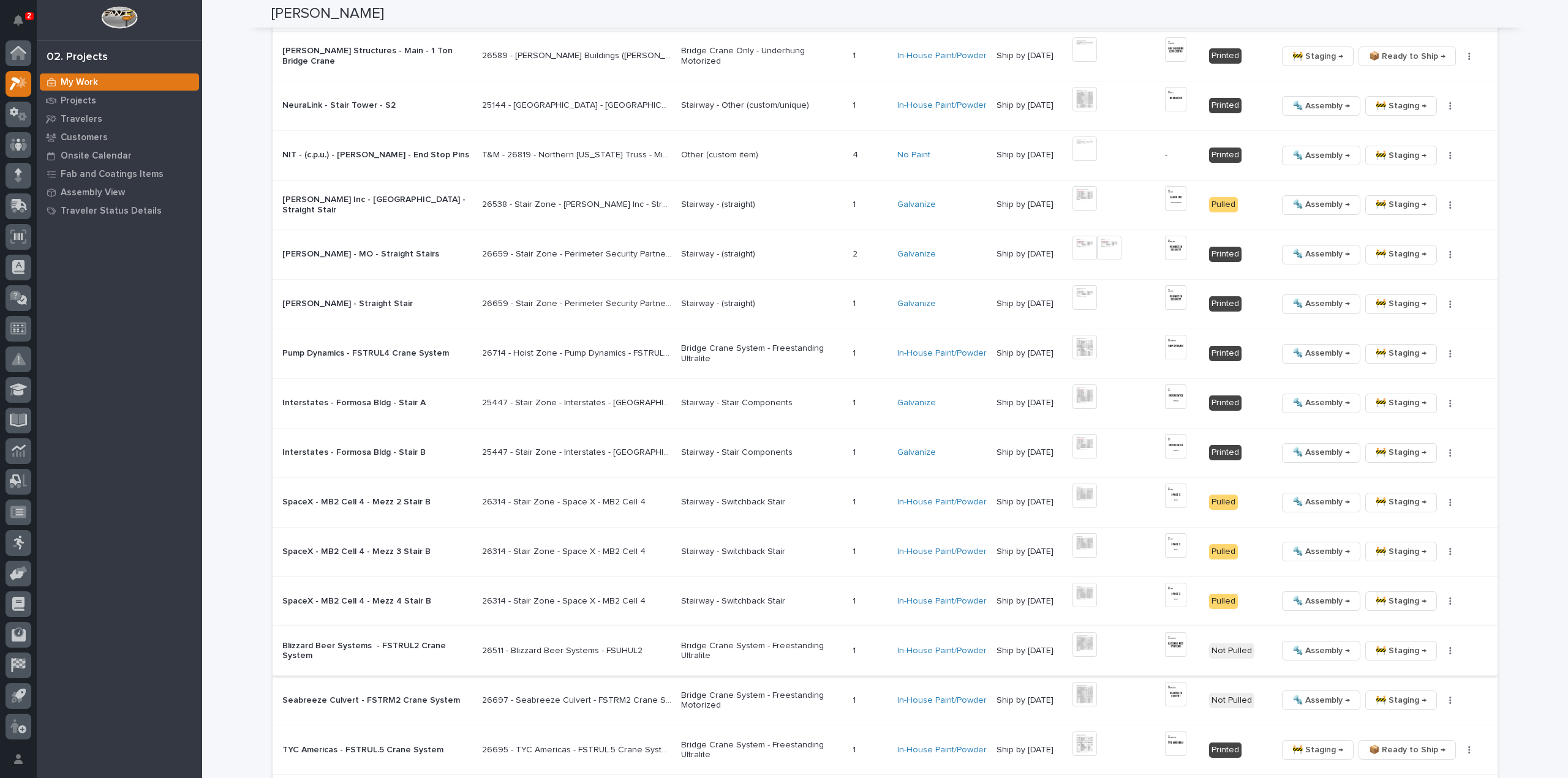
click at [1088, 637] on img at bounding box center [1084, 645] width 25 height 25
click at [1090, 642] on img at bounding box center [1084, 645] width 25 height 25
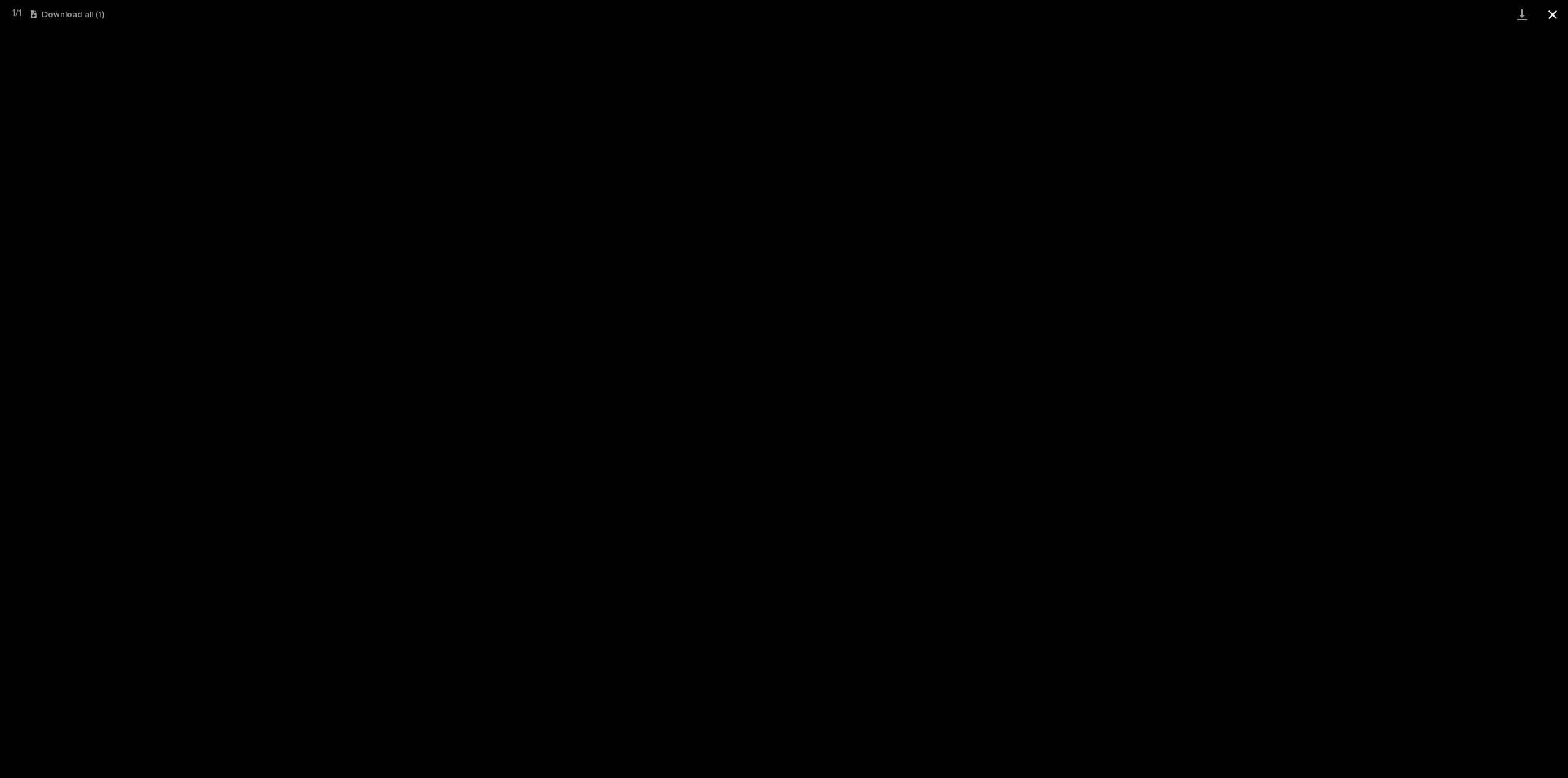
click at [1553, 17] on button "Close gallery" at bounding box center [1553, 14] width 31 height 29
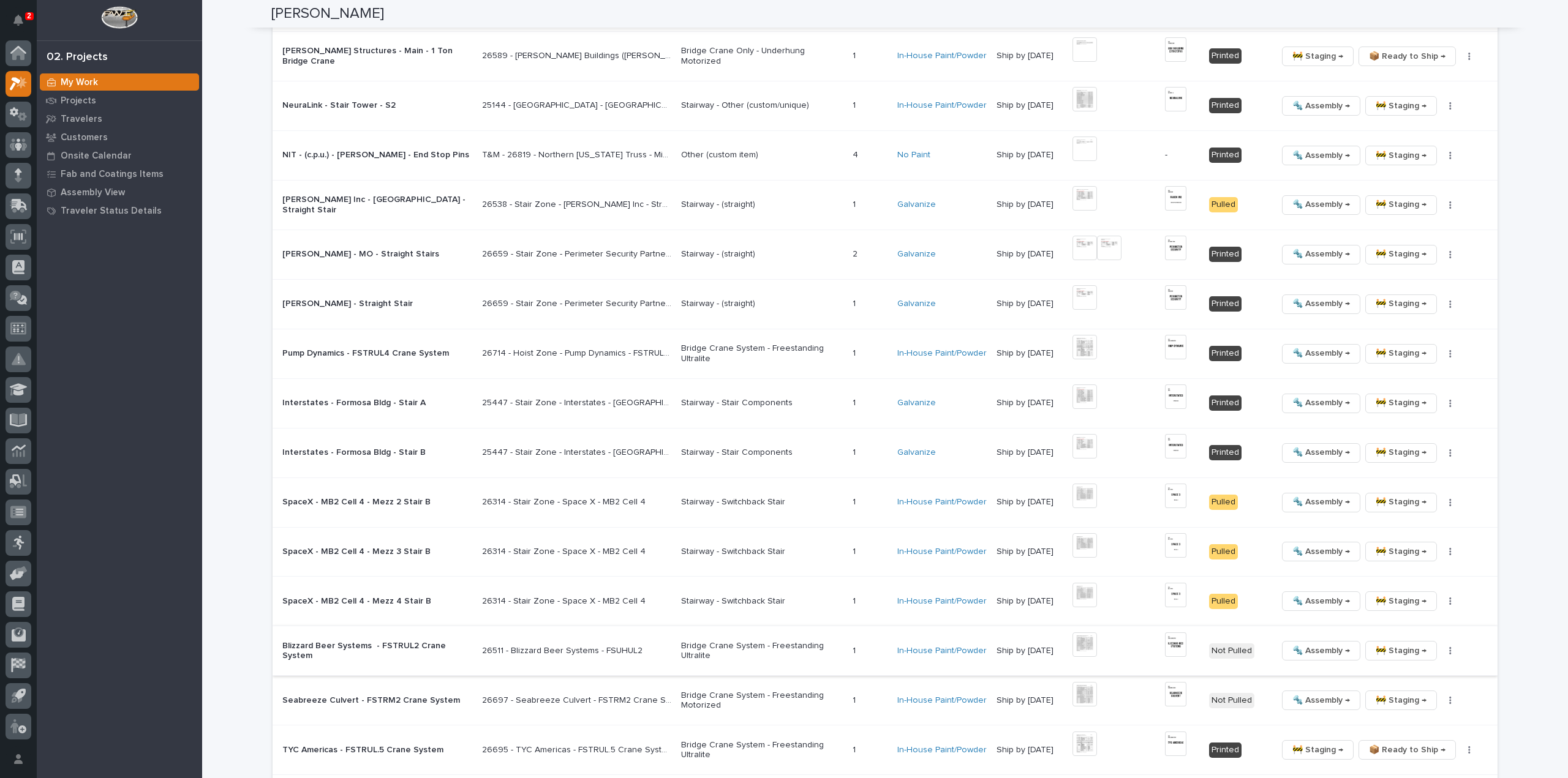
click at [1176, 643] on img at bounding box center [1175, 645] width 21 height 25
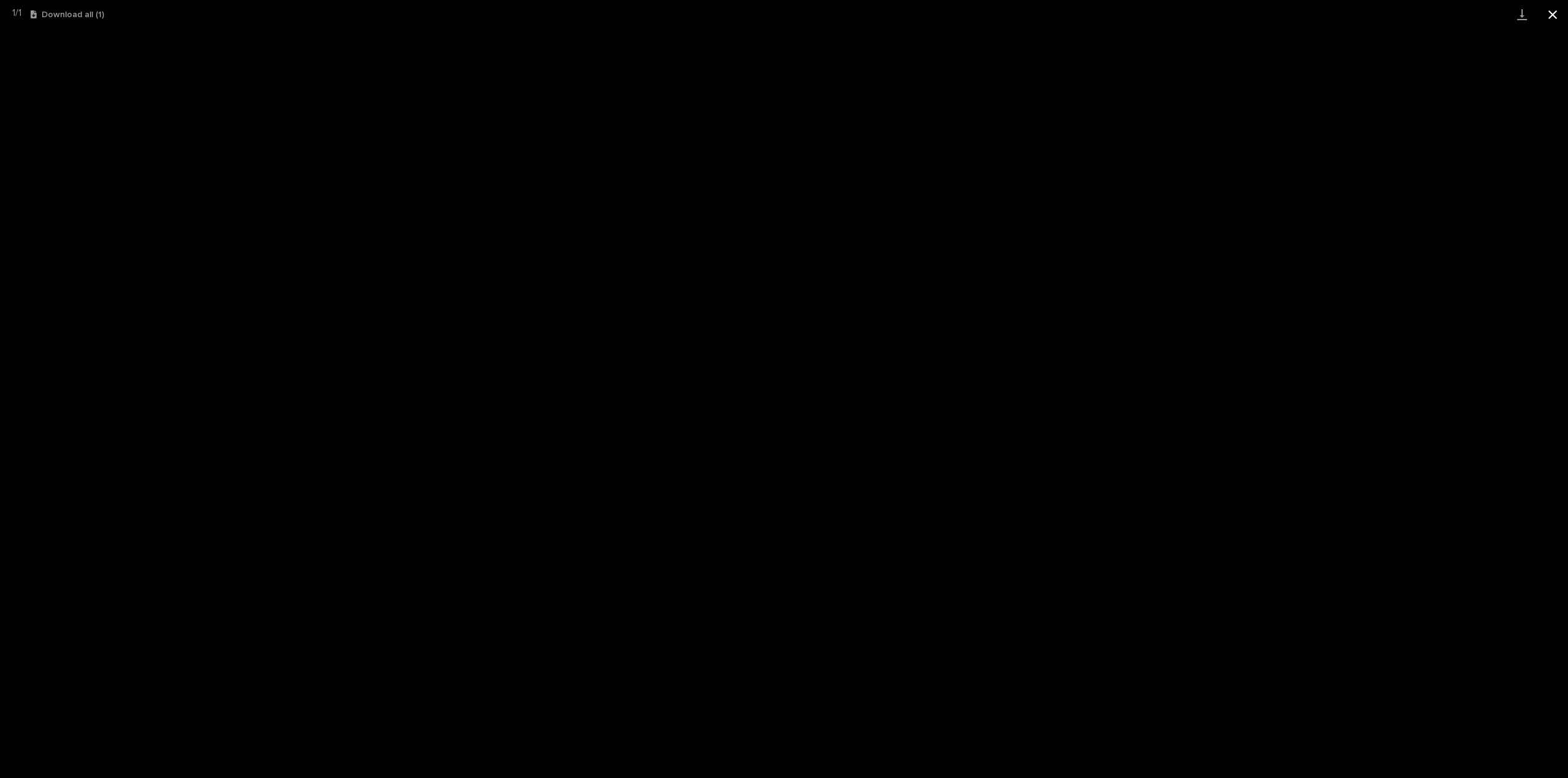
click at [1555, 17] on button "Close gallery" at bounding box center [1553, 14] width 31 height 29
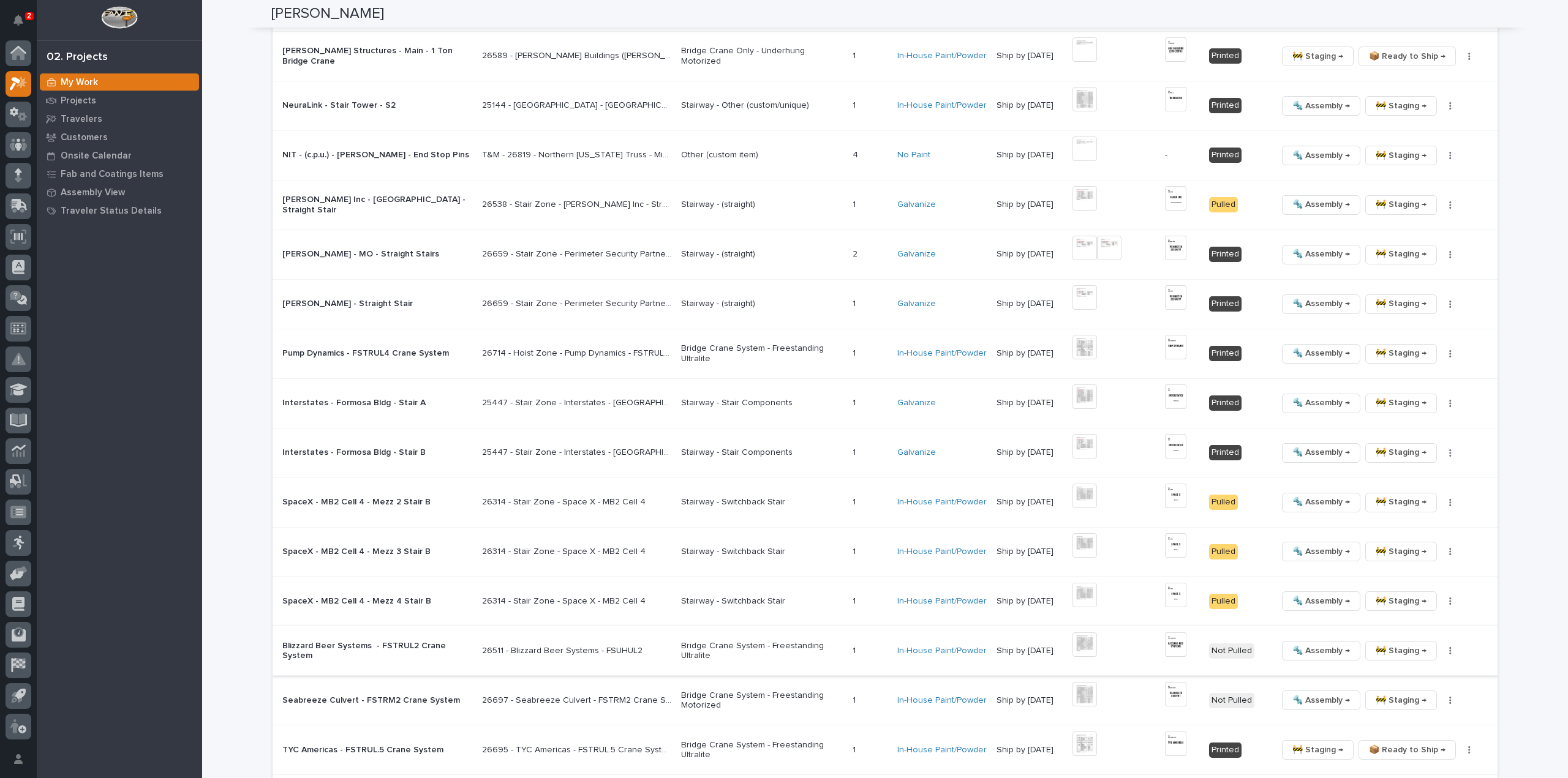
click at [1446, 647] on button "button" at bounding box center [1450, 651] width 17 height 9
click at [1412, 733] on span "🔩 Hardware" at bounding box center [1399, 730] width 52 height 15
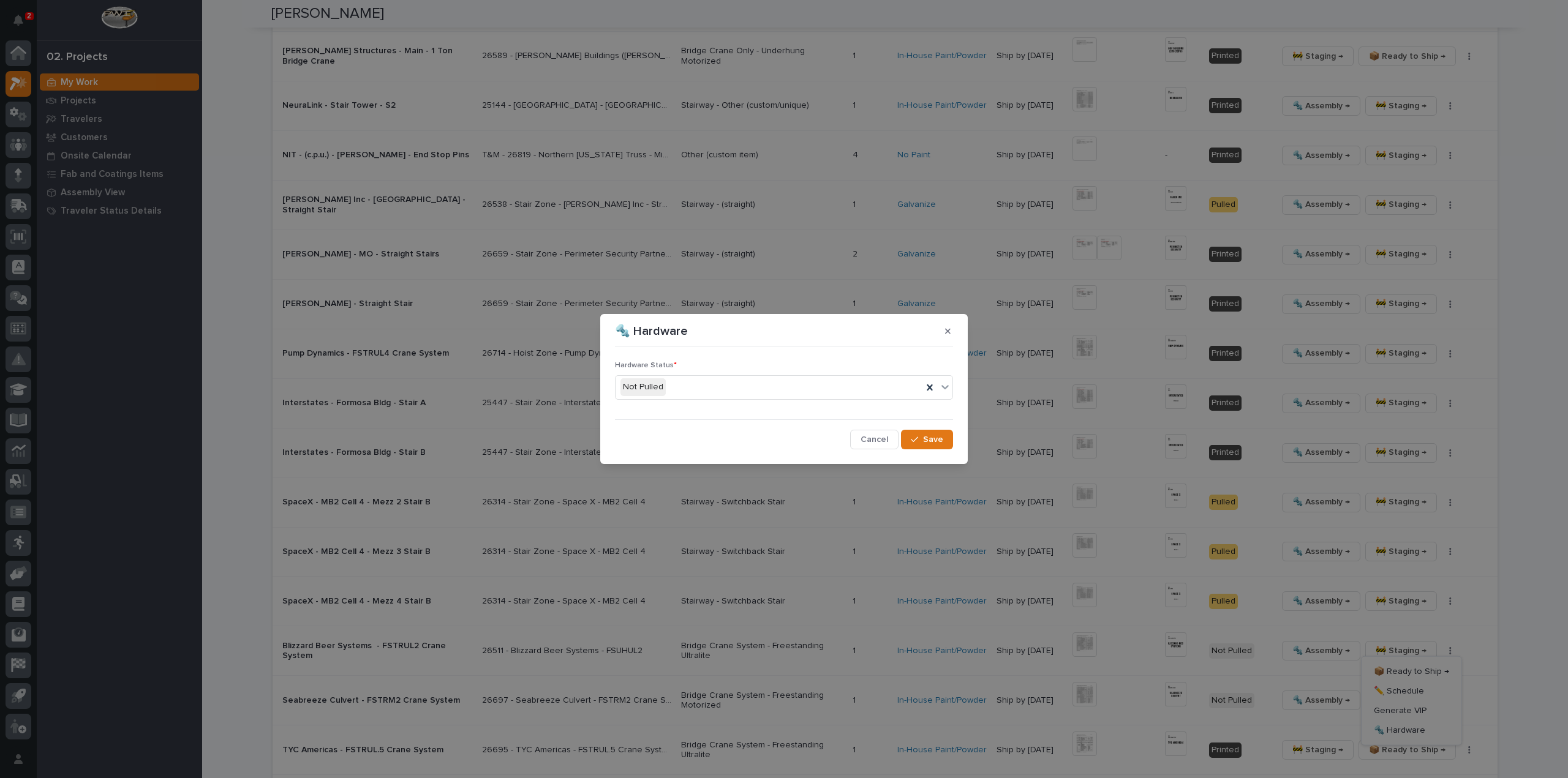
click at [672, 388] on div "Not Pulled" at bounding box center [769, 387] width 307 height 20
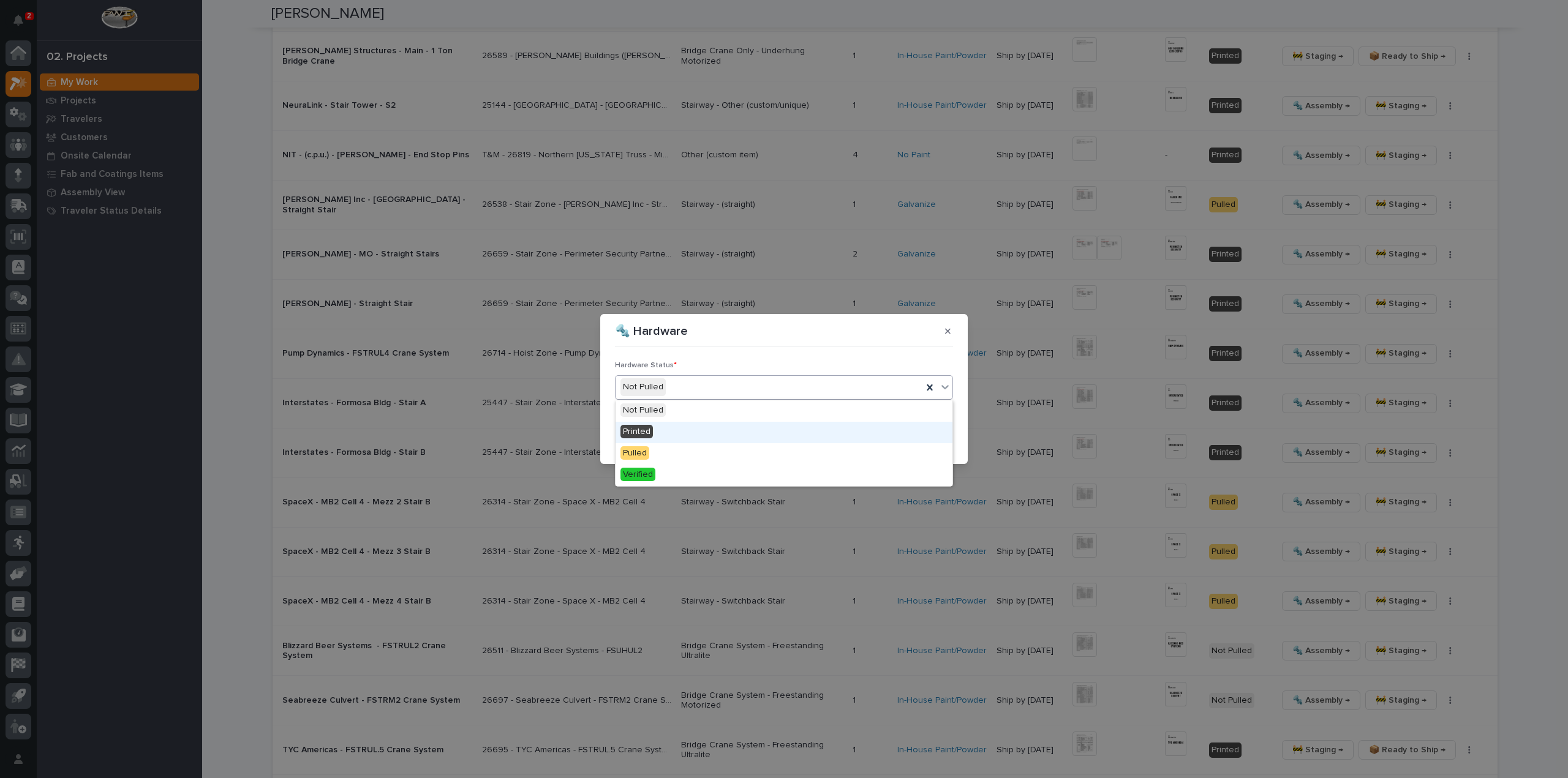
click at [670, 429] on div "Printed" at bounding box center [784, 433] width 337 height 21
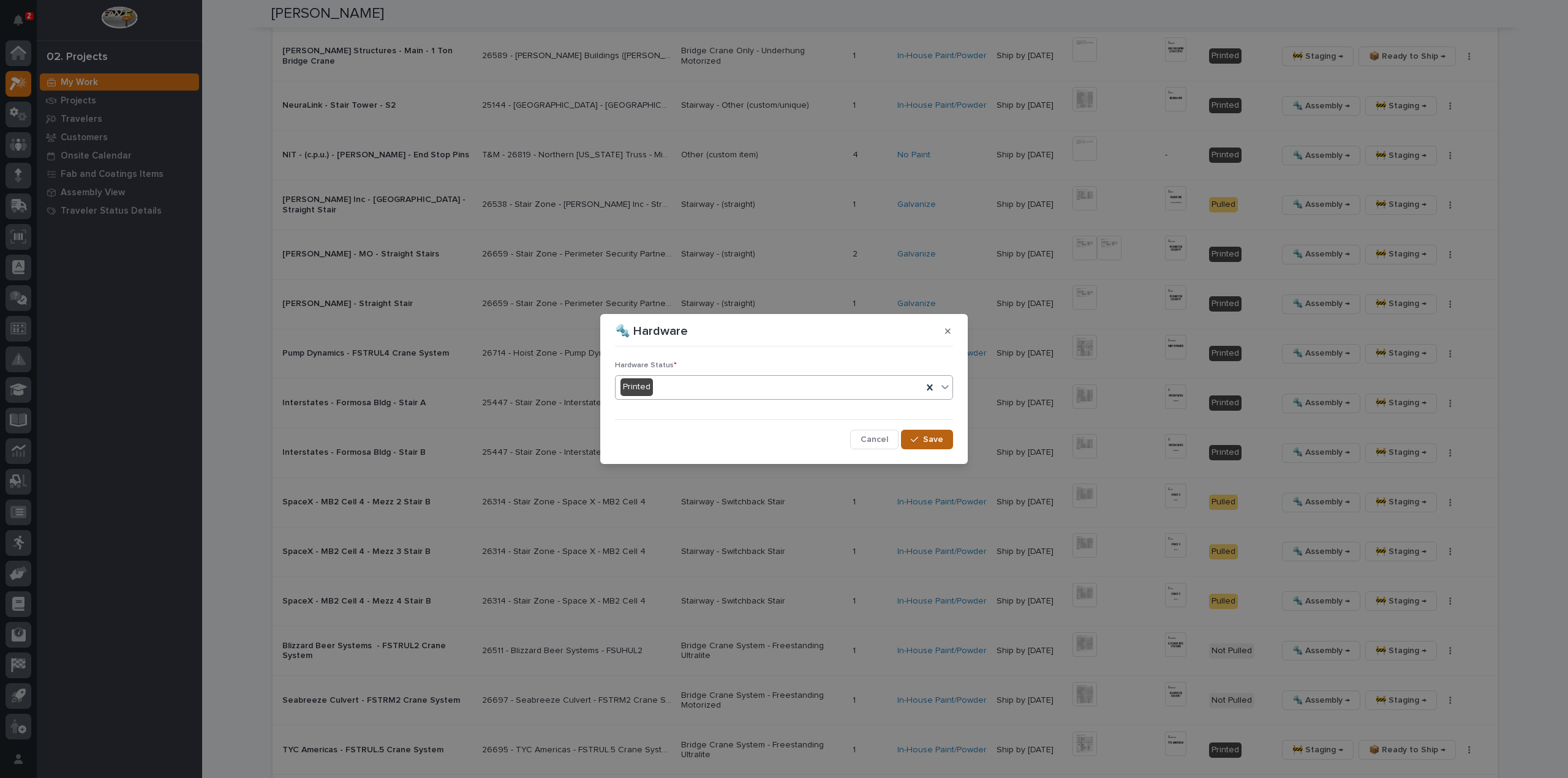
click at [938, 442] on span "Save" at bounding box center [933, 439] width 20 height 11
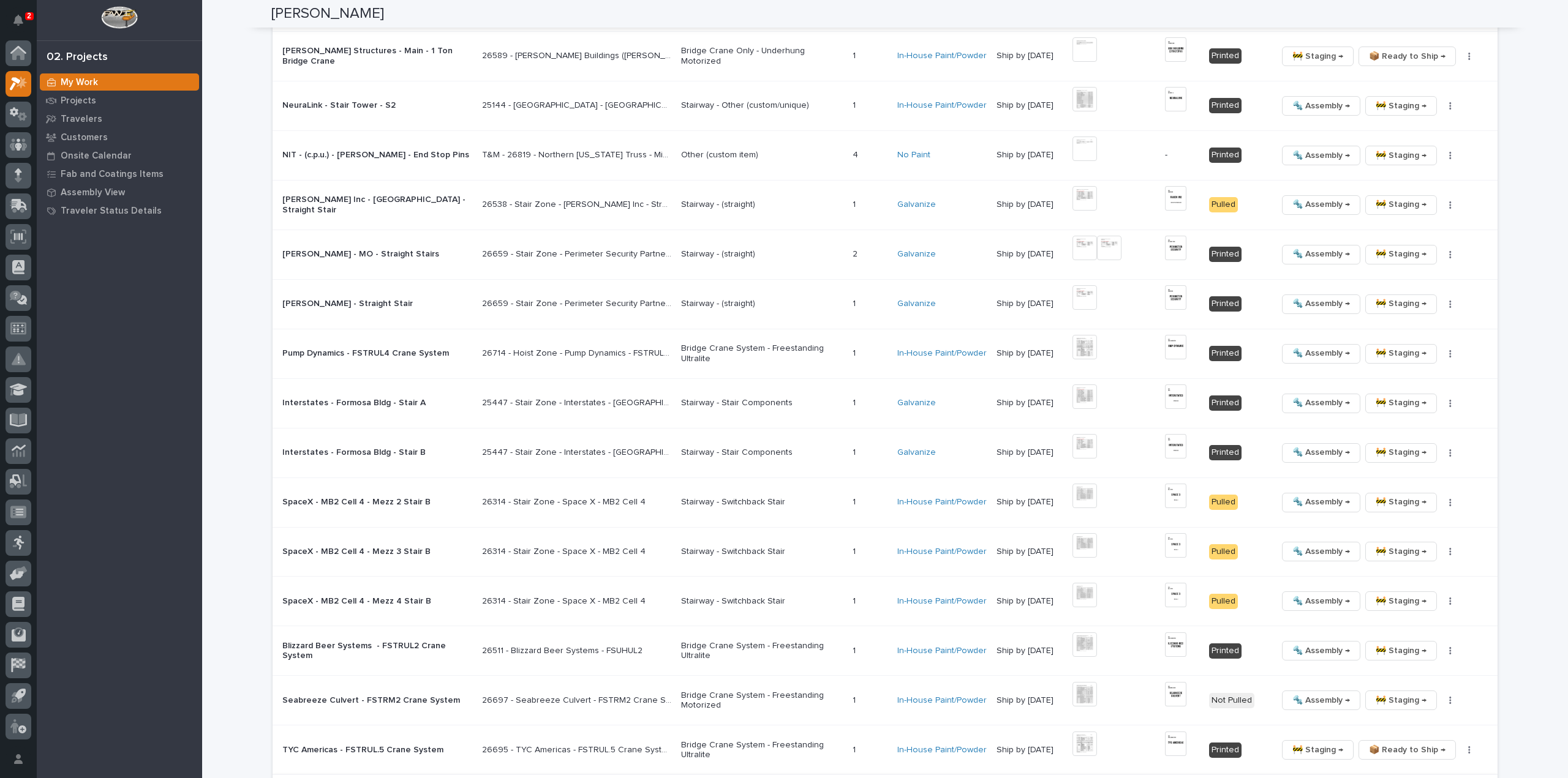
scroll to position [1933, 0]
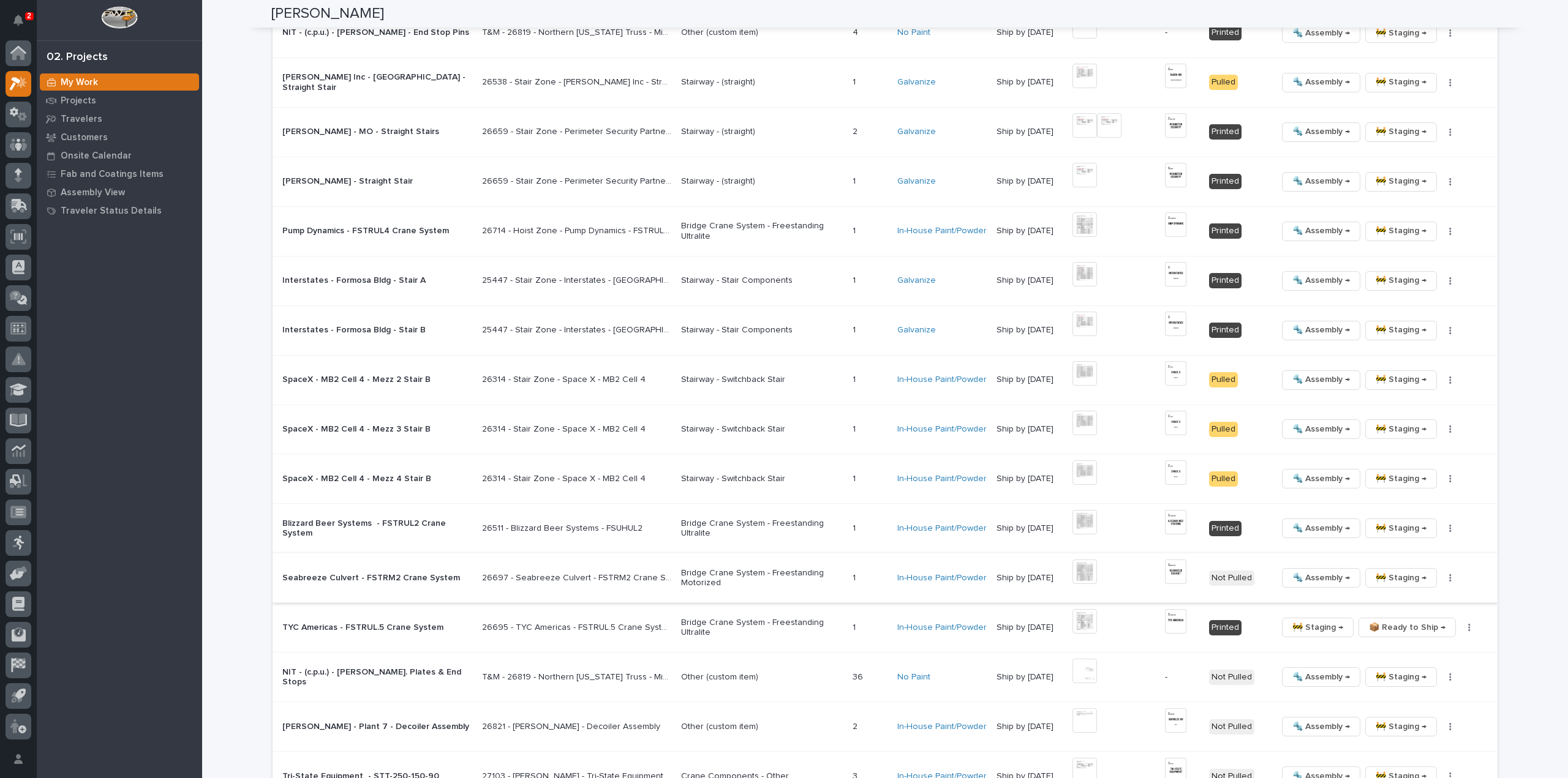
click at [1089, 562] on img at bounding box center [1084, 572] width 25 height 25
click at [1084, 572] on img at bounding box center [1084, 572] width 25 height 25
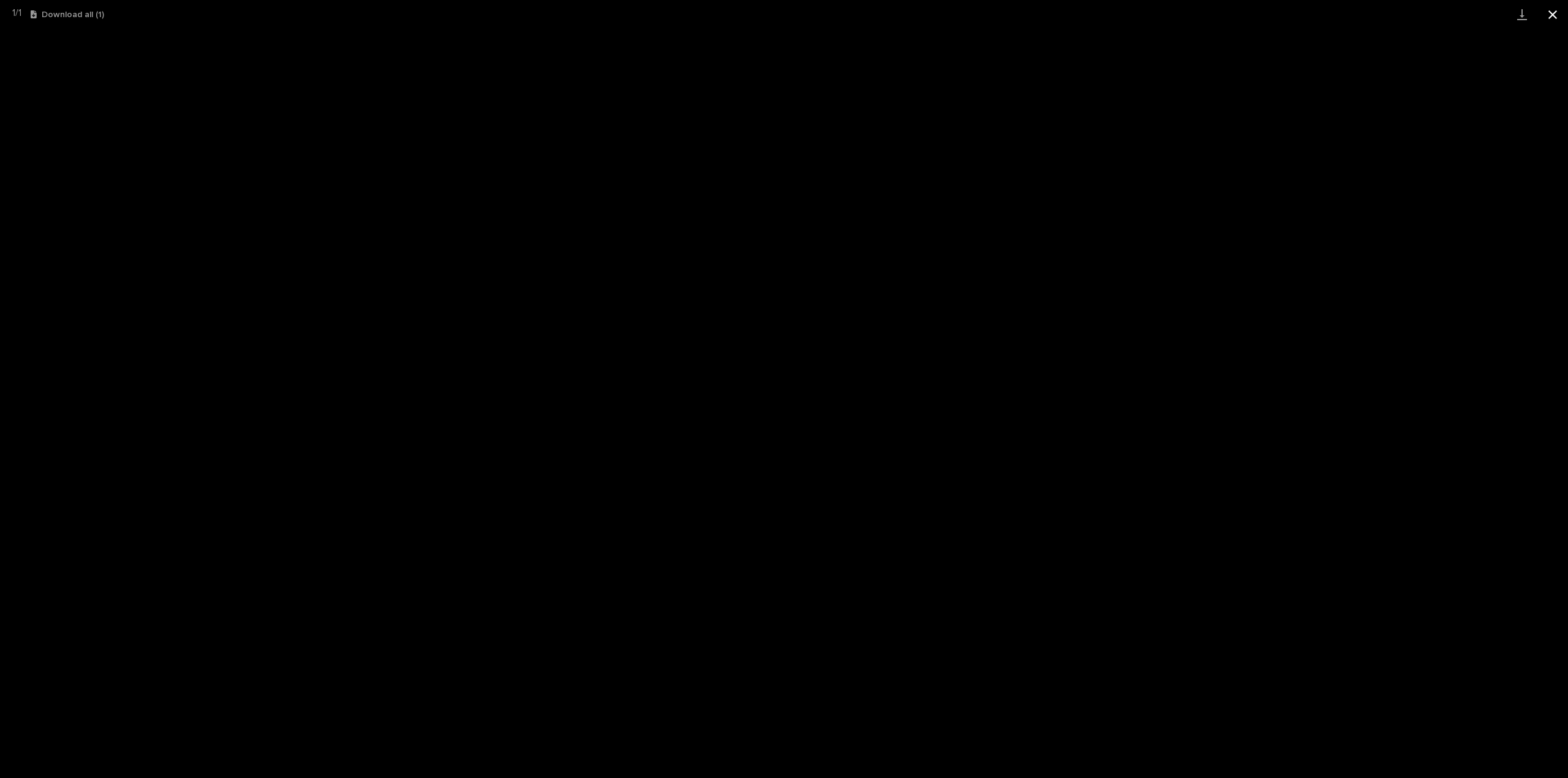
click at [1551, 17] on button "Close gallery" at bounding box center [1553, 14] width 31 height 29
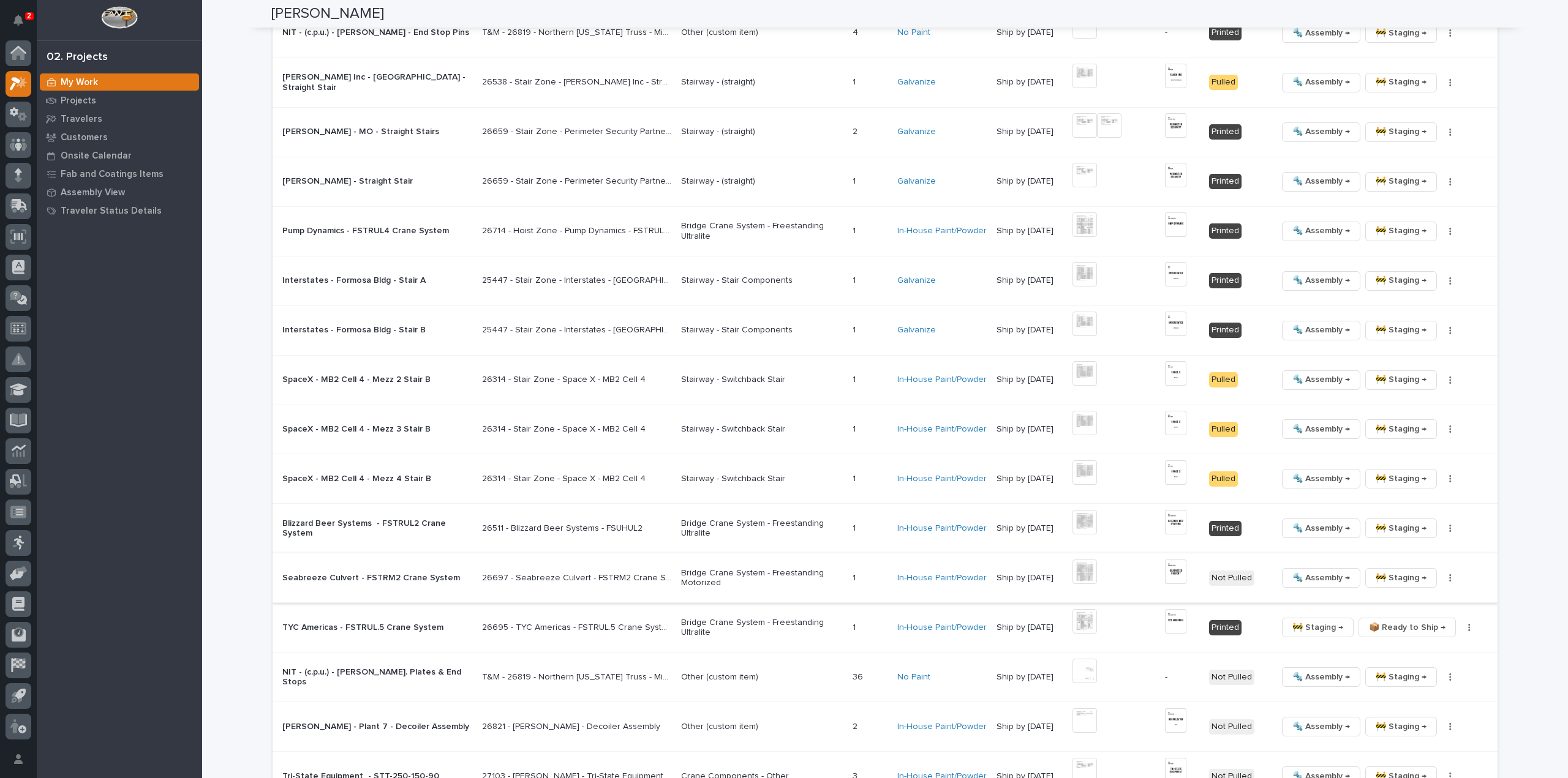
click at [1177, 568] on img at bounding box center [1175, 572] width 21 height 25
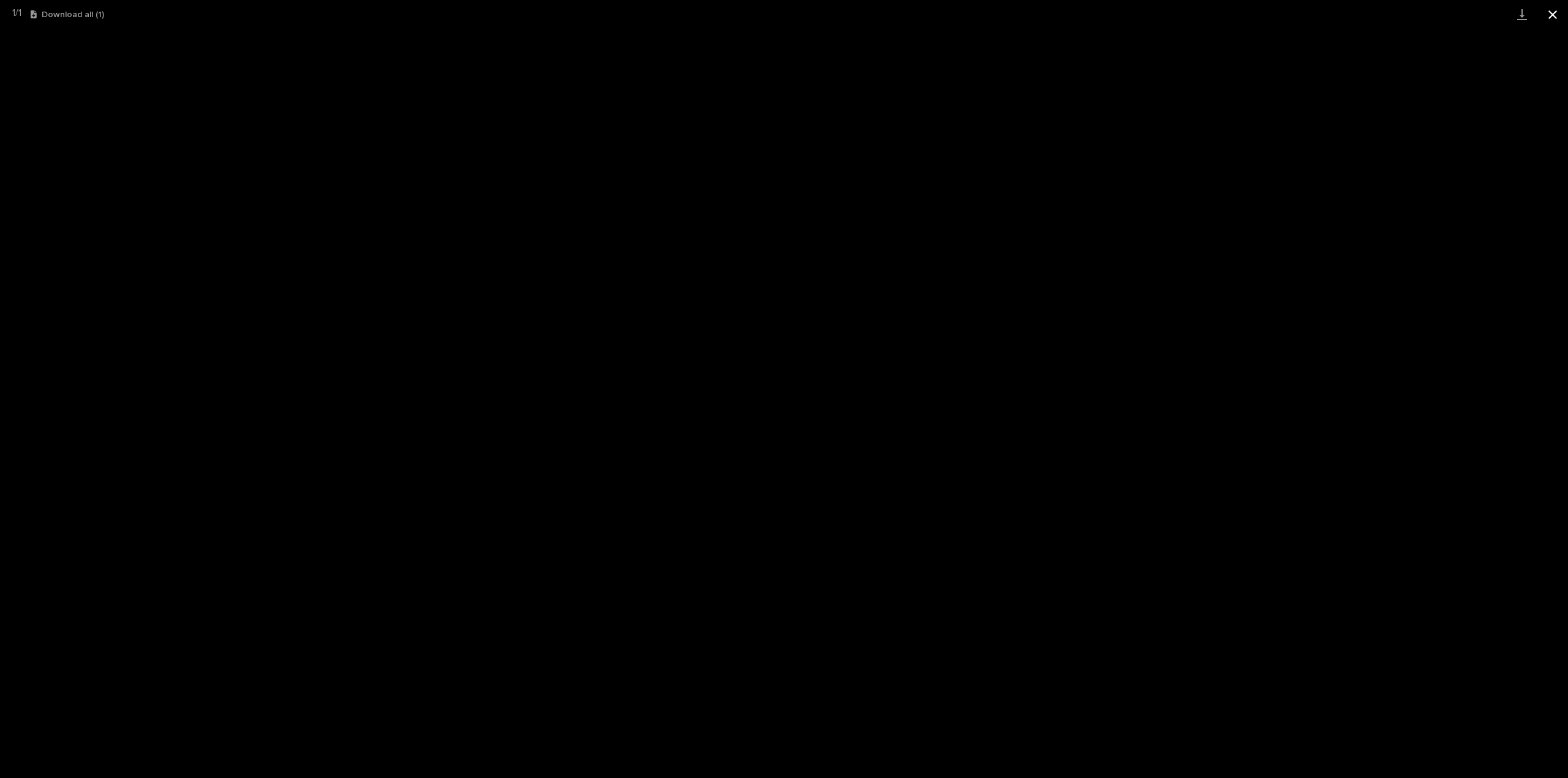
click at [1549, 15] on button "Close gallery" at bounding box center [1553, 14] width 31 height 29
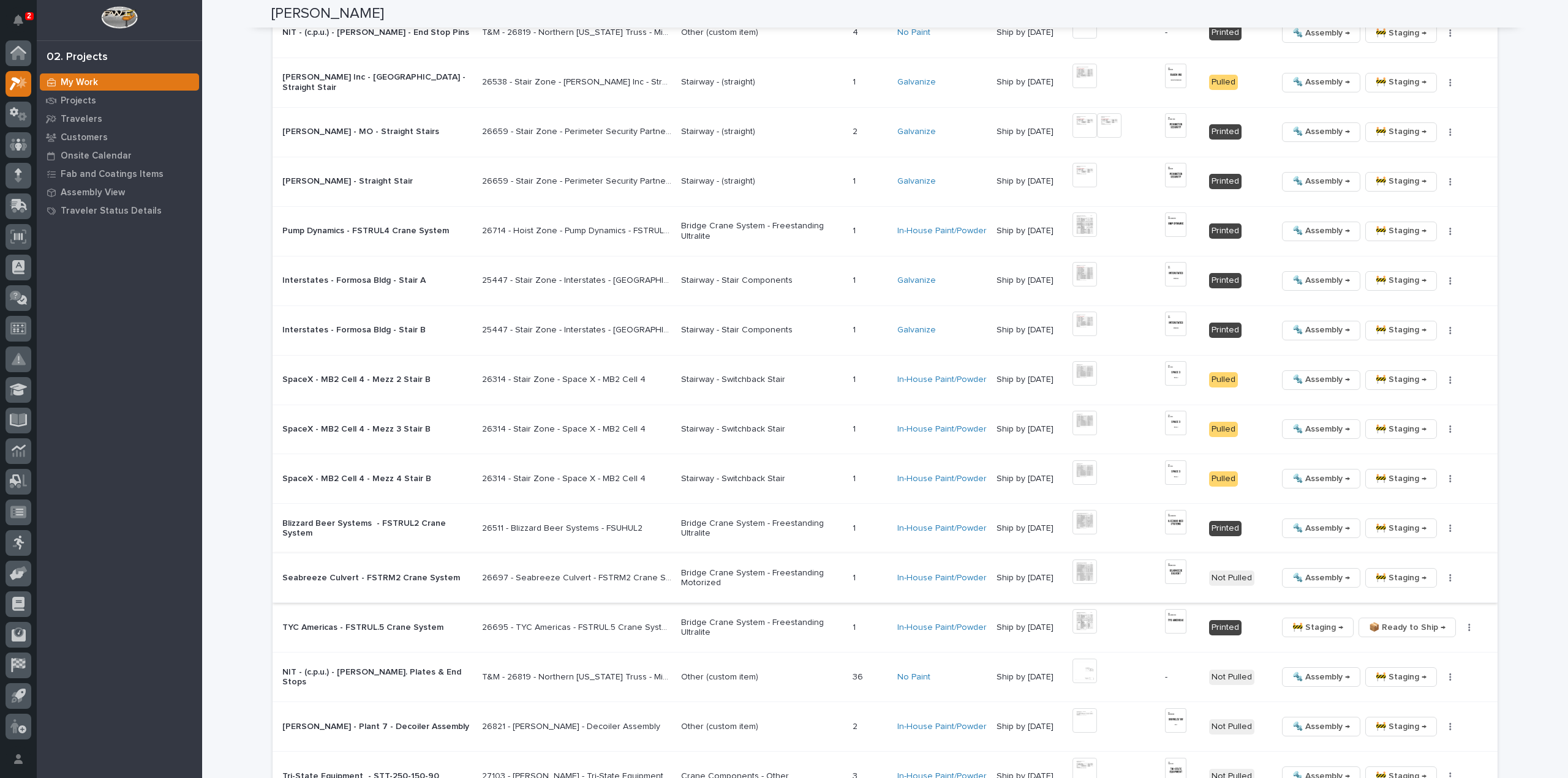
click at [1449, 574] on icon "button" at bounding box center [1450, 578] width 3 height 9
click at [1422, 654] on button "🔩 Hardware" at bounding box center [1411, 656] width 90 height 19
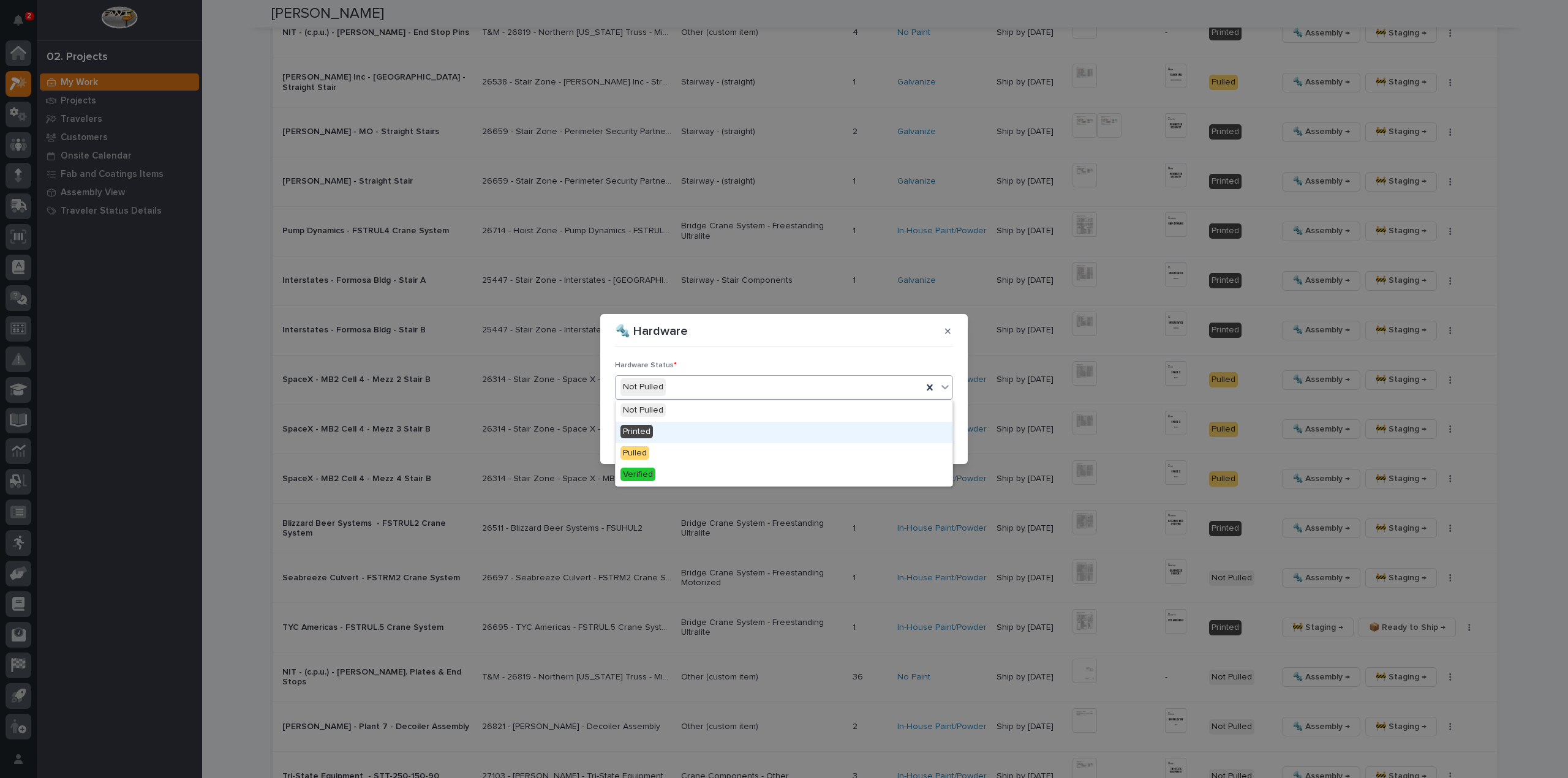
drag, startPoint x: 664, startPoint y: 431, endPoint x: 680, endPoint y: 429, distance: 16.1
click at [666, 431] on div "Printed" at bounding box center [784, 433] width 337 height 21
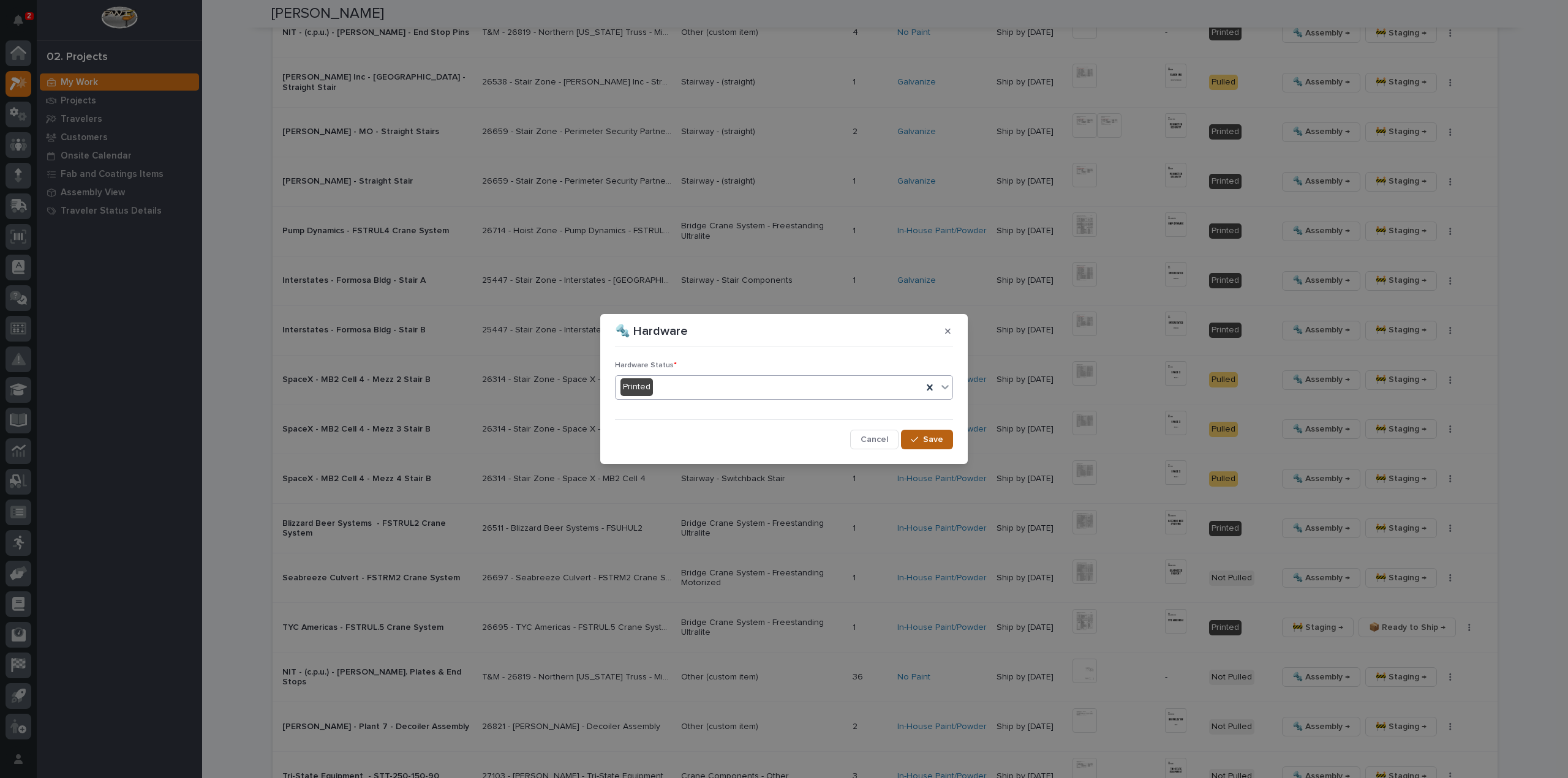
click at [910, 439] on button "Save" at bounding box center [927, 439] width 52 height 19
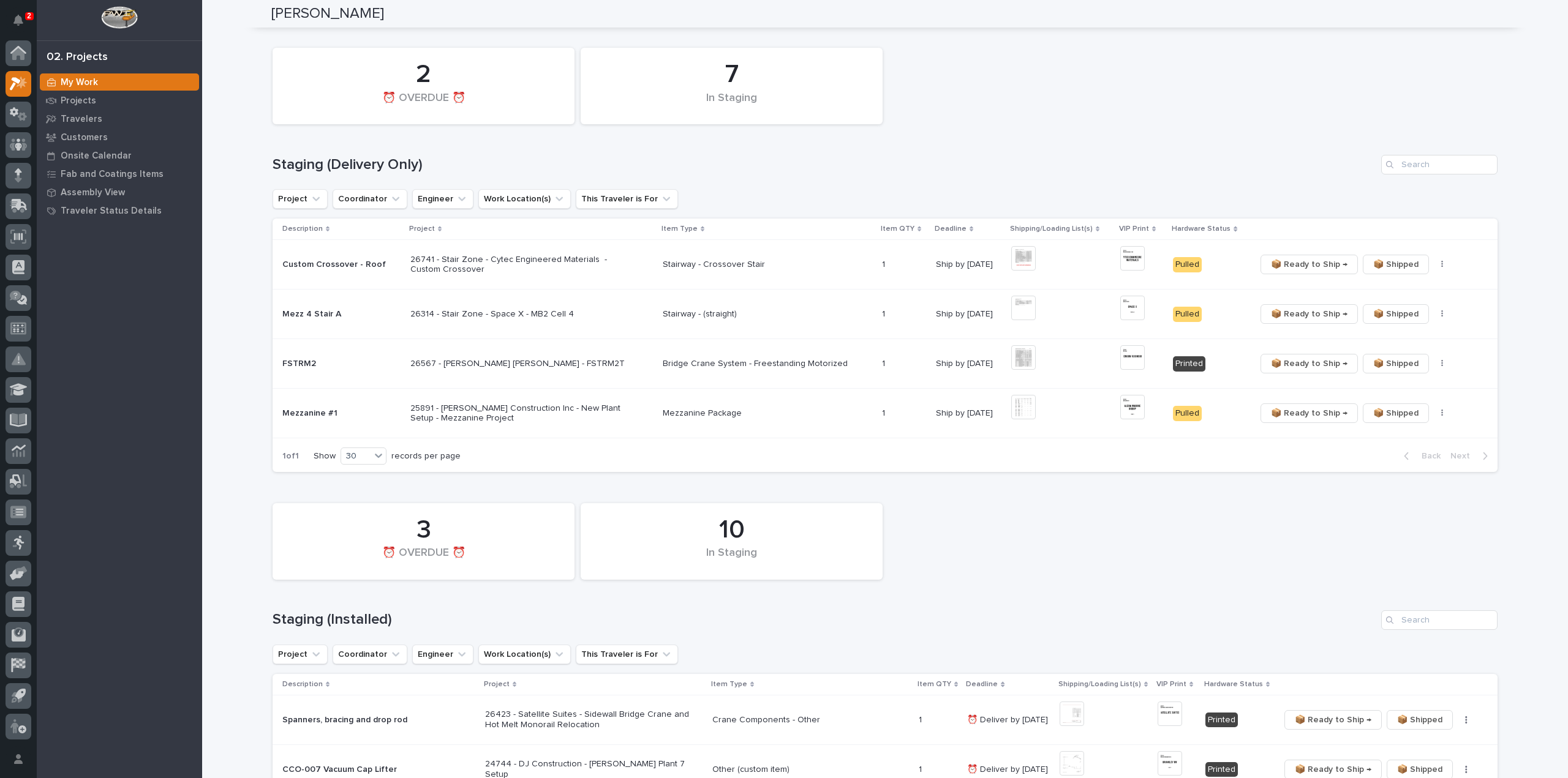
scroll to position [0, 0]
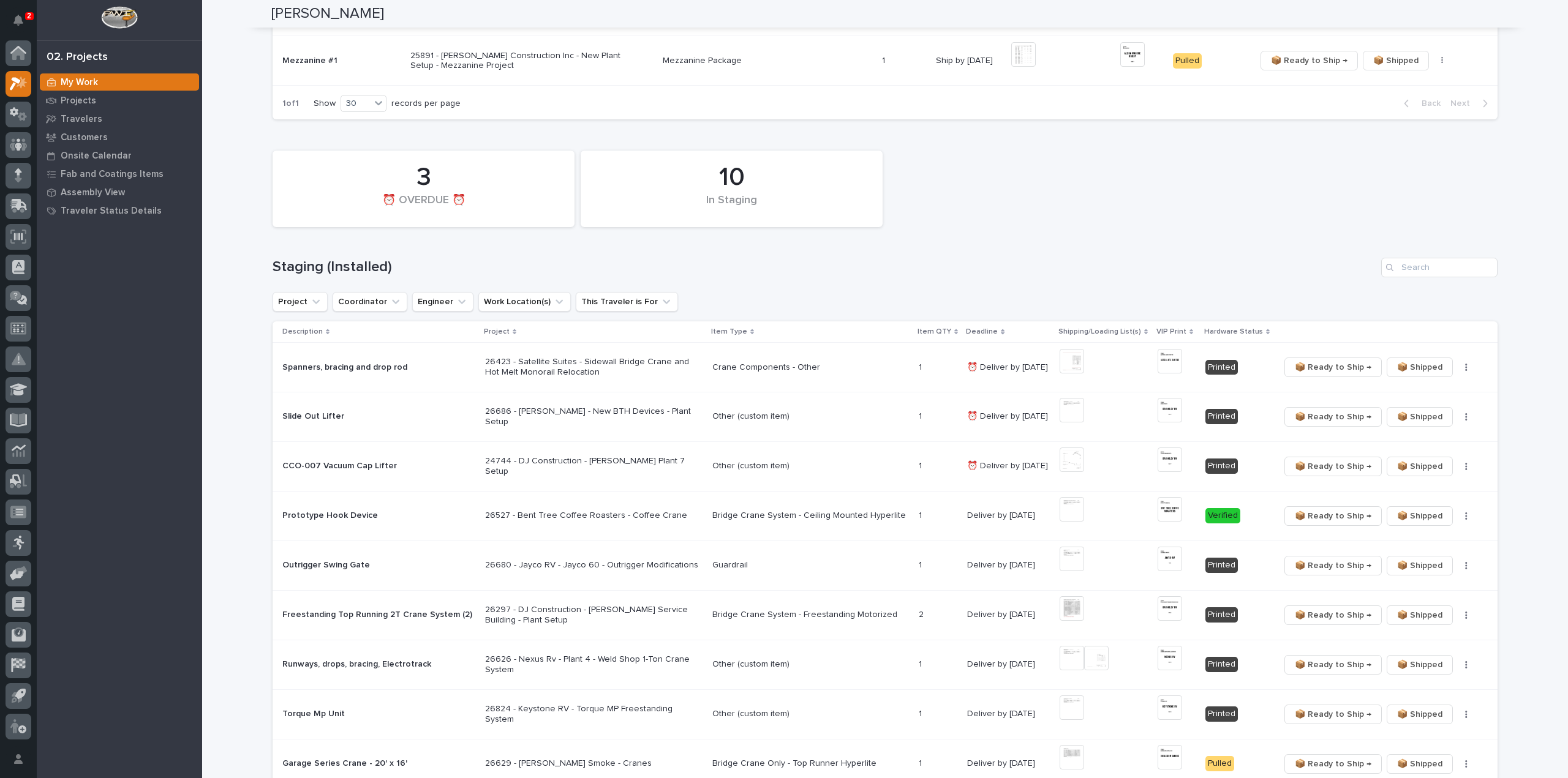
scroll to position [612, 0]
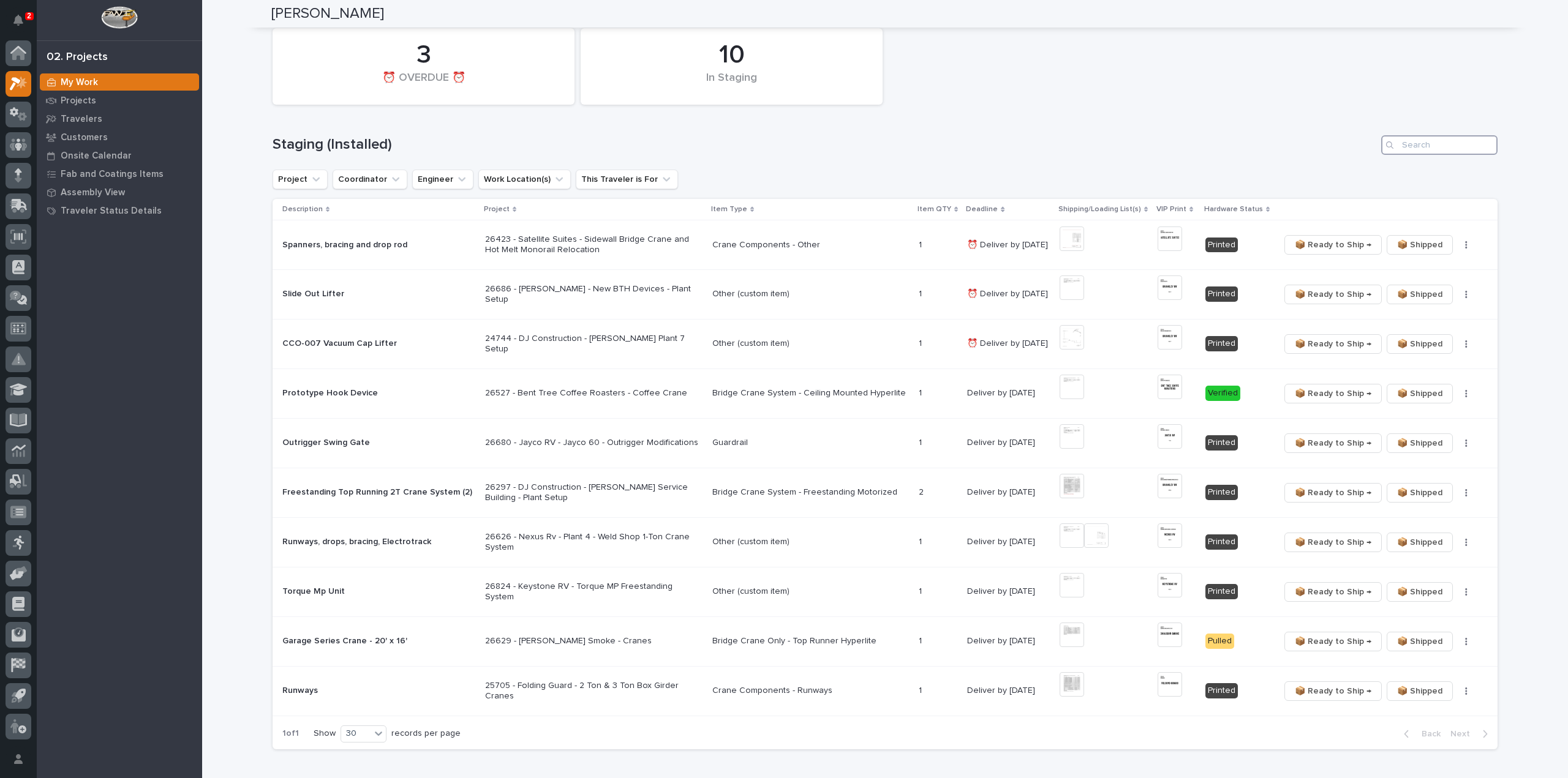
click at [1410, 144] on input "Search" at bounding box center [1439, 145] width 117 height 19
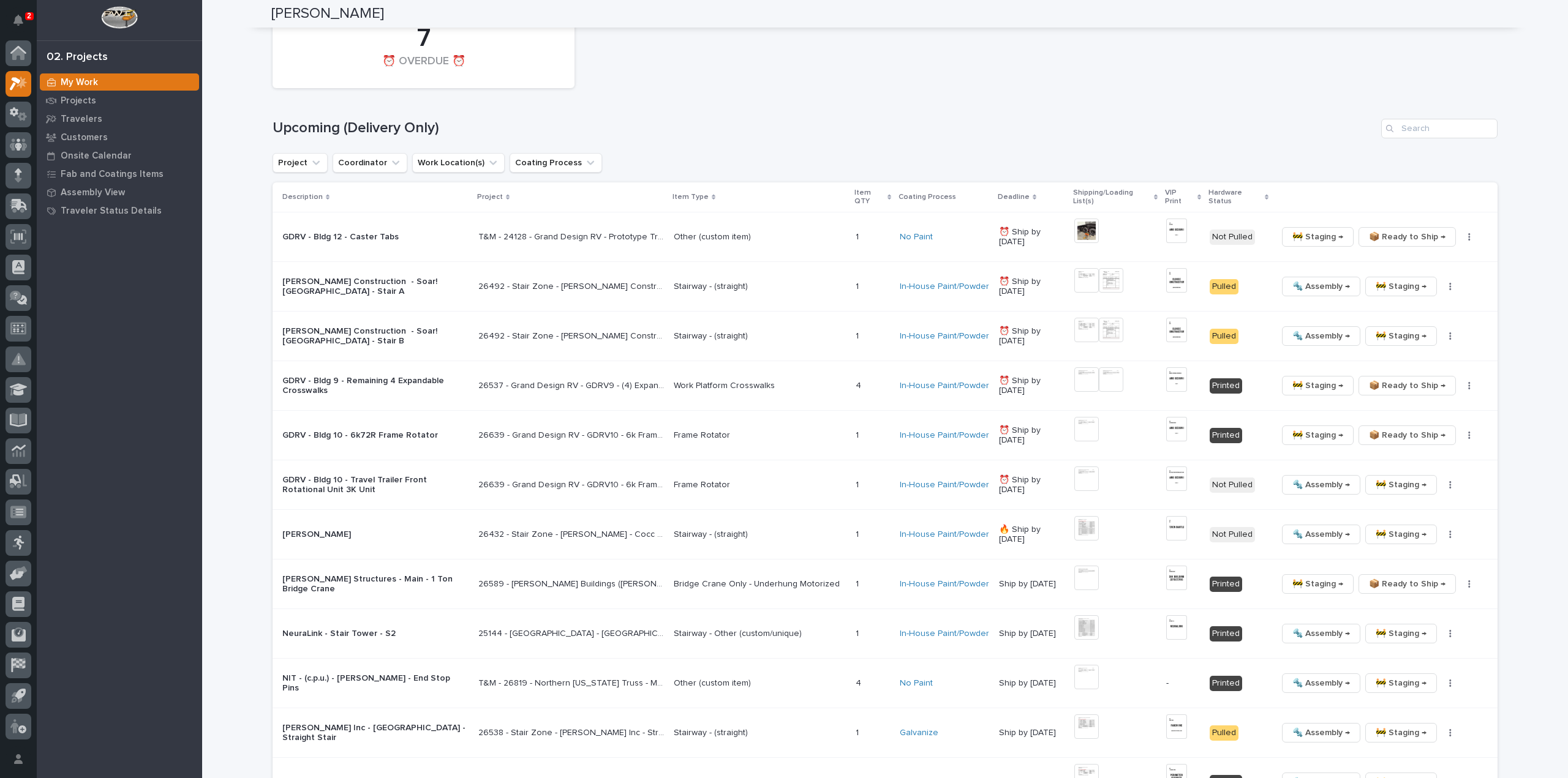
scroll to position [980, 0]
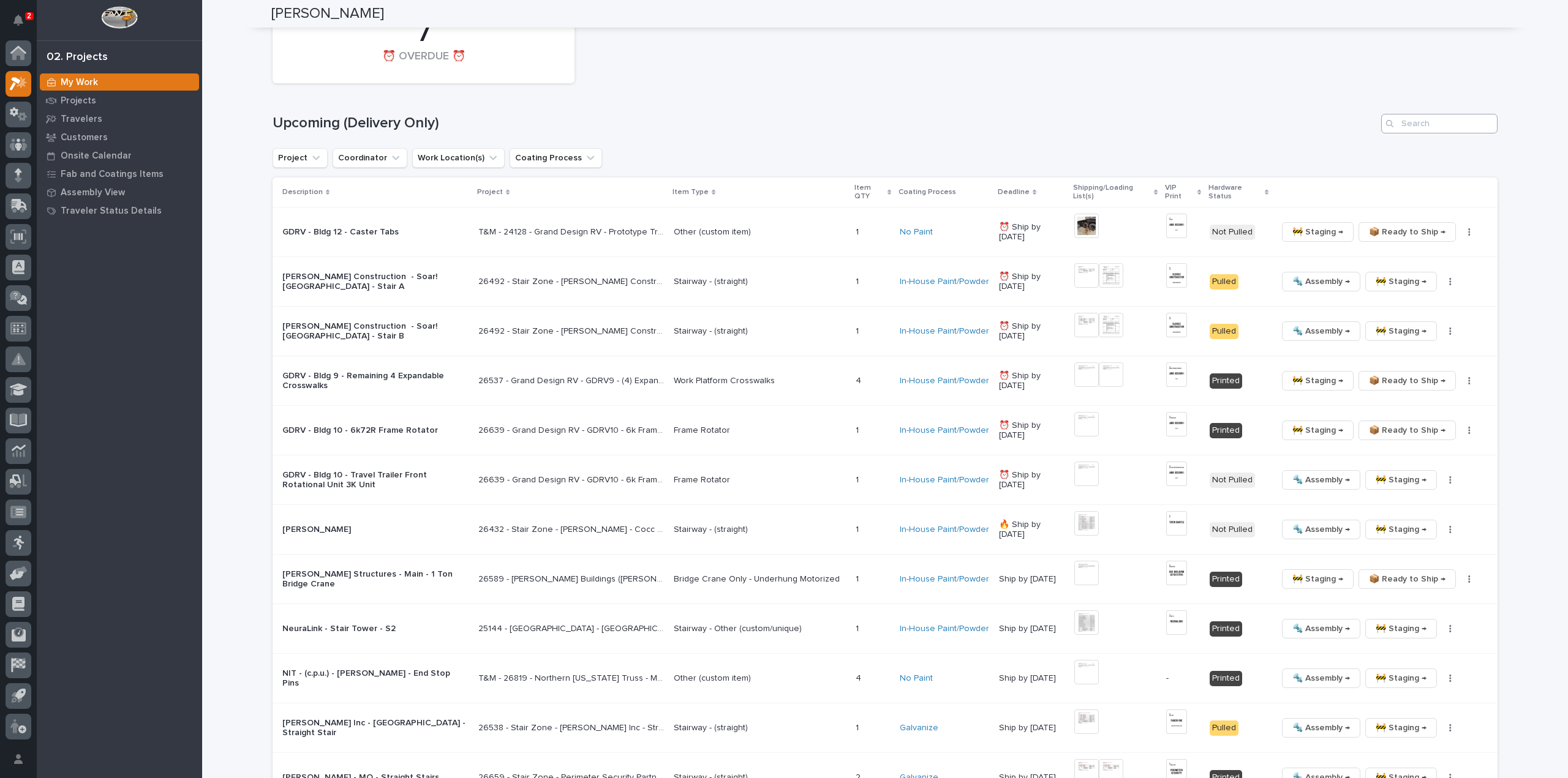
type input "26695"
click at [1420, 128] on input "Search" at bounding box center [1439, 123] width 117 height 19
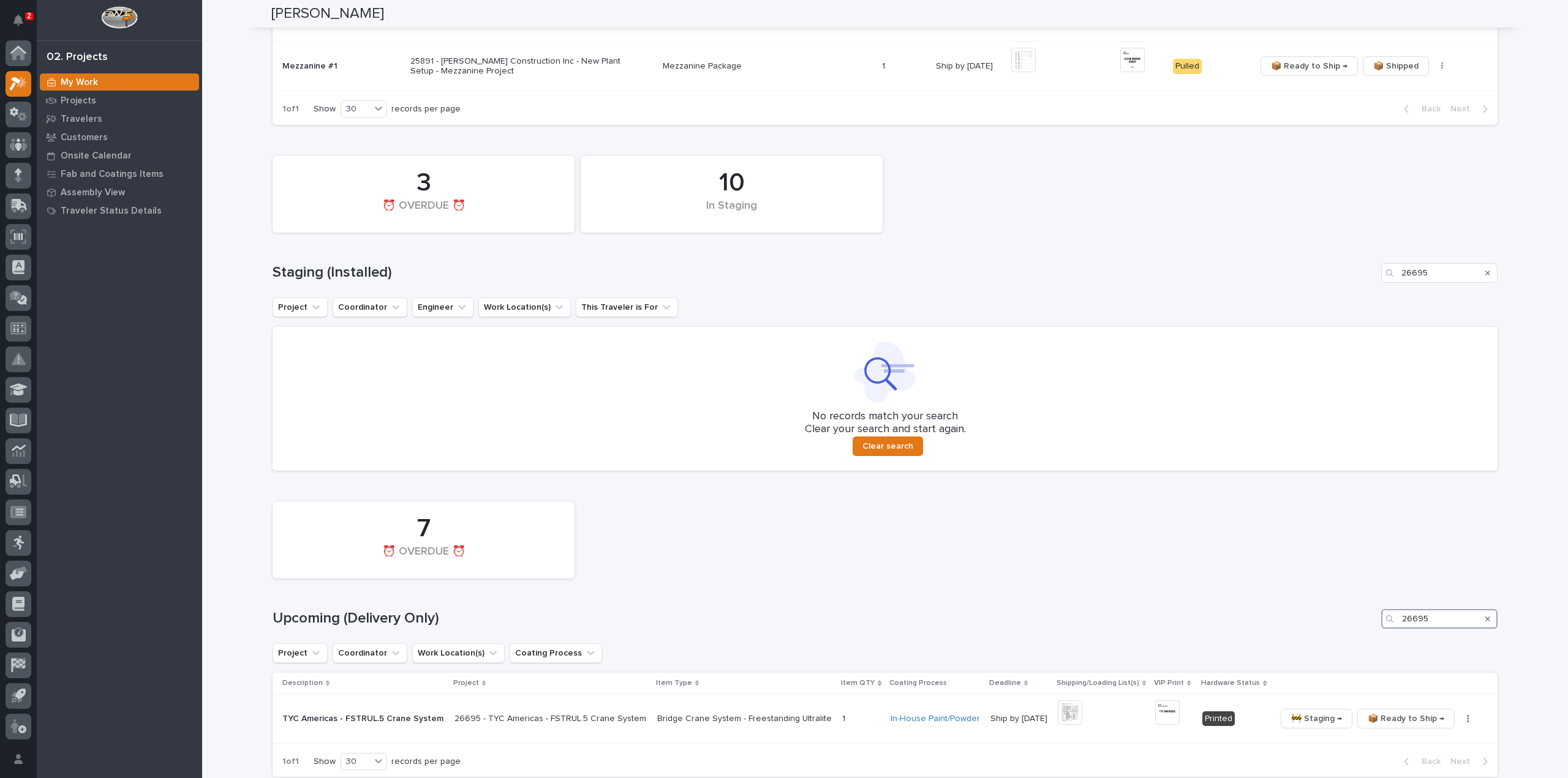
scroll to position [626, 0]
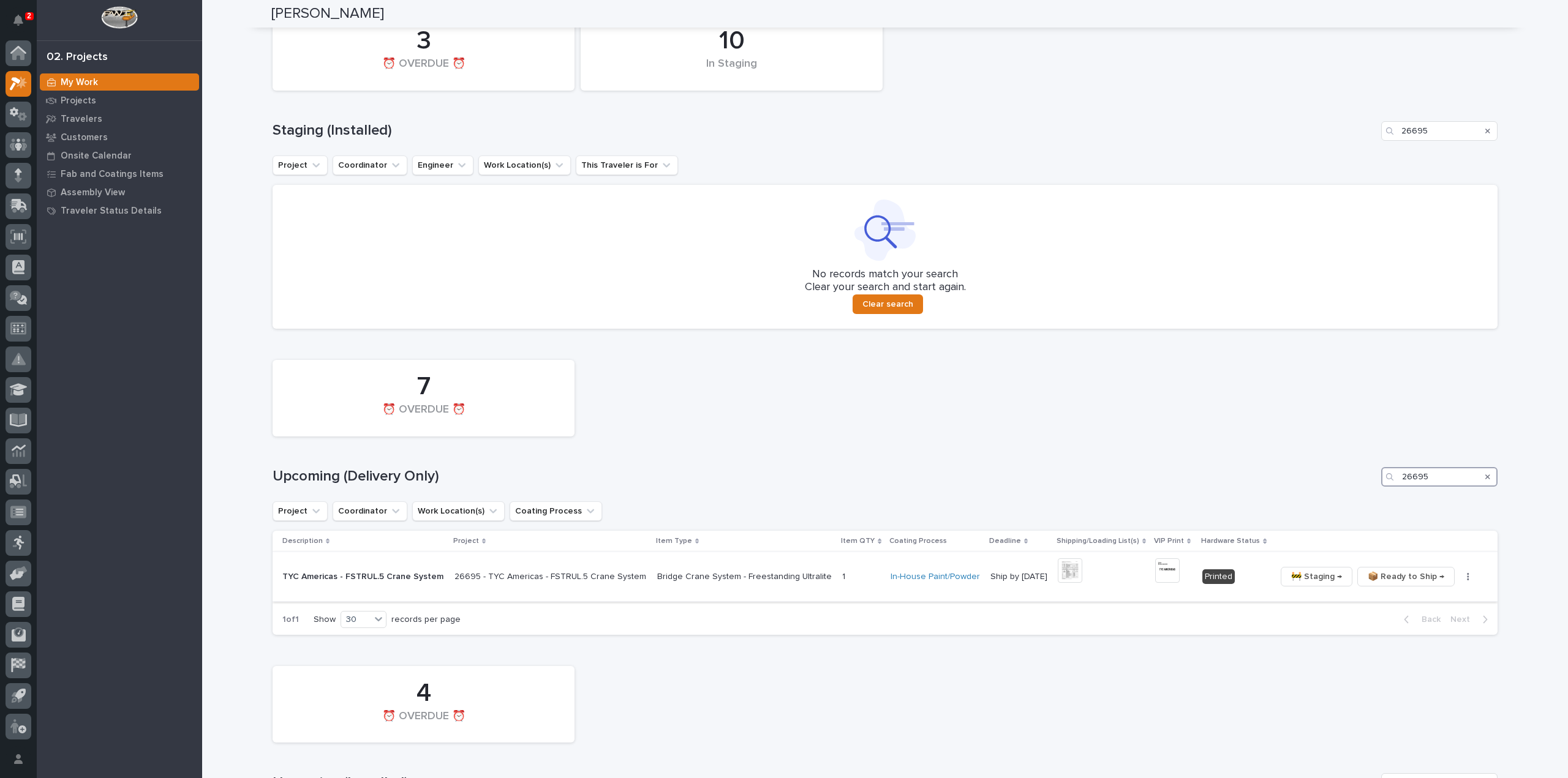
type input "26695"
click at [1161, 574] on img at bounding box center [1167, 570] width 25 height 25
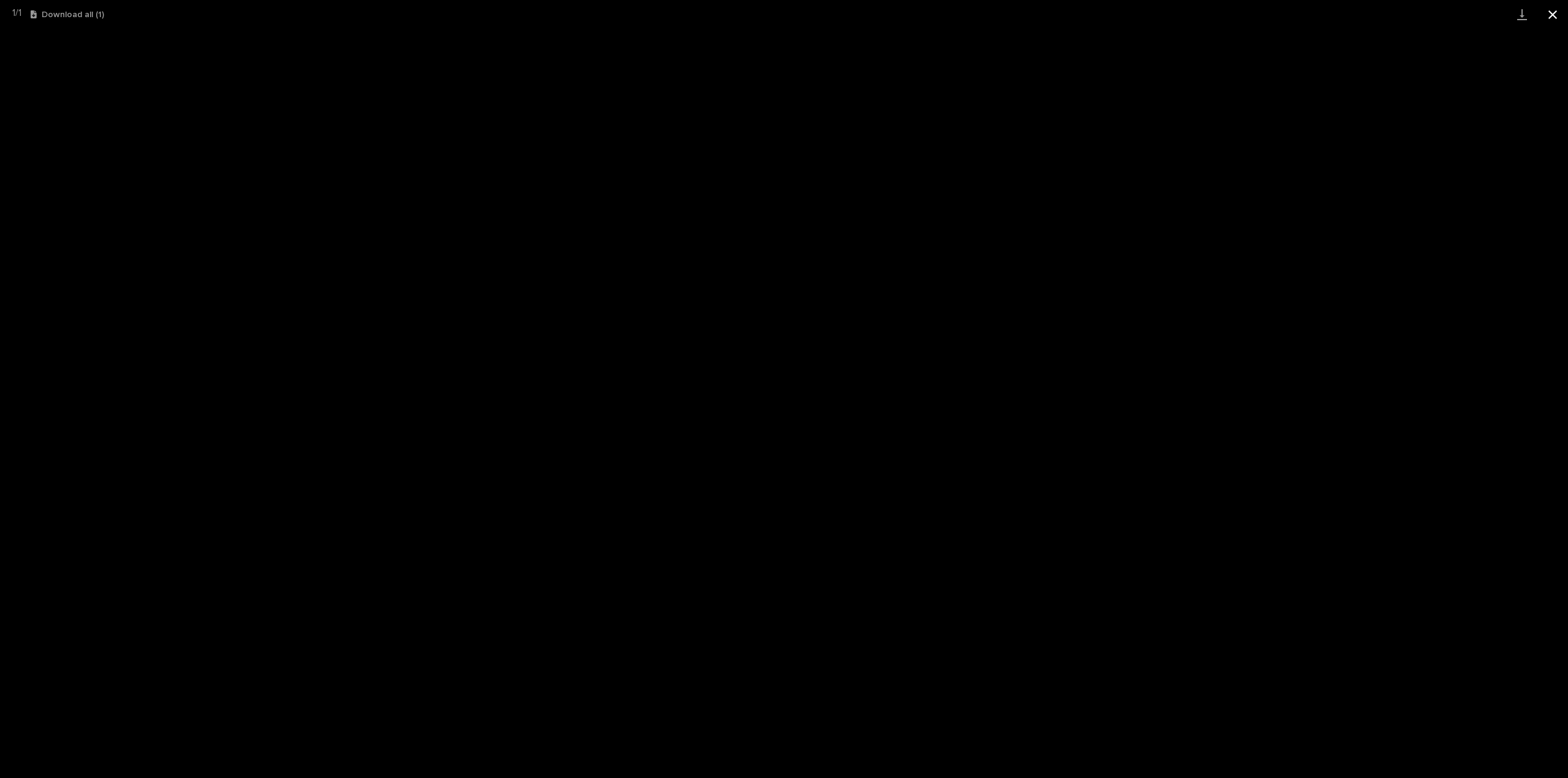
click at [1558, 11] on button "Close gallery" at bounding box center [1553, 14] width 31 height 29
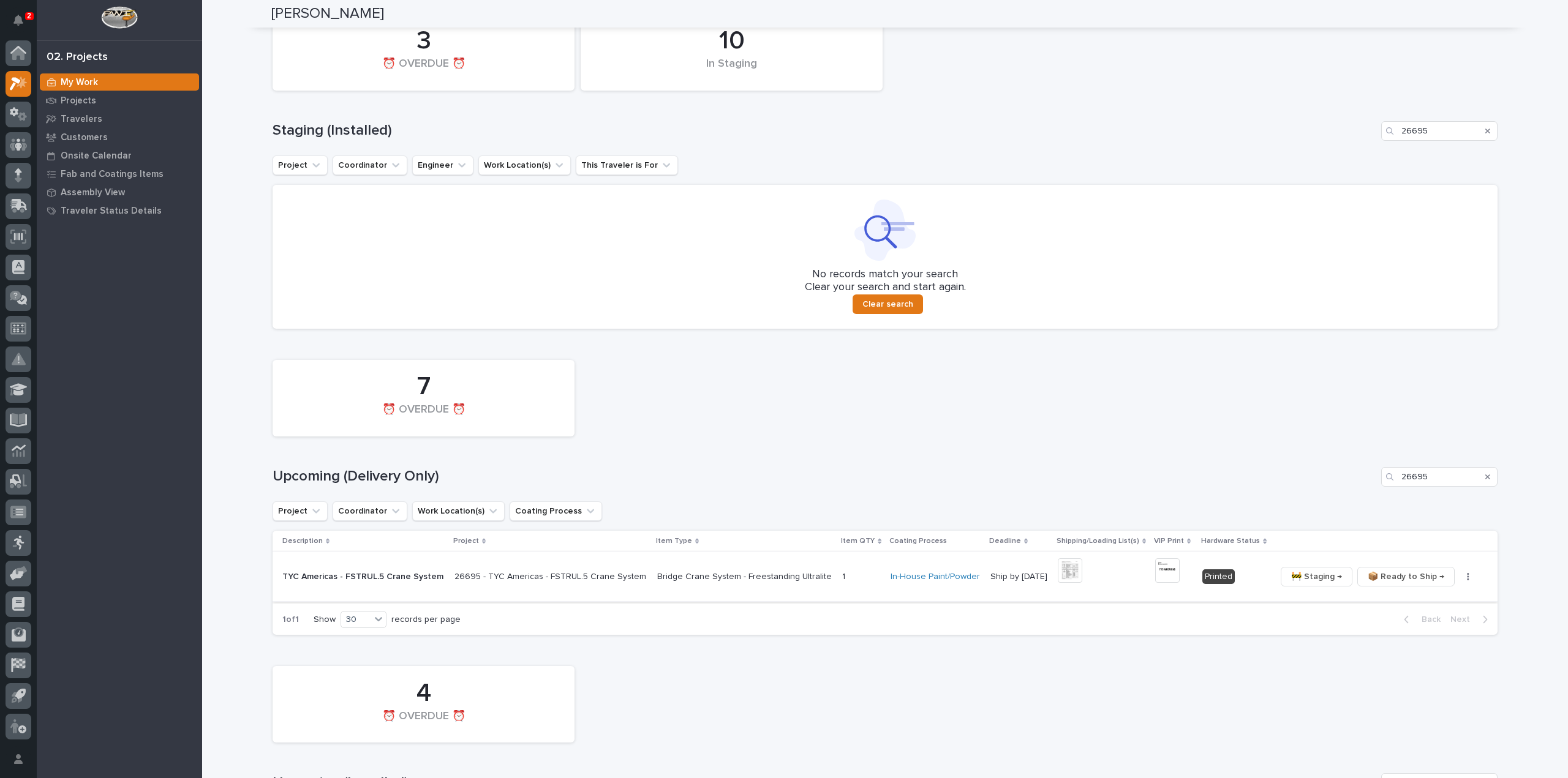
click at [1155, 576] on img at bounding box center [1167, 570] width 25 height 25
click at [1459, 580] on button "button" at bounding box center [1468, 576] width 17 height 9
click at [1428, 640] on span "🔩 Hardware" at bounding box center [1415, 640] width 52 height 15
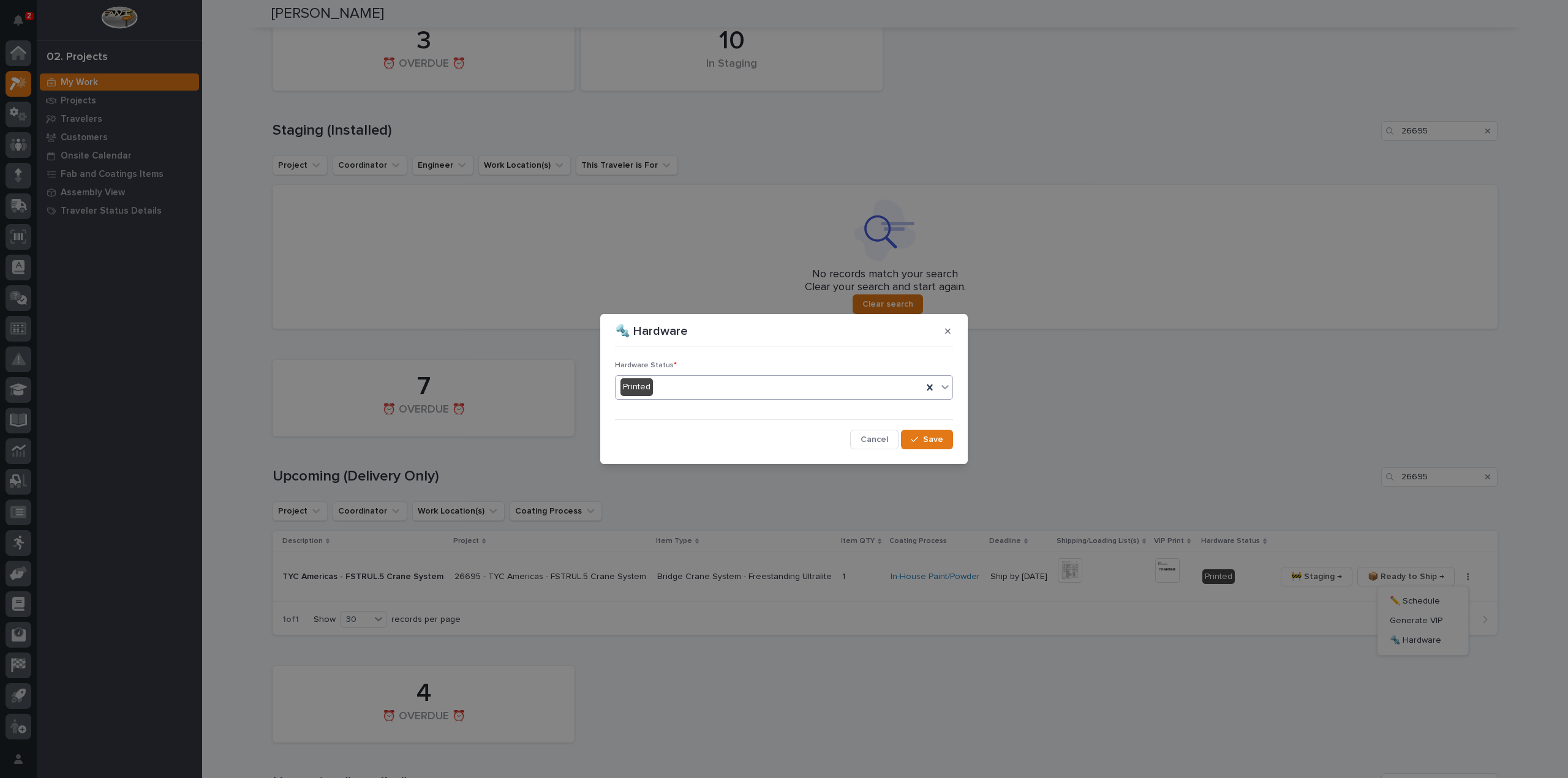
click at [689, 394] on div "Printed" at bounding box center [769, 387] width 307 height 20
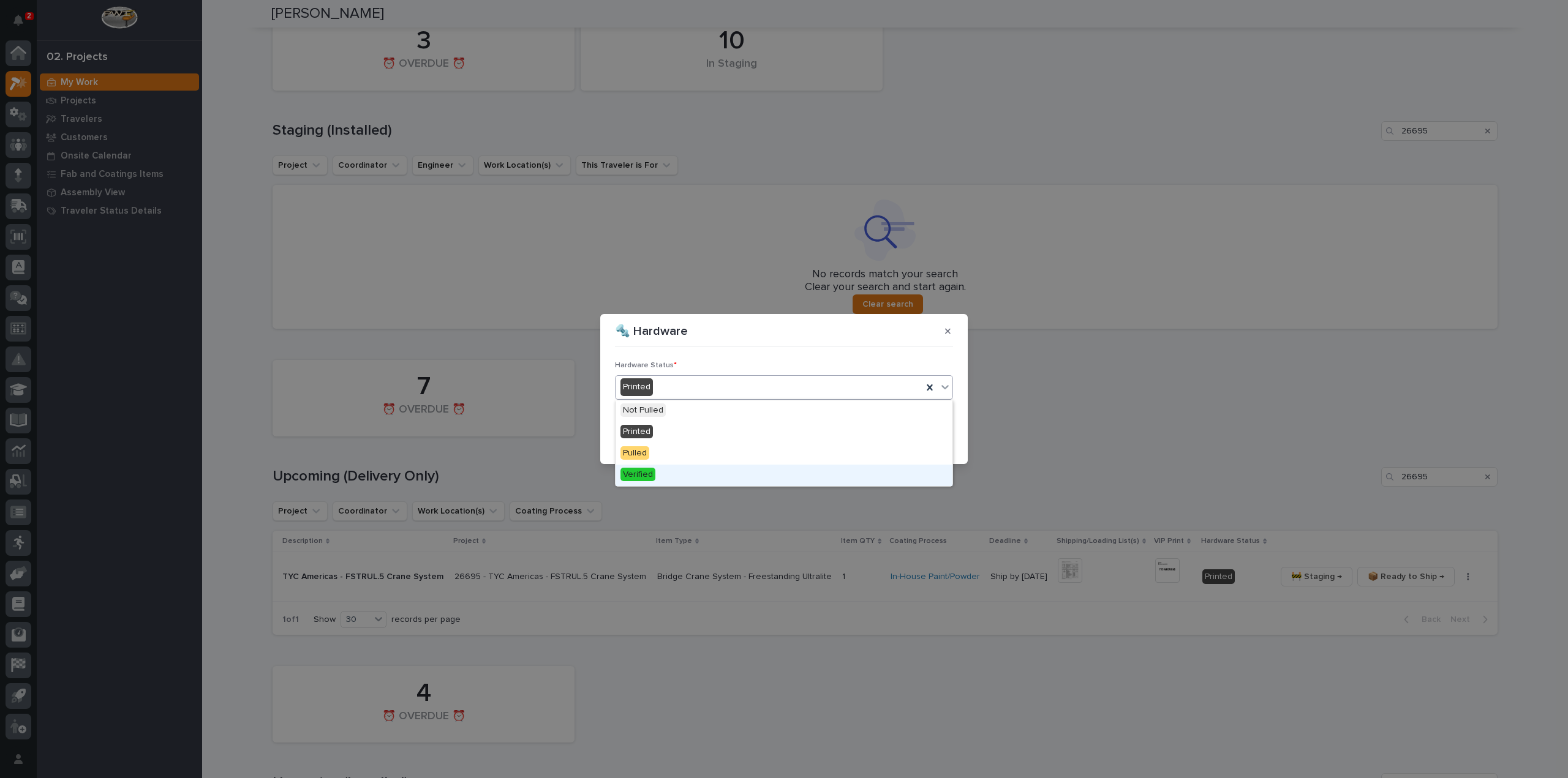
click at [658, 475] on div "Verified" at bounding box center [784, 475] width 337 height 21
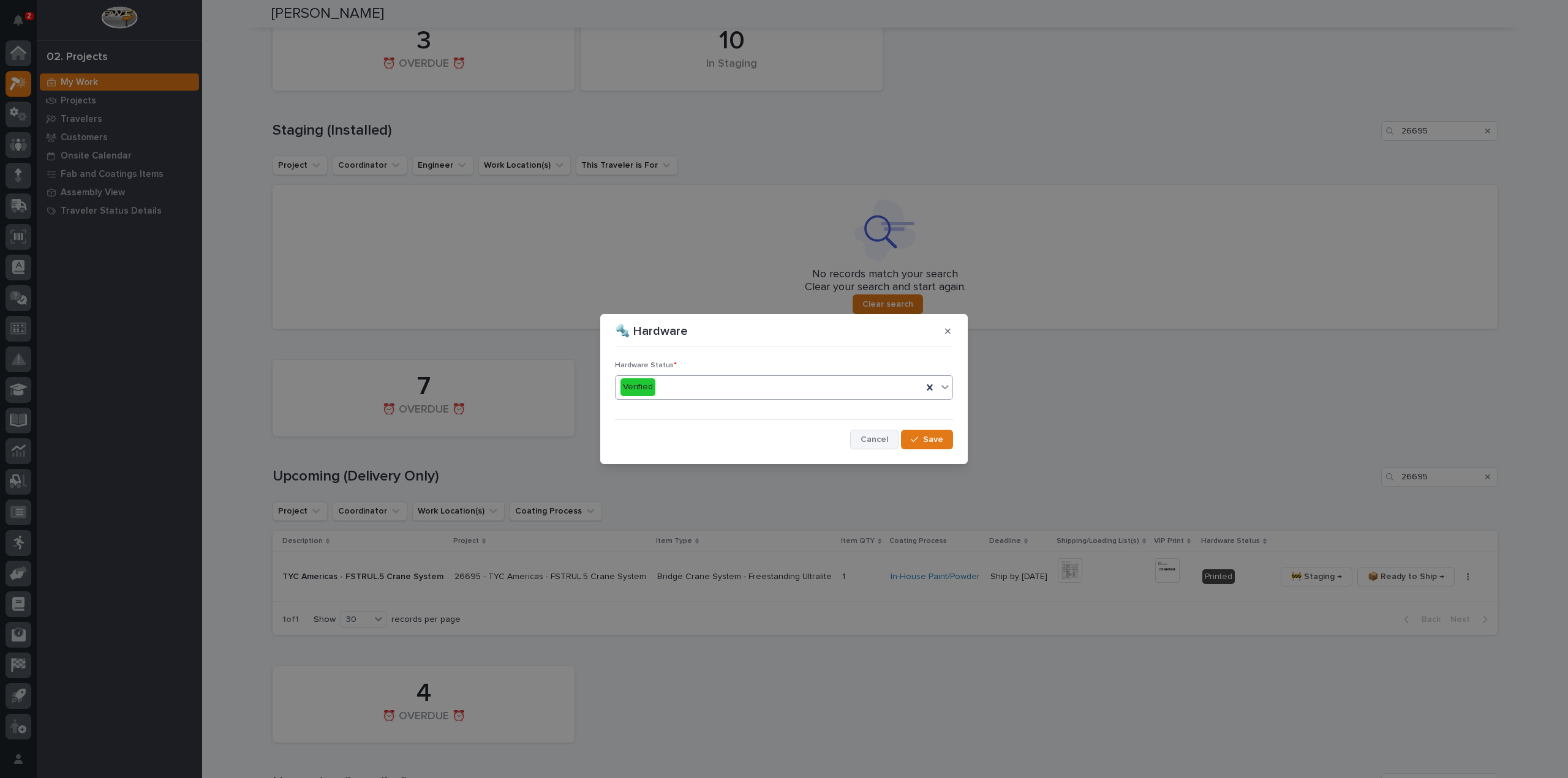
click at [867, 440] on span "Cancel" at bounding box center [874, 439] width 27 height 11
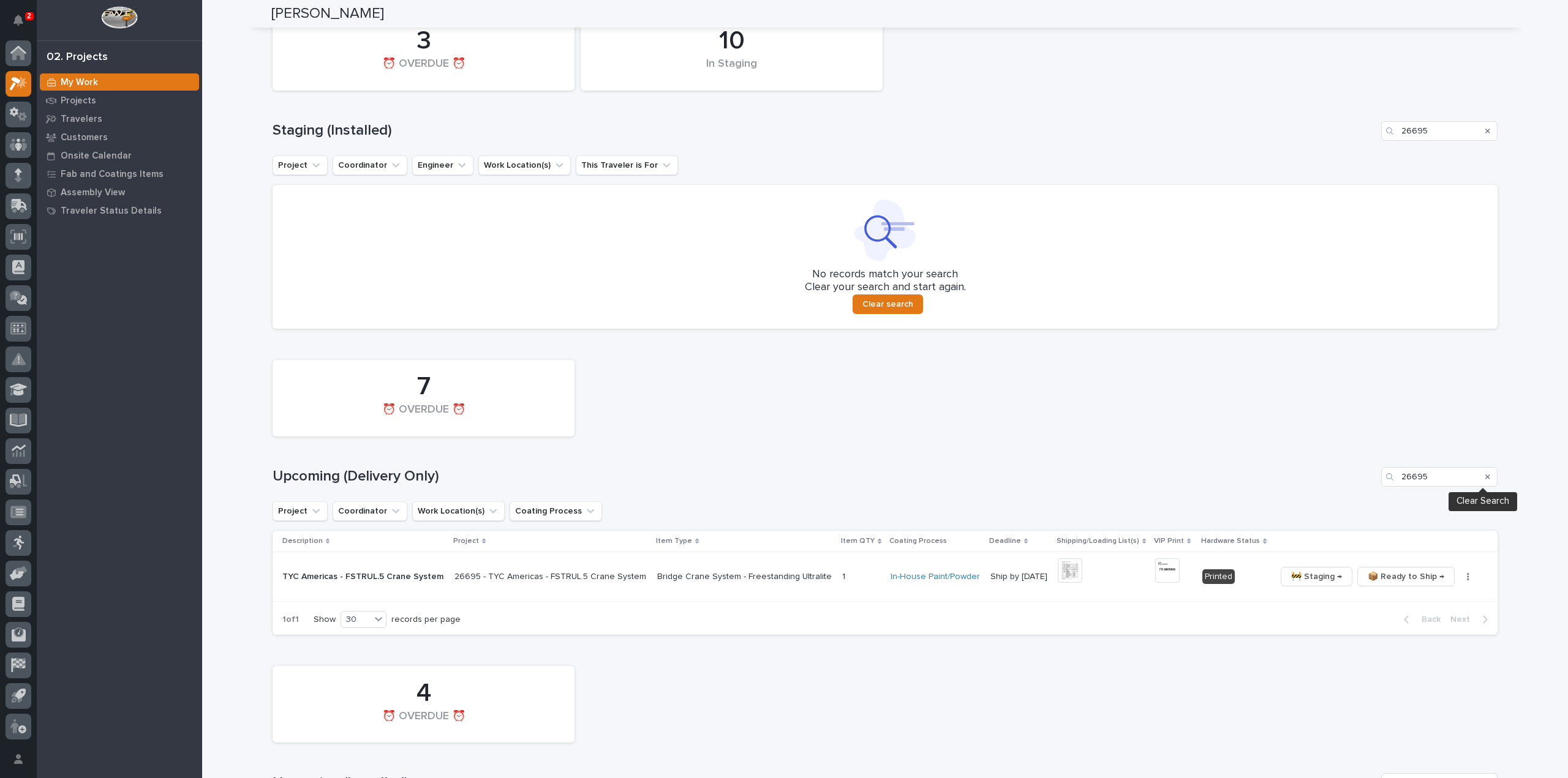
click at [1485, 477] on icon "Search" at bounding box center [1487, 477] width 5 height 7
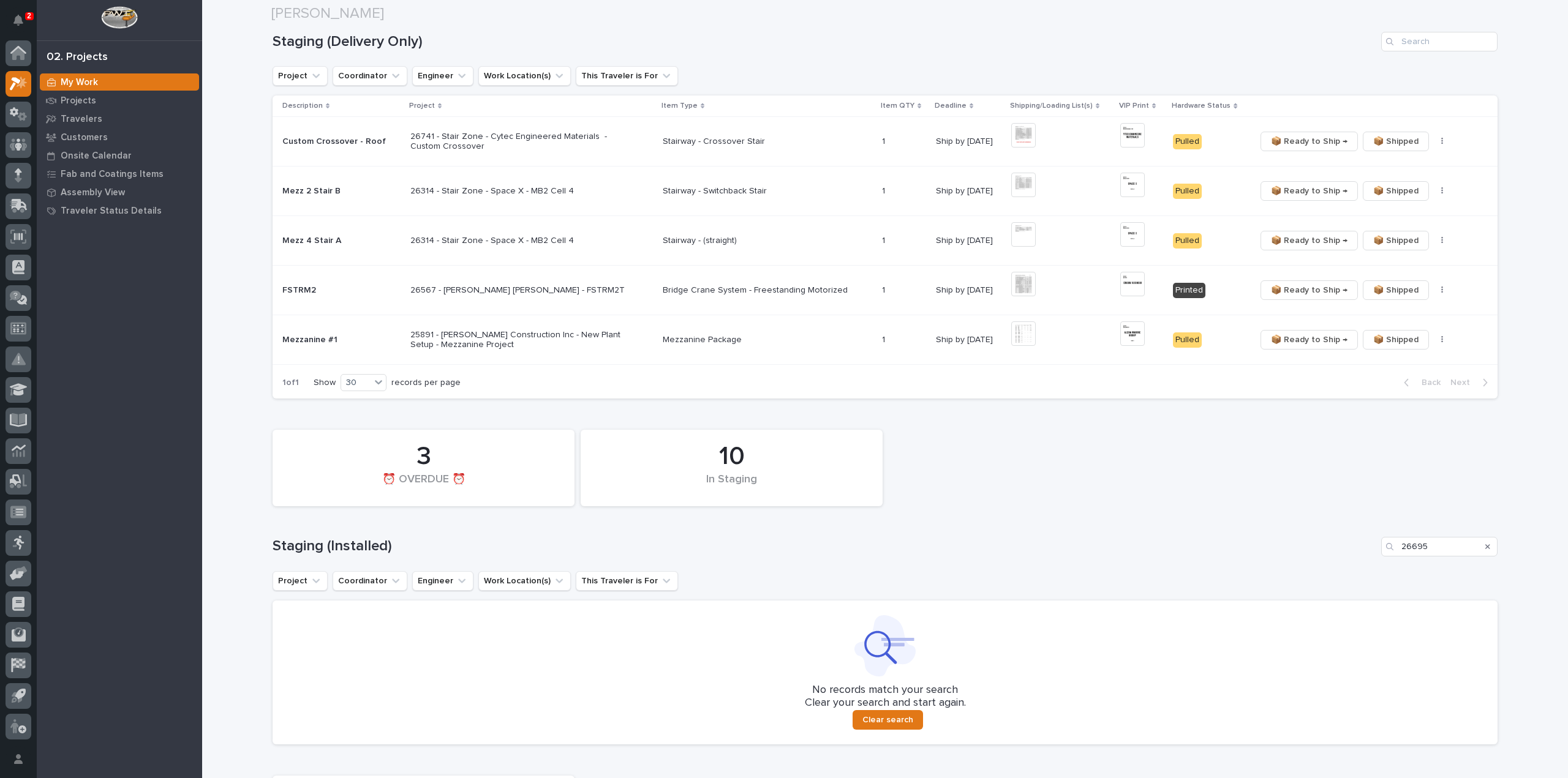
scroll to position [368, 0]
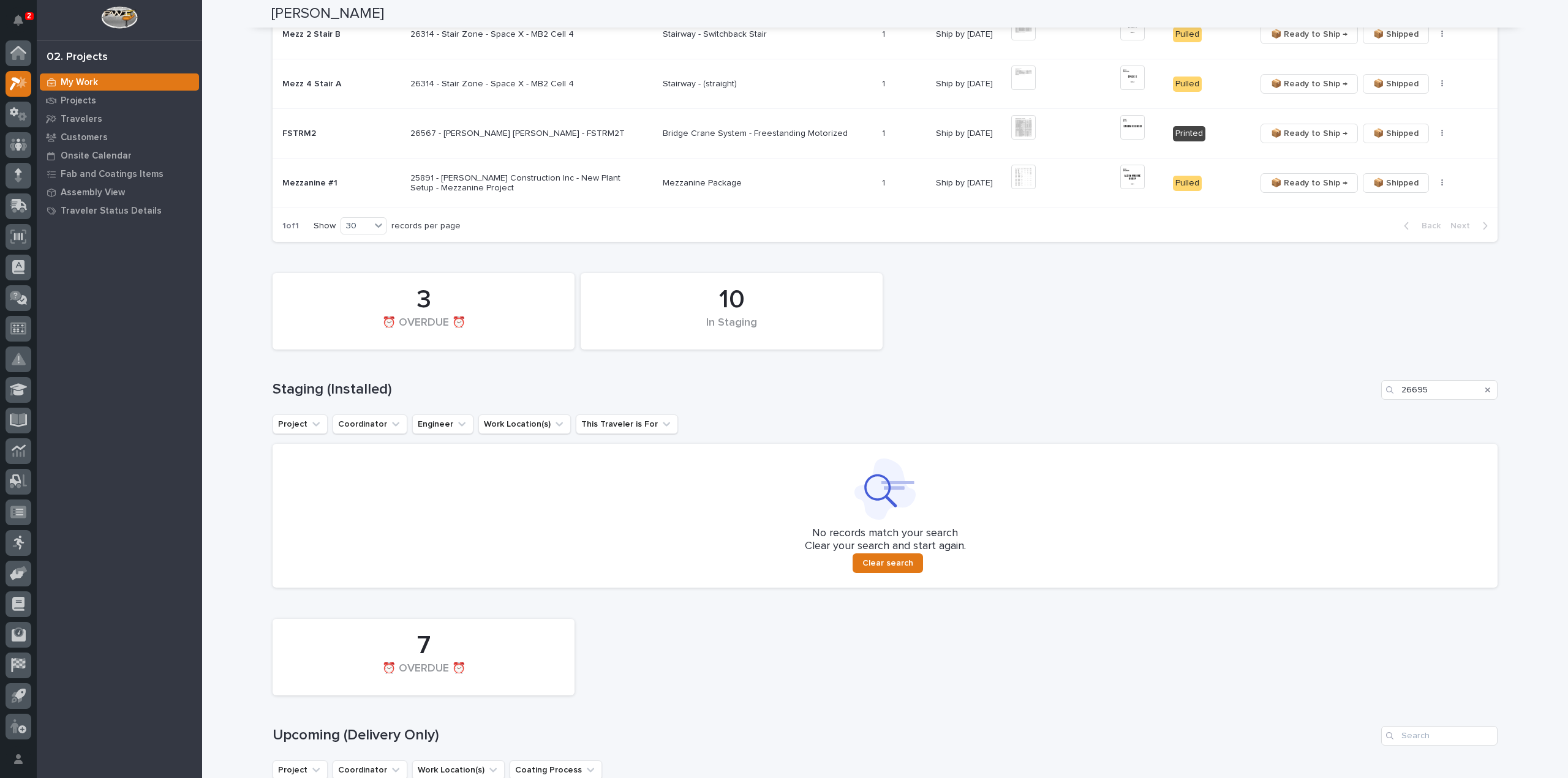
click at [1485, 389] on icon "Search" at bounding box center [1487, 390] width 5 height 5
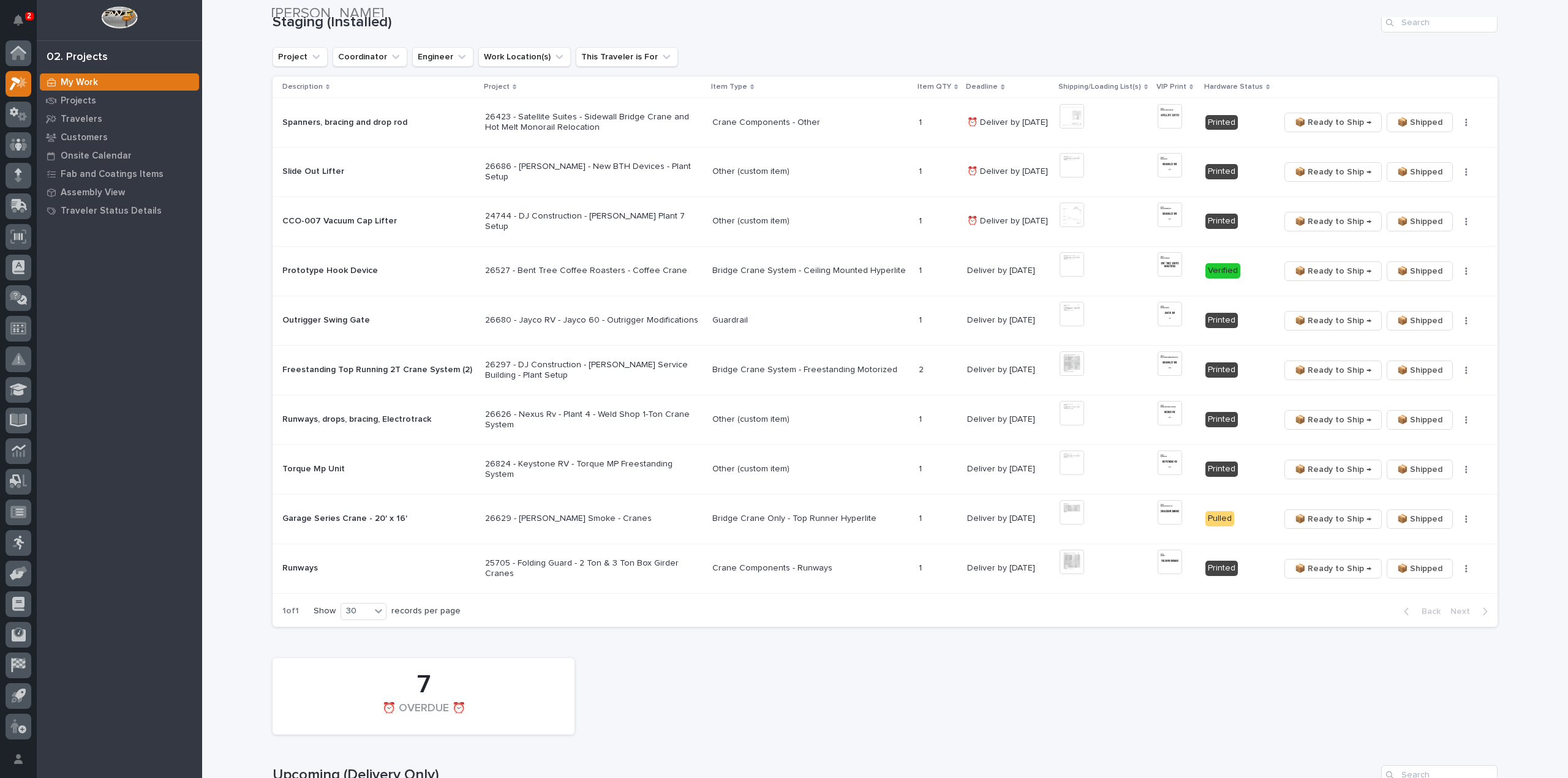
scroll to position [0, 0]
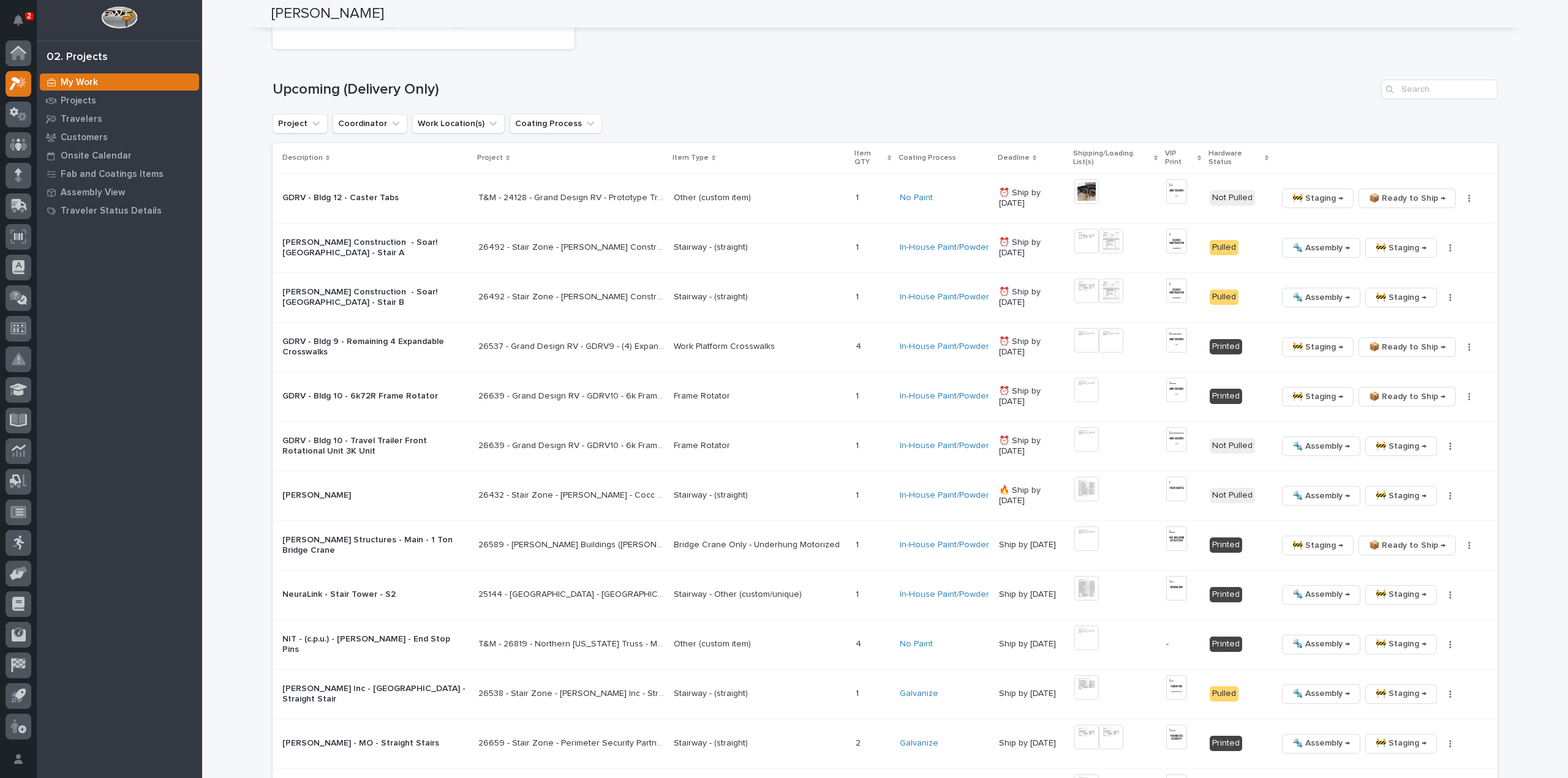
scroll to position [1469, 0]
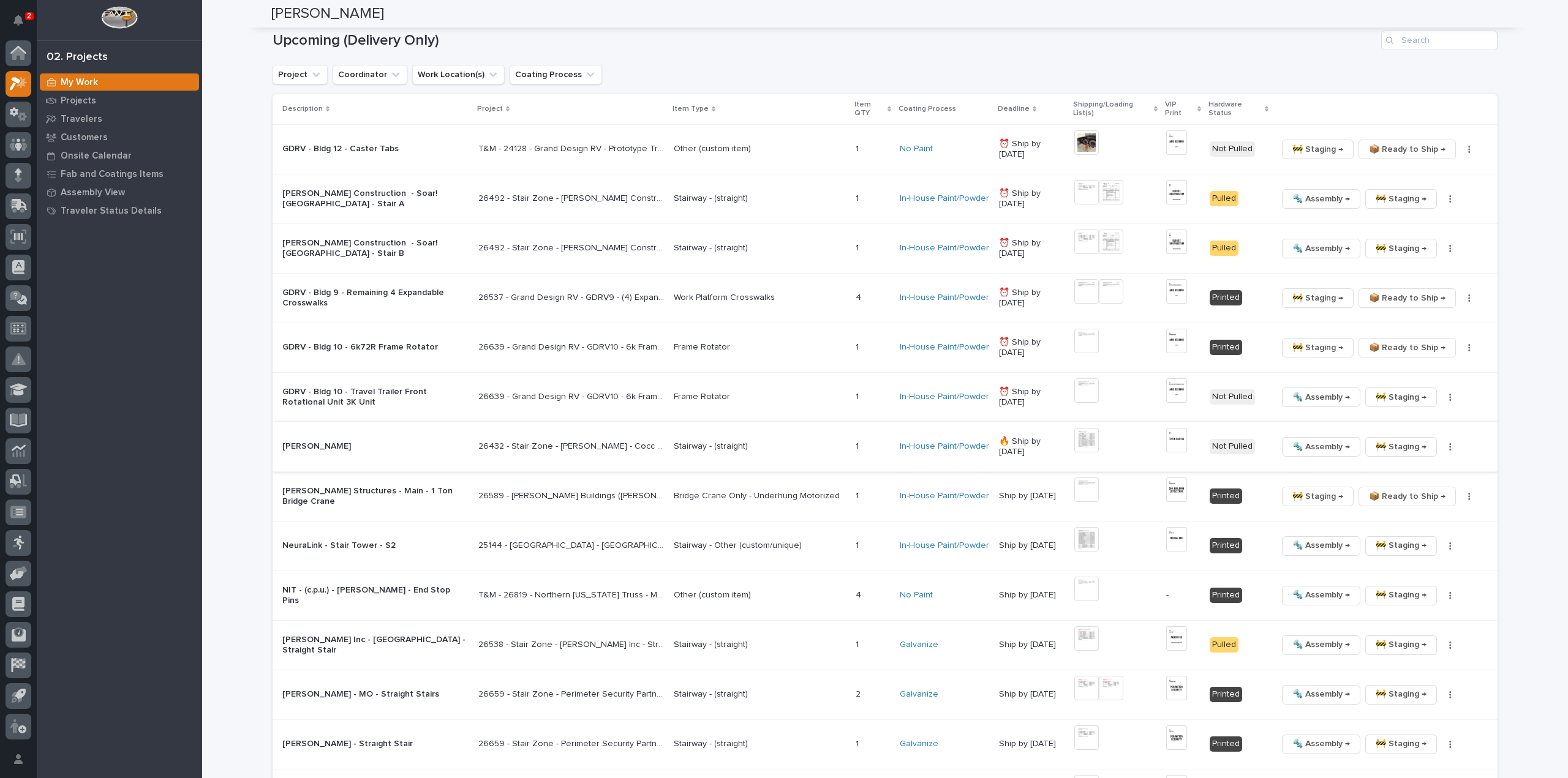
click at [1090, 441] on img at bounding box center [1086, 440] width 25 height 25
click at [1089, 441] on img at bounding box center [1086, 440] width 25 height 25
click at [1086, 438] on img at bounding box center [1086, 440] width 25 height 25
click at [1182, 441] on img at bounding box center [1176, 440] width 21 height 25
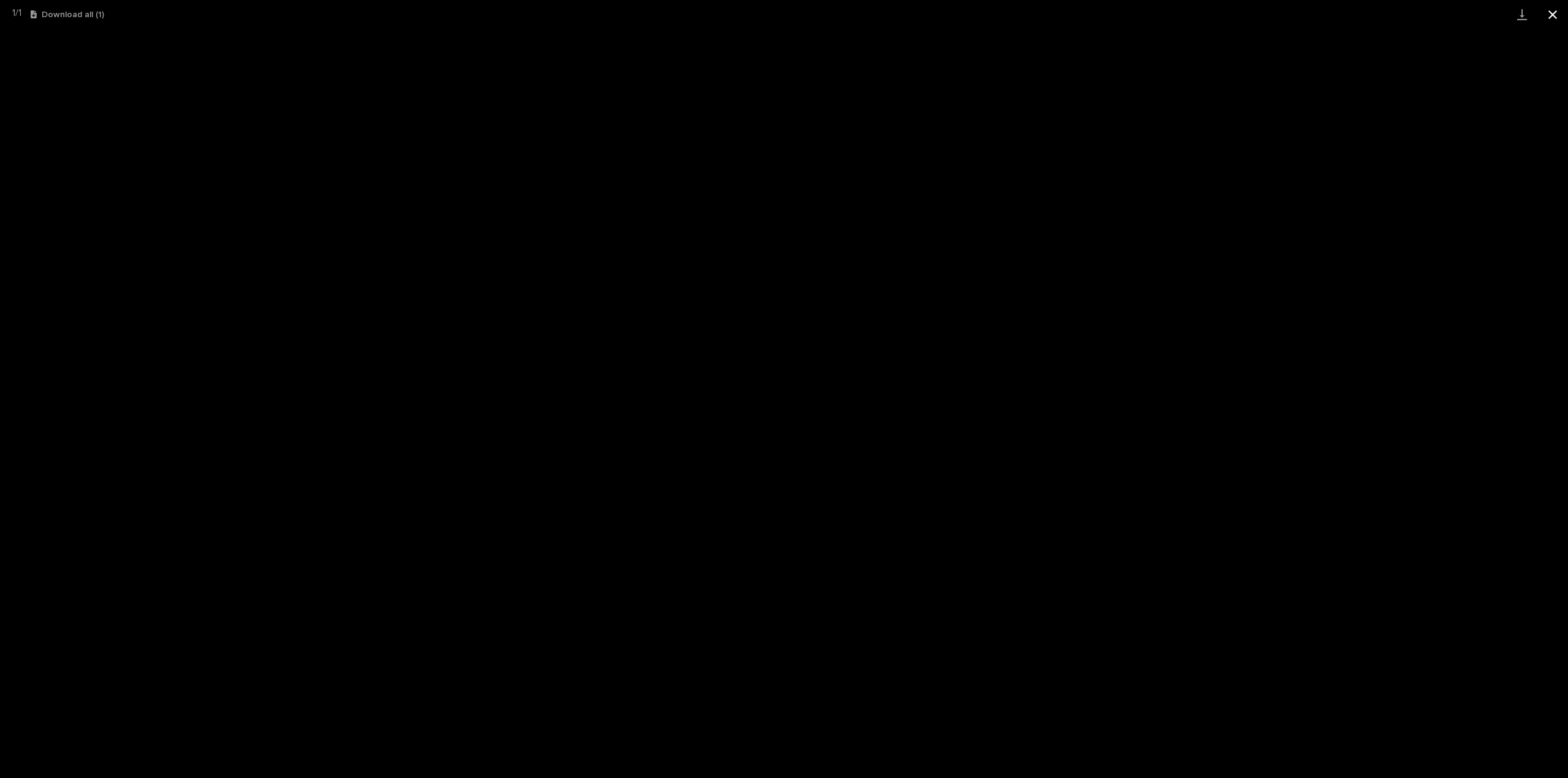
click at [1559, 14] on button "Close gallery" at bounding box center [1553, 14] width 31 height 29
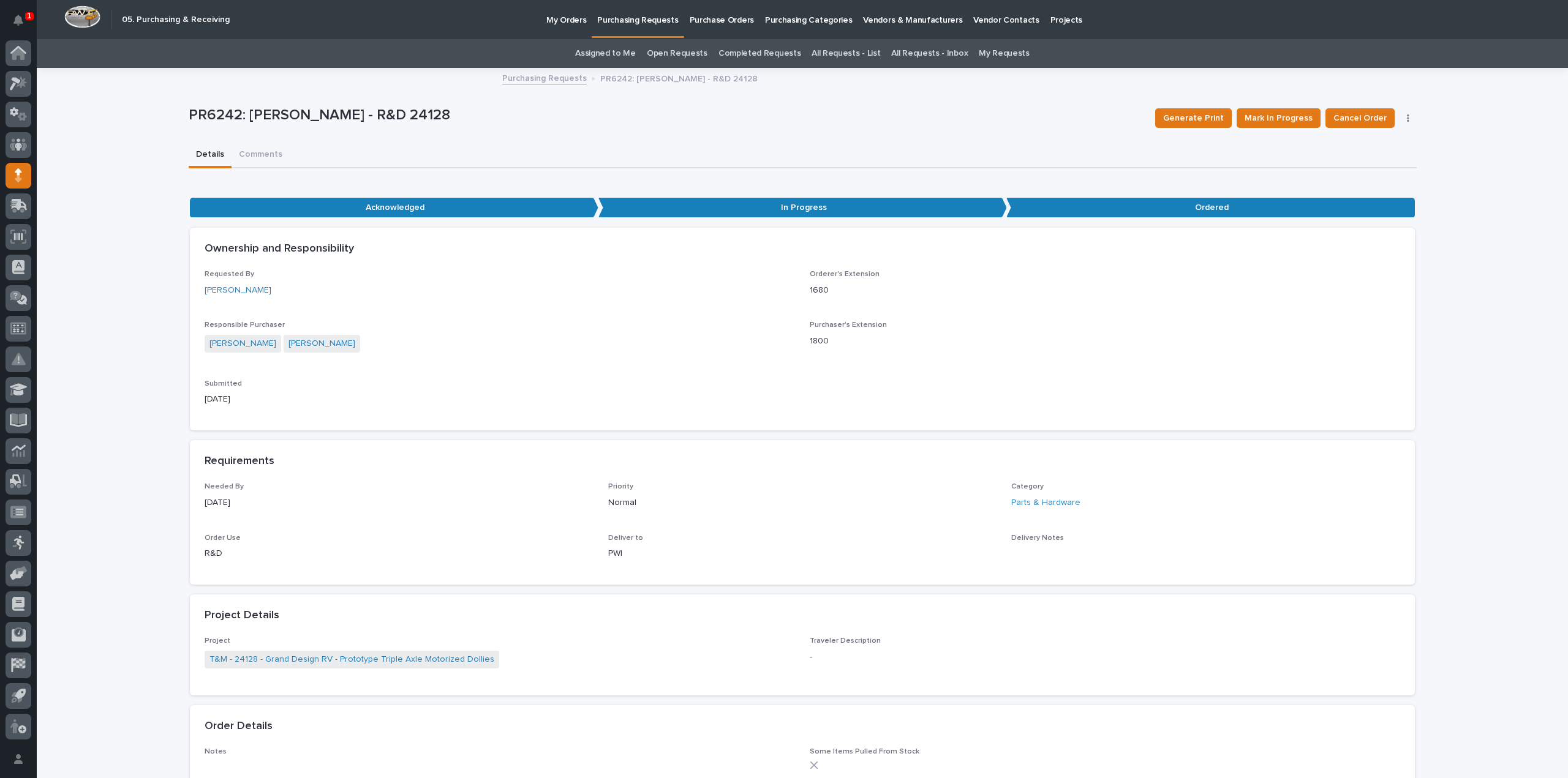
click at [601, 54] on link "Assigned to Me" at bounding box center [605, 54] width 61 height 29
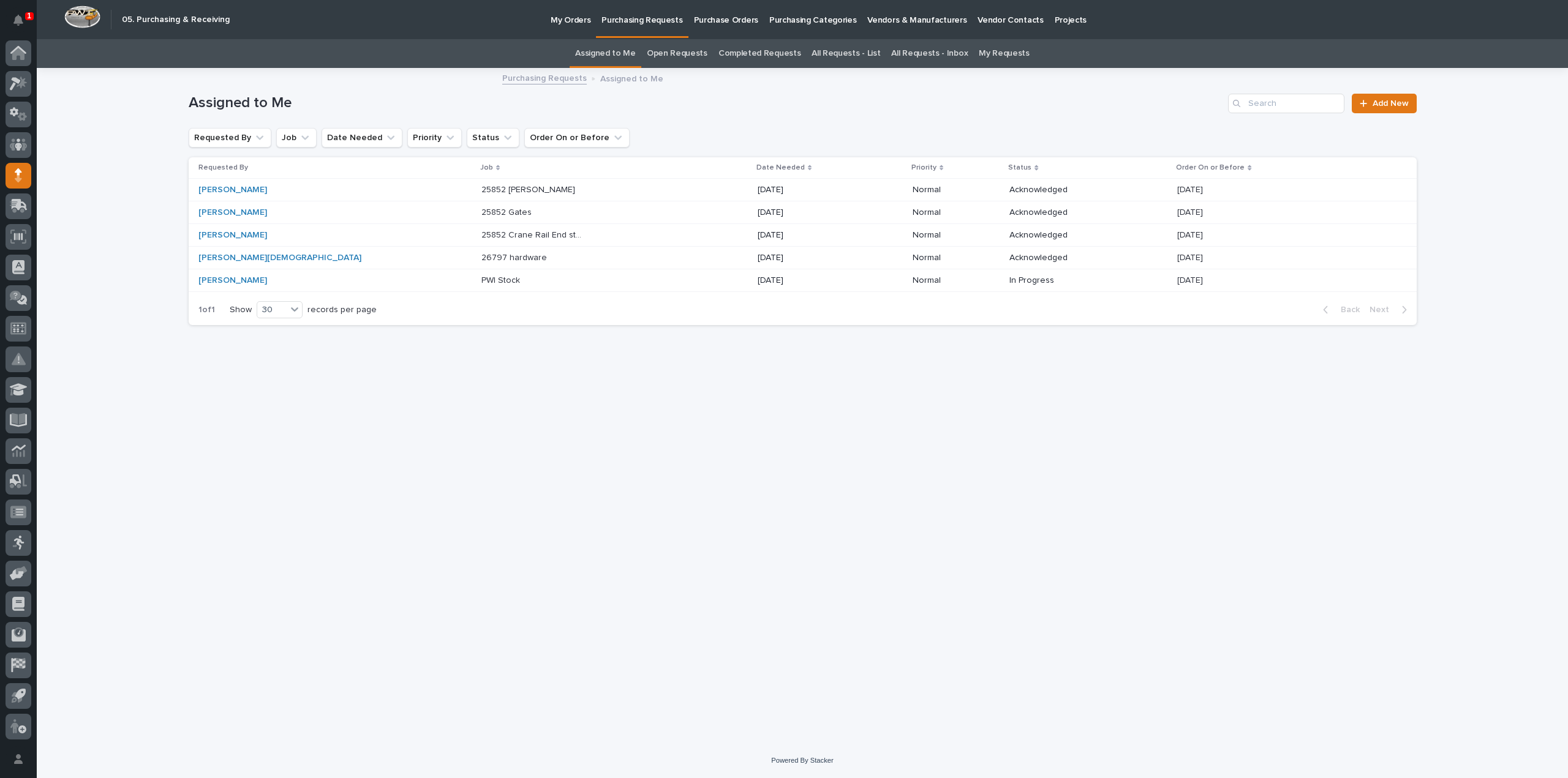
click at [909, 541] on div "Loading... Saving… Loading... Saving… Assigned to Me Add New Requested By Job D…" at bounding box center [802, 390] width 1240 height 643
click at [853, 56] on link "All Requests - List" at bounding box center [846, 54] width 68 height 29
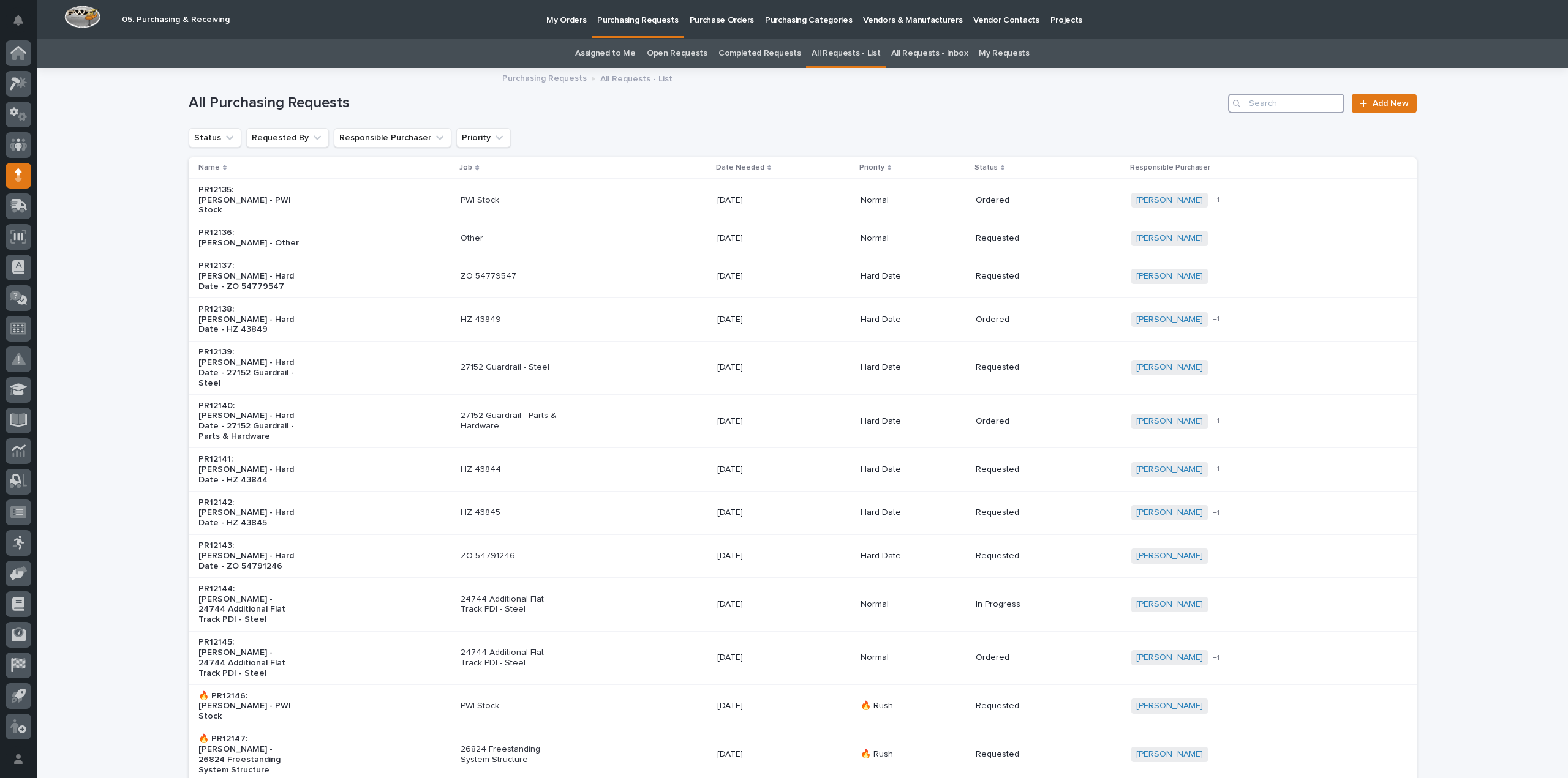
click at [1265, 102] on input "Search" at bounding box center [1286, 103] width 117 height 19
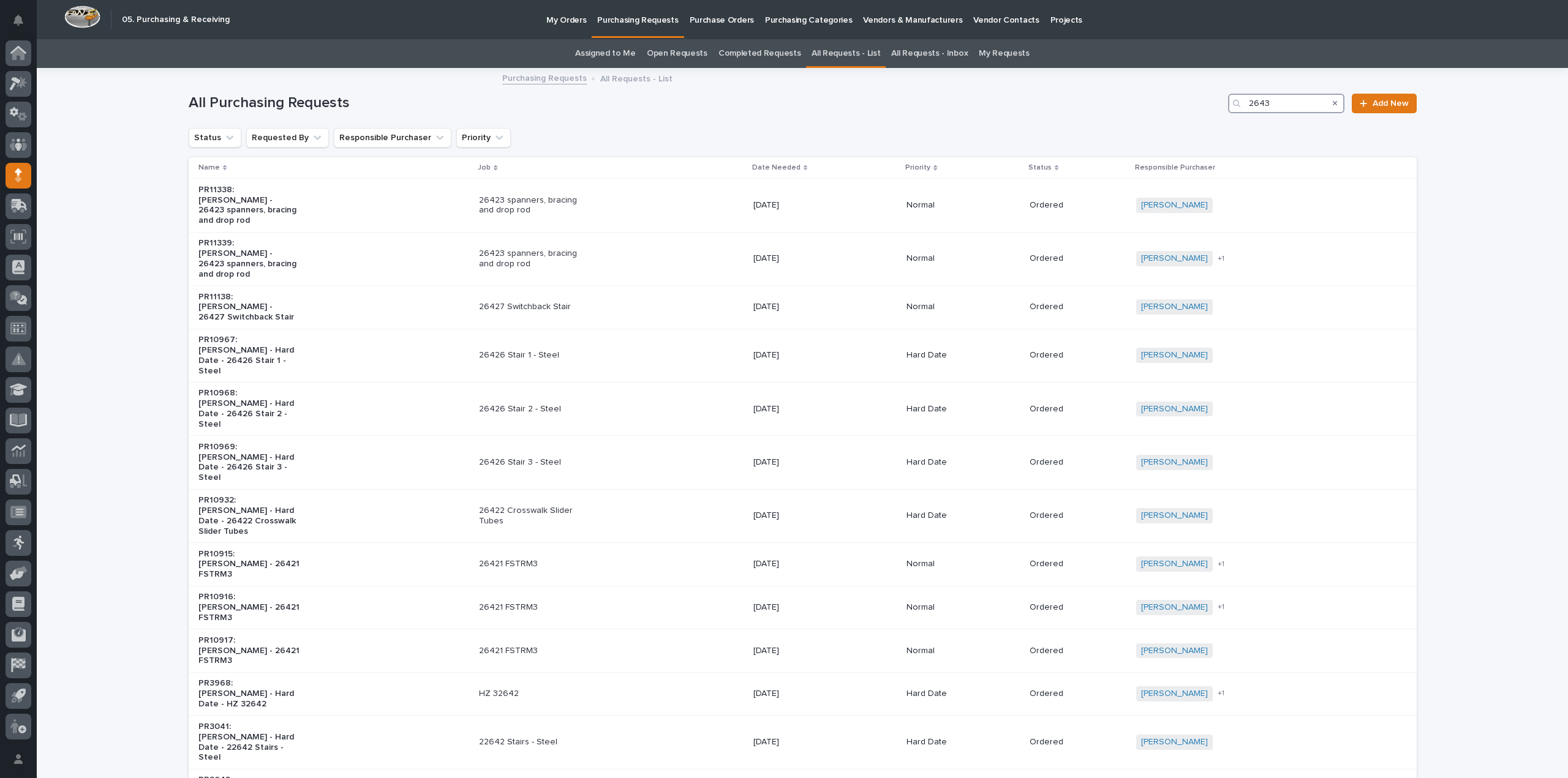
type input "26432"
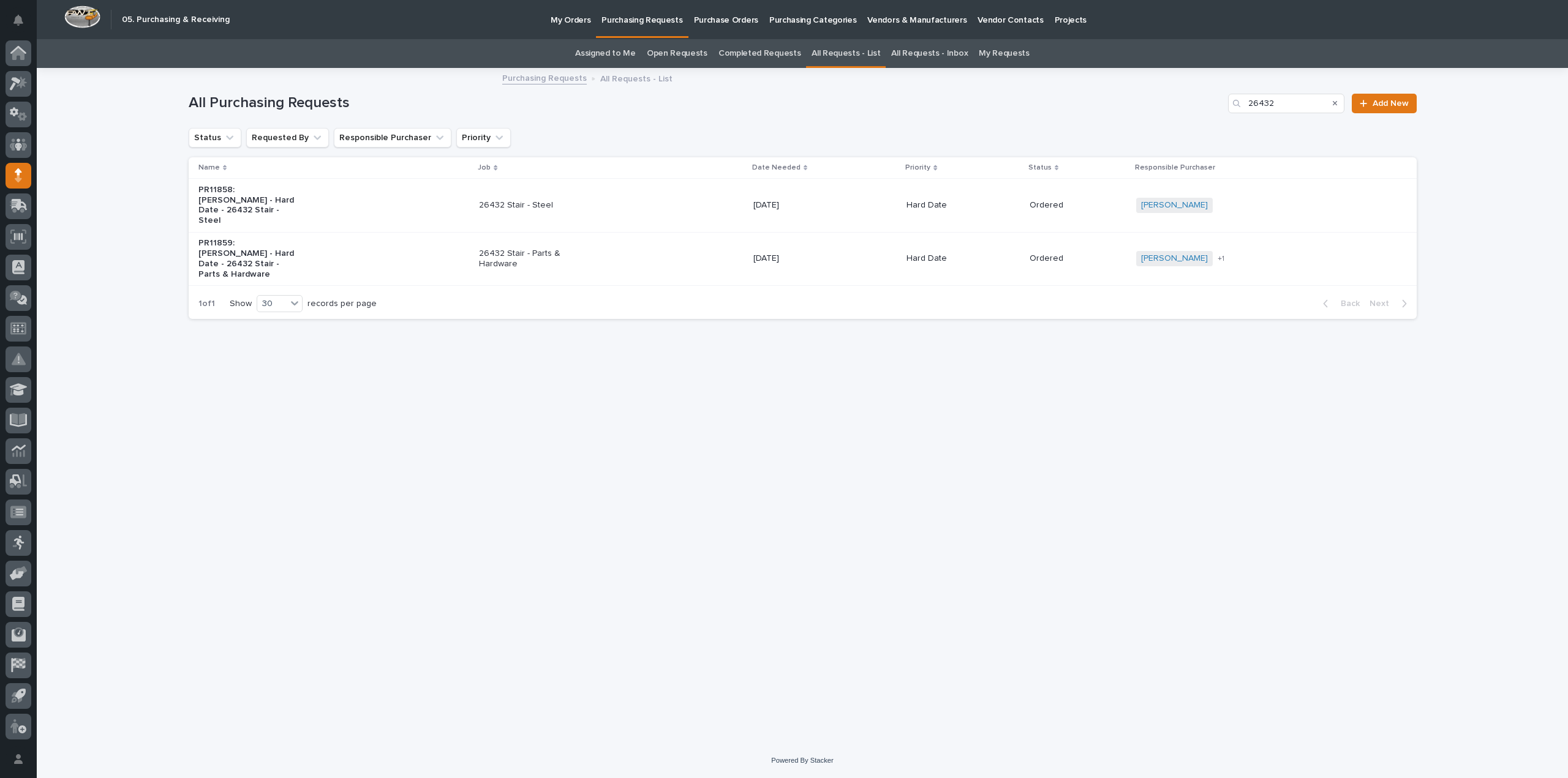
click at [502, 248] on p "26432 Stair - Parts & Hardware" at bounding box center [530, 258] width 102 height 21
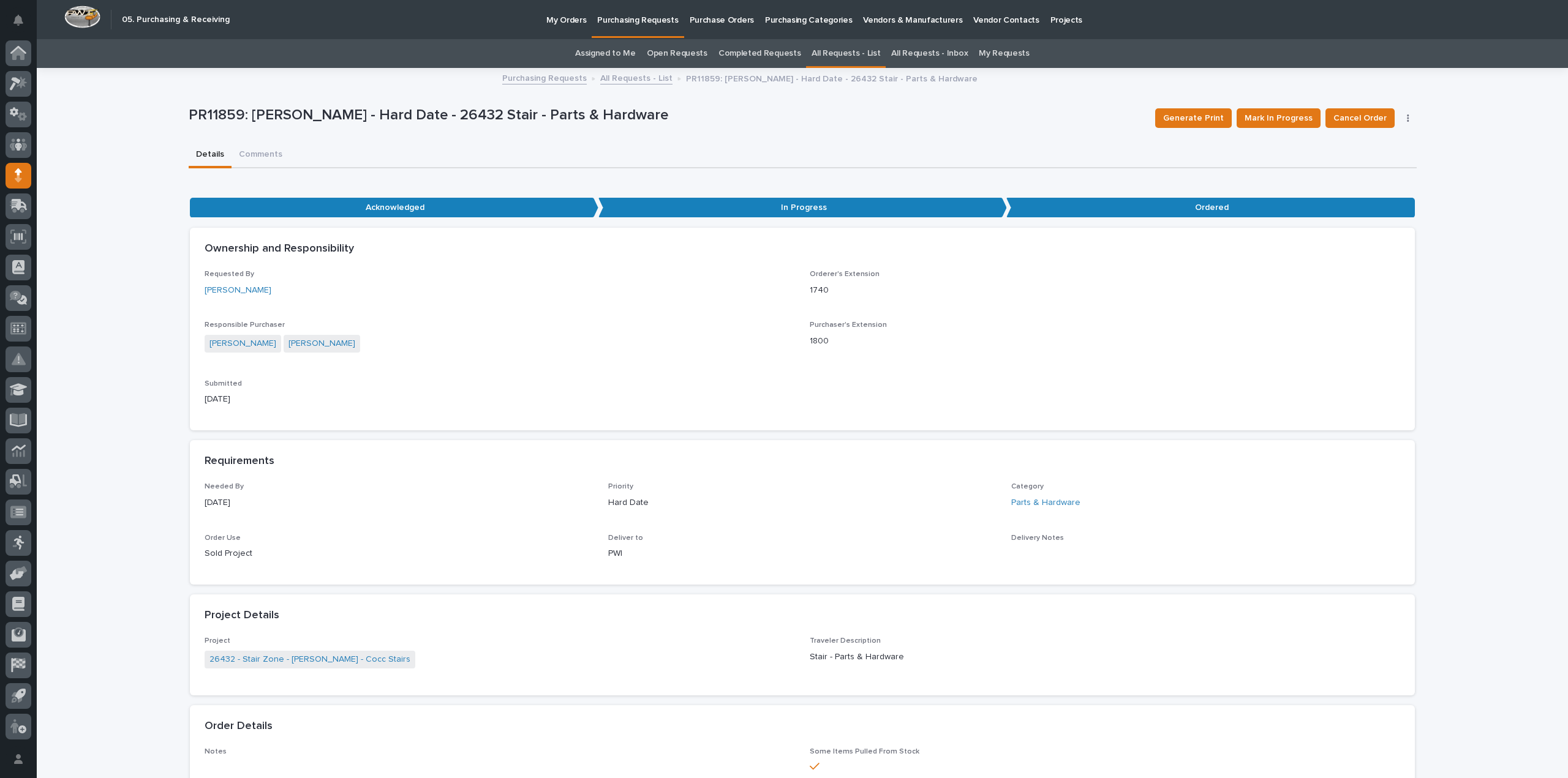
scroll to position [245, 0]
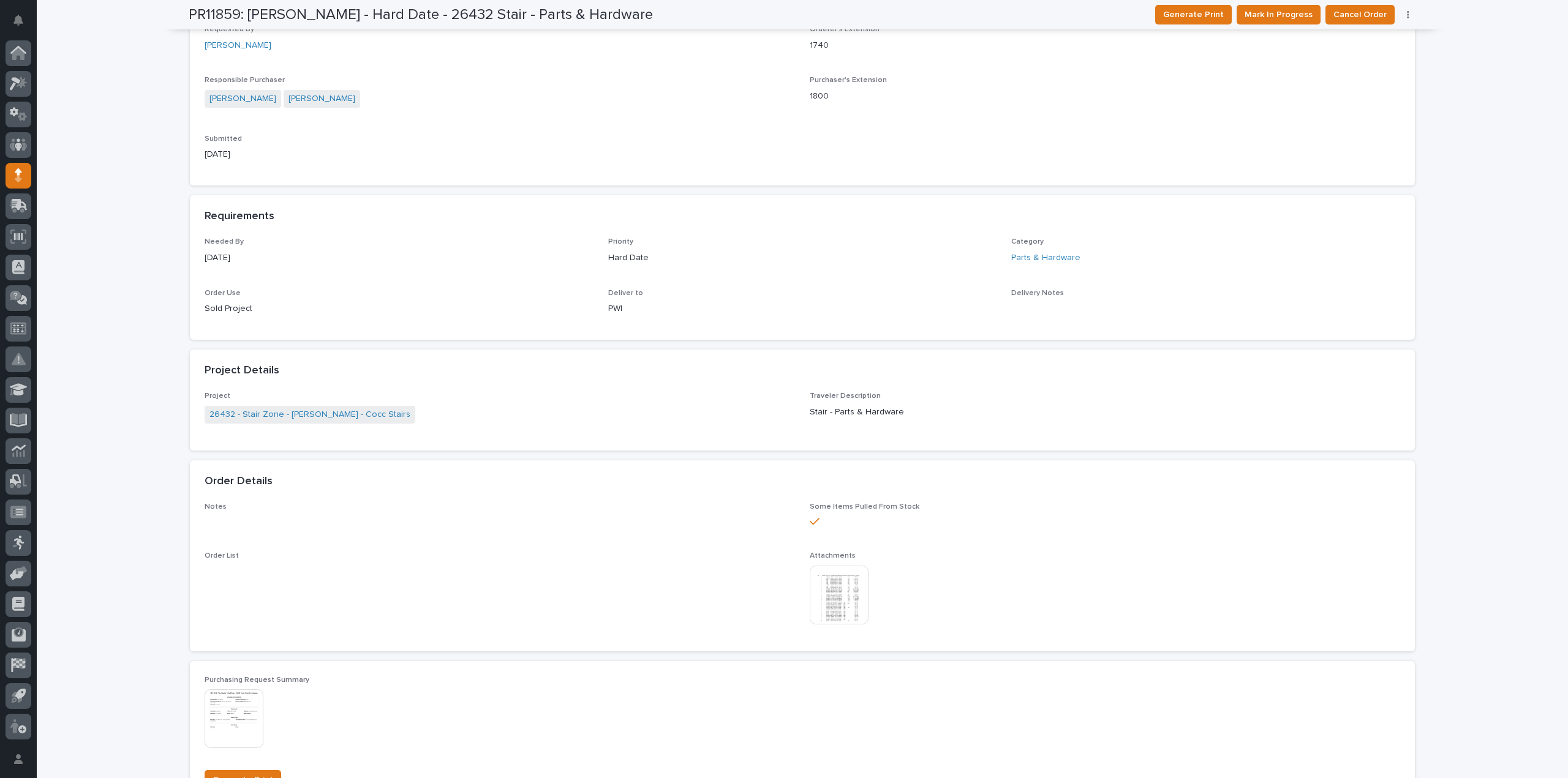
click at [834, 601] on img at bounding box center [839, 595] width 59 height 59
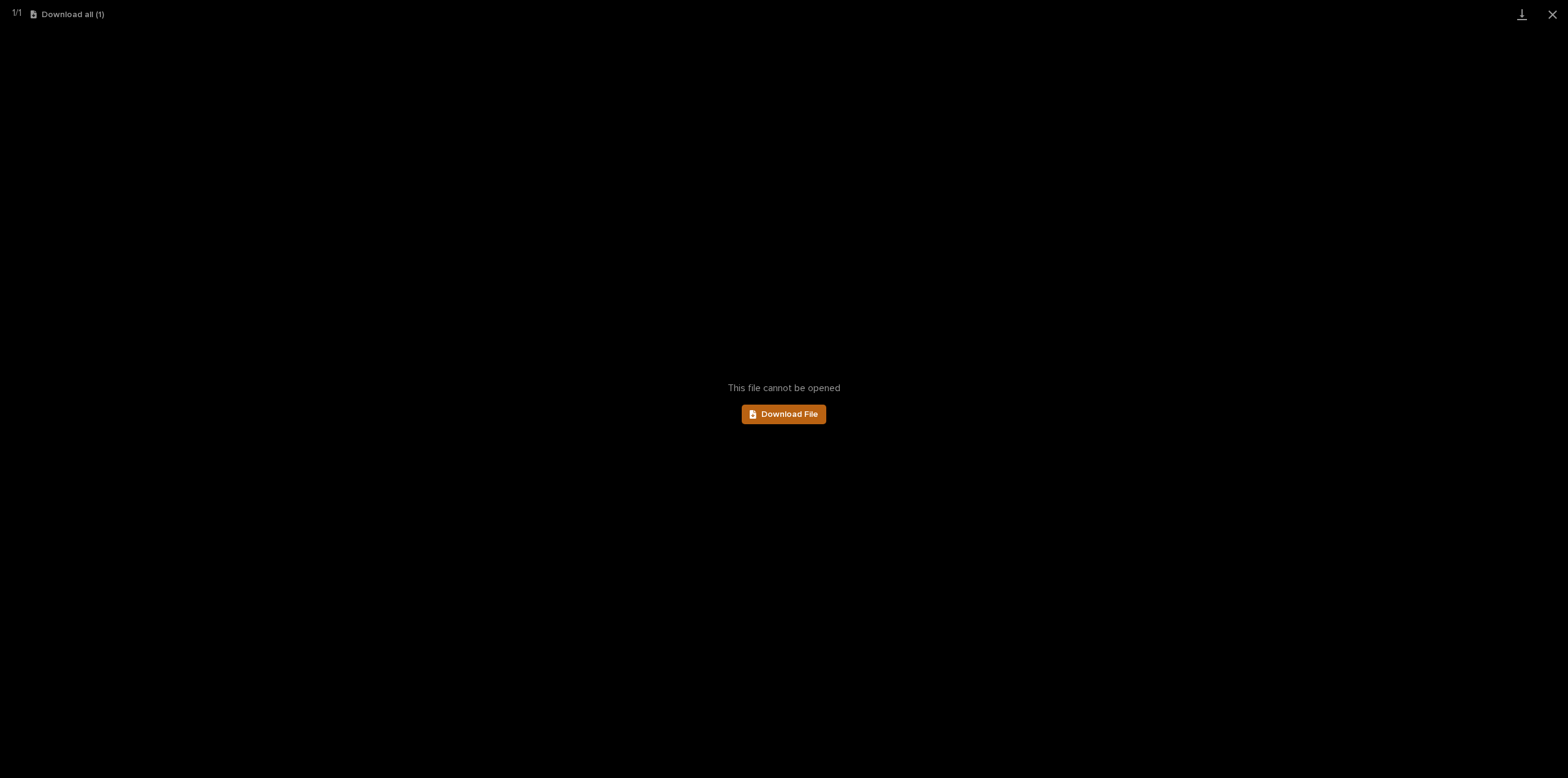
click at [790, 414] on span "Download File" at bounding box center [790, 414] width 57 height 9
click at [798, 418] on span "Download File" at bounding box center [790, 414] width 57 height 9
drag, startPoint x: 1550, startPoint y: 15, endPoint x: 1397, endPoint y: 50, distance: 157.0
click at [1550, 15] on button "Close gallery" at bounding box center [1553, 14] width 31 height 29
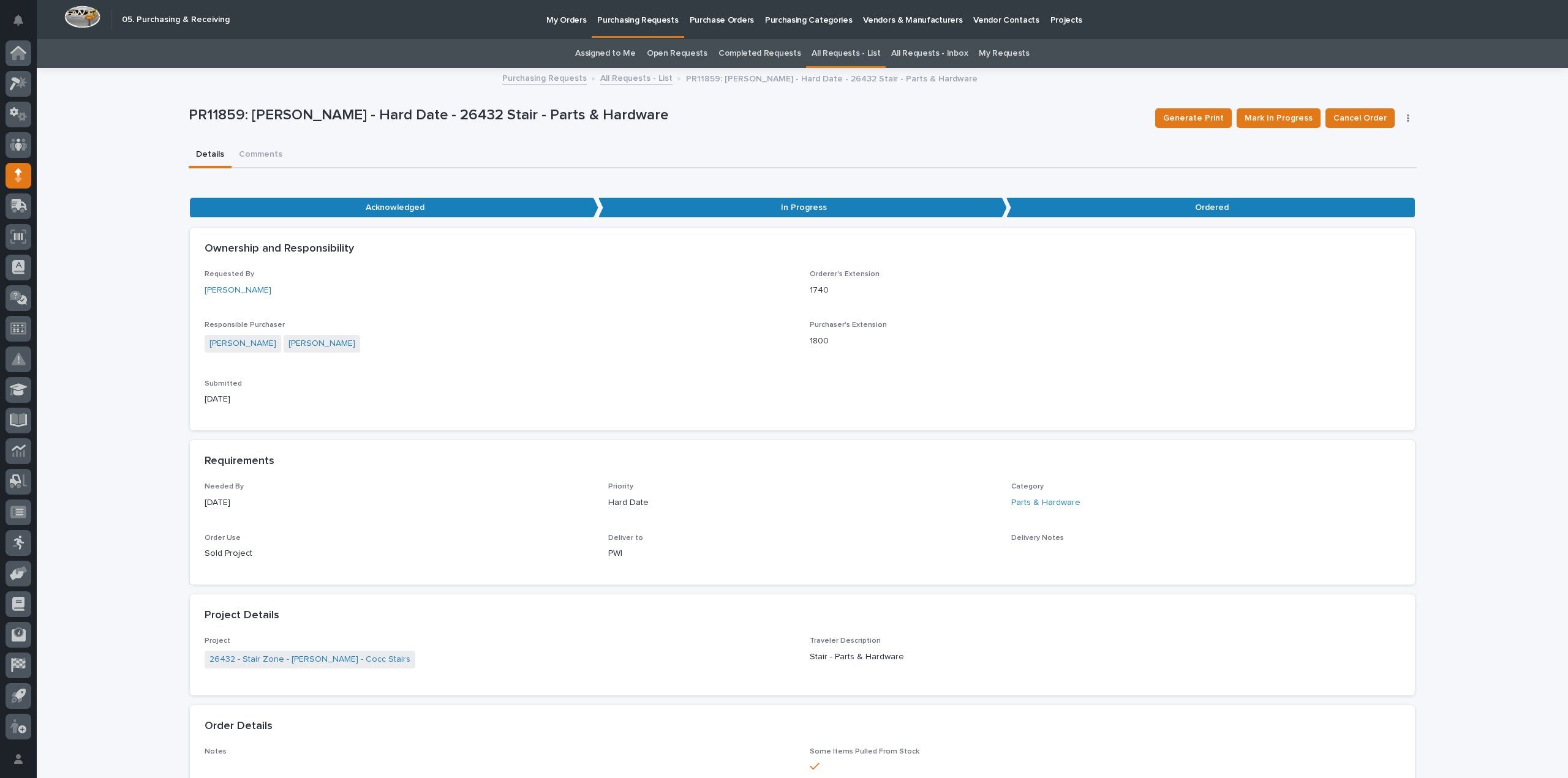
scroll to position [489, 0]
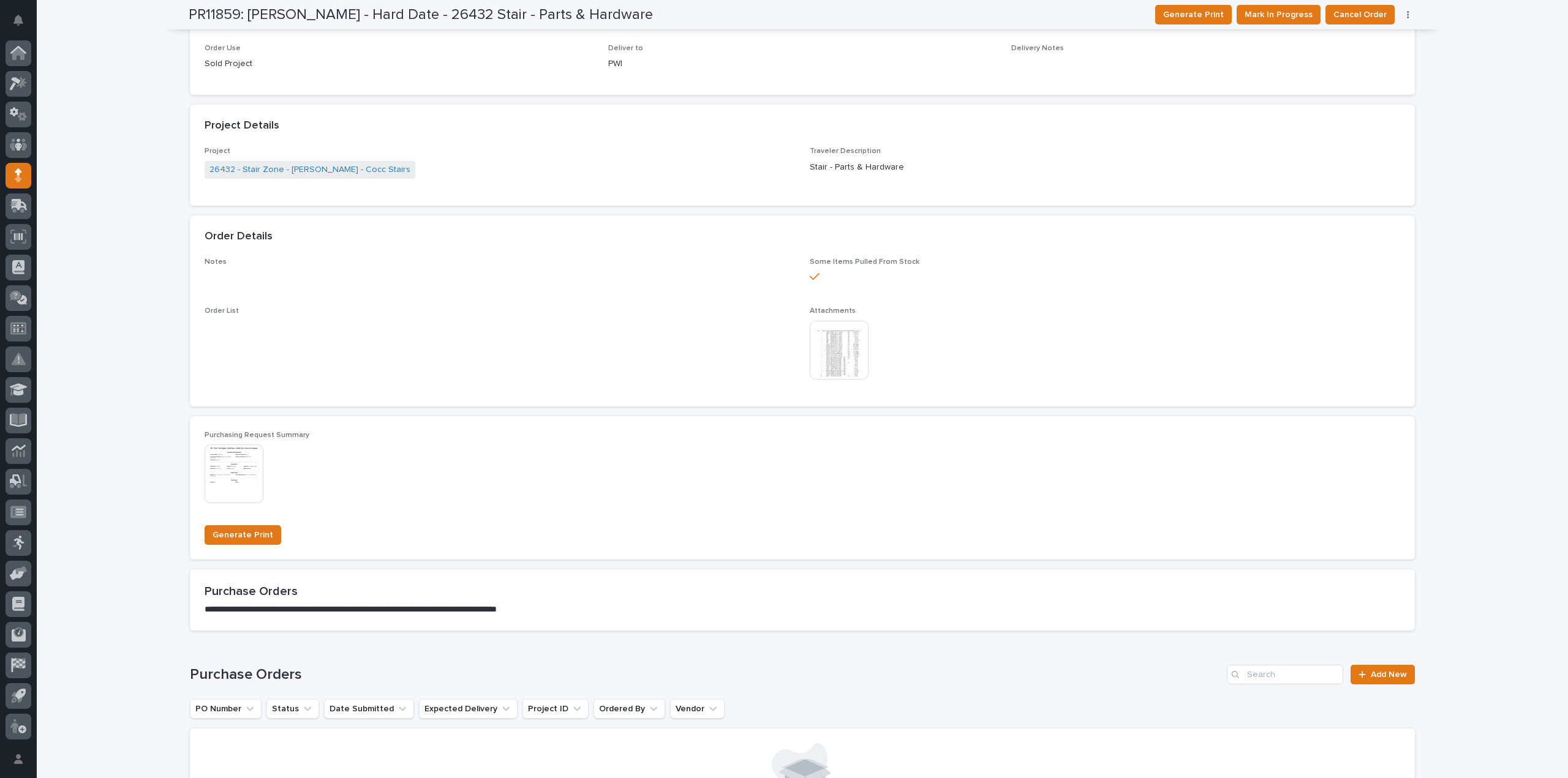
click at [839, 354] on img at bounding box center [839, 350] width 59 height 59
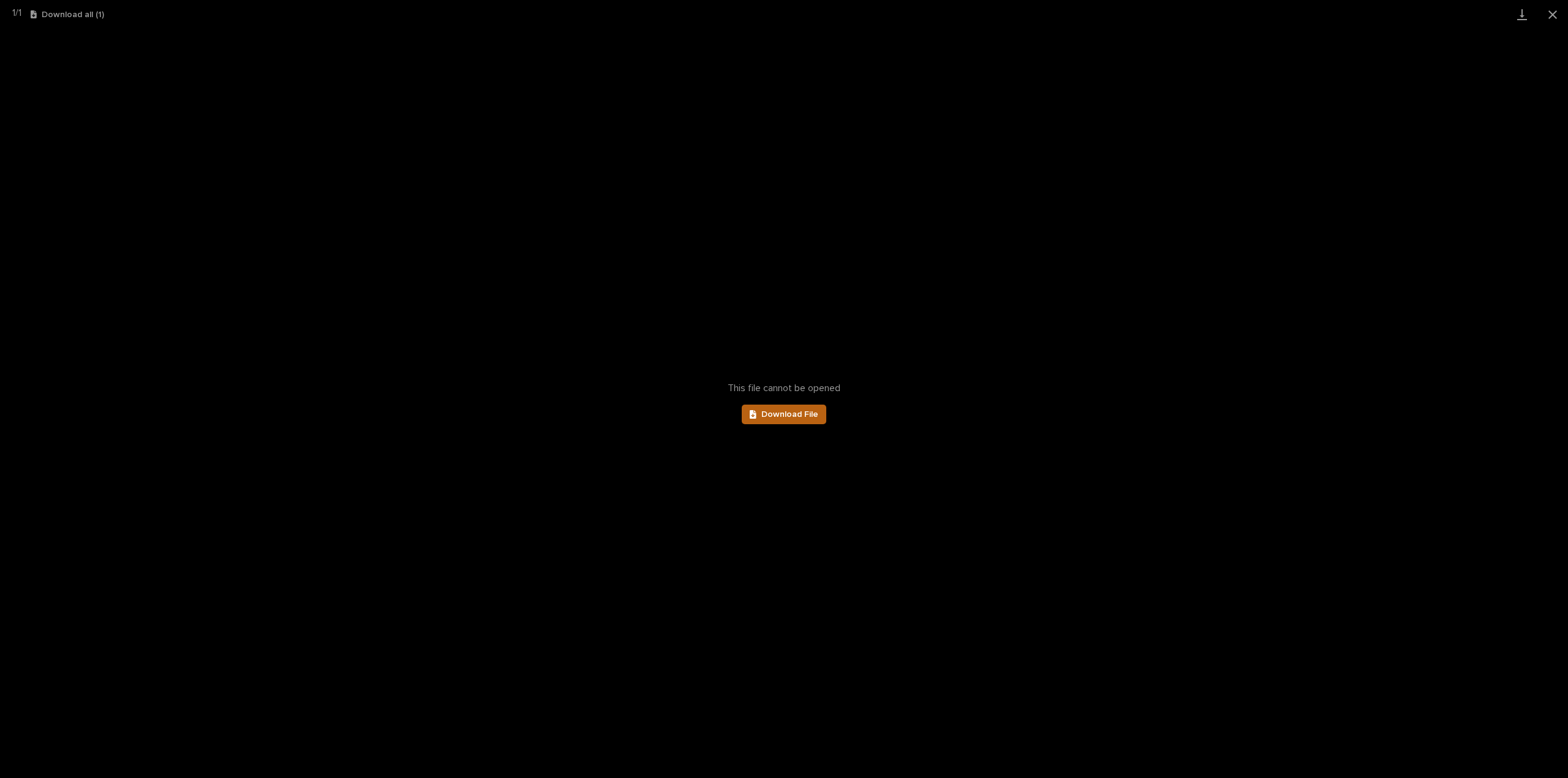
click at [807, 410] on span "Download File" at bounding box center [790, 414] width 57 height 9
click at [1549, 19] on button "Close gallery" at bounding box center [1553, 14] width 31 height 29
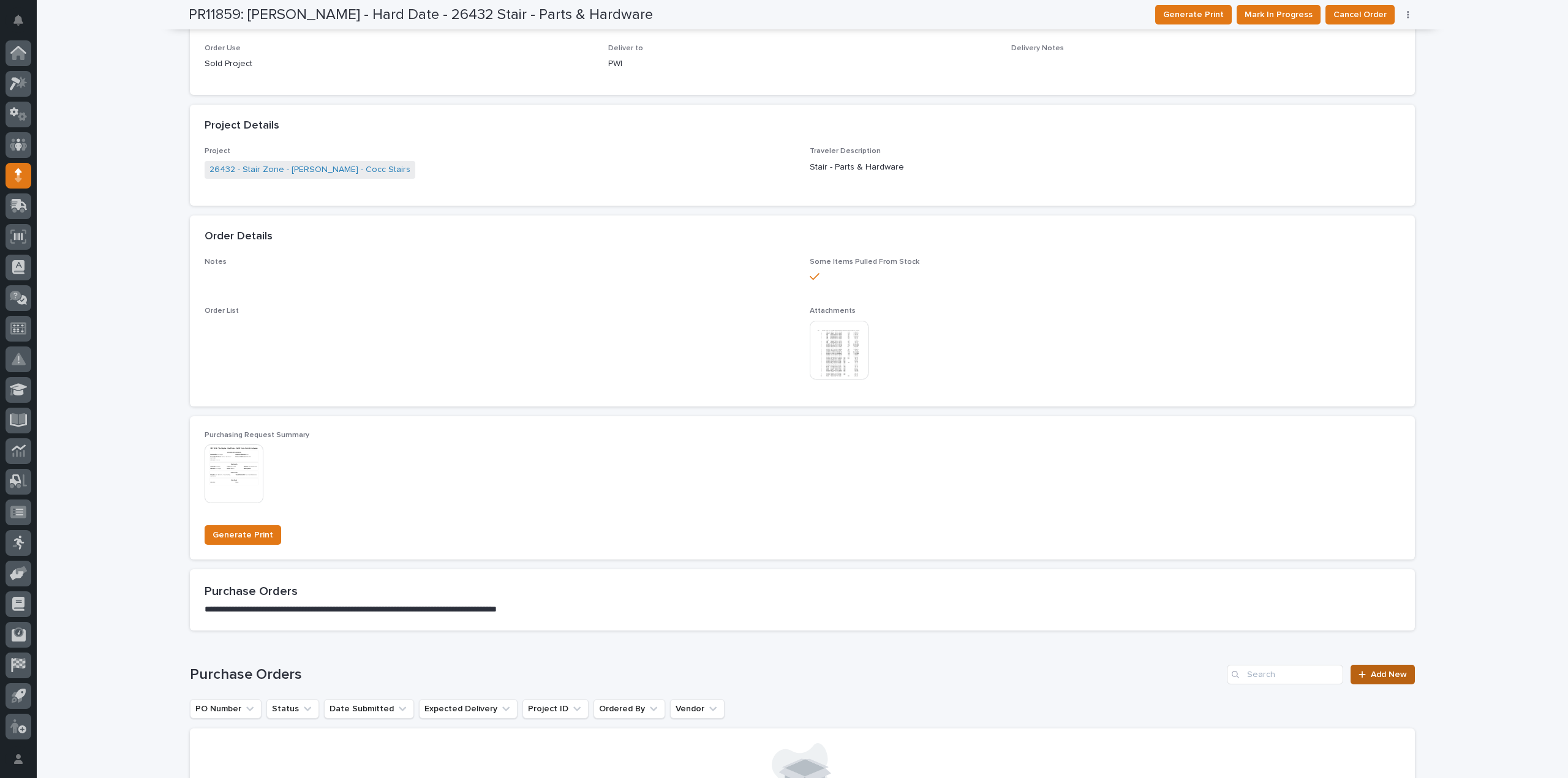
click at [1383, 670] on span "Add New" at bounding box center [1388, 674] width 36 height 9
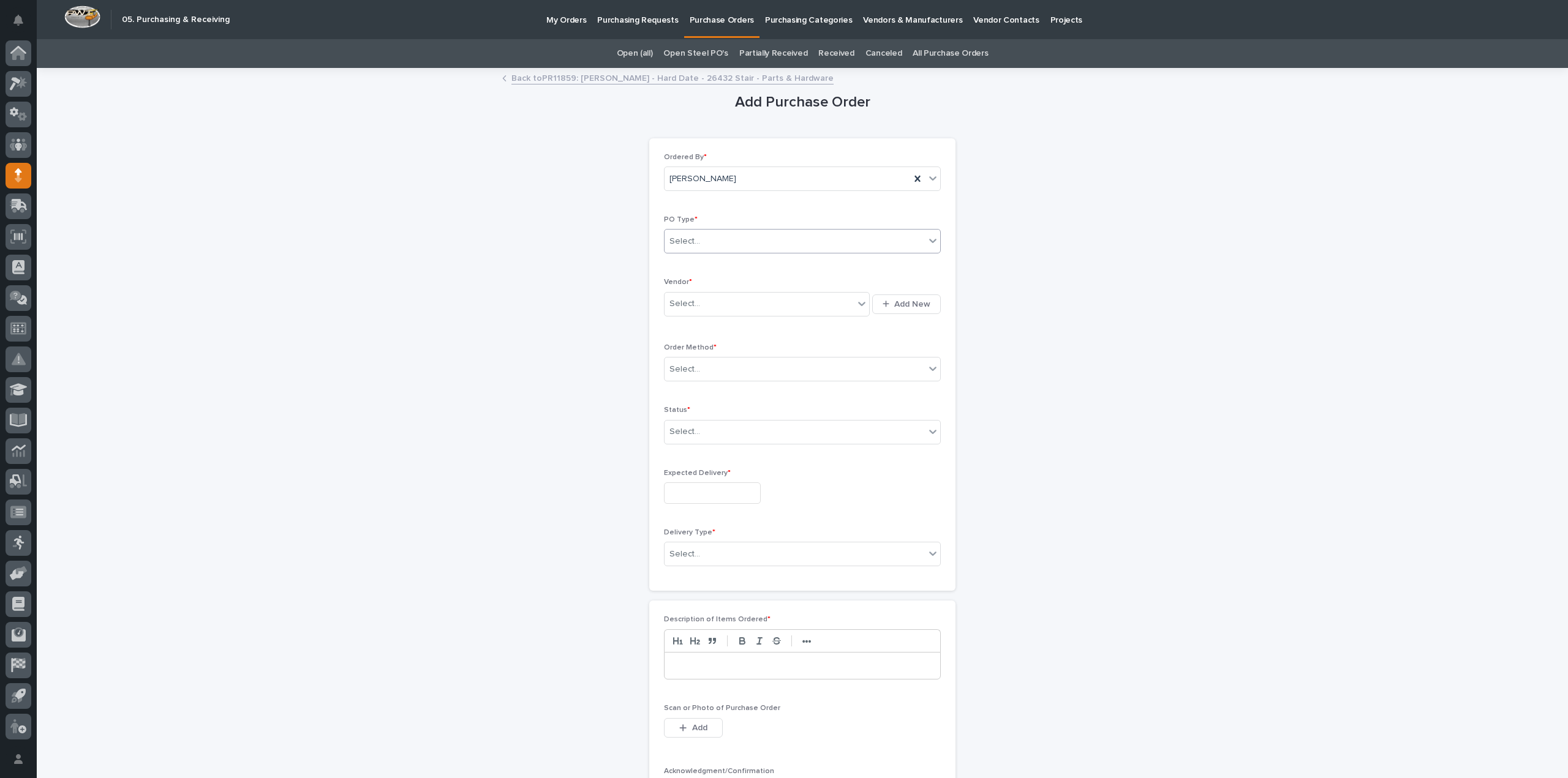
click at [694, 246] on div "Select..." at bounding box center [794, 242] width 261 height 20
click at [690, 287] on div "Paper" at bounding box center [797, 286] width 275 height 21
click at [693, 304] on div "Select..." at bounding box center [685, 303] width 31 height 13
type input "***"
click at [676, 330] on div "[PERSON_NAME]" at bounding box center [762, 326] width 206 height 21
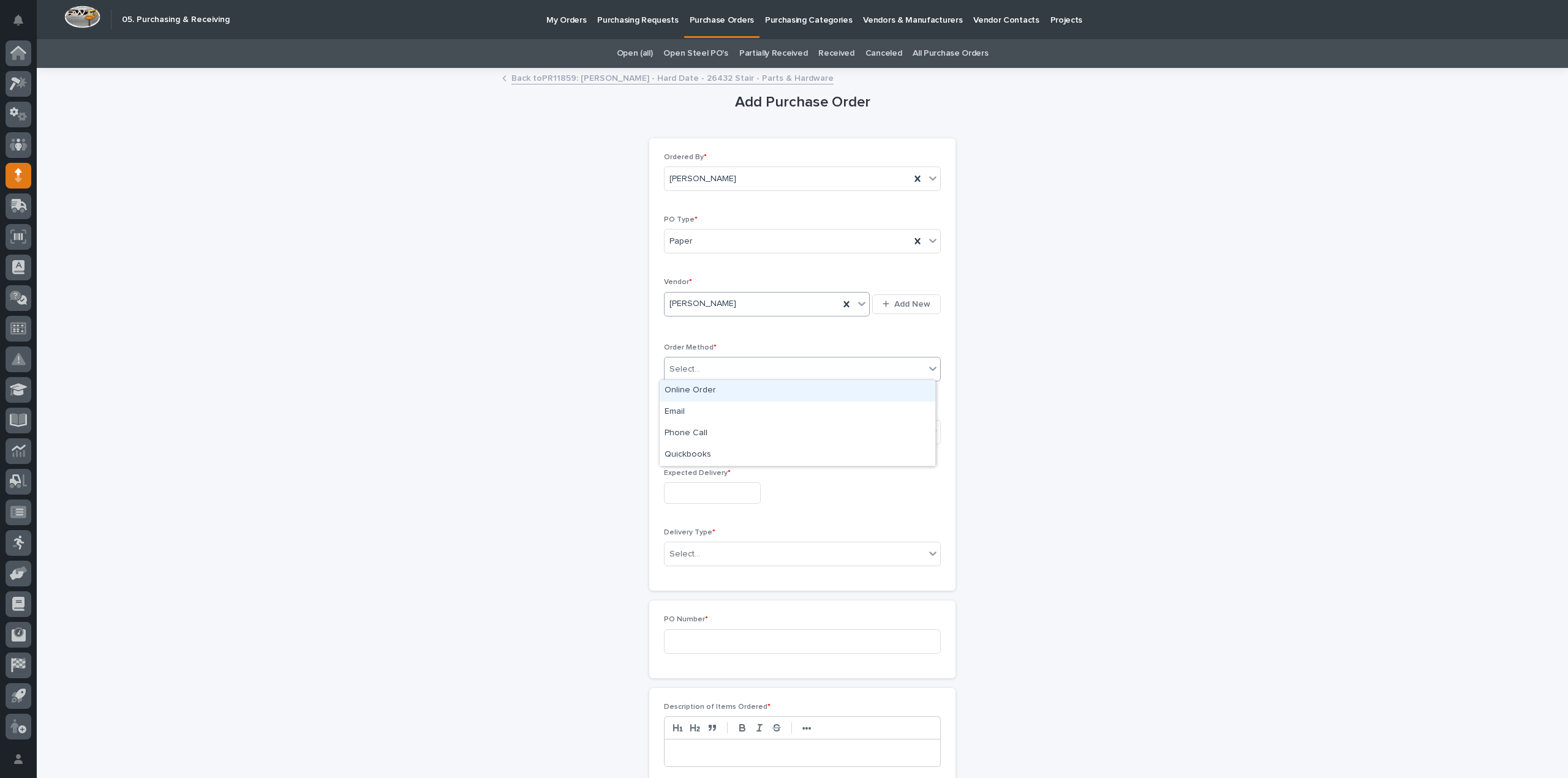
click at [685, 368] on div "Select..." at bounding box center [685, 369] width 31 height 13
click at [683, 388] on div "Online Order" at bounding box center [797, 391] width 275 height 21
click at [681, 429] on div "Select..." at bounding box center [685, 431] width 31 height 13
click at [686, 474] on div "Submitted" at bounding box center [797, 475] width 275 height 21
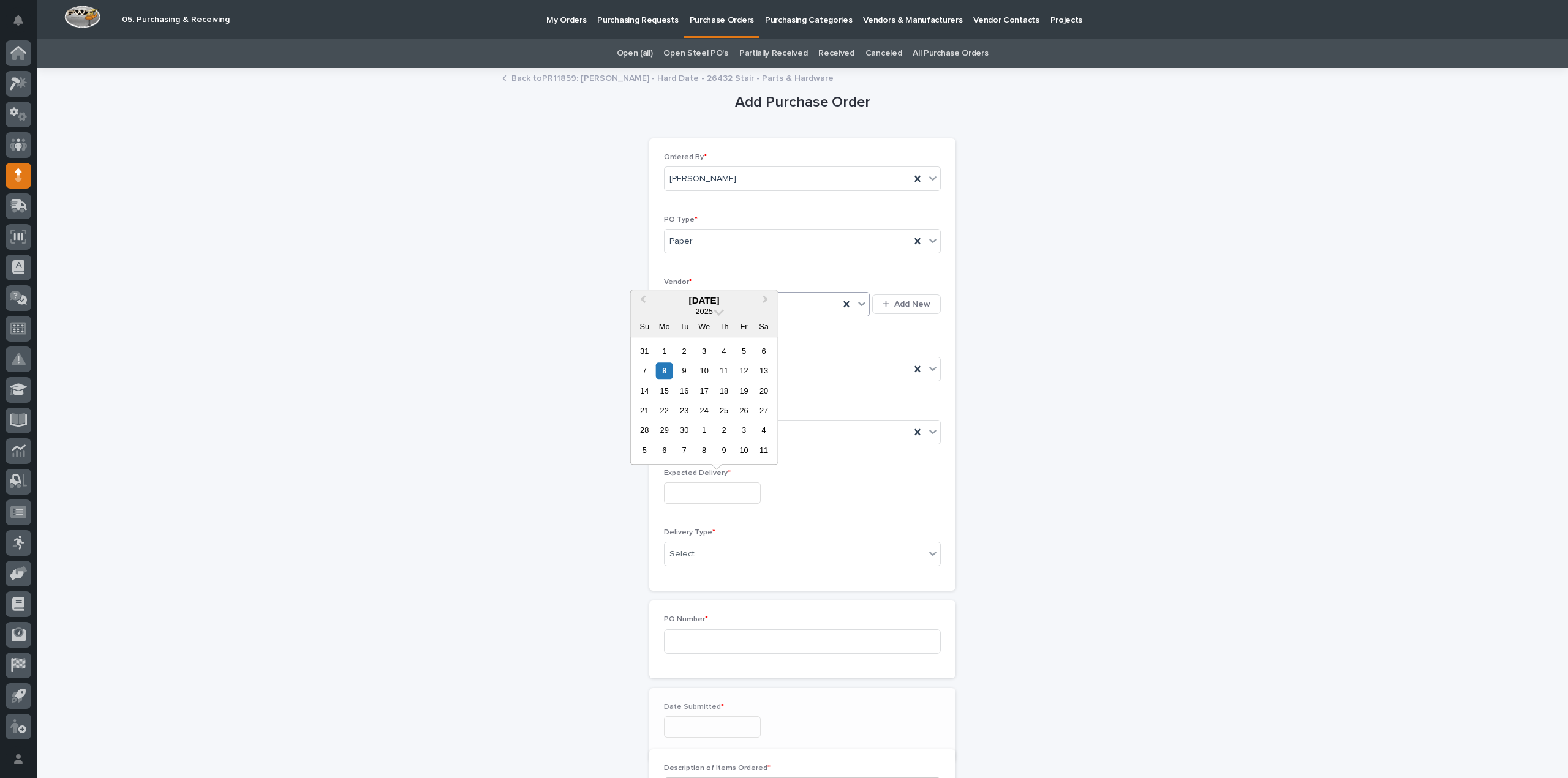
click at [690, 484] on input "text" at bounding box center [712, 493] width 96 height 21
click at [682, 376] on div "9" at bounding box center [684, 370] width 17 height 17
type input "**********"
click at [694, 554] on div "Select..." at bounding box center [794, 554] width 261 height 20
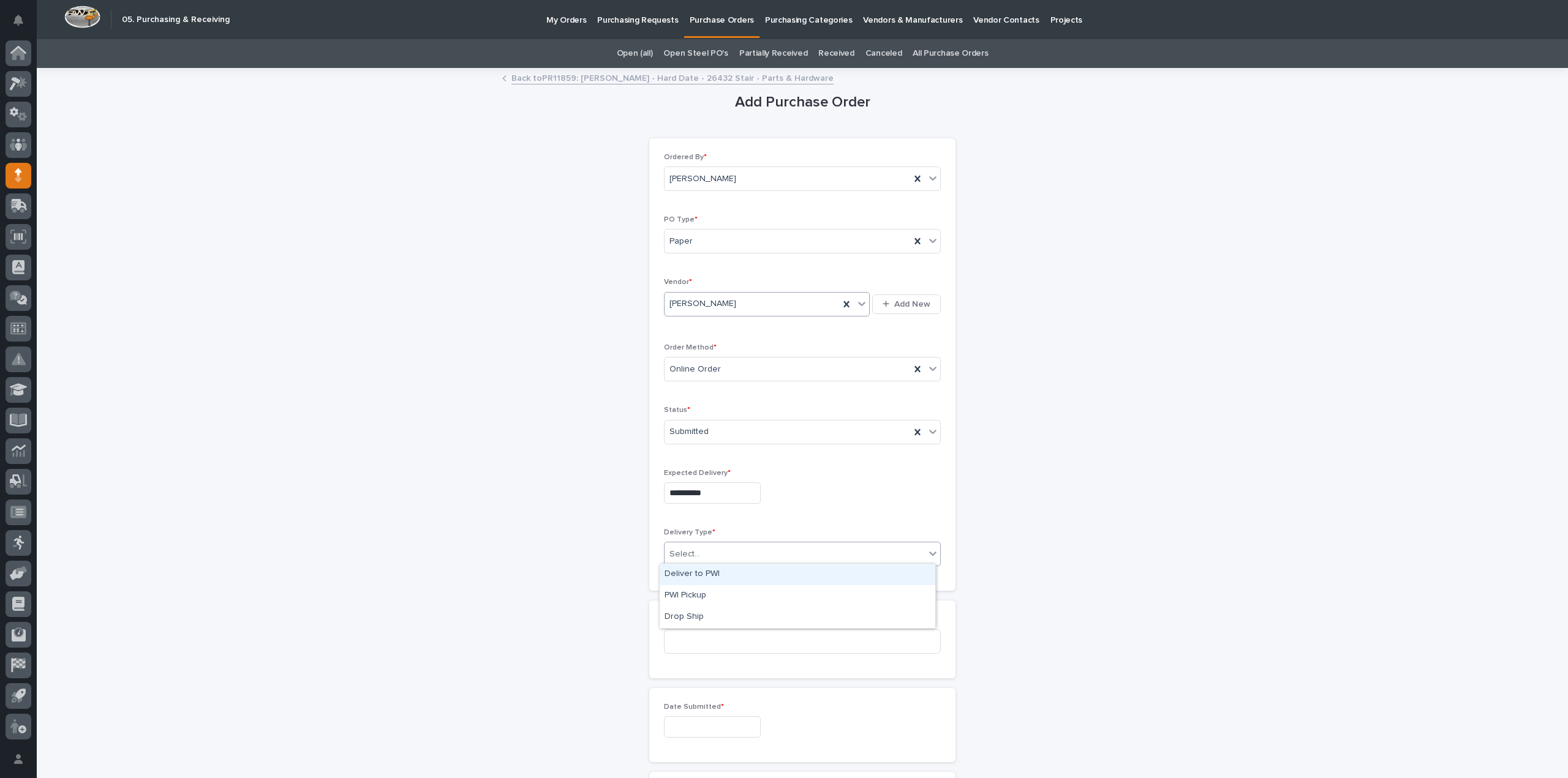
click at [705, 575] on div "Deliver to PWI" at bounding box center [797, 574] width 275 height 21
click at [698, 639] on input at bounding box center [802, 641] width 277 height 25
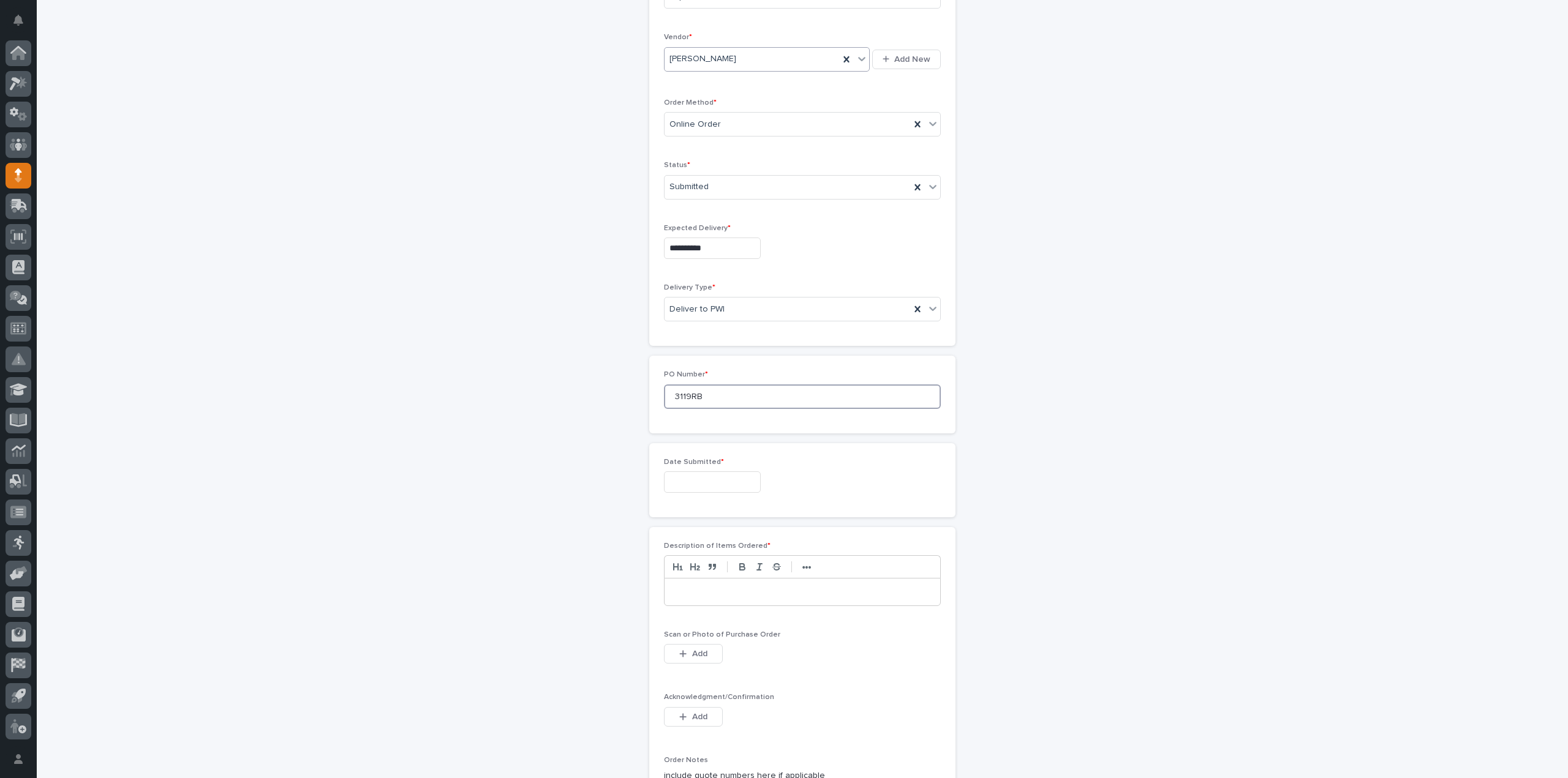
type input "3119RB"
click at [687, 471] on input "text" at bounding box center [712, 482] width 96 height 21
click at [670, 360] on div "8" at bounding box center [664, 359] width 17 height 17
type input "**********"
click at [697, 598] on div at bounding box center [802, 592] width 275 height 27
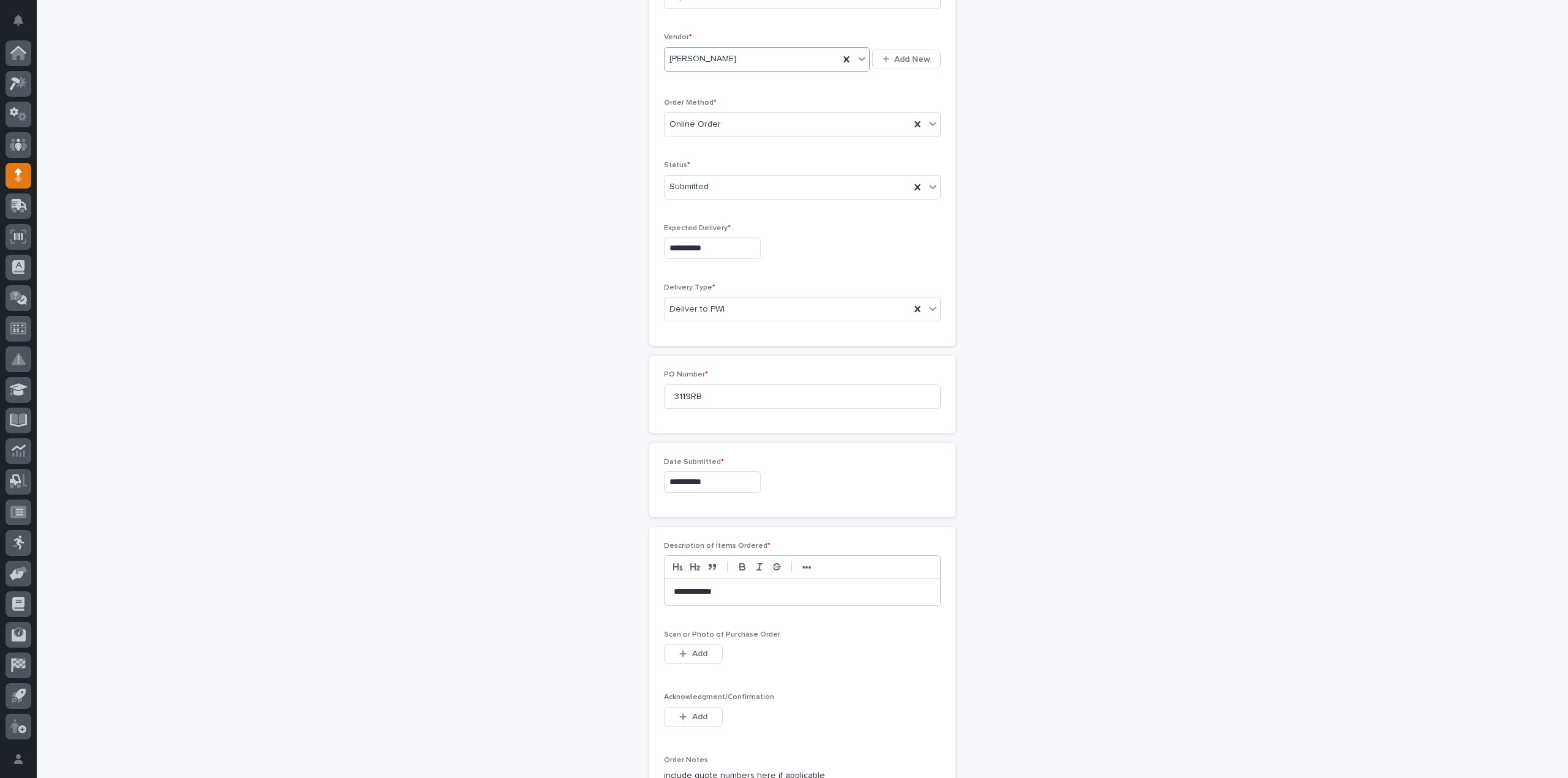
scroll to position [368, 0]
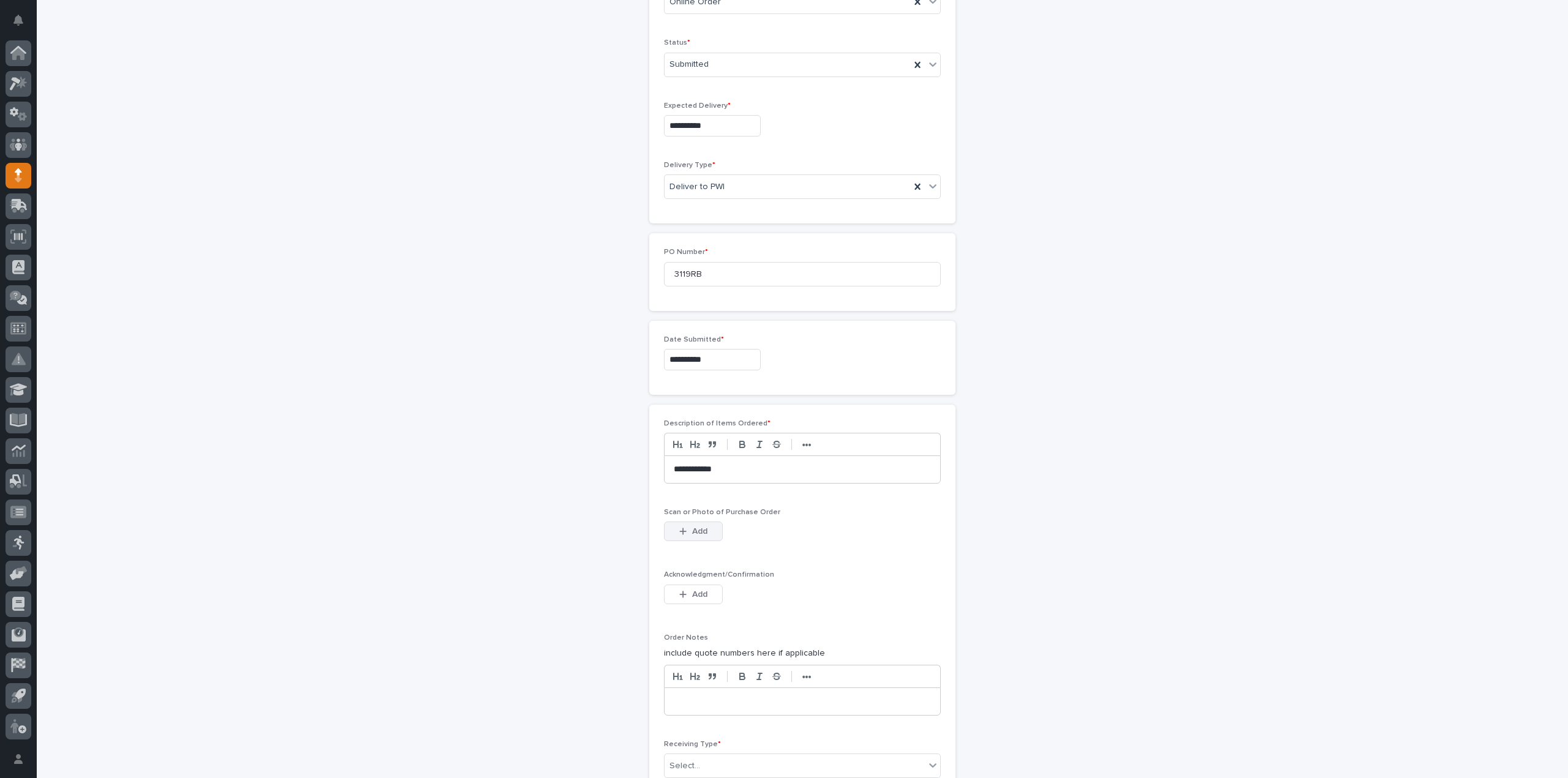
click at [697, 528] on span "Add" at bounding box center [699, 531] width 15 height 11
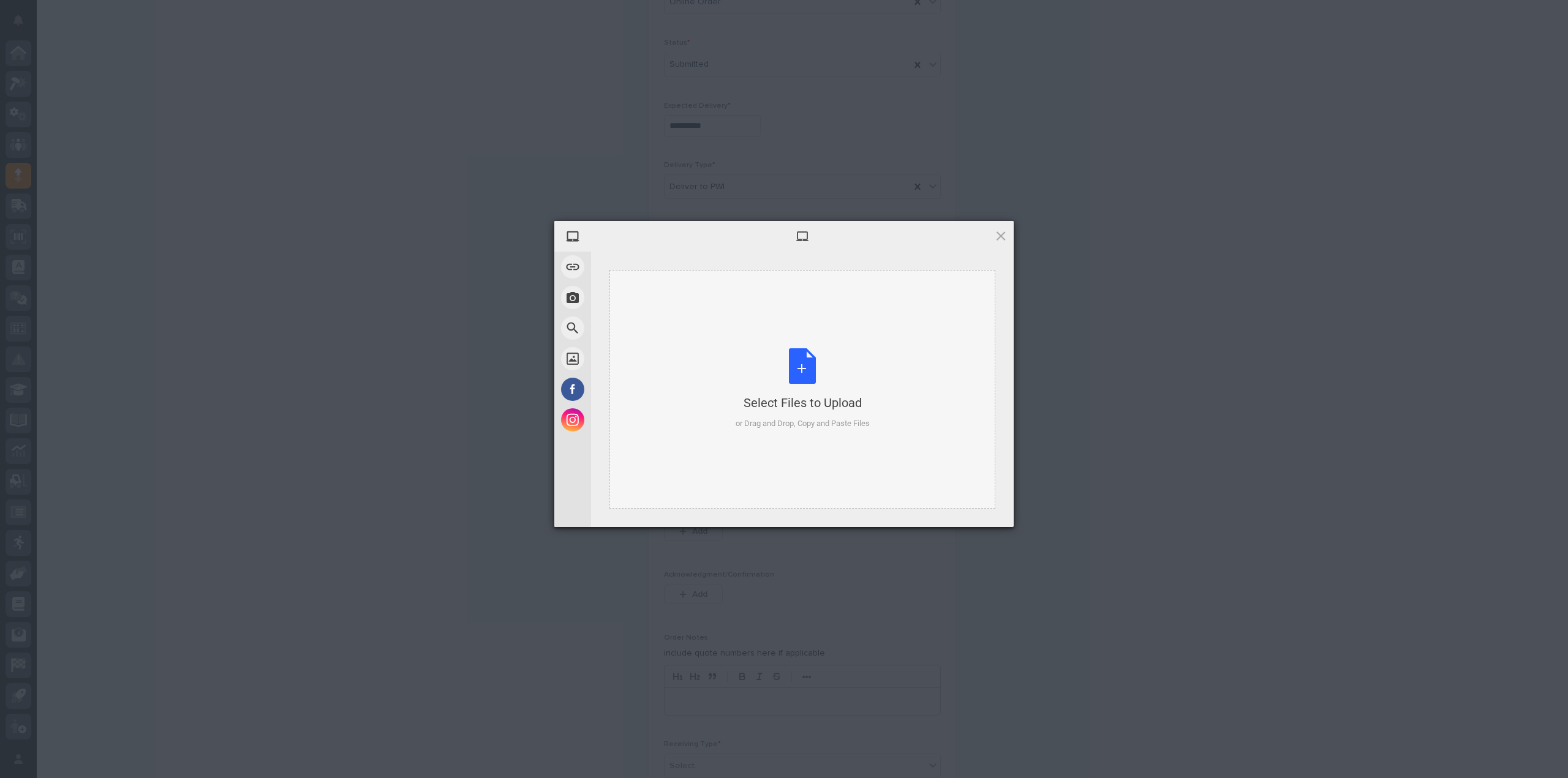
click at [809, 386] on div "Select Files to Upload or Drag and Drop, Copy and Paste Files" at bounding box center [802, 389] width 134 height 82
click at [962, 506] on span "Upload 1" at bounding box center [977, 510] width 62 height 23
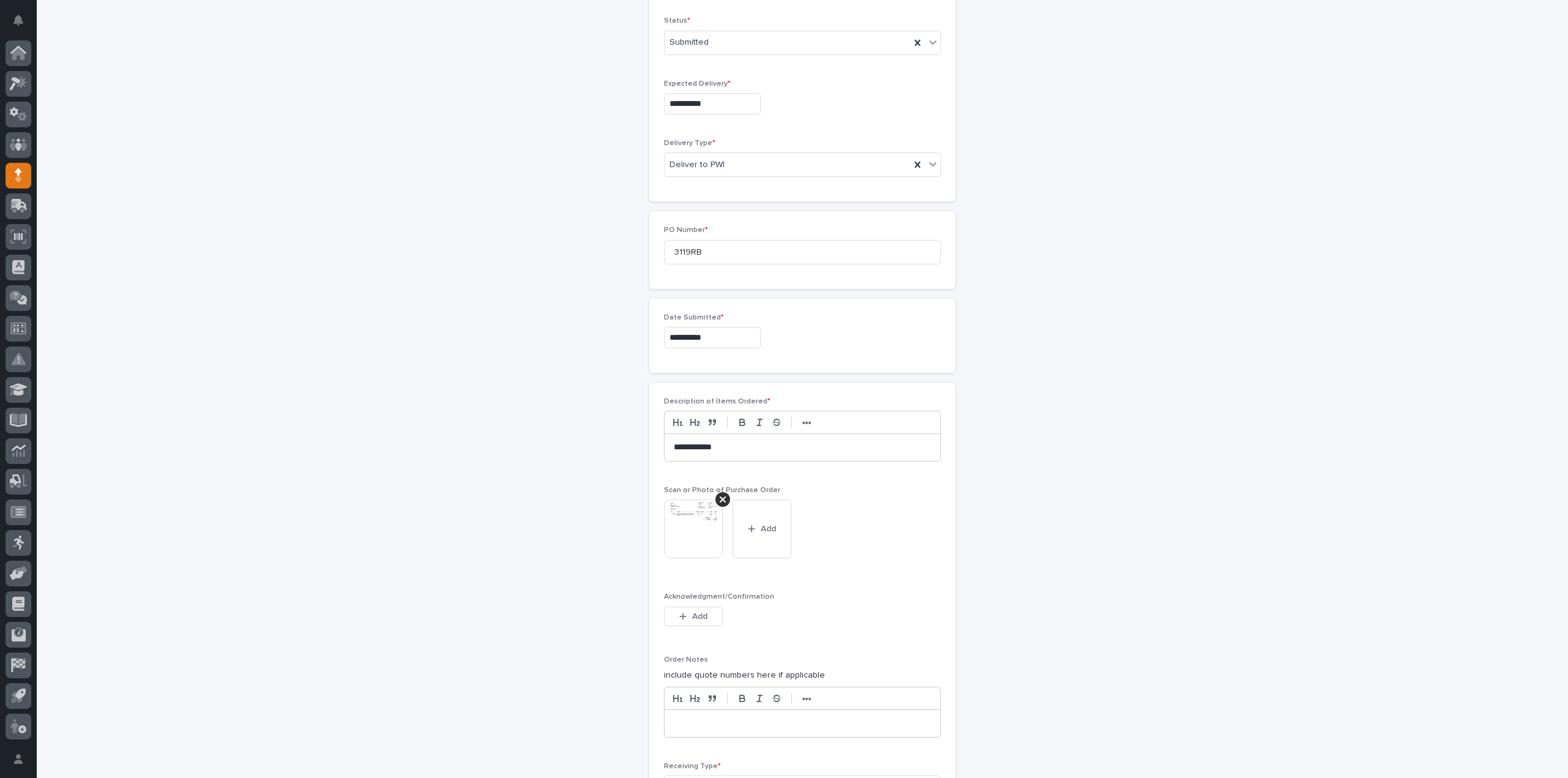
scroll to position [634, 0]
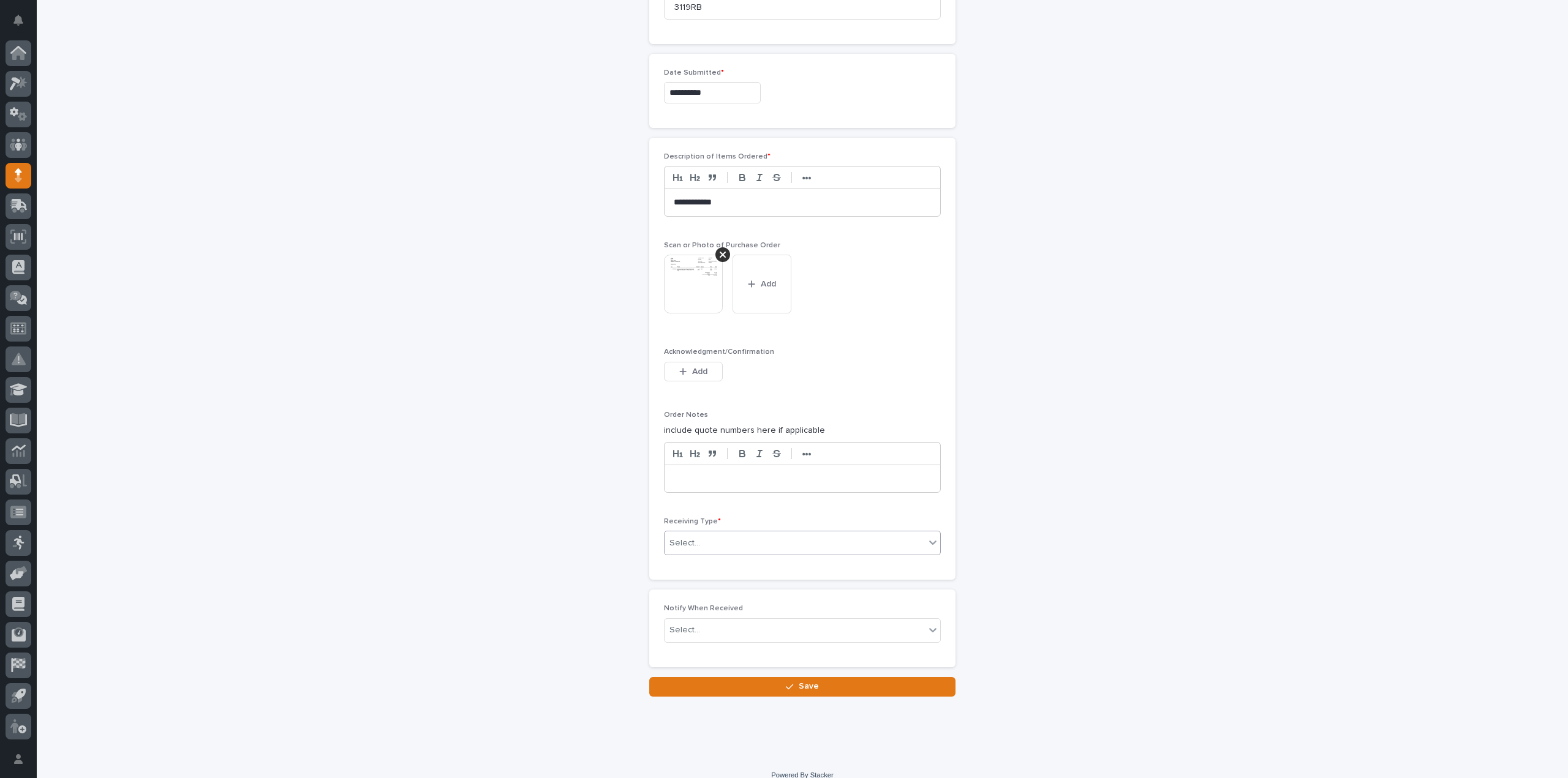
click at [687, 538] on div "Select..." at bounding box center [685, 543] width 31 height 13
click at [693, 627] on div "Deliver to" at bounding box center [797, 626] width 275 height 21
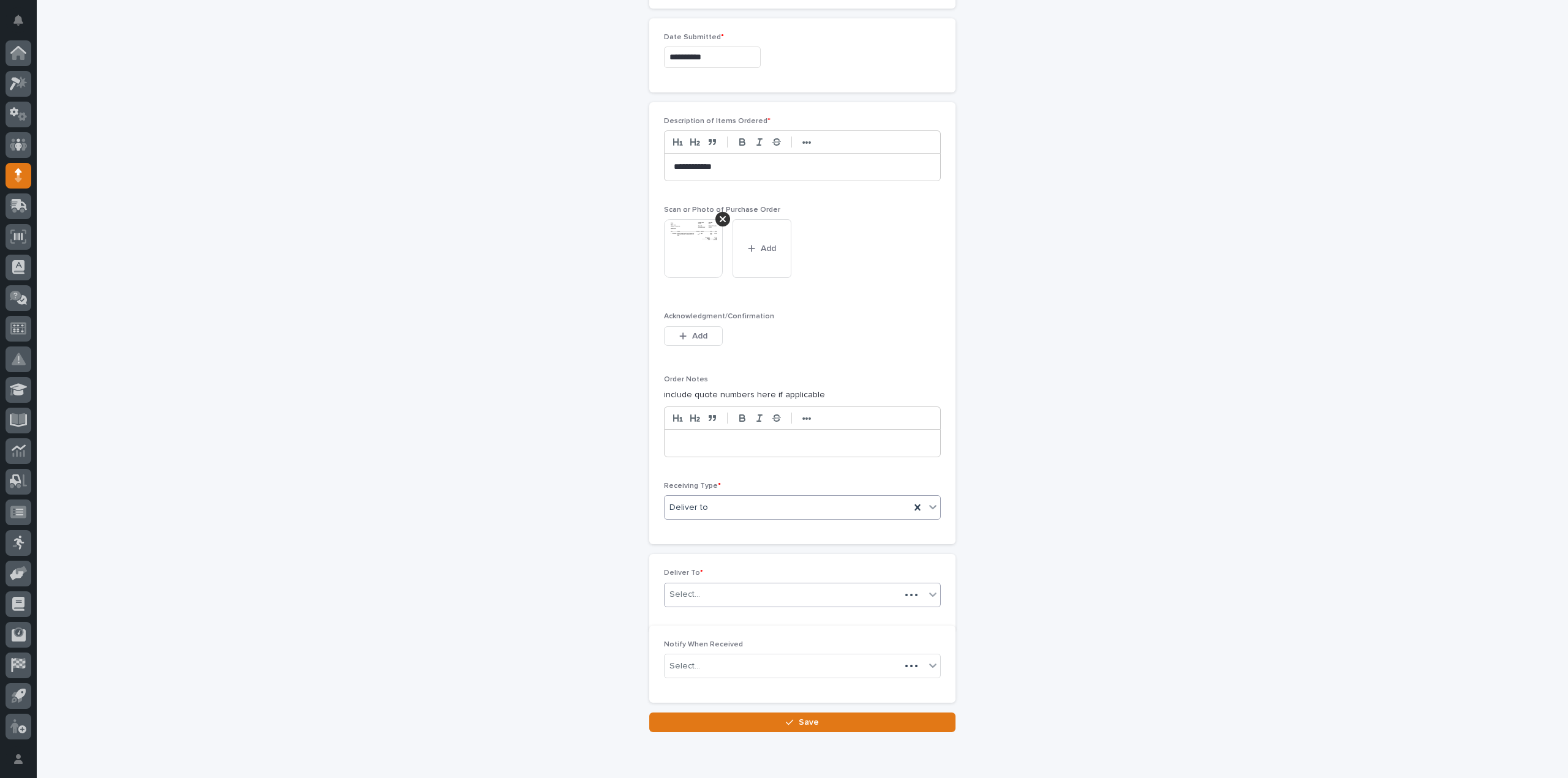
scroll to position [678, 0]
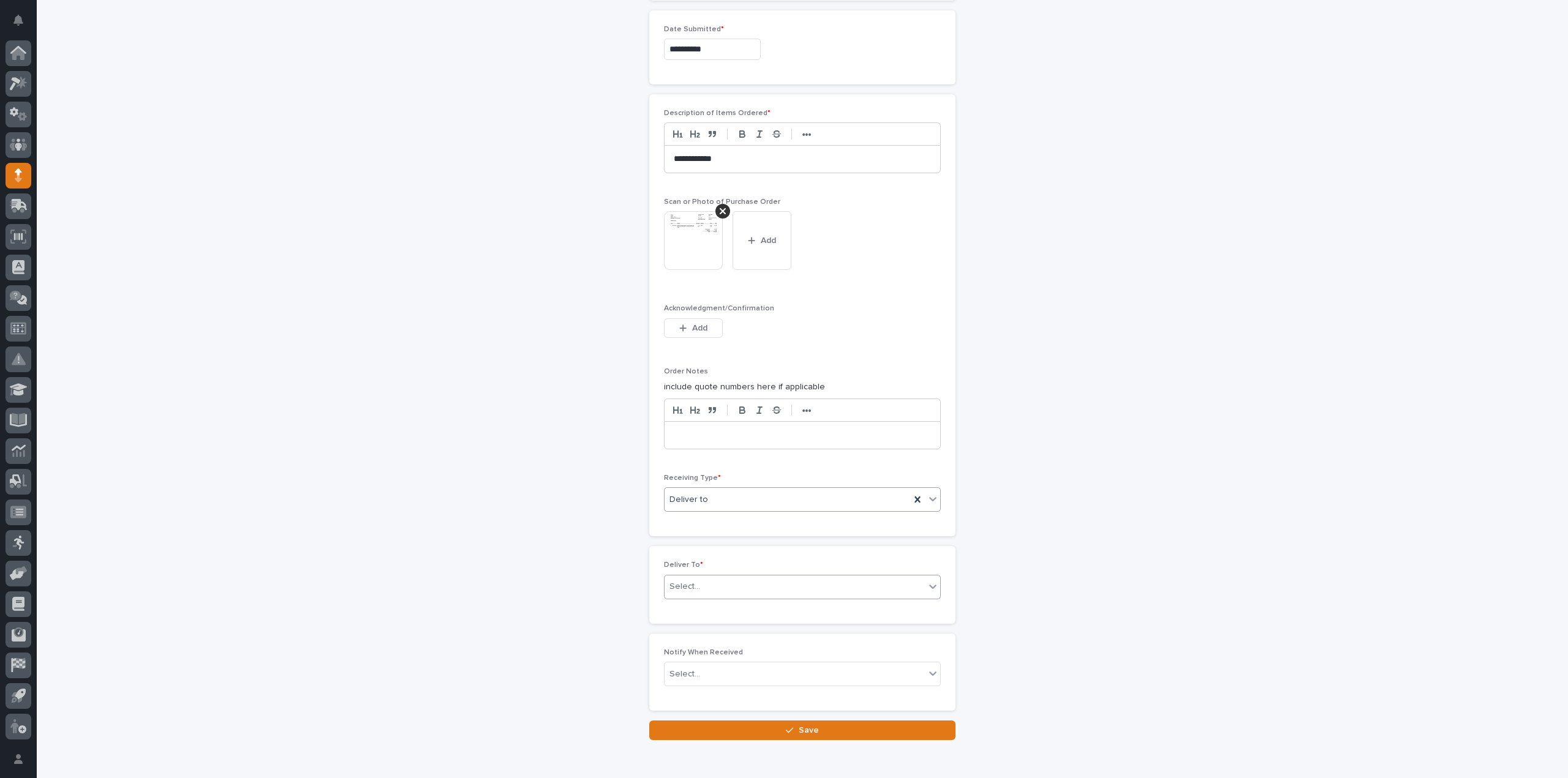
click at [688, 583] on div "Select..." at bounding box center [685, 587] width 31 height 13
type input "****"
click at [695, 669] on div "Select..." at bounding box center [794, 674] width 261 height 20
type input "****"
click at [705, 692] on div "[PERSON_NAME]" at bounding box center [797, 692] width 275 height 21
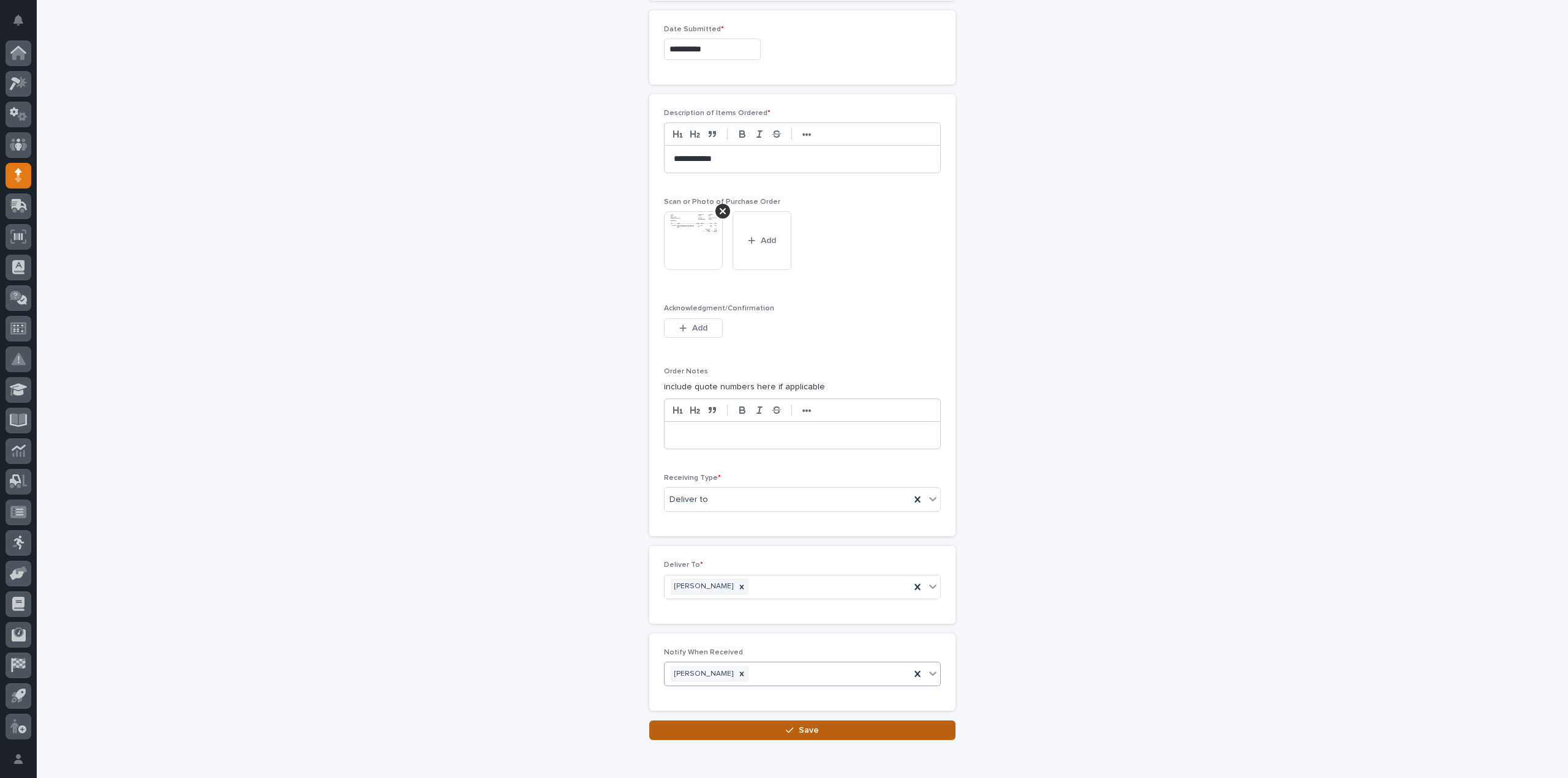
click at [698, 720] on button "Save" at bounding box center [802, 730] width 306 height 19
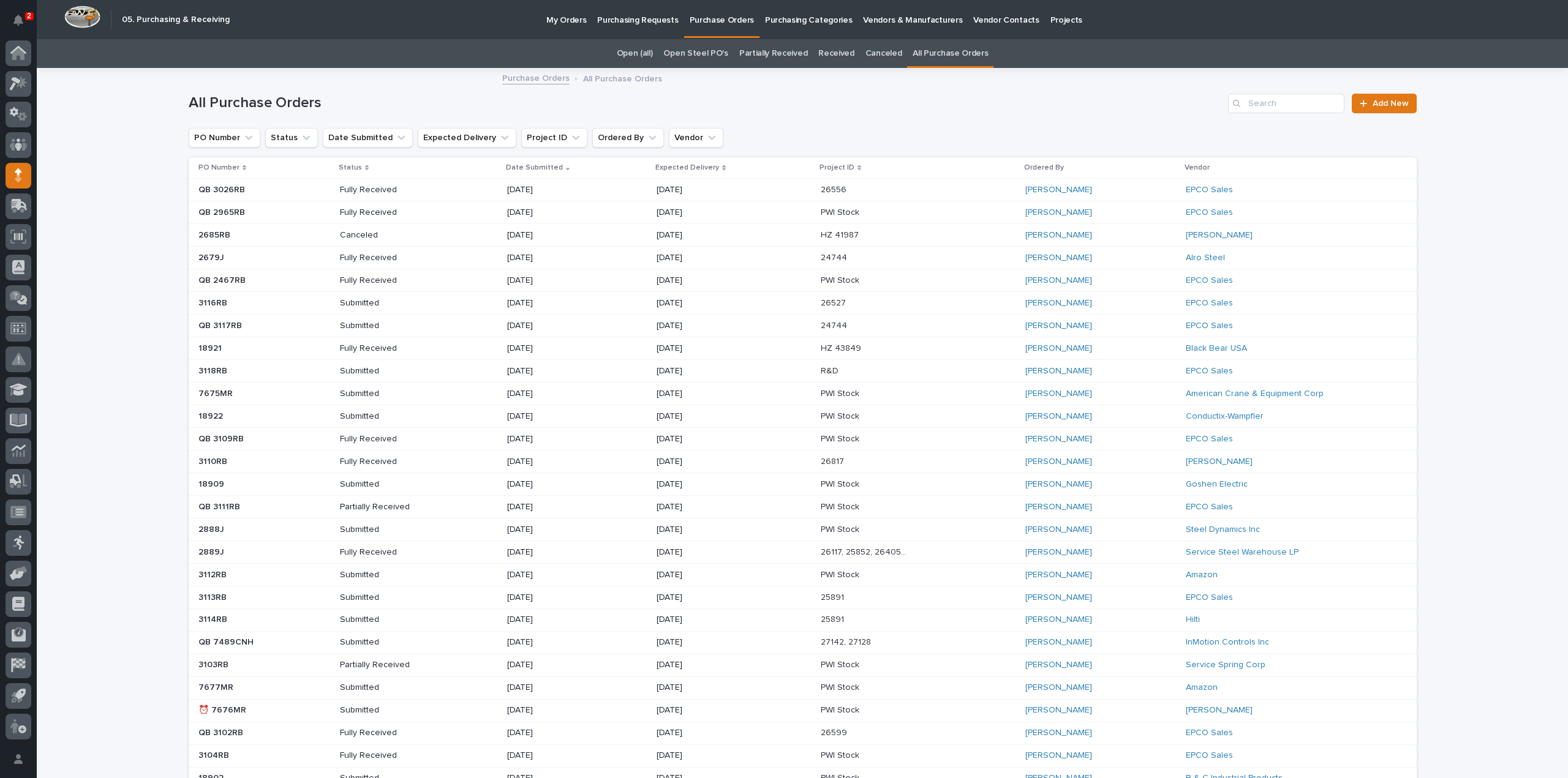
click at [566, 23] on p "My Orders" at bounding box center [566, 13] width 40 height 25
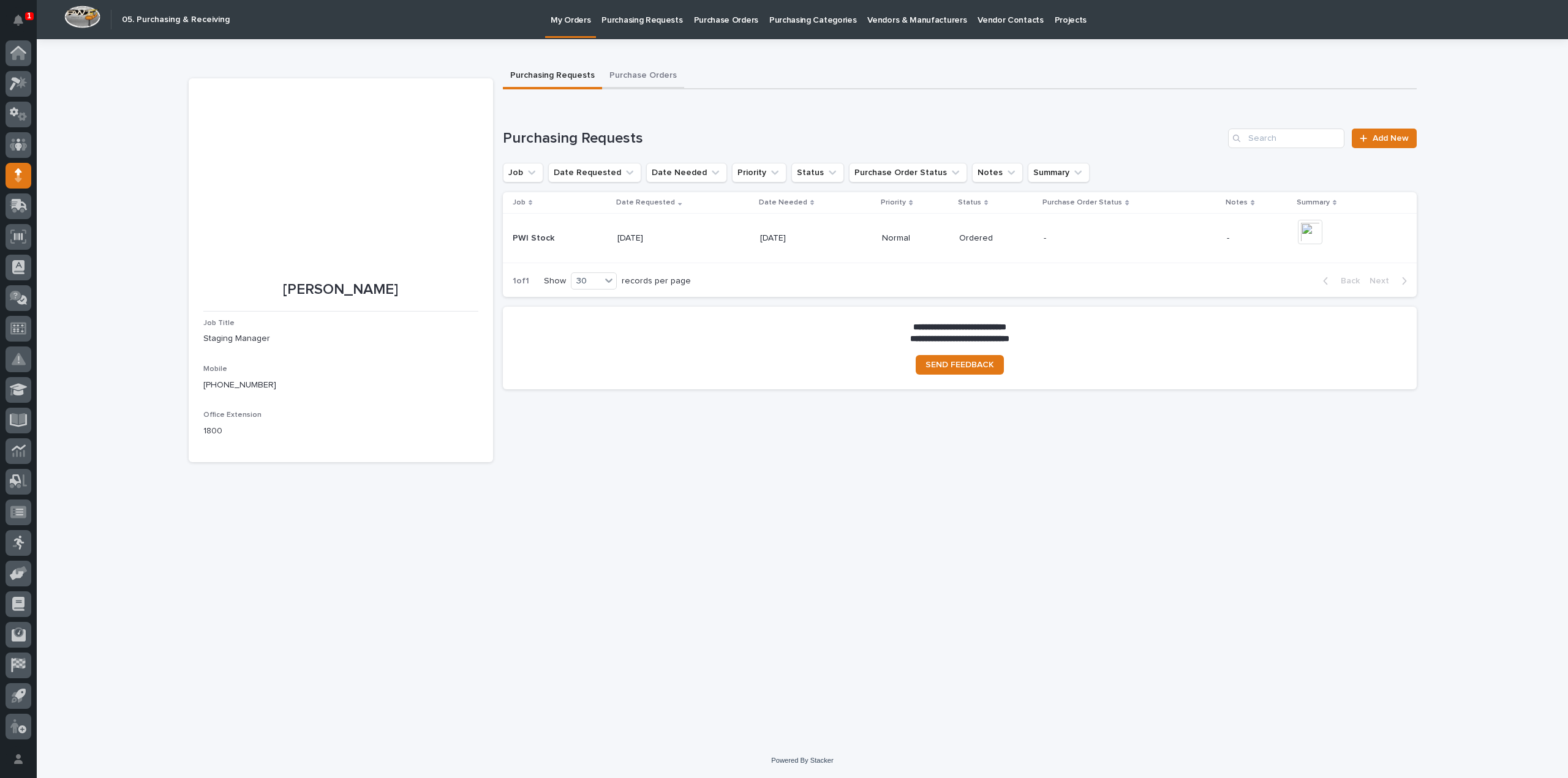
click at [649, 76] on button "Purchase Orders" at bounding box center [643, 76] width 82 height 25
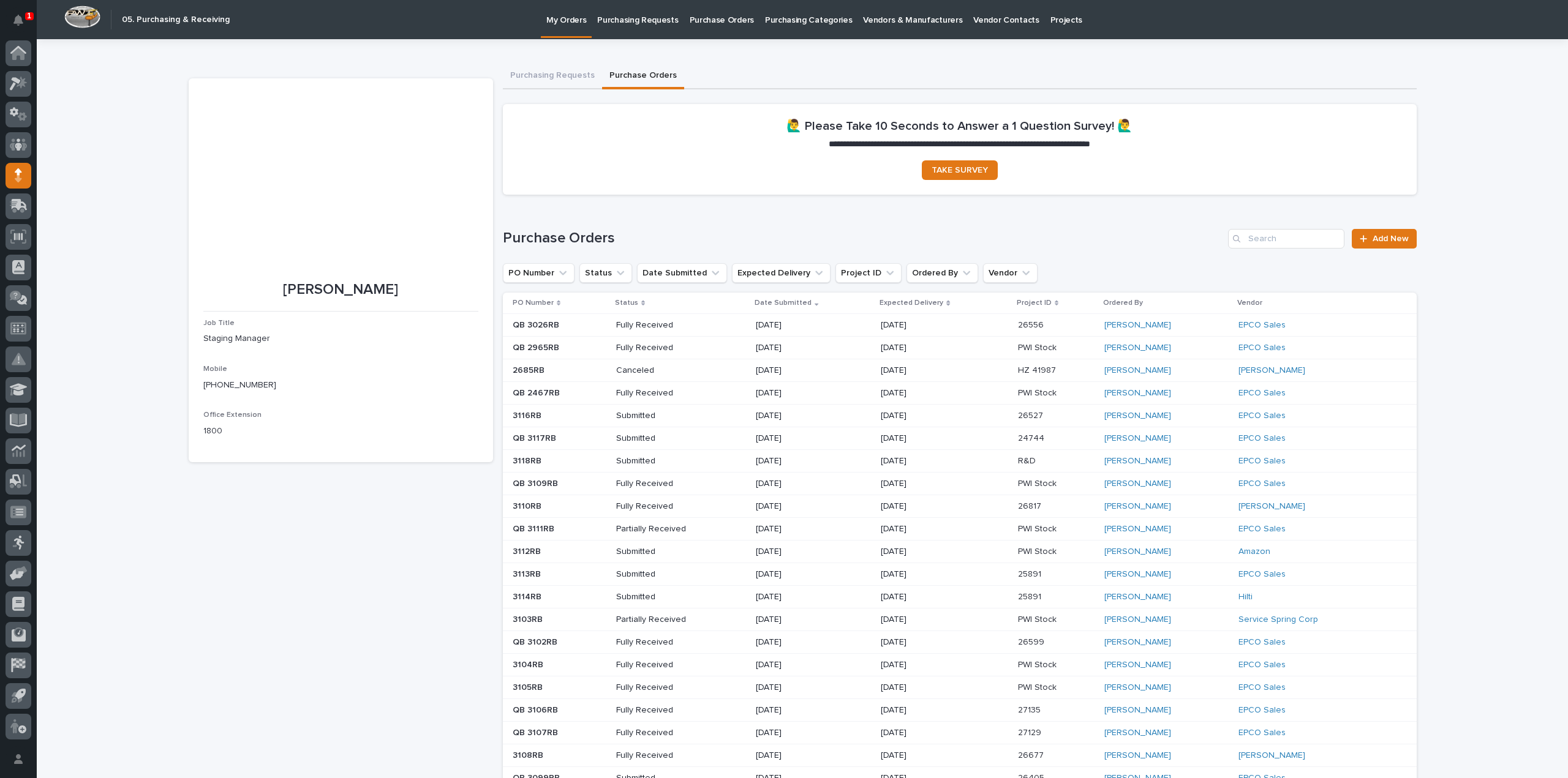
drag, startPoint x: 18, startPoint y: 14, endPoint x: 82, endPoint y: 51, distance: 73.9
click at [18, 14] on button "Notifications" at bounding box center [18, 20] width 25 height 25
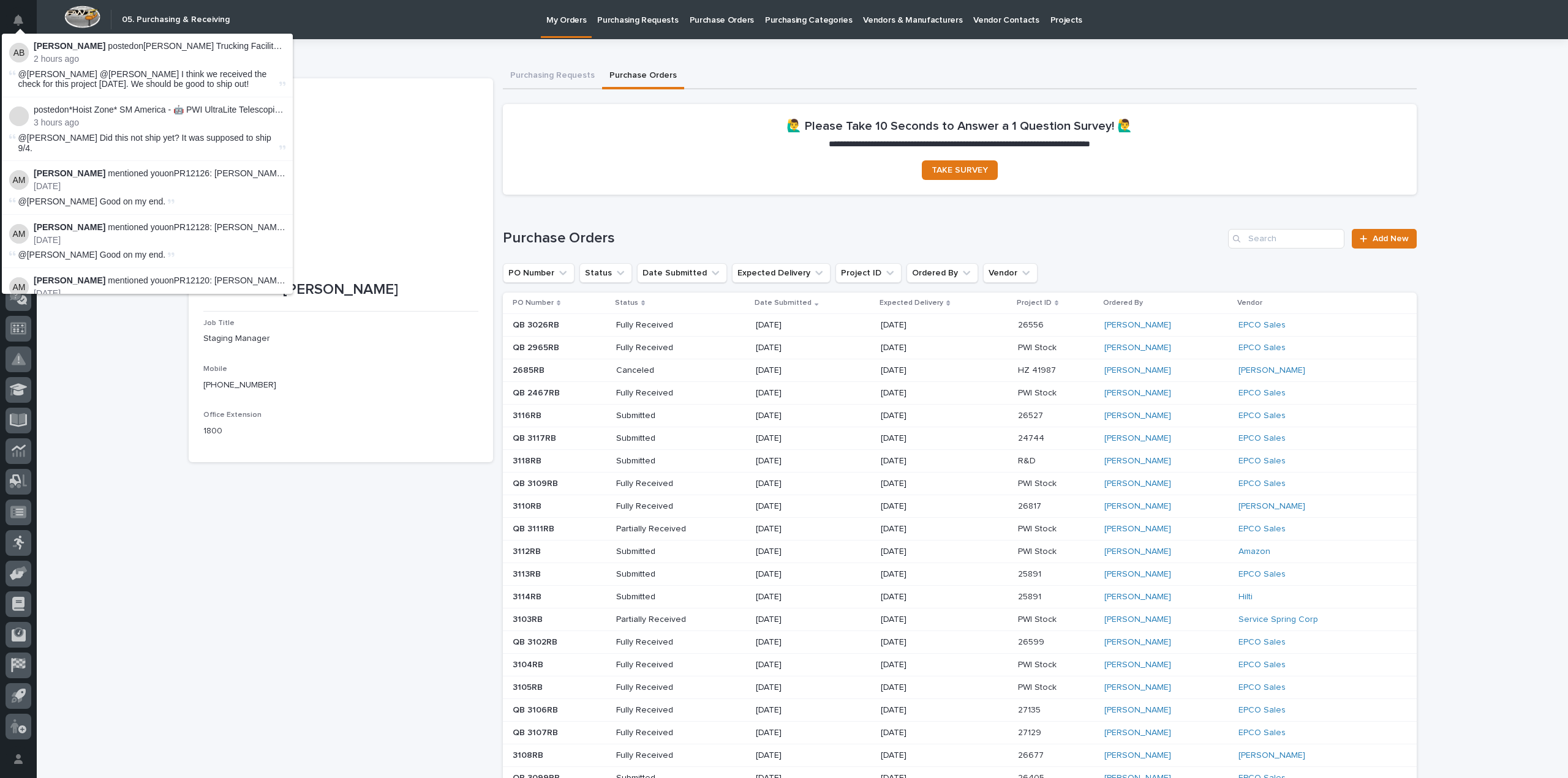
click at [91, 54] on div "[PERSON_NAME] posted on [PERSON_NAME] Trucking Facility - Fall Protection : 2 h…" at bounding box center [159, 52] width 252 height 23
click at [17, 19] on icon "Notifications" at bounding box center [18, 20] width 10 height 11
click at [452, 129] on div at bounding box center [338, 187] width 270 height 188
